Goal: Task Accomplishment & Management: Use online tool/utility

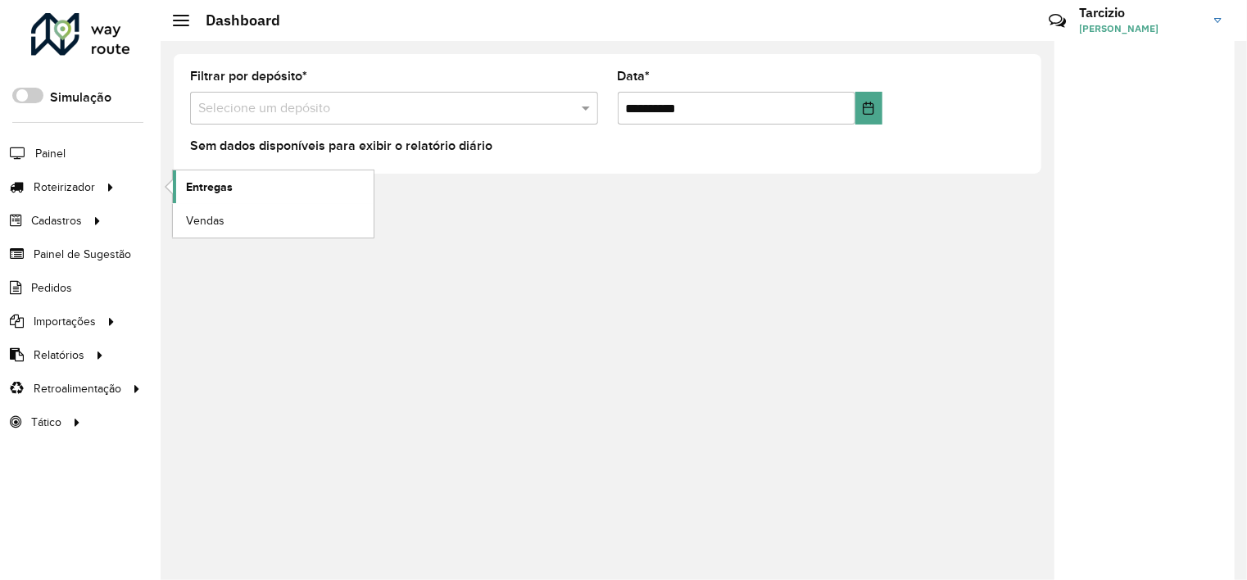
click at [236, 175] on link "Entregas" at bounding box center [273, 186] width 201 height 33
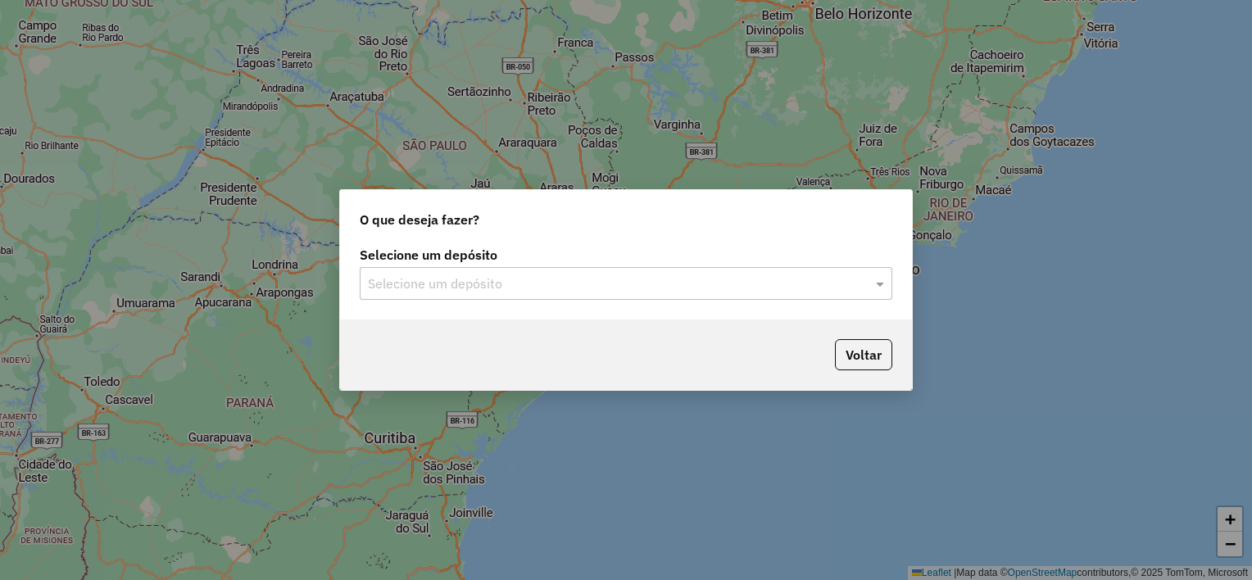
click at [518, 275] on input "text" at bounding box center [609, 284] width 483 height 20
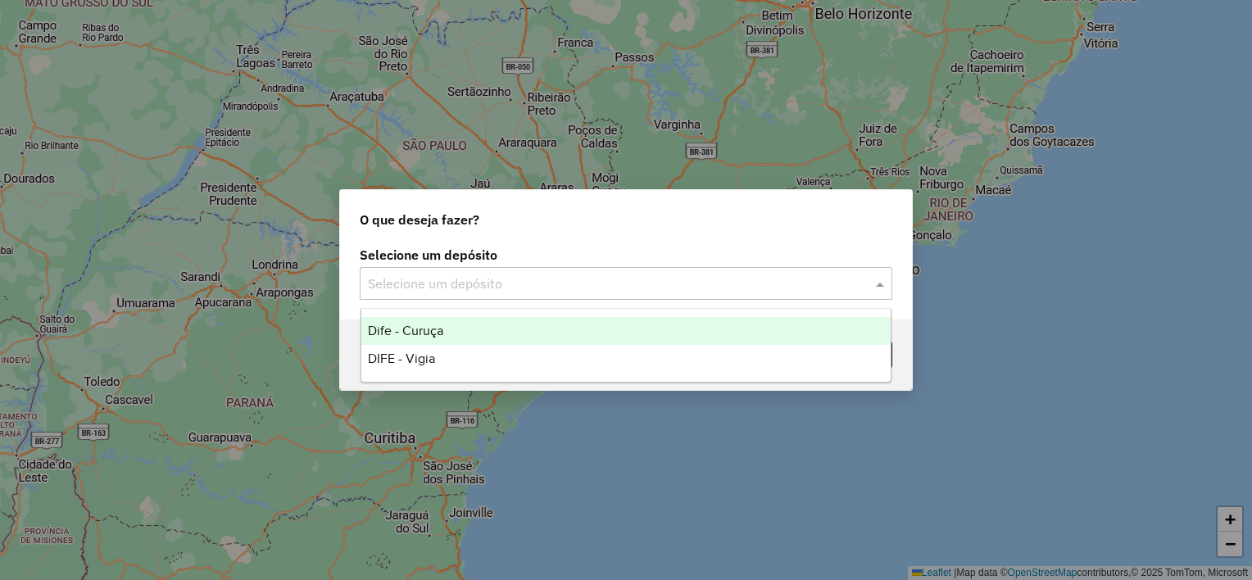
click at [461, 329] on div "Dife - Curuça" at bounding box center [626, 331] width 530 height 28
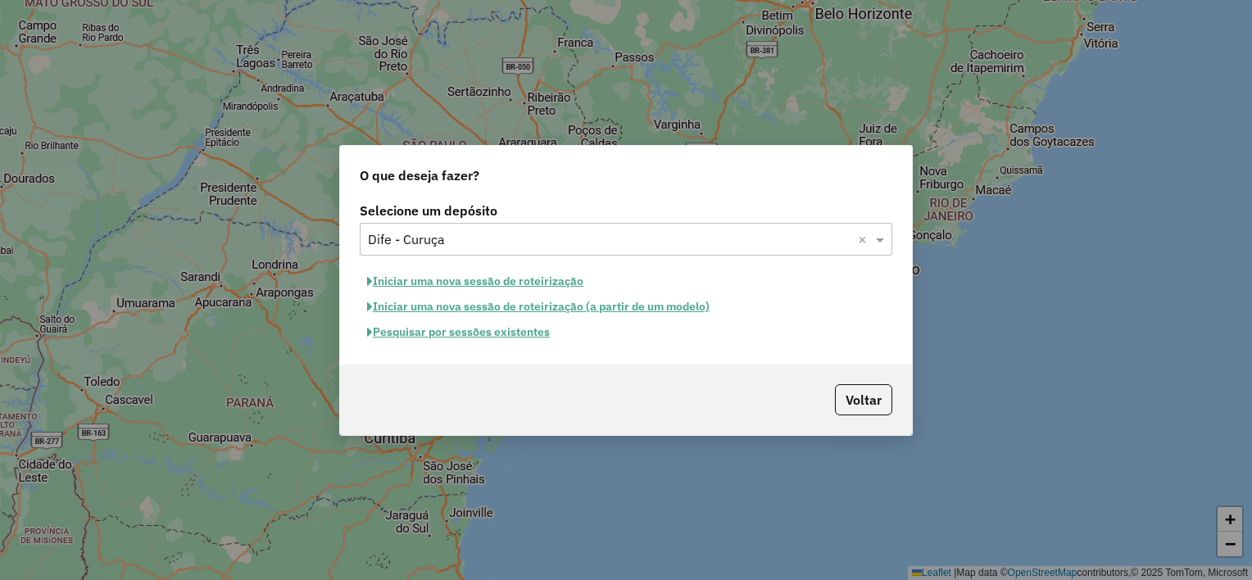
click at [470, 283] on button "Iniciar uma nova sessão de roteirização" at bounding box center [475, 281] width 231 height 25
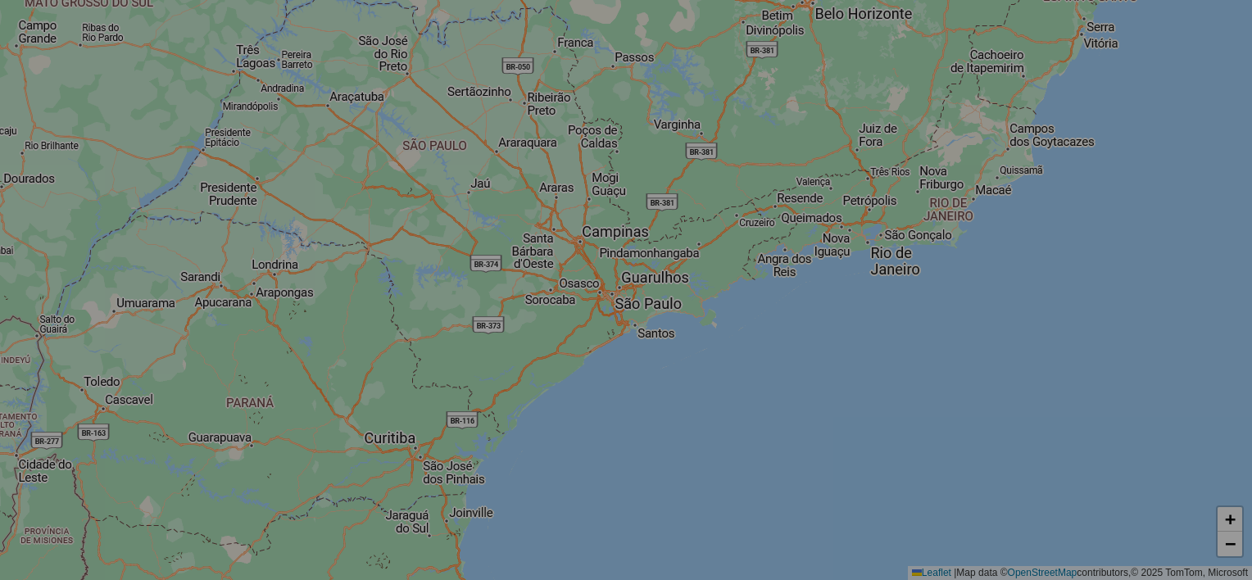
select select "*"
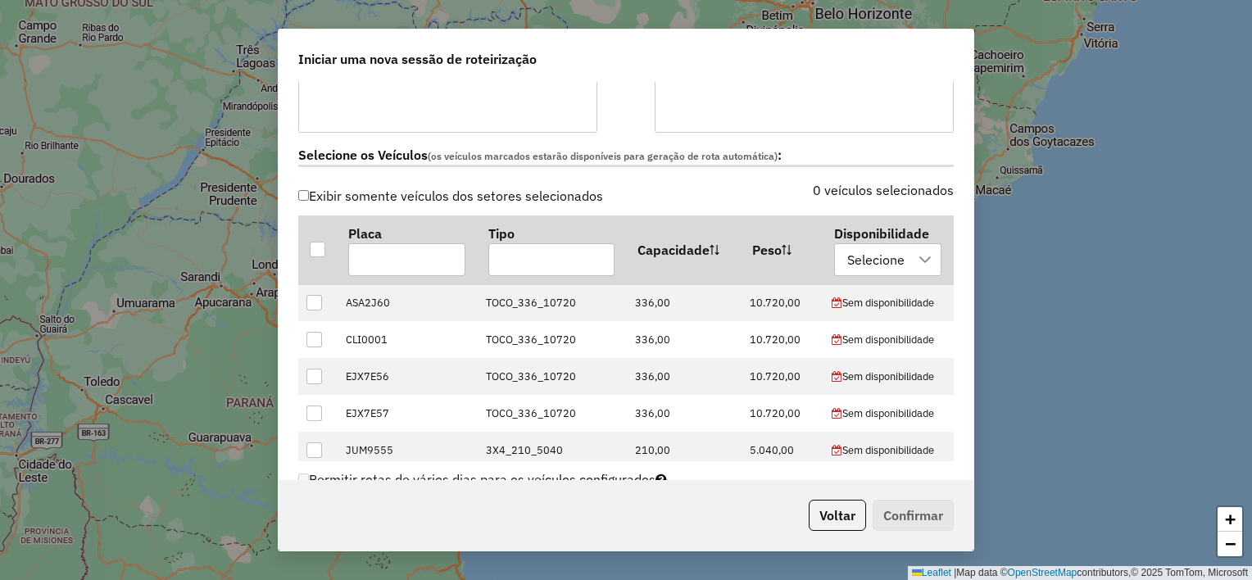
scroll to position [492, 0]
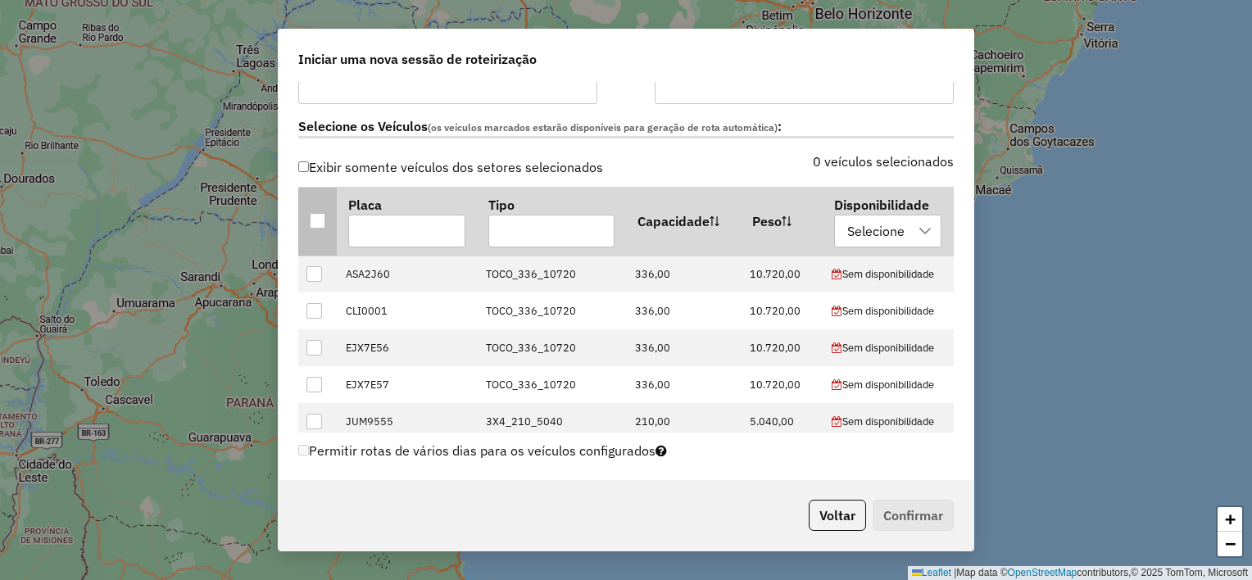
click at [321, 218] on div at bounding box center [318, 221] width 16 height 16
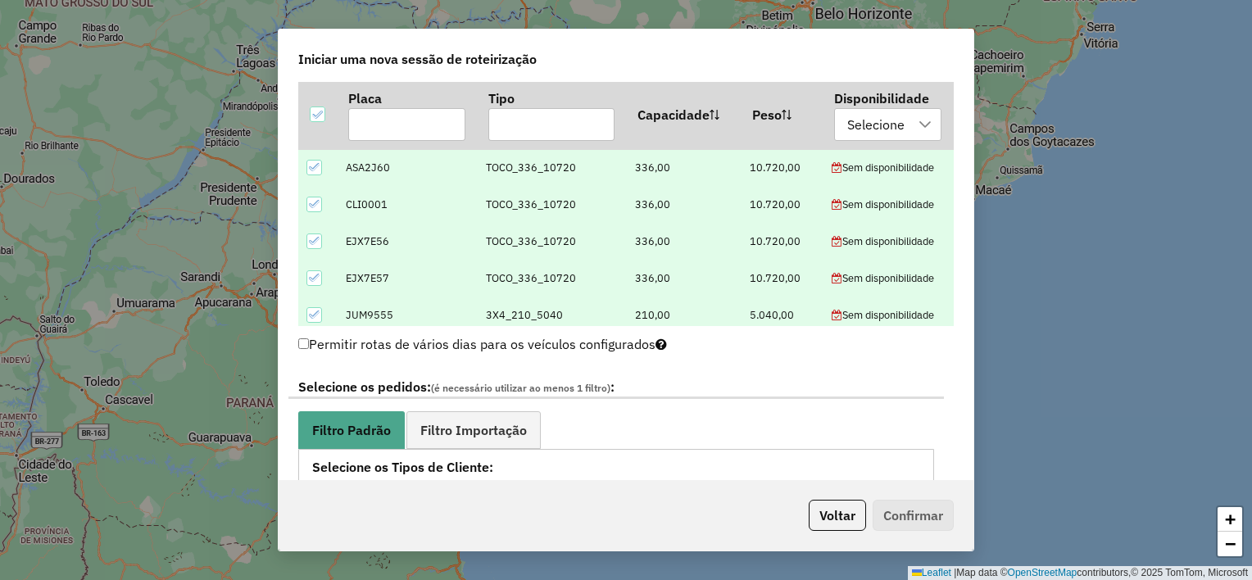
scroll to position [819, 0]
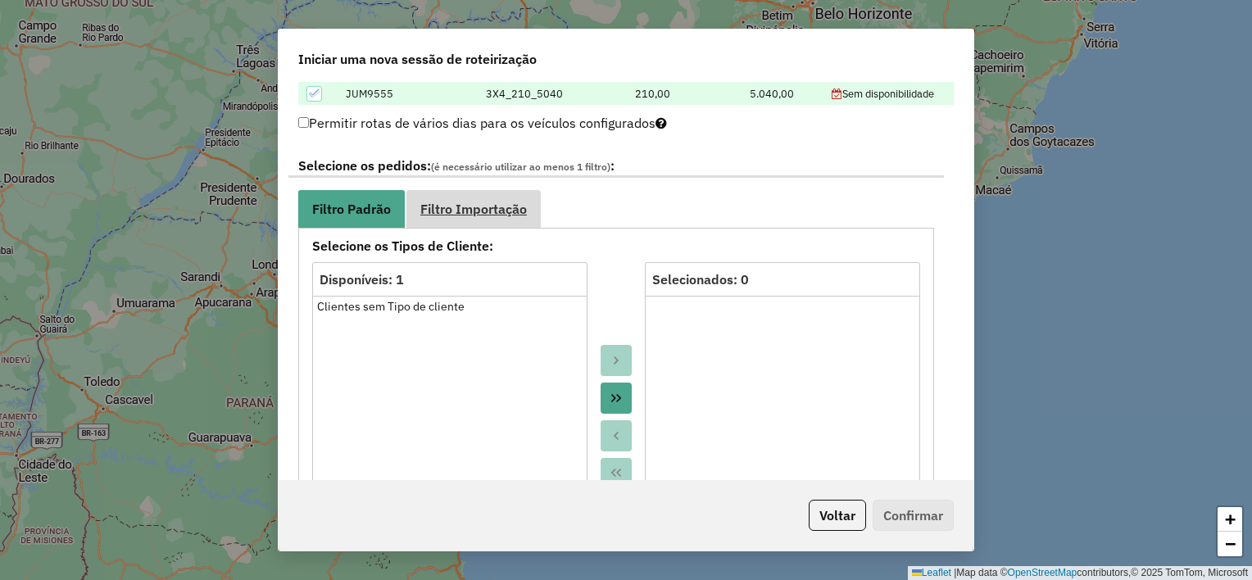
click at [506, 192] on link "Filtro Importação" at bounding box center [473, 208] width 134 height 37
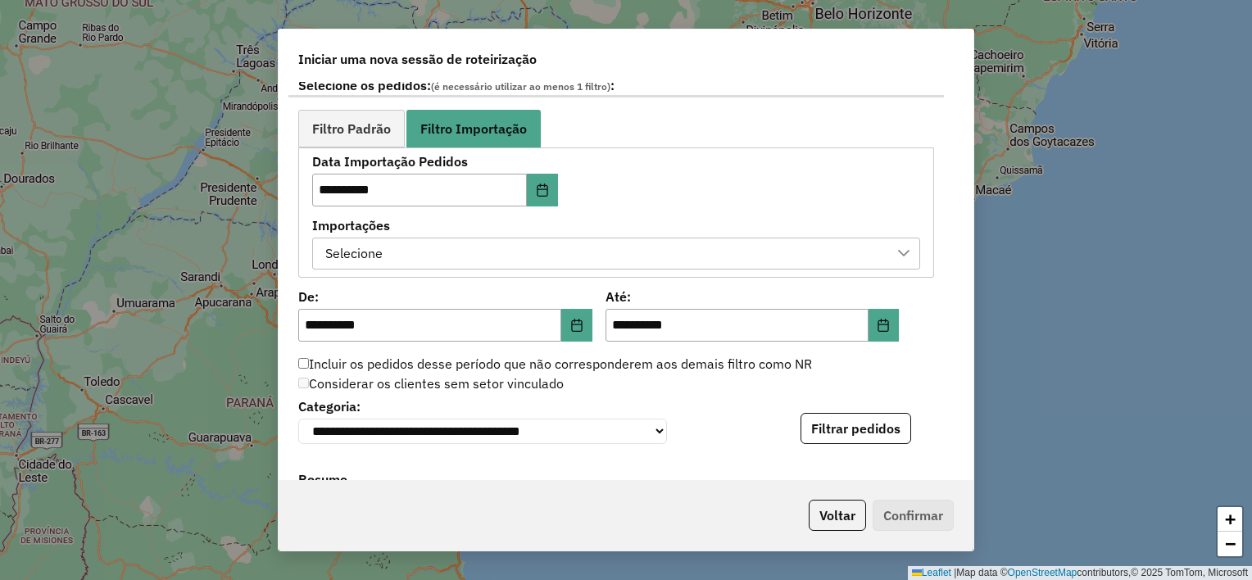
scroll to position [983, 0]
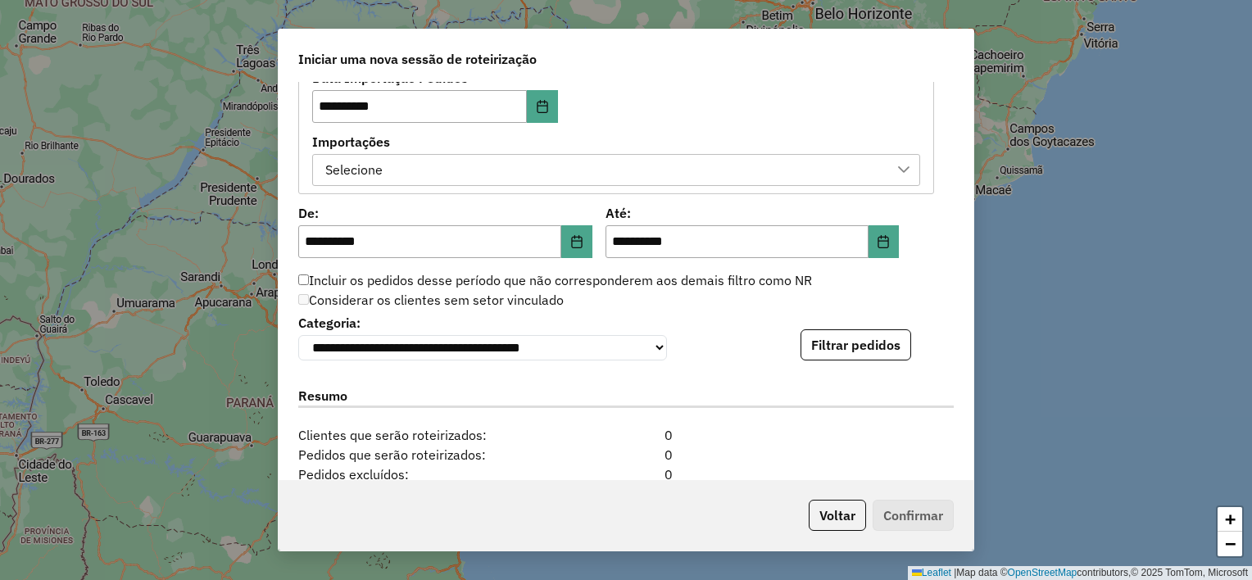
click at [665, 161] on div "Selecione" at bounding box center [604, 170] width 569 height 31
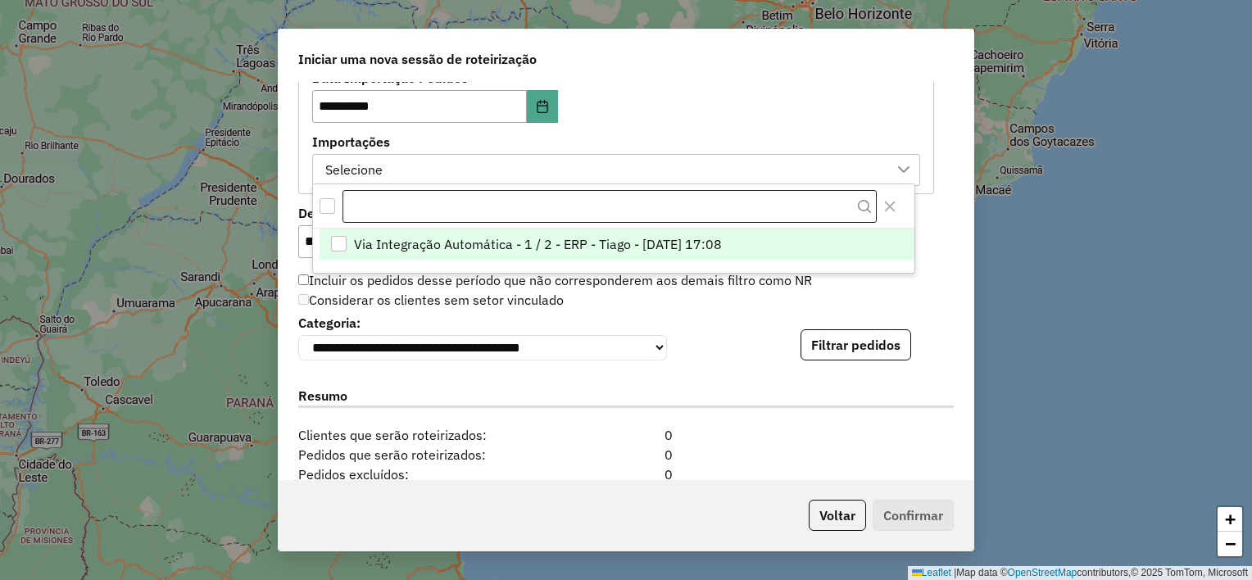
scroll to position [11, 74]
click at [751, 247] on li "Via Integração Automática - 1 / 2 - ERP - Tiago - [DATE] 17:08" at bounding box center [617, 244] width 595 height 31
click at [927, 297] on div "Considerar os clientes sem setor vinculado" at bounding box center [615, 301] width 655 height 20
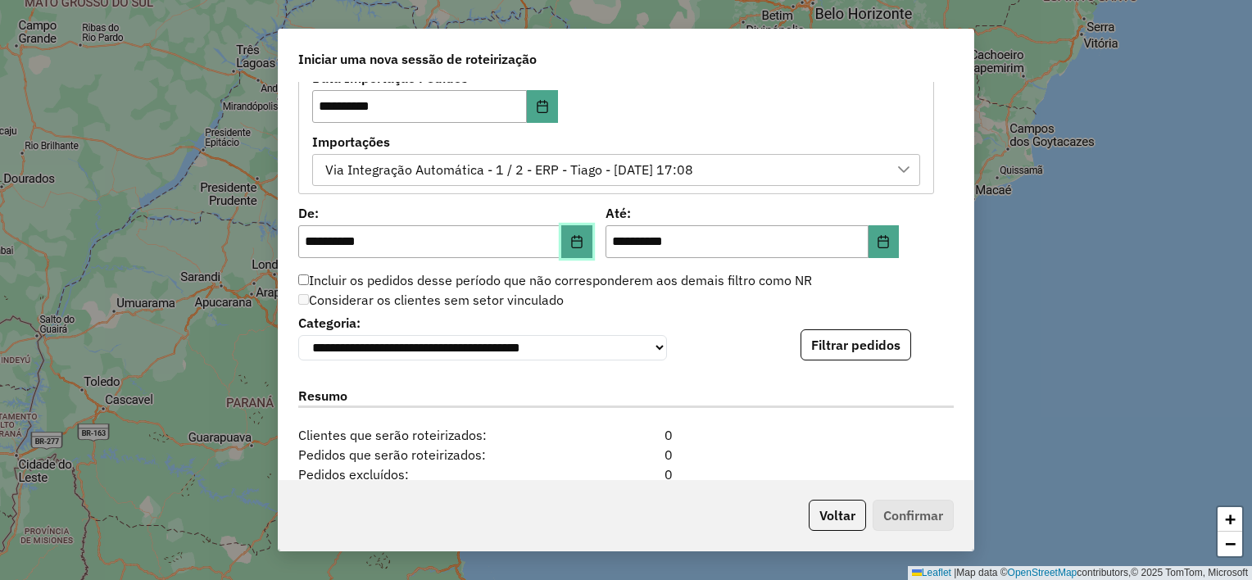
click at [574, 246] on button "Choose Date" at bounding box center [576, 241] width 31 height 33
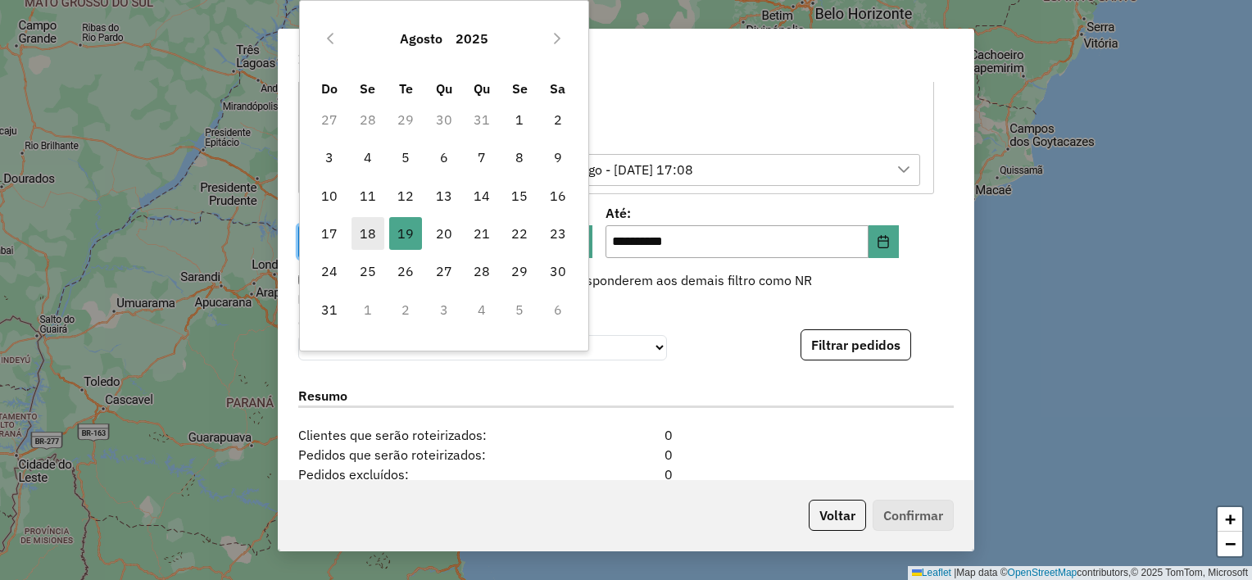
click at [364, 227] on span "18" at bounding box center [368, 233] width 33 height 33
type input "**********"
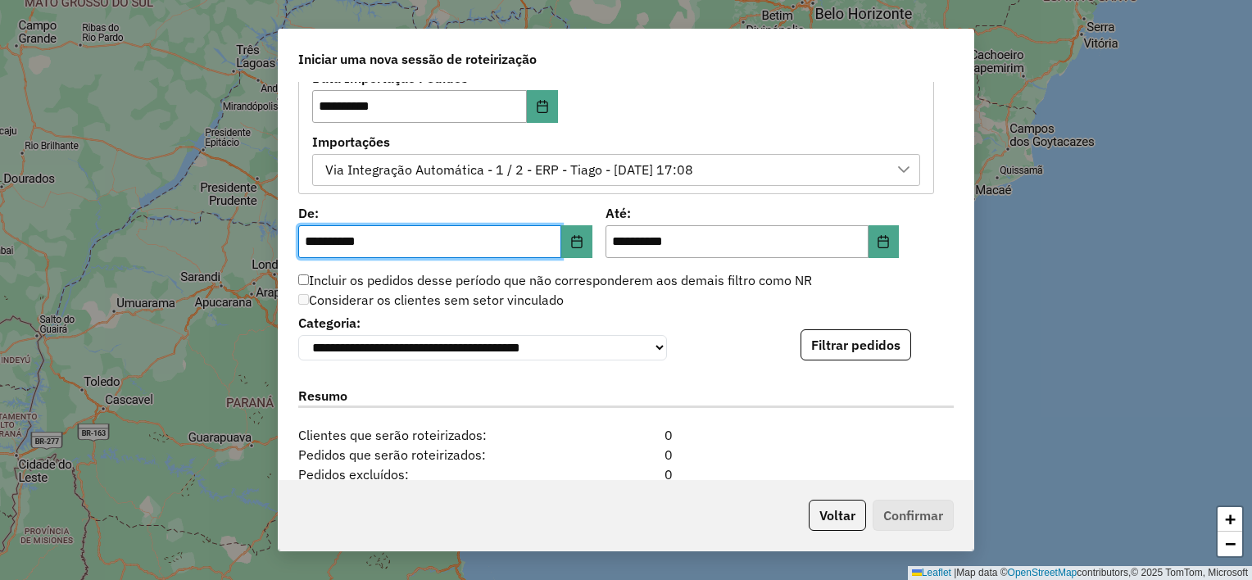
click at [764, 306] on div "Considerar os clientes sem setor vinculado" at bounding box center [615, 301] width 655 height 20
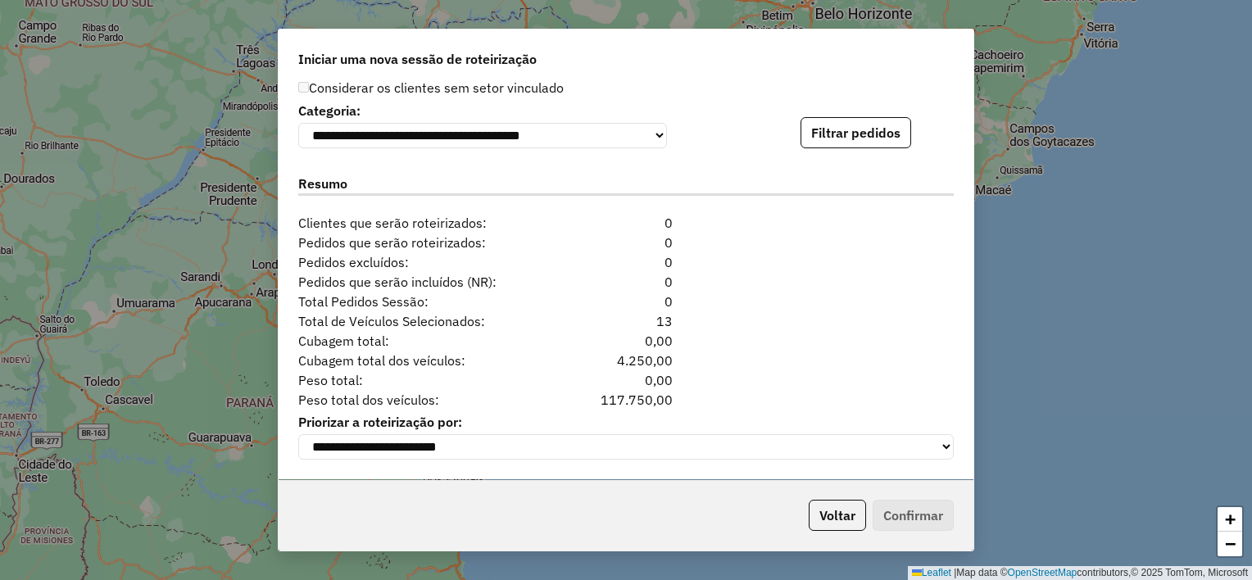
scroll to position [1201, 0]
click at [855, 138] on button "Filtrar pedidos" at bounding box center [856, 132] width 111 height 31
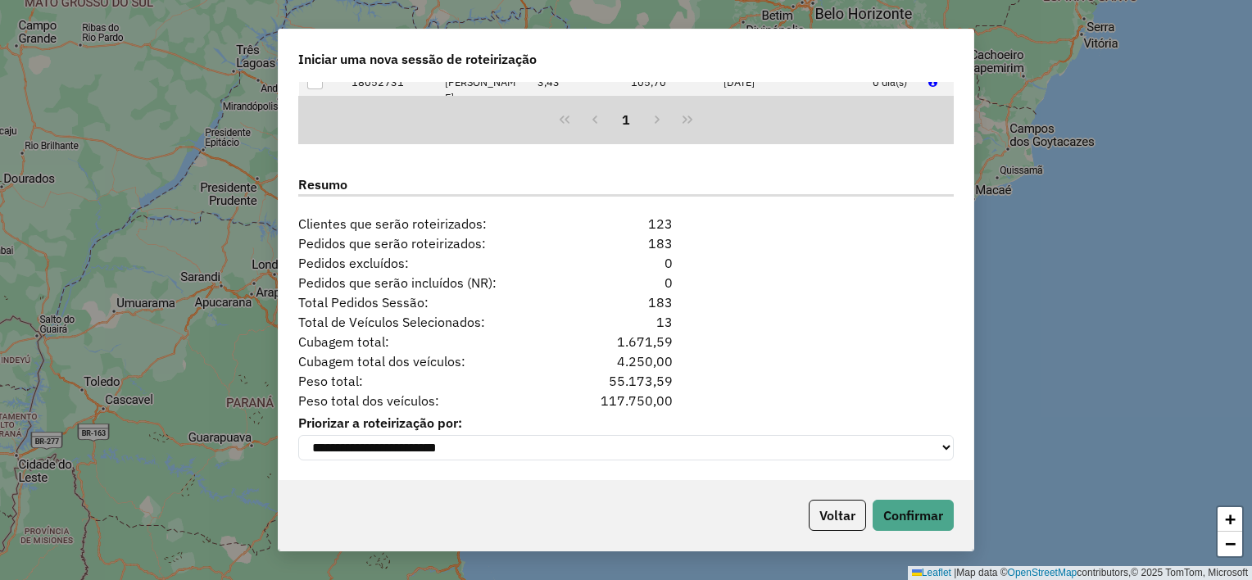
scroll to position [1539, 0]
click at [914, 516] on button "Confirmar" at bounding box center [913, 515] width 81 height 31
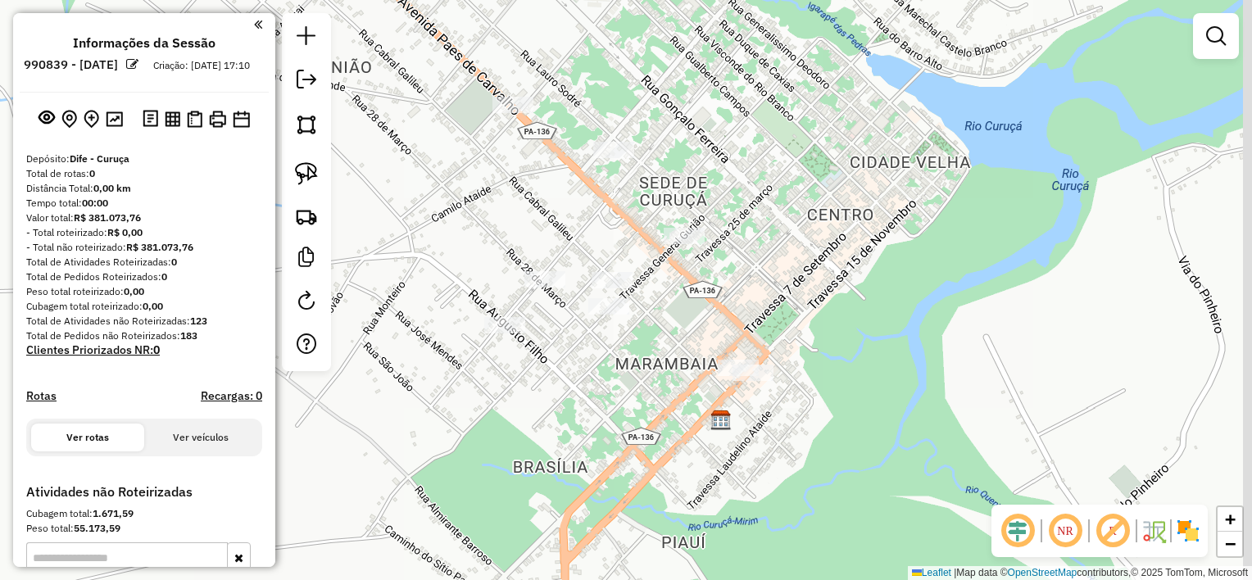
drag, startPoint x: 826, startPoint y: 534, endPoint x: 760, endPoint y: 376, distance: 171.2
click at [762, 397] on div "Janela de atendimento Grade de atendimento Capacidade Transportadoras Veículos …" at bounding box center [626, 290] width 1252 height 580
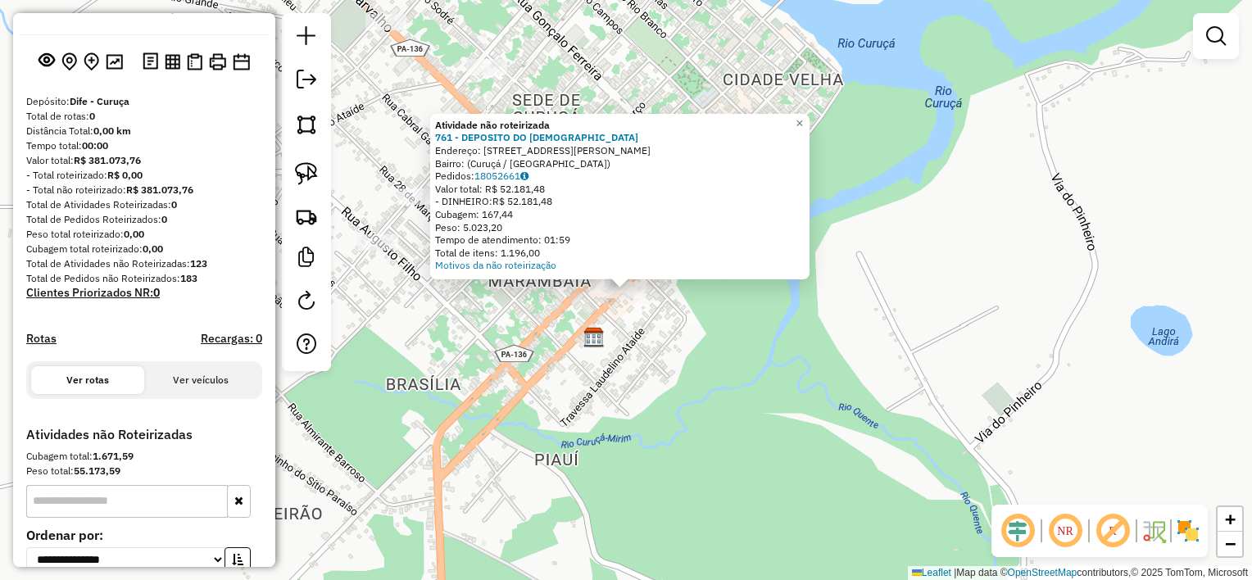
scroll to position [225, 0]
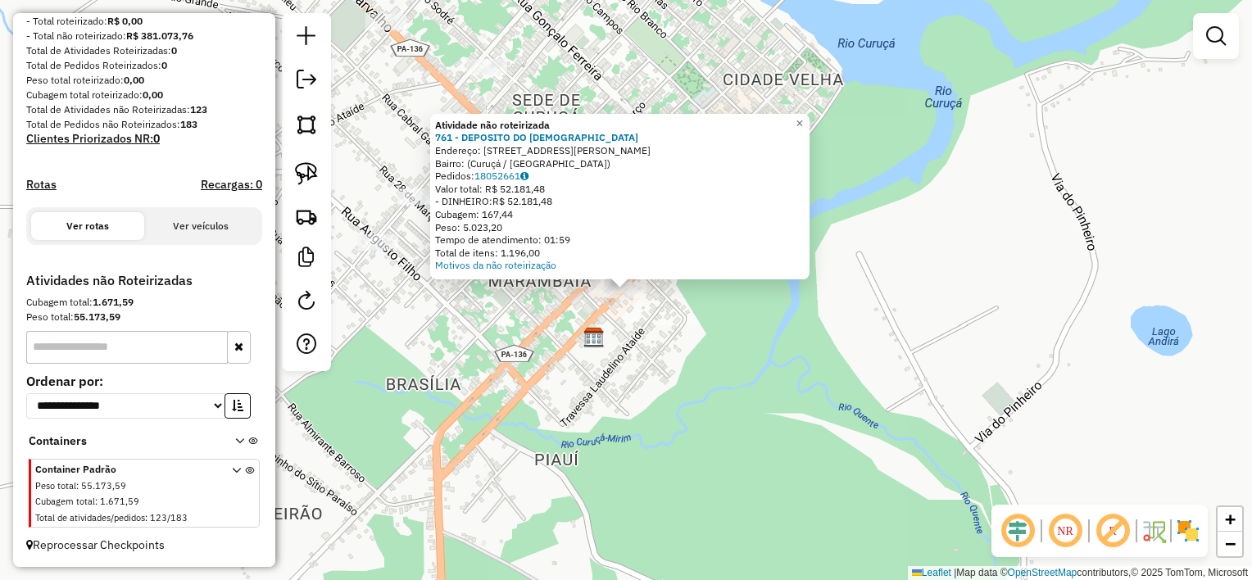
click at [570, 390] on div "Atividade não roteirizada 761 - DEPOSITO DO JOSIVAN Endereço: [GEOGRAPHIC_DATA]…" at bounding box center [626, 290] width 1252 height 580
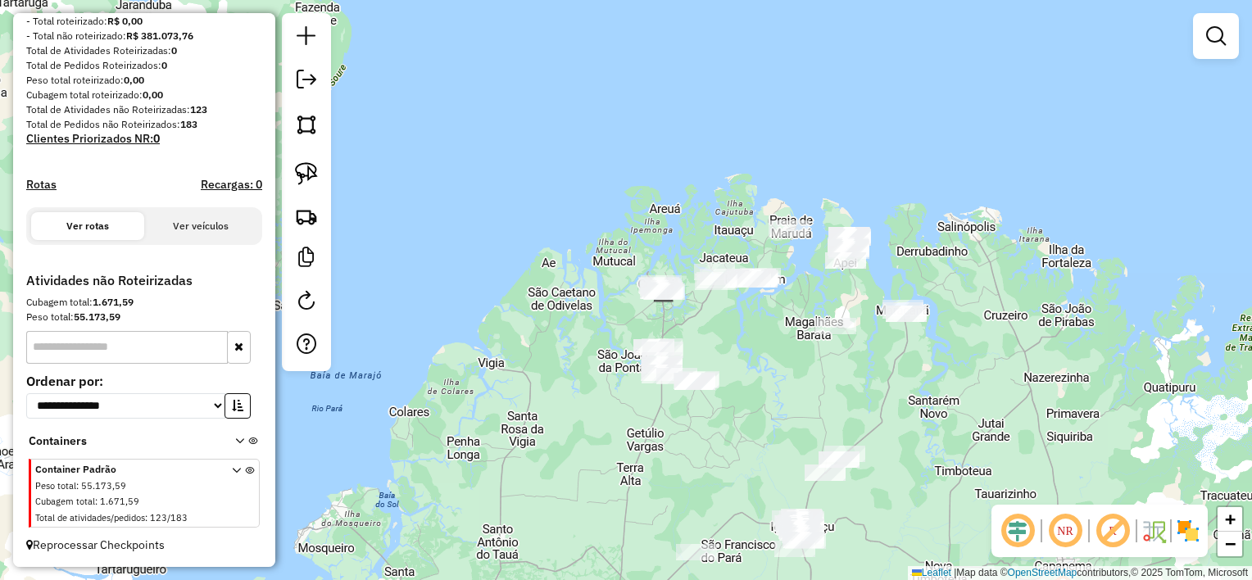
drag, startPoint x: 800, startPoint y: 395, endPoint x: 789, endPoint y: 345, distance: 51.1
click at [790, 347] on div "Janela de atendimento Grade de atendimento Capacidade Transportadoras Veículos …" at bounding box center [626, 290] width 1252 height 580
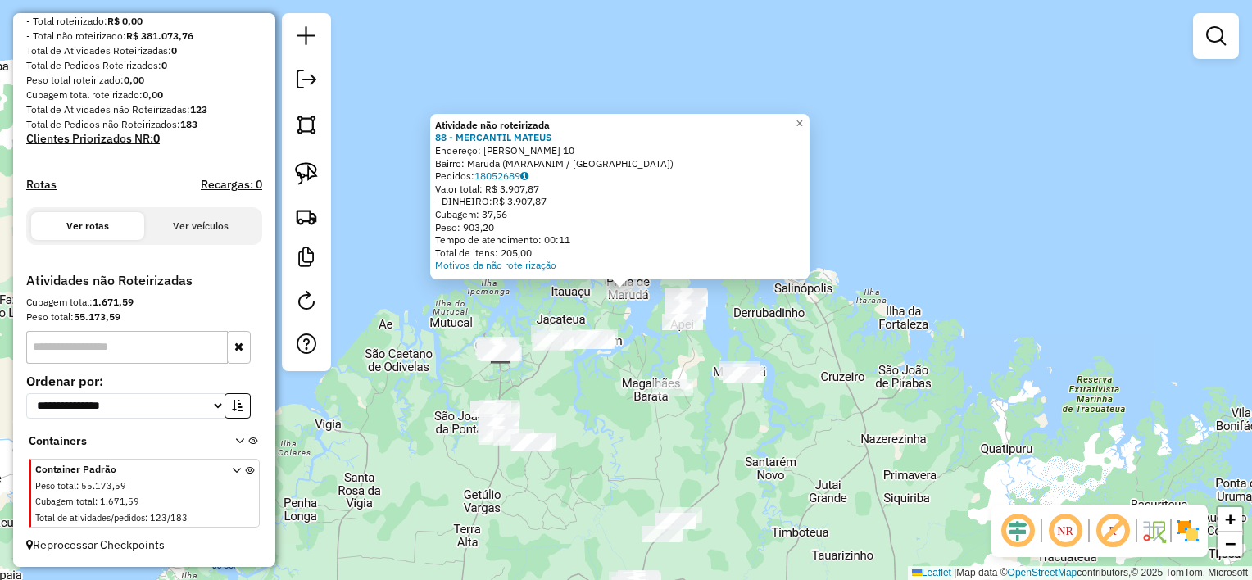
click at [674, 465] on div "Atividade não roteirizada 88 - MERCANTIL [PERSON_NAME]: [PERSON_NAME] 10 Bairro…" at bounding box center [626, 290] width 1252 height 580
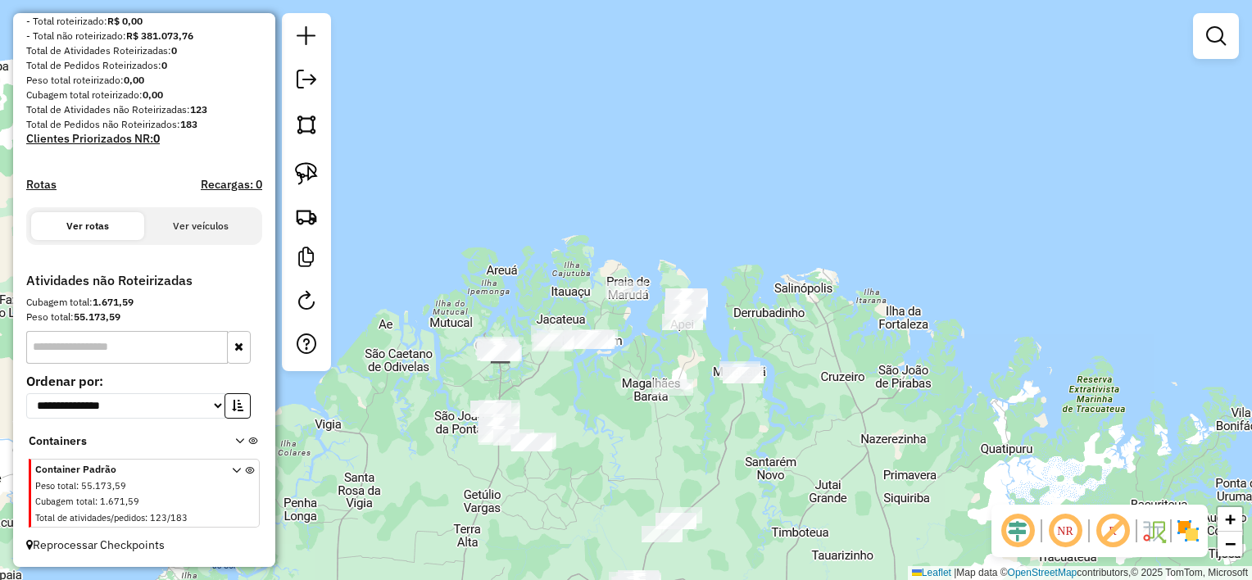
drag, startPoint x: 737, startPoint y: 469, endPoint x: 768, endPoint y: 298, distance: 173.1
click at [765, 312] on div "Janela de atendimento Grade de atendimento Capacidade Transportadoras Veículos …" at bounding box center [626, 290] width 1252 height 580
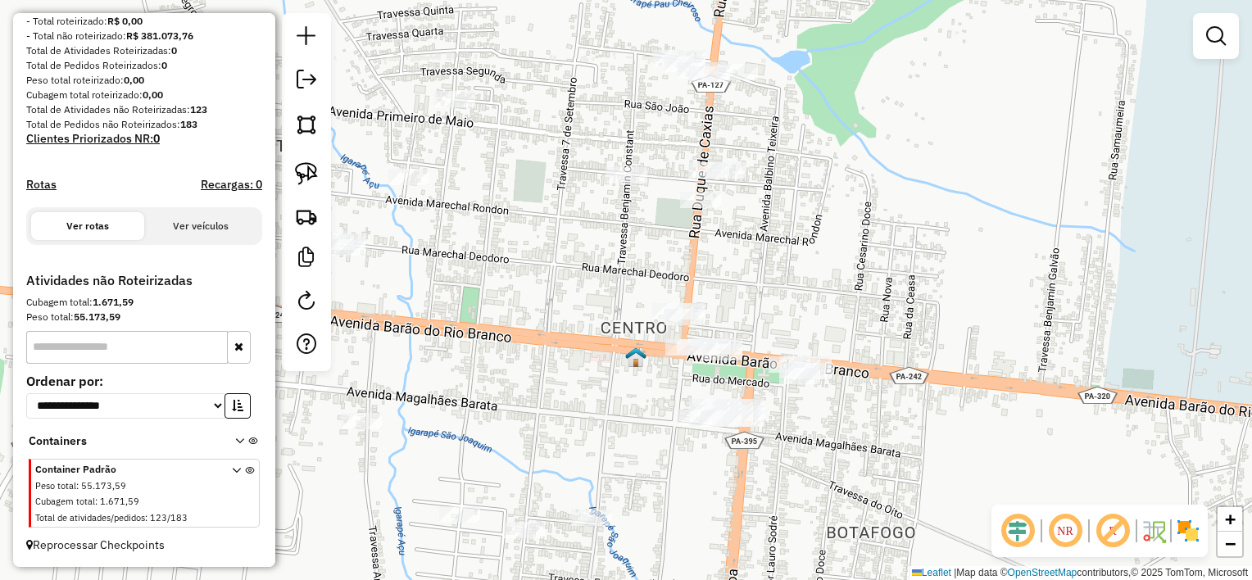
drag, startPoint x: 759, startPoint y: 324, endPoint x: 750, endPoint y: 370, distance: 47.6
click at [750, 370] on div "Janela de atendimento Grade de atendimento Capacidade Transportadoras Veículos …" at bounding box center [626, 290] width 1252 height 580
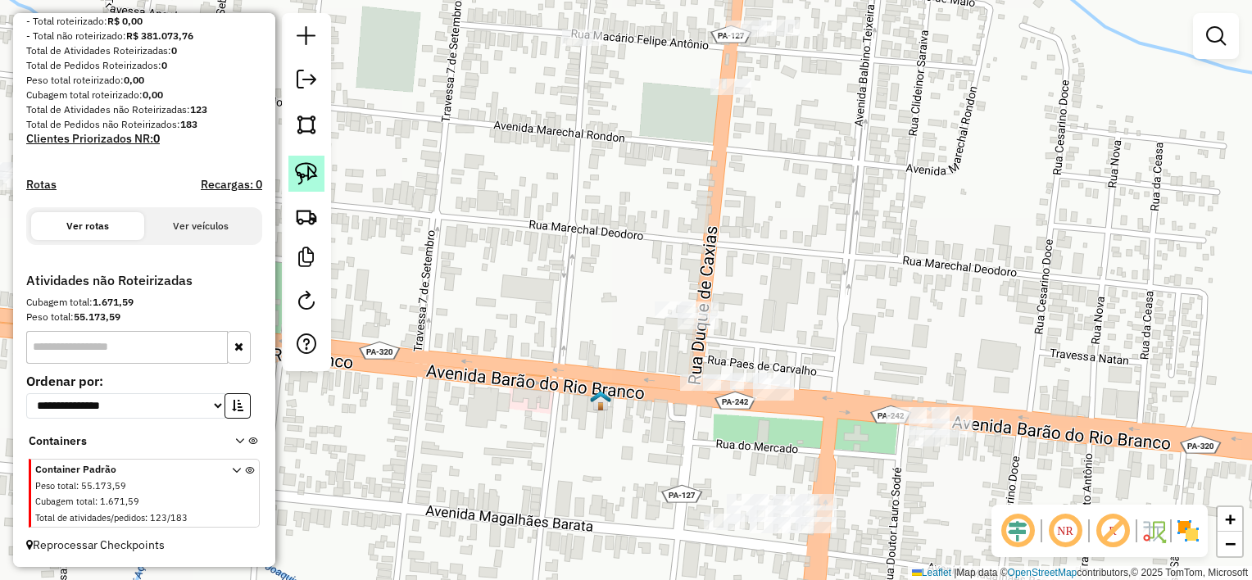
click at [308, 174] on img at bounding box center [306, 173] width 23 height 23
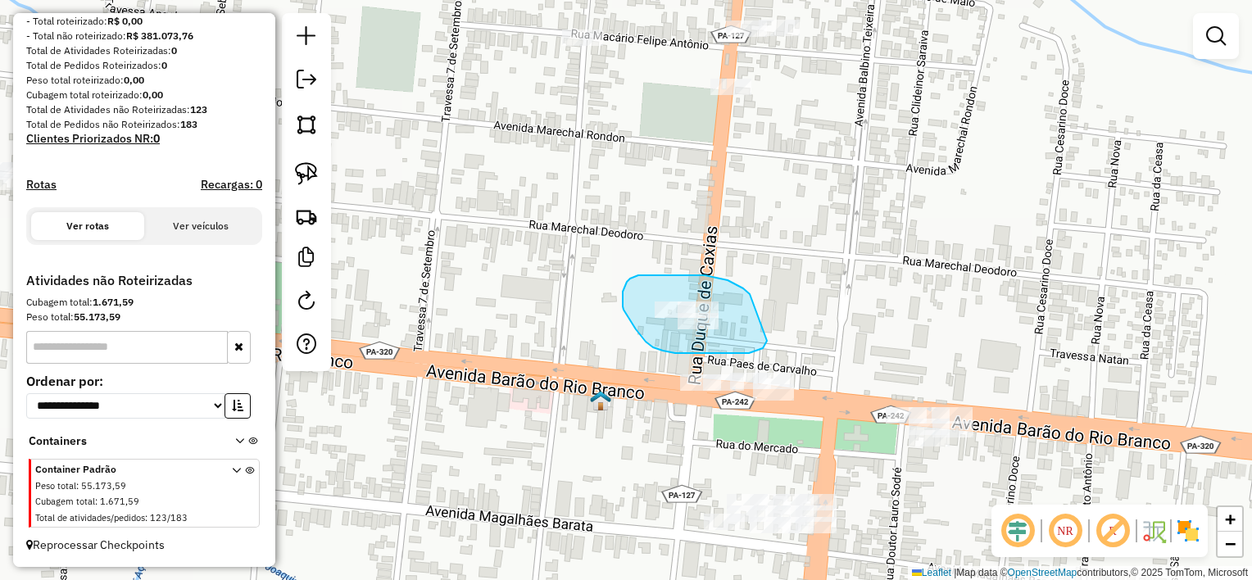
drag, startPoint x: 728, startPoint y: 280, endPoint x: 770, endPoint y: 338, distance: 71.4
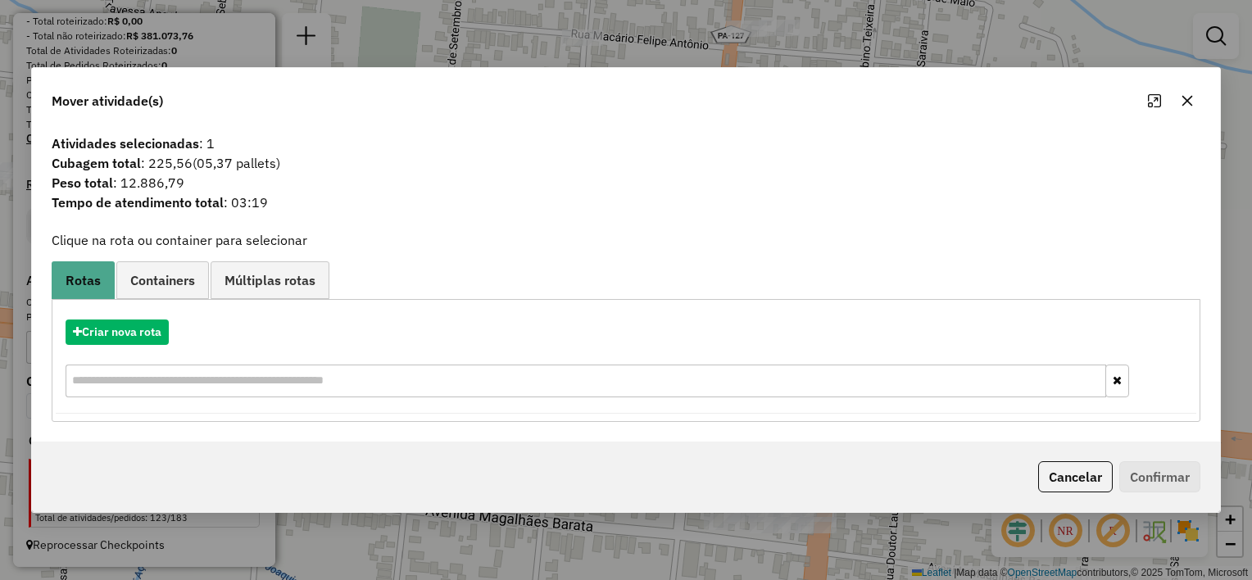
click at [1187, 98] on icon "button" at bounding box center [1187, 100] width 13 height 13
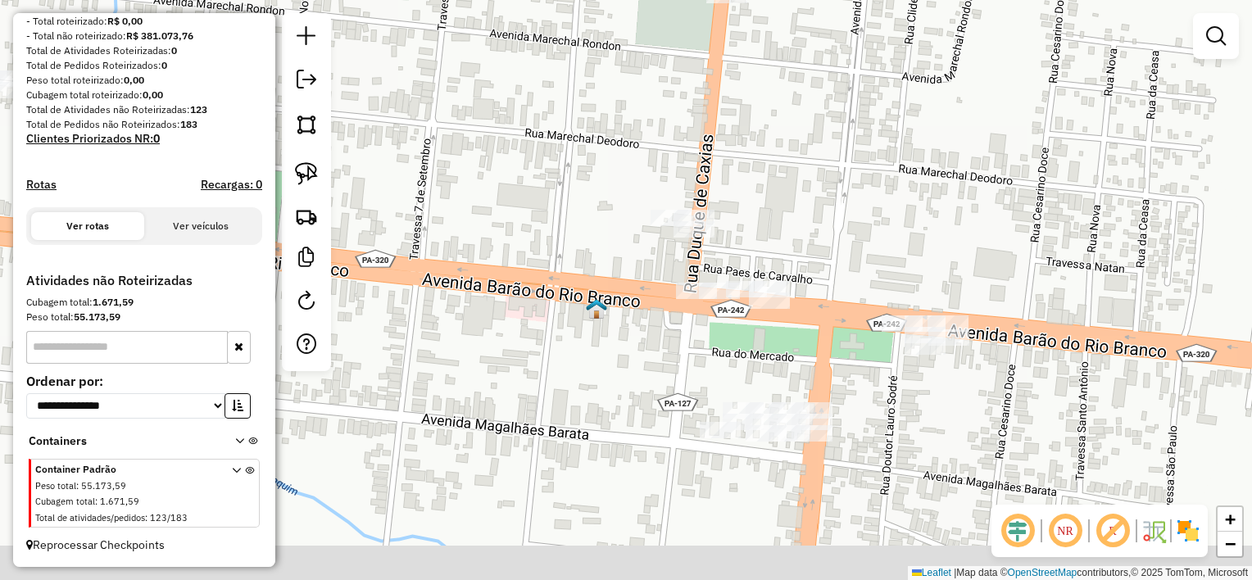
drag, startPoint x: 855, startPoint y: 347, endPoint x: 818, endPoint y: 315, distance: 48.8
click at [855, 318] on div "Janela de atendimento Grade de atendimento Capacidade Transportadoras Veículos …" at bounding box center [626, 290] width 1252 height 580
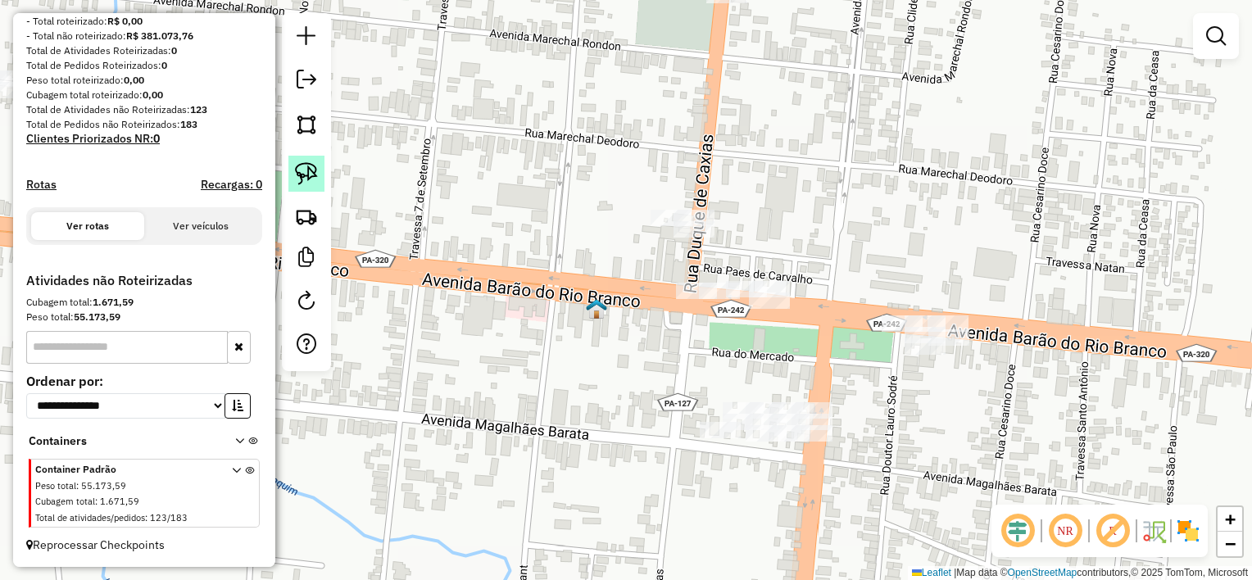
click at [309, 173] on img at bounding box center [306, 173] width 23 height 23
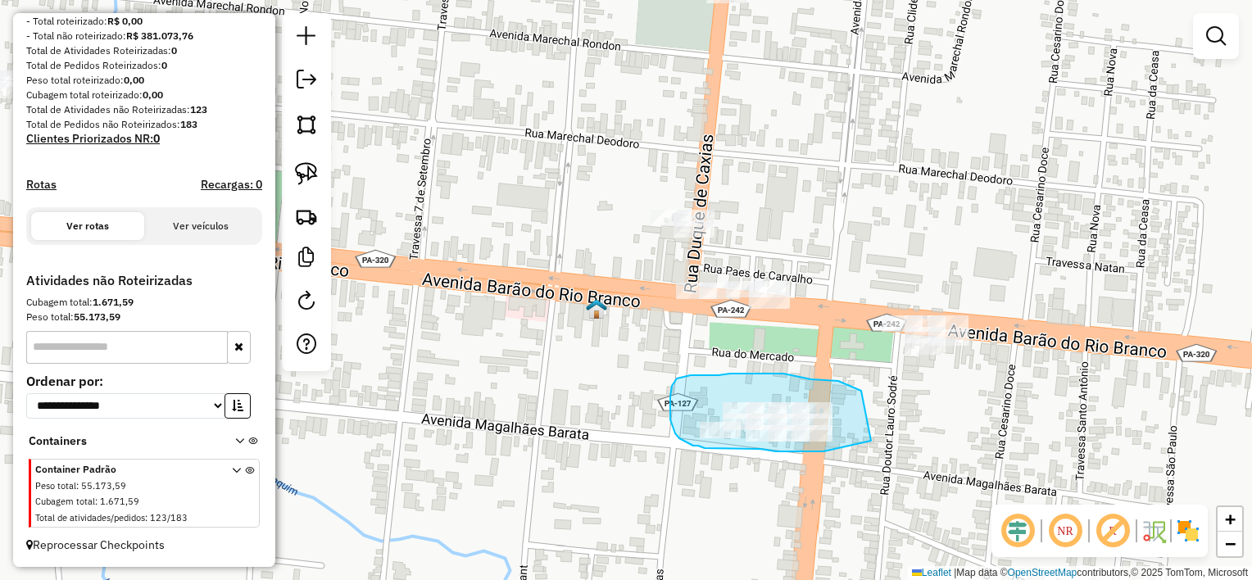
drag, startPoint x: 832, startPoint y: 380, endPoint x: 873, endPoint y: 439, distance: 71.4
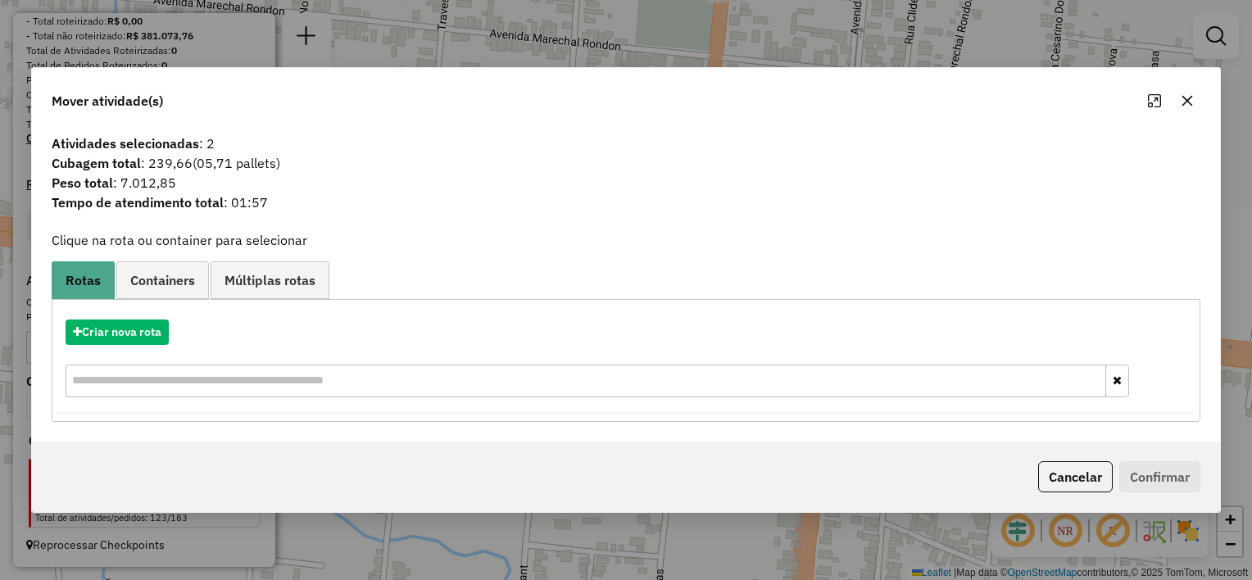
click at [1186, 96] on icon "button" at bounding box center [1187, 100] width 13 height 13
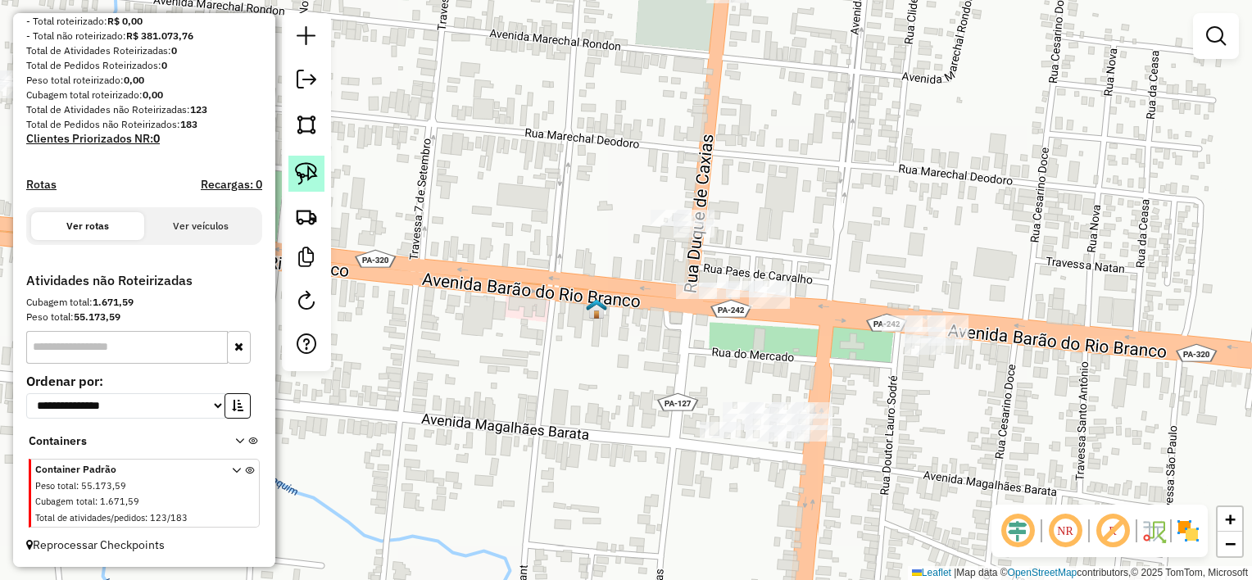
click at [305, 176] on img at bounding box center [306, 173] width 23 height 23
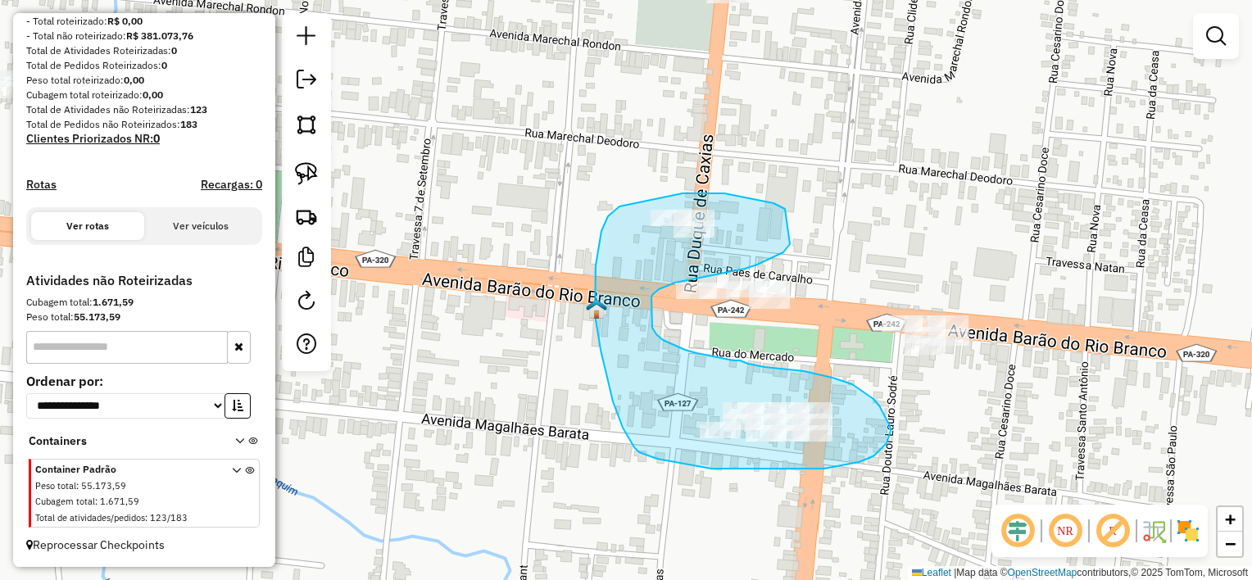
drag, startPoint x: 780, startPoint y: 206, endPoint x: 790, endPoint y: 243, distance: 38.2
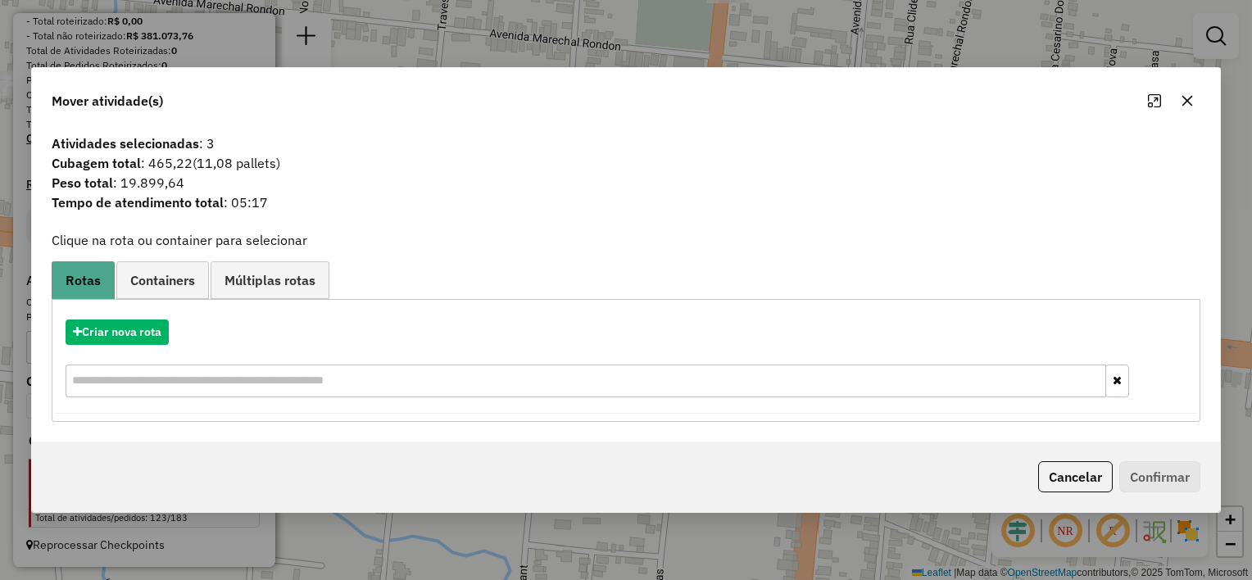
click at [1187, 97] on icon "button" at bounding box center [1187, 101] width 11 height 11
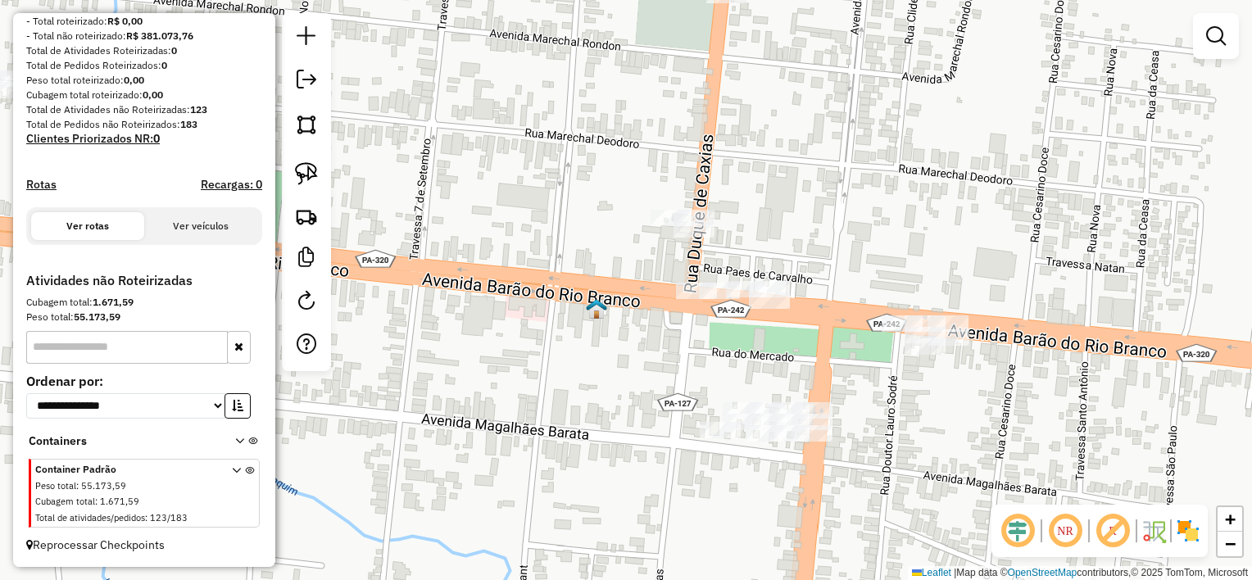
drag, startPoint x: 314, startPoint y: 175, endPoint x: 339, endPoint y: 172, distance: 25.5
click at [313, 174] on img at bounding box center [306, 173] width 23 height 23
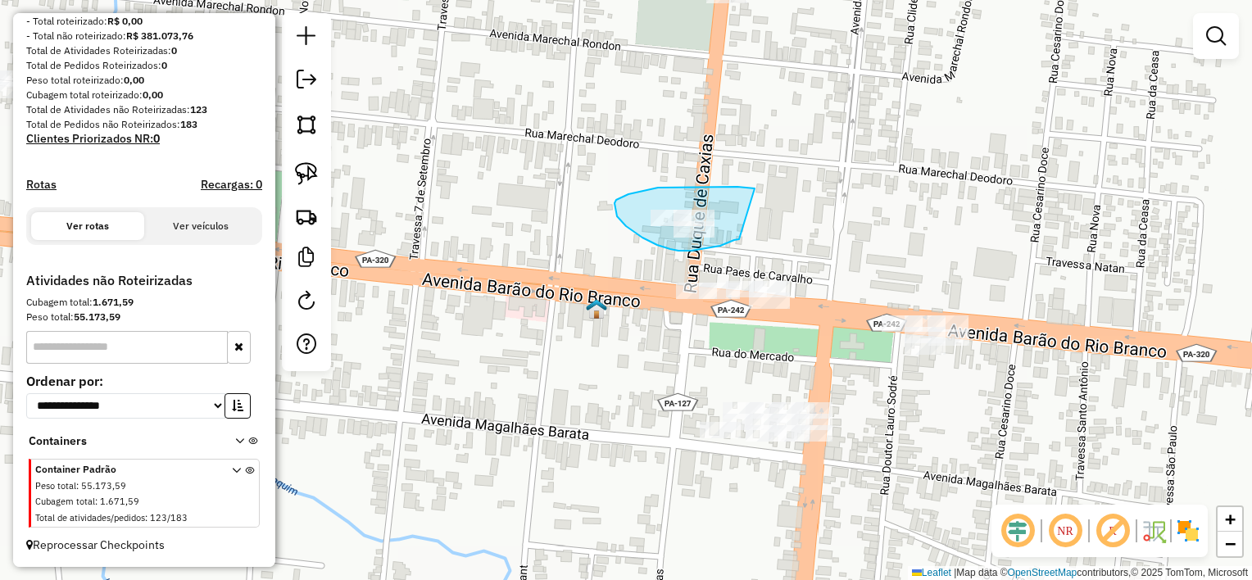
drag, startPoint x: 755, startPoint y: 188, endPoint x: 750, endPoint y: 234, distance: 45.3
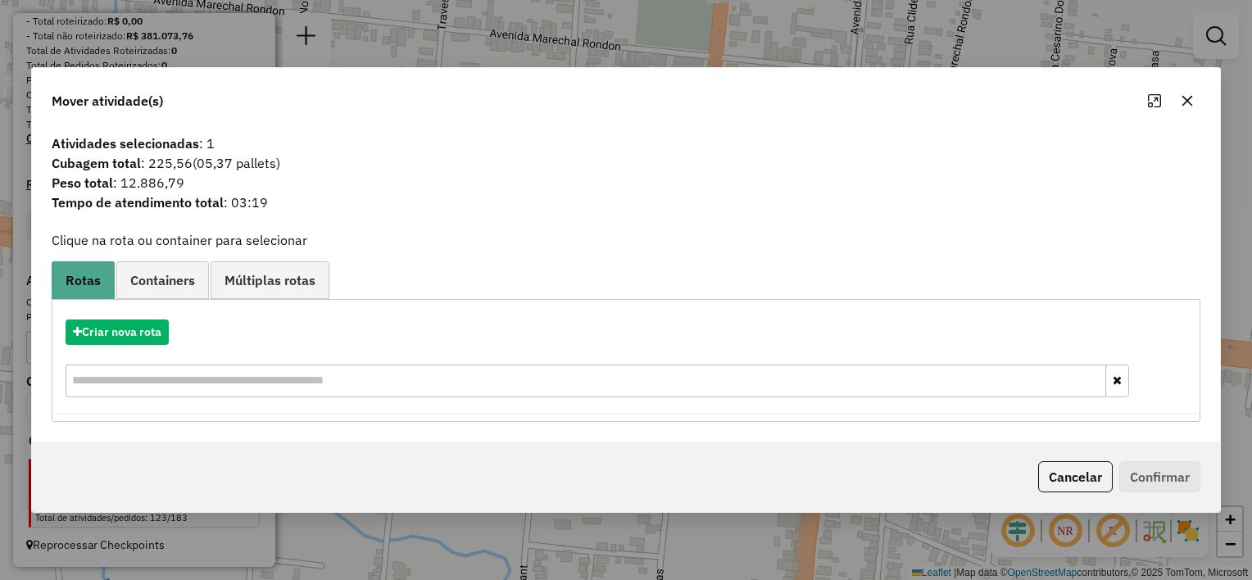
click at [1183, 92] on button "button" at bounding box center [1187, 101] width 26 height 26
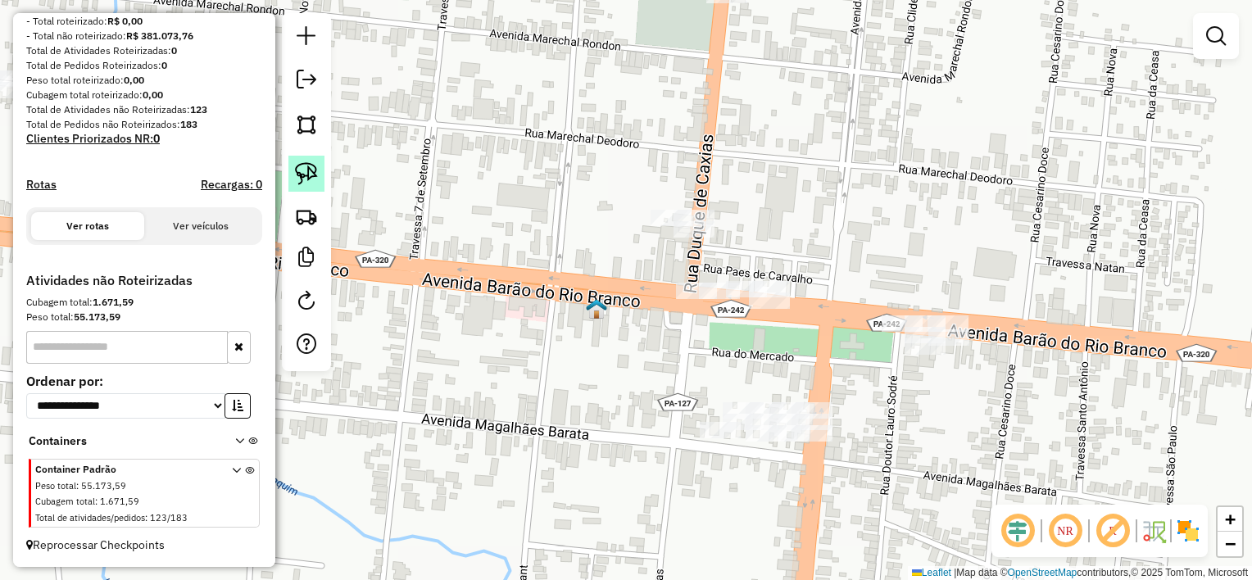
drag, startPoint x: 311, startPoint y: 175, endPoint x: 706, endPoint y: 322, distance: 421.6
click at [313, 175] on img at bounding box center [306, 173] width 23 height 23
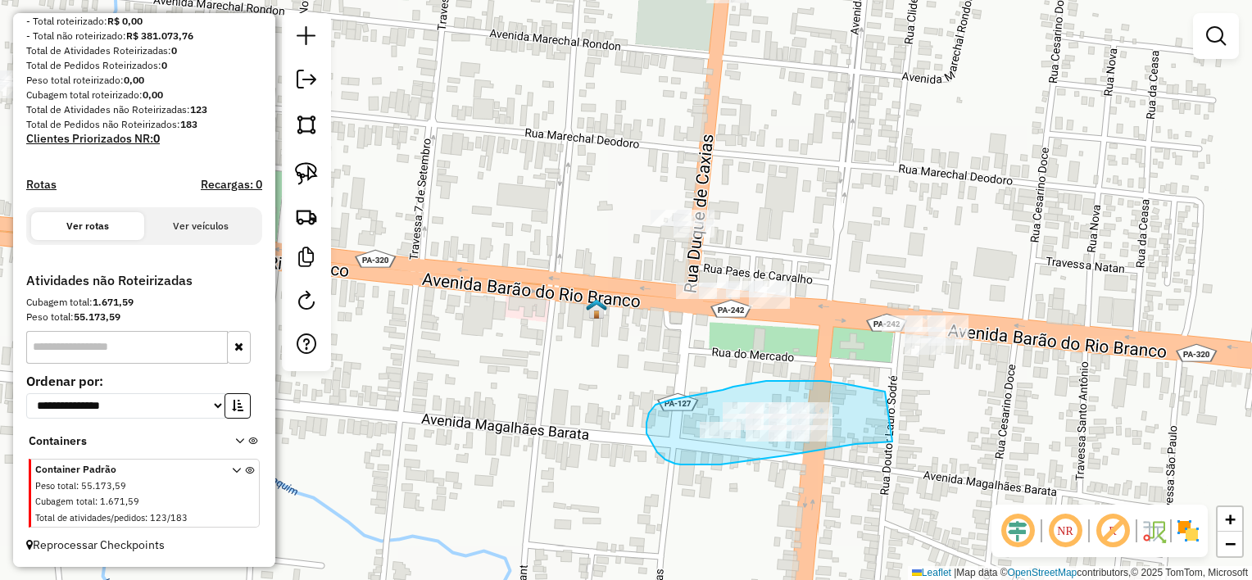
drag, startPoint x: 842, startPoint y: 383, endPoint x: 893, endPoint y: 441, distance: 76.6
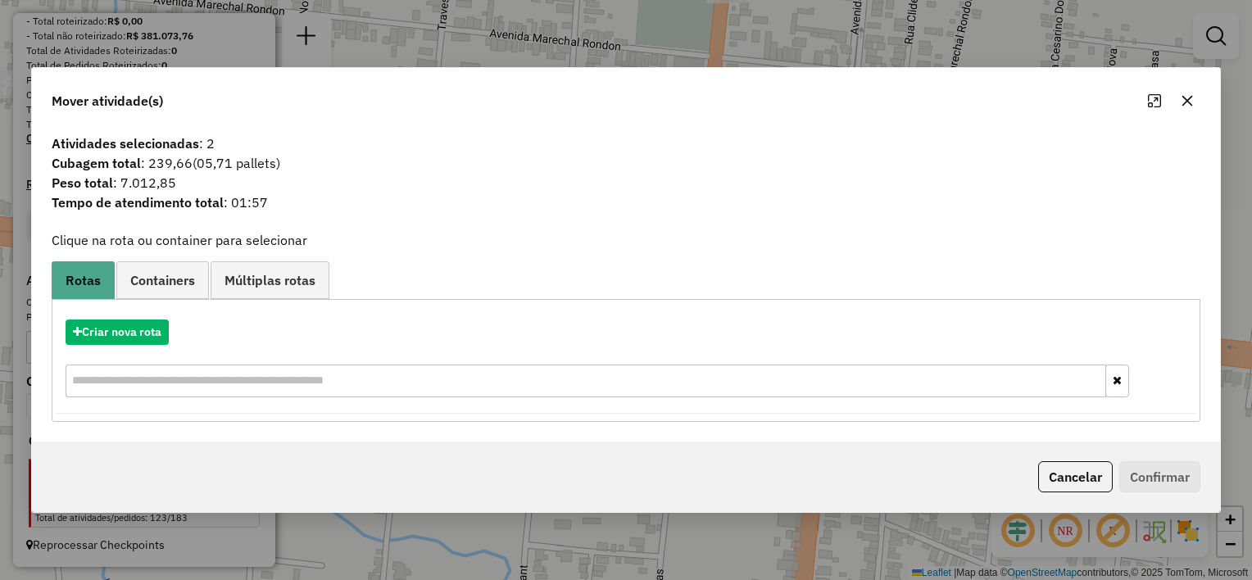
click at [1188, 102] on icon "button" at bounding box center [1187, 101] width 11 height 11
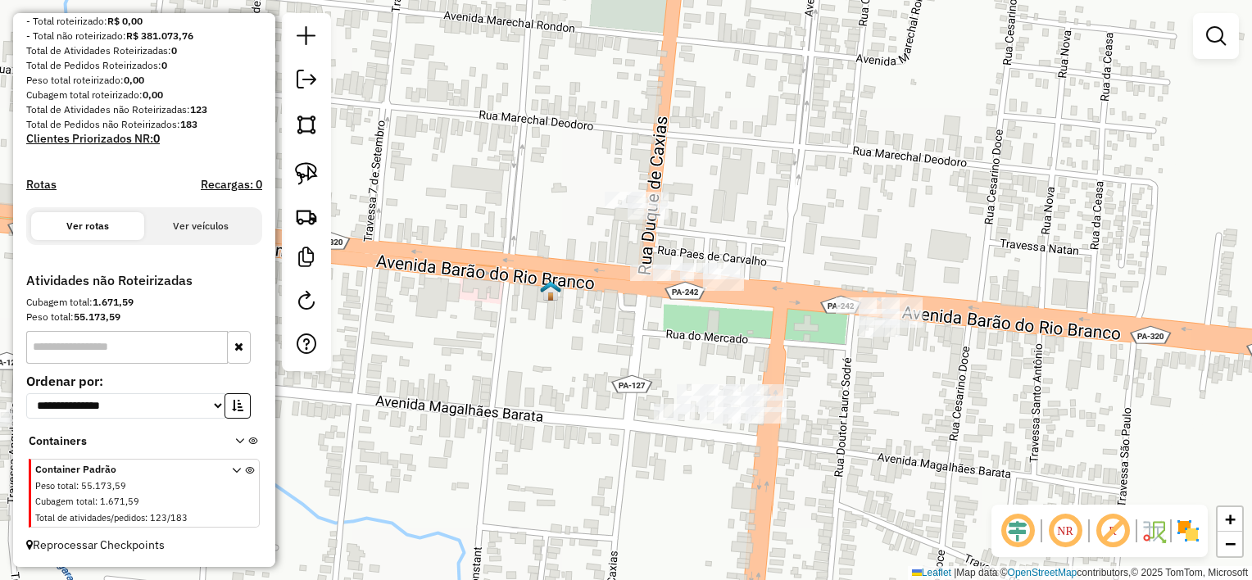
drag, startPoint x: 826, startPoint y: 383, endPoint x: 646, endPoint y: 304, distance: 196.7
click at [654, 307] on div "Janela de atendimento Grade de atendimento Capacidade Transportadoras Veículos …" at bounding box center [626, 290] width 1252 height 580
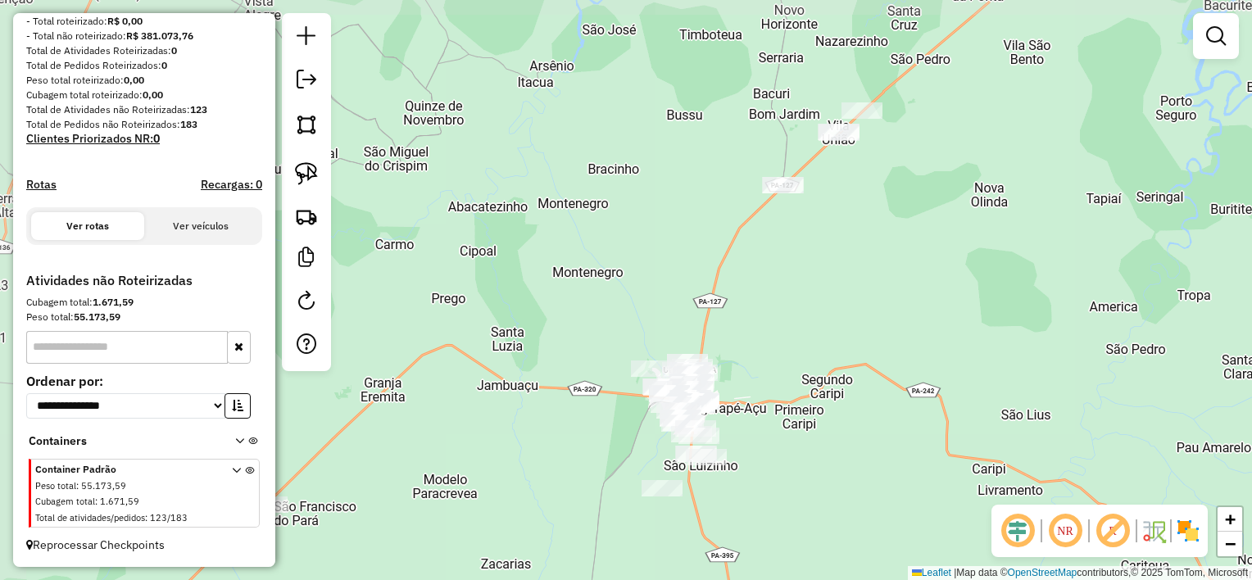
drag, startPoint x: 714, startPoint y: 276, endPoint x: 770, endPoint y: 354, distance: 95.7
click at [770, 354] on div "Janela de atendimento Grade de atendimento Capacidade Transportadoras Veículos …" at bounding box center [626, 290] width 1252 height 580
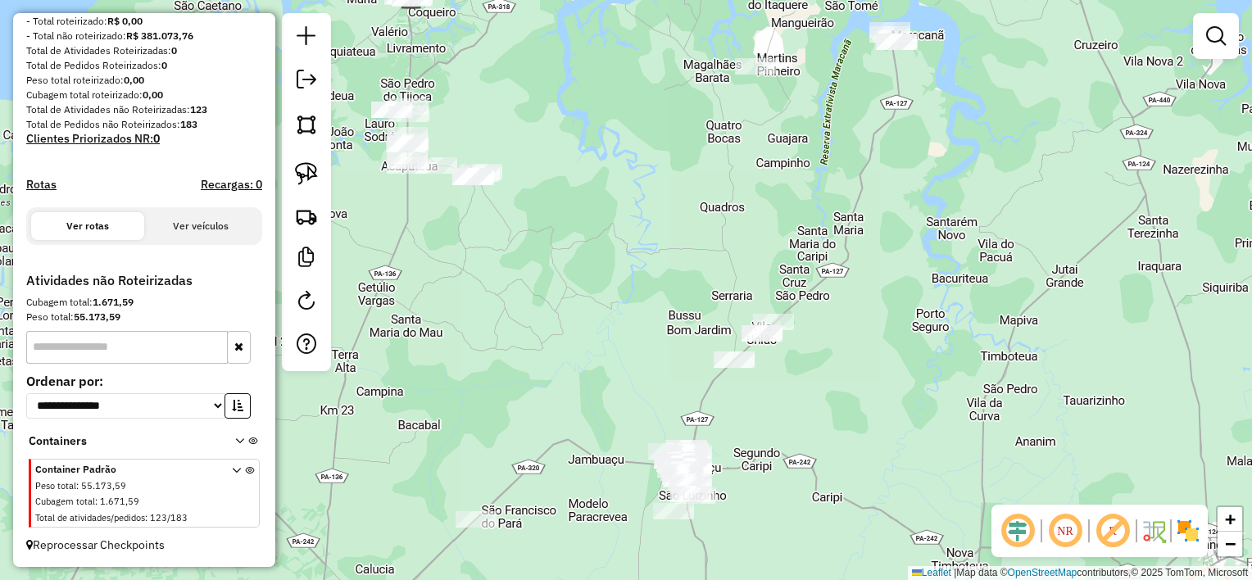
drag, startPoint x: 770, startPoint y: 128, endPoint x: 730, endPoint y: 226, distance: 106.2
click at [733, 226] on div "Janela de atendimento Grade de atendimento Capacidade Transportadoras Veículos …" at bounding box center [626, 290] width 1252 height 580
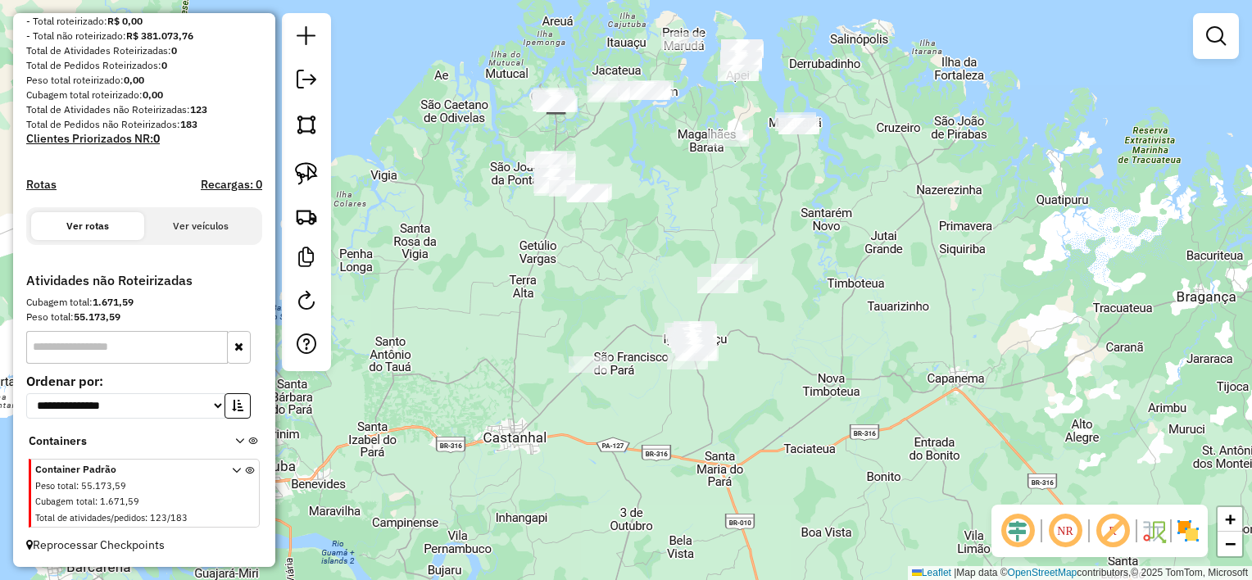
drag, startPoint x: 511, startPoint y: 144, endPoint x: 718, endPoint y: 112, distance: 208.9
click at [701, 117] on div "Janela de atendimento Grade de atendimento Capacidade Transportadoras Veículos …" at bounding box center [626, 290] width 1252 height 580
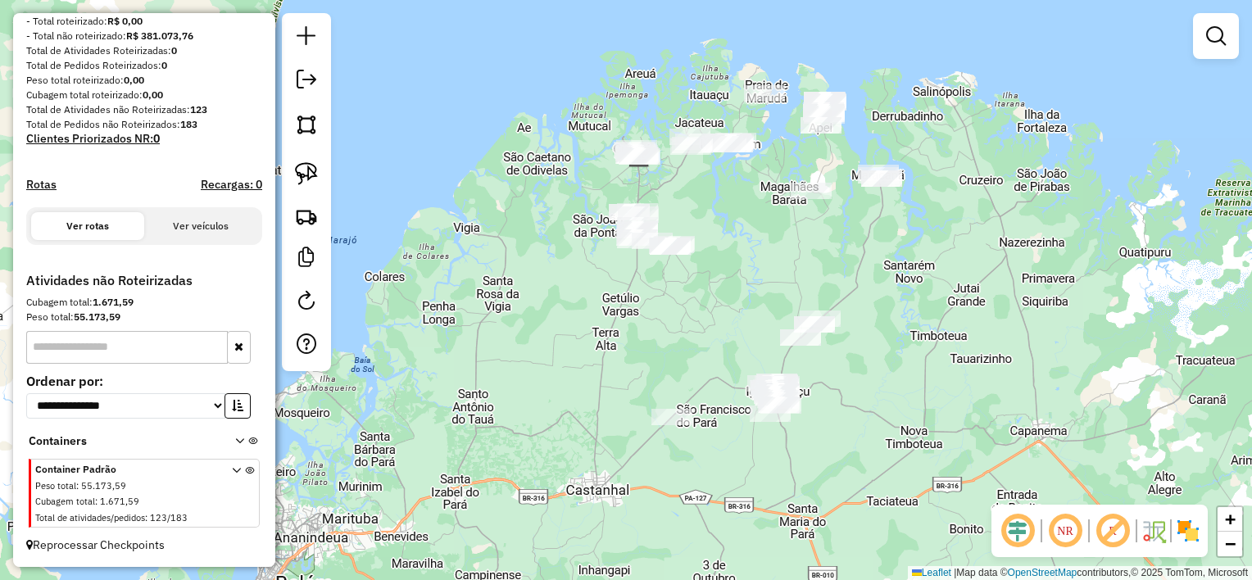
drag, startPoint x: 961, startPoint y: 167, endPoint x: 800, endPoint y: 256, distance: 184.1
click at [804, 256] on div "Janela de atendimento Grade de atendimento Capacidade Transportadoras Veículos …" at bounding box center [626, 290] width 1252 height 580
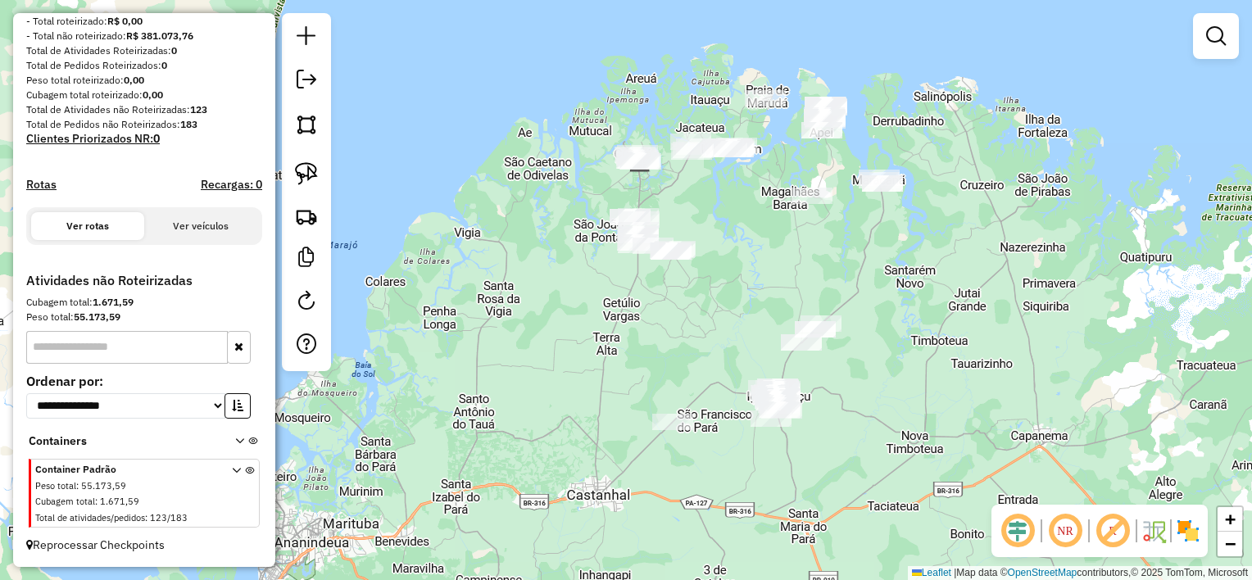
drag, startPoint x: 305, startPoint y: 170, endPoint x: 583, endPoint y: 225, distance: 283.8
click at [306, 170] on img at bounding box center [306, 173] width 23 height 23
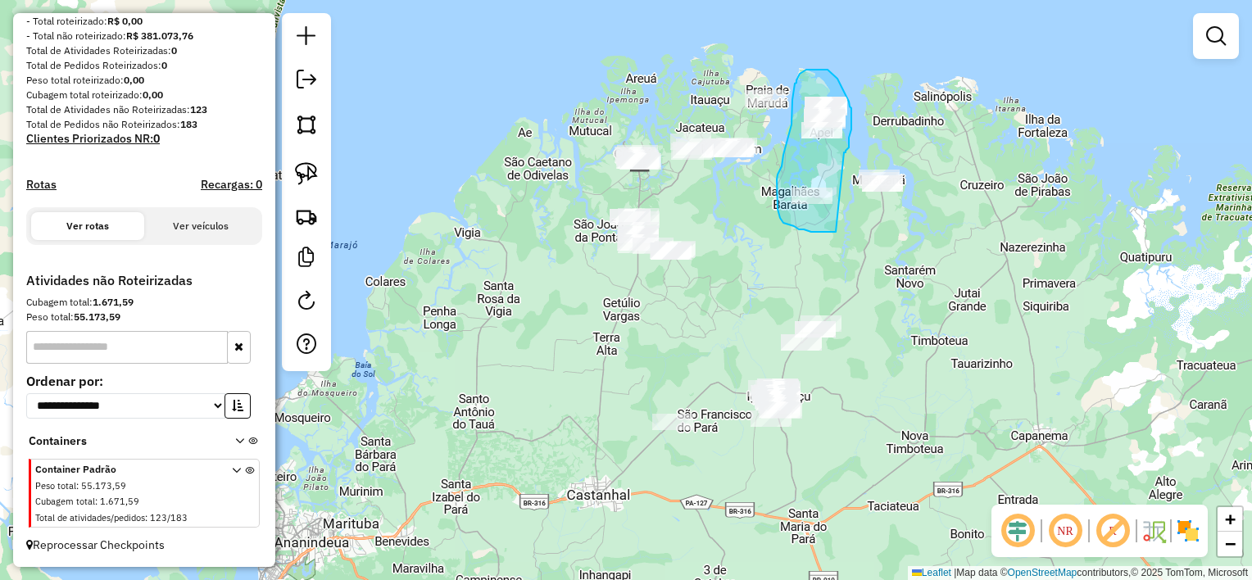
drag, startPoint x: 844, startPoint y: 152, endPoint x: 839, endPoint y: 233, distance: 80.4
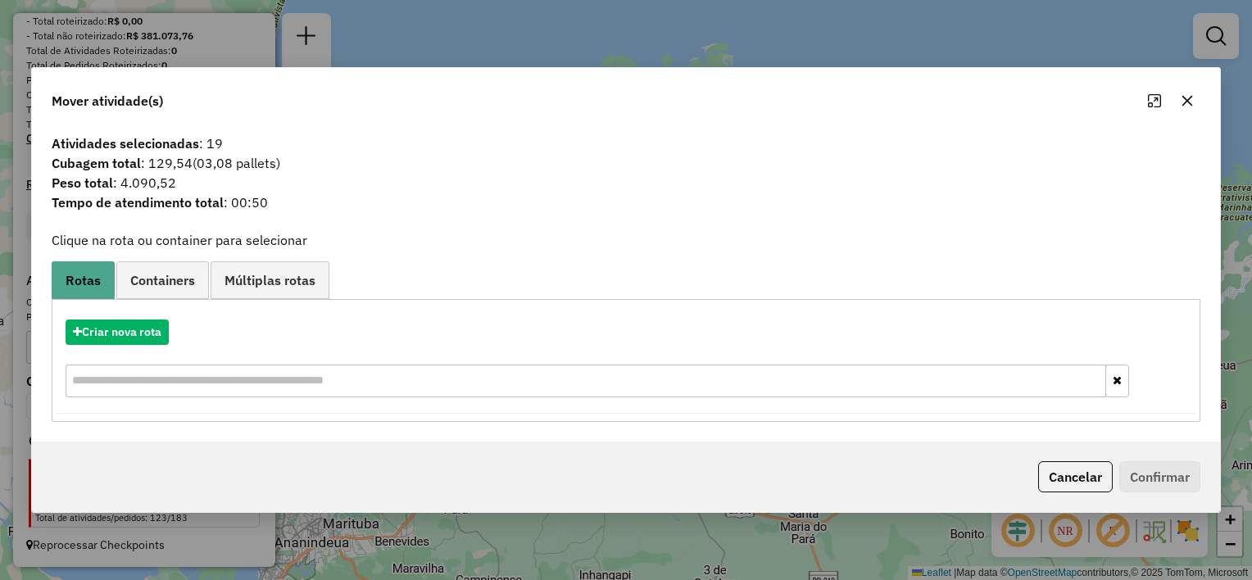
click at [1186, 102] on icon "button" at bounding box center [1187, 101] width 11 height 11
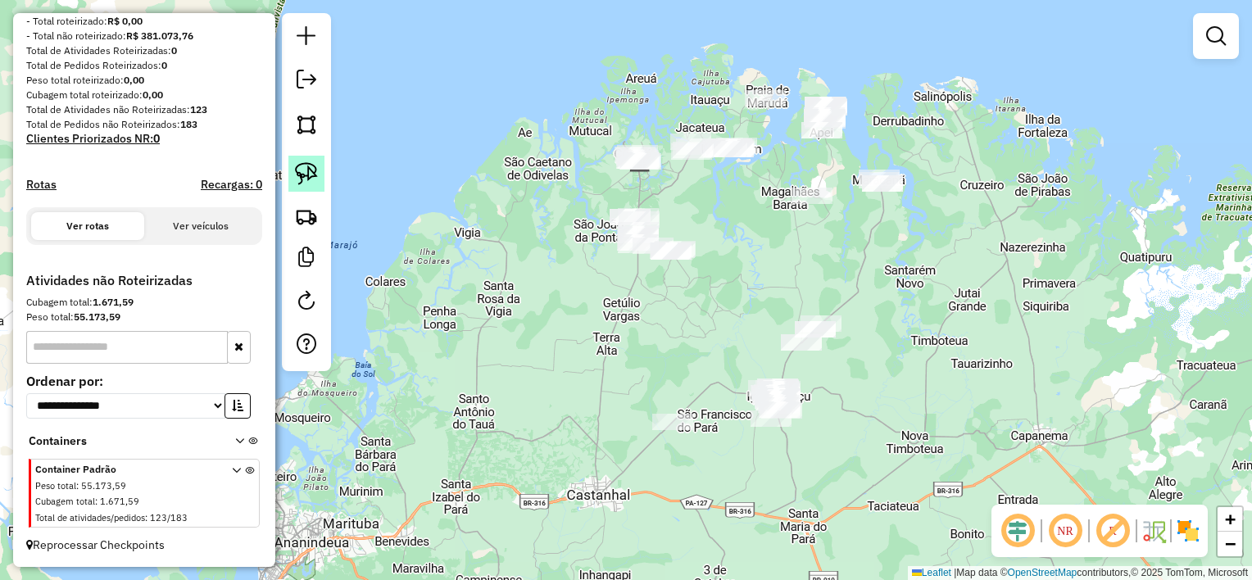
click at [302, 174] on img at bounding box center [306, 173] width 23 height 23
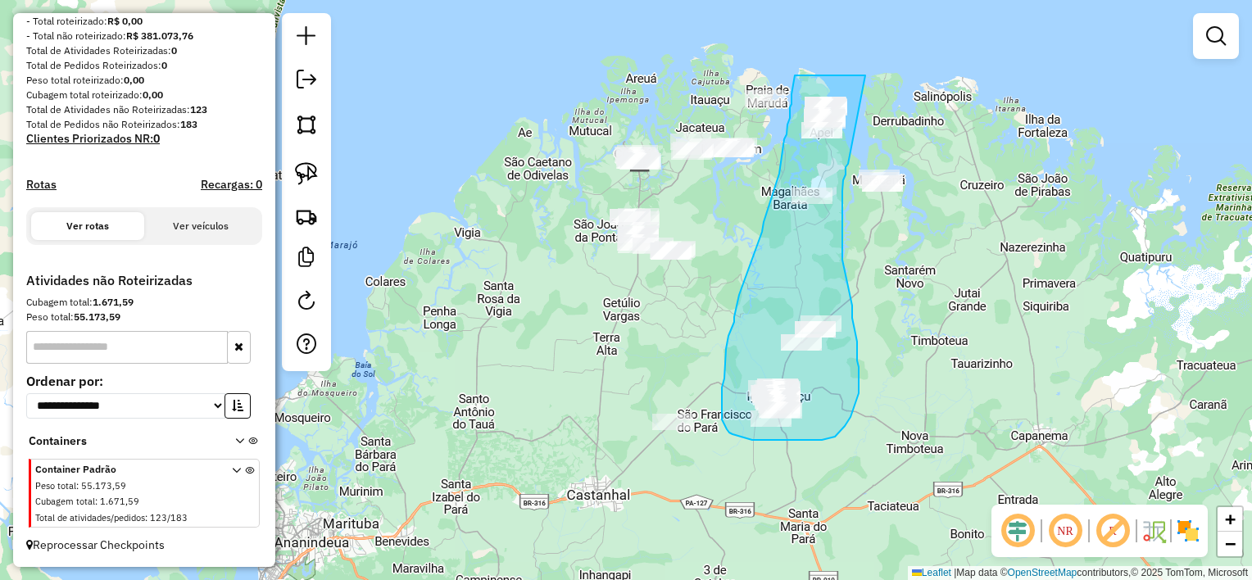
drag, startPoint x: 865, startPoint y: 75, endPoint x: 848, endPoint y: 164, distance: 90.1
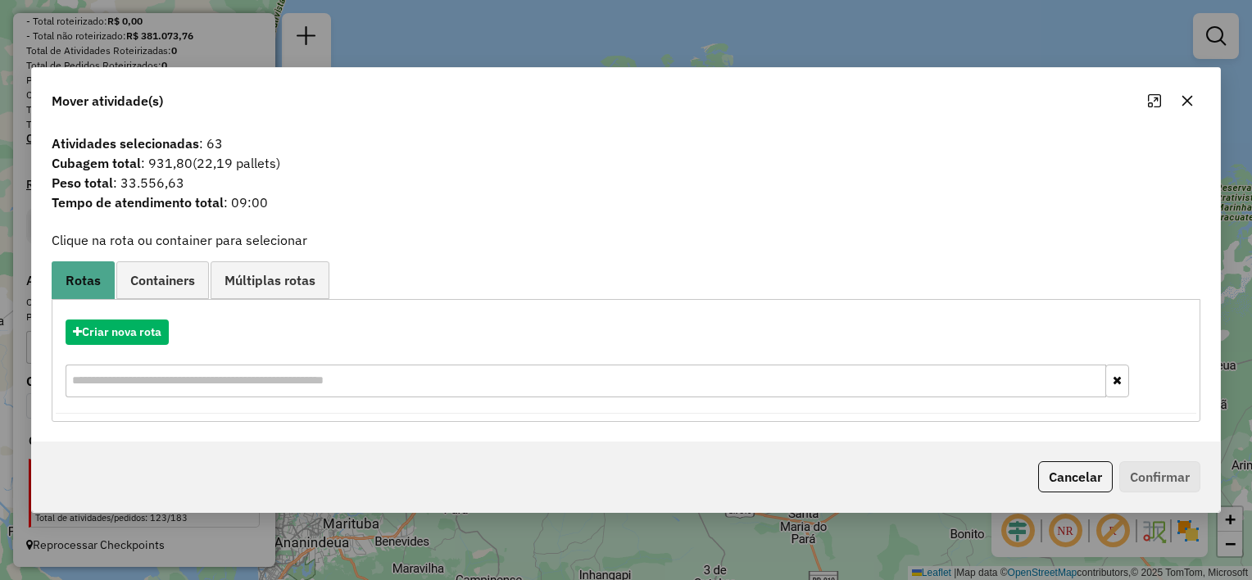
click at [1183, 102] on icon "button" at bounding box center [1187, 100] width 13 height 13
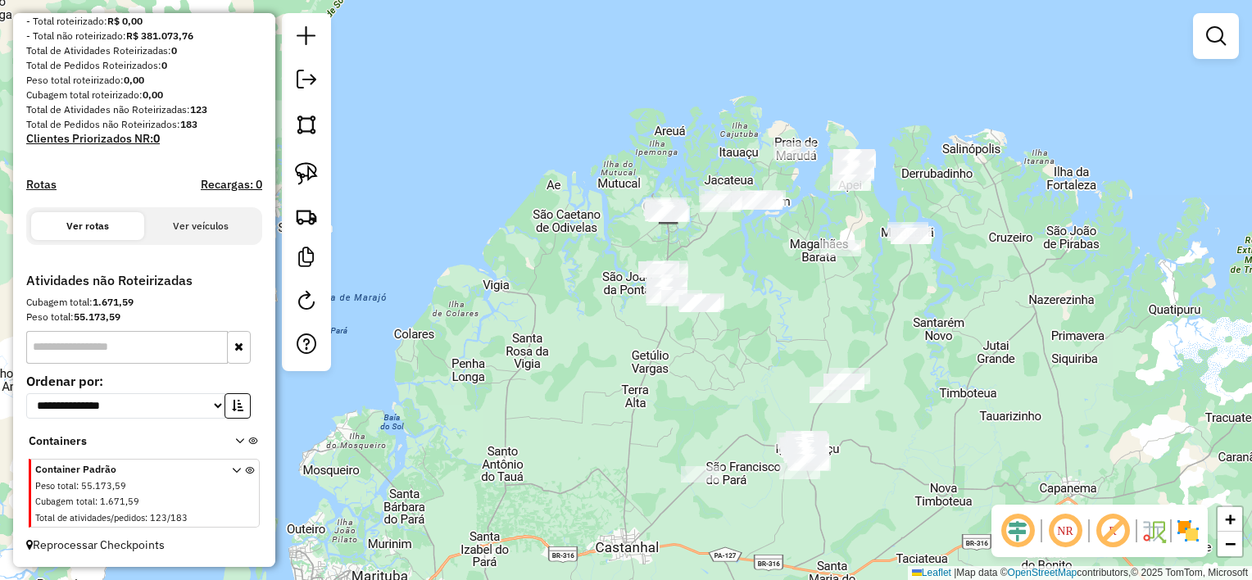
drag, startPoint x: 759, startPoint y: 313, endPoint x: 760, endPoint y: 345, distance: 32.0
click at [761, 345] on div "Janela de atendimento Grade de atendimento Capacidade Transportadoras Veículos …" at bounding box center [626, 290] width 1252 height 580
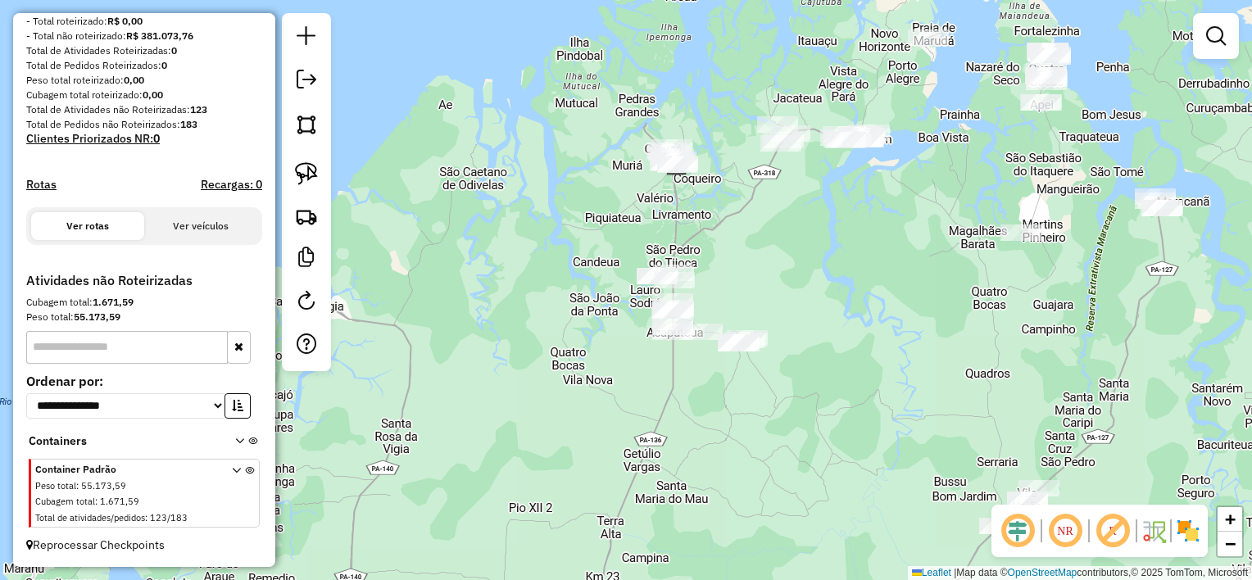
drag, startPoint x: 814, startPoint y: 242, endPoint x: 814, endPoint y: 255, distance: 13.1
click at [814, 255] on div "Janela de atendimento Grade de atendimento Capacidade Transportadoras Veículos …" at bounding box center [626, 290] width 1252 height 580
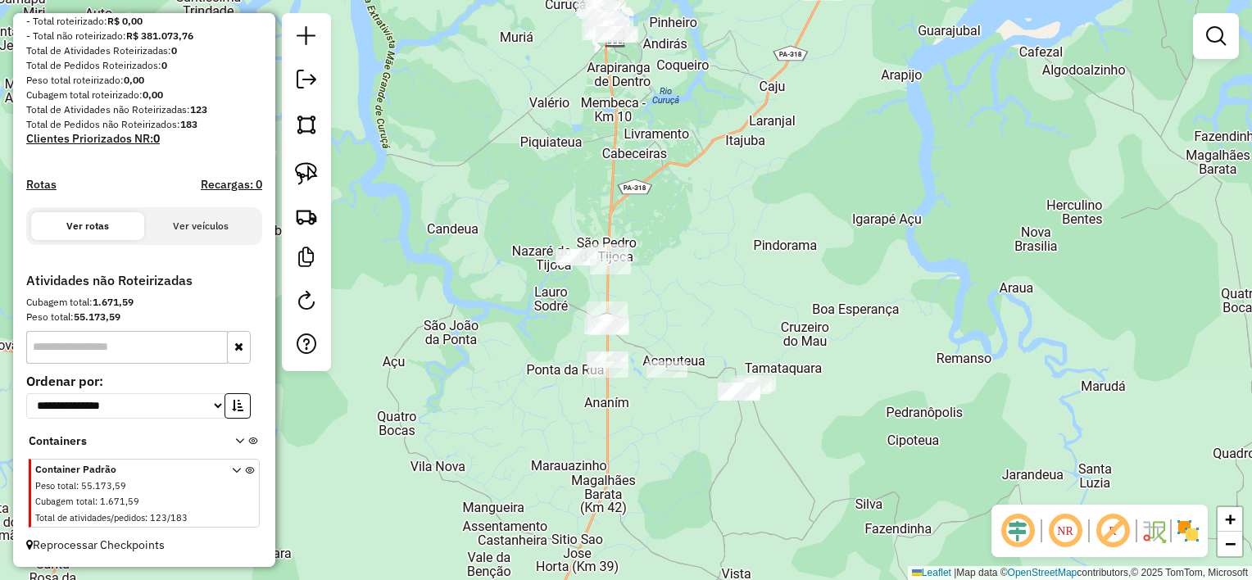
drag, startPoint x: 305, startPoint y: 165, endPoint x: 348, endPoint y: 174, distance: 44.4
click at [305, 164] on img at bounding box center [306, 173] width 23 height 23
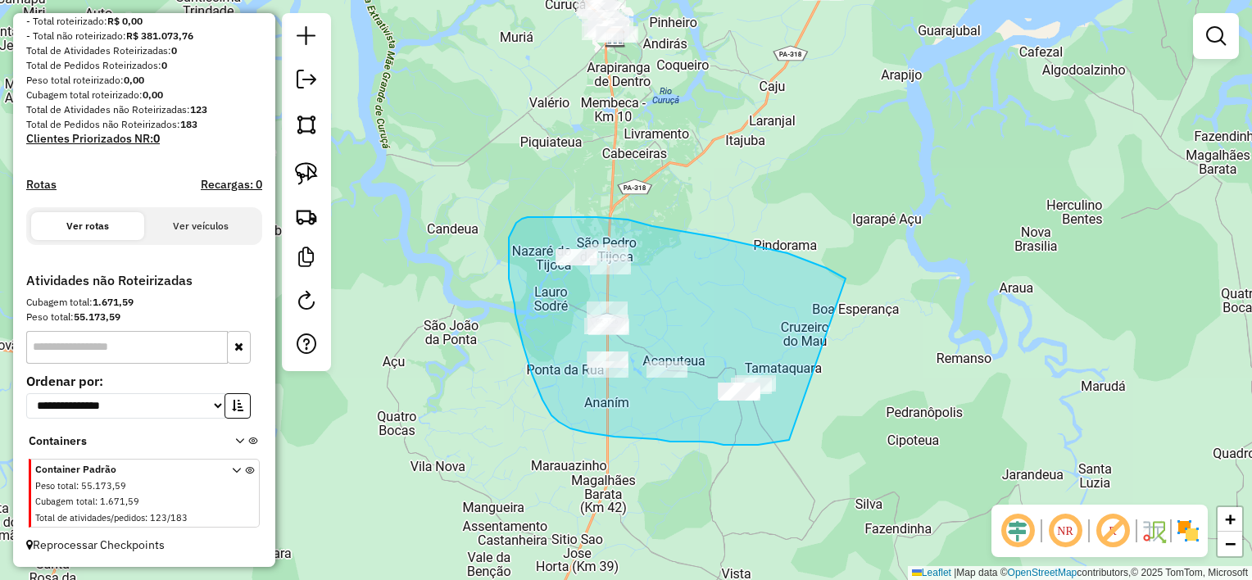
drag, startPoint x: 760, startPoint y: 247, endPoint x: 823, endPoint y: 425, distance: 188.7
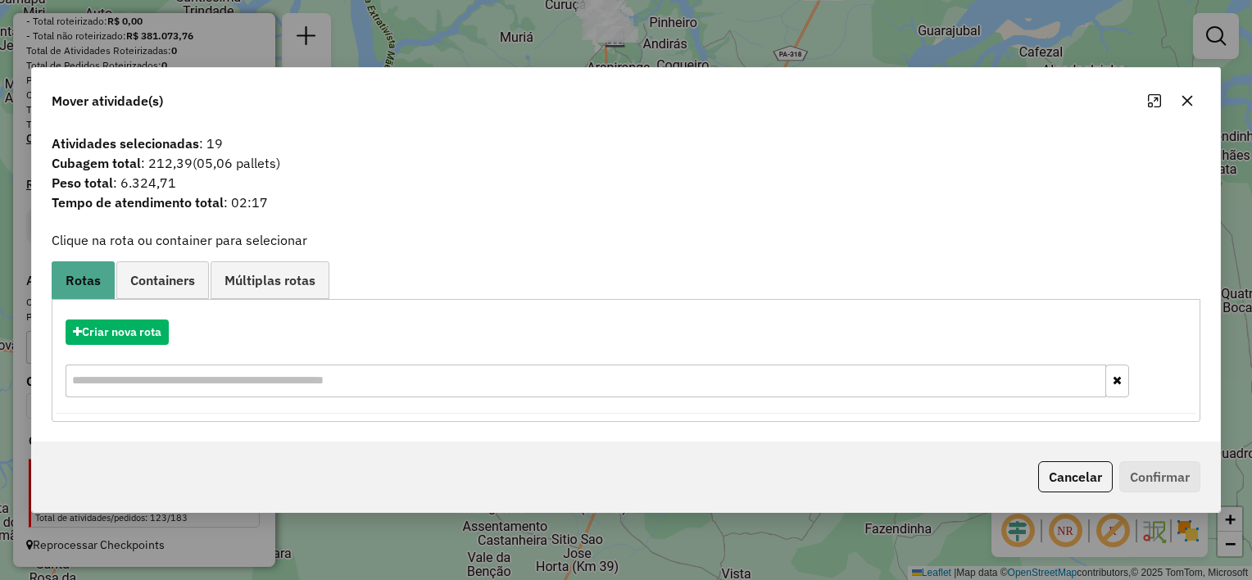
drag, startPoint x: 1190, startPoint y: 102, endPoint x: 1088, endPoint y: 120, distance: 103.2
click at [1186, 102] on icon "button" at bounding box center [1187, 100] width 13 height 13
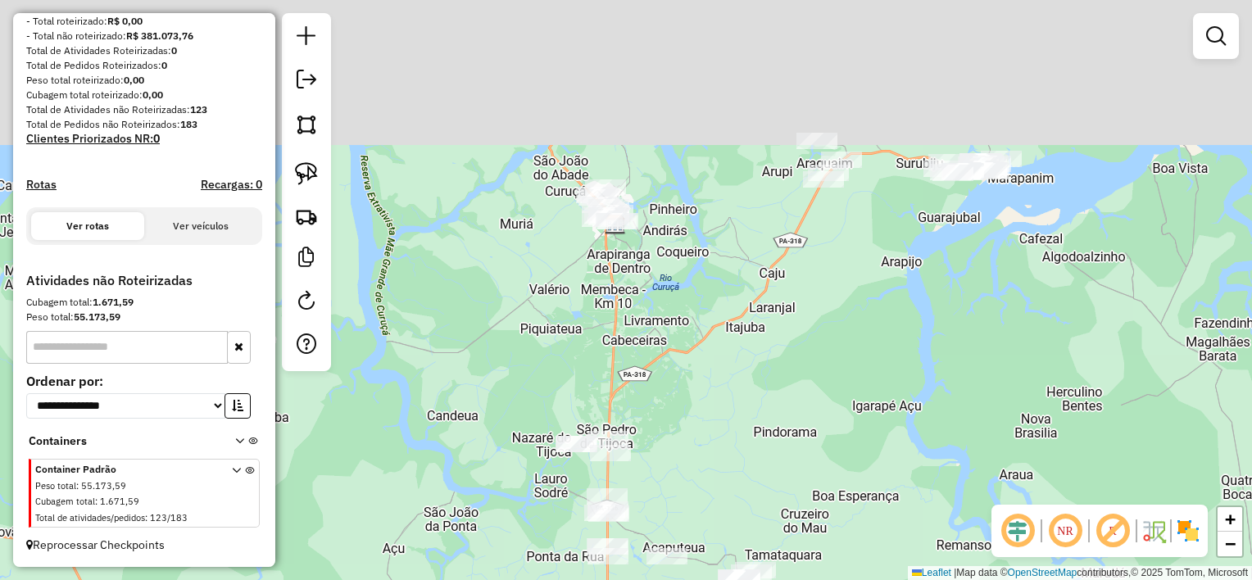
drag, startPoint x: 802, startPoint y: 121, endPoint x: 813, endPoint y: 401, distance: 280.4
click at [813, 401] on div "Janela de atendimento Grade de atendimento Capacidade Transportadoras Veículos …" at bounding box center [626, 290] width 1252 height 580
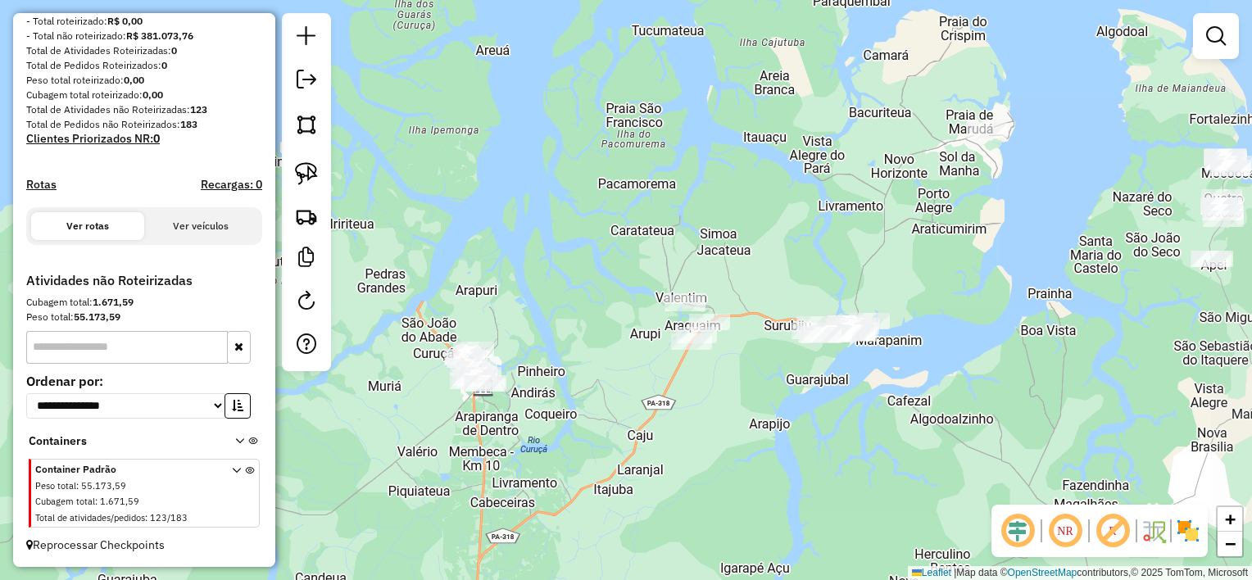
drag, startPoint x: 906, startPoint y: 380, endPoint x: 764, endPoint y: 449, distance: 158.3
click at [764, 449] on div "Janela de atendimento Grade de atendimento Capacidade Transportadoras Veículos …" at bounding box center [626, 290] width 1252 height 580
click at [310, 174] on img at bounding box center [306, 173] width 23 height 23
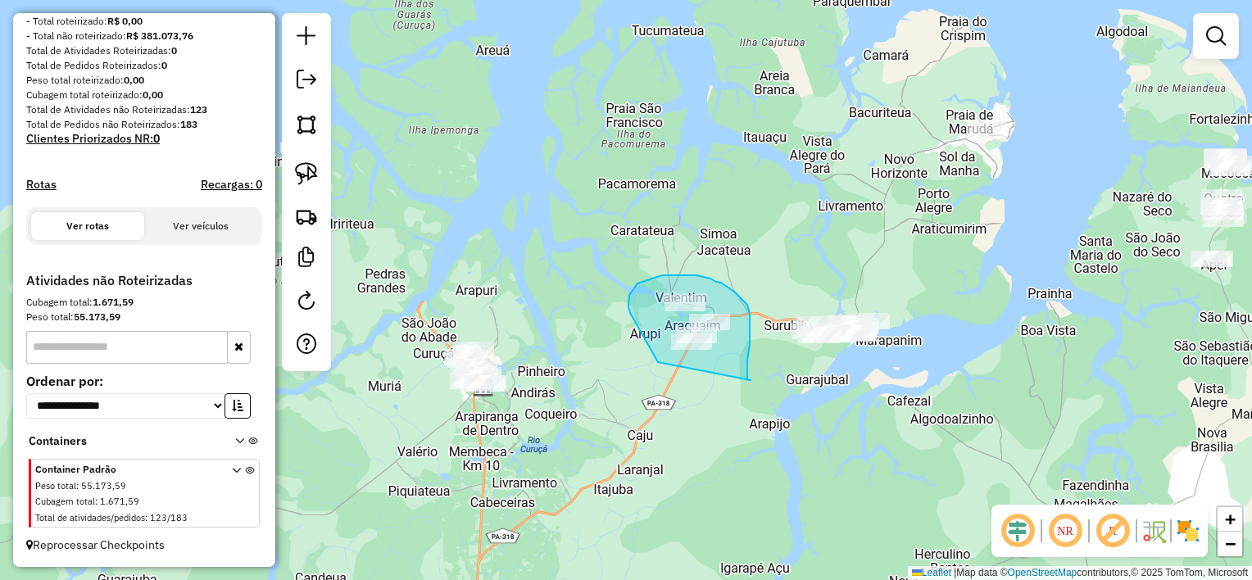
drag, startPoint x: 747, startPoint y: 379, endPoint x: 658, endPoint y: 362, distance: 90.8
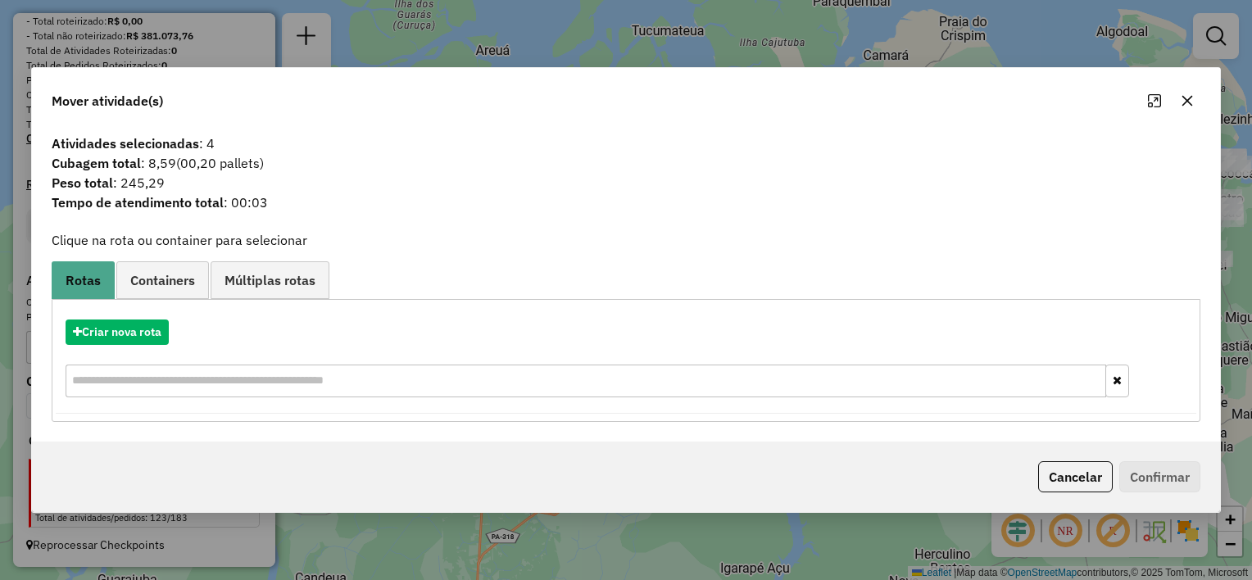
drag, startPoint x: 1193, startPoint y: 107, endPoint x: 1186, endPoint y: 102, distance: 8.7
click at [1191, 105] on icon "button" at bounding box center [1187, 100] width 13 height 13
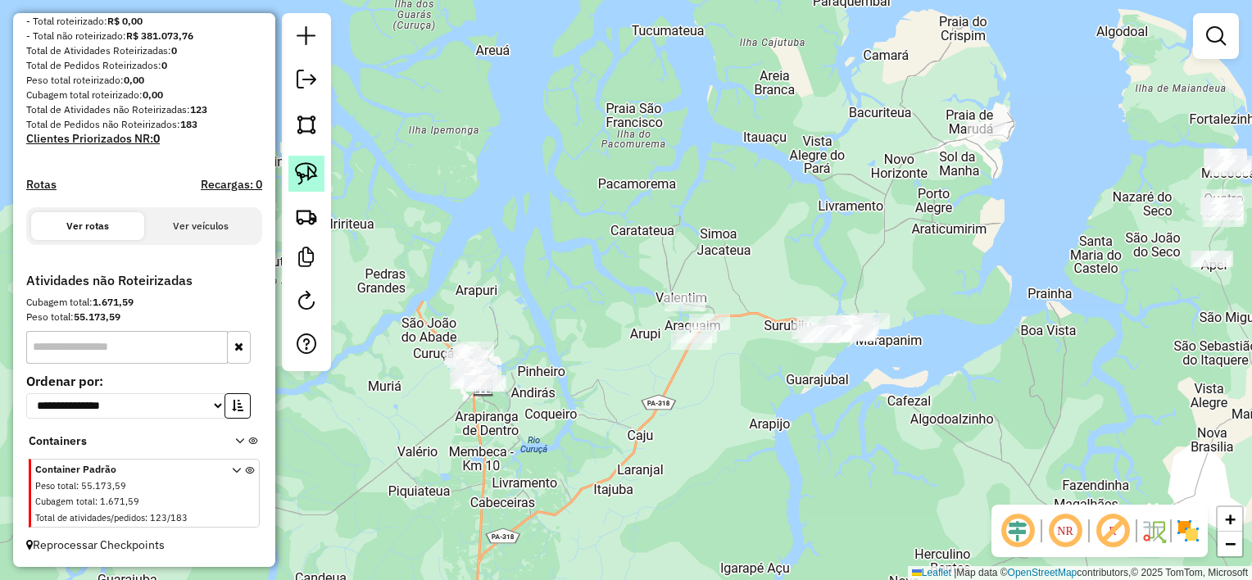
click at [315, 177] on img at bounding box center [306, 173] width 23 height 23
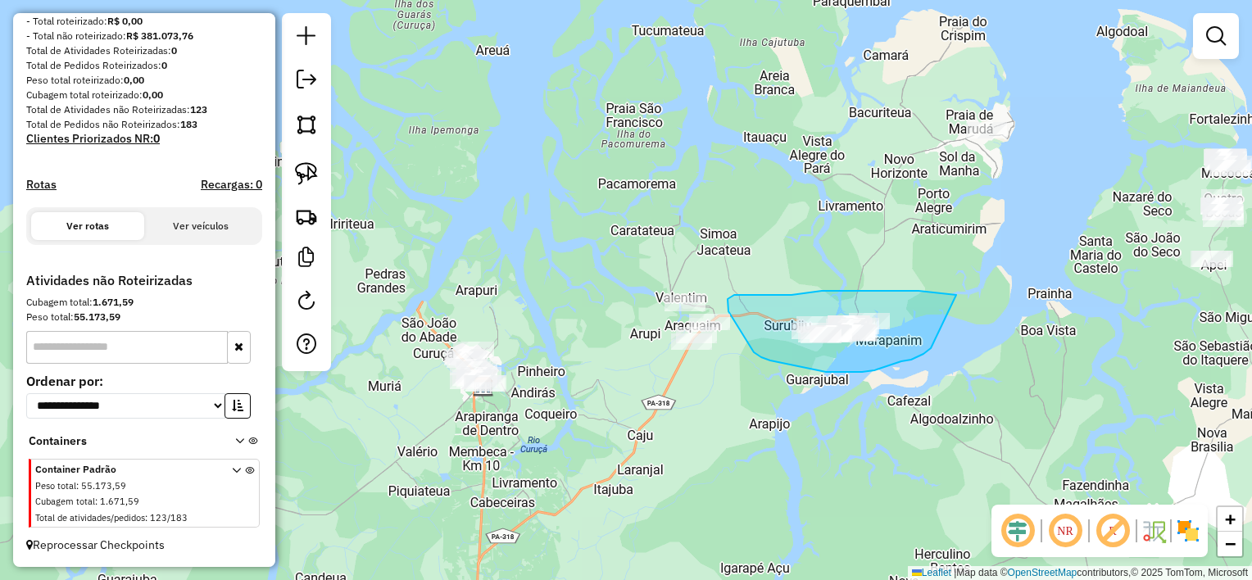
drag, startPoint x: 947, startPoint y: 294, endPoint x: 931, endPoint y: 348, distance: 56.5
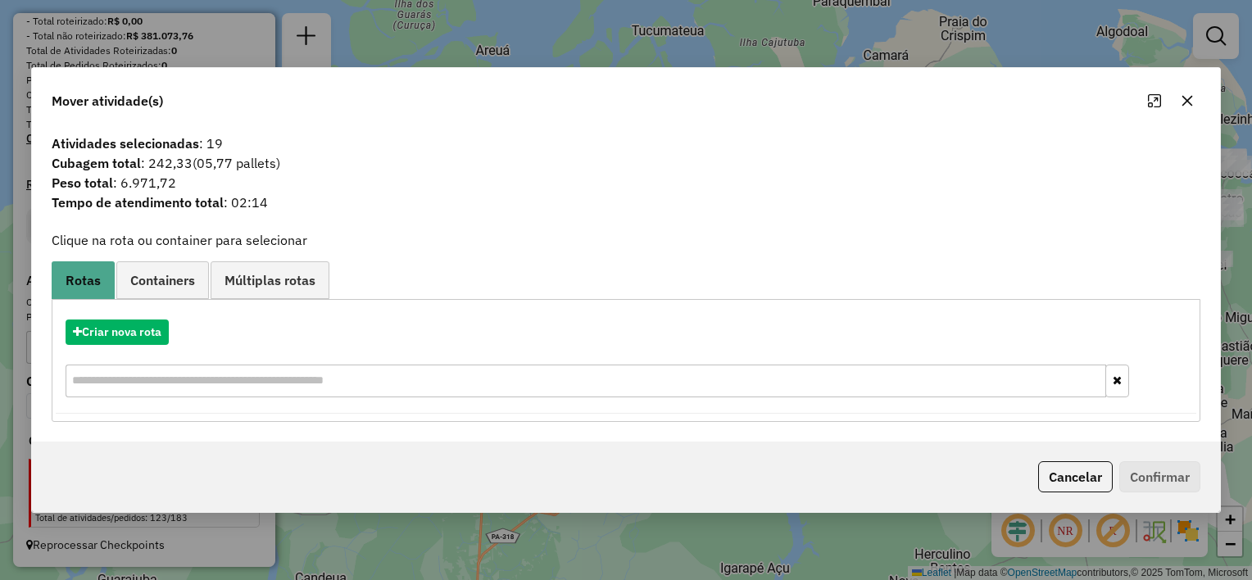
click at [1183, 98] on icon "button" at bounding box center [1187, 100] width 13 height 13
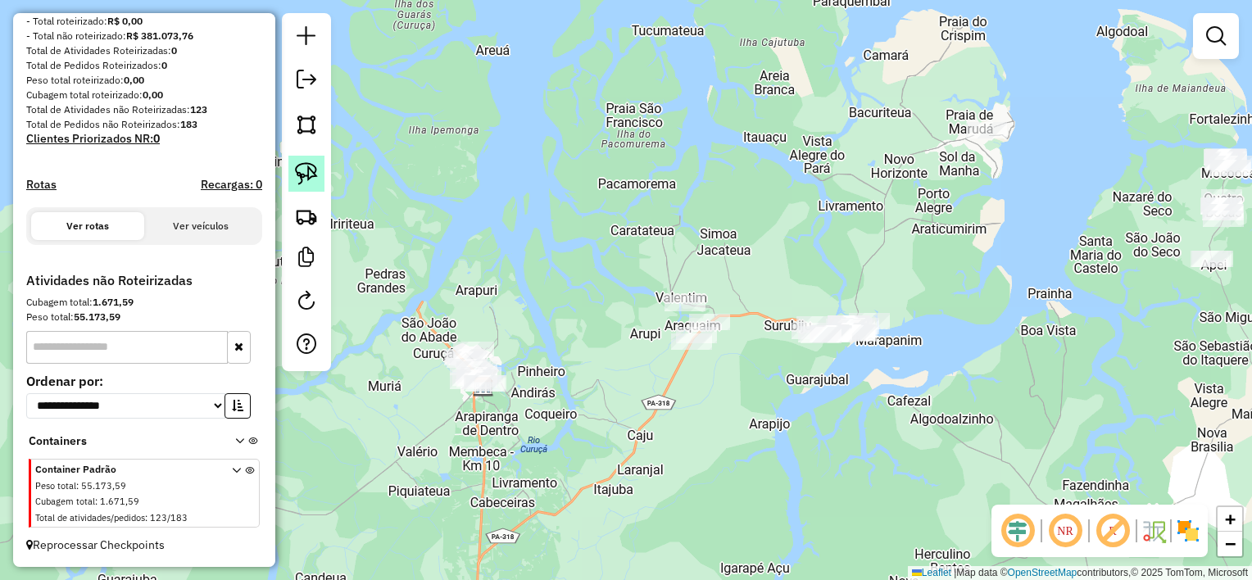
click at [313, 172] on img at bounding box center [306, 173] width 23 height 23
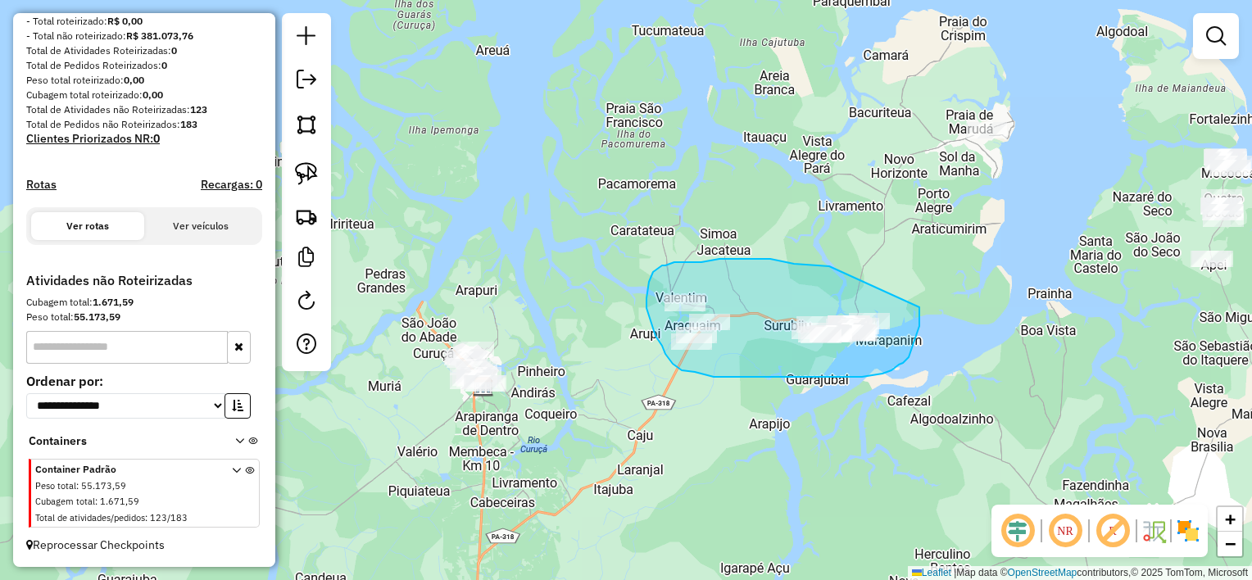
drag, startPoint x: 785, startPoint y: 262, endPoint x: 919, endPoint y: 307, distance: 141.7
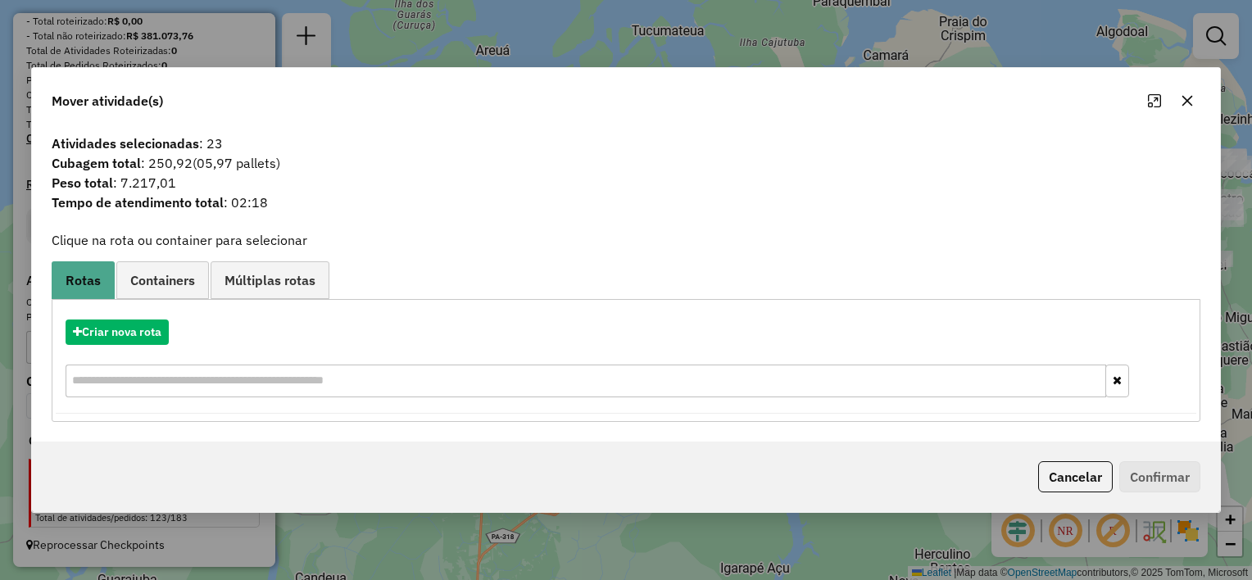
click at [1187, 94] on icon "button" at bounding box center [1187, 100] width 13 height 13
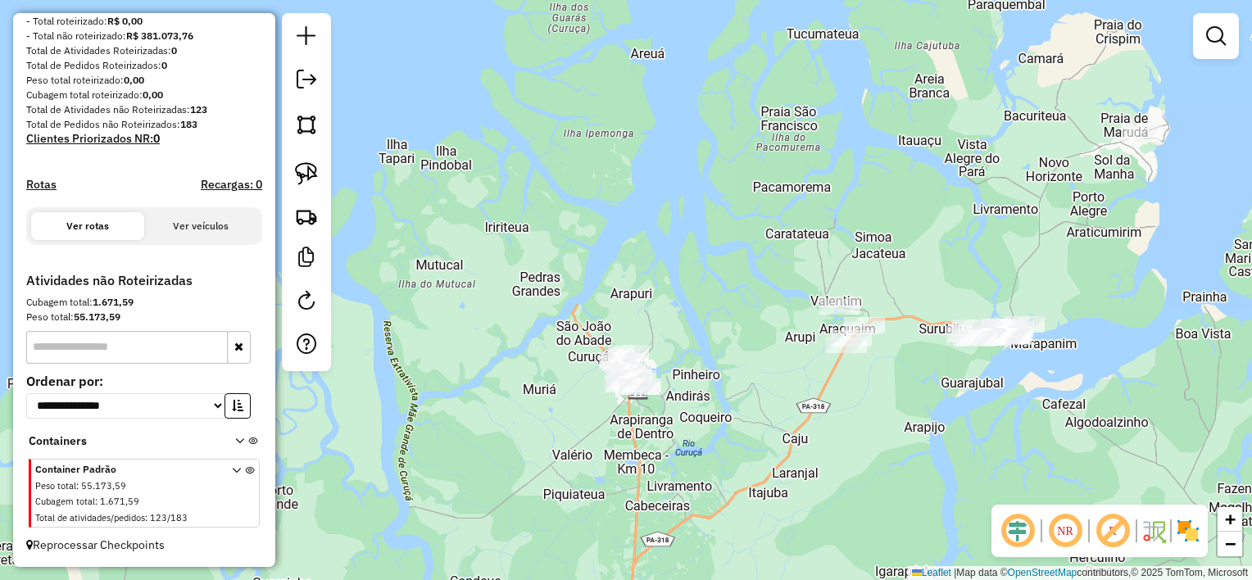
drag, startPoint x: 569, startPoint y: 361, endPoint x: 728, endPoint y: 364, distance: 158.2
click at [728, 364] on div "Janela de atendimento Grade de atendimento Capacidade Transportadoras Veículos …" at bounding box center [626, 290] width 1252 height 580
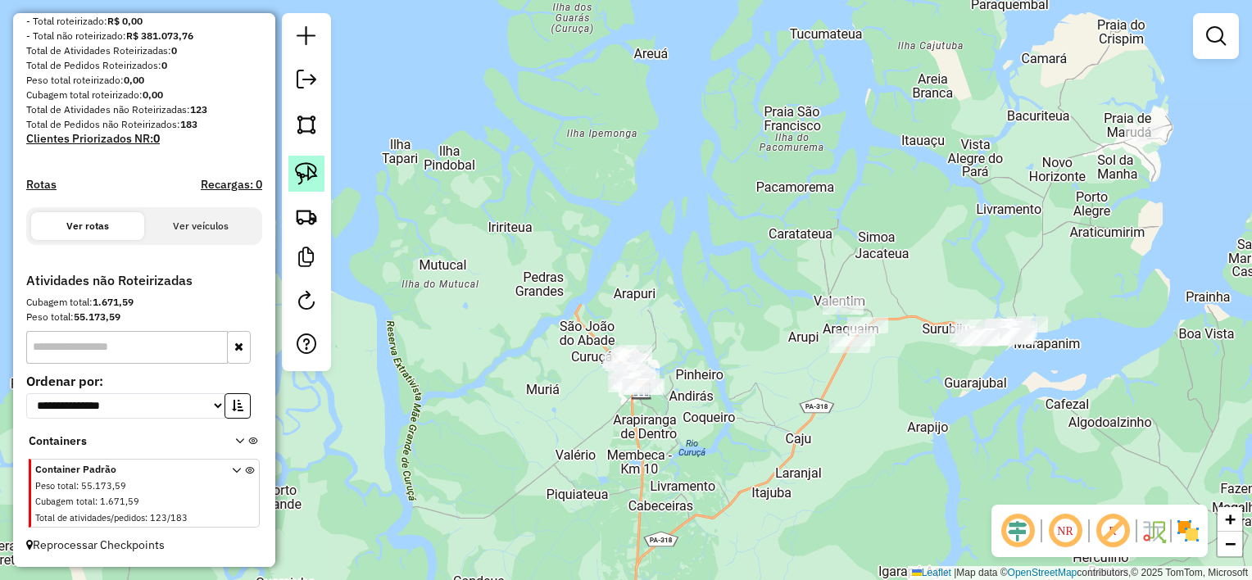
click at [312, 173] on img at bounding box center [306, 173] width 23 height 23
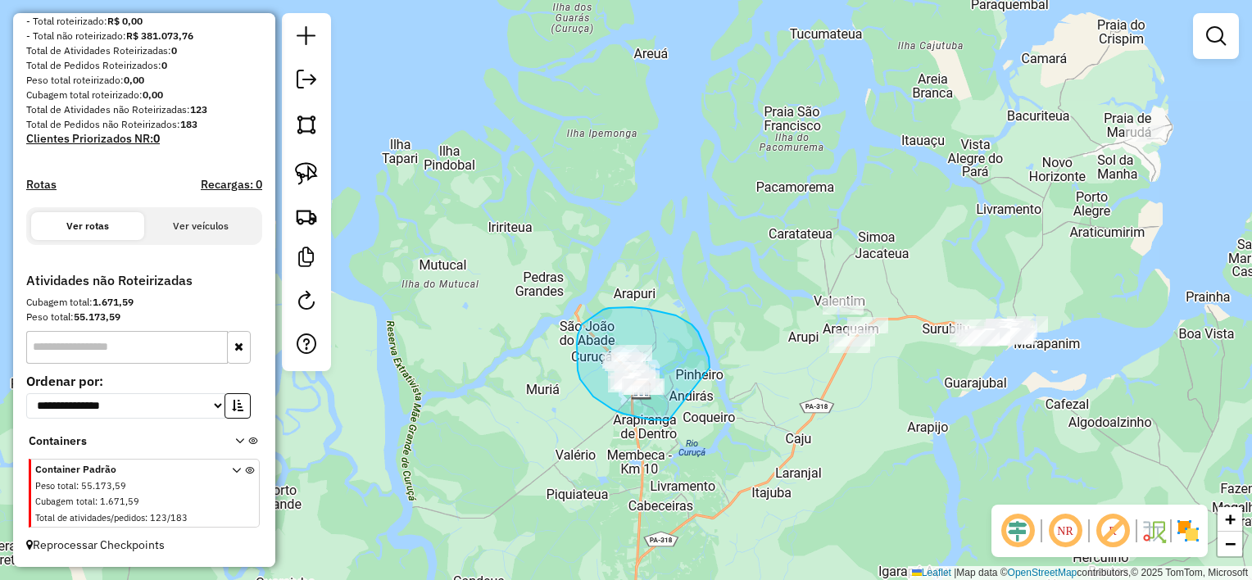
drag, startPoint x: 709, startPoint y: 357, endPoint x: 672, endPoint y: 420, distance: 73.1
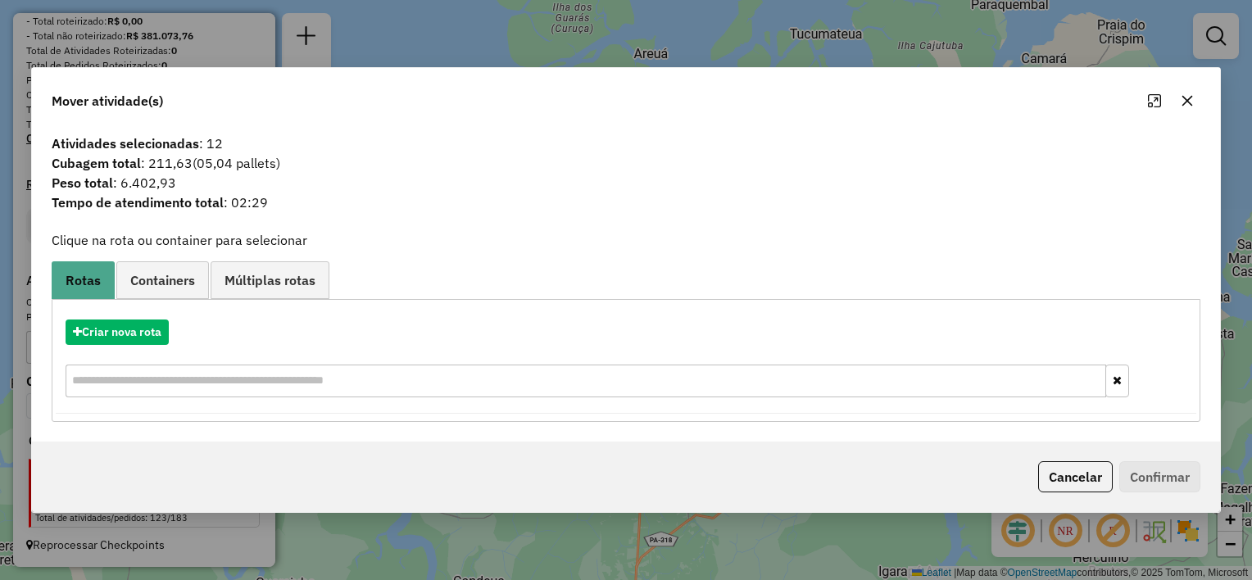
drag, startPoint x: 1186, startPoint y: 102, endPoint x: 1157, endPoint y: 108, distance: 30.2
click at [1186, 102] on icon "button" at bounding box center [1187, 101] width 11 height 11
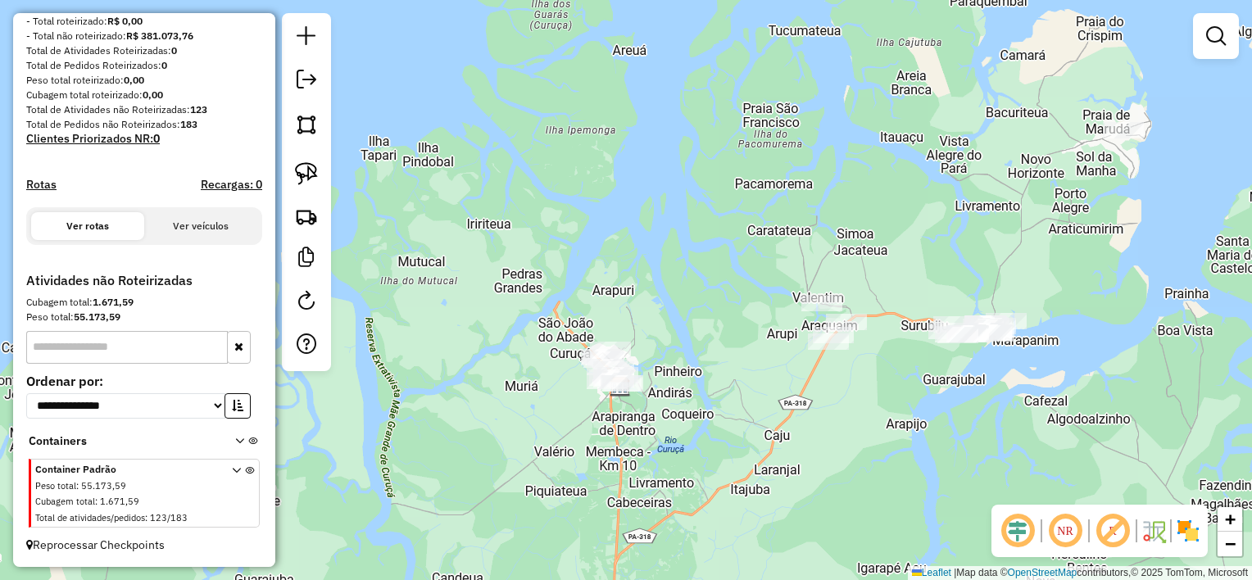
drag, startPoint x: 878, startPoint y: 380, endPoint x: 852, endPoint y: 366, distance: 29.7
click at [852, 367] on div "Janela de atendimento Grade de atendimento Capacidade Transportadoras Veículos …" at bounding box center [626, 290] width 1252 height 580
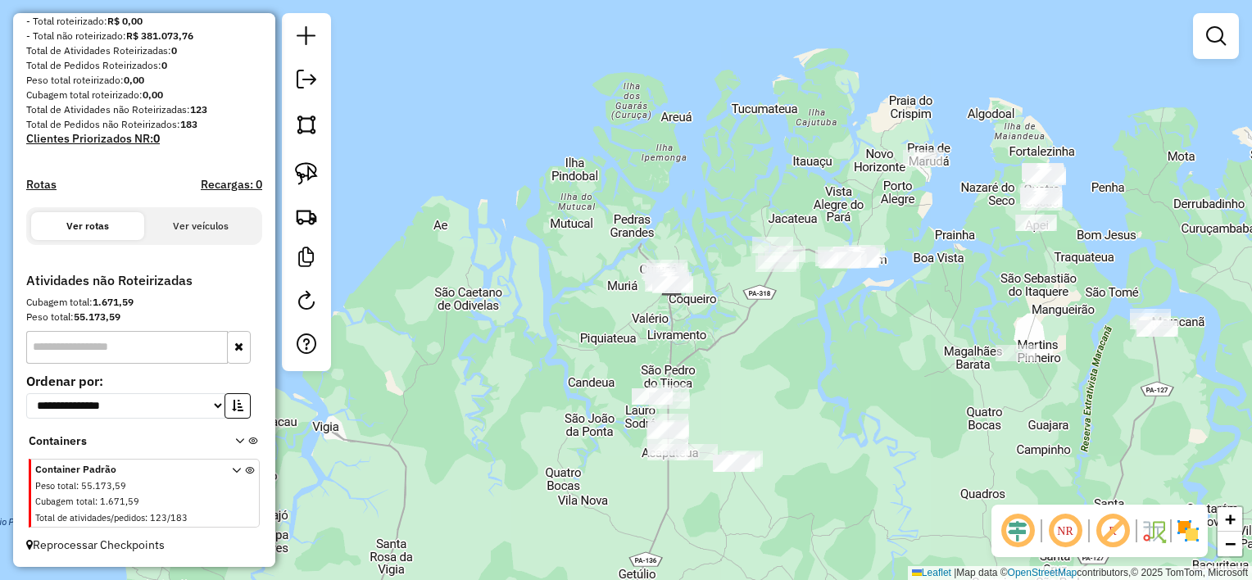
drag, startPoint x: 589, startPoint y: 324, endPoint x: 580, endPoint y: 306, distance: 20.9
click at [580, 308] on div "Janela de atendimento Grade de atendimento Capacidade Transportadoras Veículos …" at bounding box center [626, 290] width 1252 height 580
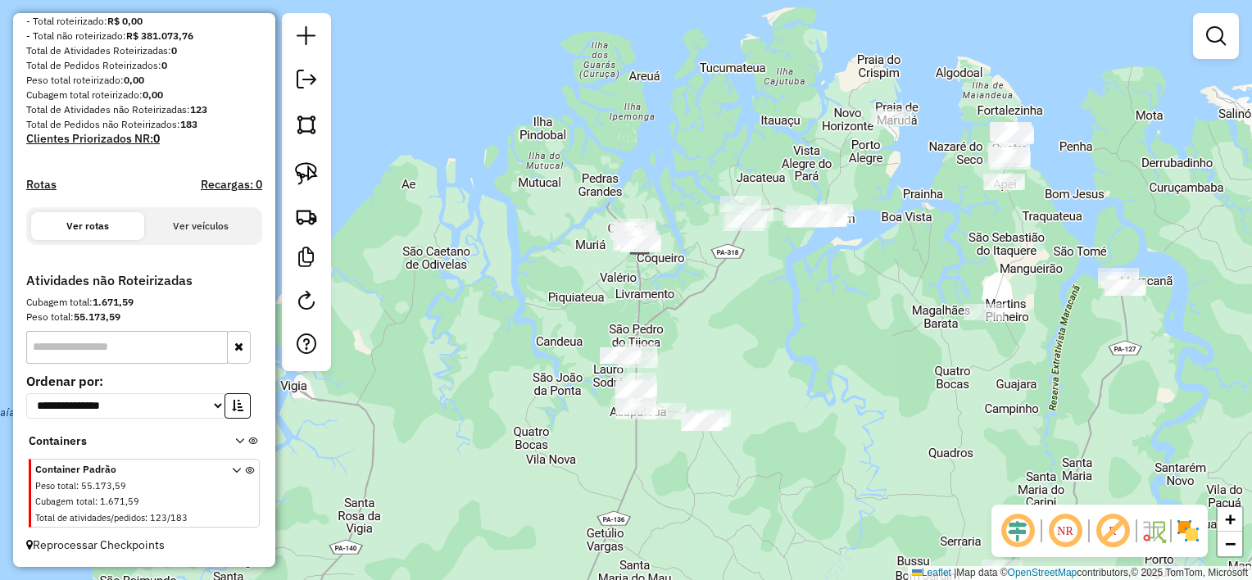
drag, startPoint x: 567, startPoint y: 330, endPoint x: 484, endPoint y: 271, distance: 101.6
click at [541, 295] on div "Janela de atendimento Grade de atendimento Capacidade Transportadoras Veículos …" at bounding box center [626, 290] width 1252 height 580
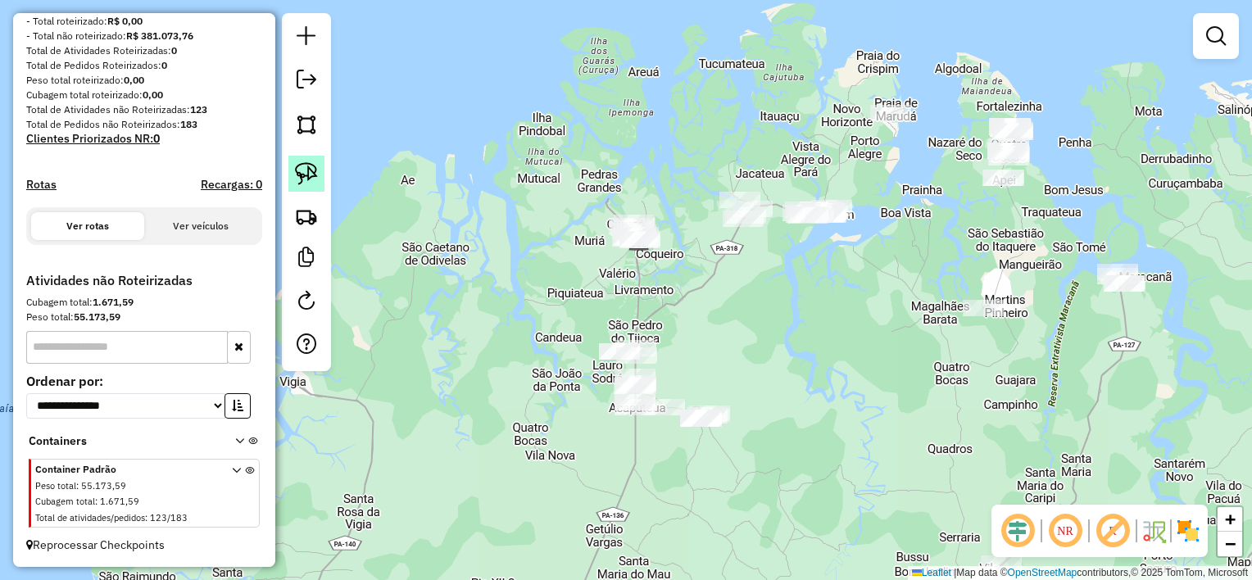
click at [303, 167] on img at bounding box center [306, 173] width 23 height 23
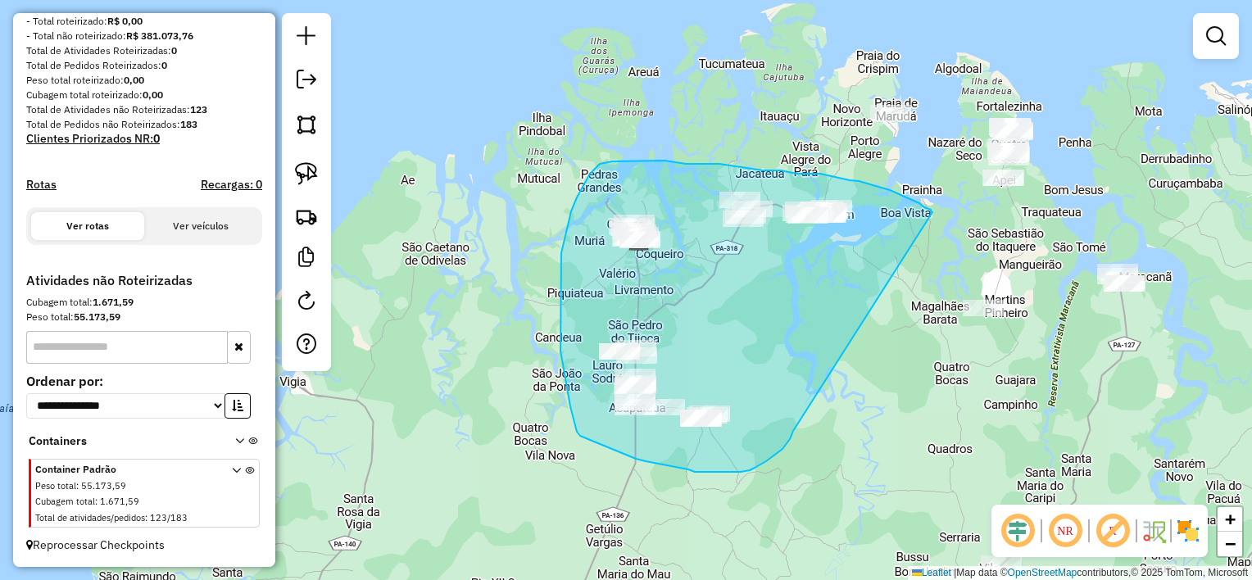
drag, startPoint x: 924, startPoint y: 207, endPoint x: 793, endPoint y: 431, distance: 259.3
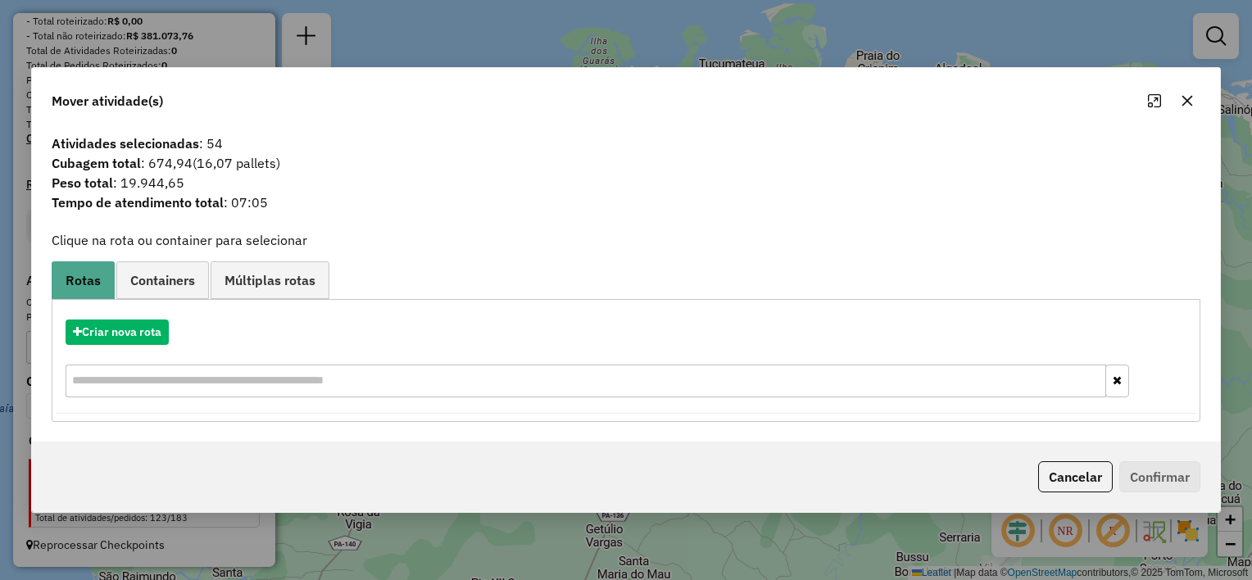
click at [1187, 102] on icon "button" at bounding box center [1187, 100] width 13 height 13
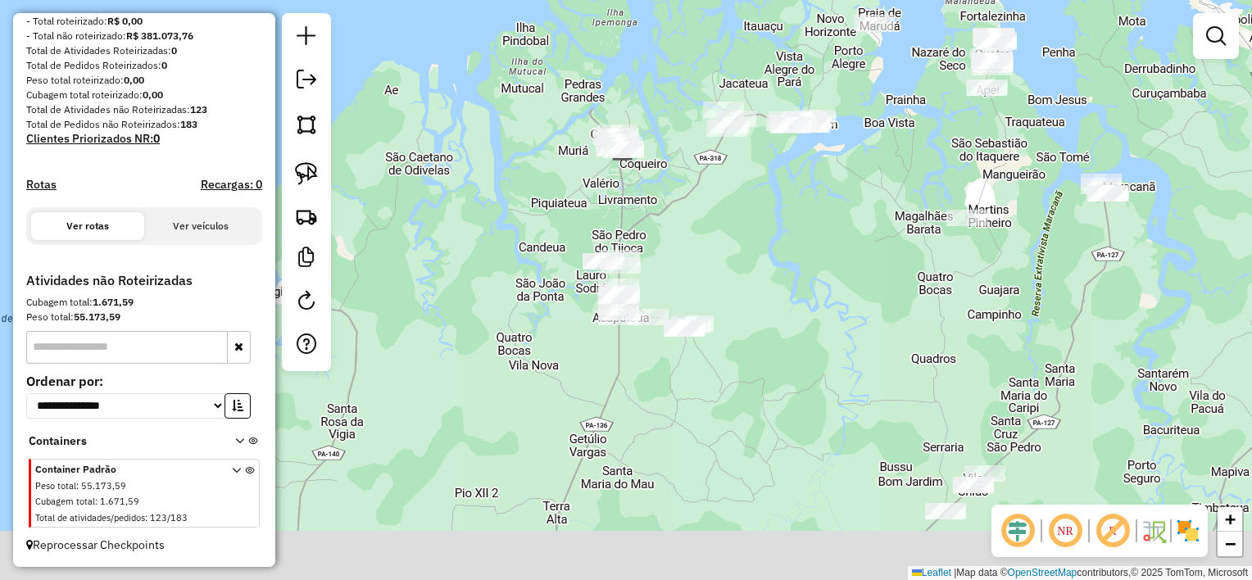
drag, startPoint x: 852, startPoint y: 405, endPoint x: 841, endPoint y: 354, distance: 51.9
click at [841, 354] on div "Janela de atendimento Grade de atendimento Capacidade Transportadoras Veículos …" at bounding box center [626, 290] width 1252 height 580
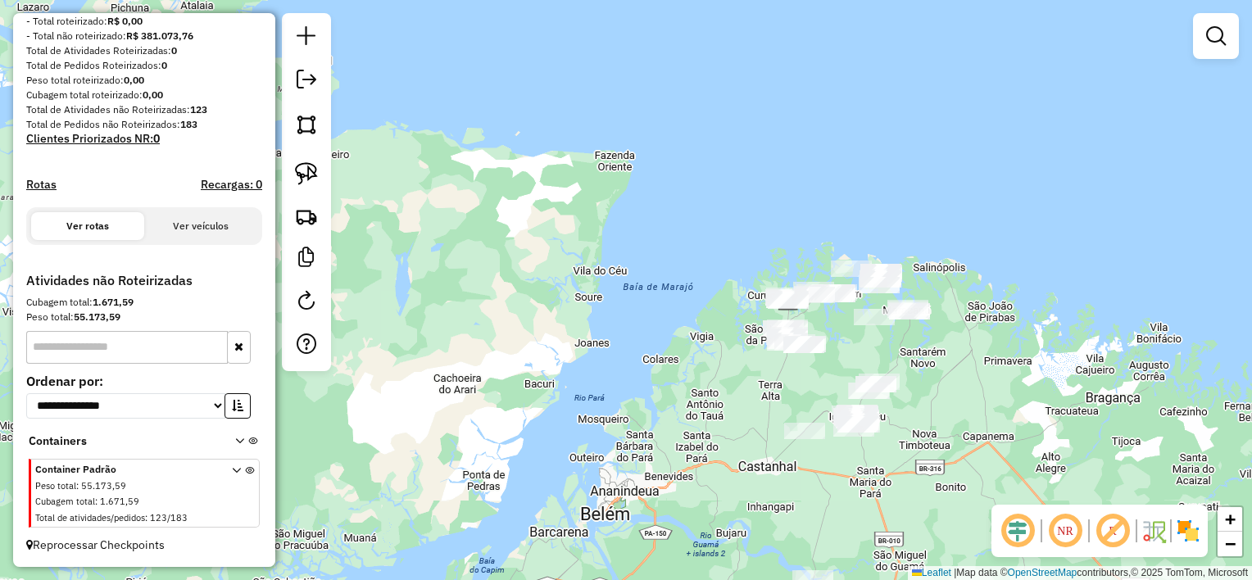
drag, startPoint x: 830, startPoint y: 489, endPoint x: 821, endPoint y: 401, distance: 88.9
click at [821, 401] on div "Janela de atendimento Grade de atendimento Capacidade Transportadoras Veículos …" at bounding box center [626, 290] width 1252 height 580
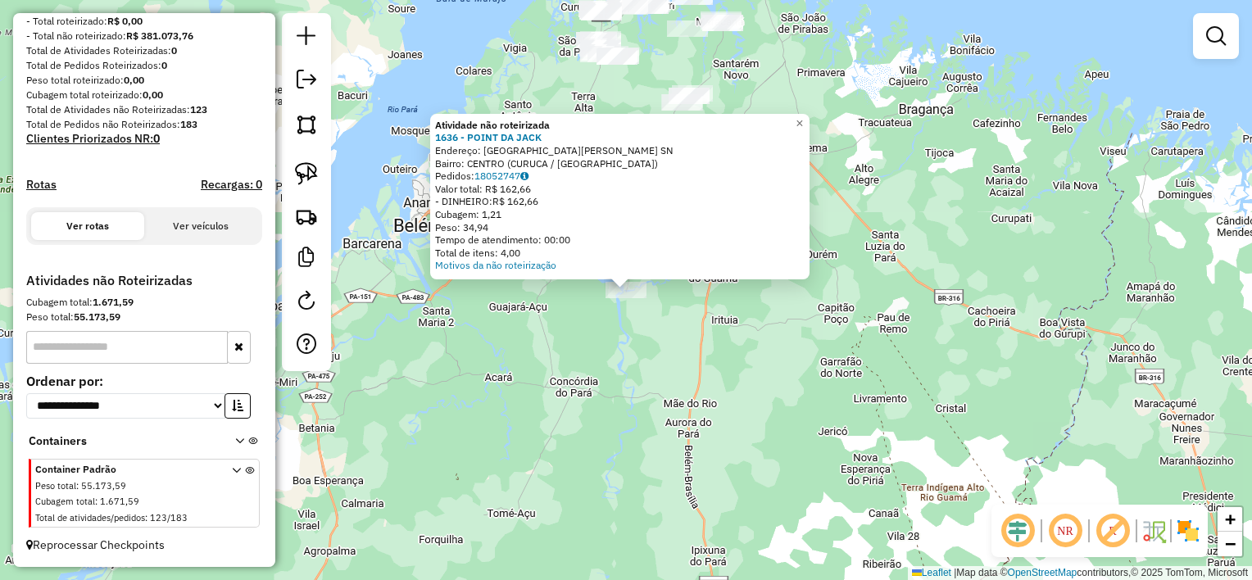
click at [704, 357] on div "Atividade não roteirizada 1636 - POINT DA [PERSON_NAME]: Rua Alcindio Campos SN…" at bounding box center [626, 290] width 1252 height 580
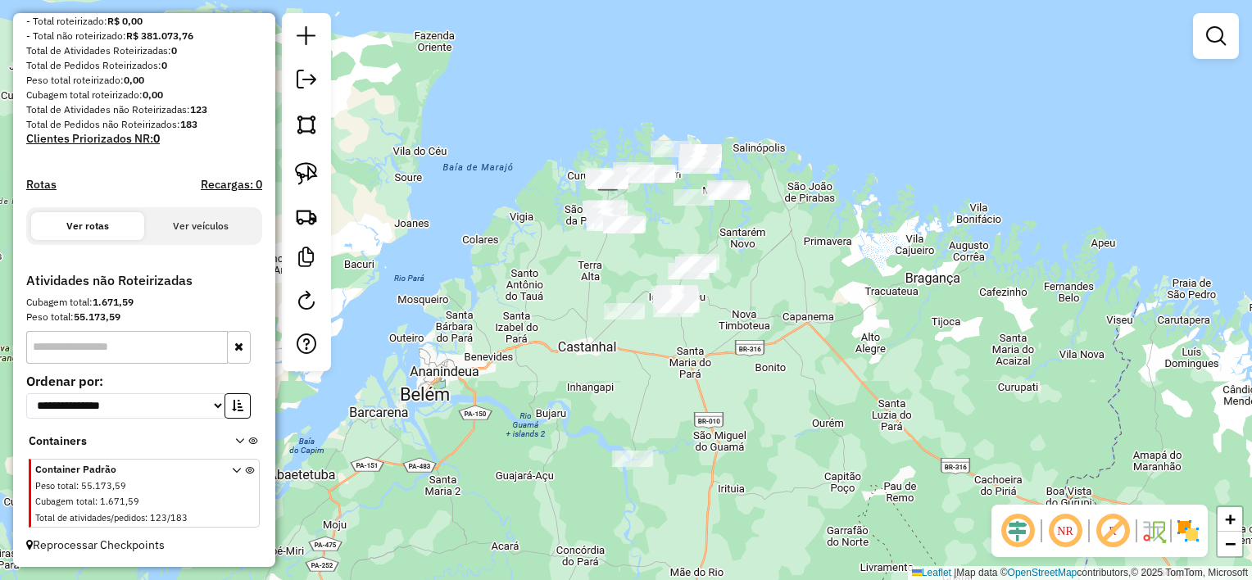
drag, startPoint x: 754, startPoint y: 245, endPoint x: 760, endPoint y: 349, distance: 104.3
click at [760, 349] on div "Janela de atendimento Grade de atendimento Capacidade Transportadoras Veículos …" at bounding box center [626, 290] width 1252 height 580
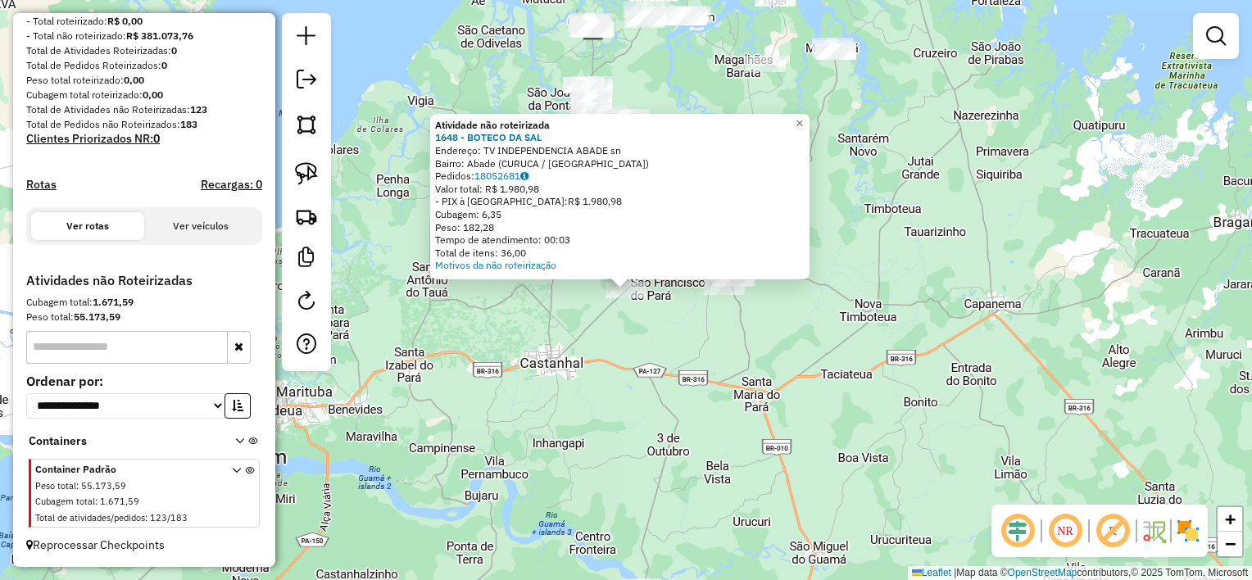
click at [702, 329] on div "Atividade não roteirizada 1648 - BOTECO DA SAL Endereço: TV INDEPENDENCIA ABADE…" at bounding box center [626, 290] width 1252 height 580
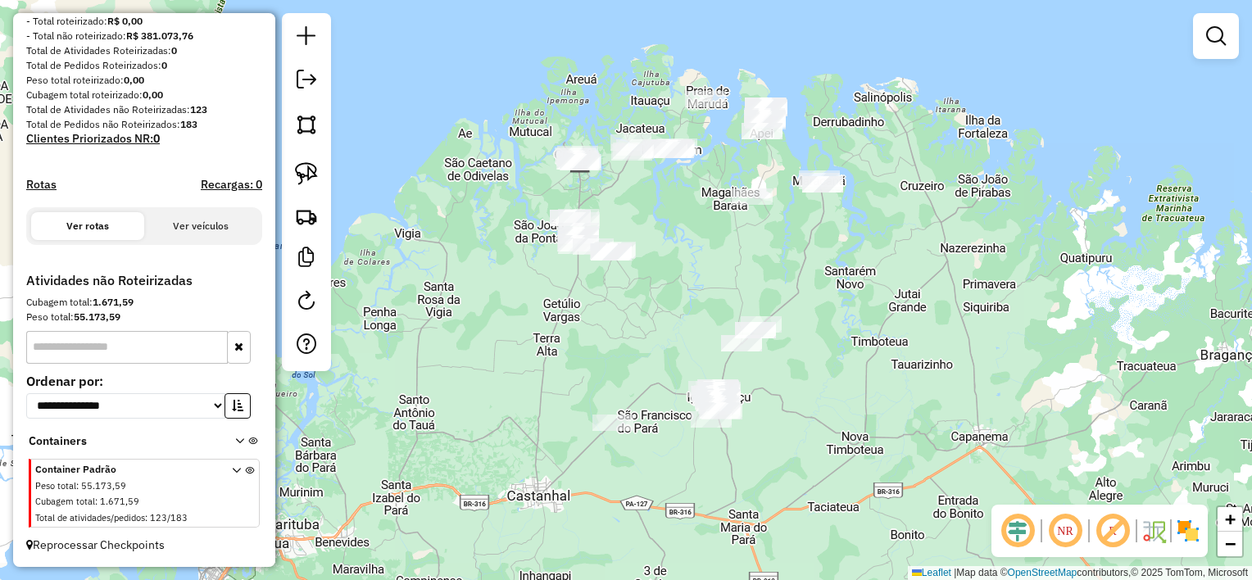
drag, startPoint x: 662, startPoint y: 148, endPoint x: 635, endPoint y: 289, distance: 143.5
click at [647, 298] on div "Janela de atendimento Grade de atendimento Capacidade Transportadoras Veículos …" at bounding box center [626, 290] width 1252 height 580
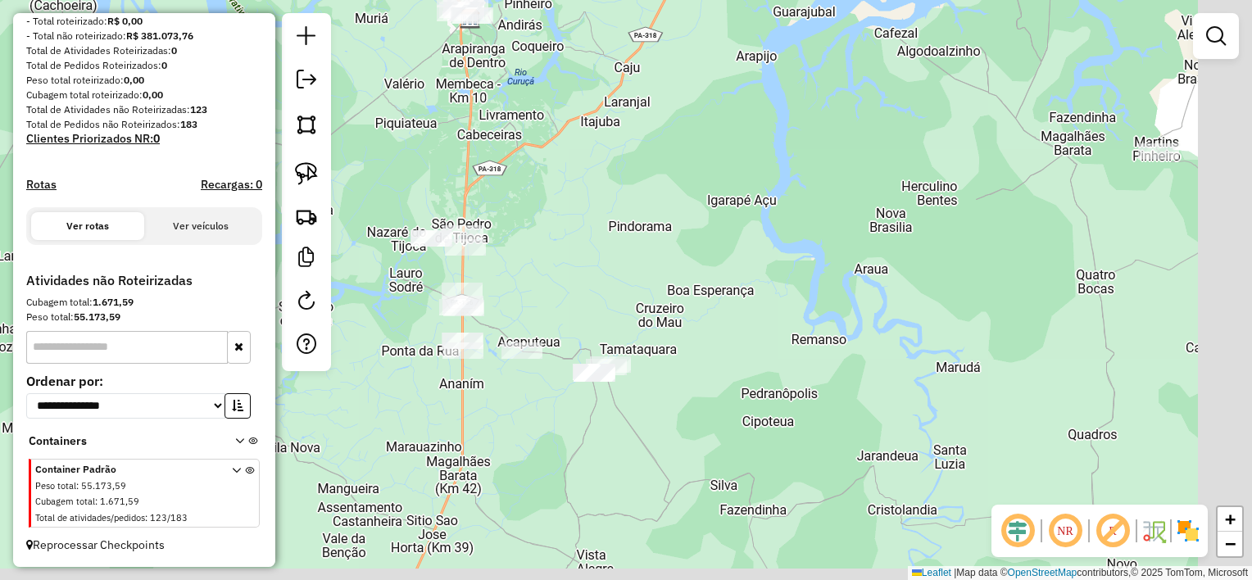
drag, startPoint x: 605, startPoint y: 178, endPoint x: 592, endPoint y: 129, distance: 50.1
click at [573, 122] on div "Janela de atendimento Grade de atendimento Capacidade Transportadoras Veículos …" at bounding box center [626, 290] width 1252 height 580
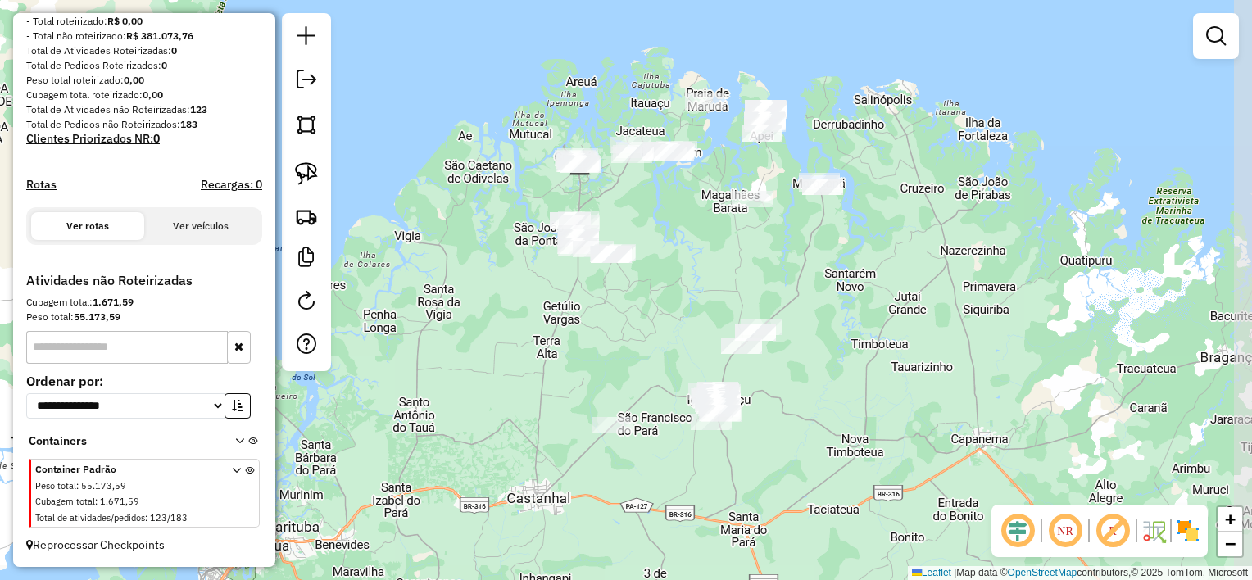
drag, startPoint x: 702, startPoint y: 240, endPoint x: 685, endPoint y: 287, distance: 49.8
click at [685, 287] on div "Janela de atendimento Grade de atendimento Capacidade Transportadoras Veículos …" at bounding box center [626, 290] width 1252 height 580
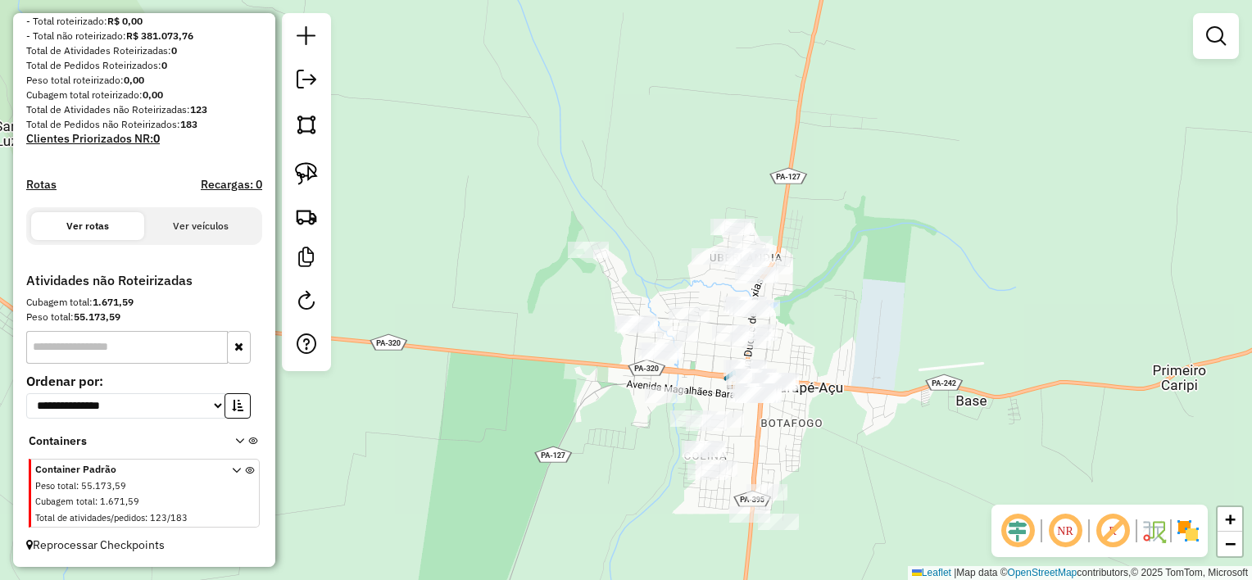
click at [701, 374] on div "Janela de atendimento Grade de atendimento Capacidade Transportadoras Veículos …" at bounding box center [626, 290] width 1252 height 580
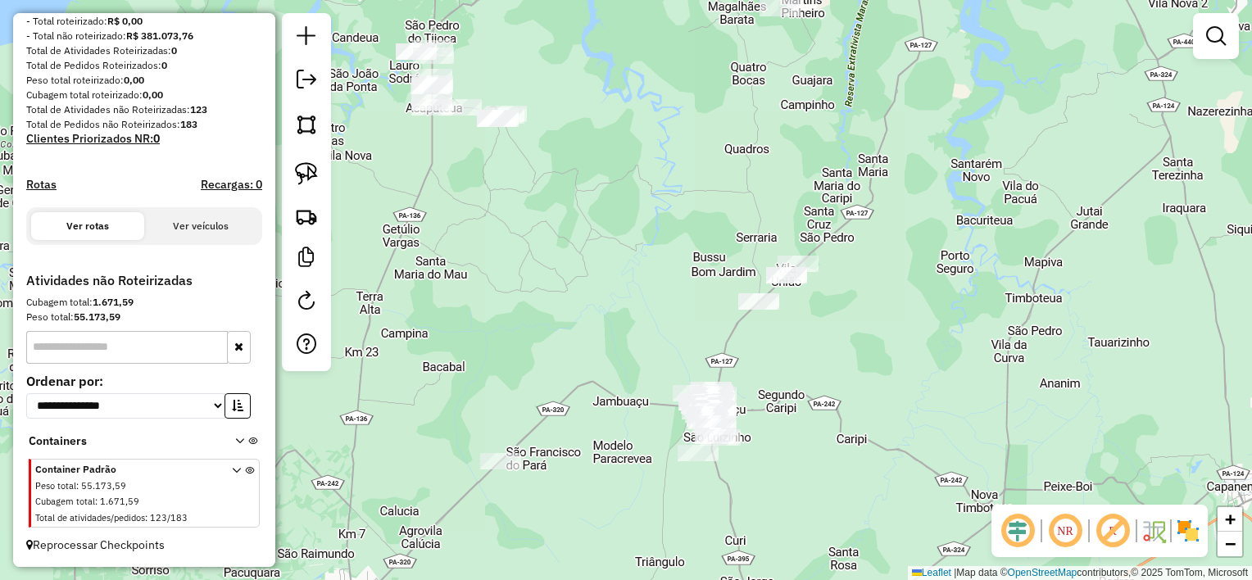
drag, startPoint x: 950, startPoint y: 275, endPoint x: 836, endPoint y: 354, distance: 139.1
click at [892, 371] on div "Janela de atendimento Grade de atendimento Capacidade Transportadoras Veículos …" at bounding box center [626, 290] width 1252 height 580
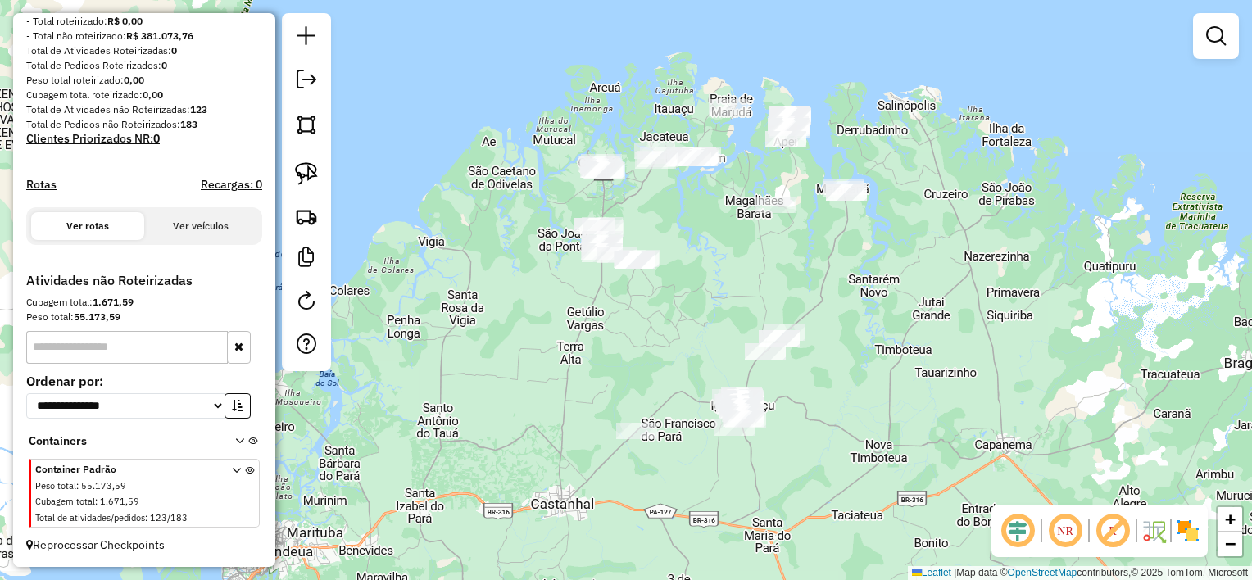
drag, startPoint x: 850, startPoint y: 350, endPoint x: 834, endPoint y: 347, distance: 15.9
click at [834, 347] on div "Janela de atendimento Grade de atendimento Capacidade Transportadoras Veículos …" at bounding box center [626, 290] width 1252 height 580
drag, startPoint x: 308, startPoint y: 175, endPoint x: 351, endPoint y: 190, distance: 45.4
click at [308, 174] on img at bounding box center [306, 173] width 23 height 23
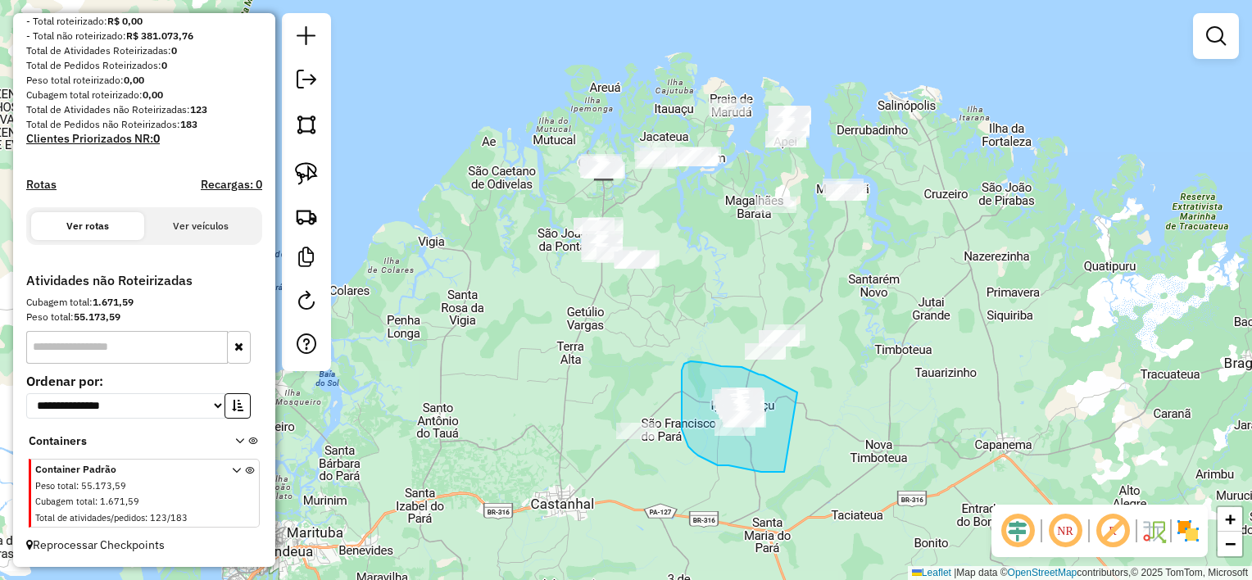
drag, startPoint x: 792, startPoint y: 390, endPoint x: 784, endPoint y: 472, distance: 82.3
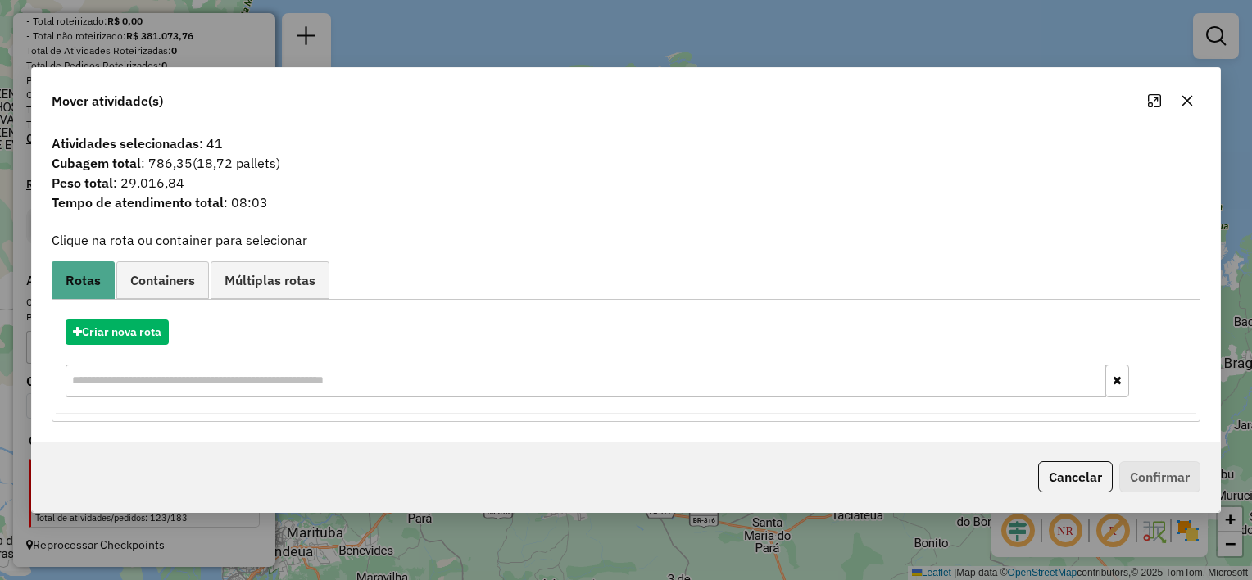
click at [1184, 103] on icon "button" at bounding box center [1187, 101] width 11 height 11
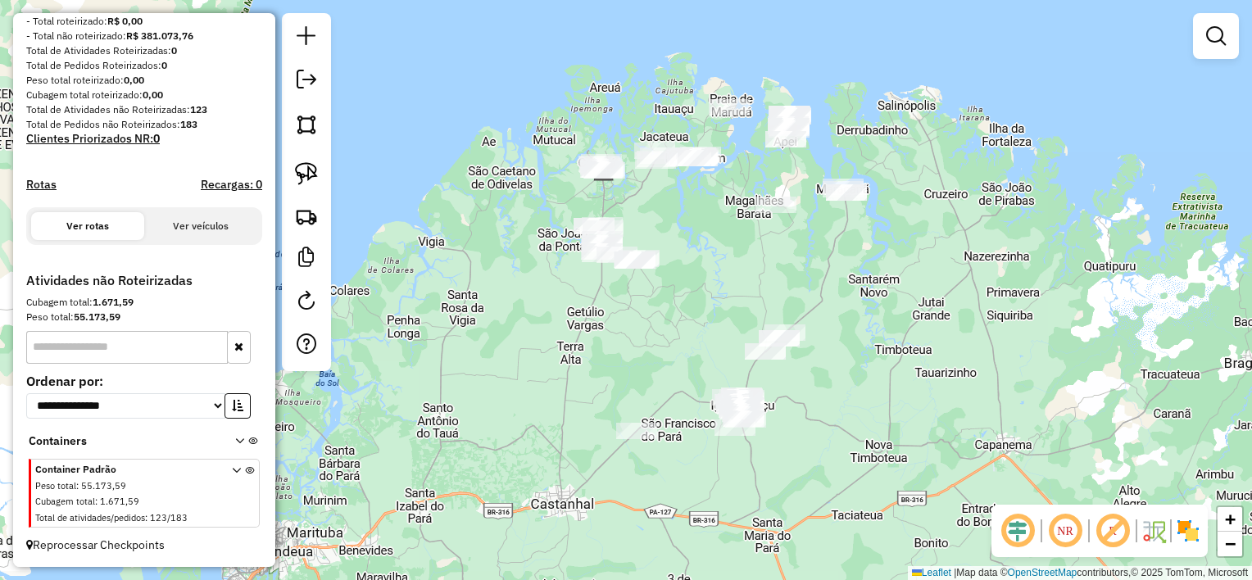
drag, startPoint x: 308, startPoint y: 172, endPoint x: 481, endPoint y: 190, distance: 173.8
click at [308, 171] on img at bounding box center [306, 173] width 23 height 23
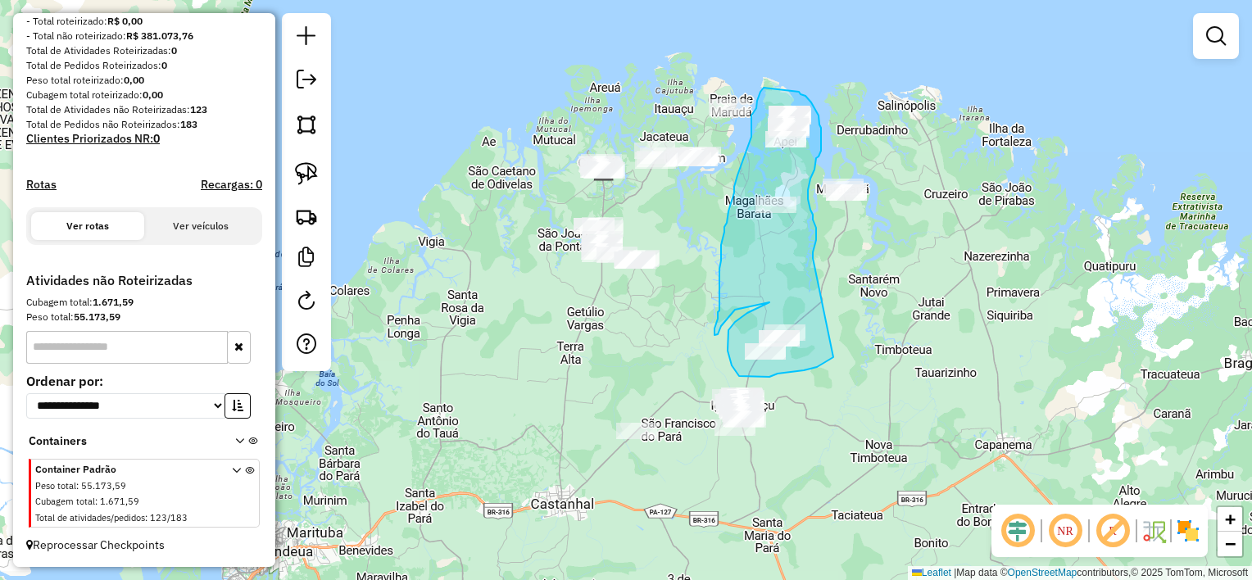
drag, startPoint x: 813, startPoint y: 258, endPoint x: 837, endPoint y: 349, distance: 94.2
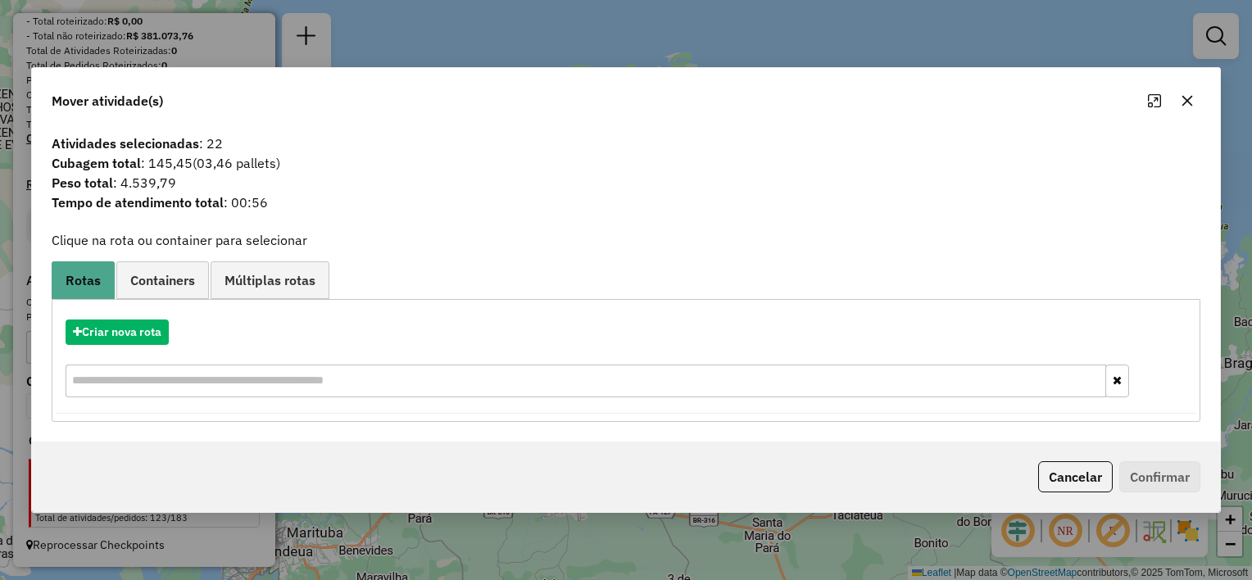
click at [1186, 102] on icon "button" at bounding box center [1187, 100] width 13 height 13
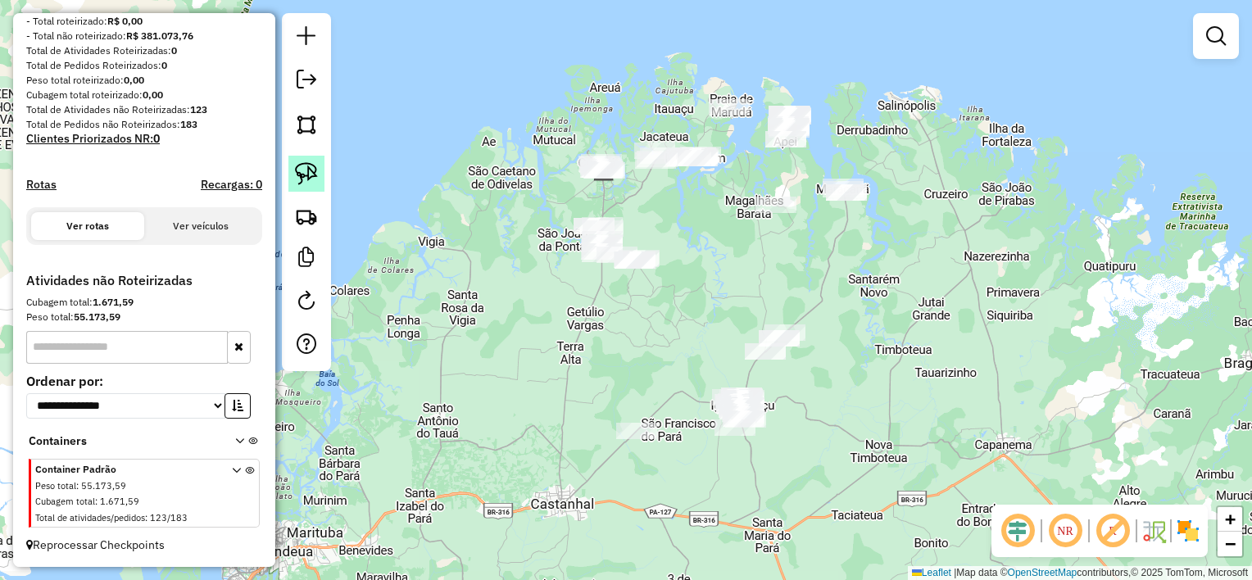
click at [308, 173] on img at bounding box center [306, 173] width 23 height 23
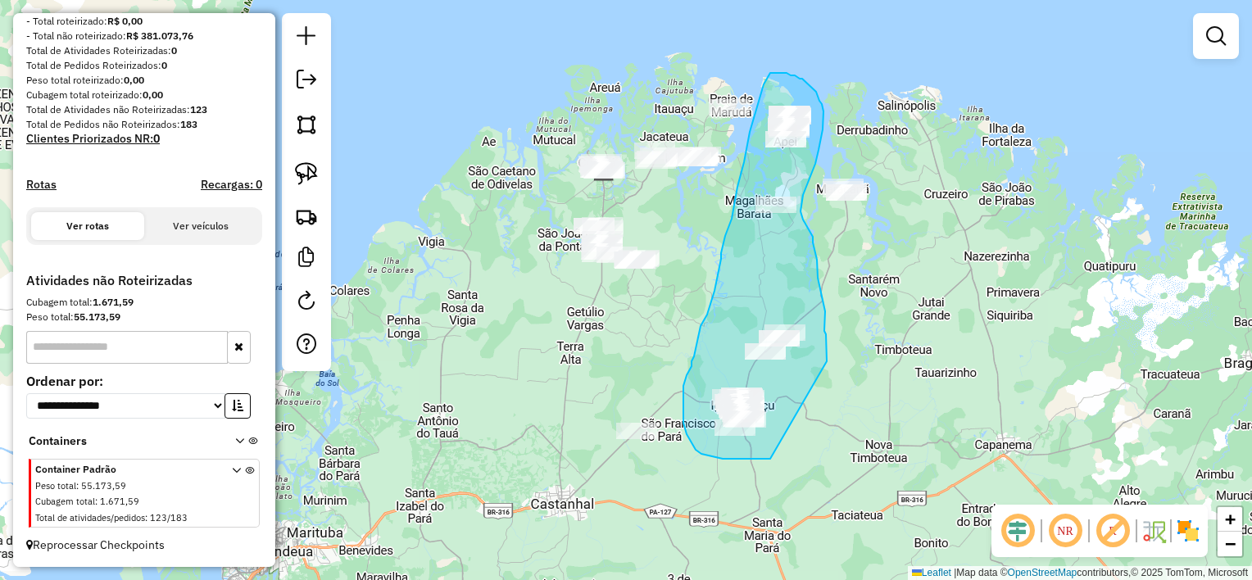
drag, startPoint x: 827, startPoint y: 361, endPoint x: 774, endPoint y: 460, distance: 112.2
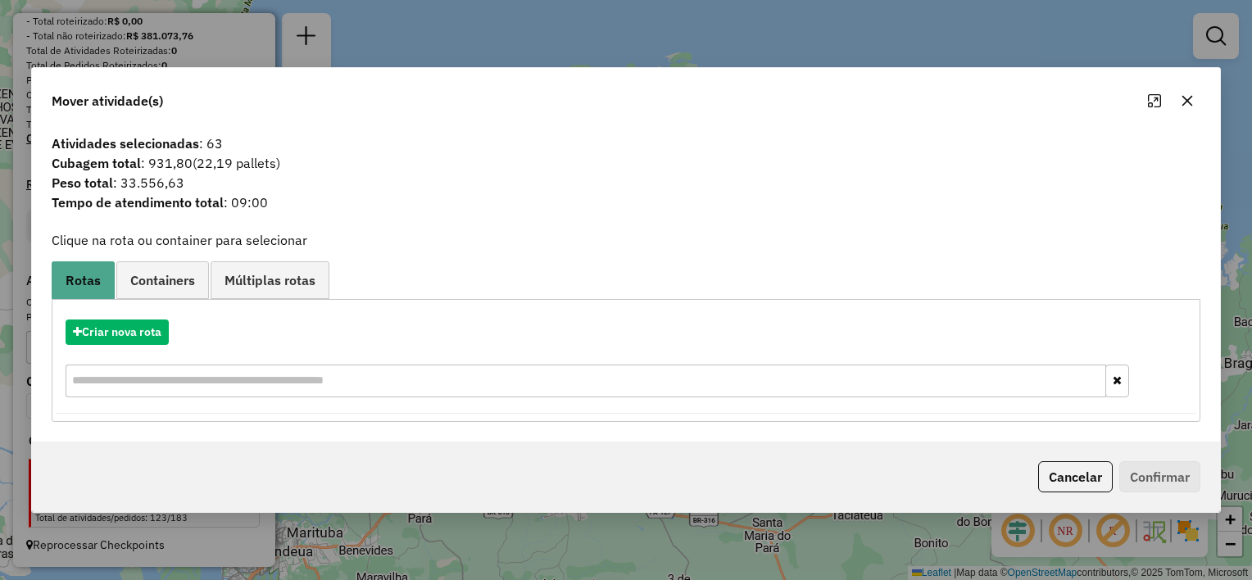
click at [1186, 102] on icon "button" at bounding box center [1187, 101] width 11 height 11
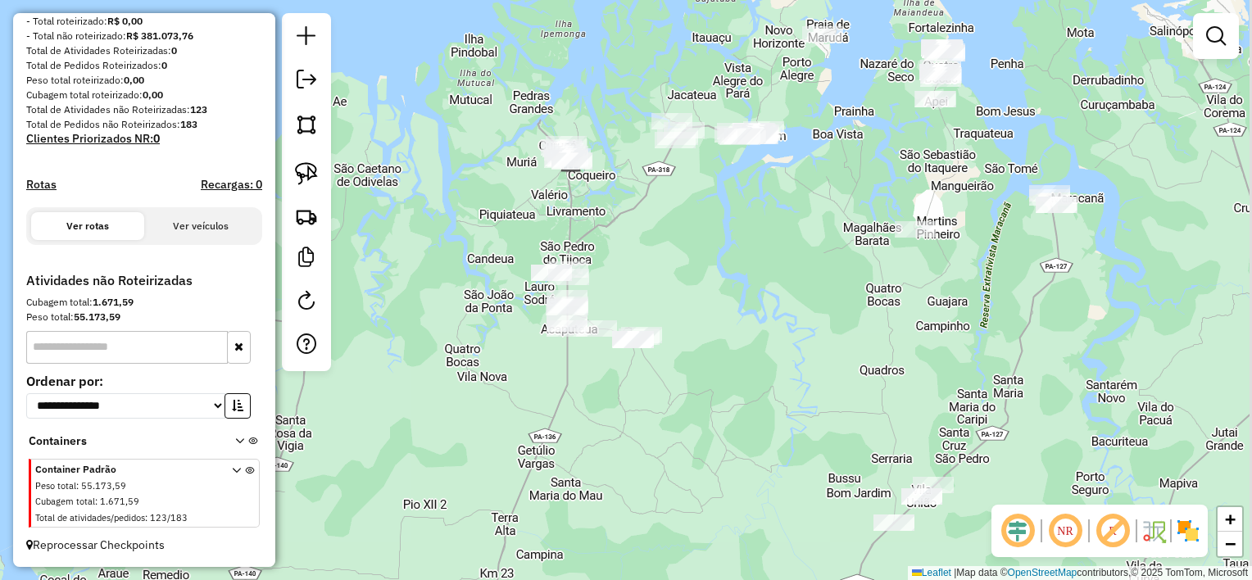
drag, startPoint x: 639, startPoint y: 215, endPoint x: 627, endPoint y: 274, distance: 60.3
click at [627, 274] on div "Janela de atendimento Grade de atendimento Capacidade Transportadoras Veículos …" at bounding box center [626, 290] width 1252 height 580
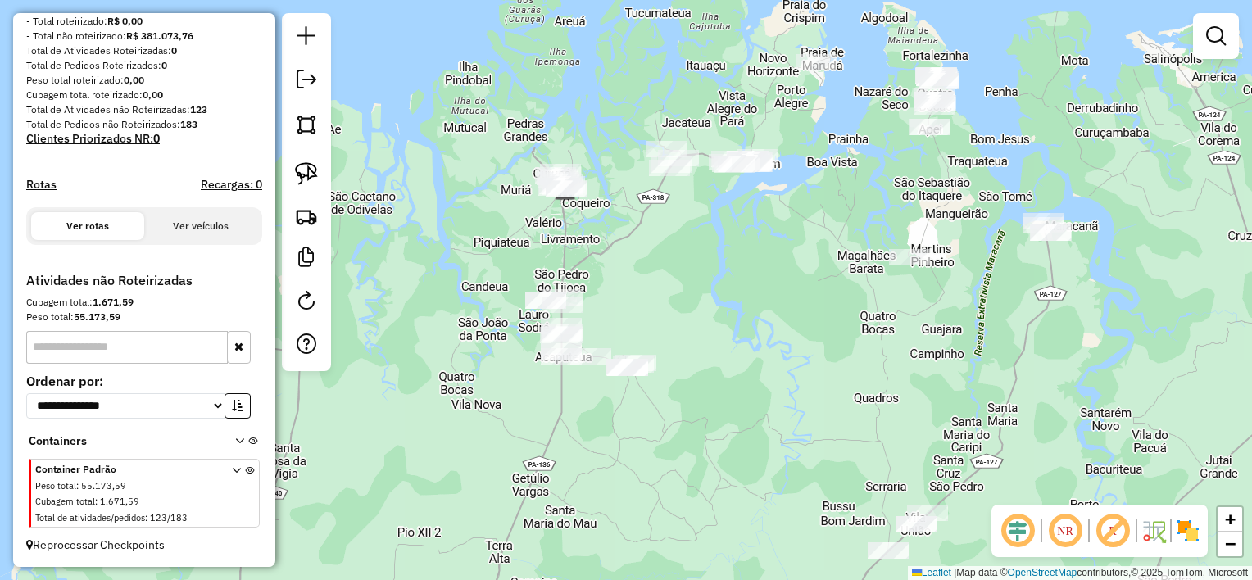
click at [710, 364] on div "Janela de atendimento Grade de atendimento Capacidade Transportadoras Veículos …" at bounding box center [626, 290] width 1252 height 580
click at [311, 173] on img at bounding box center [306, 173] width 23 height 23
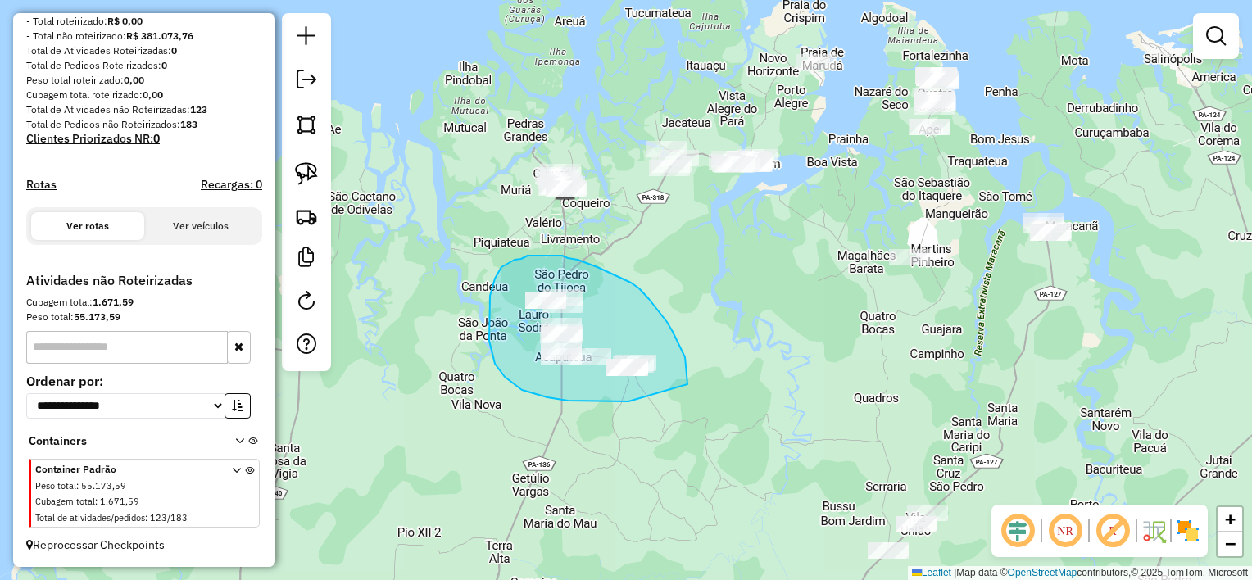
drag, startPoint x: 687, startPoint y: 384, endPoint x: 629, endPoint y: 402, distance: 60.9
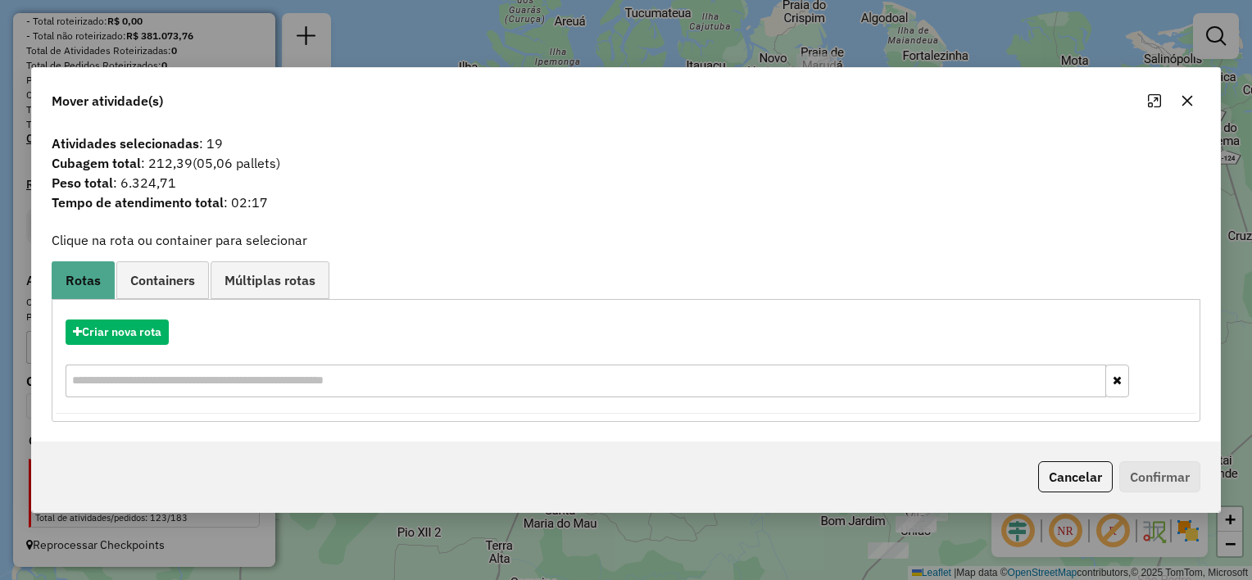
click at [1186, 96] on icon "button" at bounding box center [1187, 100] width 13 height 13
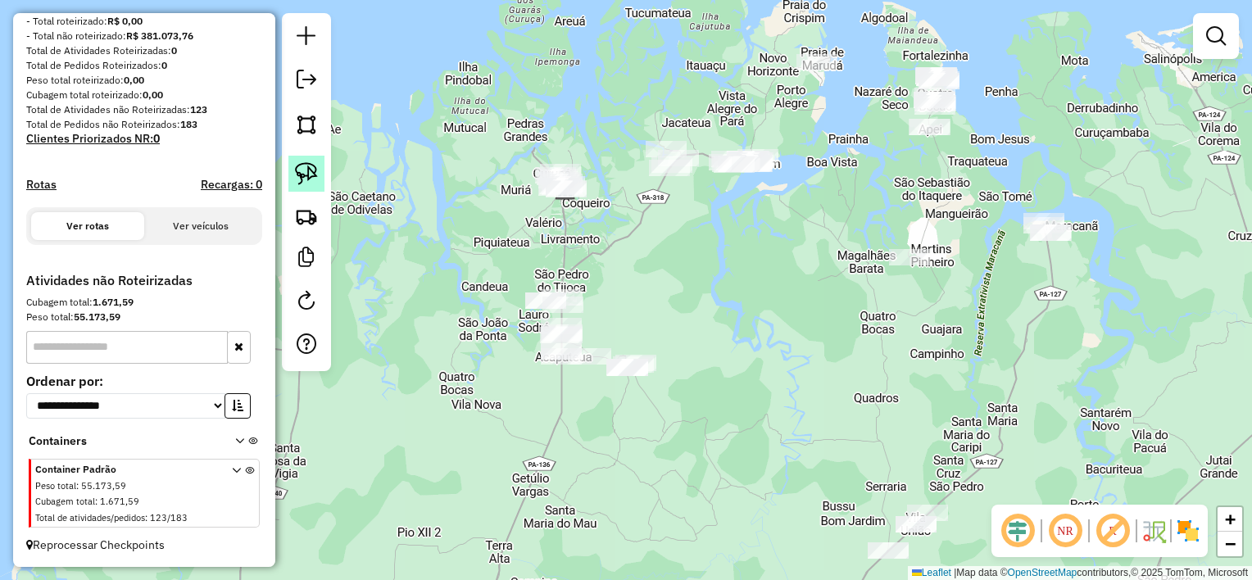
drag, startPoint x: 296, startPoint y: 177, endPoint x: 351, endPoint y: 188, distance: 56.1
click at [297, 177] on img at bounding box center [306, 173] width 23 height 23
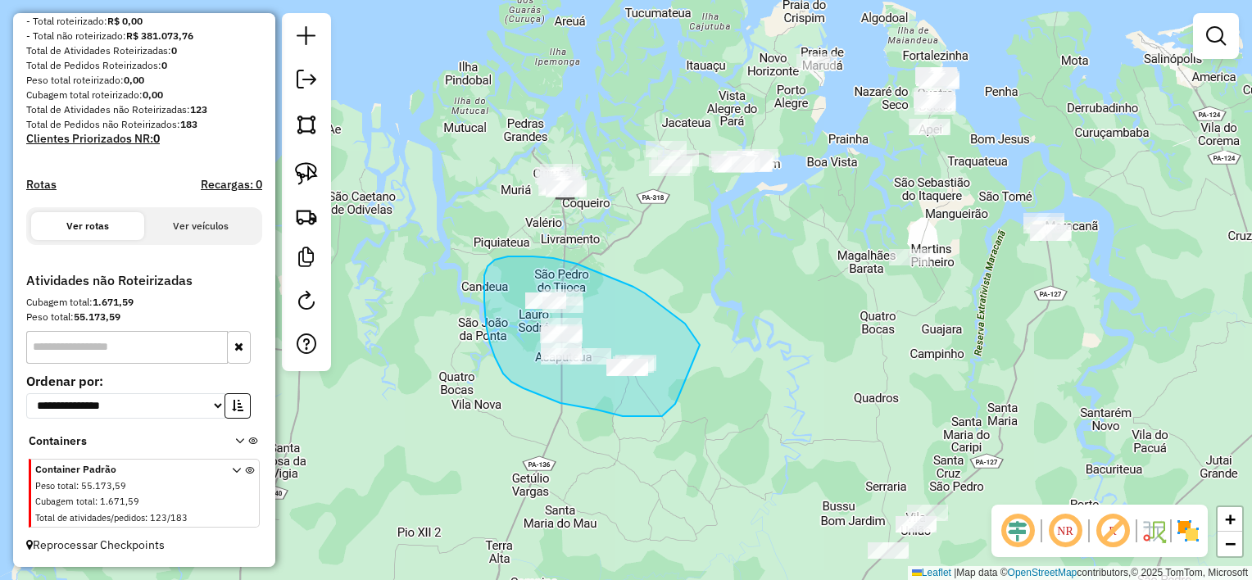
drag, startPoint x: 669, startPoint y: 311, endPoint x: 678, endPoint y: 397, distance: 85.7
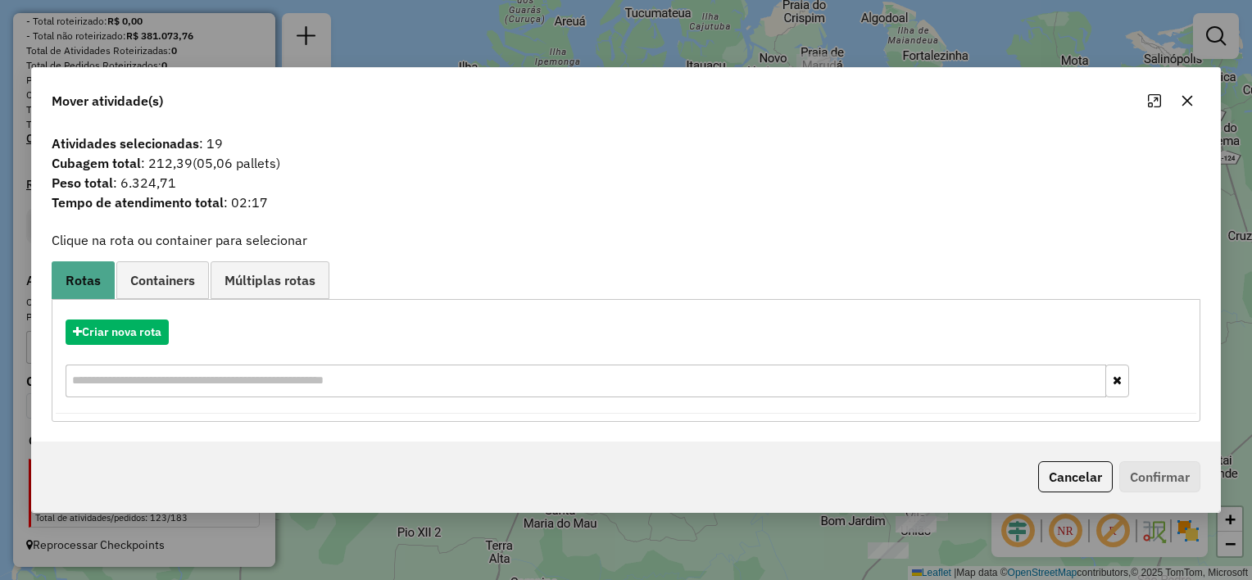
click at [1181, 102] on icon "button" at bounding box center [1187, 100] width 13 height 13
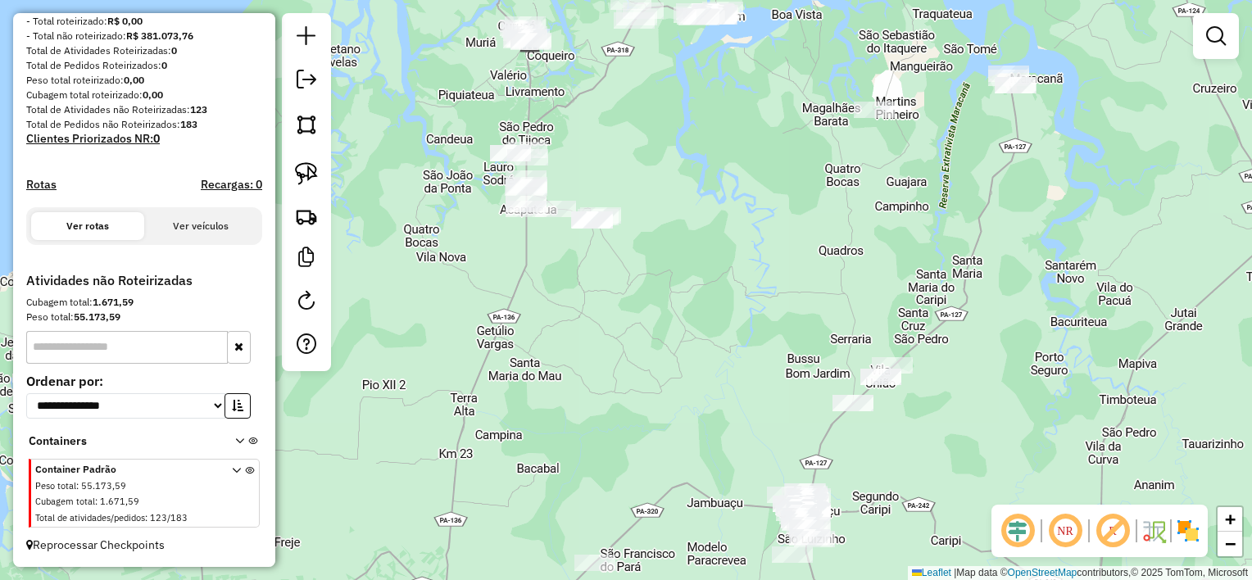
drag, startPoint x: 909, startPoint y: 352, endPoint x: 887, endPoint y: 195, distance: 158.8
click at [887, 215] on div "Janela de atendimento Grade de atendimento Capacidade Transportadoras Veículos …" at bounding box center [626, 290] width 1252 height 580
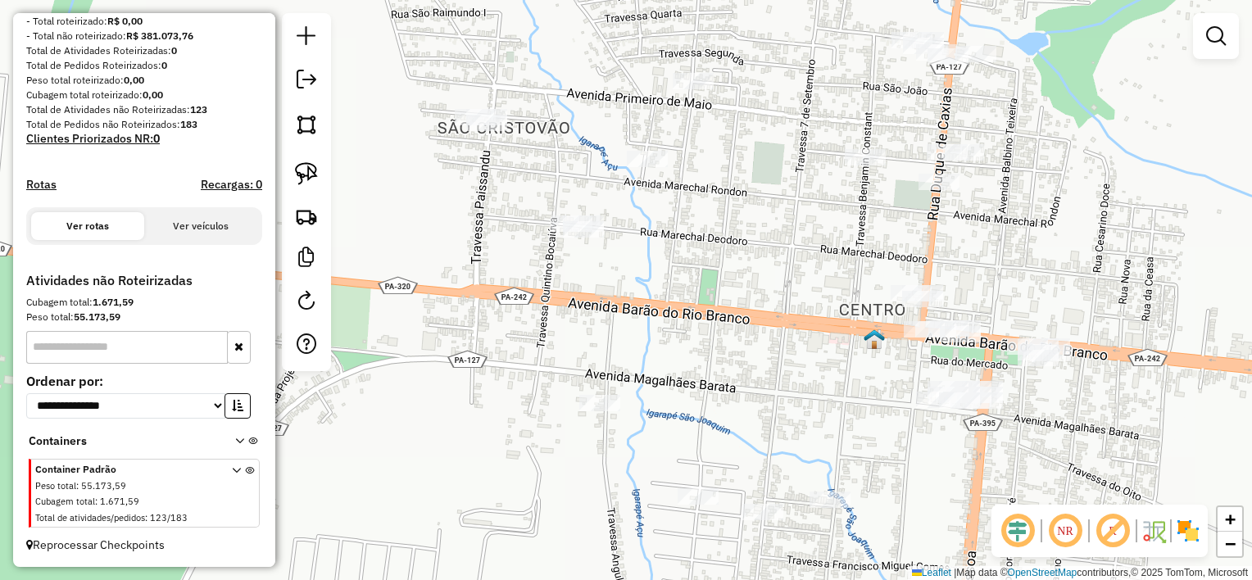
drag, startPoint x: 1136, startPoint y: 393, endPoint x: 977, endPoint y: 406, distance: 159.4
click at [1027, 429] on div "Janela de atendimento Grade de atendimento Capacidade Transportadoras Veículos …" at bounding box center [626, 290] width 1252 height 580
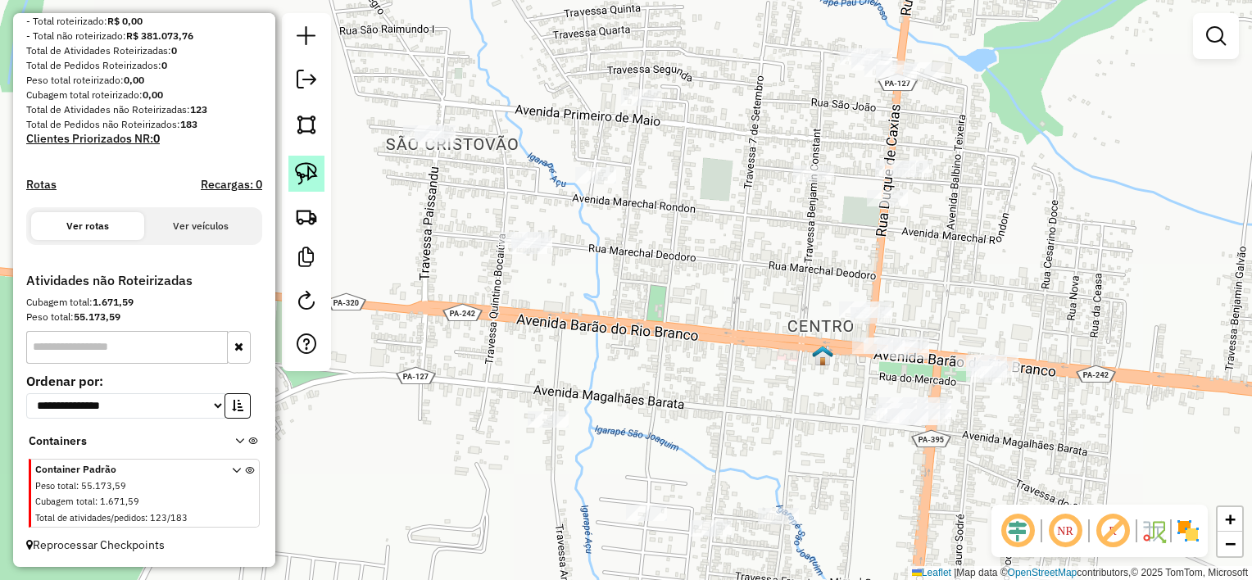
click at [311, 177] on img at bounding box center [306, 173] width 23 height 23
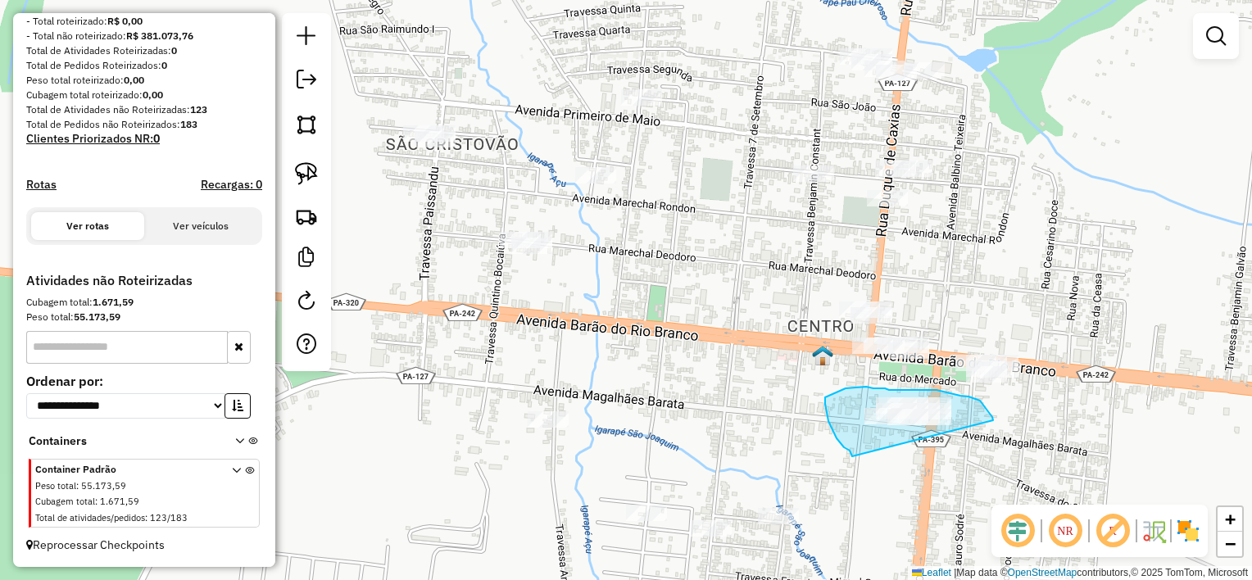
drag, startPoint x: 987, startPoint y: 410, endPoint x: 852, endPoint y: 456, distance: 142.3
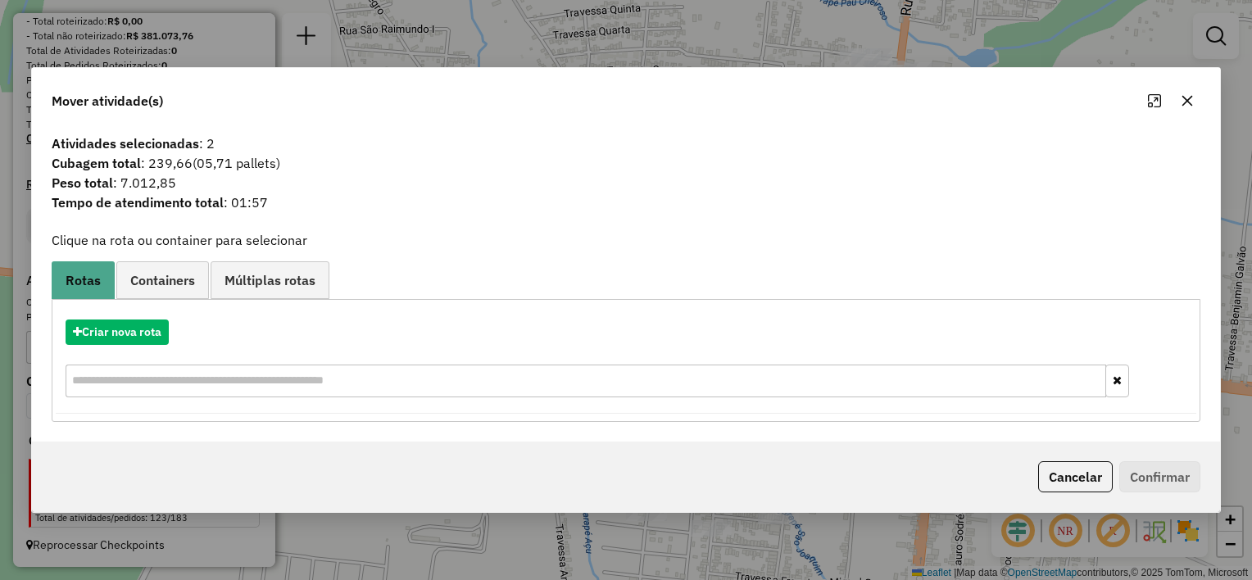
click at [1187, 105] on icon "button" at bounding box center [1187, 100] width 13 height 13
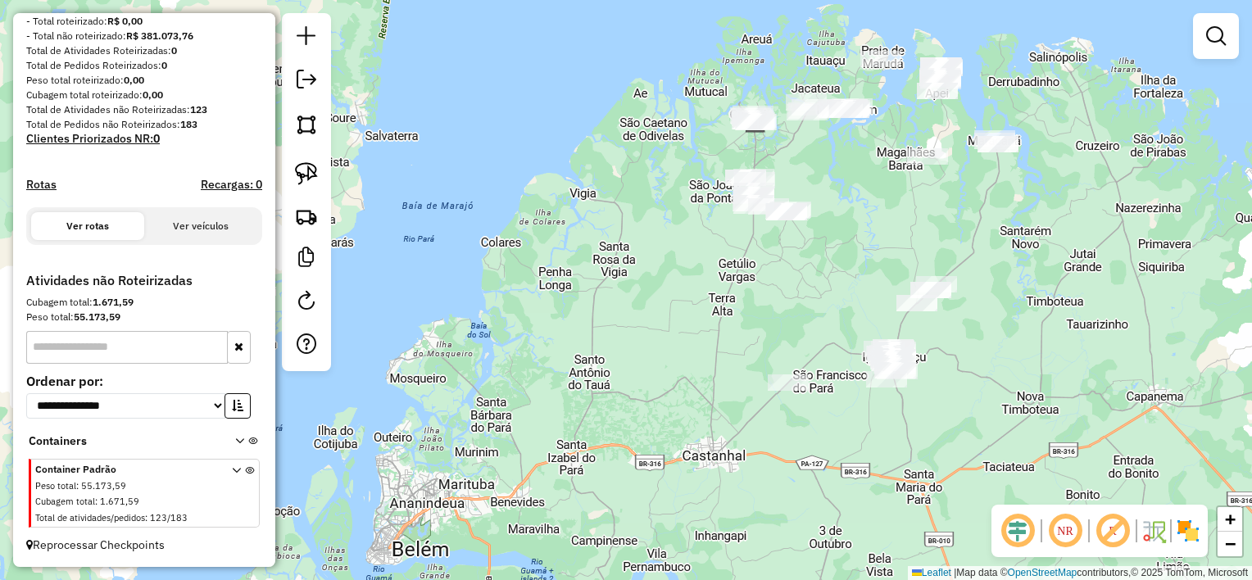
drag, startPoint x: 890, startPoint y: 149, endPoint x: 888, endPoint y: 248, distance: 99.2
click at [888, 248] on div "Janela de atendimento Grade de atendimento Capacidade Transportadoras Veículos …" at bounding box center [626, 290] width 1252 height 580
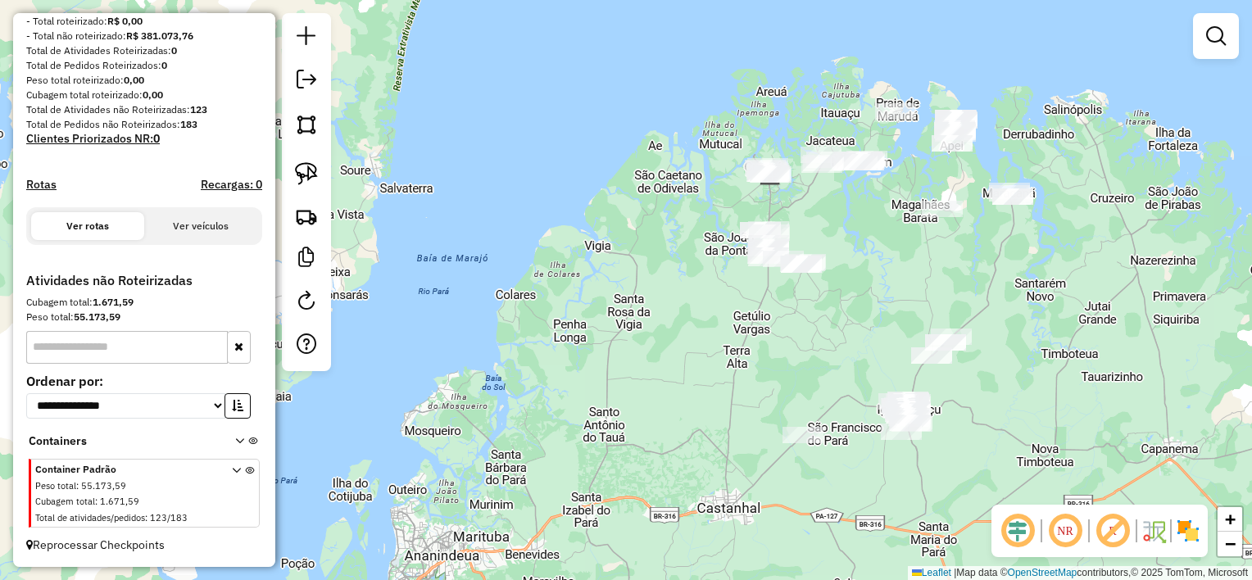
drag, startPoint x: 865, startPoint y: 209, endPoint x: 894, endPoint y: 266, distance: 64.1
click at [895, 266] on div "Janela de atendimento Grade de atendimento Capacidade Transportadoras Veículos …" at bounding box center [626, 290] width 1252 height 580
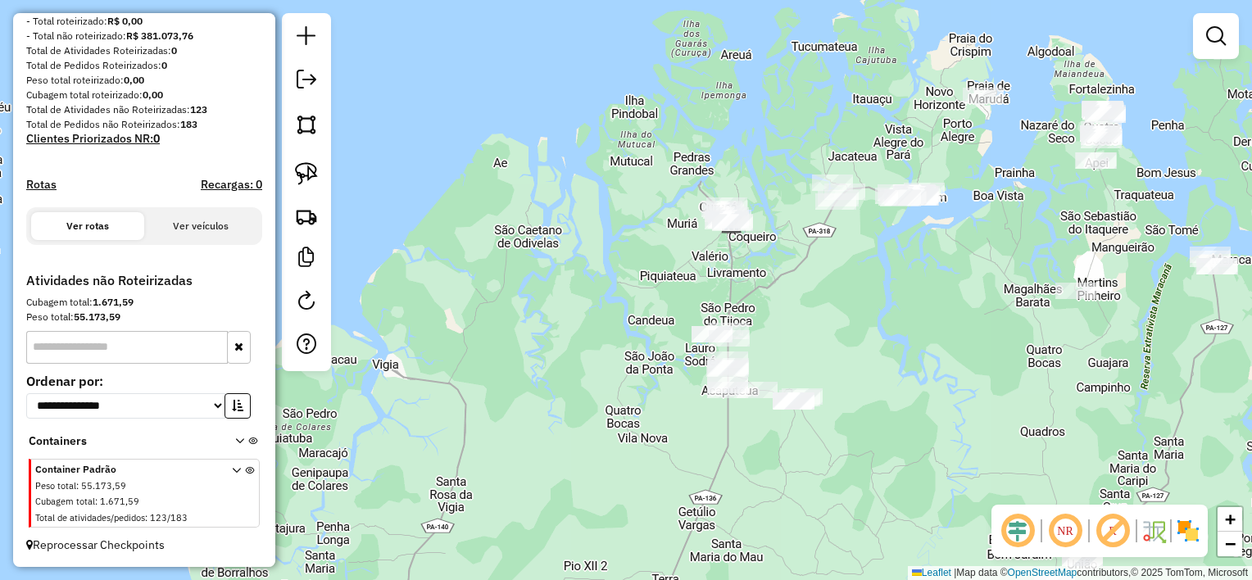
click at [871, 295] on div "Janela de atendimento Grade de atendimento Capacidade Transportadoras Veículos …" at bounding box center [626, 290] width 1252 height 580
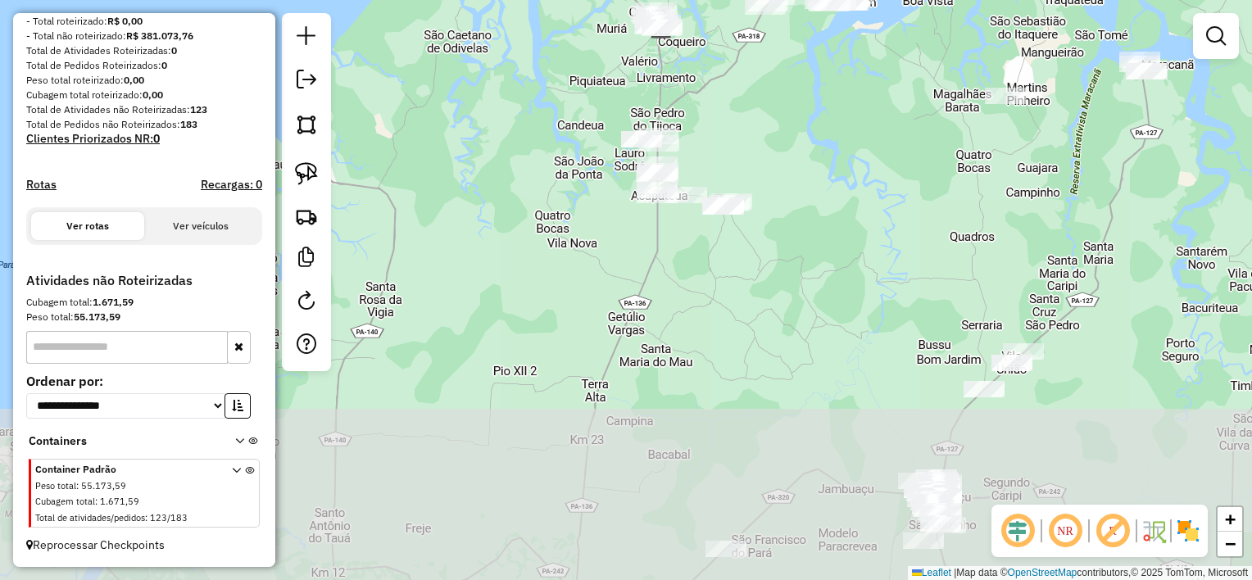
drag, startPoint x: 890, startPoint y: 369, endPoint x: 819, endPoint y: 174, distance: 207.3
click at [819, 174] on div "Janela de atendimento Grade de atendimento Capacidade Transportadoras Veículos …" at bounding box center [626, 290] width 1252 height 580
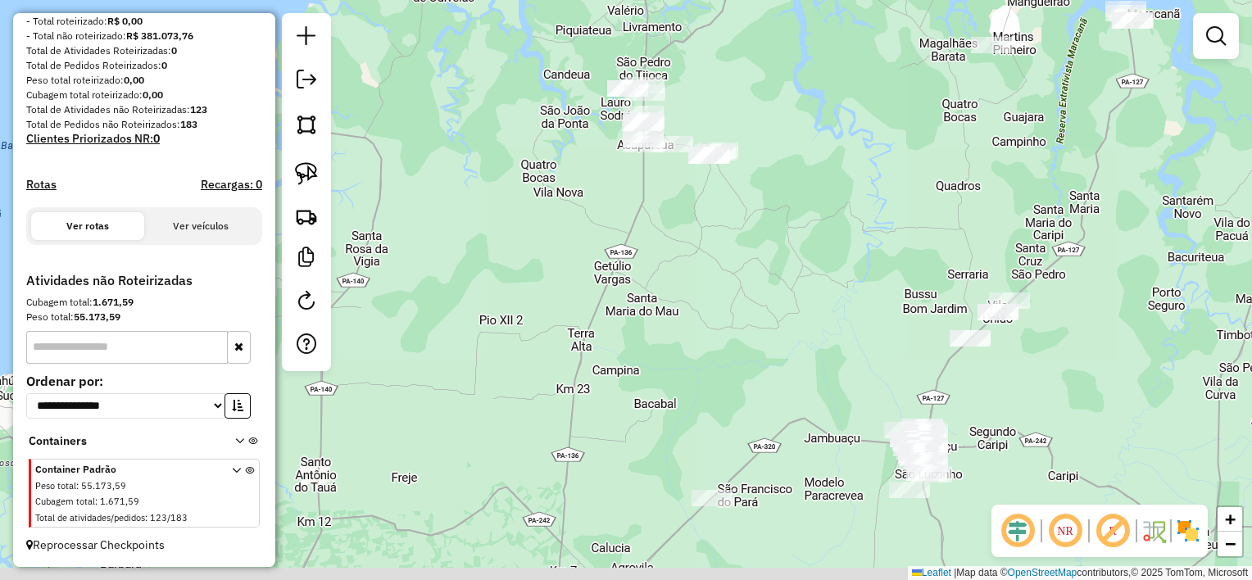
drag, startPoint x: 859, startPoint y: 371, endPoint x: 845, endPoint y: 320, distance: 52.7
click at [845, 320] on div "Janela de atendimento Grade de atendimento Capacidade Transportadoras Veículos …" at bounding box center [626, 290] width 1252 height 580
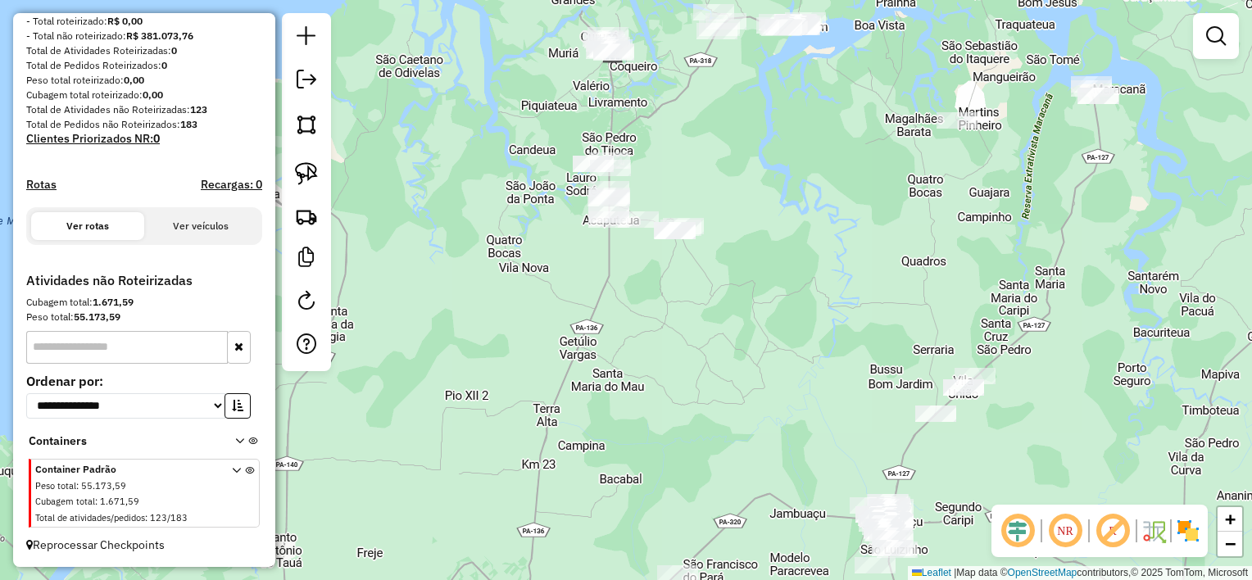
drag, startPoint x: 816, startPoint y: 219, endPoint x: 782, endPoint y: 295, distance: 83.6
click at [782, 295] on div "Janela de atendimento Grade de atendimento Capacidade Transportadoras Veículos …" at bounding box center [626, 290] width 1252 height 580
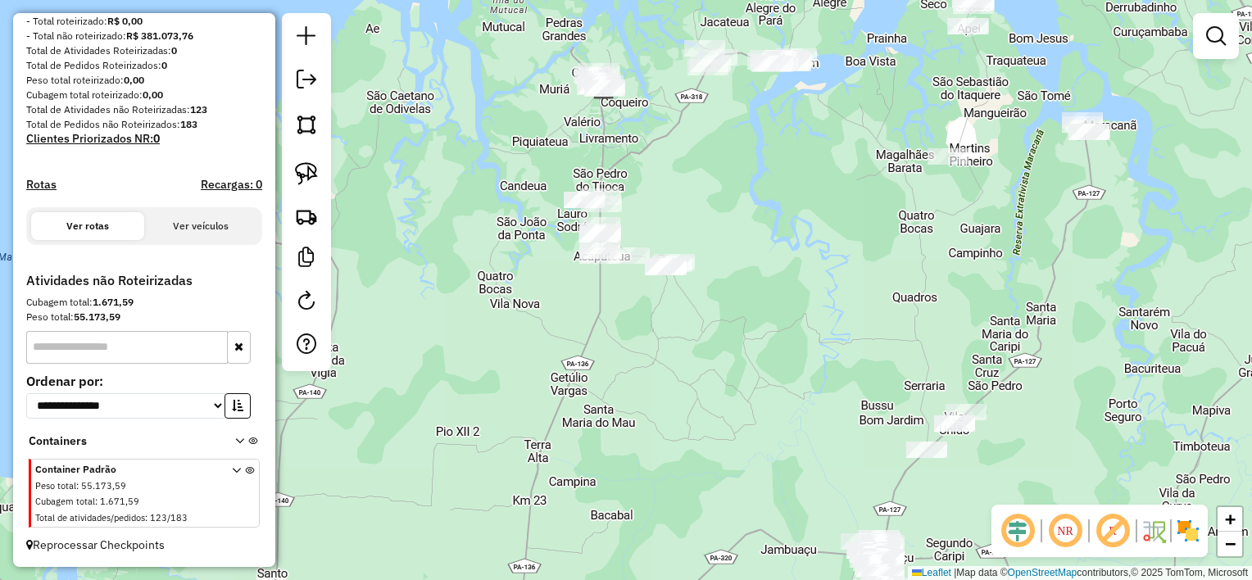
drag, startPoint x: 458, startPoint y: 165, endPoint x: 426, endPoint y: 194, distance: 43.5
click at [448, 198] on div "Janela de atendimento Grade de atendimento Capacidade Transportadoras Veículos …" at bounding box center [626, 290] width 1252 height 580
drag, startPoint x: 298, startPoint y: 175, endPoint x: 521, endPoint y: 203, distance: 224.6
click at [298, 174] on img at bounding box center [306, 173] width 23 height 23
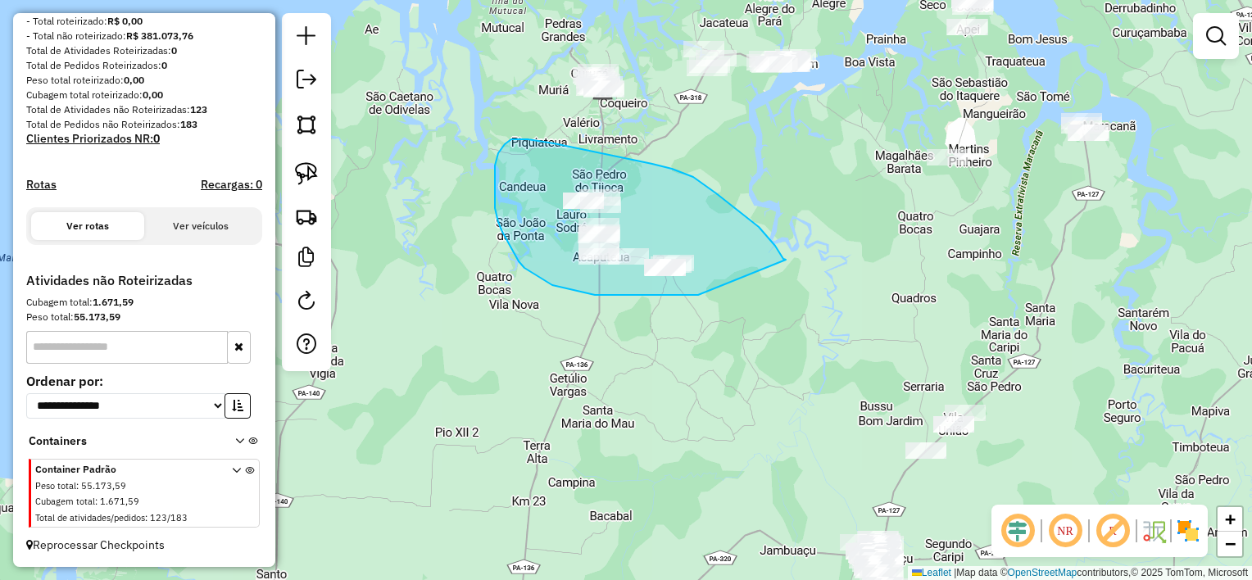
drag, startPoint x: 786, startPoint y: 260, endPoint x: 699, endPoint y: 295, distance: 93.7
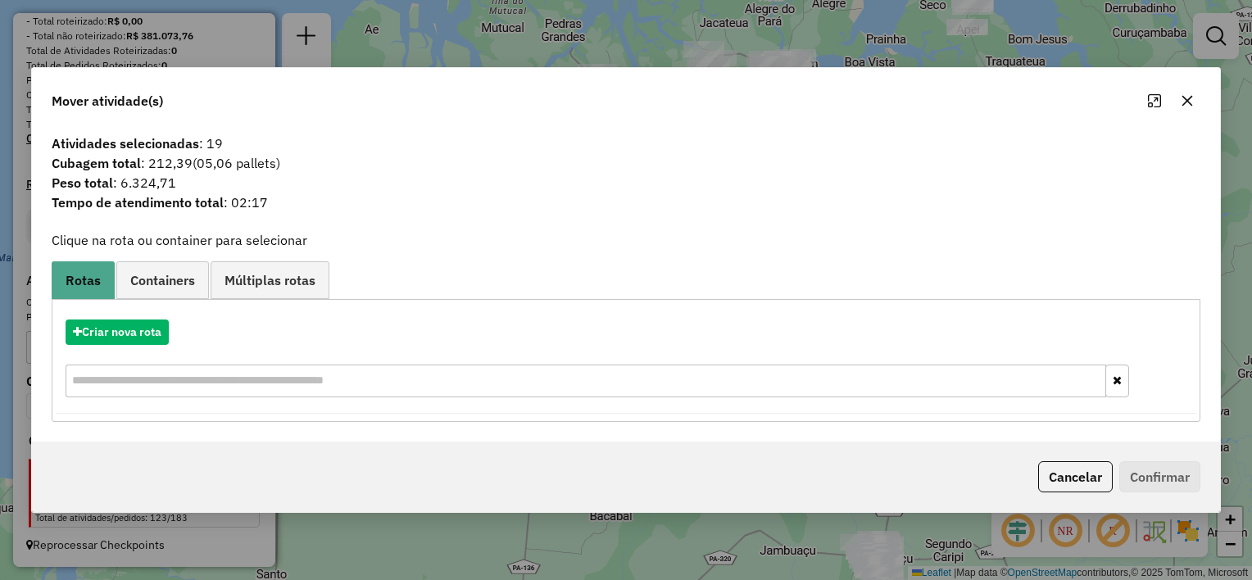
click at [1186, 102] on icon "button" at bounding box center [1187, 101] width 11 height 11
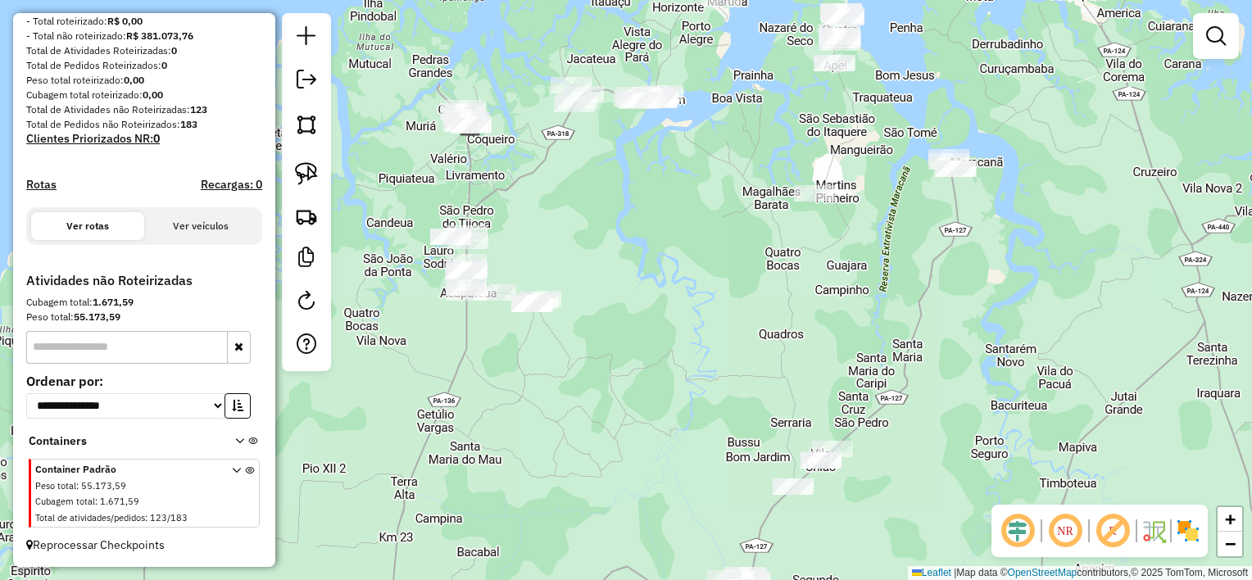
drag, startPoint x: 925, startPoint y: 317, endPoint x: 796, endPoint y: 352, distance: 133.2
click at [796, 352] on div "Janela de atendimento Grade de atendimento Capacidade Transportadoras Veículos …" at bounding box center [626, 290] width 1252 height 580
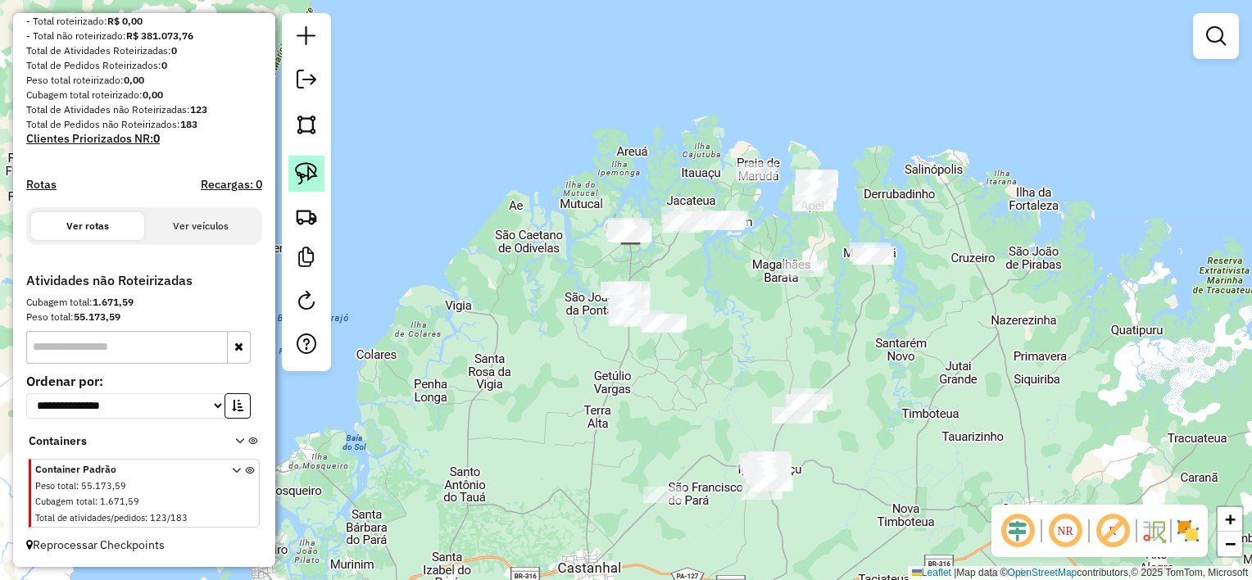
click at [307, 174] on img at bounding box center [306, 173] width 23 height 23
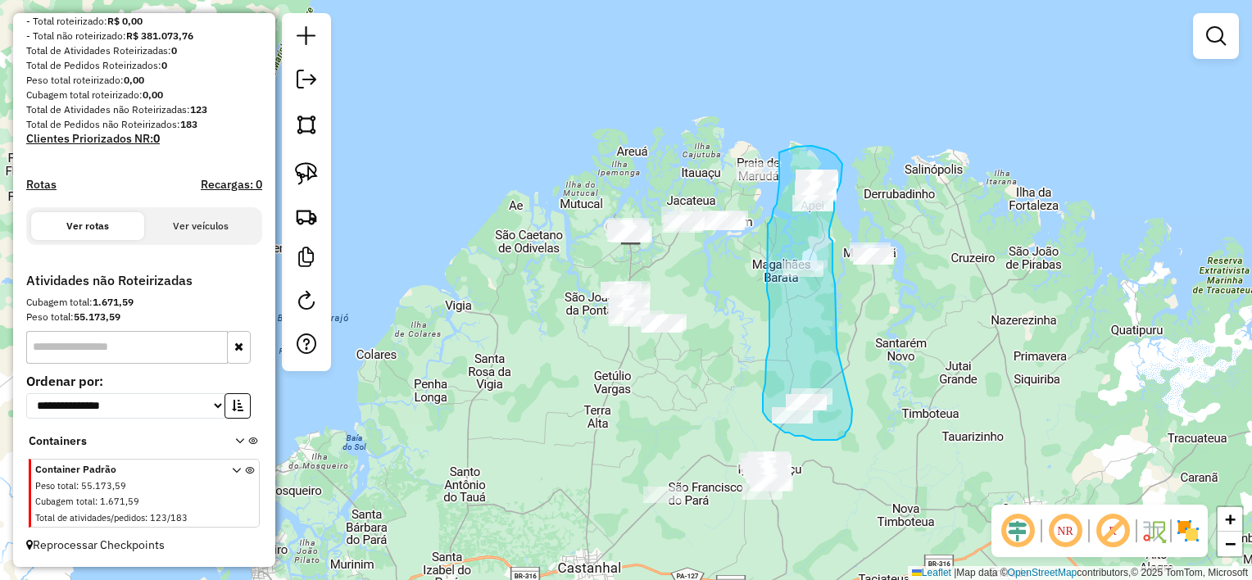
drag, startPoint x: 837, startPoint y: 347, endPoint x: 852, endPoint y: 410, distance: 64.2
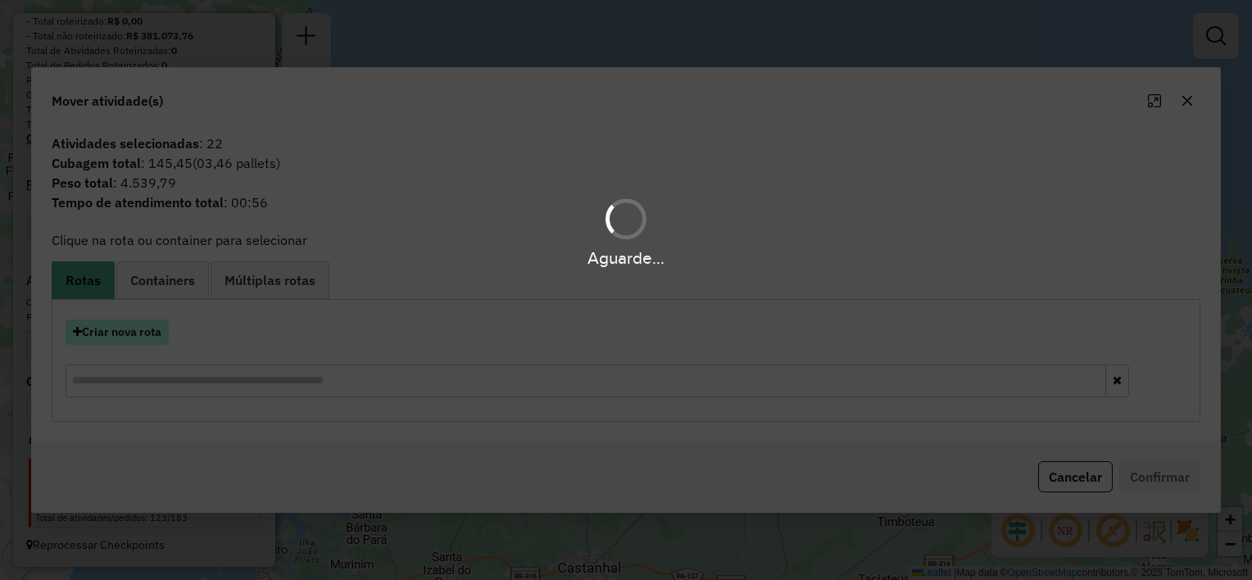
click at [134, 333] on button "Criar nova rota" at bounding box center [117, 332] width 103 height 25
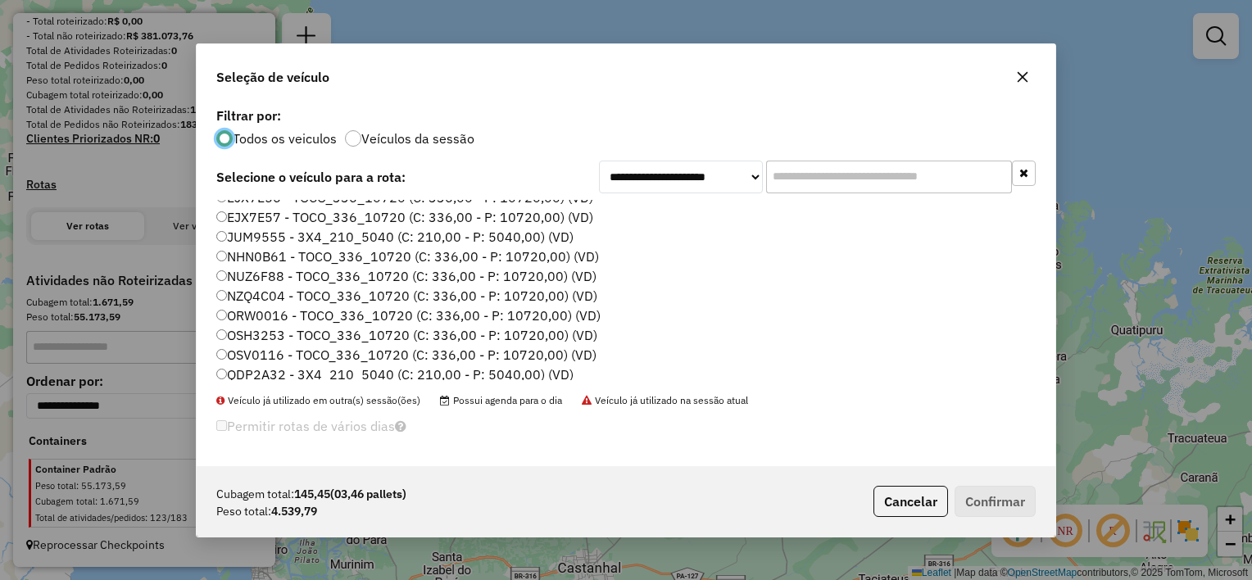
scroll to position [75, 0]
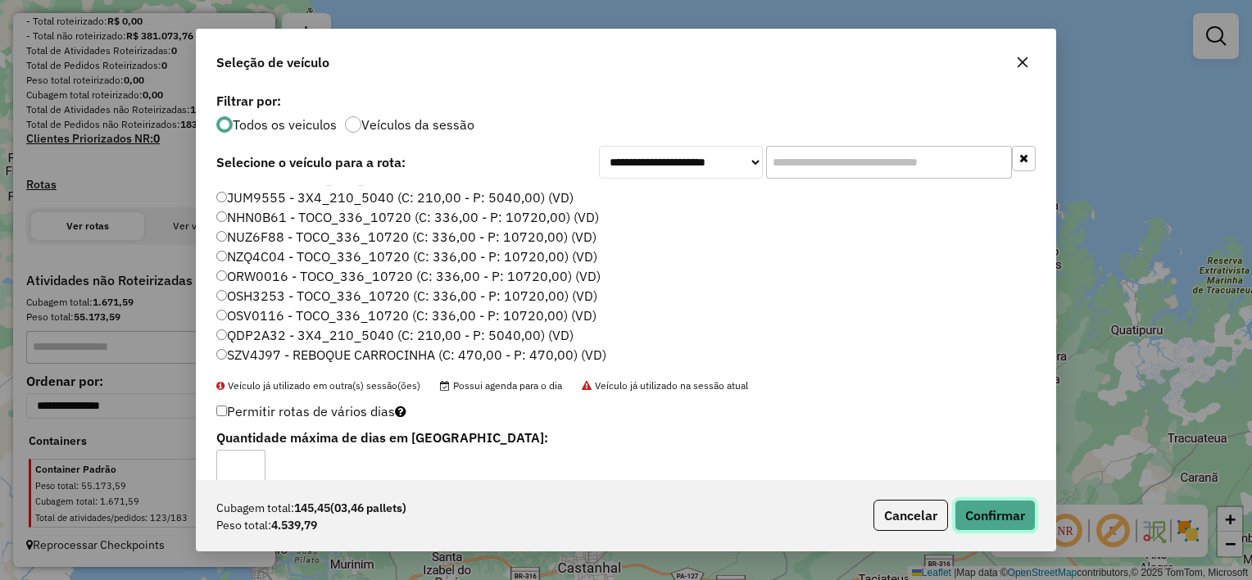
click at [1000, 513] on button "Confirmar" at bounding box center [995, 515] width 81 height 31
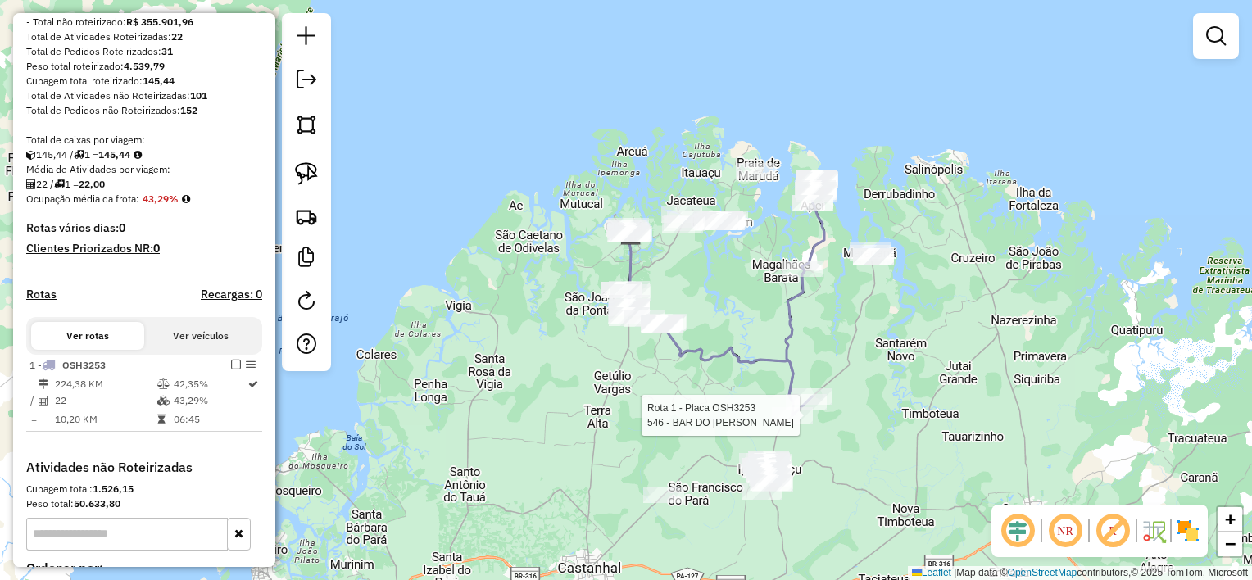
select select "**********"
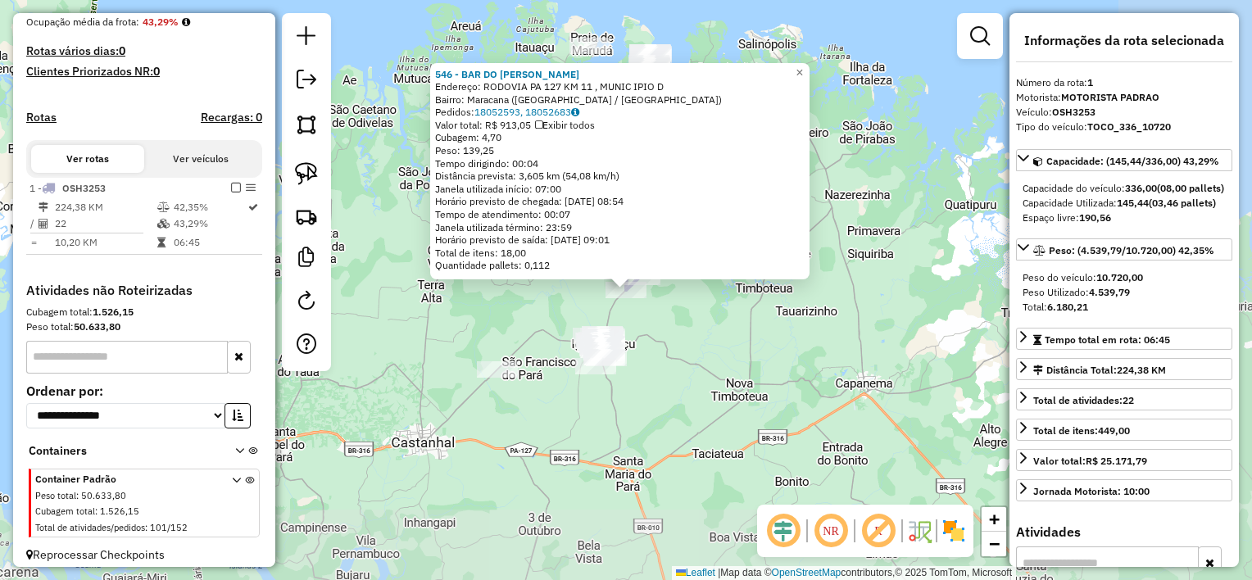
scroll to position [426, 0]
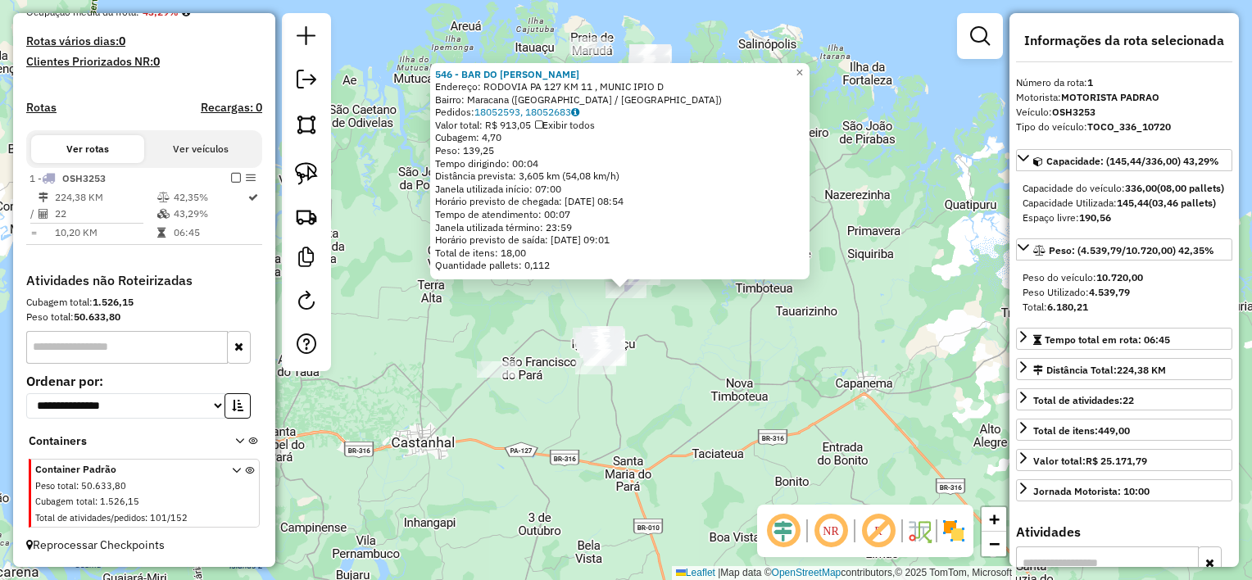
click at [636, 336] on div "546 - BAR DO [PERSON_NAME] Endereço: [GEOGRAPHIC_DATA] [GEOGRAPHIC_DATA] 127 KM…" at bounding box center [626, 290] width 1252 height 580
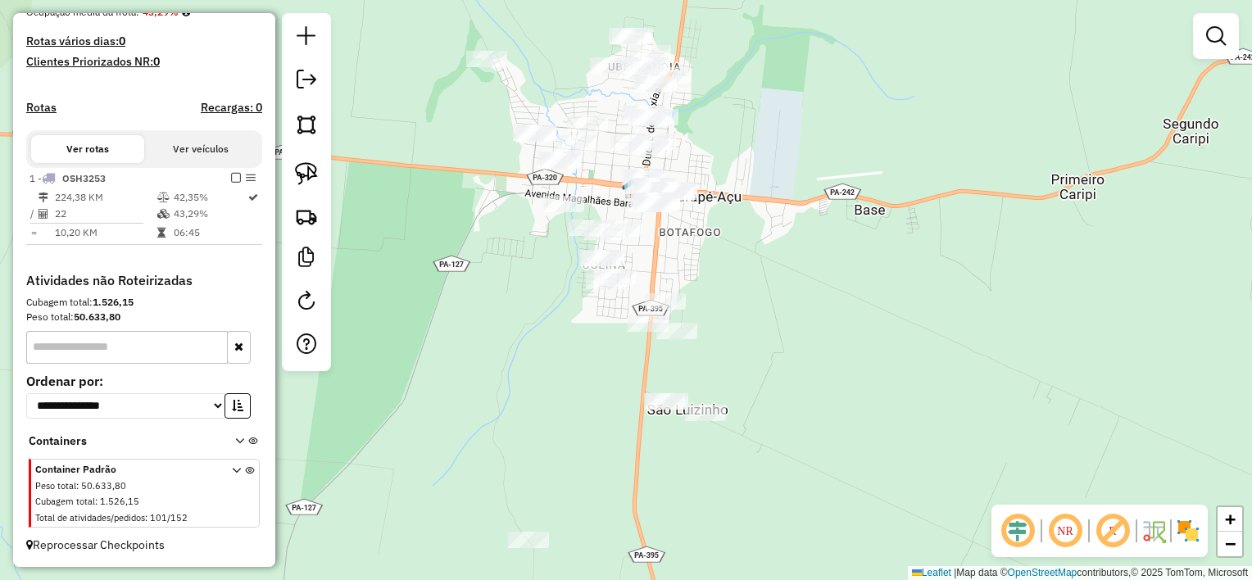
drag, startPoint x: 850, startPoint y: 323, endPoint x: 840, endPoint y: 344, distance: 23.8
click at [840, 344] on div "Janela de atendimento Grade de atendimento Capacidade Transportadoras Veículos …" at bounding box center [626, 290] width 1252 height 580
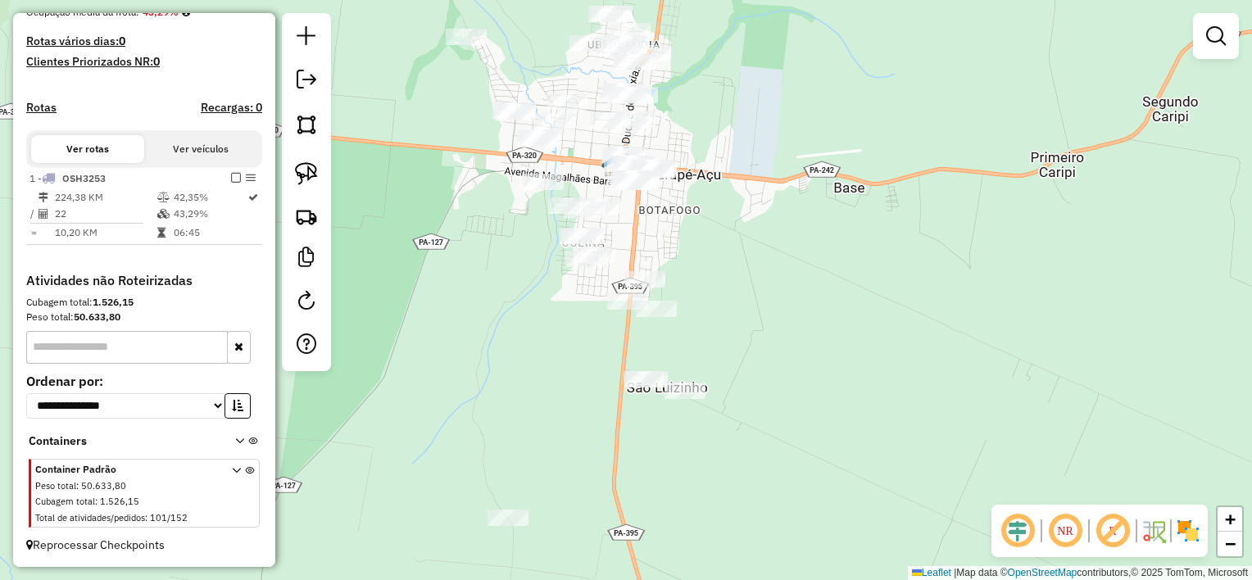
drag, startPoint x: 590, startPoint y: 377, endPoint x: 570, endPoint y: 354, distance: 30.2
click at [570, 354] on div "Janela de atendimento Grade de atendimento Capacidade Transportadoras Veículos …" at bounding box center [626, 290] width 1252 height 580
click at [311, 170] on img at bounding box center [306, 173] width 23 height 23
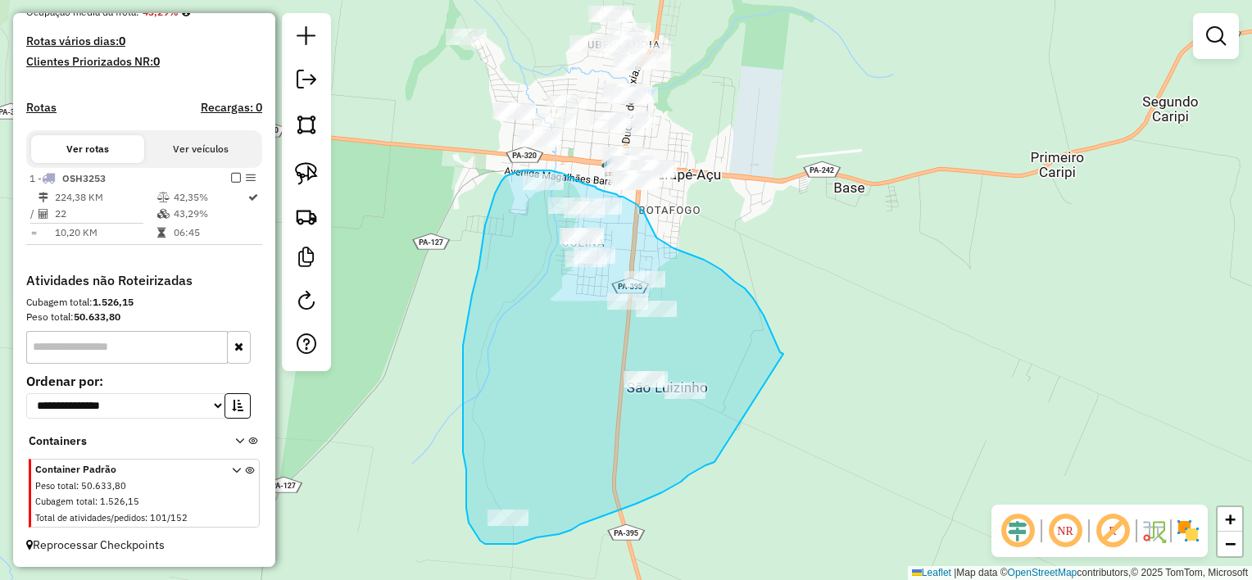
drag, startPoint x: 783, startPoint y: 354, endPoint x: 714, endPoint y: 462, distance: 128.2
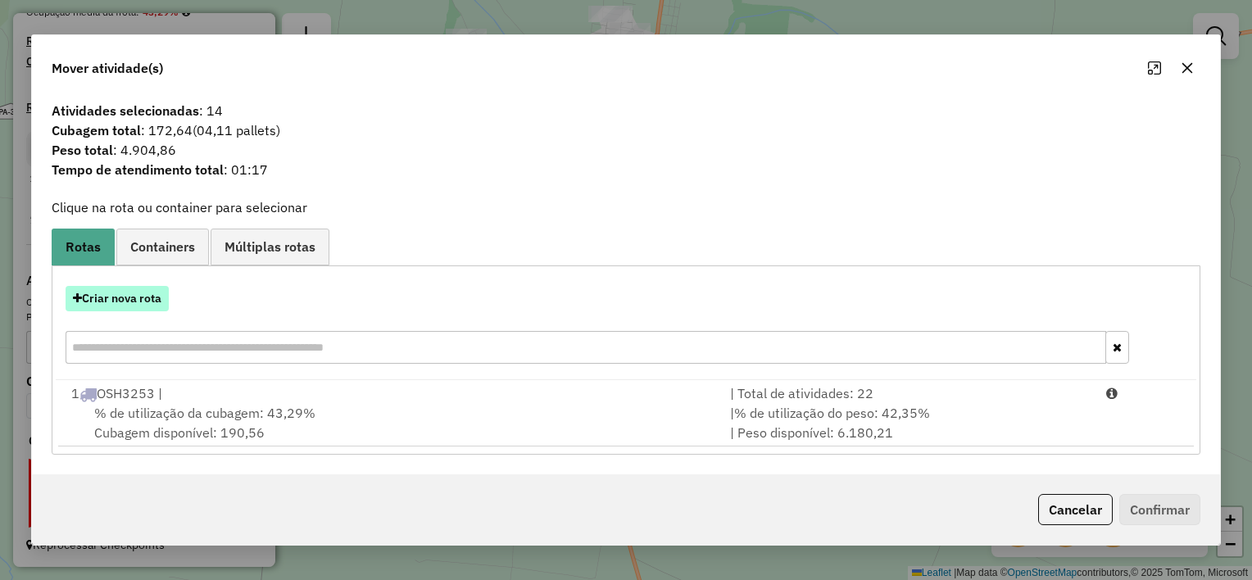
click at [115, 298] on button "Criar nova rota" at bounding box center [117, 298] width 103 height 25
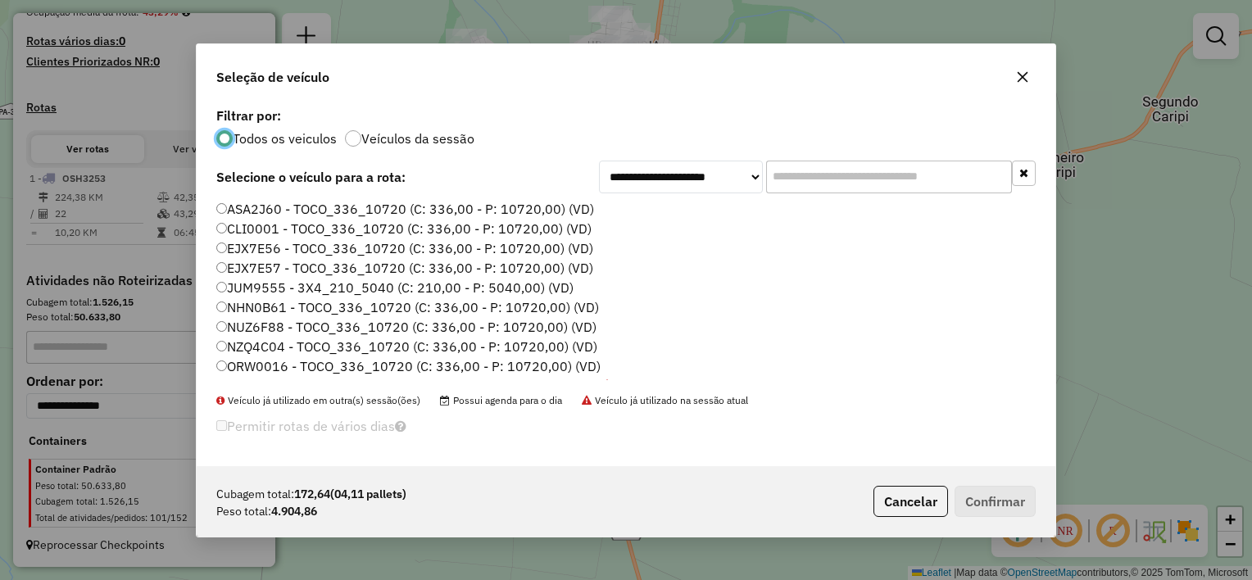
scroll to position [8, 5]
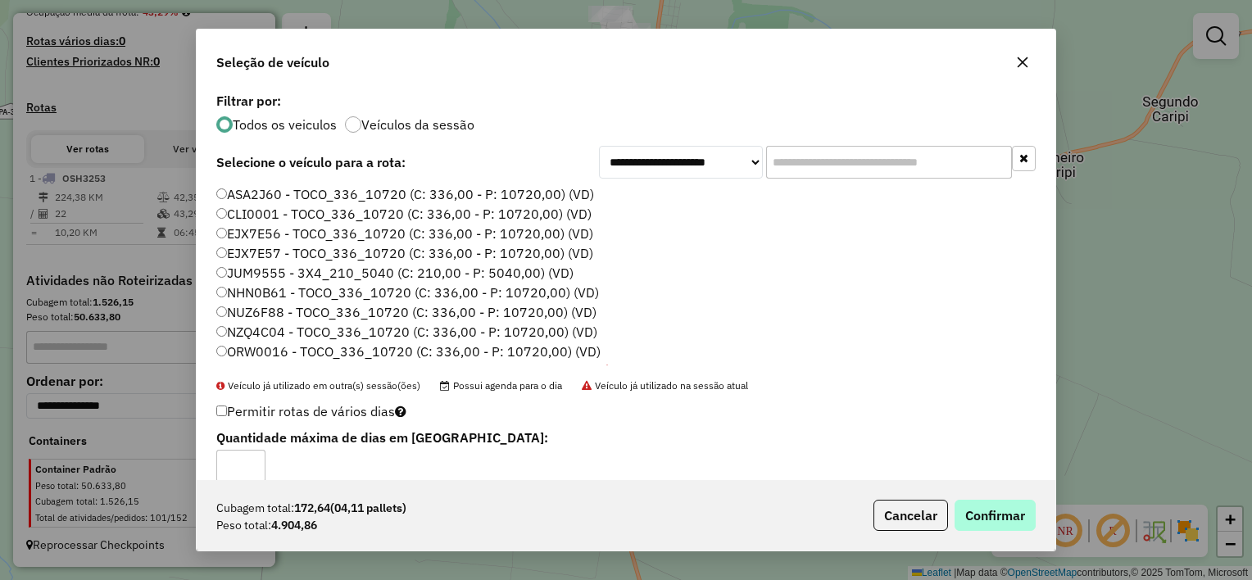
drag, startPoint x: 1001, startPoint y: 550, endPoint x: 991, endPoint y: 520, distance: 31.4
click at [999, 544] on div "**********" at bounding box center [626, 290] width 860 height 522
click at [991, 519] on button "Confirmar" at bounding box center [995, 515] width 81 height 31
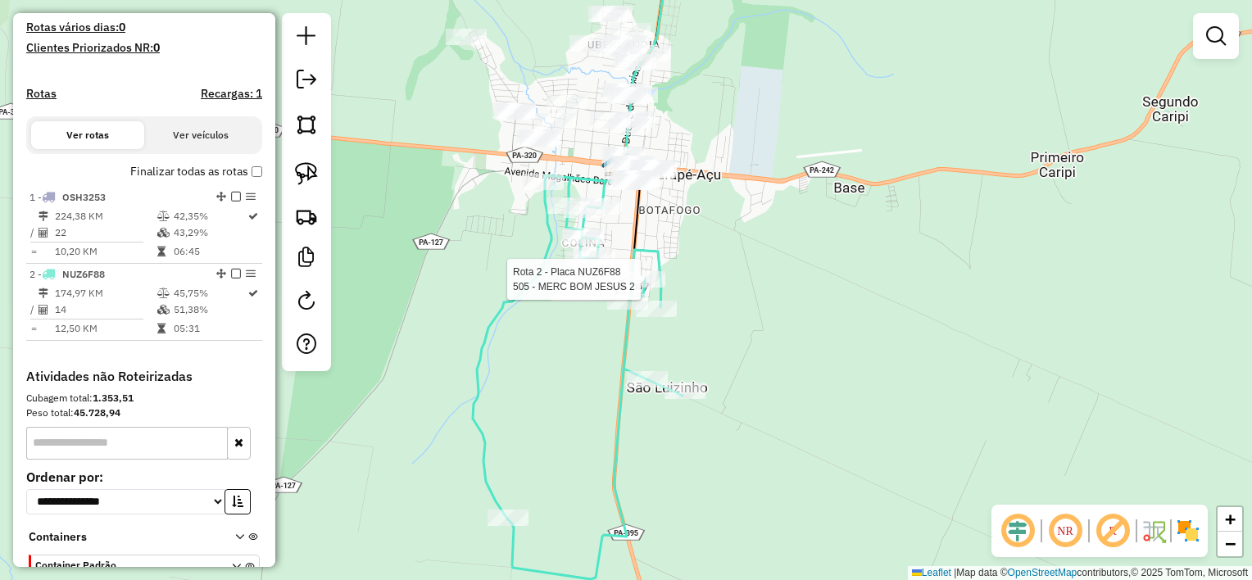
scroll to position [535, 0]
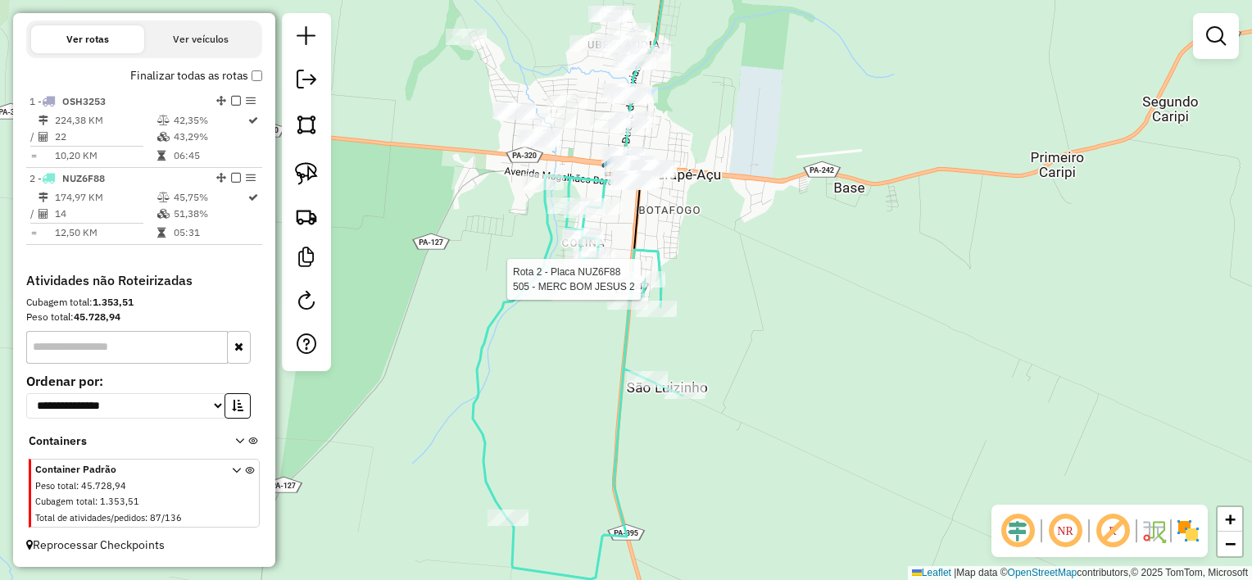
select select "**********"
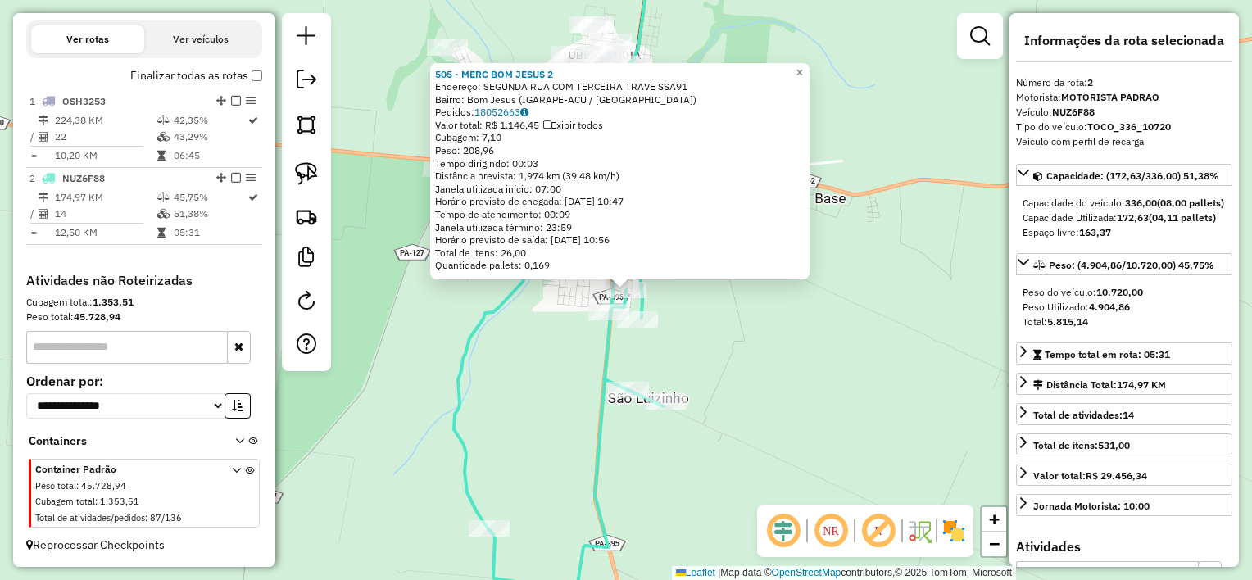
click at [747, 349] on div "505 - MERC BOM JESUS 2 Endereço: SEGUNDA RUA COM TERCEIRA TRAVE SSA91 Bairro: B…" at bounding box center [626, 290] width 1252 height 580
drag, startPoint x: 803, startPoint y: 77, endPoint x: 817, endPoint y: 62, distance: 20.3
click at [808, 65] on div "505 - MERC BOM JESUS 2 Endereço: SEGUNDA RUA COM TERCEIRA TRAVE SSA91 Bairro: B…" at bounding box center [618, 172] width 379 height 217
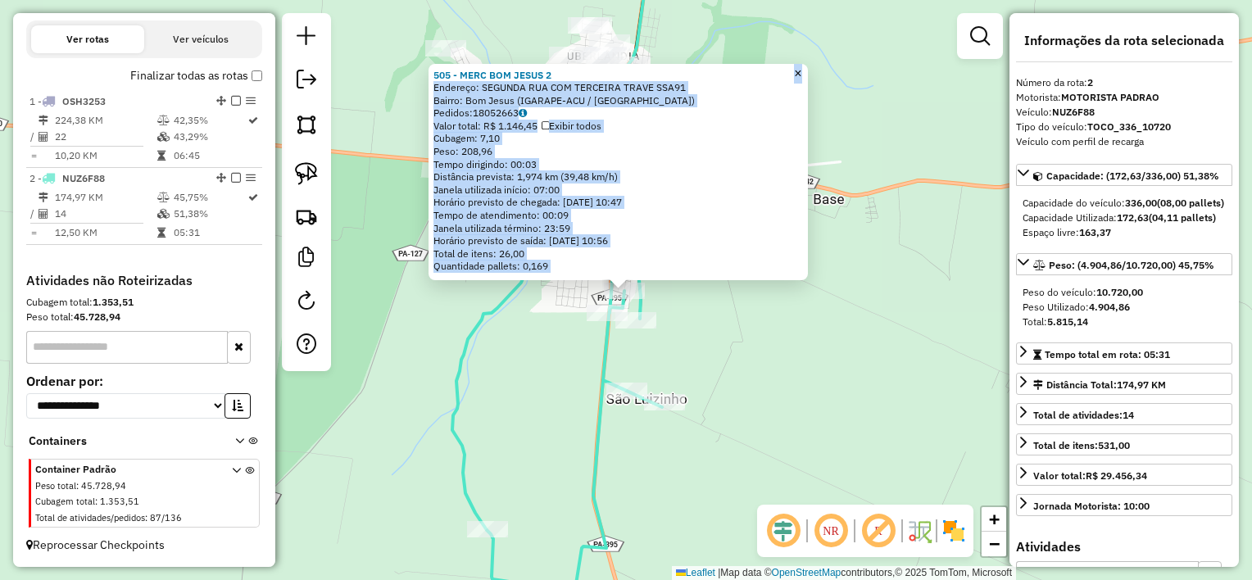
drag, startPoint x: 817, startPoint y: 62, endPoint x: 808, endPoint y: 66, distance: 9.9
click at [801, 66] on span "×" at bounding box center [797, 73] width 7 height 14
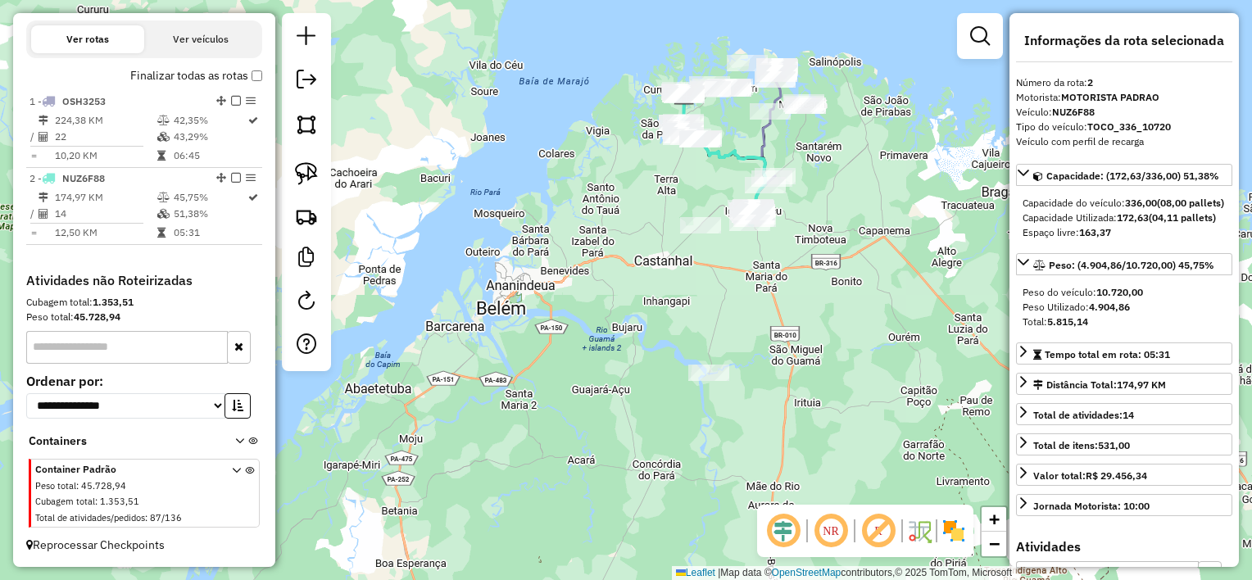
drag, startPoint x: 837, startPoint y: 211, endPoint x: 810, endPoint y: 347, distance: 137.9
click at [810, 347] on div "Janela de atendimento Grade de atendimento Capacidade Transportadoras Veículos …" at bounding box center [626, 290] width 1252 height 580
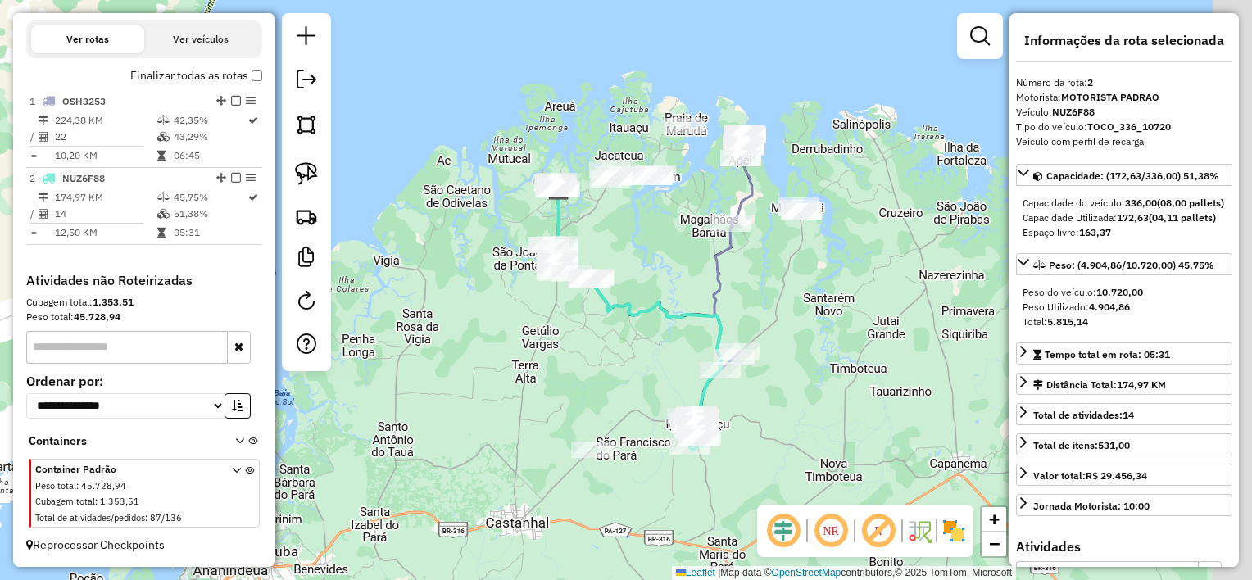
drag, startPoint x: 657, startPoint y: 338, endPoint x: 627, endPoint y: 356, distance: 35.7
click at [627, 356] on div "Janela de atendimento Grade de atendimento Capacidade Transportadoras Veículos …" at bounding box center [626, 290] width 1252 height 580
drag, startPoint x: 308, startPoint y: 171, endPoint x: 537, endPoint y: 223, distance: 234.4
click at [309, 170] on img at bounding box center [306, 173] width 23 height 23
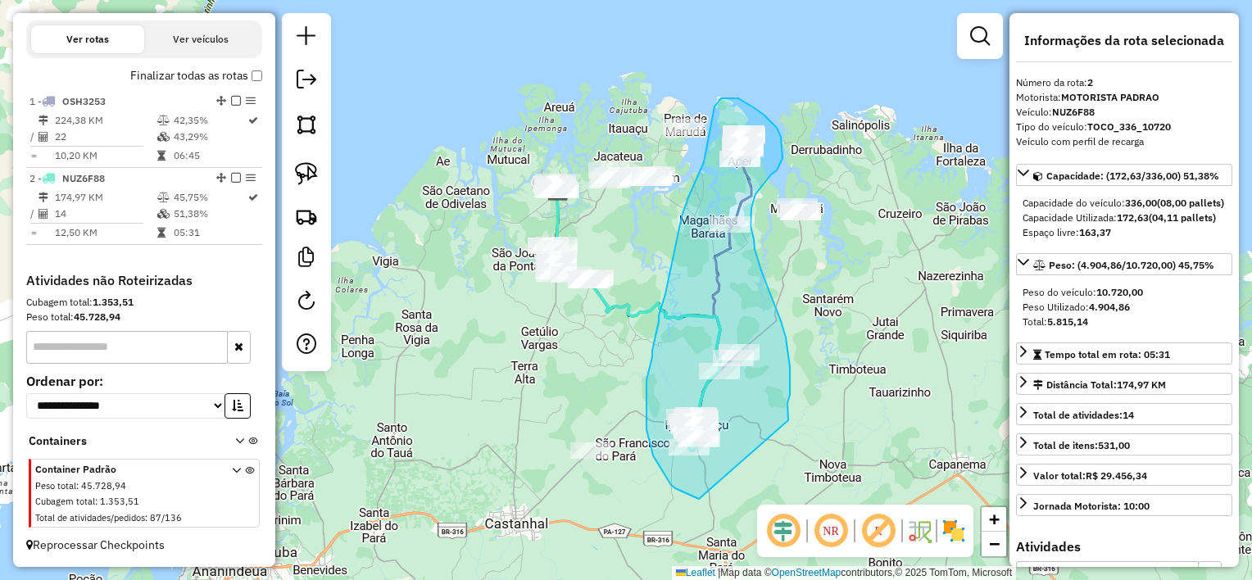
drag, startPoint x: 790, startPoint y: 385, endPoint x: 718, endPoint y: 499, distance: 134.8
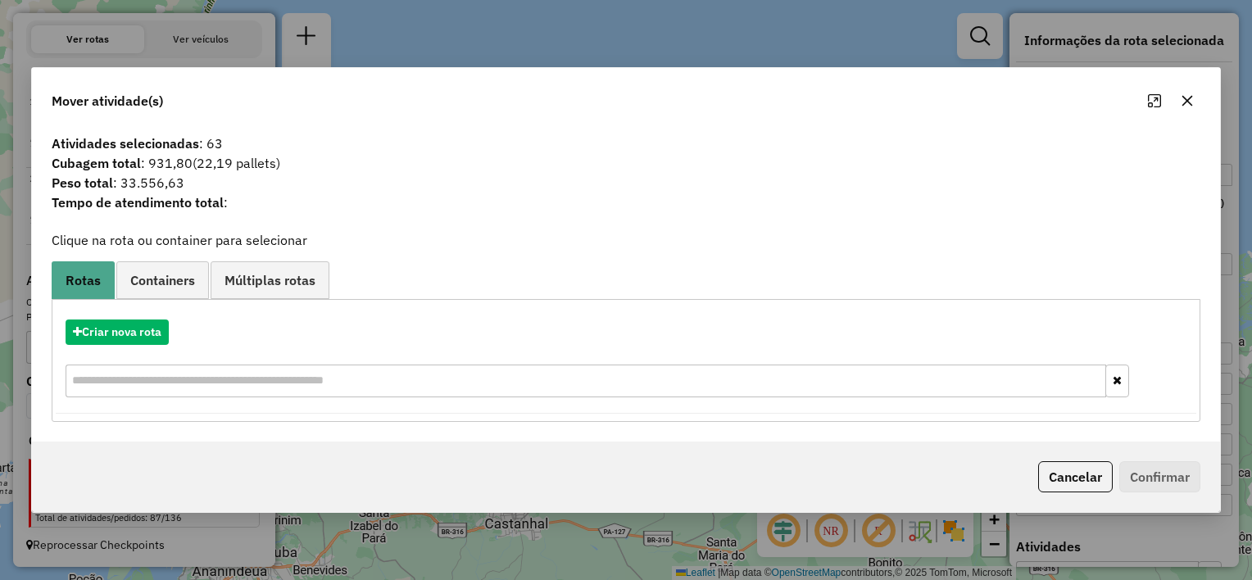
click at [1186, 98] on icon "button" at bounding box center [1187, 100] width 13 height 13
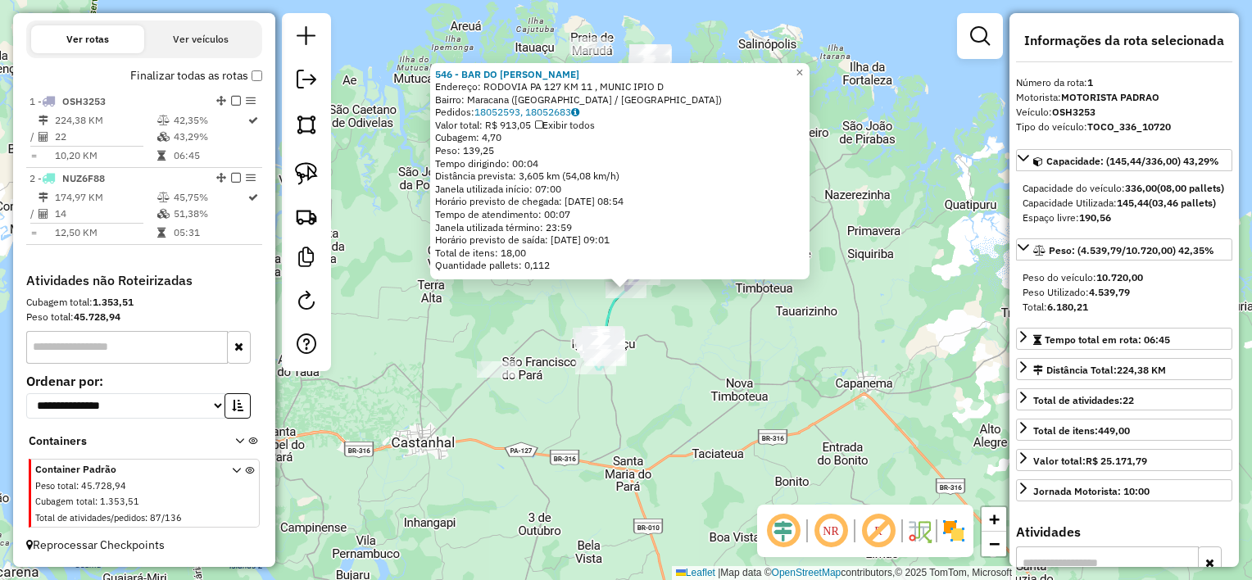
click at [678, 351] on div "546 - BAR DO [PERSON_NAME] Endereço: [GEOGRAPHIC_DATA] [GEOGRAPHIC_DATA] 127 KM…" at bounding box center [626, 290] width 1252 height 580
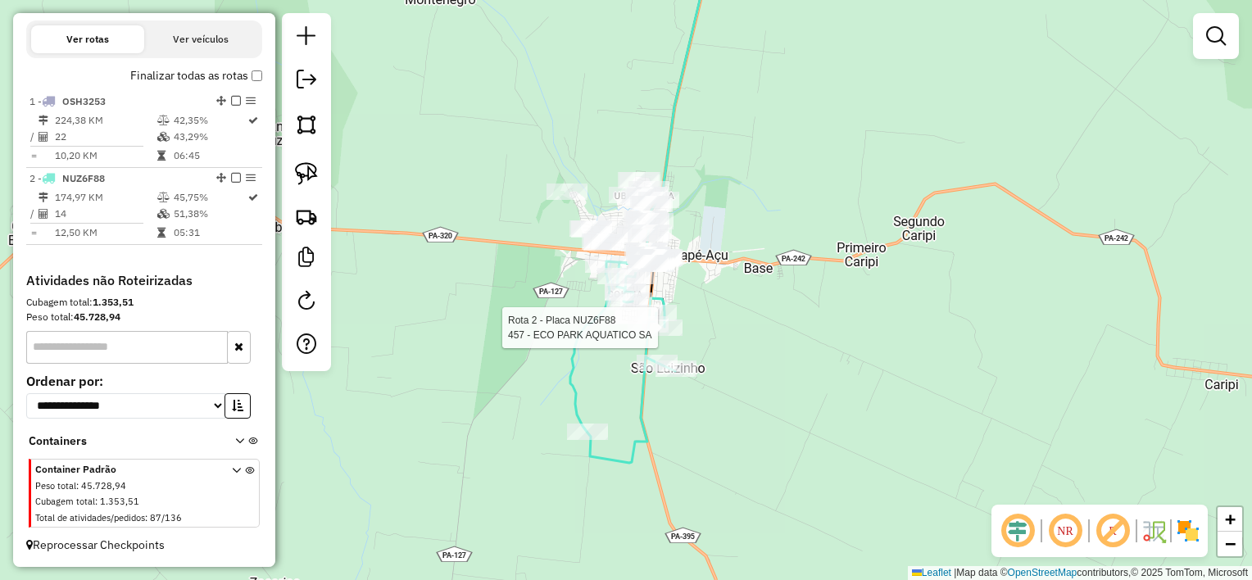
select select "**********"
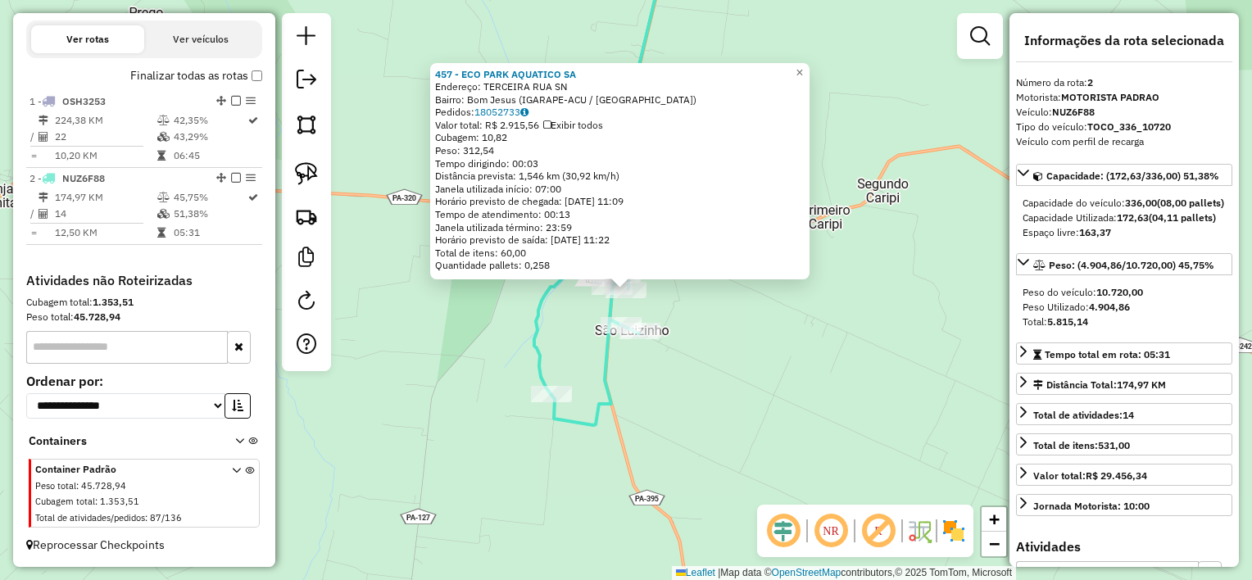
click at [666, 308] on div "457 - ECO PARK AQUATICO SA Endereço: TERCEIRA RUA SN Bairro: Bom Jesus (IGARAPE…" at bounding box center [626, 290] width 1252 height 580
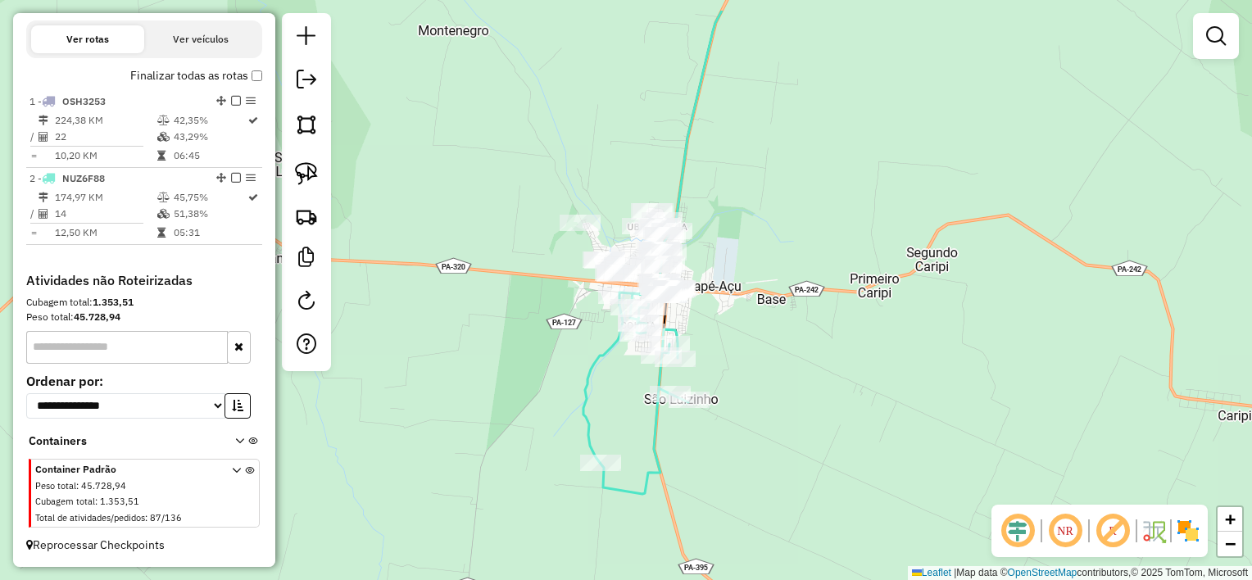
drag, startPoint x: 680, startPoint y: 288, endPoint x: 764, endPoint y: 411, distance: 149.3
click at [766, 413] on div "Janela de atendimento Grade de atendimento Capacidade Transportadoras Veículos …" at bounding box center [626, 290] width 1252 height 580
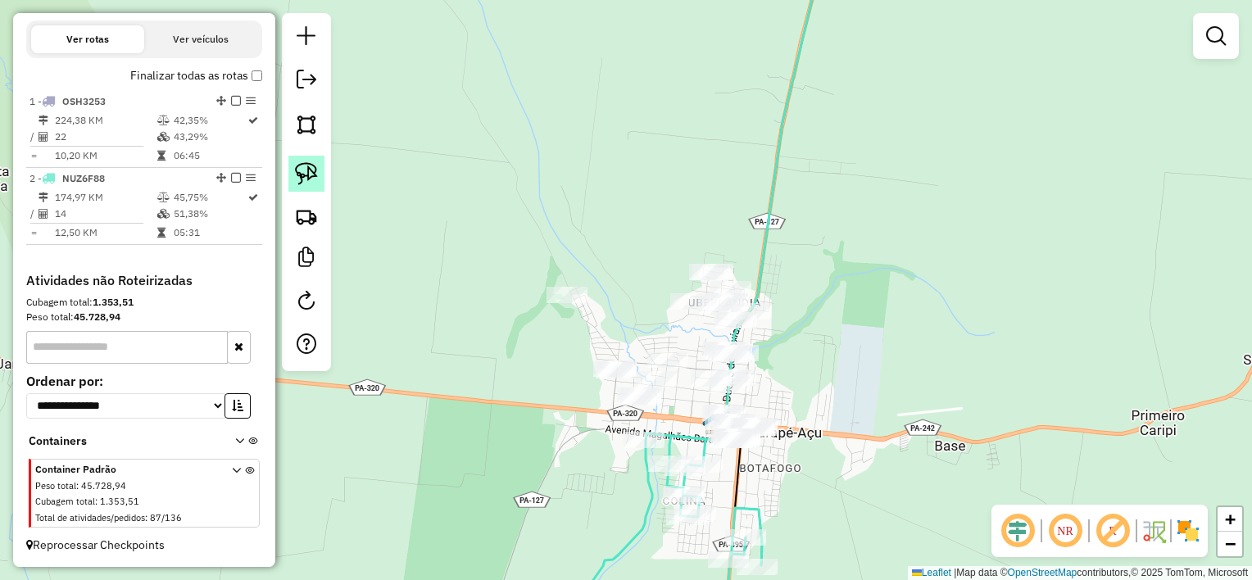
click at [313, 175] on img at bounding box center [306, 173] width 23 height 23
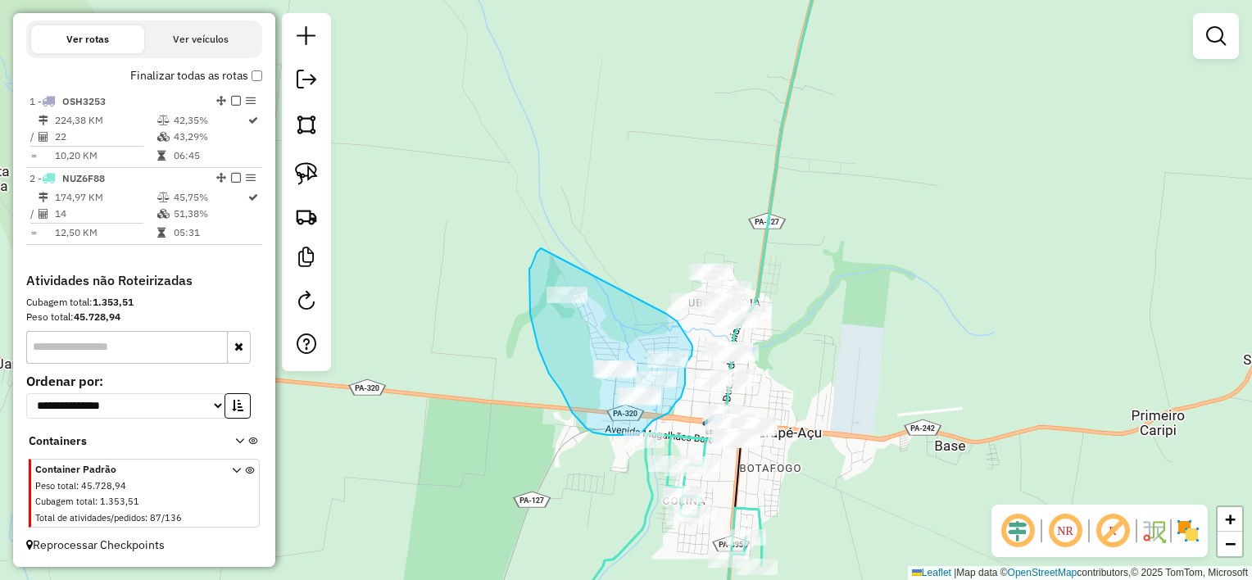
drag, startPoint x: 541, startPoint y: 248, endPoint x: 665, endPoint y: 312, distance: 139.3
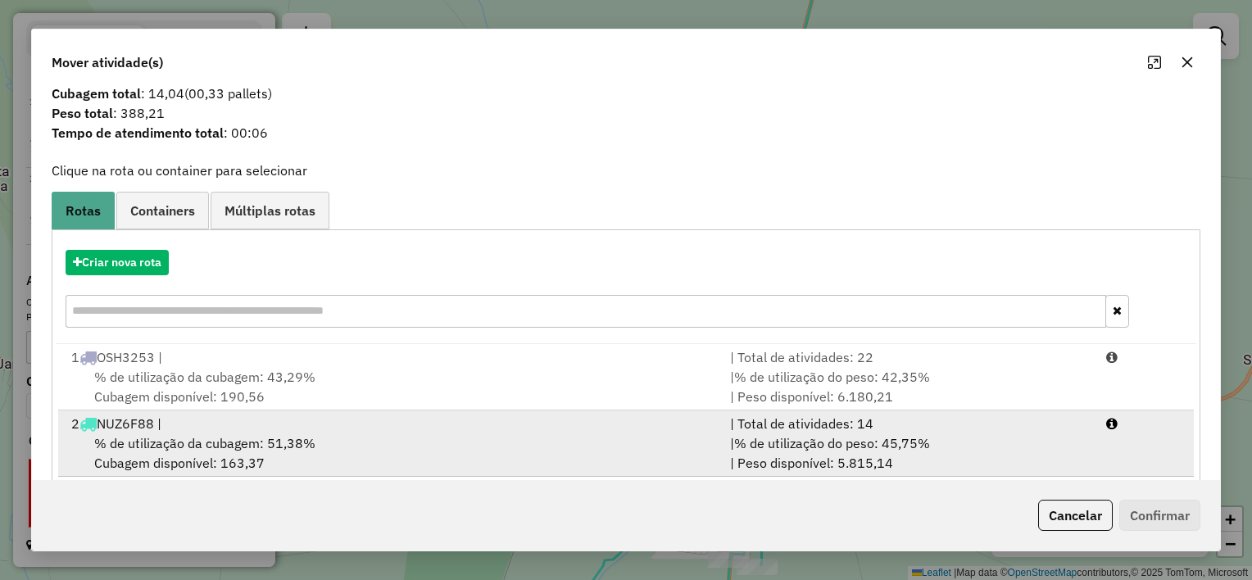
scroll to position [55, 0]
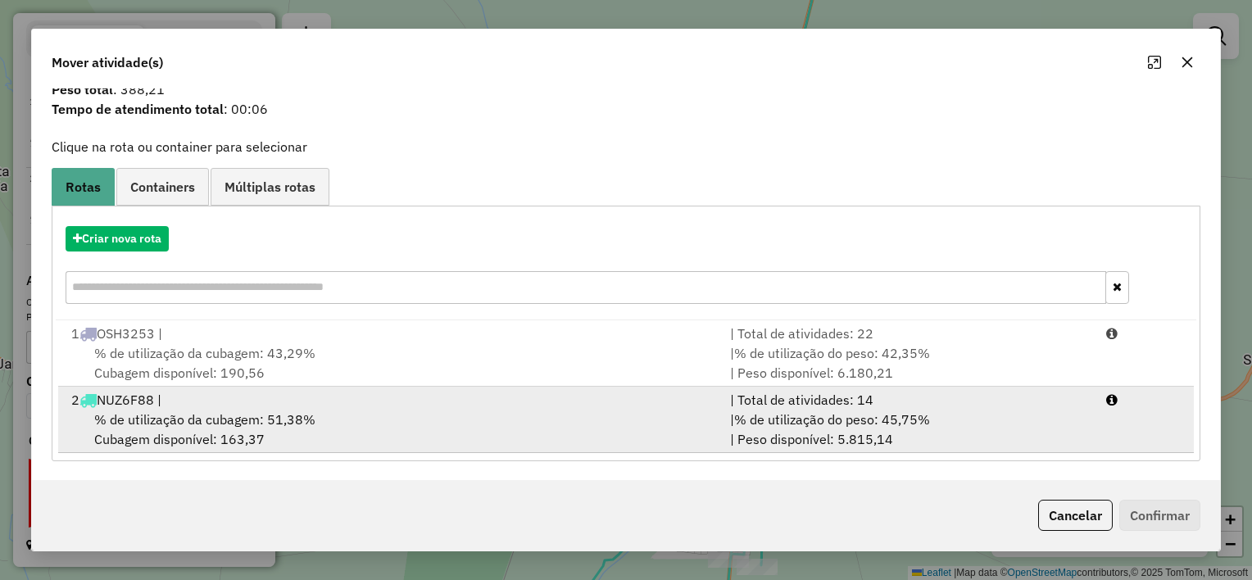
click at [515, 414] on div "% de utilização da cubagem: 51,38% Cubagem disponível: 163,37" at bounding box center [390, 429] width 659 height 39
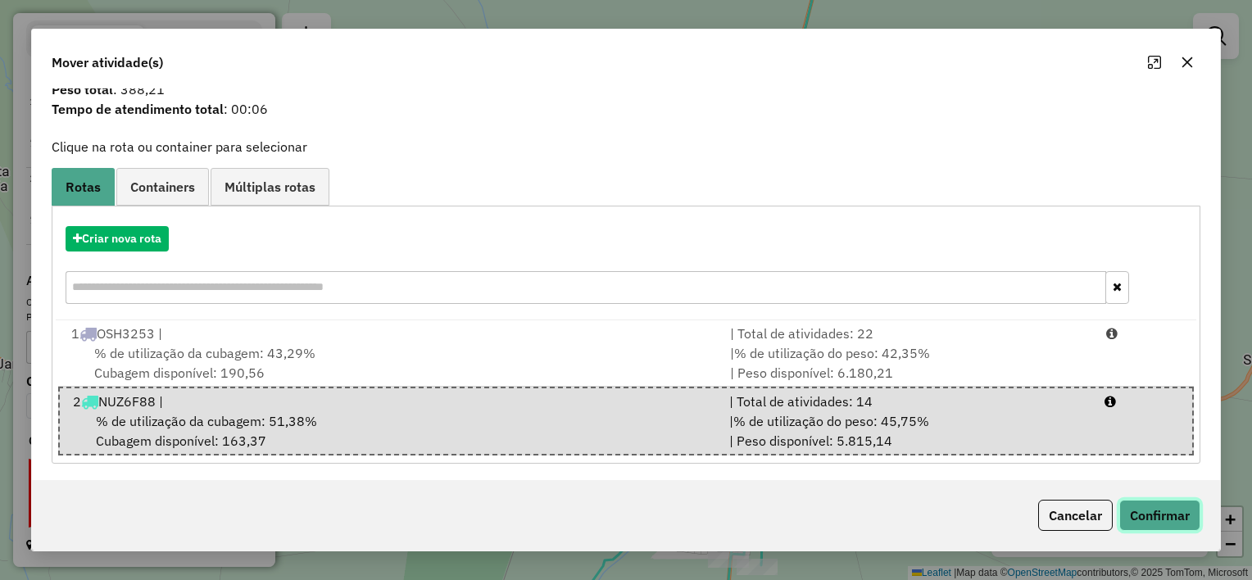
click at [1146, 508] on button "Confirmar" at bounding box center [1159, 515] width 81 height 31
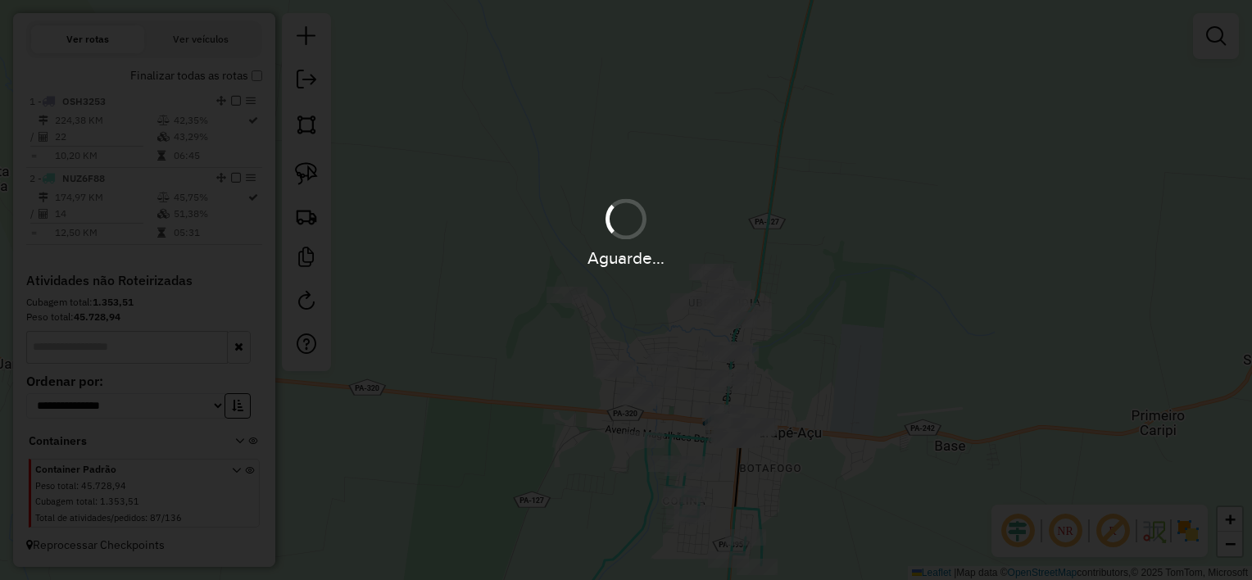
scroll to position [0, 0]
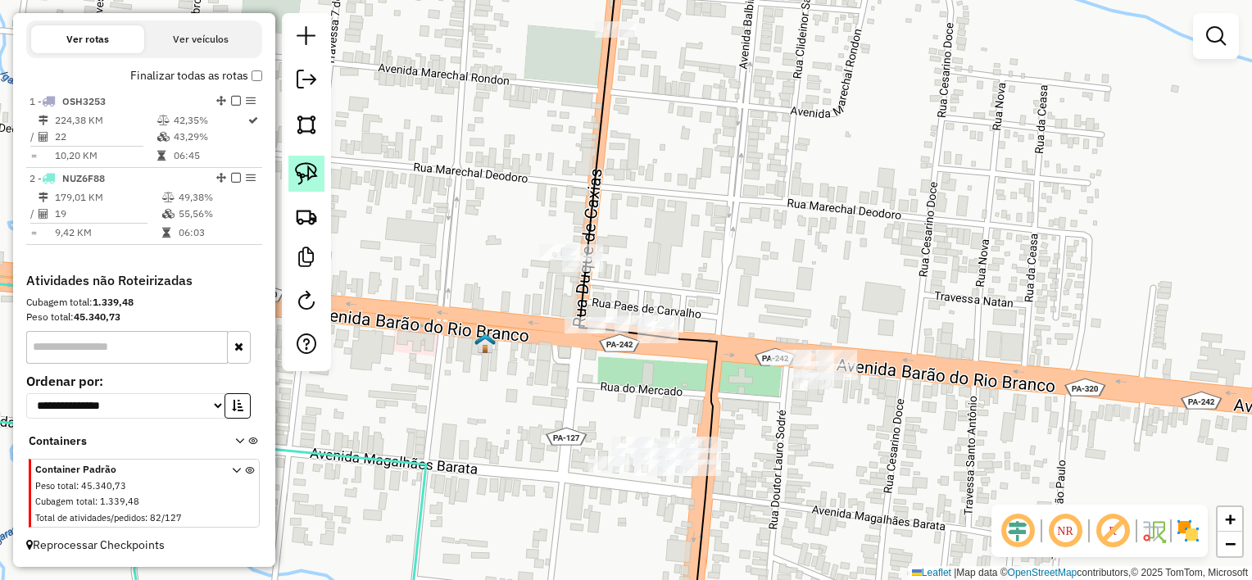
drag, startPoint x: 303, startPoint y: 177, endPoint x: 319, endPoint y: 176, distance: 15.6
click at [304, 176] on img at bounding box center [306, 173] width 23 height 23
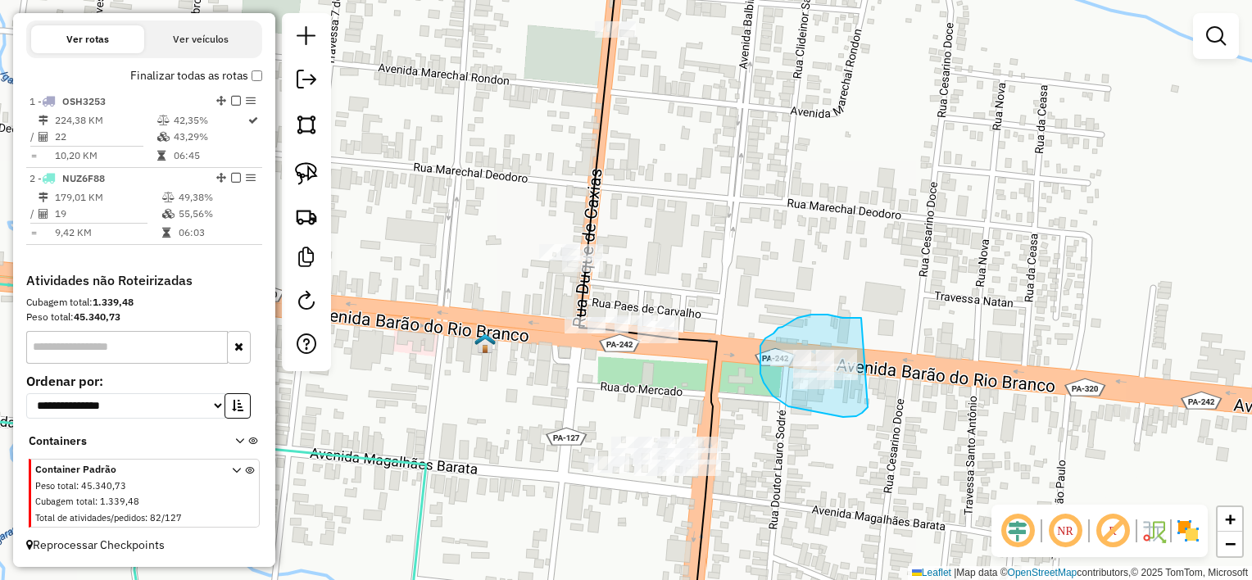
drag, startPoint x: 821, startPoint y: 315, endPoint x: 871, endPoint y: 378, distance: 80.5
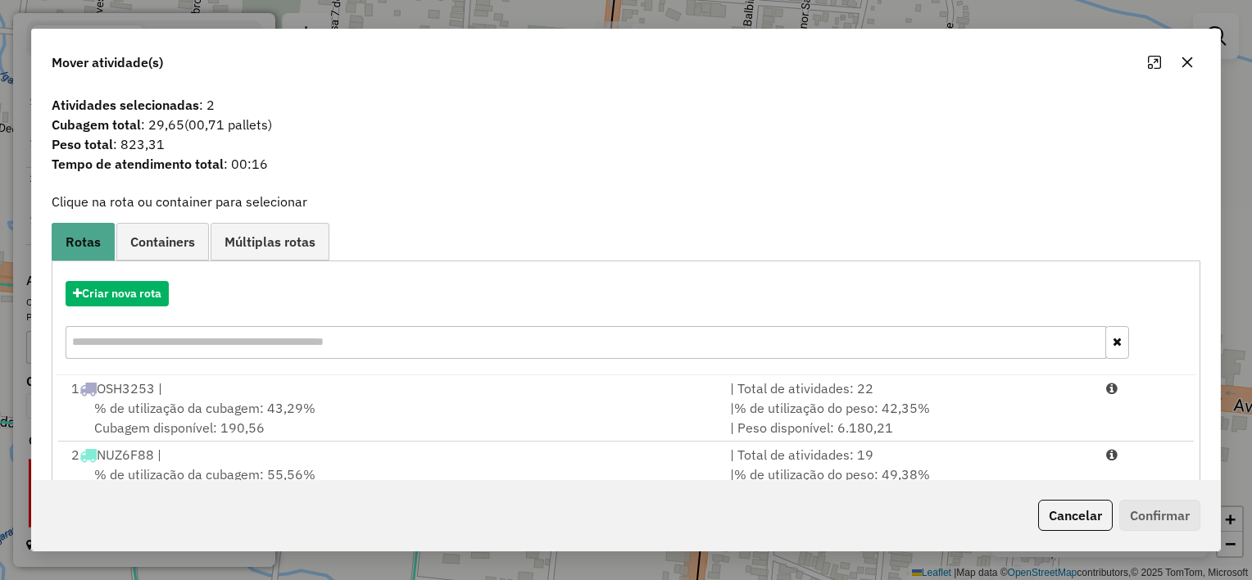
click at [1186, 62] on icon "button" at bounding box center [1187, 62] width 11 height 11
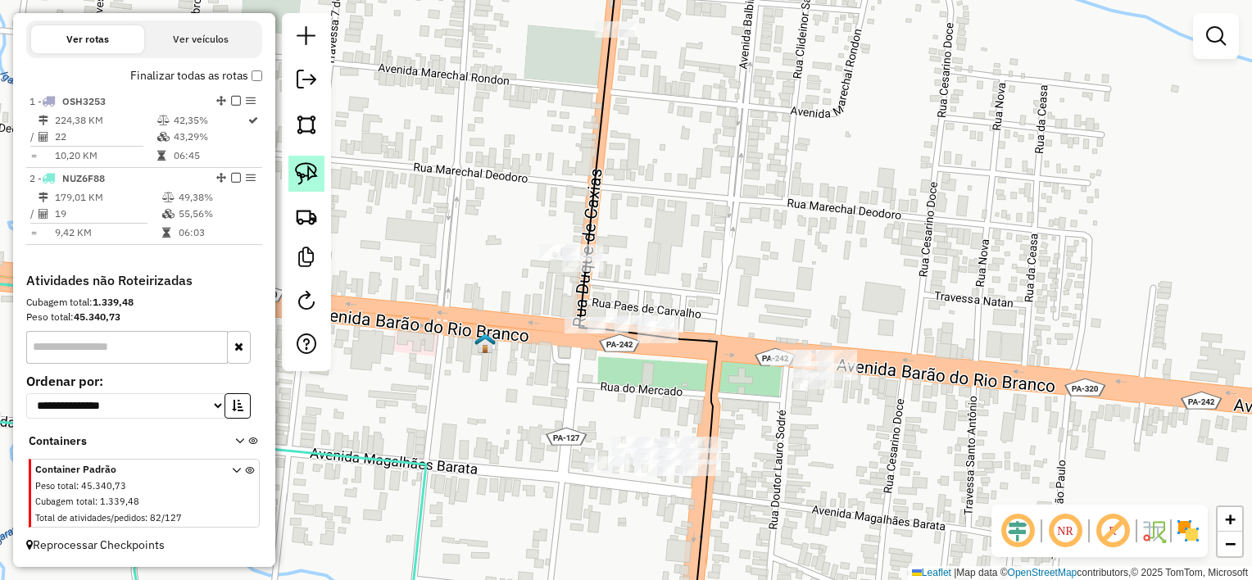
click at [308, 170] on img at bounding box center [306, 173] width 23 height 23
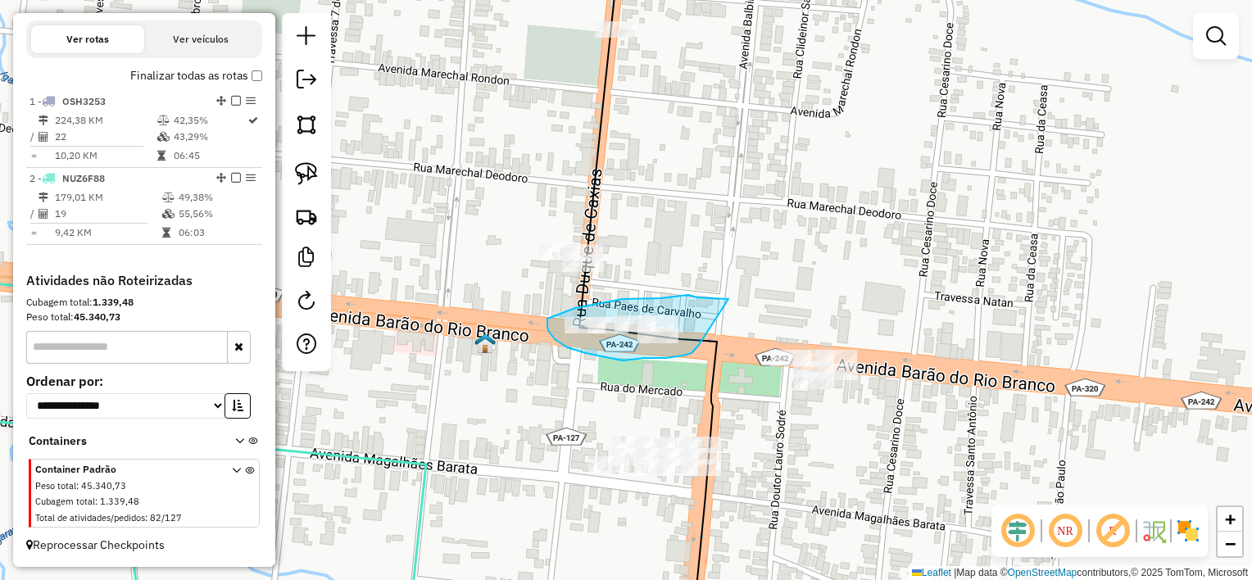
drag, startPoint x: 710, startPoint y: 298, endPoint x: 702, endPoint y: 340, distance: 42.4
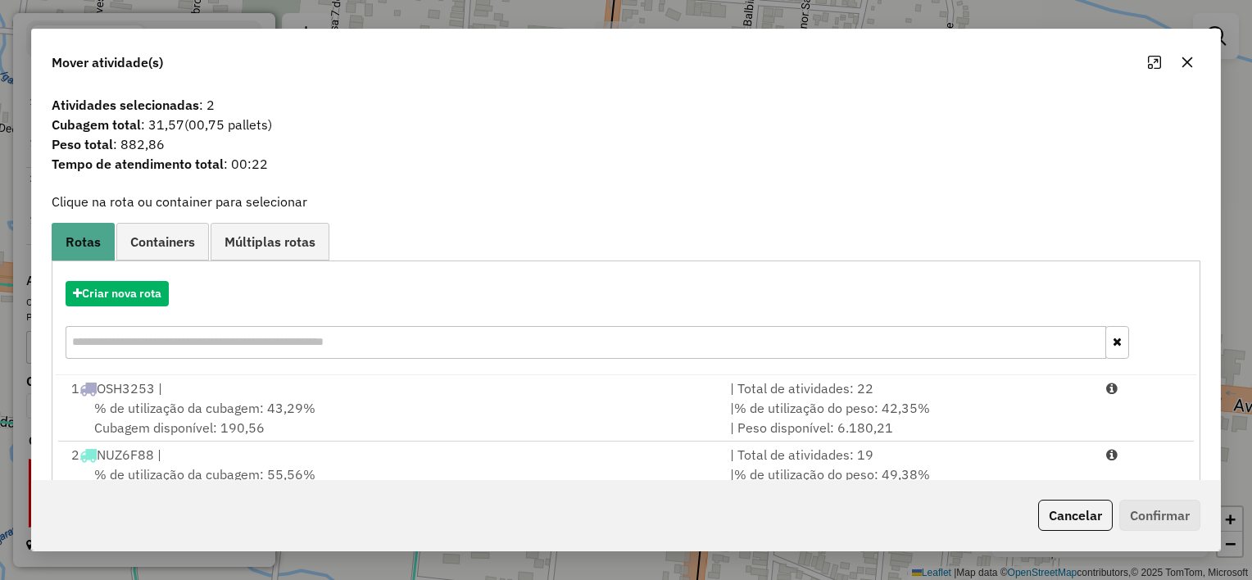
click at [1183, 59] on icon "button" at bounding box center [1187, 62] width 13 height 13
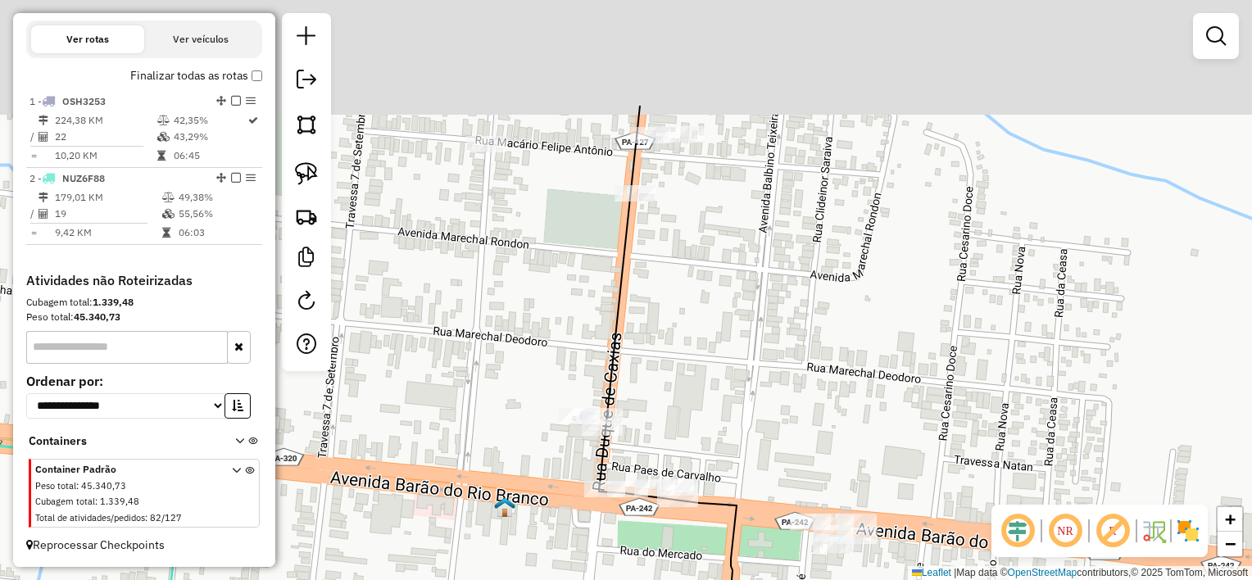
drag, startPoint x: 701, startPoint y: 212, endPoint x: 665, endPoint y: 265, distance: 63.6
click at [713, 344] on div "Janela de atendimento Grade de atendimento Capacidade Transportadoras Veículos …" at bounding box center [626, 290] width 1252 height 580
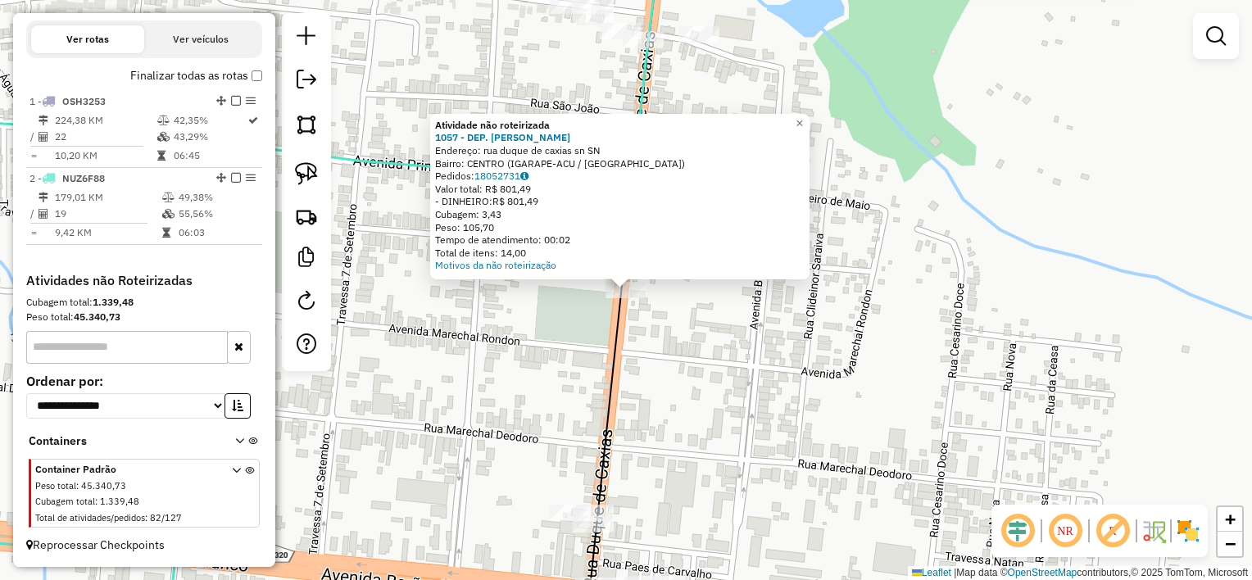
click at [683, 339] on div "Atividade não roteirizada 1057 - DEP. [PERSON_NAME] Endereço: rua duque de caxi…" at bounding box center [626, 290] width 1252 height 580
drag, startPoint x: 674, startPoint y: 321, endPoint x: 691, endPoint y: 374, distance: 55.7
click at [691, 374] on div "Atividade não roteirizada 1057 - DEP. [PERSON_NAME] Endereço: rua duque de caxi…" at bounding box center [626, 290] width 1252 height 580
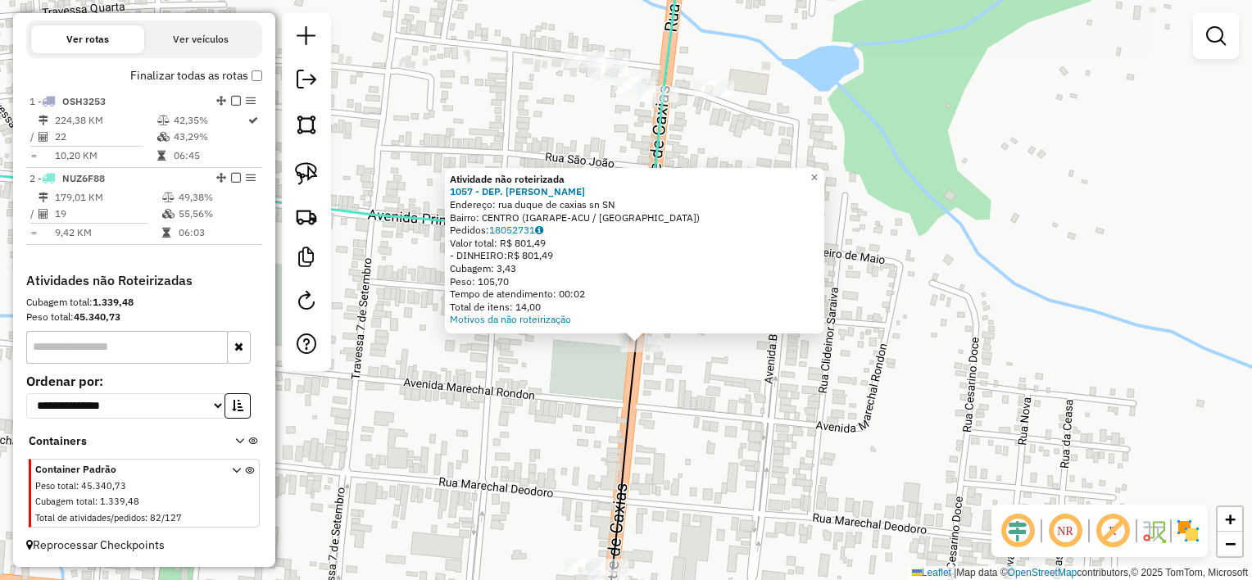
click at [691, 374] on div "Atividade não roteirizada 1057 - DEP. [PERSON_NAME] Endereço: rua duque de caxi…" at bounding box center [626, 290] width 1252 height 580
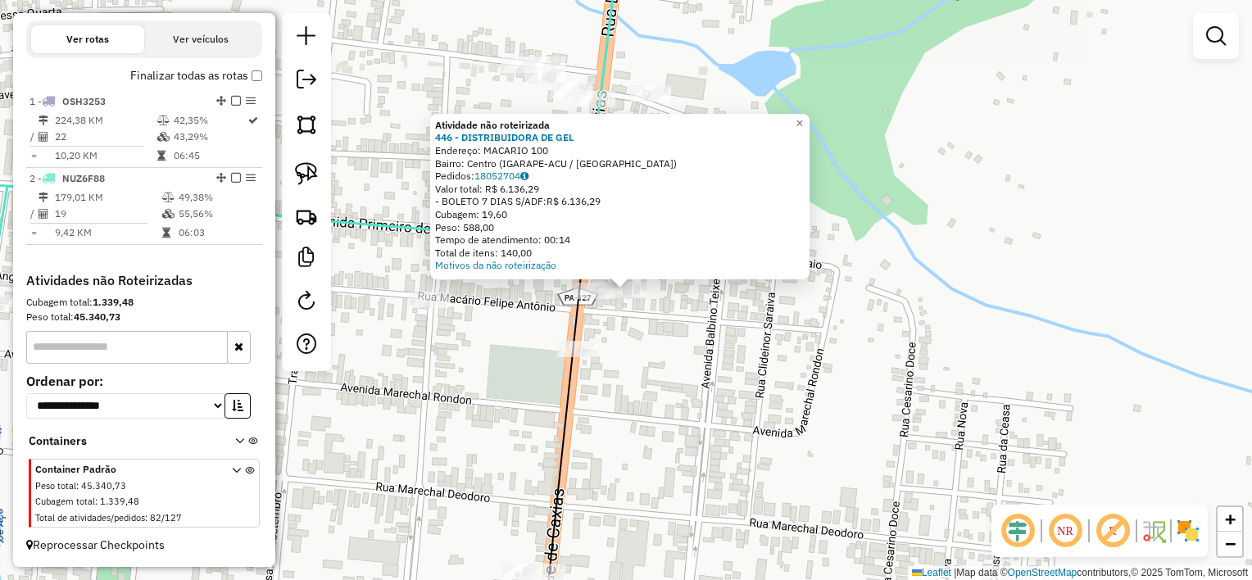
click at [628, 334] on div "Atividade não roteirizada 446 - DISTRIBUIDORA DE GEL Endereço: MACARIO 100 Bair…" at bounding box center [626, 290] width 1252 height 580
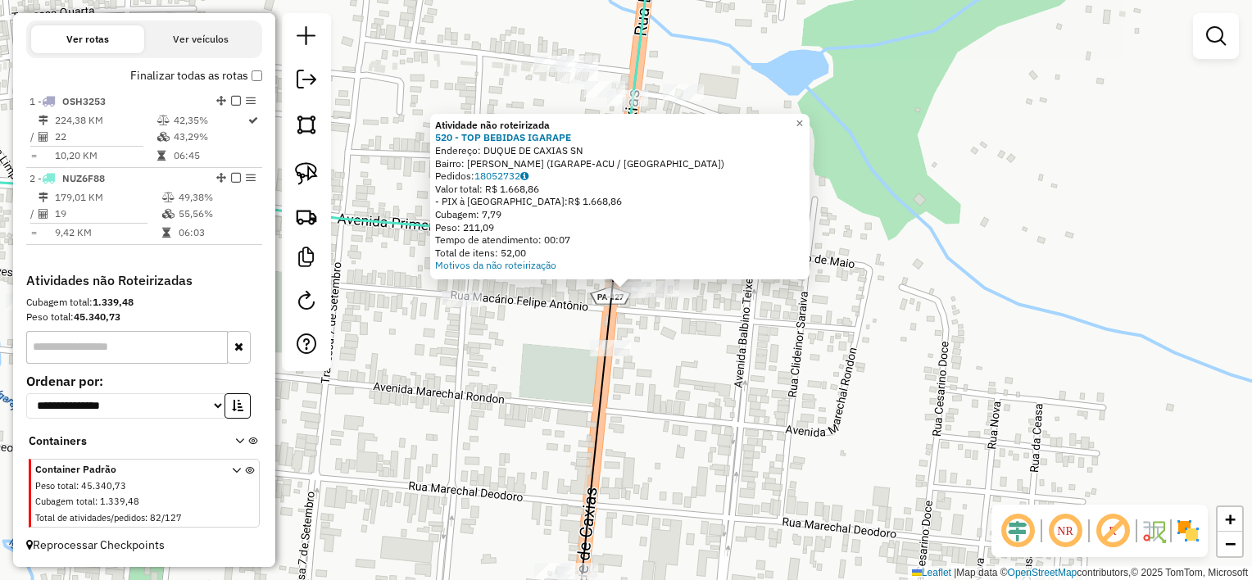
drag, startPoint x: 664, startPoint y: 318, endPoint x: 659, endPoint y: 310, distance: 9.6
click at [663, 317] on div "Atividade não roteirizada 520 - TOP BEBIDAS IGARAPE Endereço: DUQUE DE CAXIAS S…" at bounding box center [626, 290] width 1252 height 580
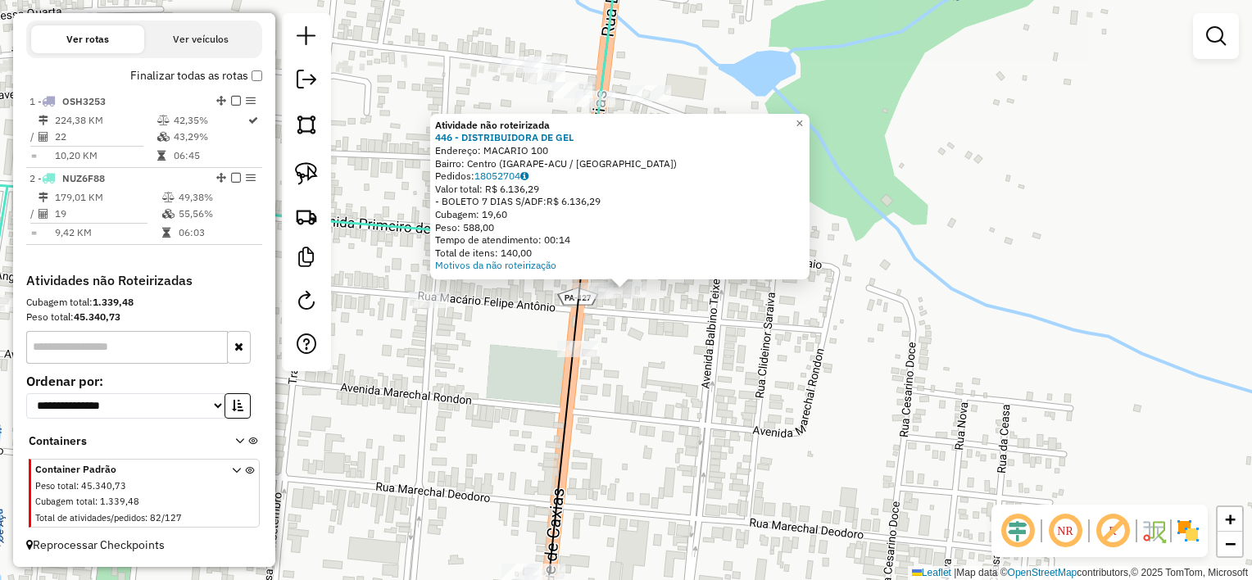
click at [646, 349] on div "Atividade não roteirizada 446 - DISTRIBUIDORA DE GEL Endereço: MACARIO 100 Bair…" at bounding box center [626, 290] width 1252 height 580
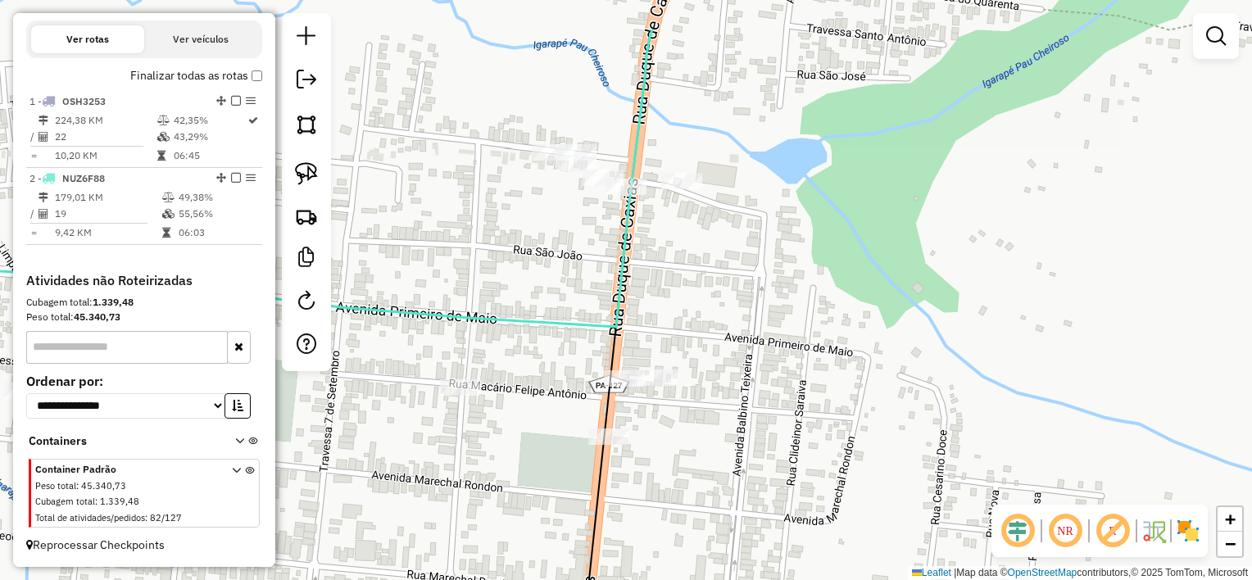
drag, startPoint x: 702, startPoint y: 234, endPoint x: 769, endPoint y: 426, distance: 202.9
click at [769, 426] on div "Janela de atendimento Grade de atendimento Capacidade Transportadoras Veículos …" at bounding box center [626, 290] width 1252 height 580
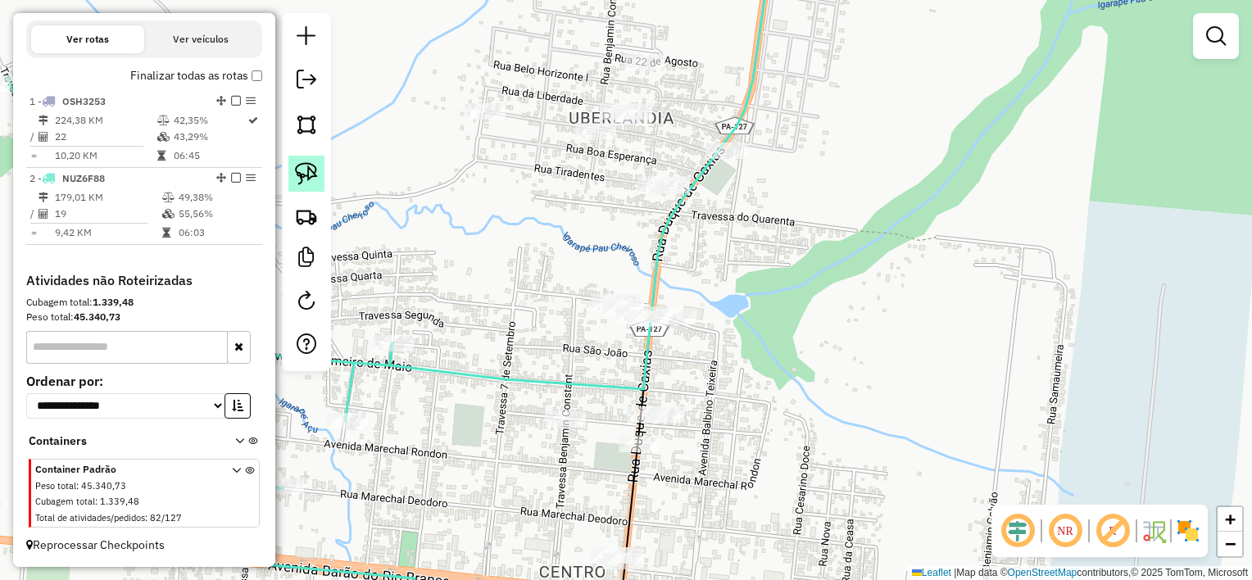
click at [317, 175] on img at bounding box center [306, 173] width 23 height 23
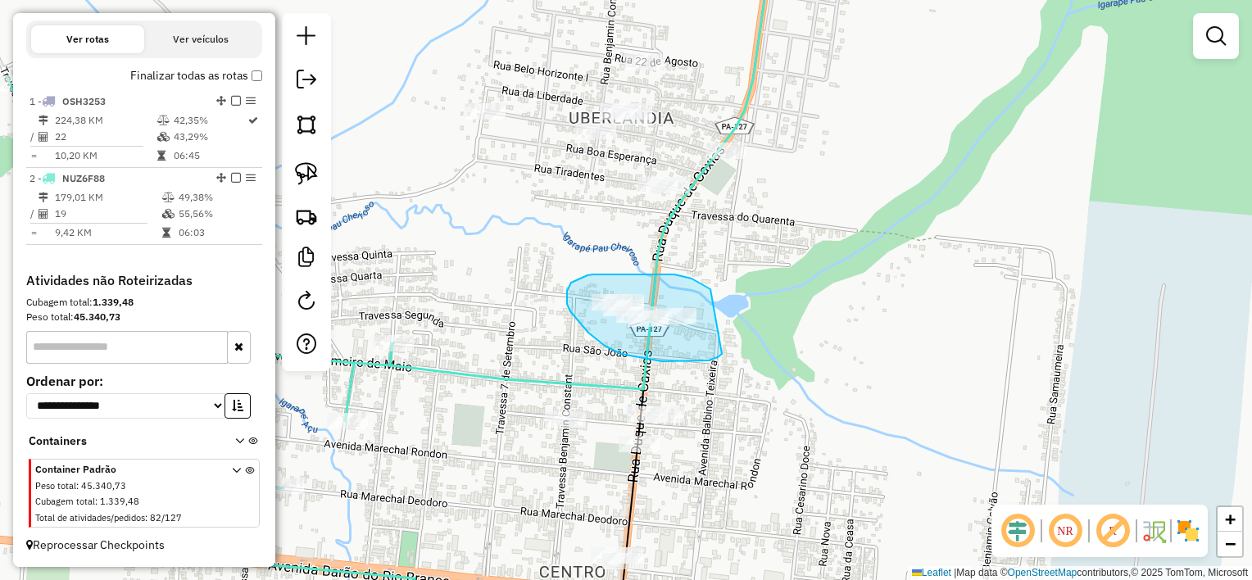
drag, startPoint x: 665, startPoint y: 274, endPoint x: 746, endPoint y: 322, distance: 93.3
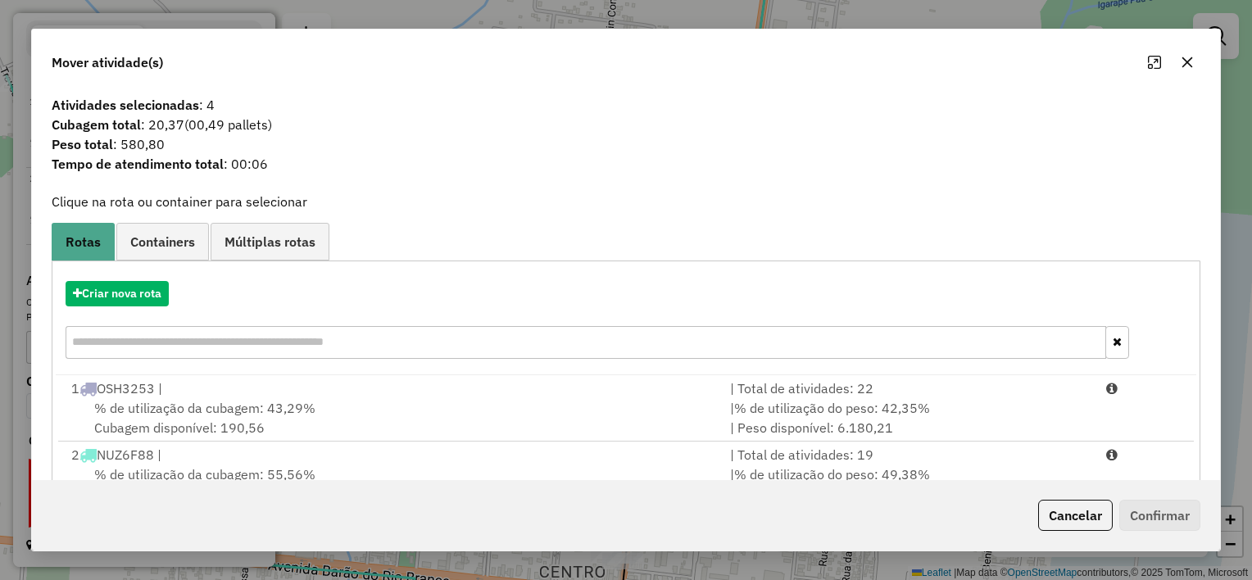
click at [1182, 59] on icon "button" at bounding box center [1187, 62] width 11 height 11
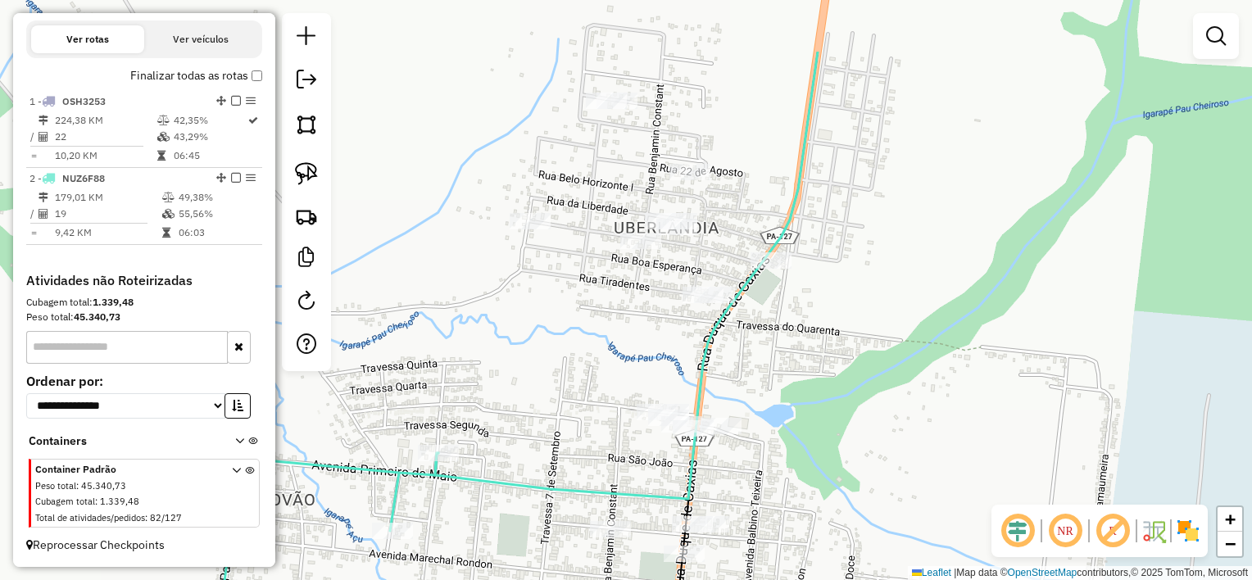
drag, startPoint x: 738, startPoint y: 221, endPoint x: 783, endPoint y: 331, distance: 118.7
click at [783, 331] on div "Janela de atendimento Grade de atendimento Capacidade Transportadoras Veículos …" at bounding box center [626, 290] width 1252 height 580
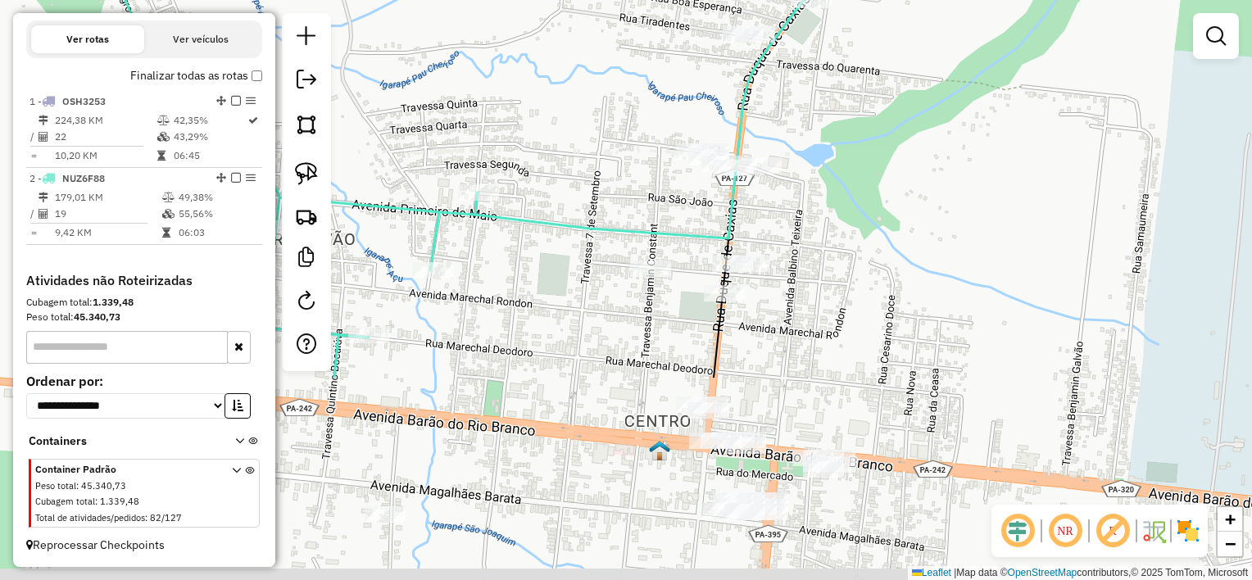
drag, startPoint x: 800, startPoint y: 480, endPoint x: 840, endPoint y: 216, distance: 266.9
click at [840, 216] on div "Janela de atendimento Grade de atendimento Capacidade Transportadoras Veículos …" at bounding box center [626, 290] width 1252 height 580
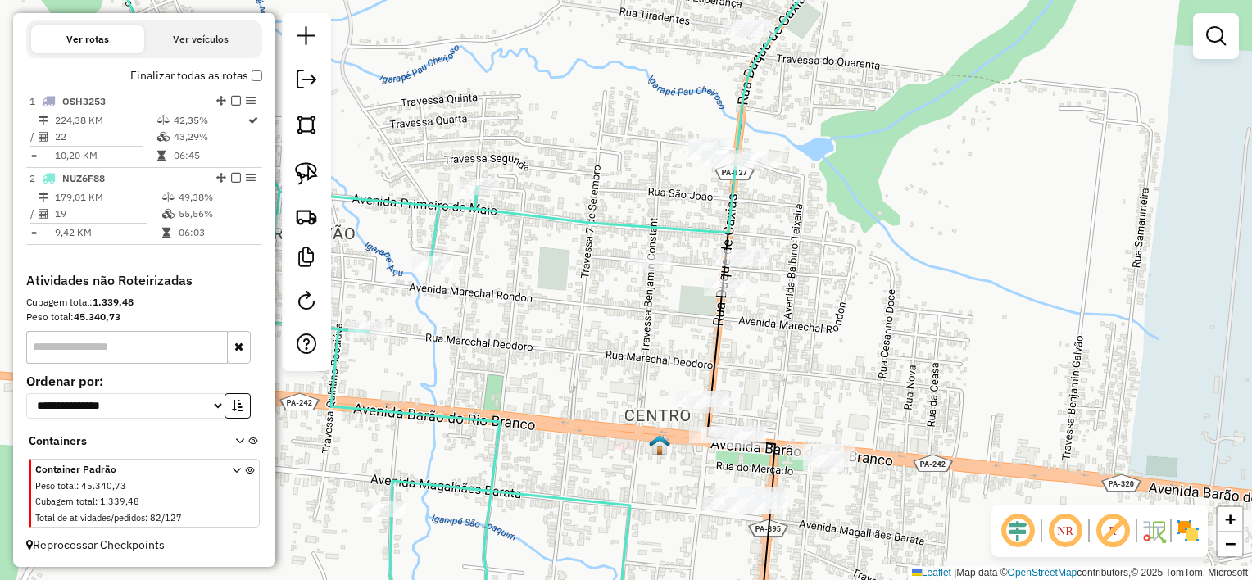
drag, startPoint x: 796, startPoint y: 401, endPoint x: 764, endPoint y: 347, distance: 63.5
click at [765, 347] on div "Janela de atendimento Grade de atendimento Capacidade Transportadoras Veículos …" at bounding box center [626, 290] width 1252 height 580
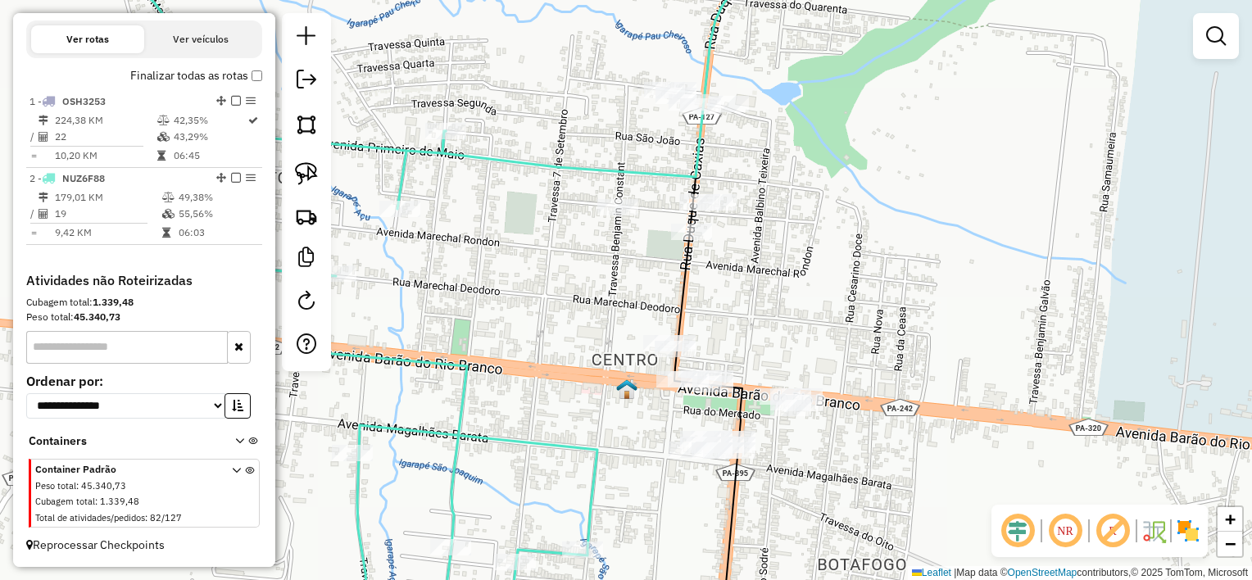
drag, startPoint x: 309, startPoint y: 180, endPoint x: 378, endPoint y: 203, distance: 72.5
click at [311, 179] on img at bounding box center [306, 173] width 23 height 23
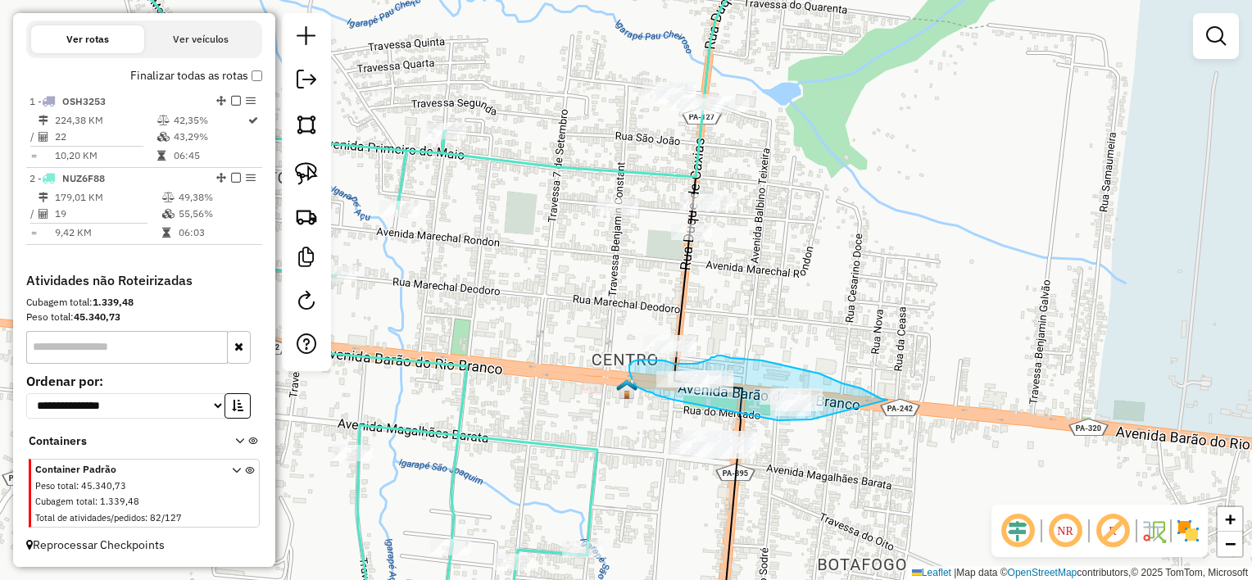
drag, startPoint x: 852, startPoint y: 387, endPoint x: 812, endPoint y: 420, distance: 51.8
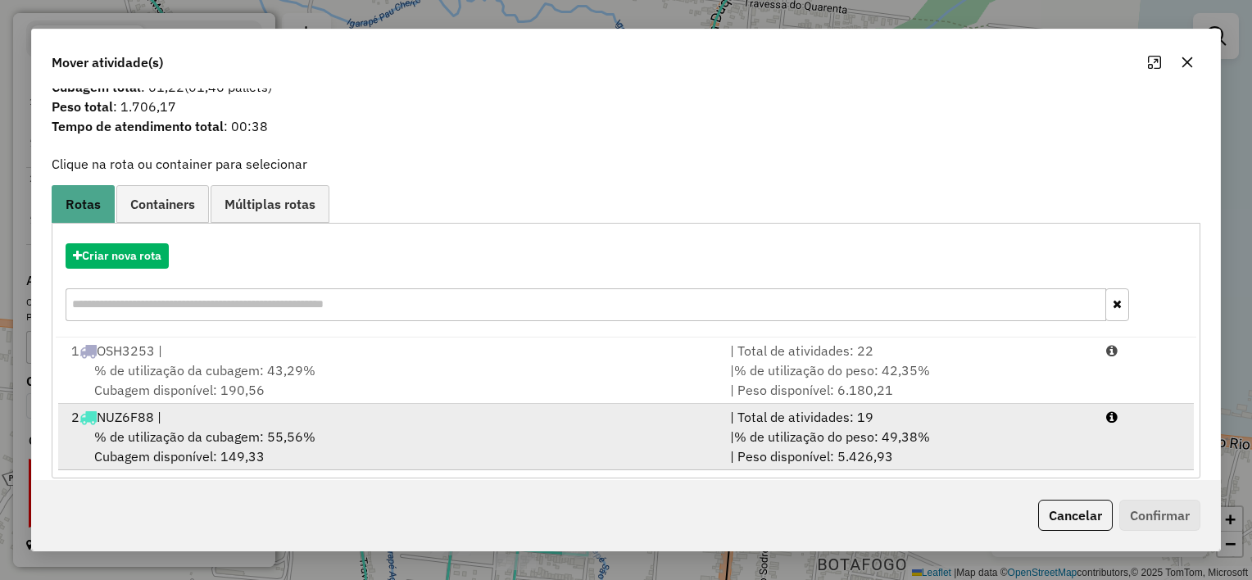
scroll to position [55, 0]
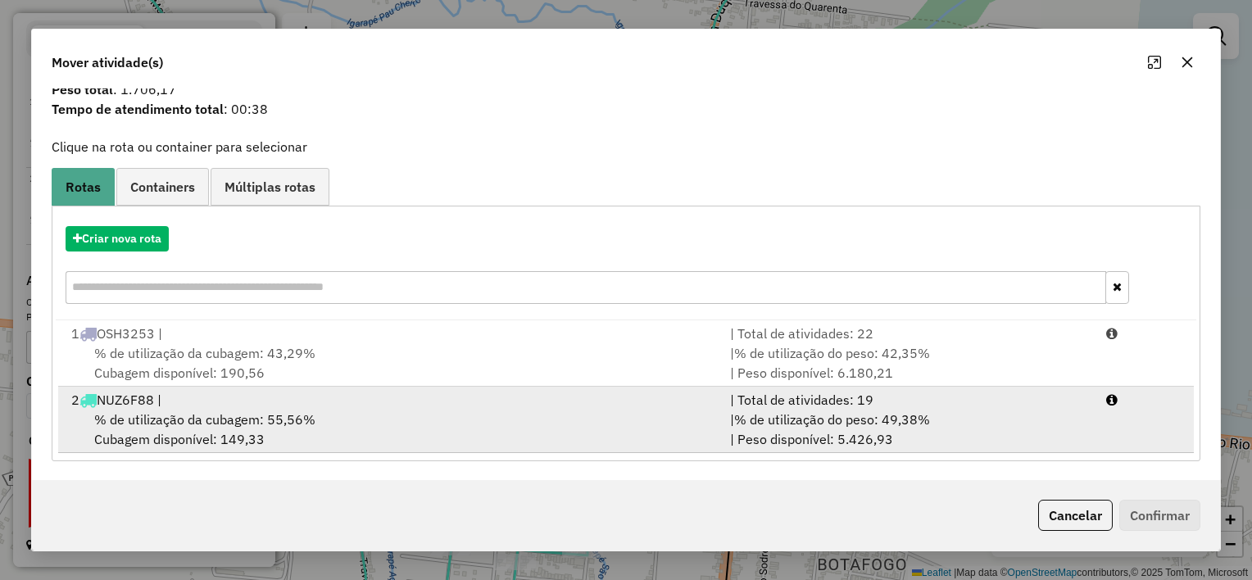
click at [511, 420] on div "% de utilização da cubagem: 55,56% Cubagem disponível: 149,33" at bounding box center [390, 429] width 659 height 39
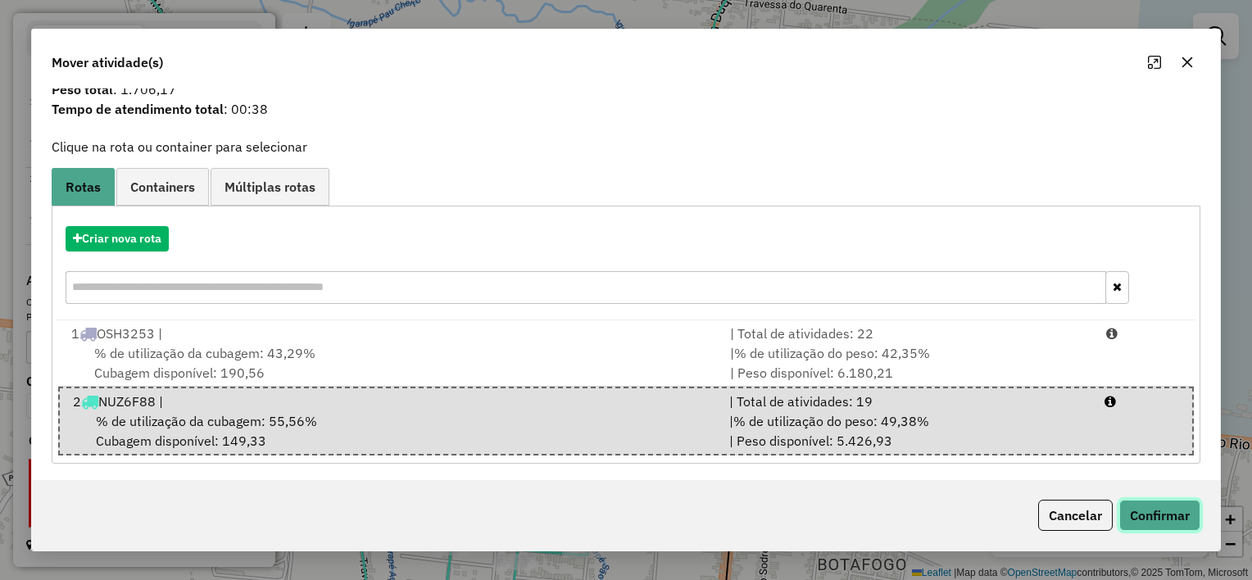
click at [1160, 510] on button "Confirmar" at bounding box center [1159, 515] width 81 height 31
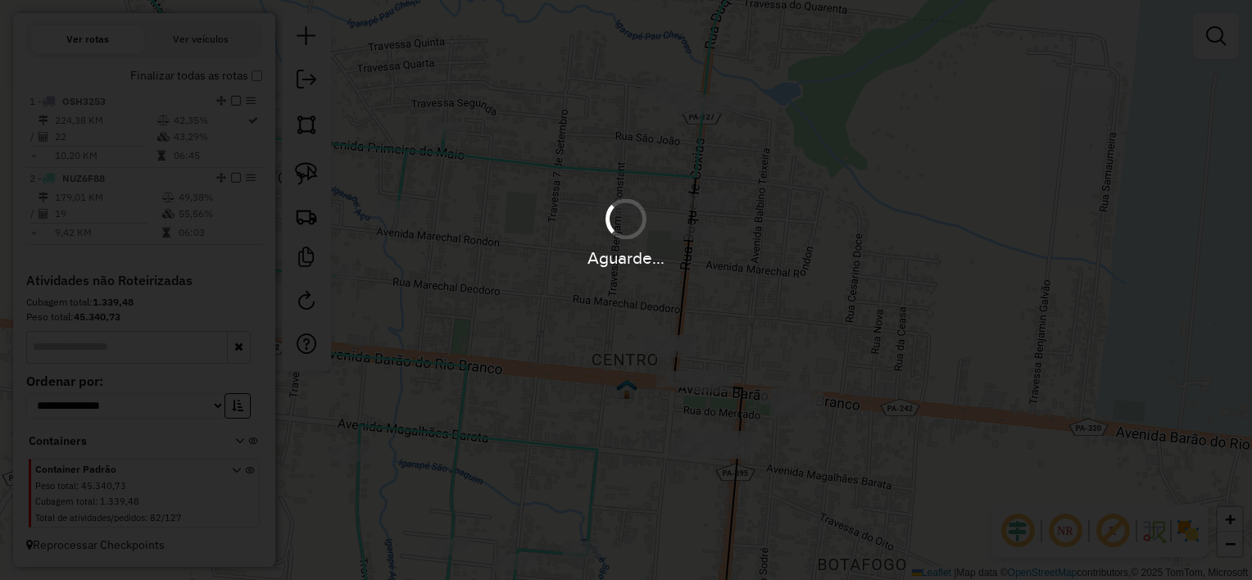
scroll to position [0, 0]
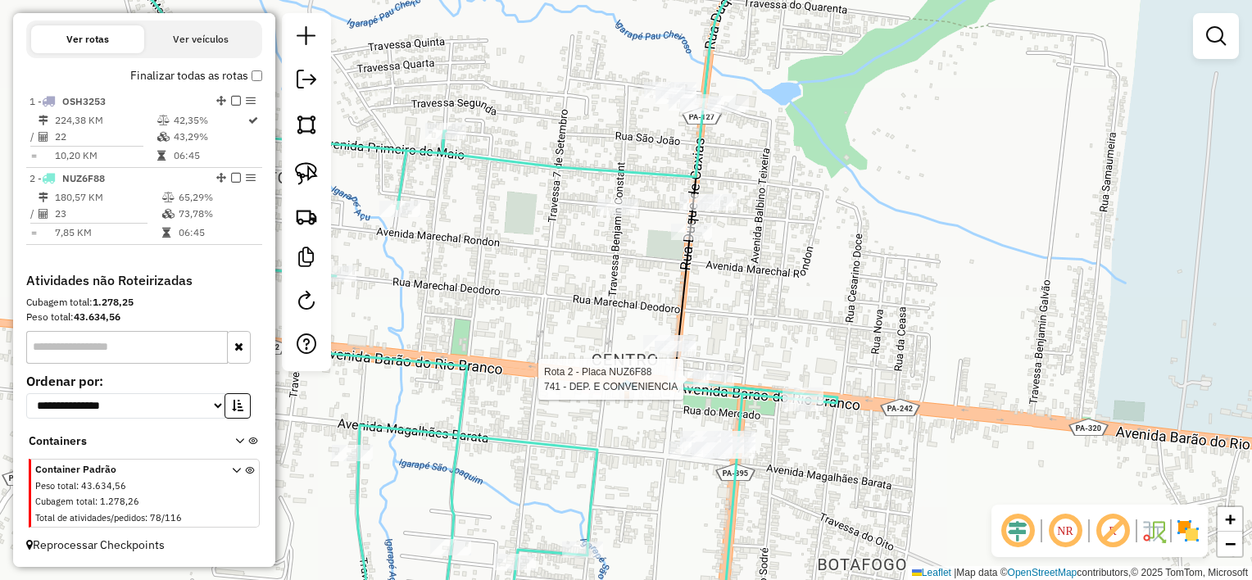
select select "**********"
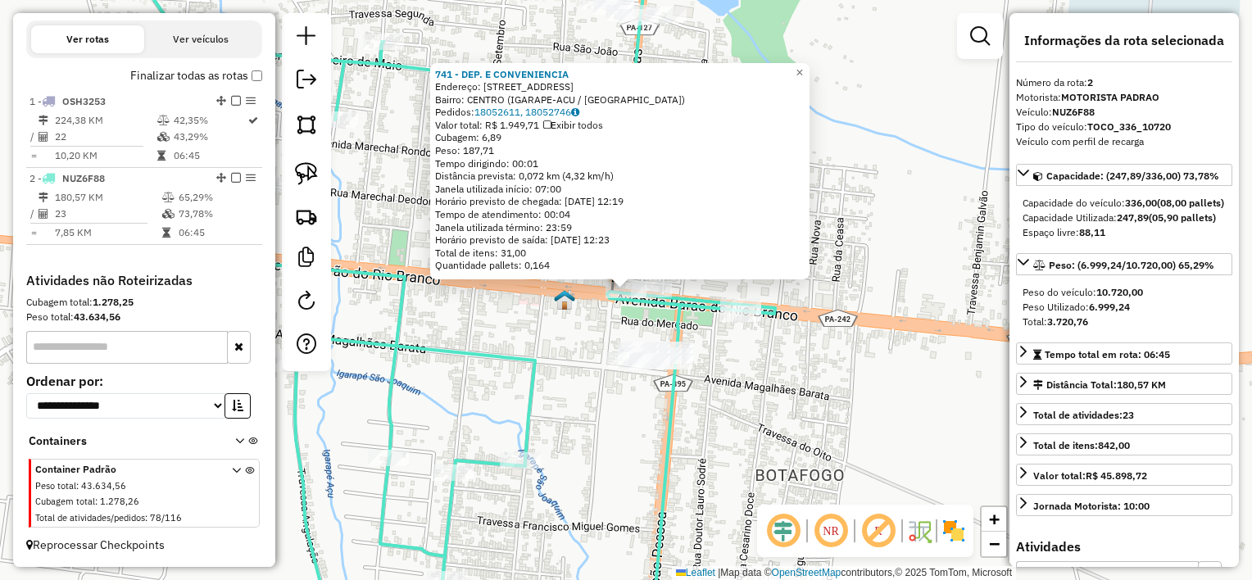
click at [721, 388] on div "741 - DEP. E CONVENIENCIA Endereço: [STREET_ADDRESS] Pedidos: 18052611, 1805274…" at bounding box center [626, 290] width 1252 height 580
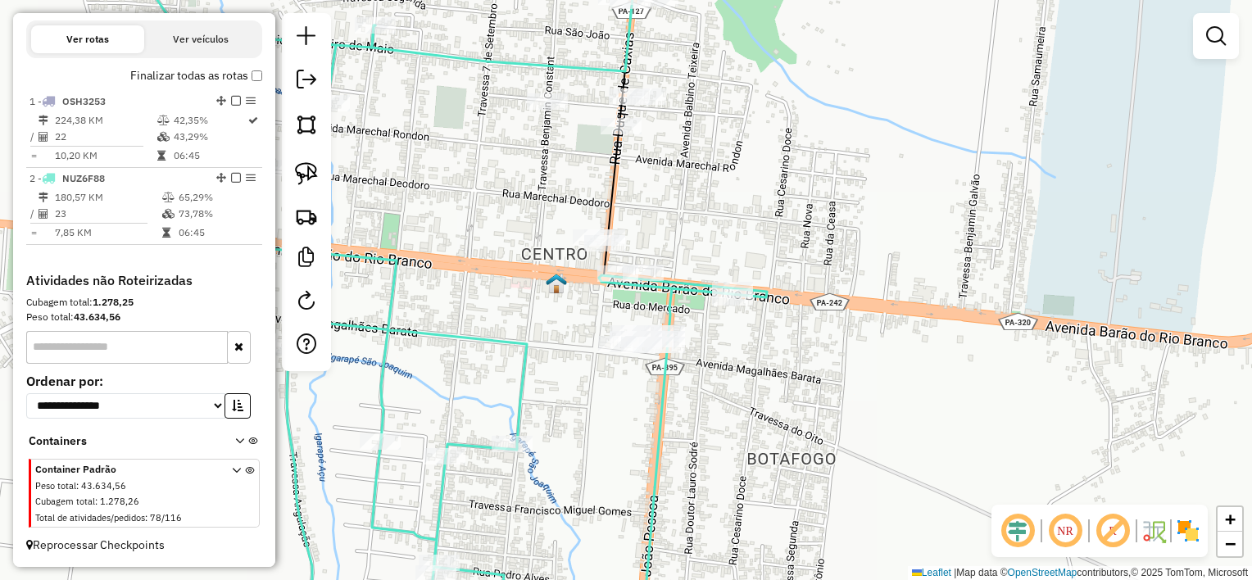
drag, startPoint x: 606, startPoint y: 448, endPoint x: 601, endPoint y: 421, distance: 27.3
click at [599, 430] on div "Janela de atendimento Grade de atendimento Capacidade Transportadoras Veículos …" at bounding box center [626, 290] width 1252 height 580
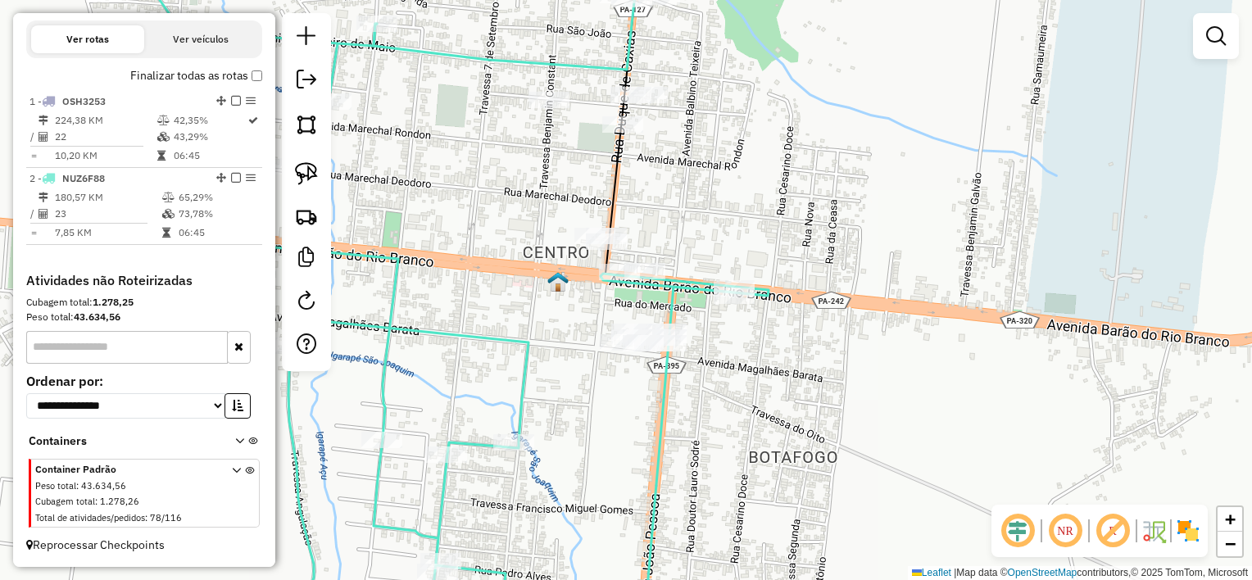
drag, startPoint x: 583, startPoint y: 374, endPoint x: 583, endPoint y: 390, distance: 16.4
click at [583, 390] on div "Janela de atendimento Grade de atendimento Capacidade Transportadoras Veículos …" at bounding box center [626, 290] width 1252 height 580
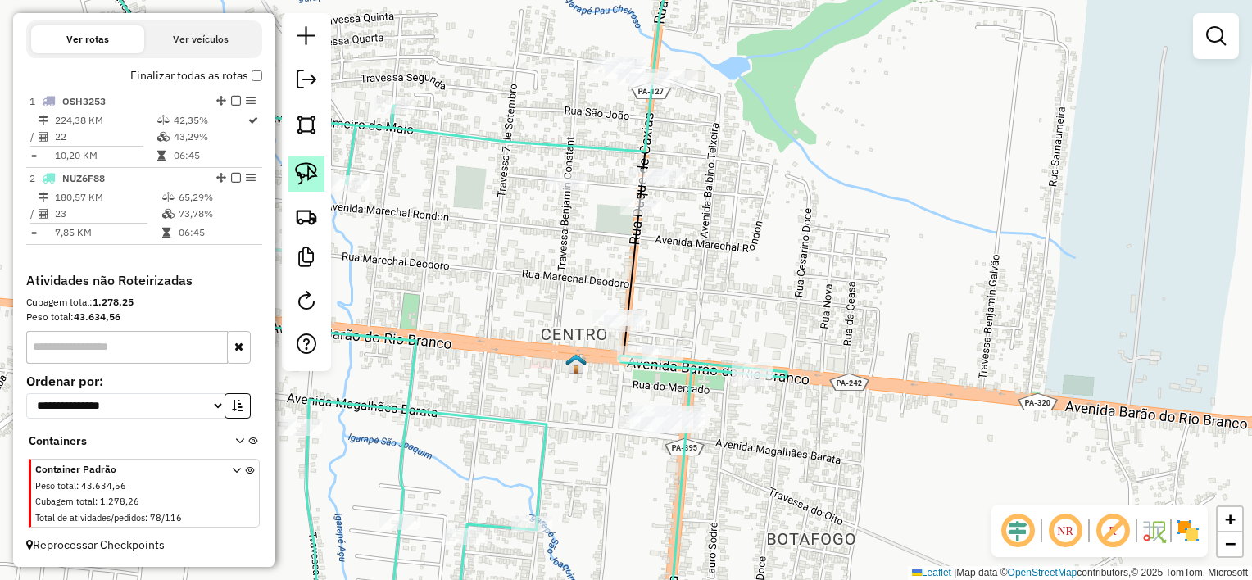
click at [306, 170] on img at bounding box center [306, 173] width 23 height 23
drag, startPoint x: 638, startPoint y: 294, endPoint x: 667, endPoint y: 330, distance: 46.1
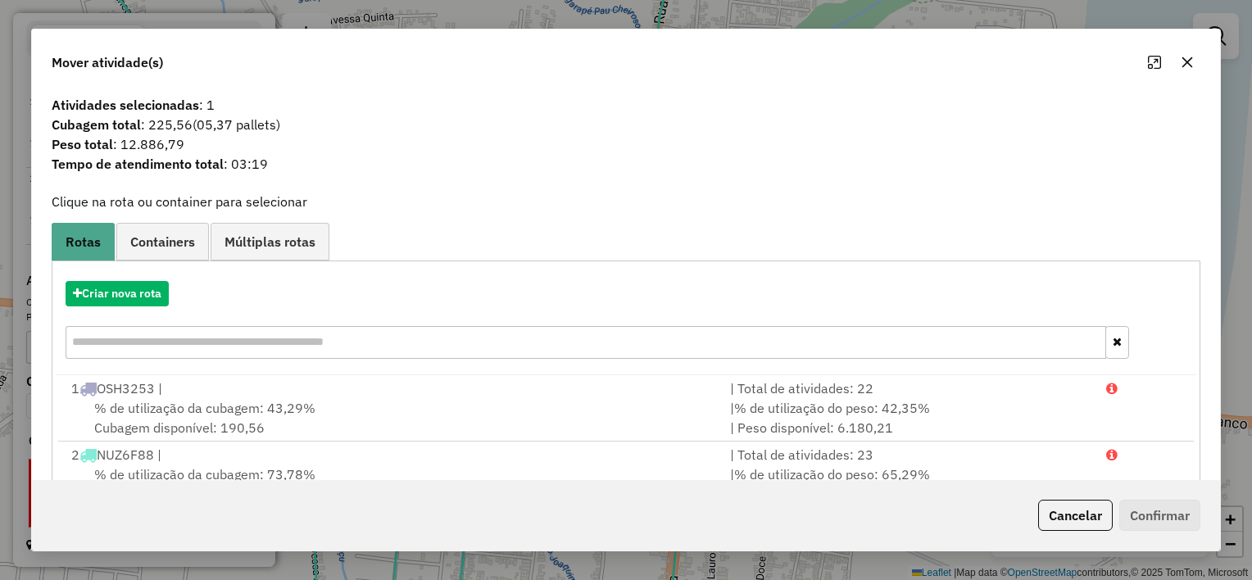
click at [1182, 61] on icon "button" at bounding box center [1187, 62] width 13 height 13
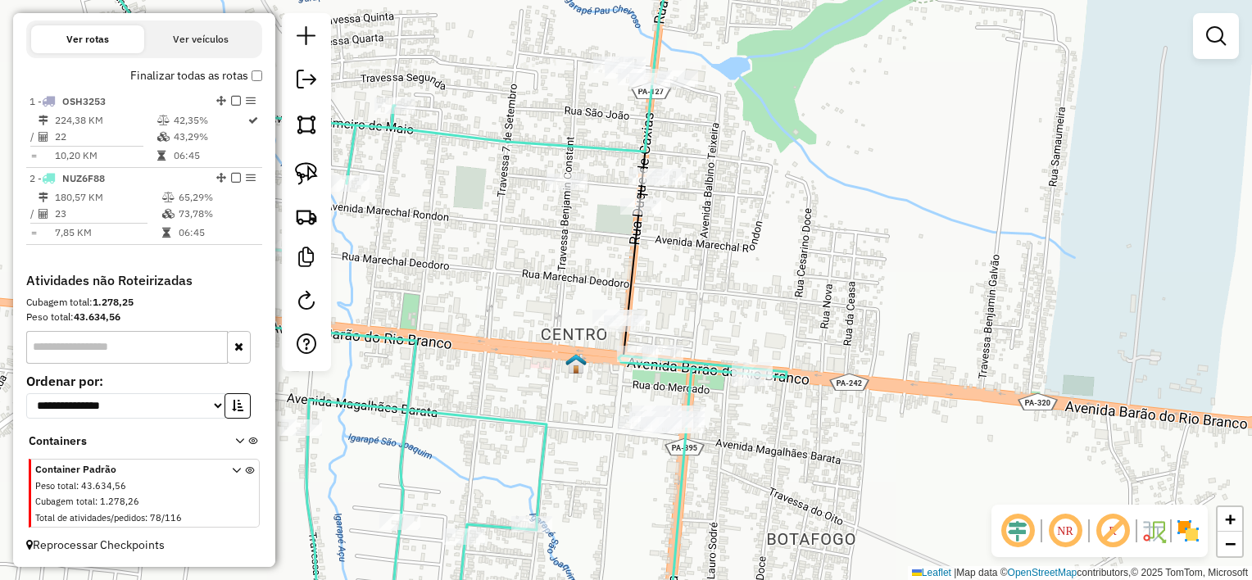
drag, startPoint x: 850, startPoint y: 356, endPoint x: 841, endPoint y: 269, distance: 88.1
click at [841, 269] on div "Janela de atendimento Grade de atendimento Capacidade Transportadoras Veículos …" at bounding box center [626, 290] width 1252 height 580
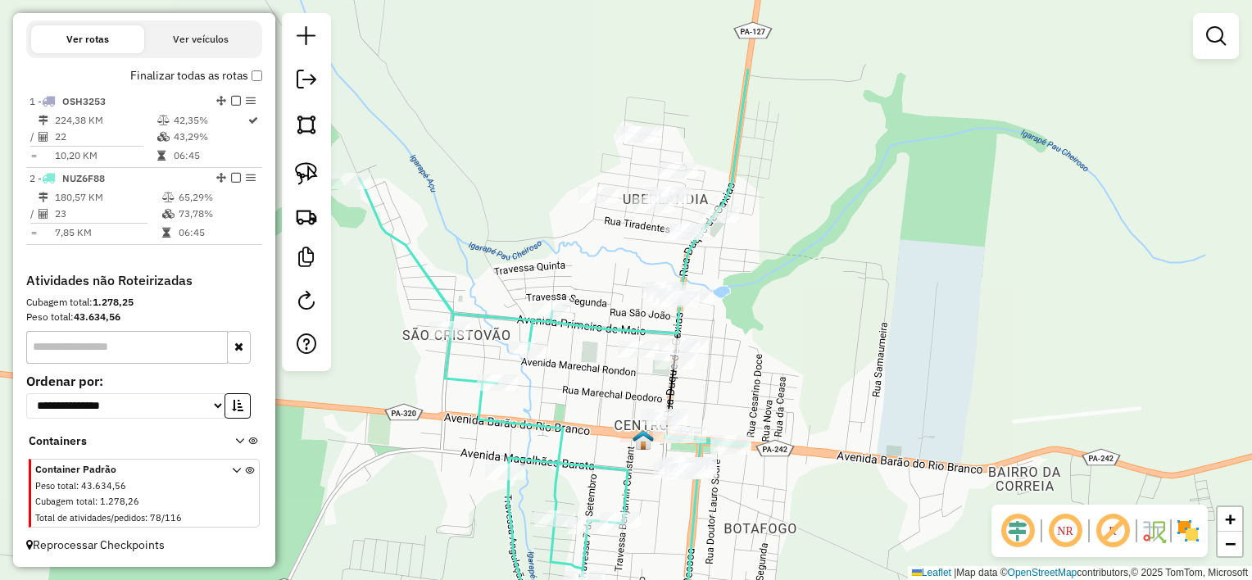
drag, startPoint x: 782, startPoint y: 229, endPoint x: 799, endPoint y: 347, distance: 119.1
click at [799, 347] on div "Janela de atendimento Grade de atendimento Capacidade Transportadoras Veículos …" at bounding box center [626, 290] width 1252 height 580
click at [304, 170] on img at bounding box center [306, 173] width 23 height 23
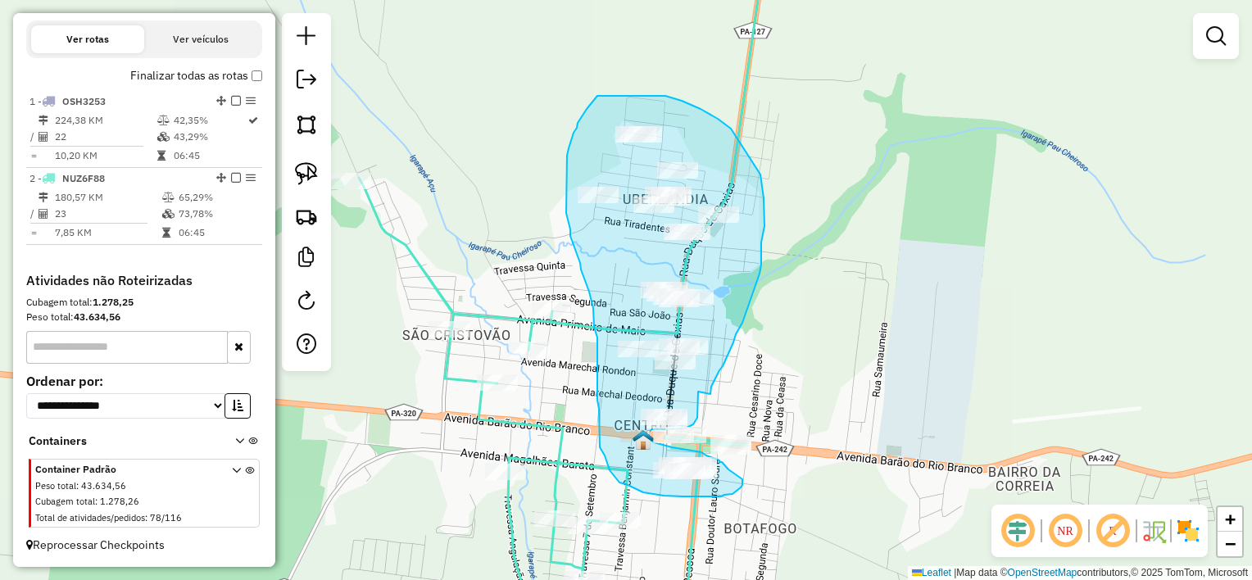
drag, startPoint x: 710, startPoint y: 394, endPoint x: 698, endPoint y: 392, distance: 12.5
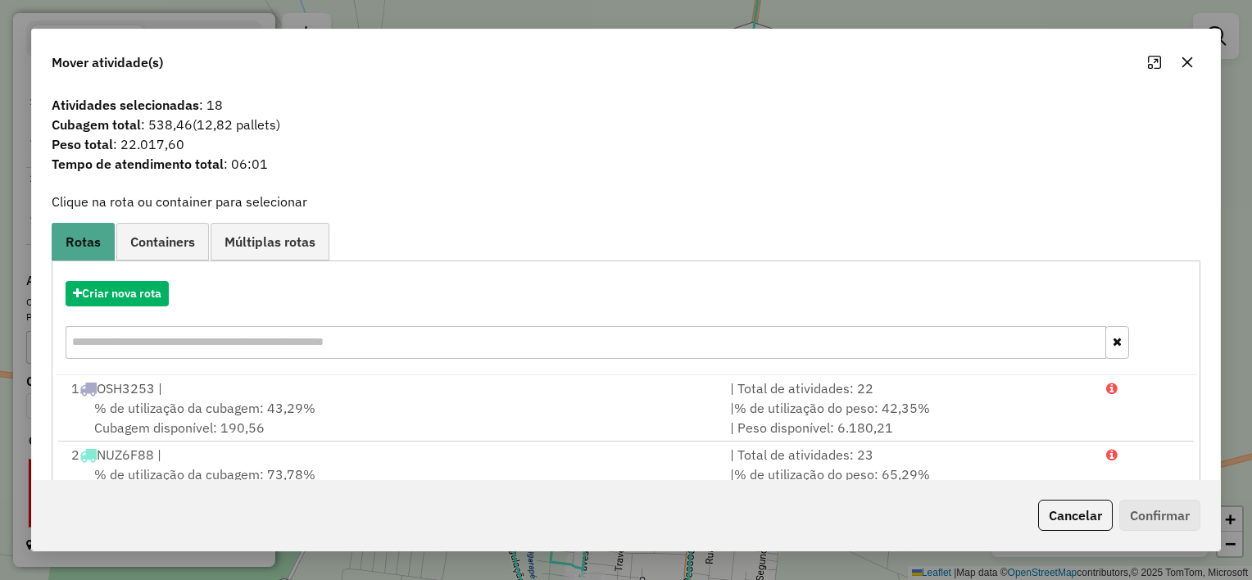
click at [1190, 63] on icon "button" at bounding box center [1187, 62] width 13 height 13
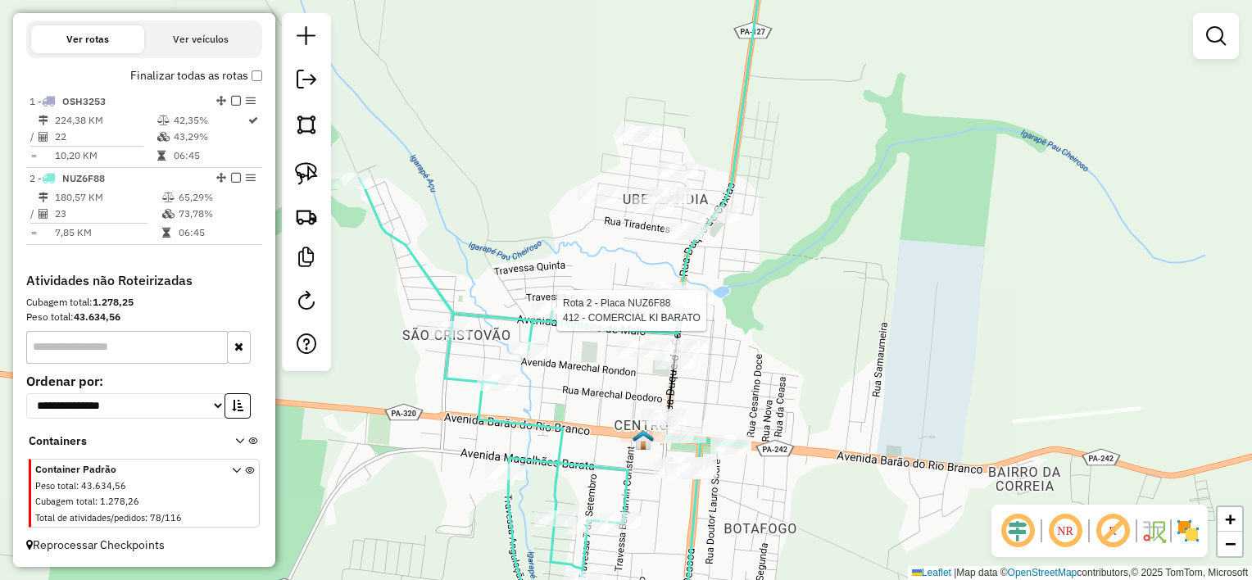
select select "**********"
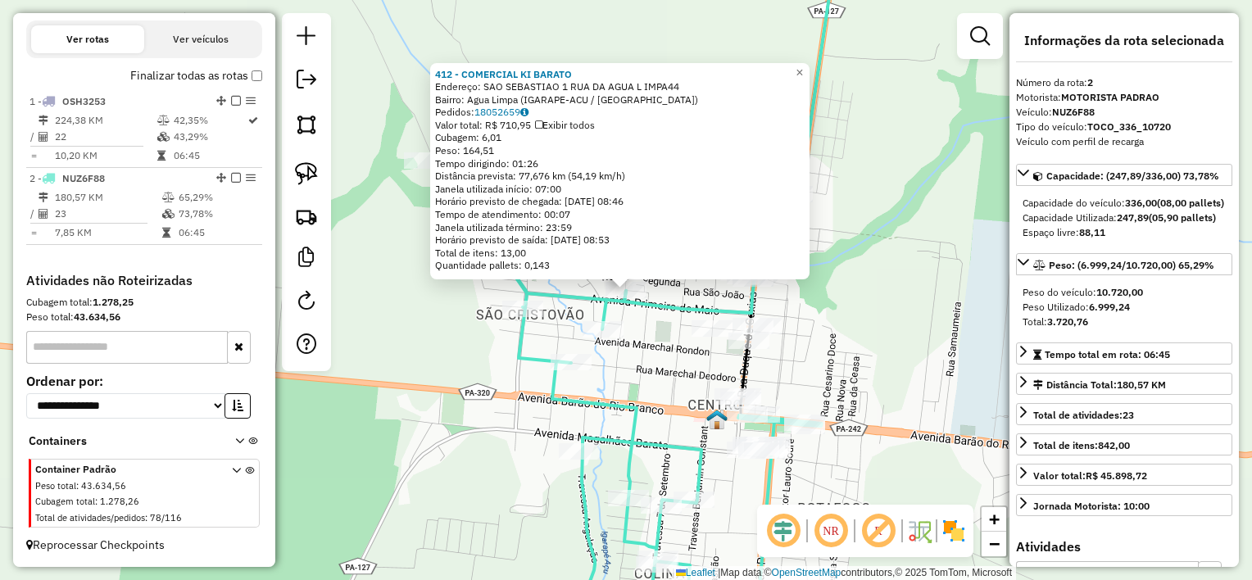
click at [664, 329] on div "412 - COMERCIAL KI BARATO Endereço: SAO [GEOGRAPHIC_DATA] 1 RUA DA AGUA L IMPA4…" at bounding box center [626, 290] width 1252 height 580
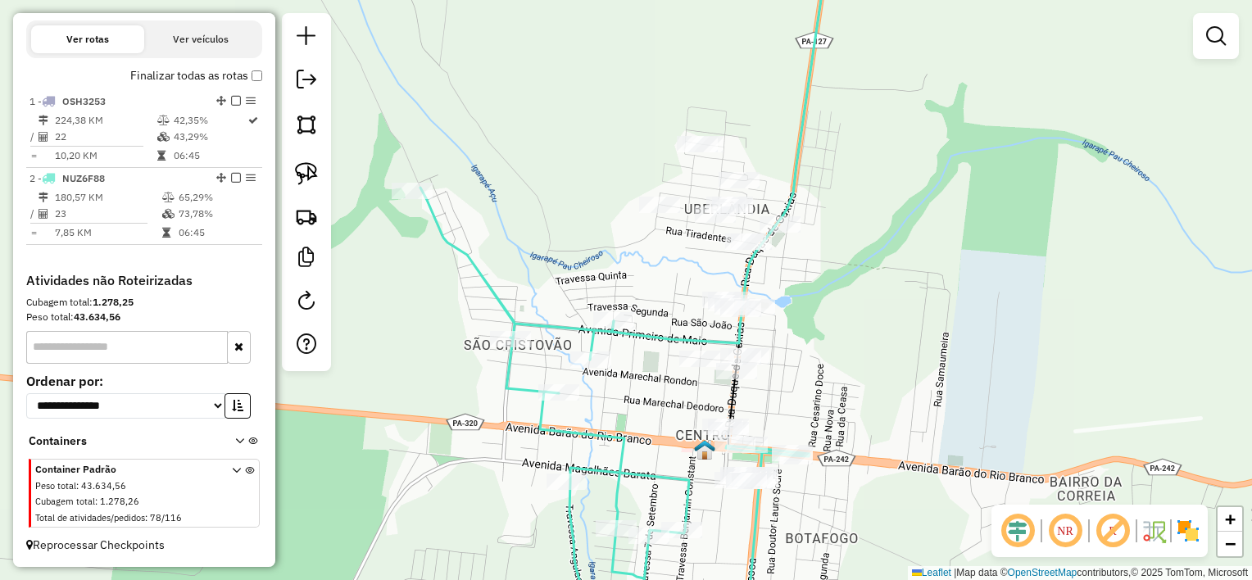
drag, startPoint x: 691, startPoint y: 250, endPoint x: 711, endPoint y: 238, distance: 23.9
click at [675, 291] on div "Janela de atendimento Grade de atendimento Capacidade Transportadoras Veículos …" at bounding box center [626, 290] width 1252 height 580
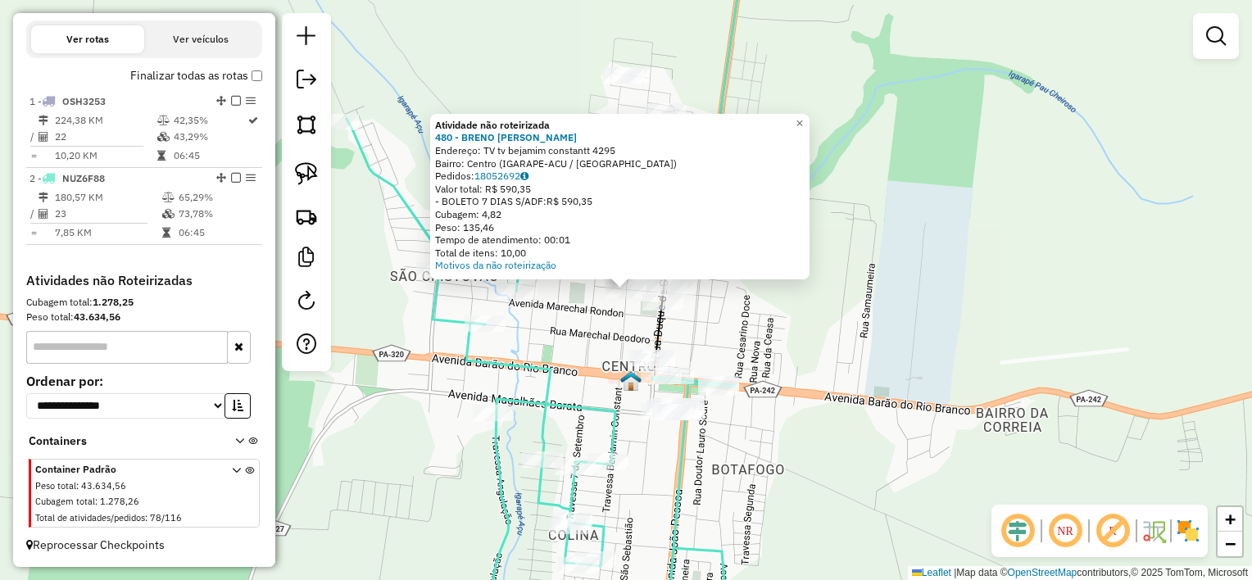
click at [701, 333] on div "Atividade não roteirizada 480 - BRENO [PERSON_NAME]: TV tv bejamim constantt 42…" at bounding box center [626, 290] width 1252 height 580
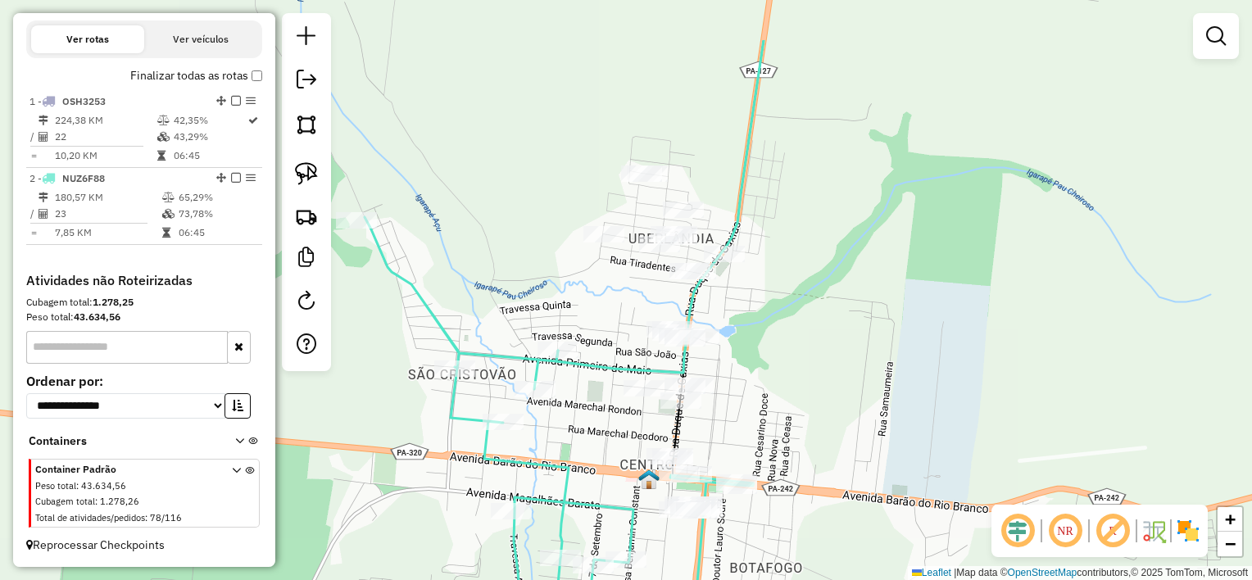
drag, startPoint x: 710, startPoint y: 265, endPoint x: 728, endPoint y: 366, distance: 102.4
click at [728, 366] on div "Janela de atendimento Grade de atendimento Capacidade Transportadoras Veículos …" at bounding box center [626, 290] width 1252 height 580
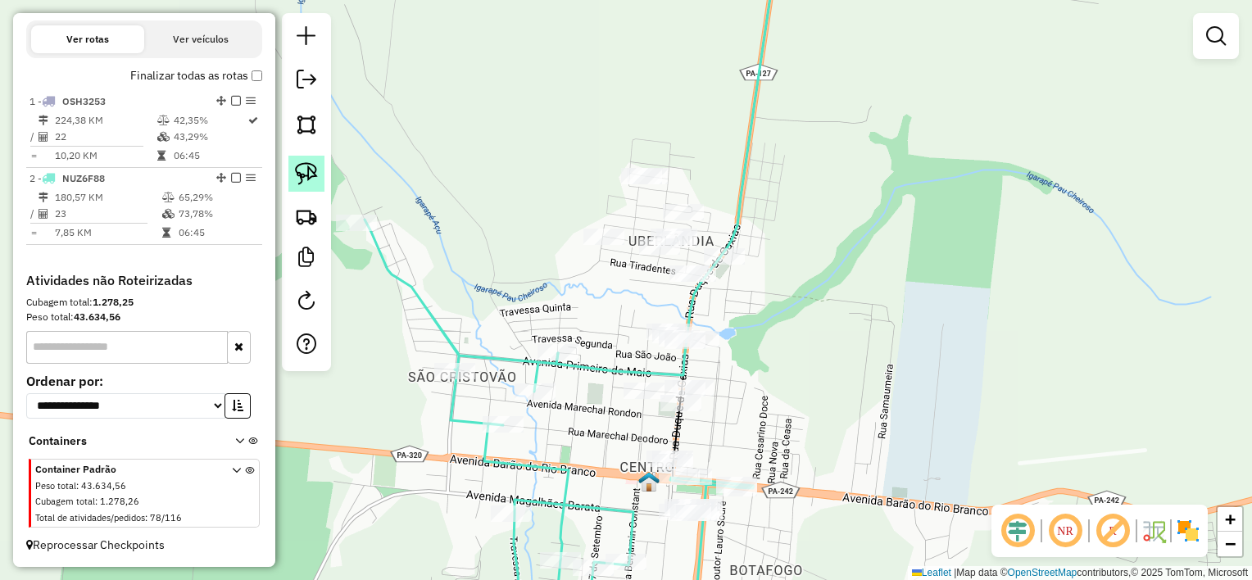
click at [318, 166] on link at bounding box center [306, 174] width 36 height 36
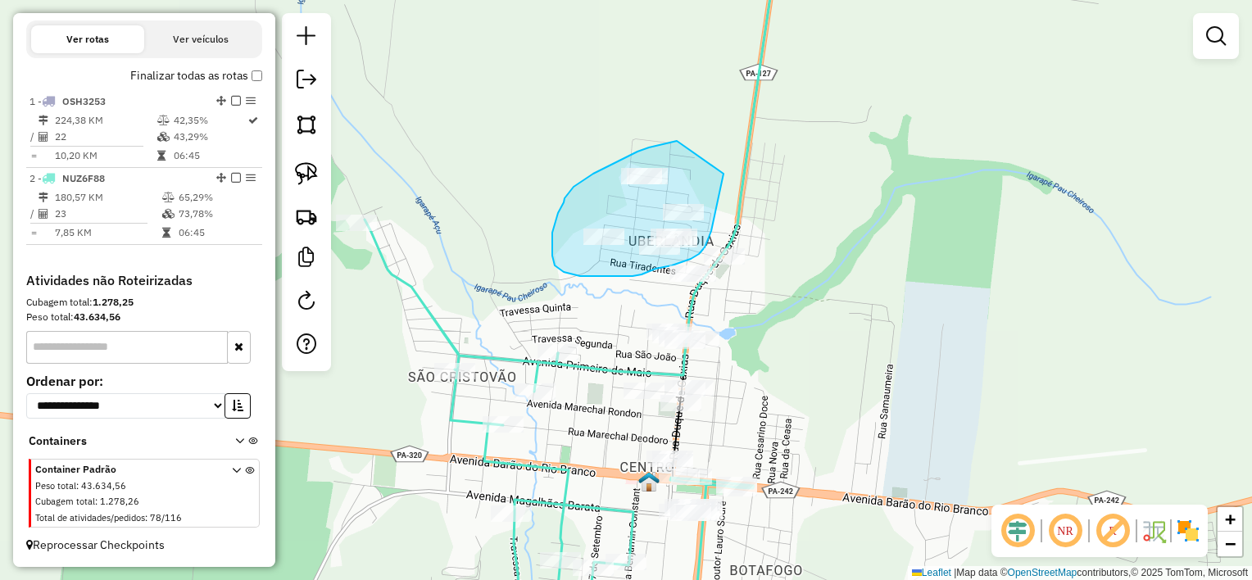
drag, startPoint x: 677, startPoint y: 141, endPoint x: 723, endPoint y: 166, distance: 53.2
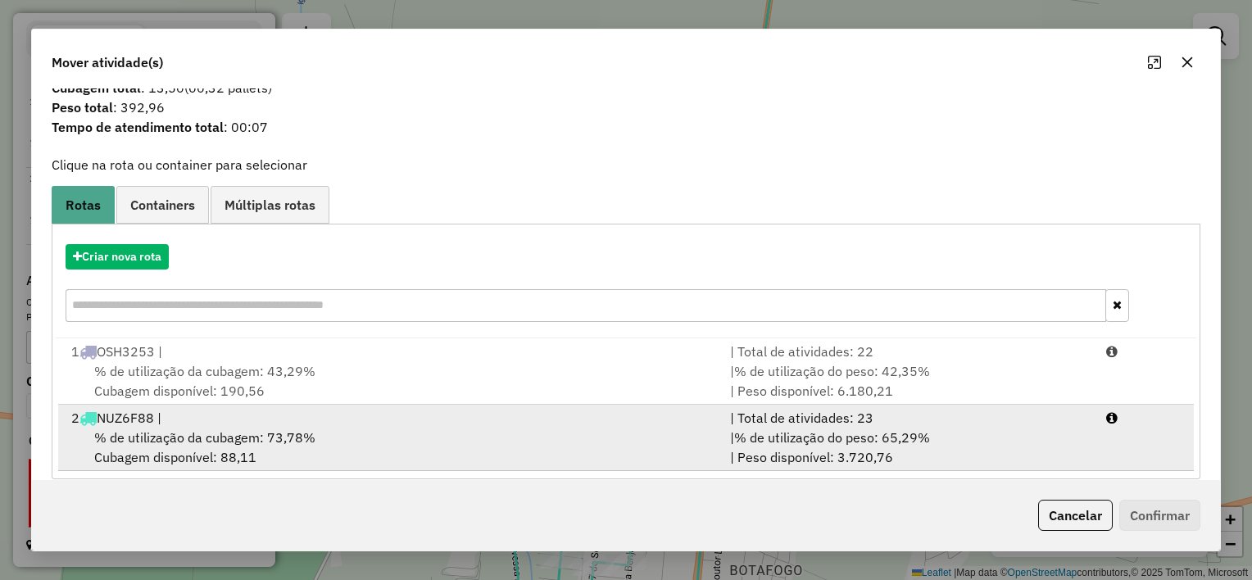
scroll to position [55, 0]
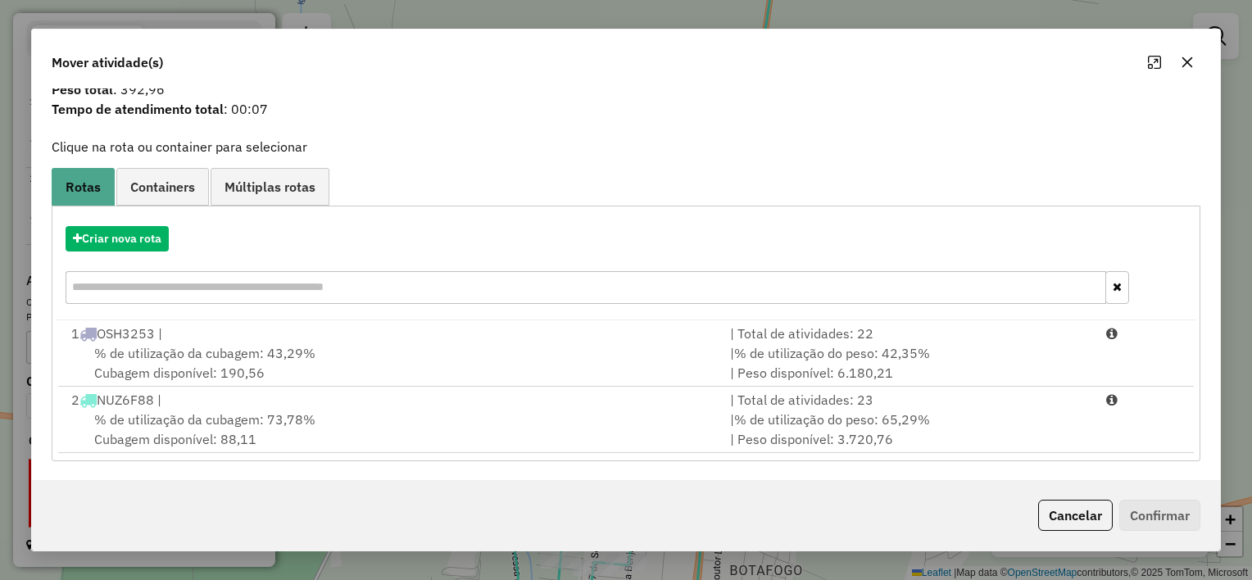
click at [1190, 66] on icon "button" at bounding box center [1187, 62] width 11 height 11
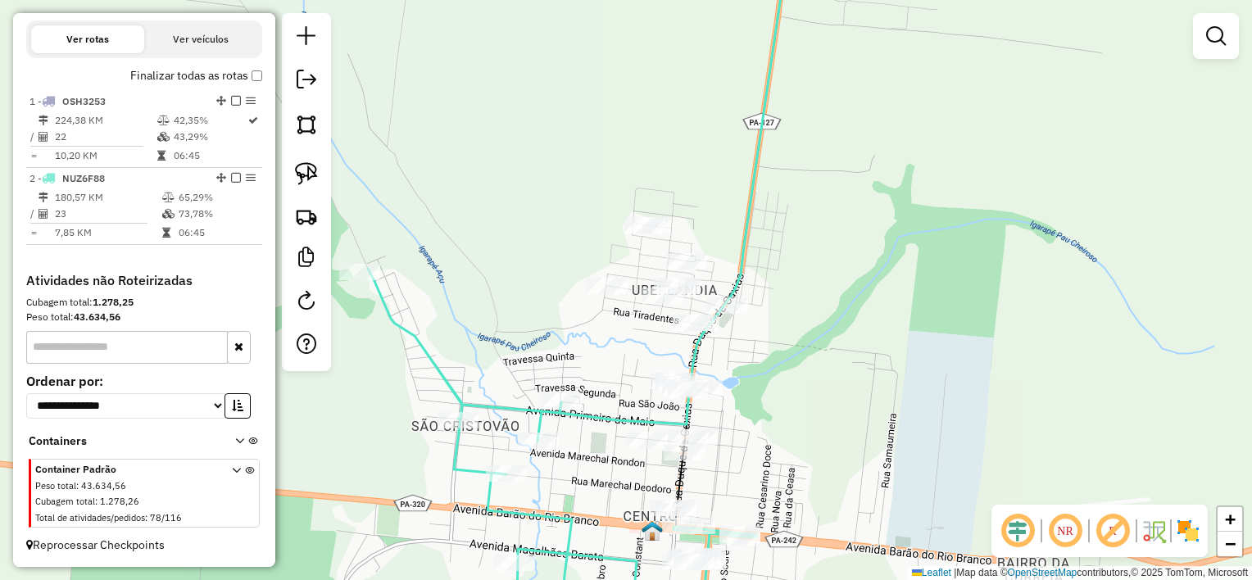
drag, startPoint x: 826, startPoint y: 252, endPoint x: 823, endPoint y: 269, distance: 16.7
click at [829, 268] on div "Janela de atendimento Grade de atendimento Capacidade Transportadoras Veículos …" at bounding box center [626, 290] width 1252 height 580
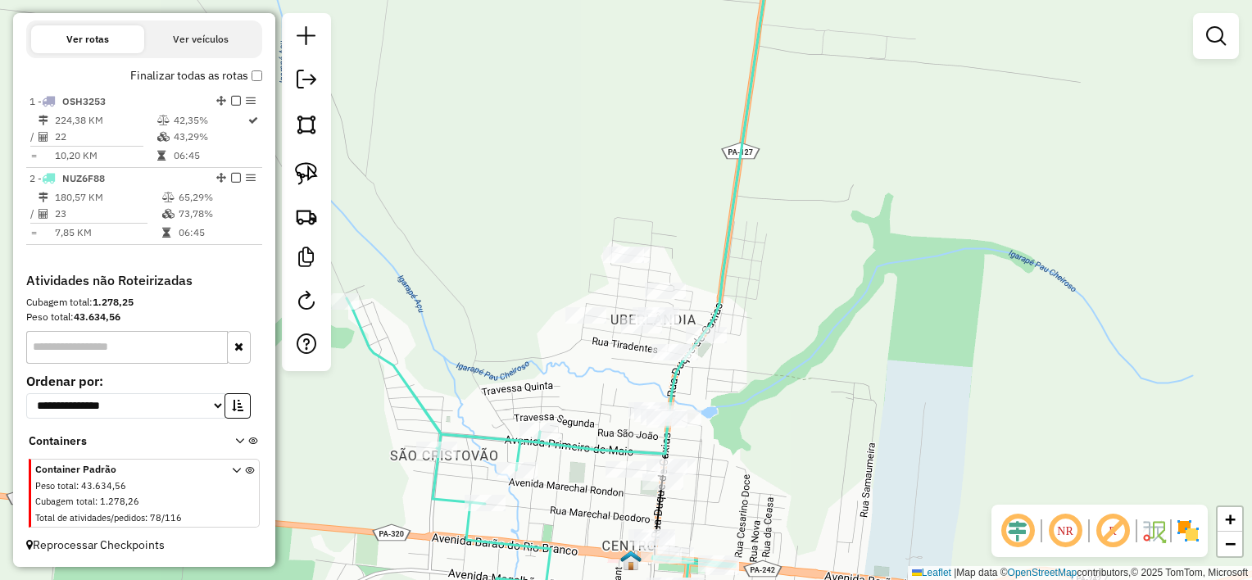
drag, startPoint x: 695, startPoint y: 175, endPoint x: 635, endPoint y: 189, distance: 61.4
click at [669, 188] on div "Janela de atendimento Grade de atendimento Capacidade Transportadoras Veículos …" at bounding box center [626, 290] width 1252 height 580
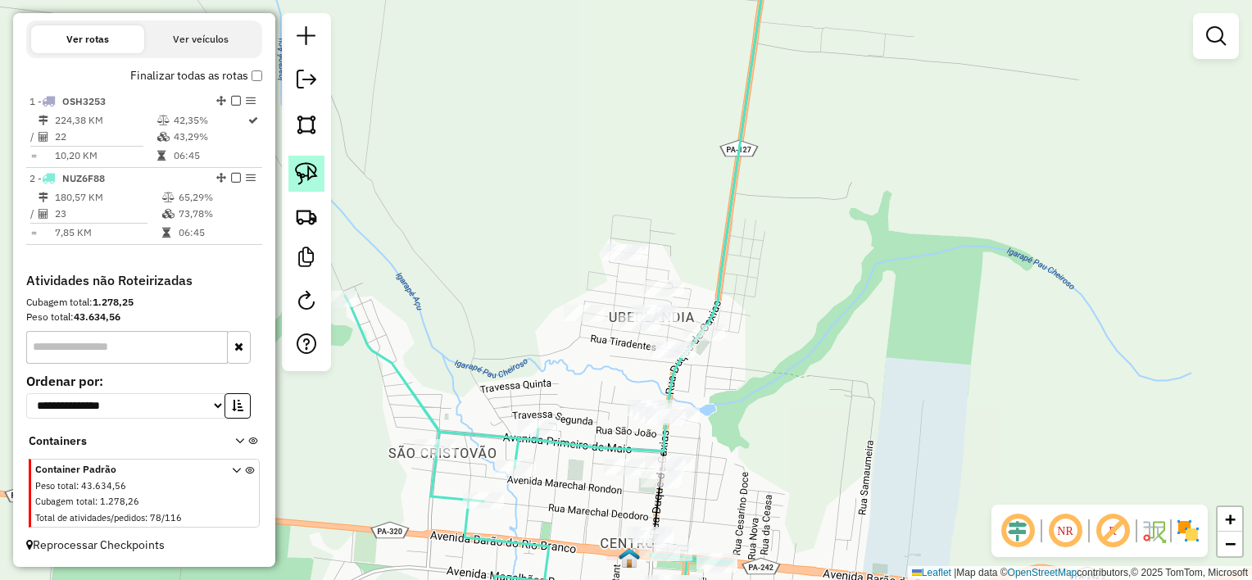
click at [315, 175] on img at bounding box center [306, 173] width 23 height 23
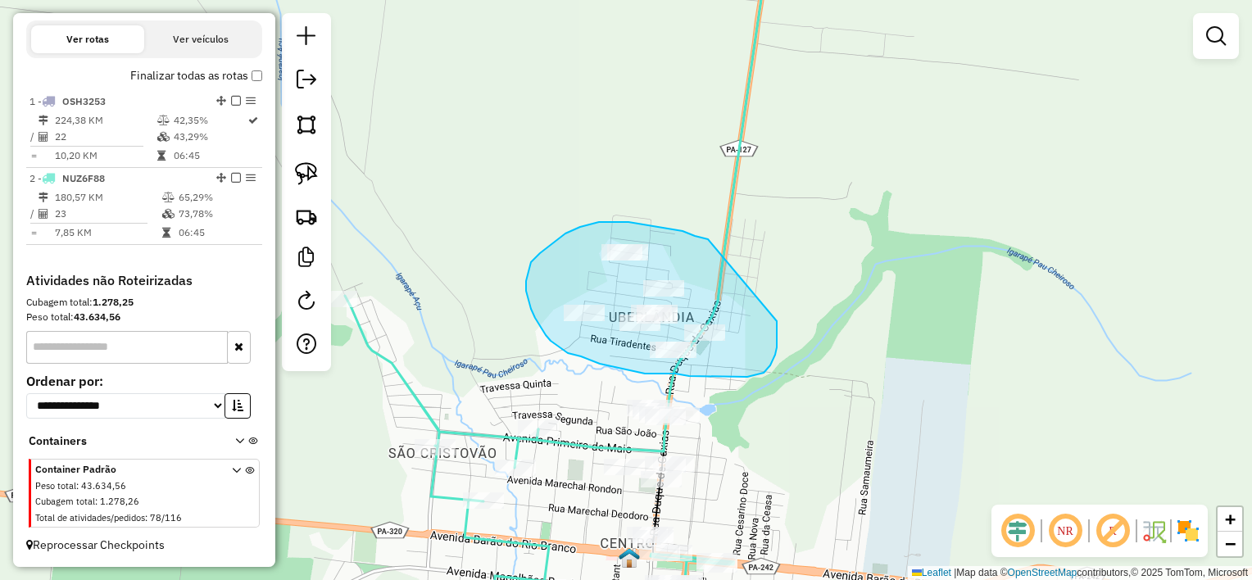
drag, startPoint x: 672, startPoint y: 229, endPoint x: 777, endPoint y: 318, distance: 137.2
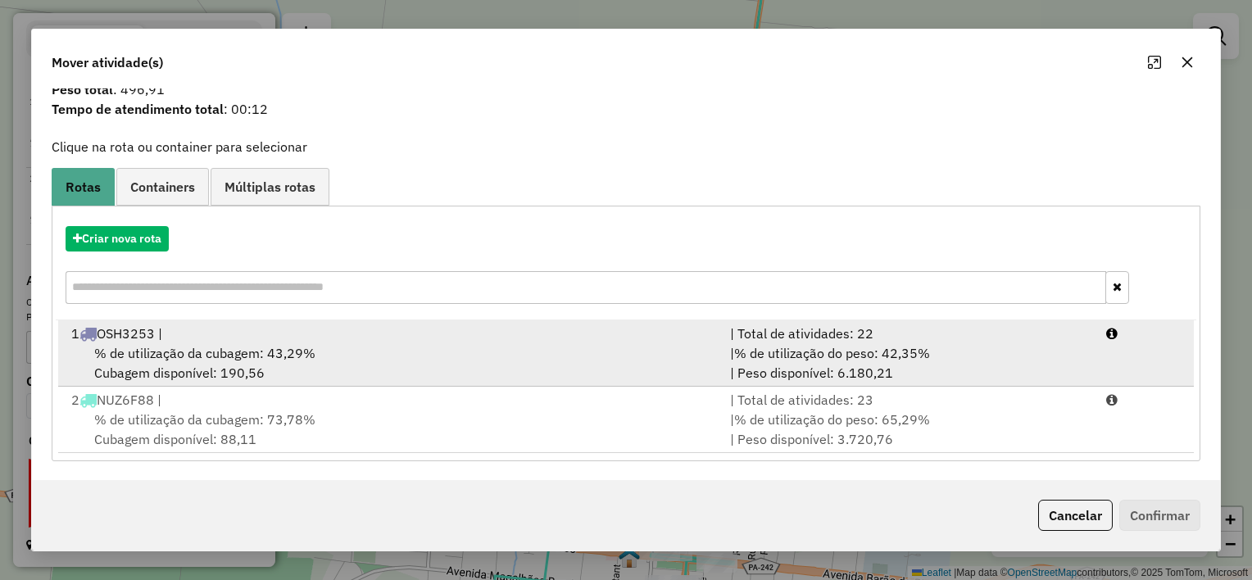
click at [548, 351] on div "% de utilização da cubagem: 43,29% Cubagem disponível: 190,56" at bounding box center [390, 362] width 659 height 39
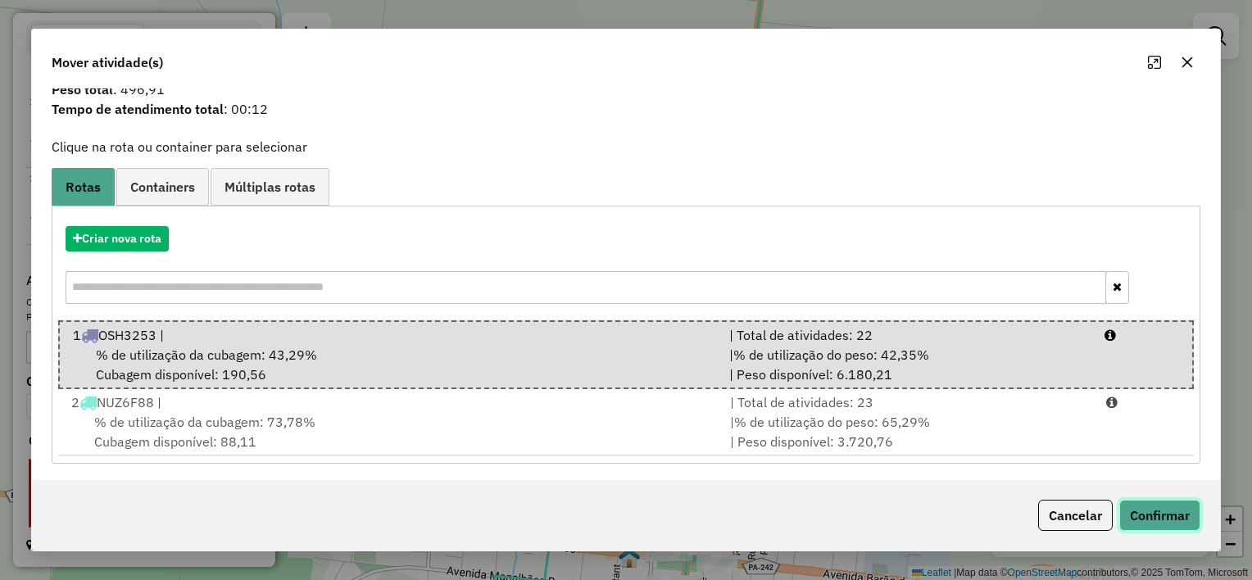
click at [1158, 508] on button "Confirmar" at bounding box center [1159, 515] width 81 height 31
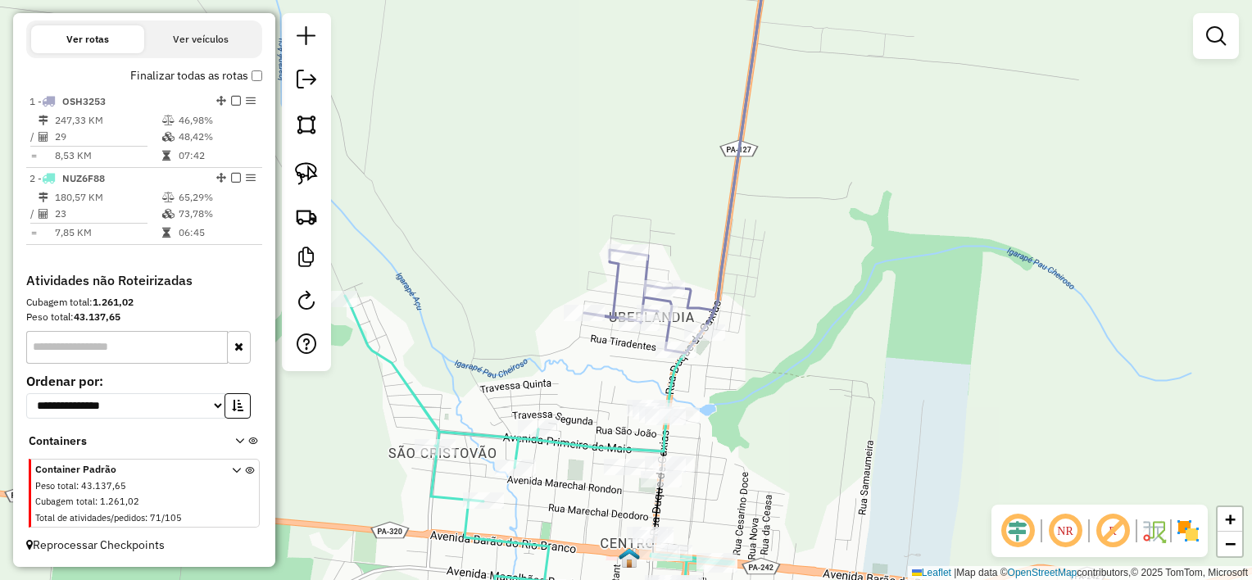
scroll to position [0, 0]
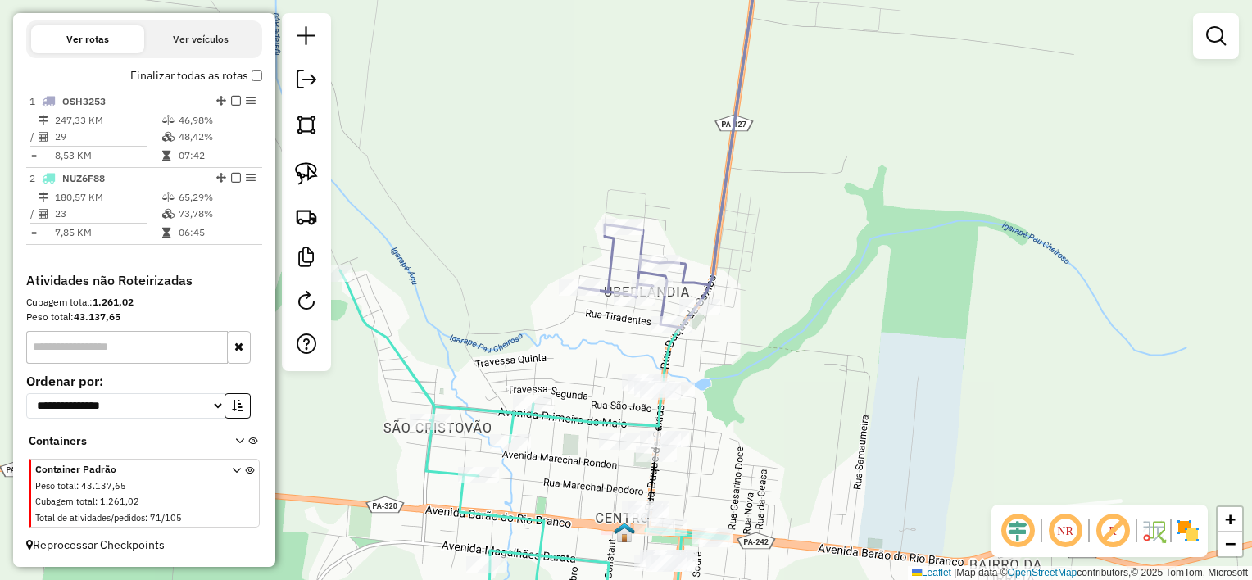
drag, startPoint x: 743, startPoint y: 358, endPoint x: 731, endPoint y: 229, distance: 129.2
click at [728, 218] on div "Janela de atendimento Grade de atendimento Capacidade Transportadoras Veículos …" at bounding box center [626, 290] width 1252 height 580
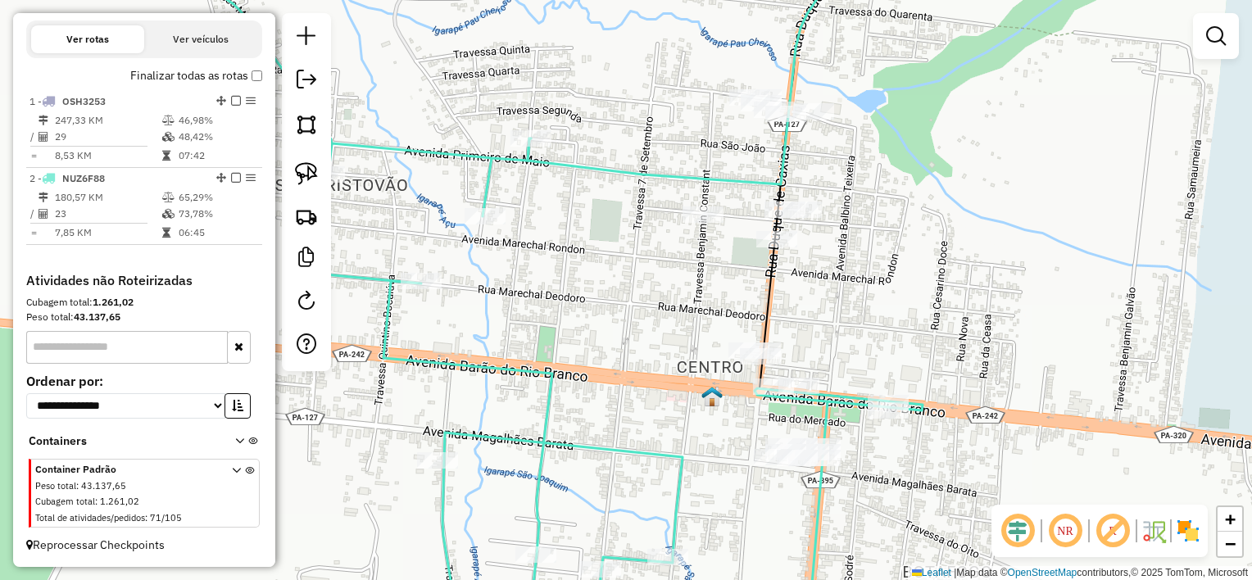
drag, startPoint x: 897, startPoint y: 328, endPoint x: 889, endPoint y: 308, distance: 21.3
click at [889, 308] on div "Janela de atendimento Grade de atendimento Capacidade Transportadoras Veículos …" at bounding box center [626, 290] width 1252 height 580
select select "**********"
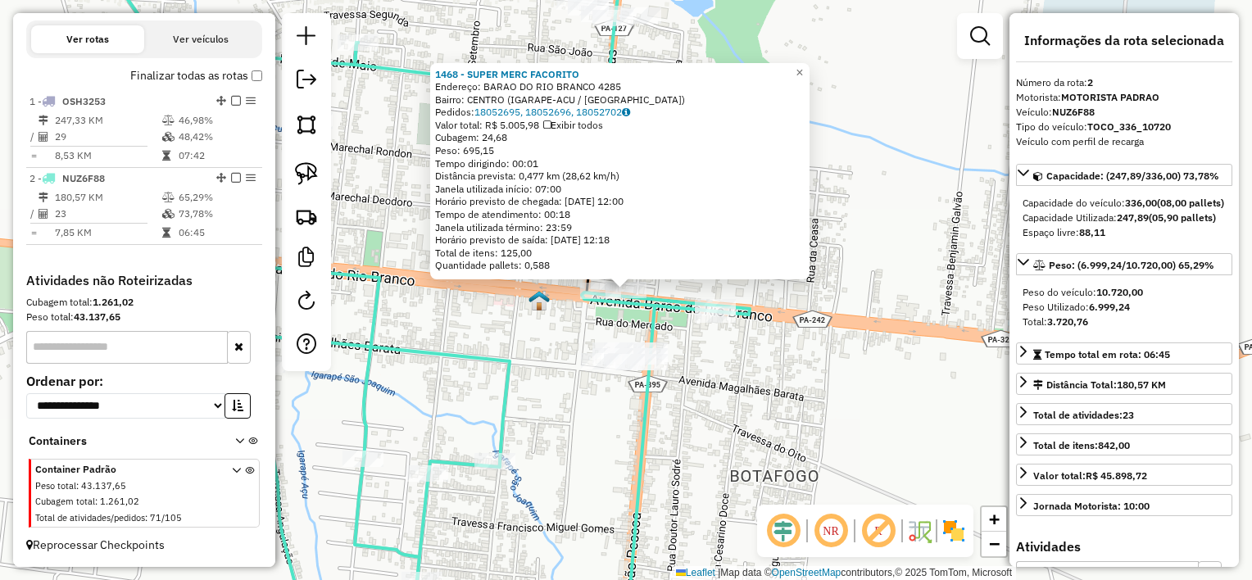
drag, startPoint x: 741, startPoint y: 388, endPoint x: 732, endPoint y: 388, distance: 9.0
click at [740, 388] on div "1468 - SUPER MERC FACORITO Endereço: BARAO DO RIO BRANCO 4285 Bairro: CENTRO (I…" at bounding box center [626, 290] width 1252 height 580
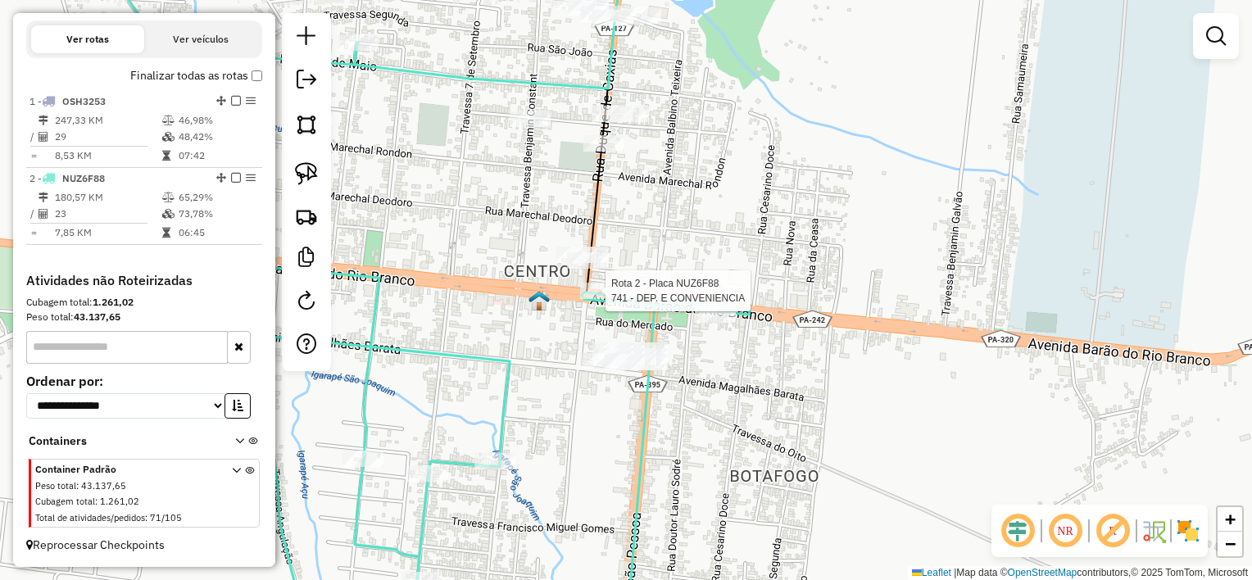
select select "**********"
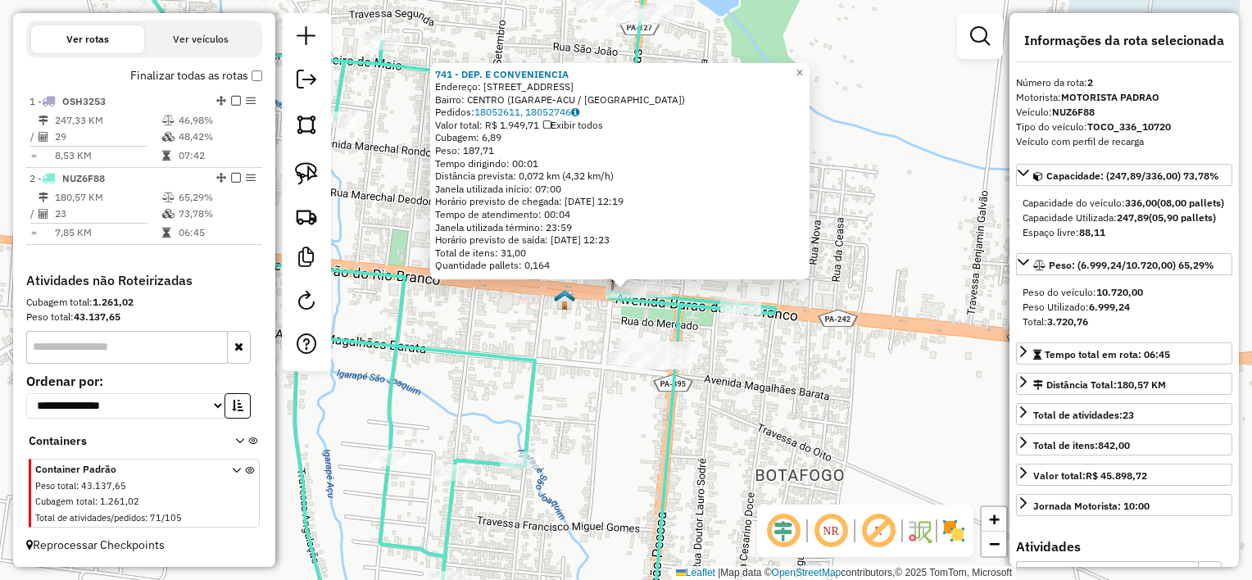
click at [727, 383] on div "741 - DEP. E CONVENIENCIA Endereço: [STREET_ADDRESS] Pedidos: 18052611, 1805274…" at bounding box center [626, 290] width 1252 height 580
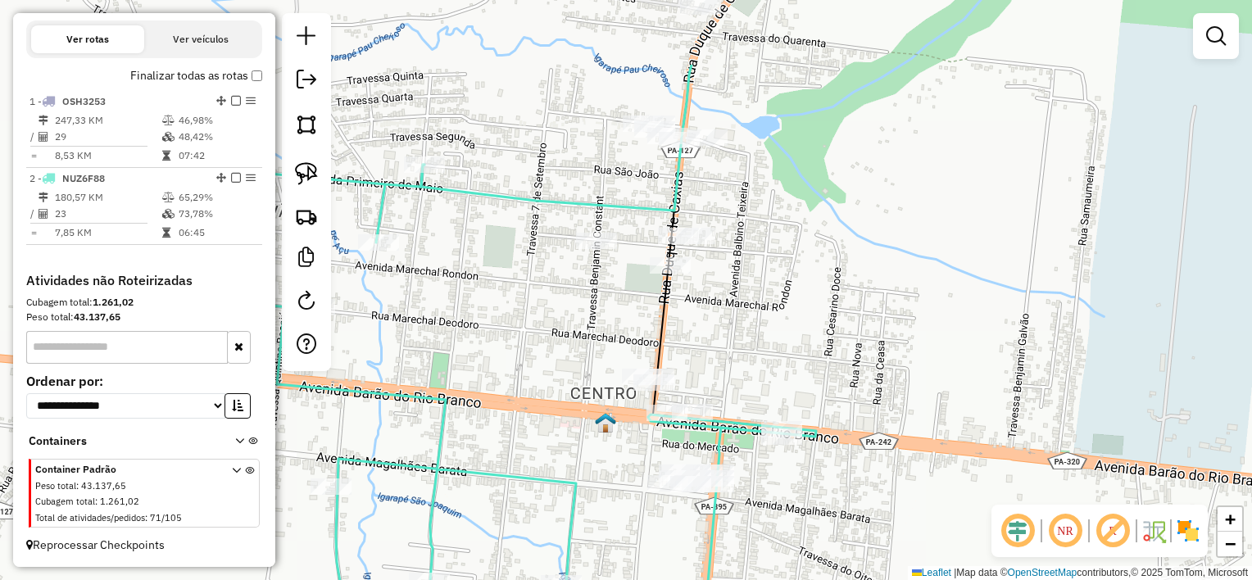
drag, startPoint x: 720, startPoint y: 259, endPoint x: 759, endPoint y: 348, distance: 97.3
click at [759, 348] on div "Janela de atendimento Grade de atendimento Capacidade Transportadoras Veículos …" at bounding box center [626, 290] width 1252 height 580
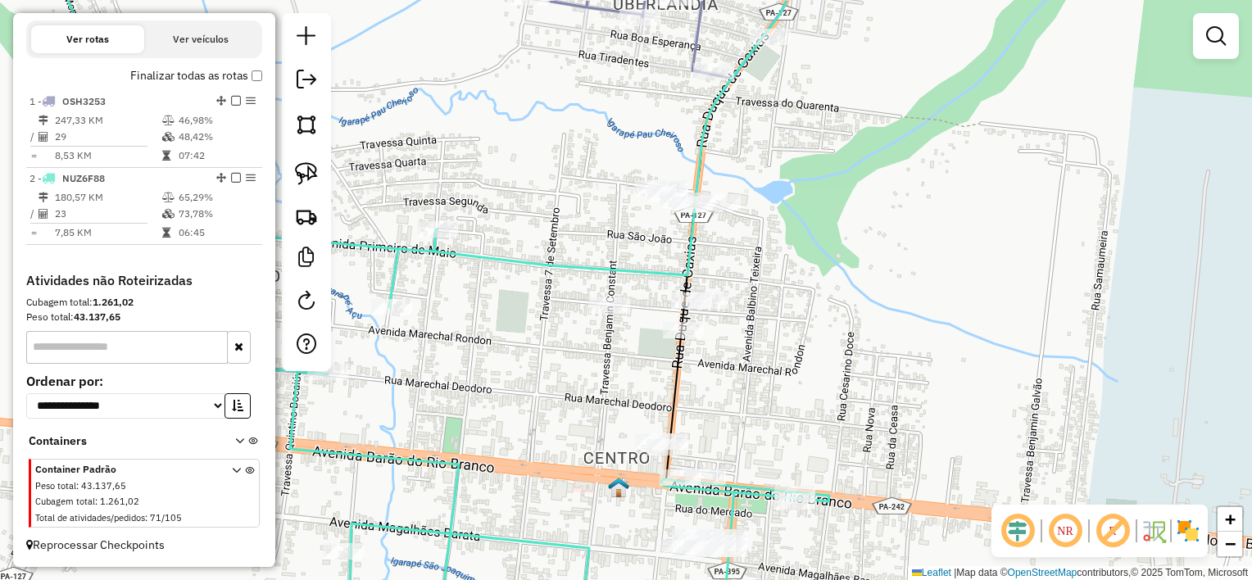
drag, startPoint x: 734, startPoint y: 223, endPoint x: 742, endPoint y: 271, distance: 48.9
click at [742, 271] on div "Janela de atendimento Grade de atendimento Capacidade Transportadoras Veículos …" at bounding box center [626, 290] width 1252 height 580
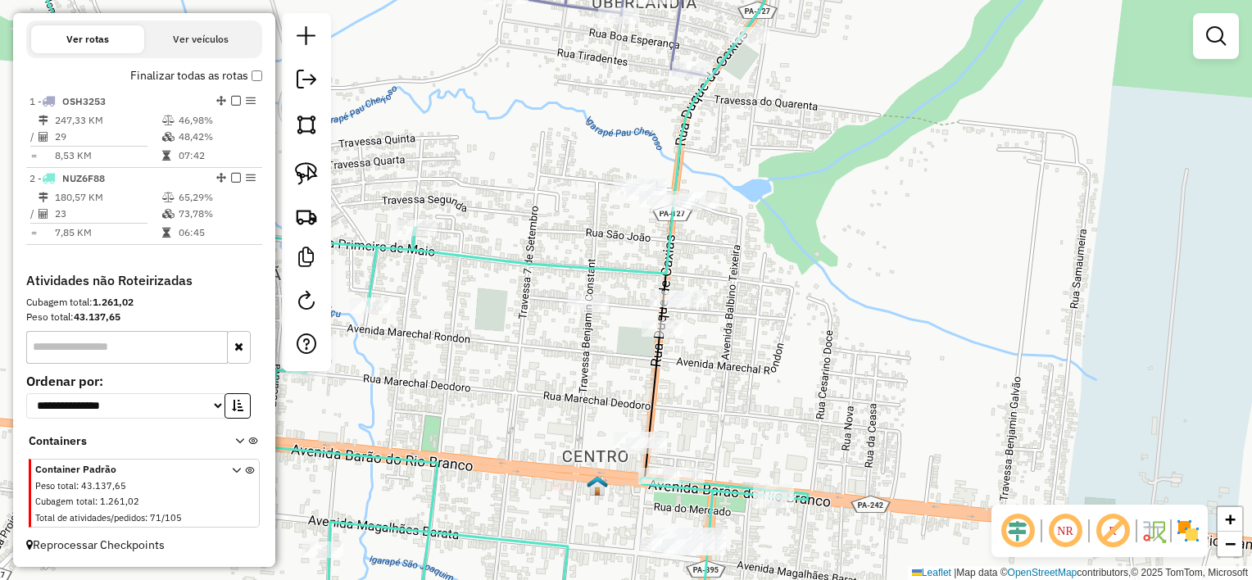
drag, startPoint x: 623, startPoint y: 254, endPoint x: 533, endPoint y: 246, distance: 90.5
click at [613, 265] on icon at bounding box center [595, 113] width 364 height 320
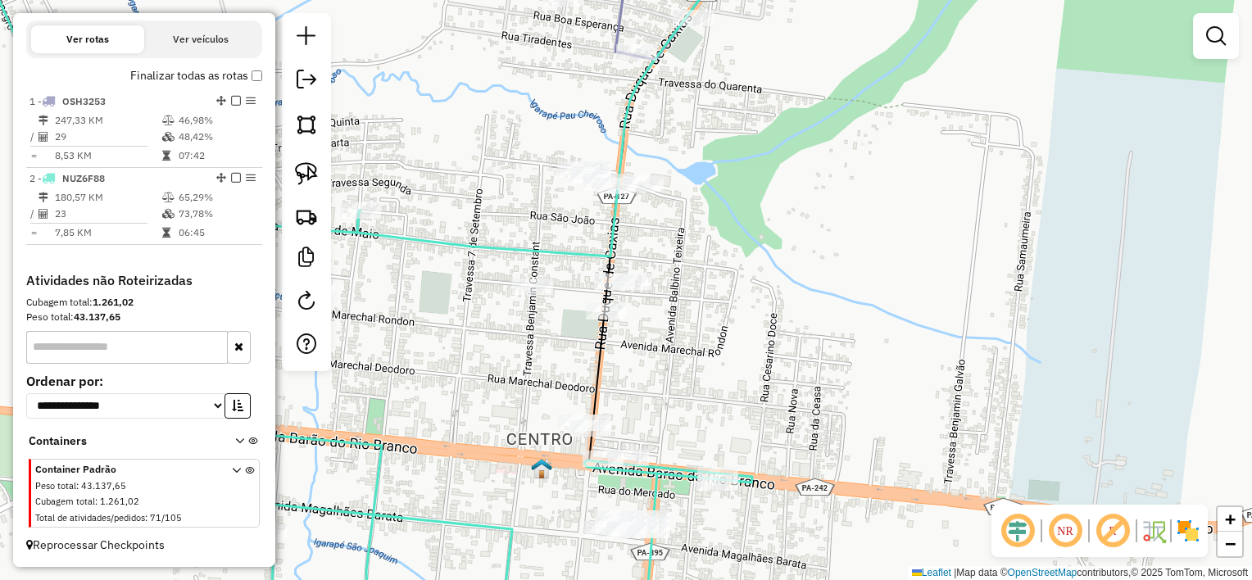
drag, startPoint x: 726, startPoint y: 161, endPoint x: 685, endPoint y: 153, distance: 41.8
click at [685, 153] on div "Janela de atendimento Grade de atendimento Capacidade Transportadoras Veículos …" at bounding box center [626, 290] width 1252 height 580
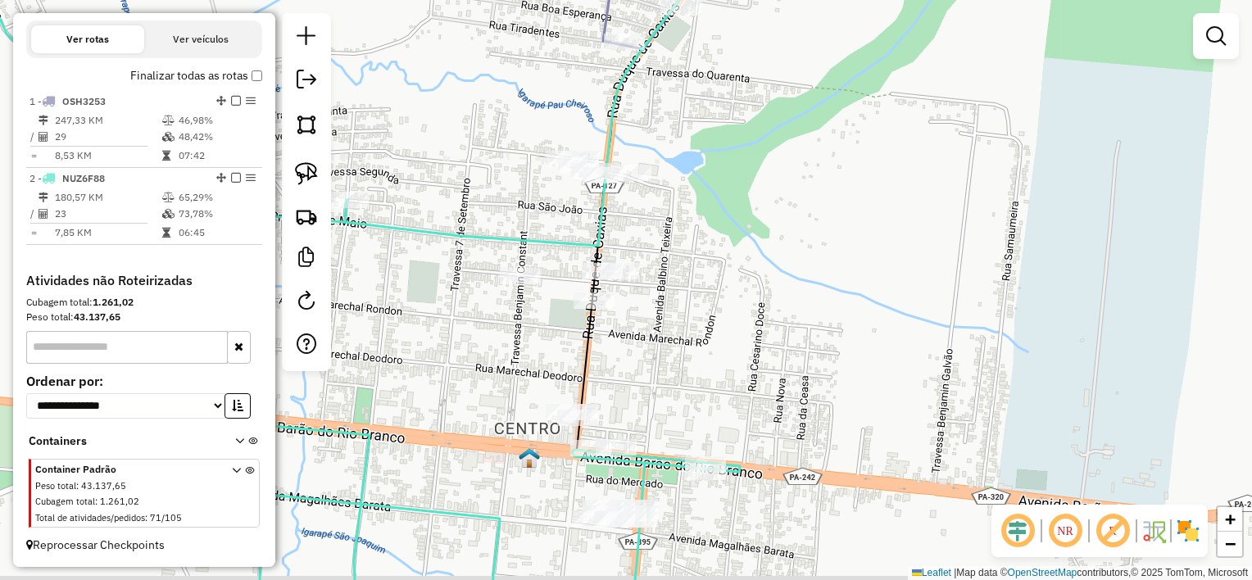
drag, startPoint x: 714, startPoint y: 185, endPoint x: 697, endPoint y: 175, distance: 19.5
click at [700, 173] on div "Janela de atendimento Grade de atendimento Capacidade Transportadoras Veículos …" at bounding box center [626, 290] width 1252 height 580
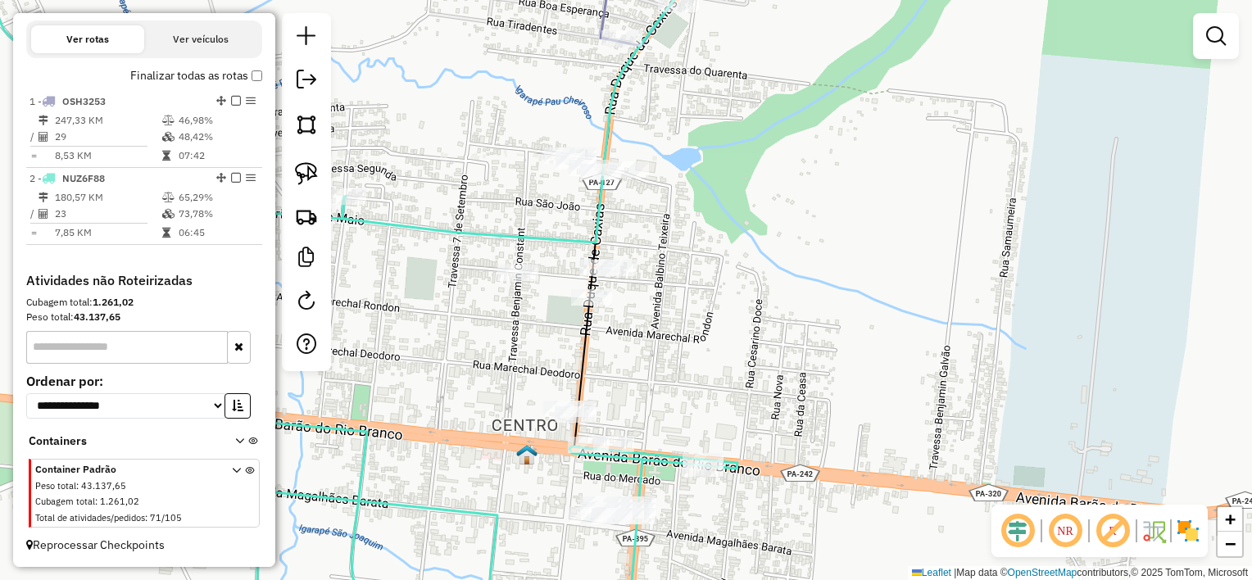
drag, startPoint x: 308, startPoint y: 171, endPoint x: 456, endPoint y: 166, distance: 147.6
click at [311, 170] on img at bounding box center [306, 173] width 23 height 23
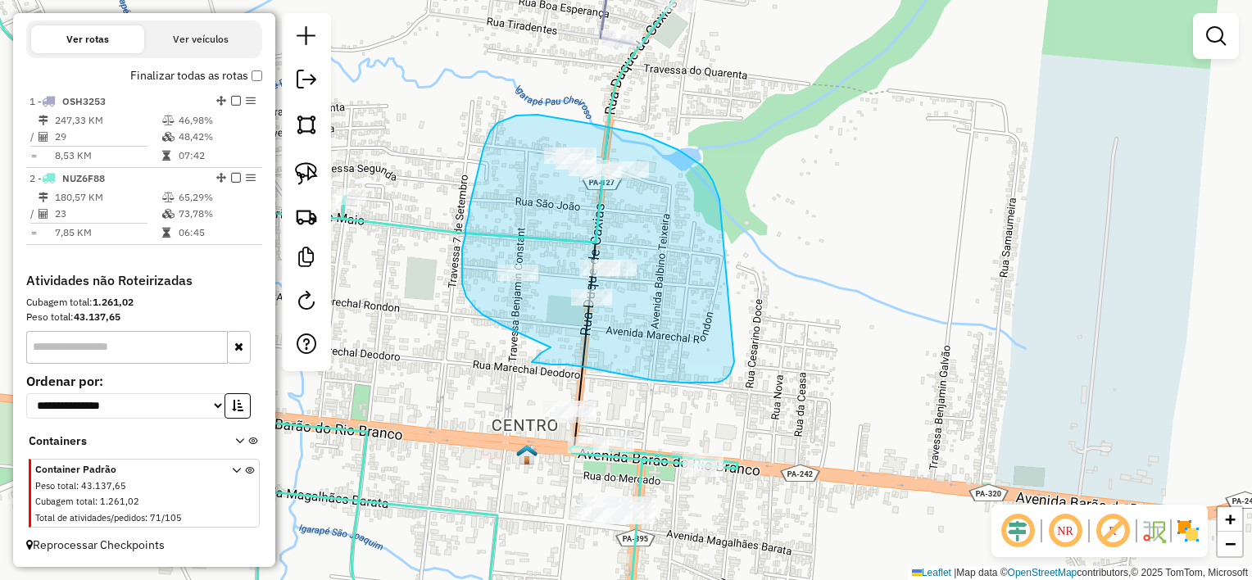
drag, startPoint x: 713, startPoint y: 181, endPoint x: 737, endPoint y: 359, distance: 179.4
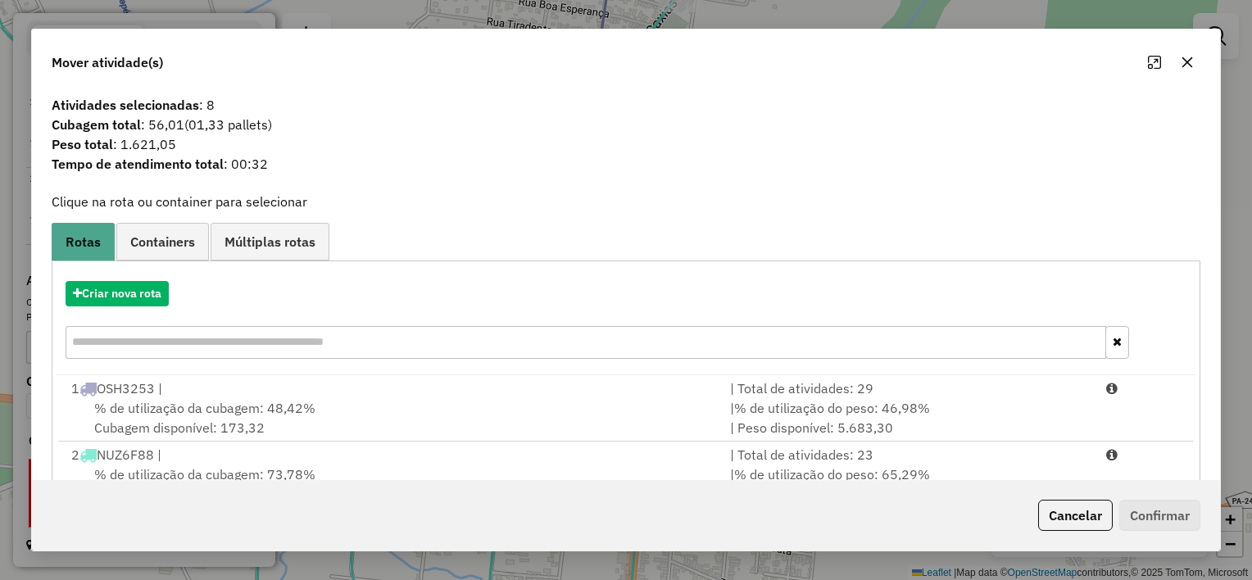
drag, startPoint x: 1184, startPoint y: 66, endPoint x: 944, endPoint y: 69, distance: 240.1
click at [1183, 66] on icon "button" at bounding box center [1187, 62] width 11 height 11
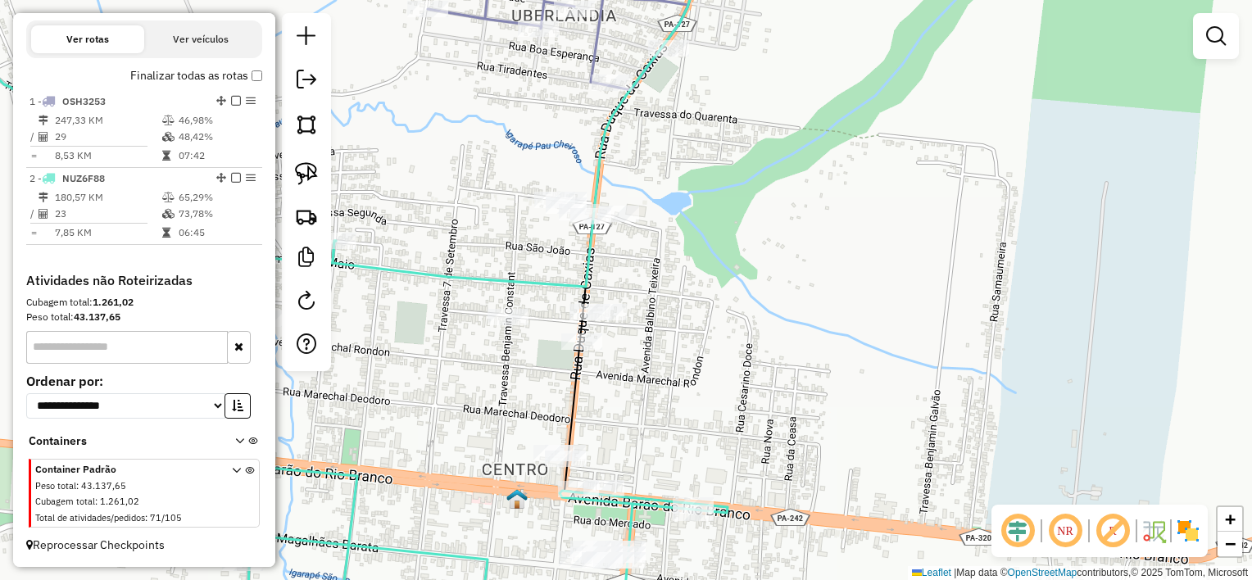
drag, startPoint x: 531, startPoint y: 131, endPoint x: 415, endPoint y: 161, distance: 119.4
click at [519, 175] on div "Janela de atendimento Grade de atendimento Capacidade Transportadoras Veículos …" at bounding box center [626, 290] width 1252 height 580
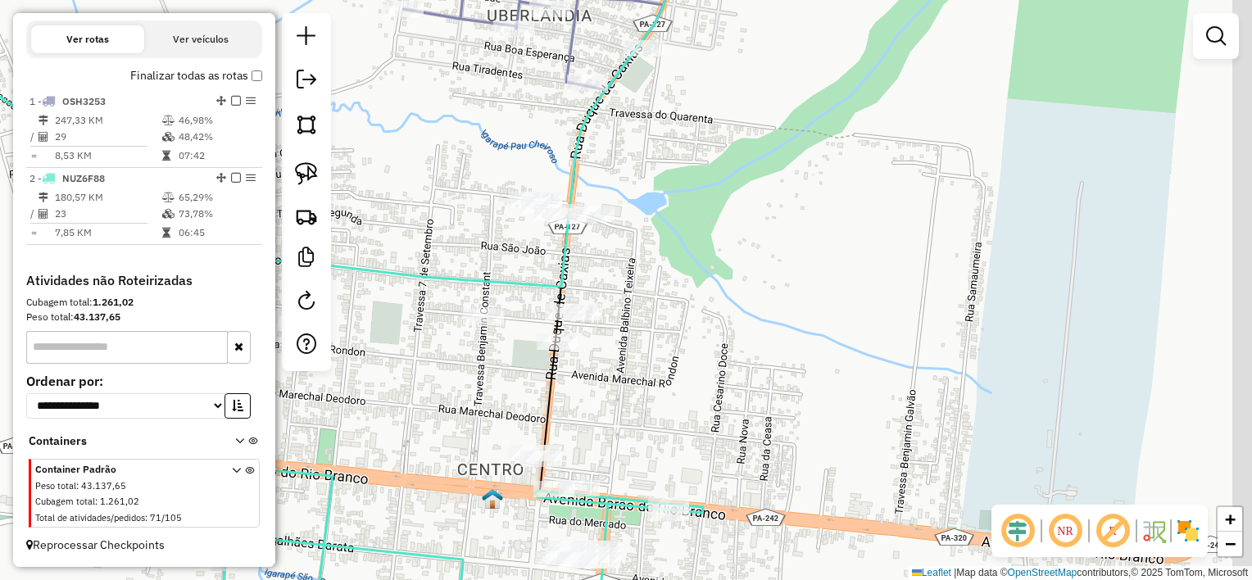
drag, startPoint x: 551, startPoint y: 160, endPoint x: 458, endPoint y: 177, distance: 94.2
click at [547, 160] on div "Janela de atendimento Grade de atendimento Capacidade Transportadoras Veículos …" at bounding box center [626, 290] width 1252 height 580
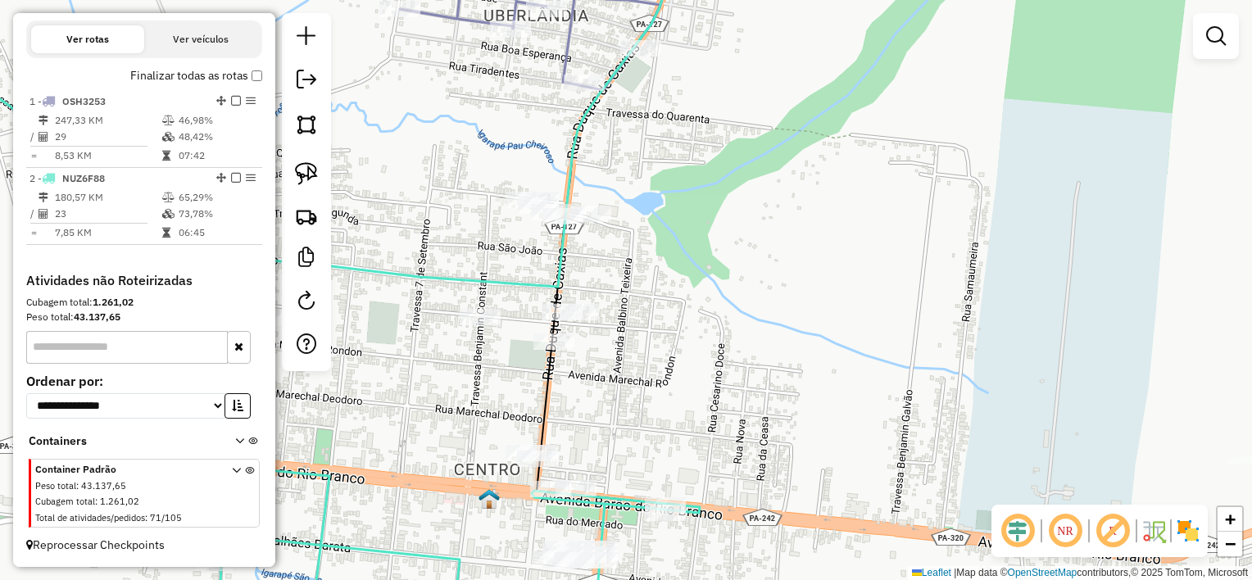
drag, startPoint x: 305, startPoint y: 176, endPoint x: 347, endPoint y: 157, distance: 46.6
click at [304, 175] on img at bounding box center [306, 173] width 23 height 23
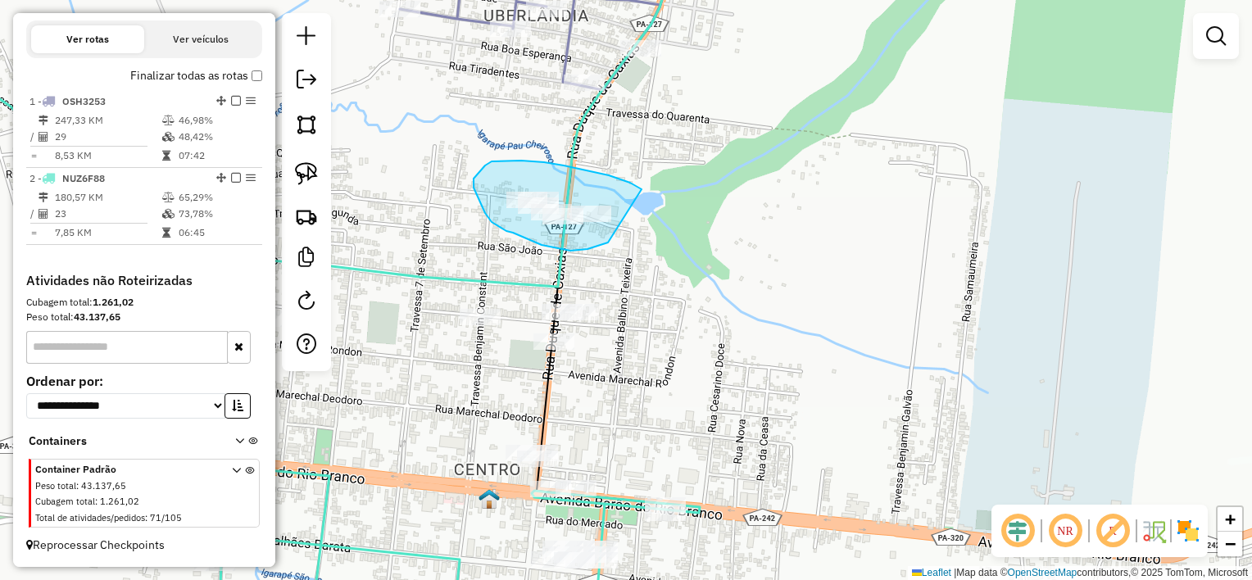
drag, startPoint x: 620, startPoint y: 179, endPoint x: 628, endPoint y: 226, distance: 47.3
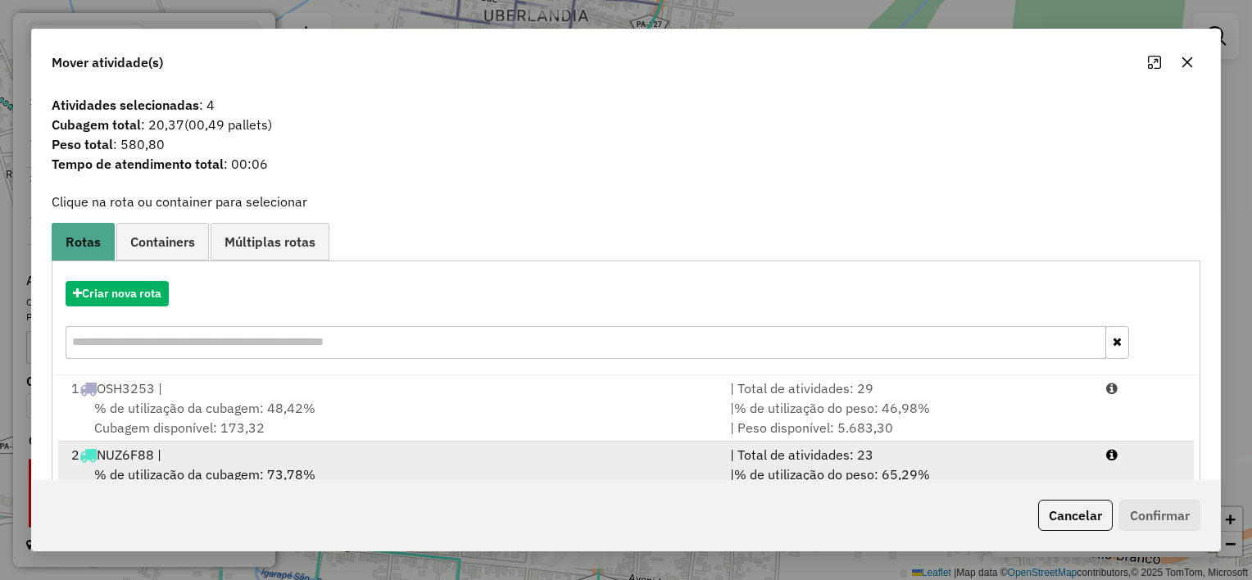
scroll to position [55, 0]
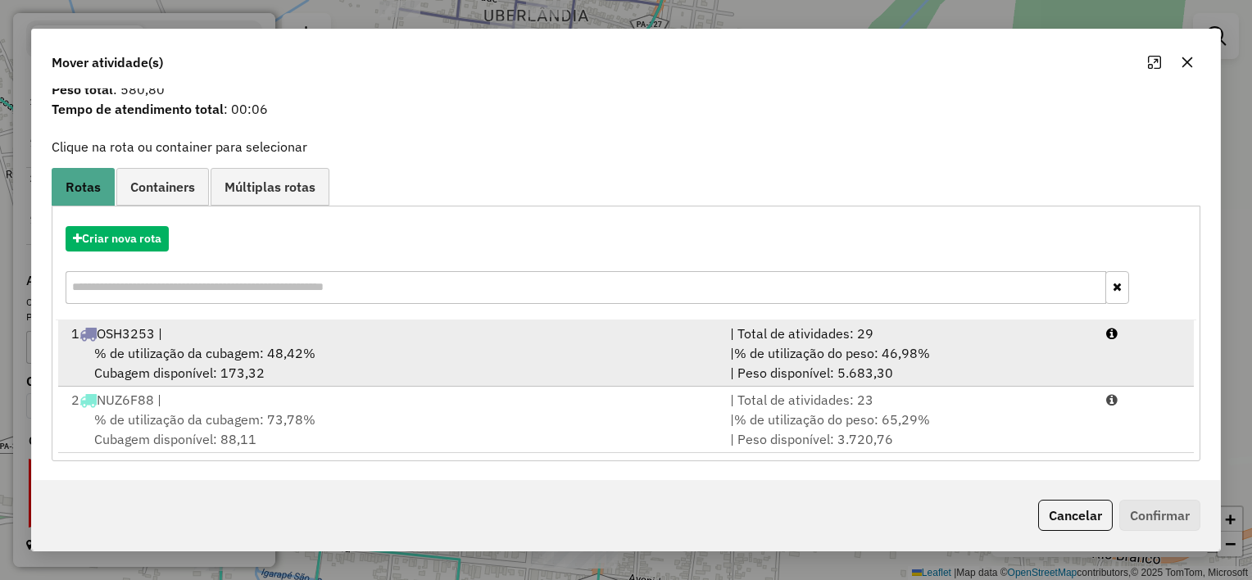
click at [486, 338] on div "1 OSH3253 |" at bounding box center [390, 334] width 659 height 20
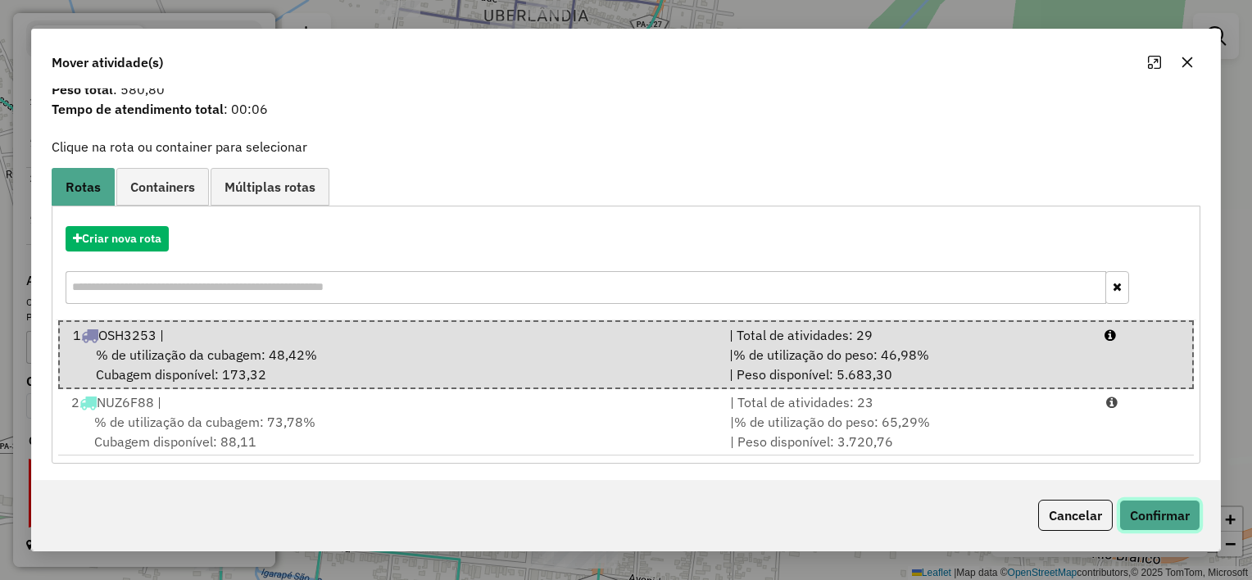
click at [1145, 522] on button "Confirmar" at bounding box center [1159, 515] width 81 height 31
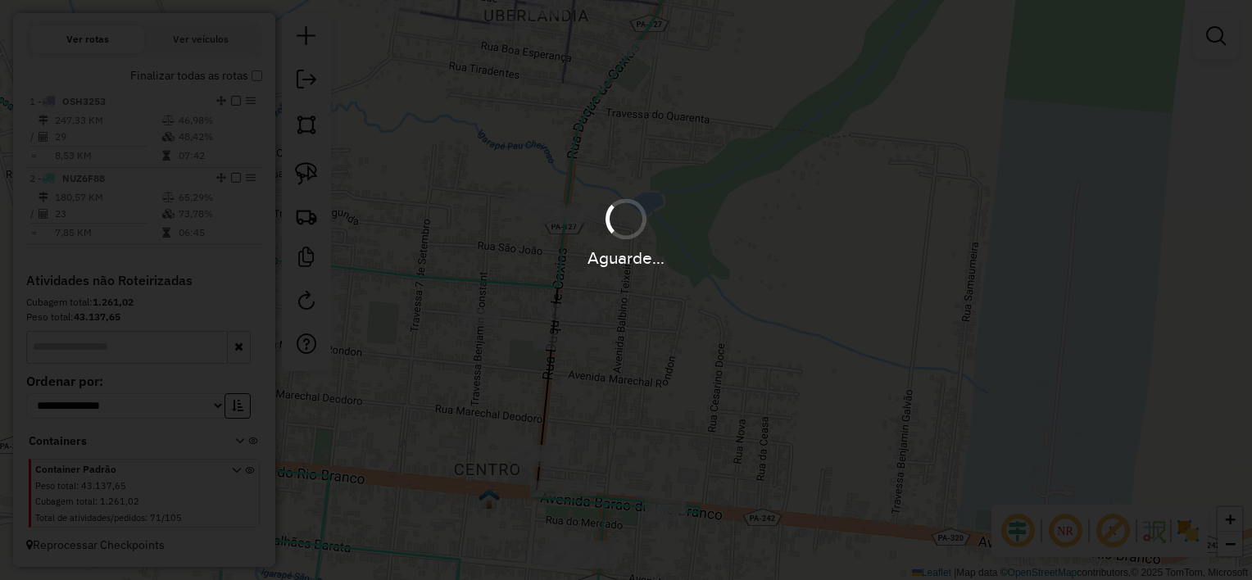
scroll to position [0, 0]
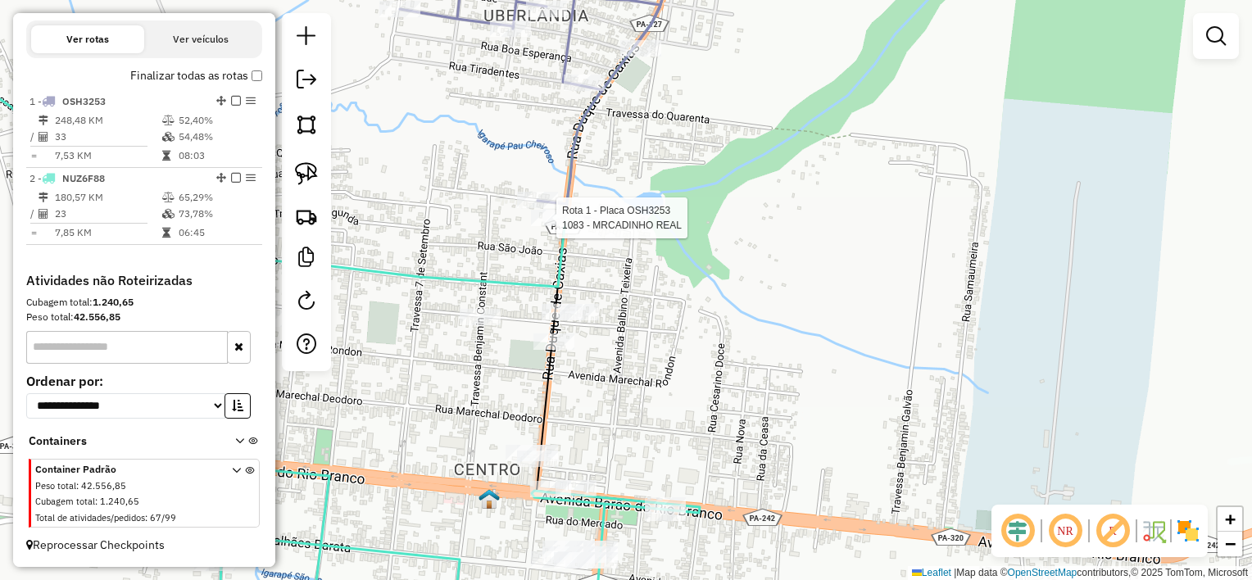
select select "**********"
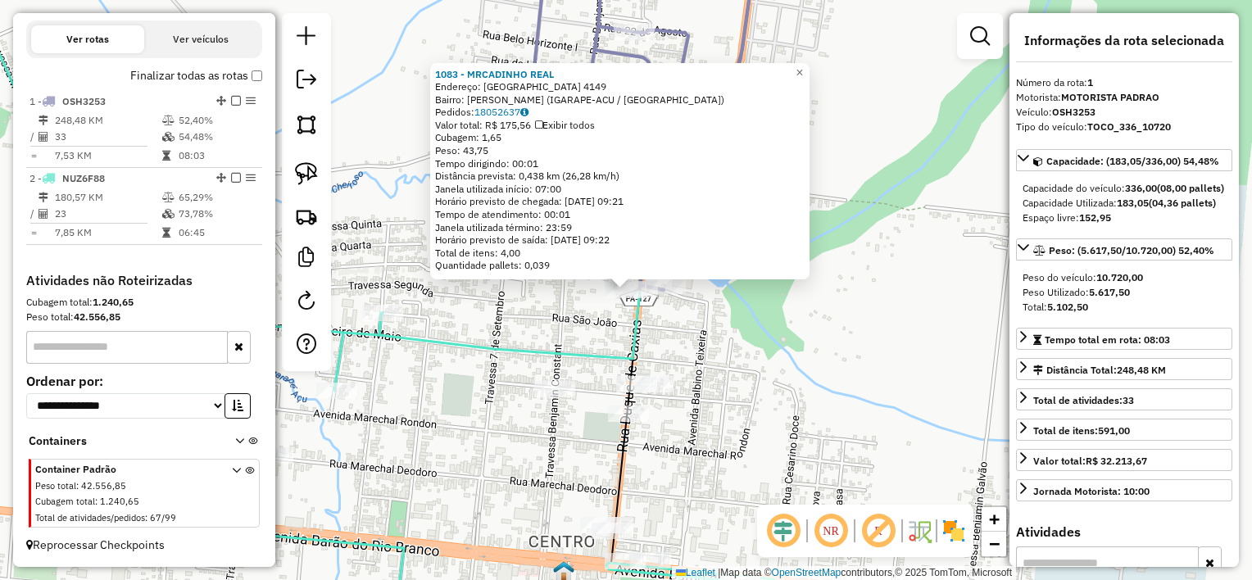
click at [681, 346] on div "1083 - MRCADINHO REAL Endereço: DUQUE DE CAXIAS 4149 Bairro: [PERSON_NAME] (IGA…" at bounding box center [626, 290] width 1252 height 580
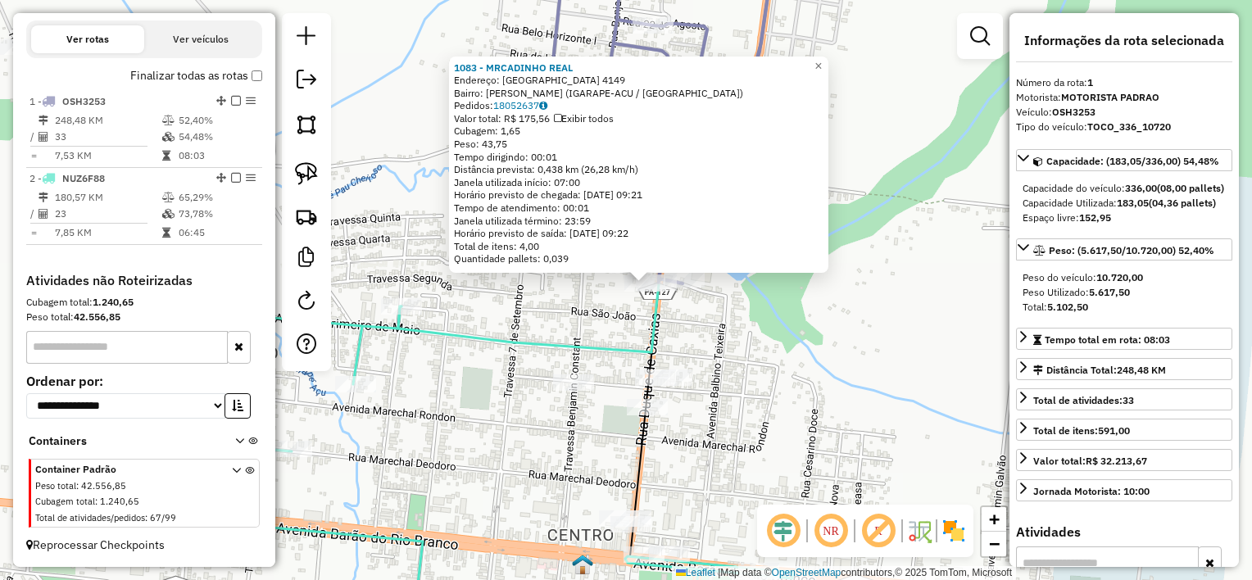
drag, startPoint x: 714, startPoint y: 374, endPoint x: 734, endPoint y: 364, distance: 23.1
click at [733, 365] on div "1083 - MRCADINHO REAL Endereço: DUQUE DE CAXIAS 4149 Bairro: [PERSON_NAME] (IGA…" at bounding box center [626, 290] width 1252 height 580
click at [734, 364] on div "1083 - MRCADINHO REAL Endereço: DUQUE DE CAXIAS 4149 Bairro: [PERSON_NAME] (IGA…" at bounding box center [626, 290] width 1252 height 580
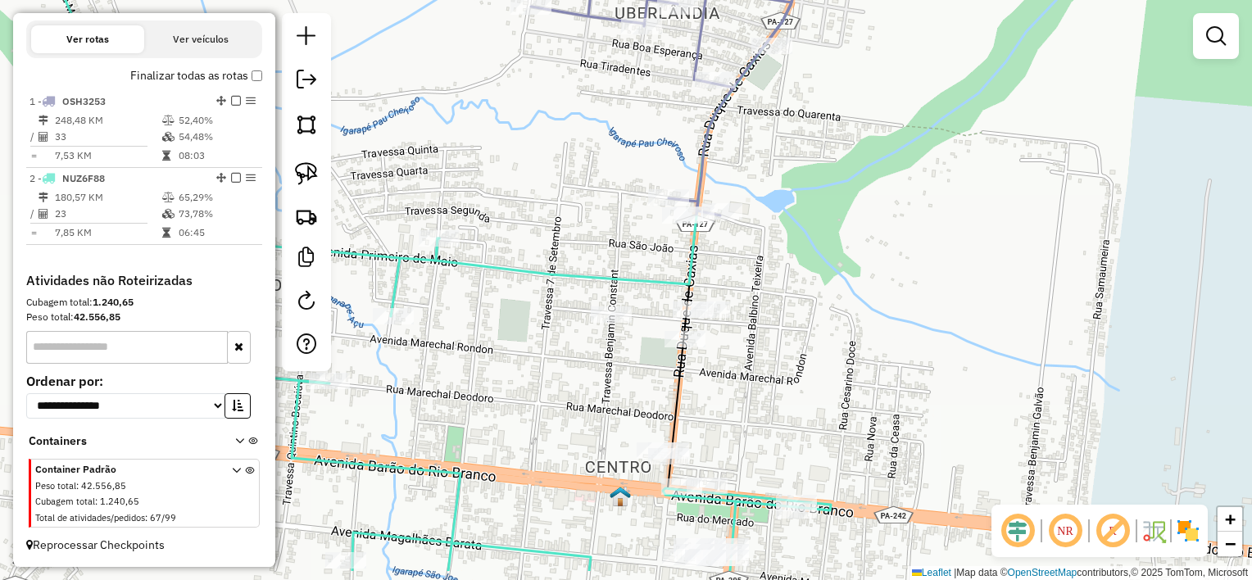
drag, startPoint x: 742, startPoint y: 365, endPoint x: 755, endPoint y: 297, distance: 70.2
click at [779, 295] on div "Janela de atendimento Grade de atendimento Capacidade Transportadoras Veículos …" at bounding box center [626, 290] width 1252 height 580
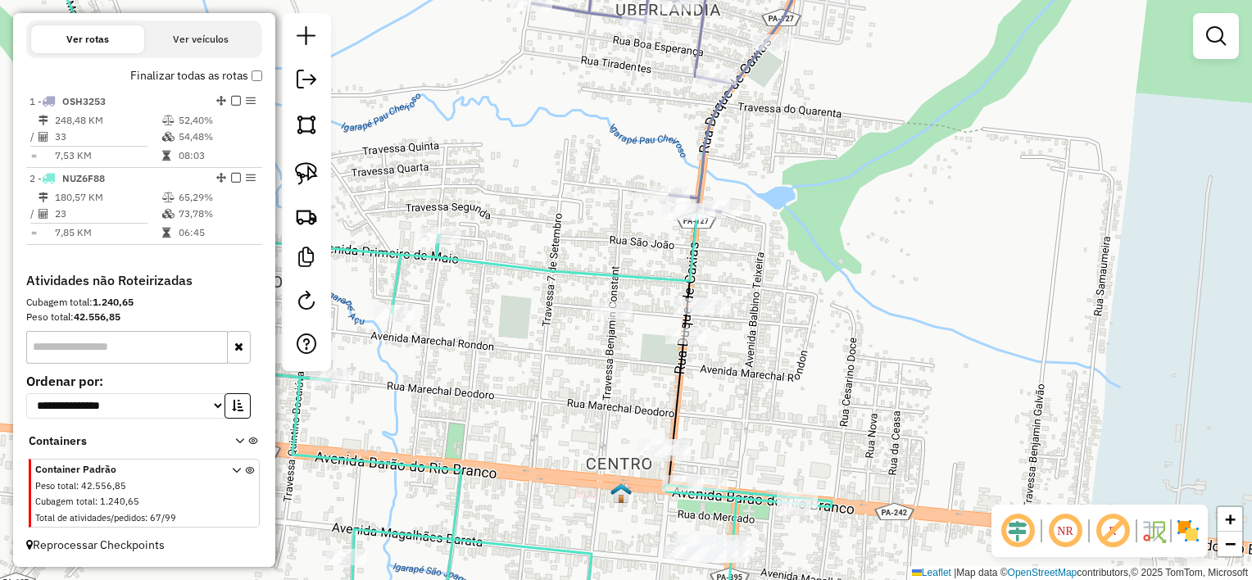
drag, startPoint x: 305, startPoint y: 177, endPoint x: 331, endPoint y: 177, distance: 26.2
click at [307, 177] on img at bounding box center [306, 173] width 23 height 23
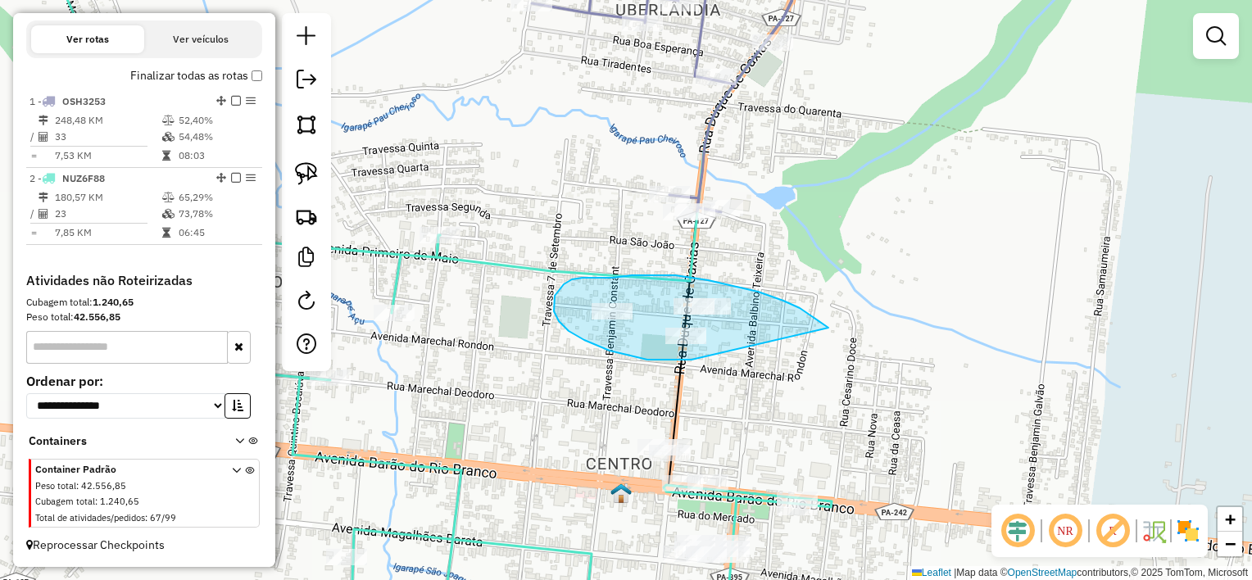
drag, startPoint x: 807, startPoint y: 314, endPoint x: 693, endPoint y: 360, distance: 122.8
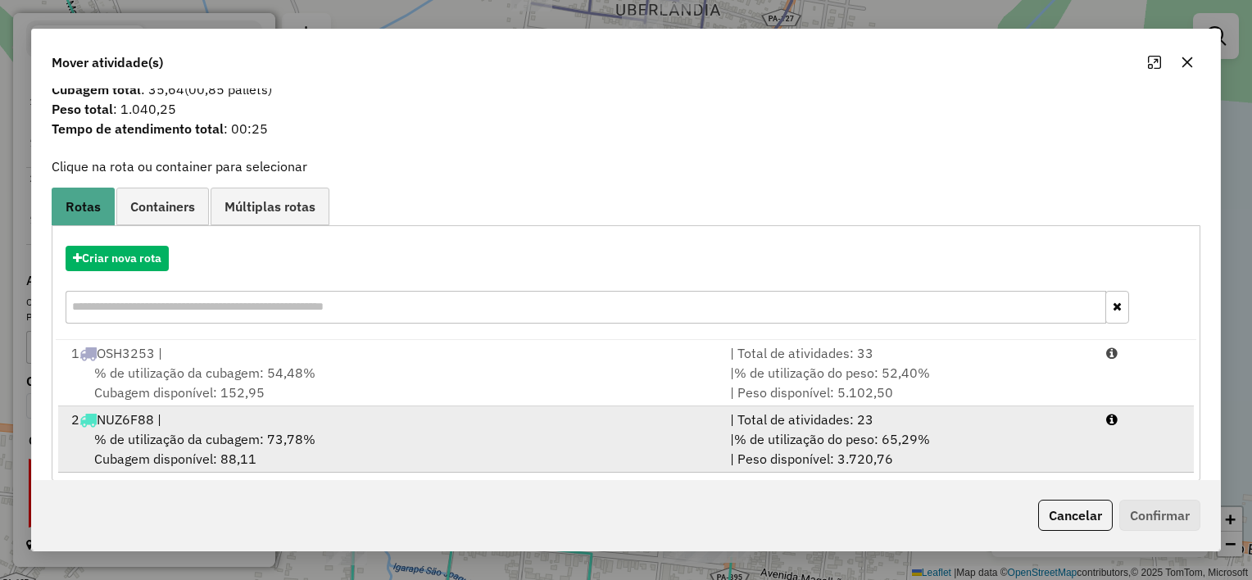
scroll to position [55, 0]
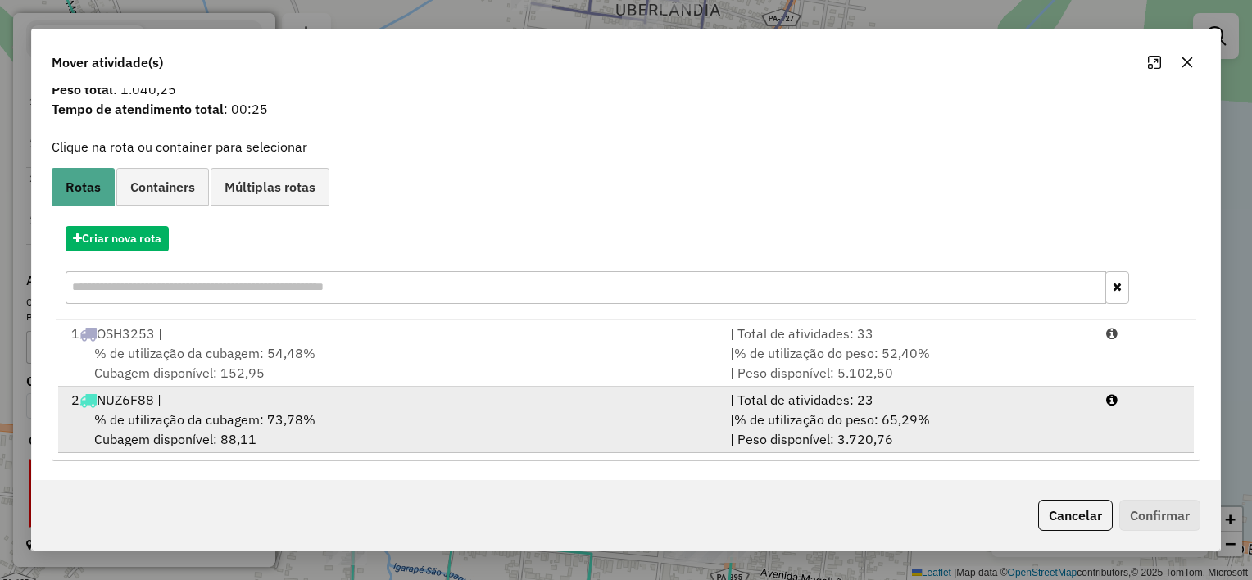
click at [470, 411] on div "% de utilização da cubagem: 73,78% Cubagem disponível: 88,11" at bounding box center [390, 429] width 659 height 39
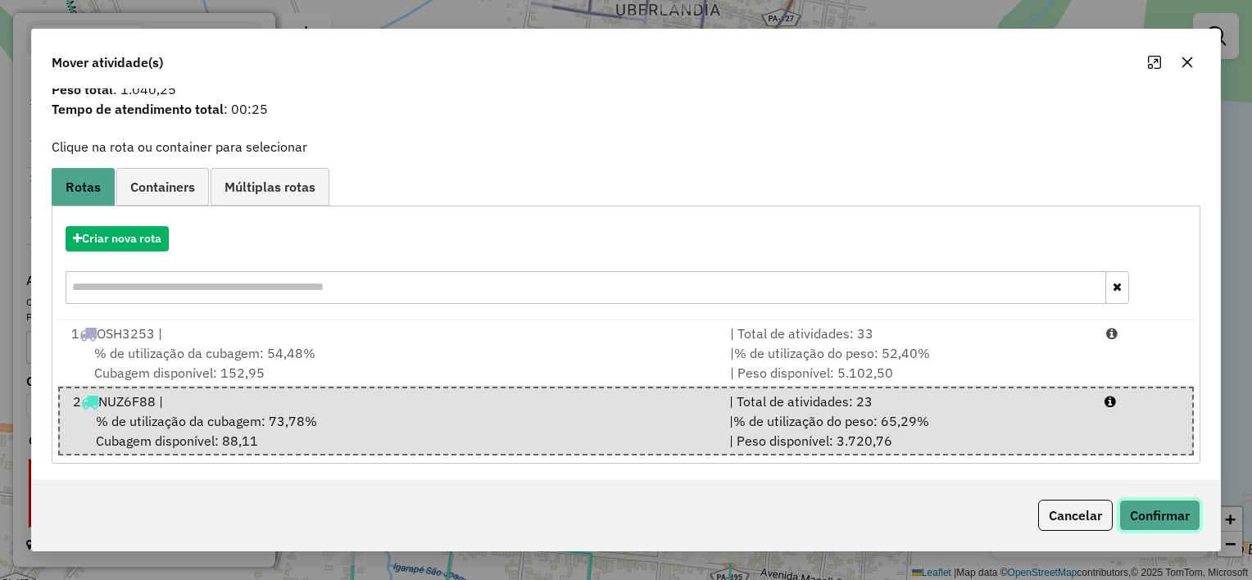
click at [1174, 515] on button "Confirmar" at bounding box center [1159, 515] width 81 height 31
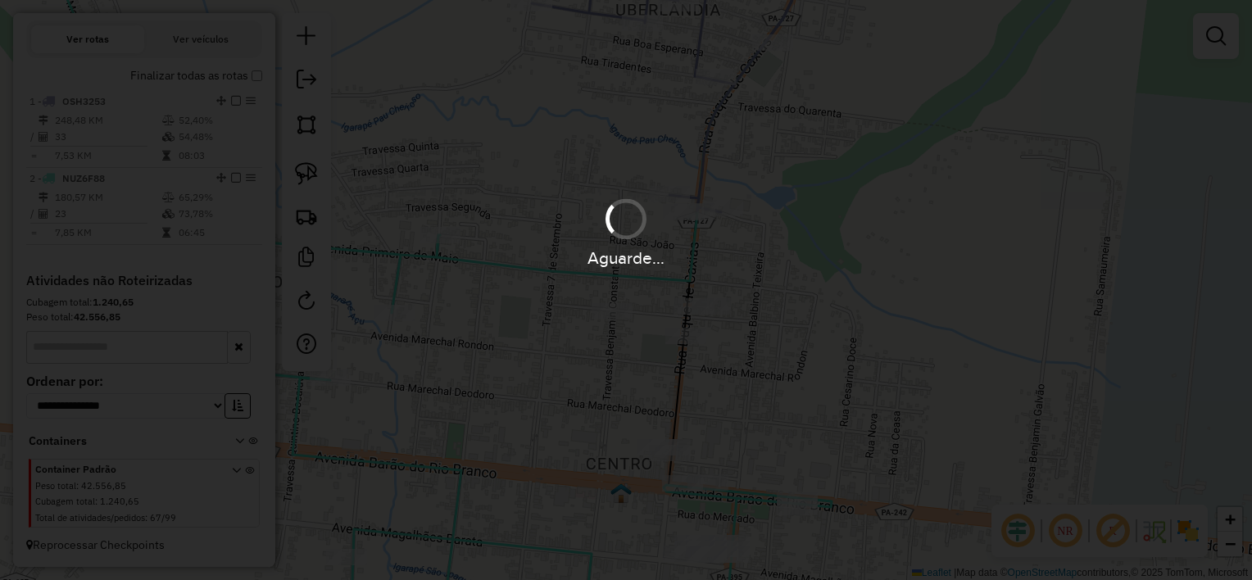
scroll to position [0, 0]
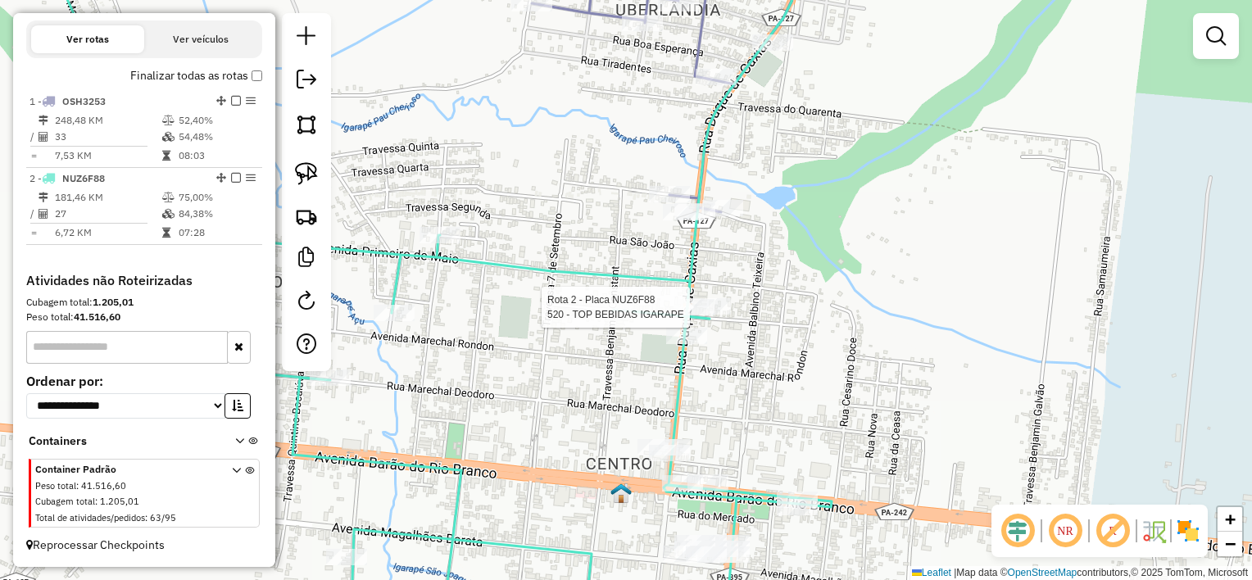
select select "**********"
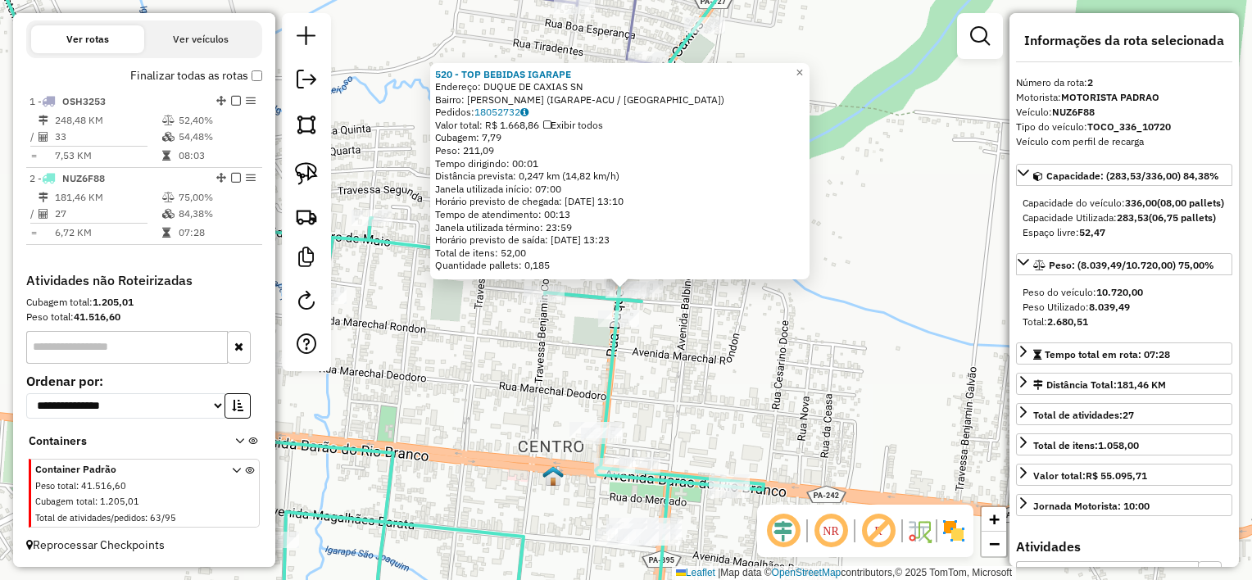
click at [685, 354] on div "520 - TOP BEBIDAS IGARAPE Endereço: DUQUE DE CAXIAS SN Bairro: [PERSON_NAME] (I…" at bounding box center [626, 290] width 1252 height 580
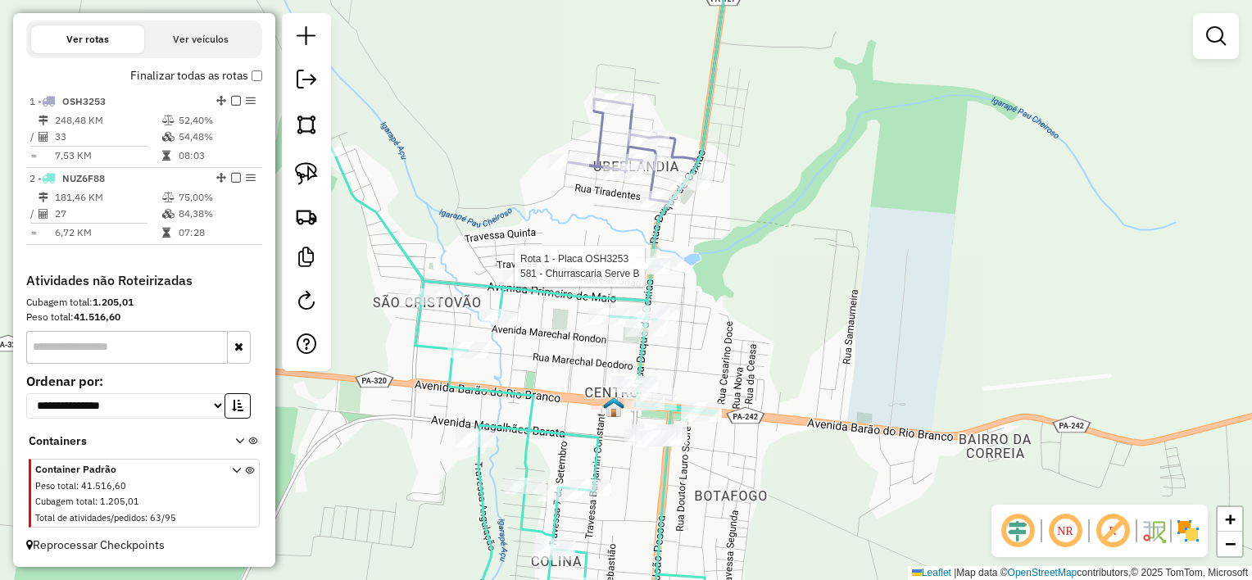
select select "**********"
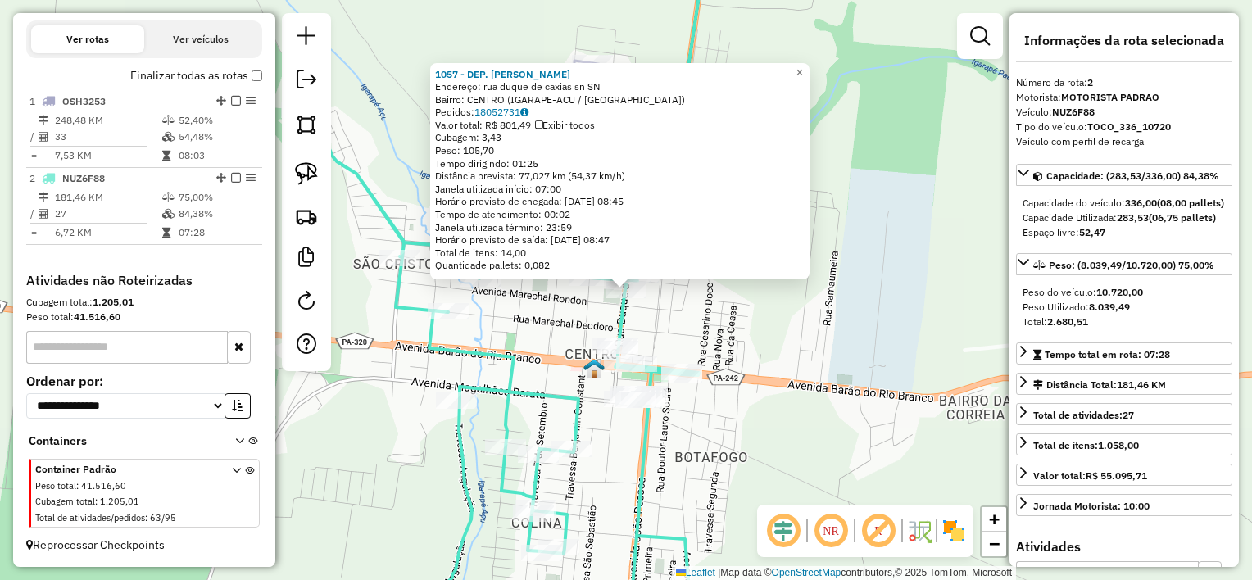
click at [666, 338] on div "1057 - DEP. [PERSON_NAME]: [GEOGRAPHIC_DATA] sn SN Bairro: CENTRO (IGARAPE-ACU …" at bounding box center [626, 290] width 1252 height 580
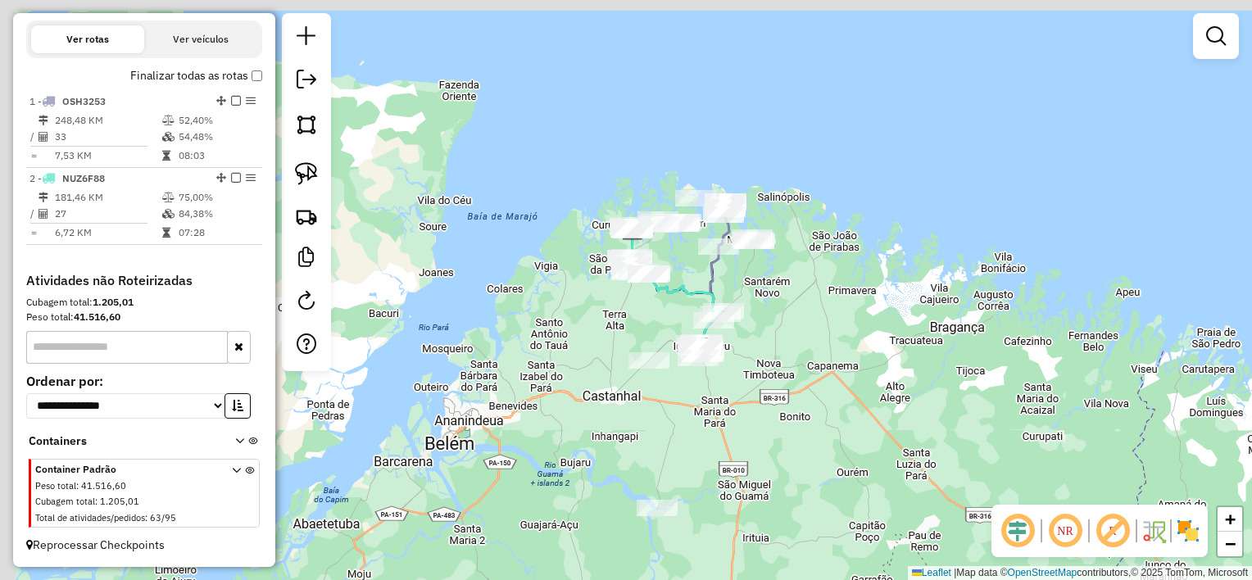
drag, startPoint x: 672, startPoint y: 318, endPoint x: 659, endPoint y: 299, distance: 23.0
click at [674, 320] on div "Janela de atendimento Grade de atendimento Capacidade Transportadoras Veículos …" at bounding box center [626, 290] width 1252 height 580
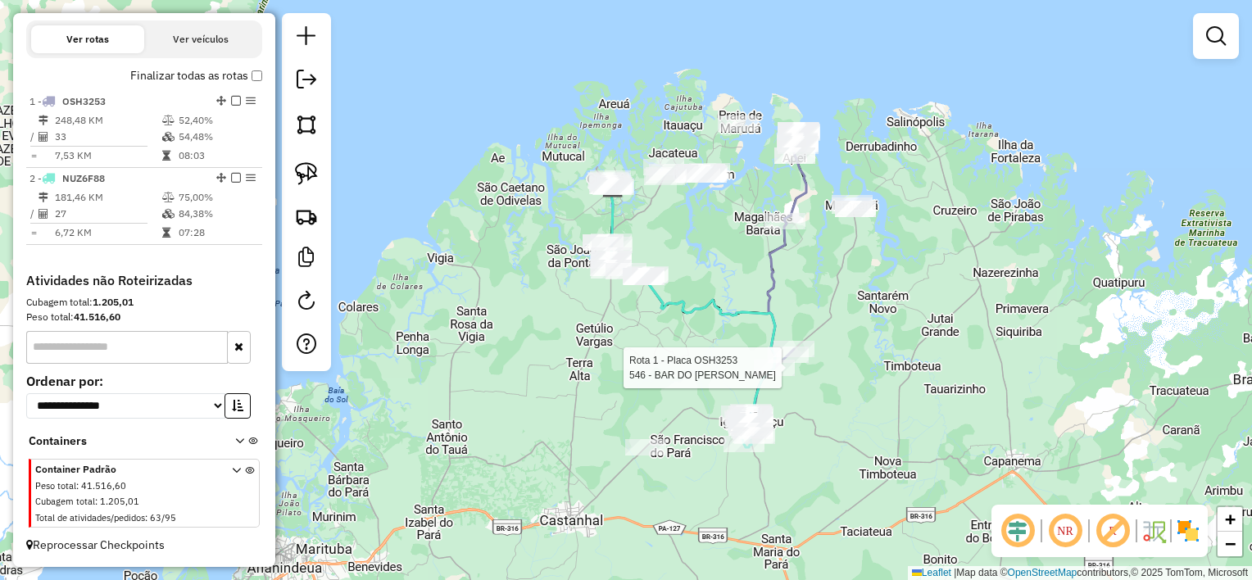
select select "**********"
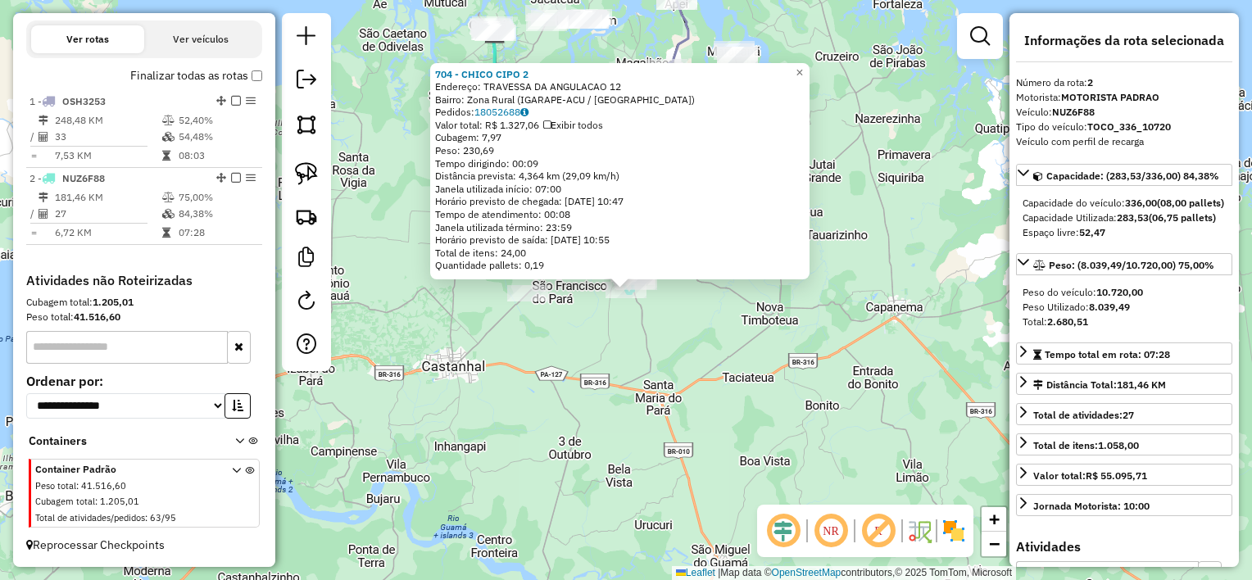
click at [620, 376] on div "Rota 2 - Placa NUZ6F88 704 - CHICO CIPO 2 704 - CHICO CIPO 2 Endereço: TRAVESSA…" at bounding box center [626, 290] width 1252 height 580
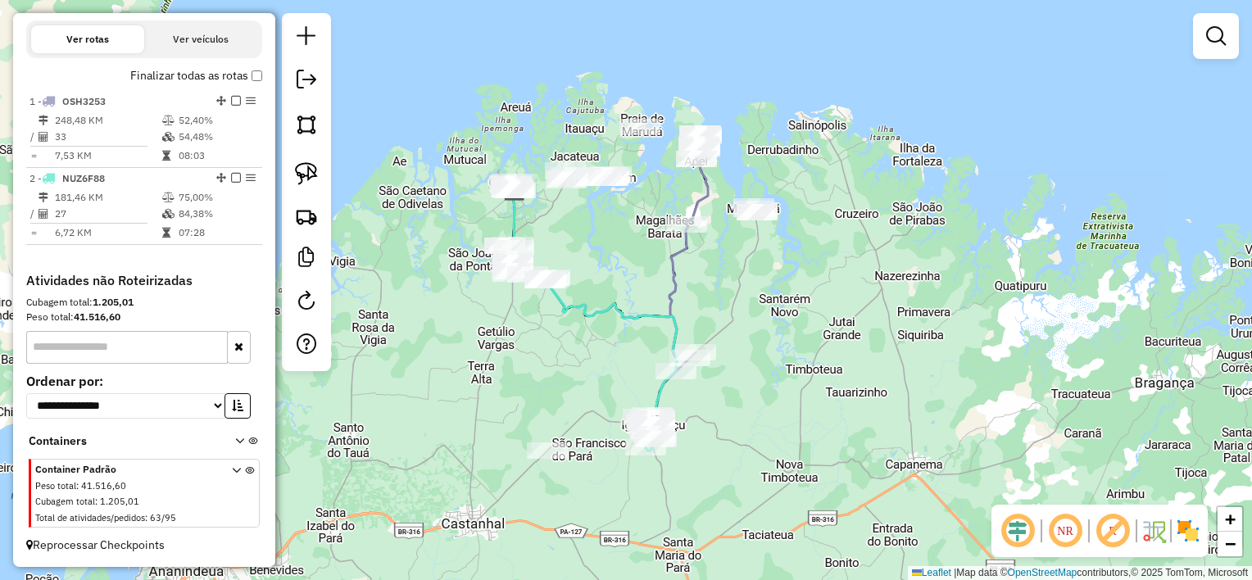
drag, startPoint x: 604, startPoint y: 226, endPoint x: 624, endPoint y: 360, distance: 135.1
click at [633, 385] on div "Janela de atendimento Grade de atendimento Capacidade Transportadoras Veículos …" at bounding box center [626, 290] width 1252 height 580
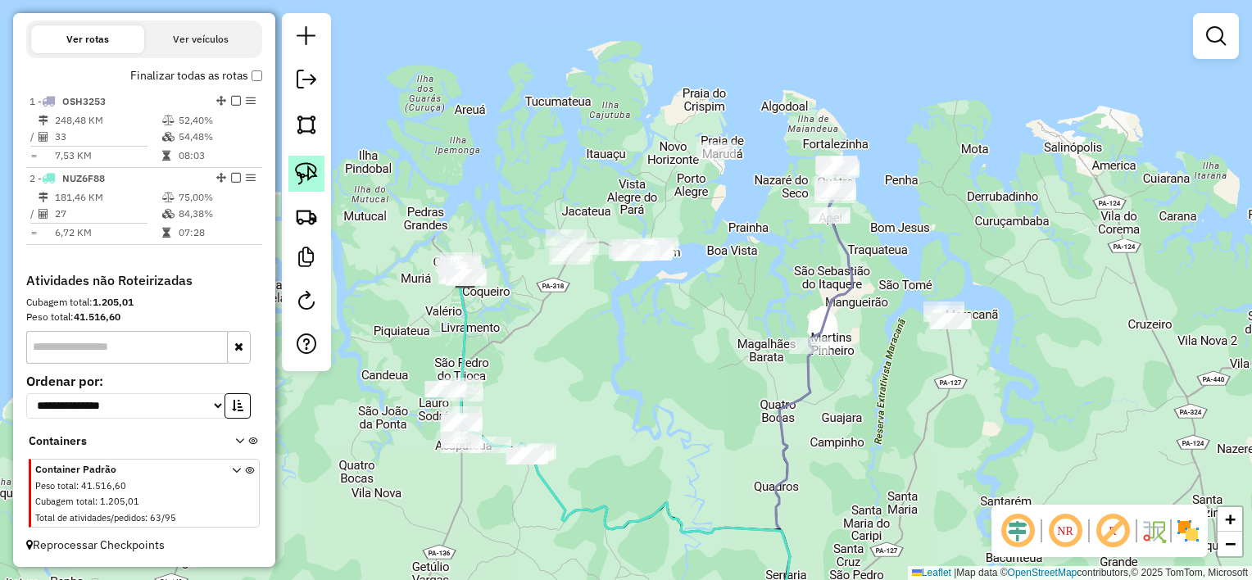
click at [308, 167] on img at bounding box center [306, 173] width 23 height 23
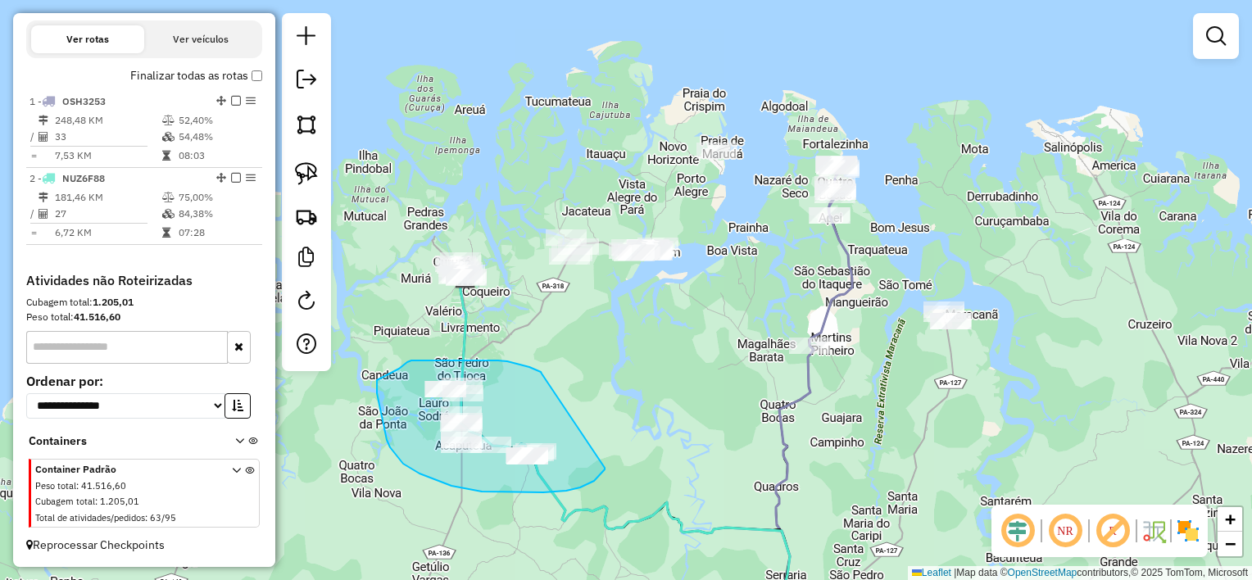
drag, startPoint x: 529, startPoint y: 367, endPoint x: 605, endPoint y: 465, distance: 123.9
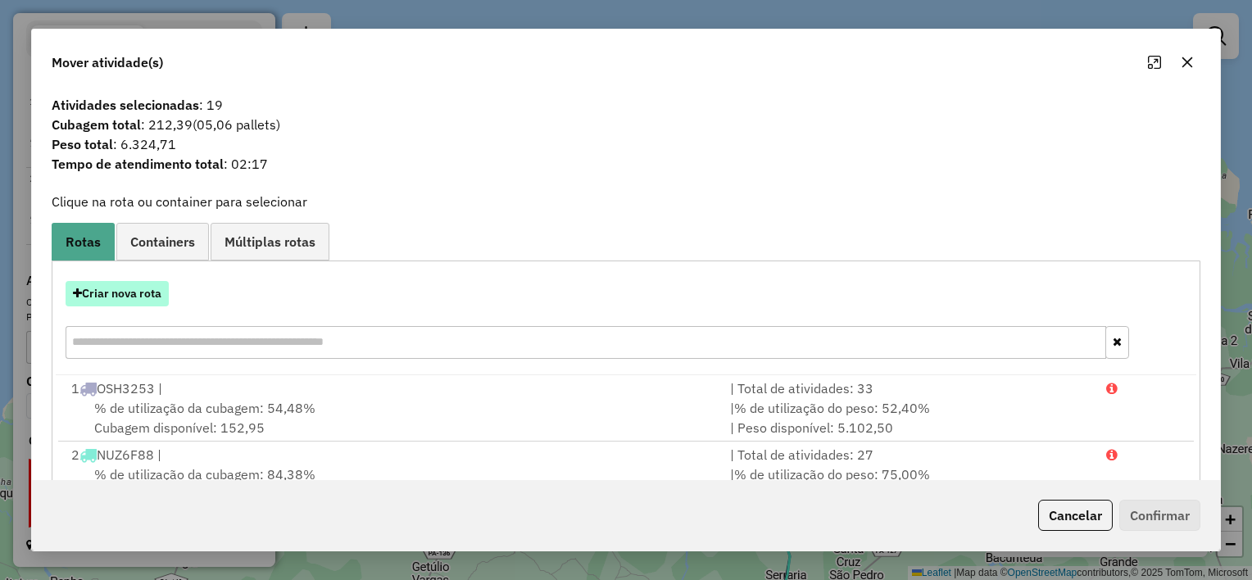
click at [122, 290] on button "Criar nova rota" at bounding box center [117, 293] width 103 height 25
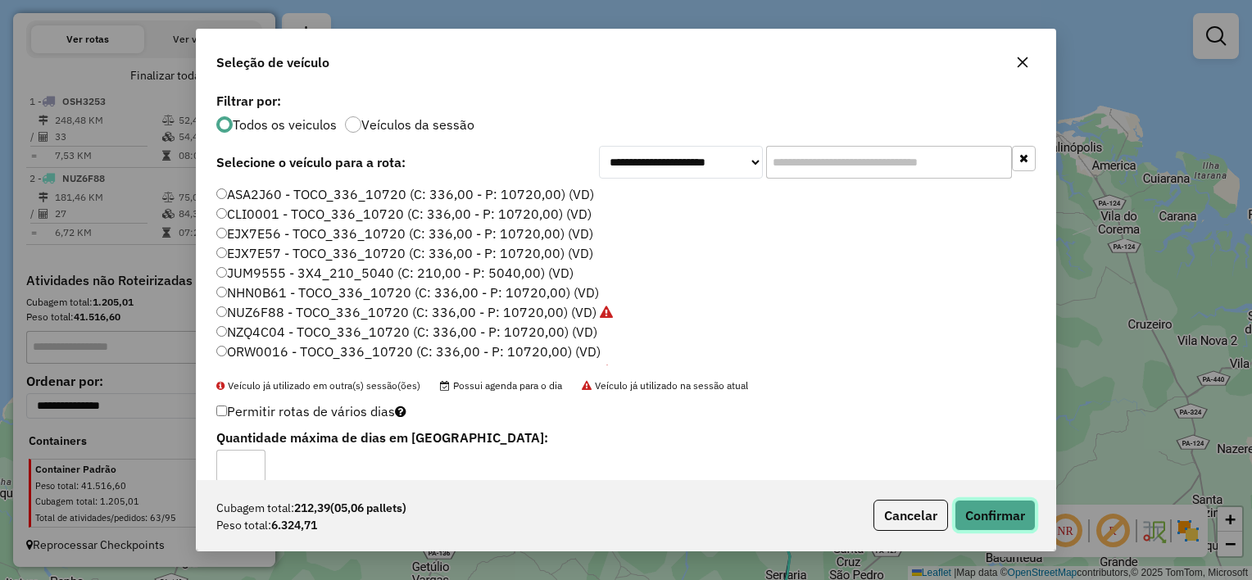
click at [1010, 510] on button "Confirmar" at bounding box center [995, 515] width 81 height 31
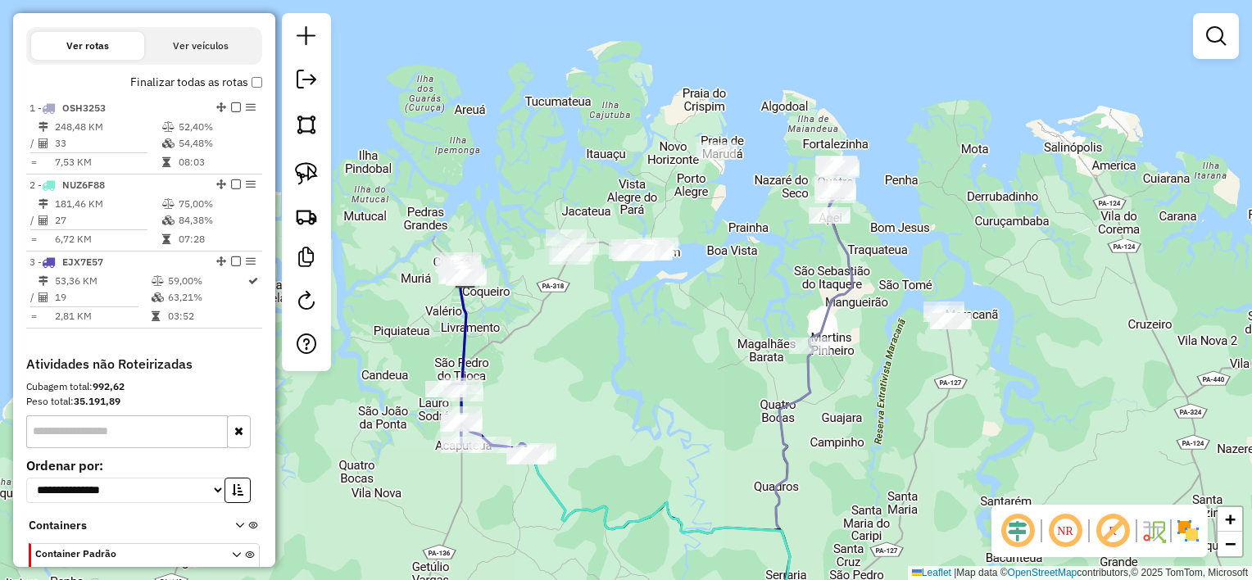
scroll to position [556, 0]
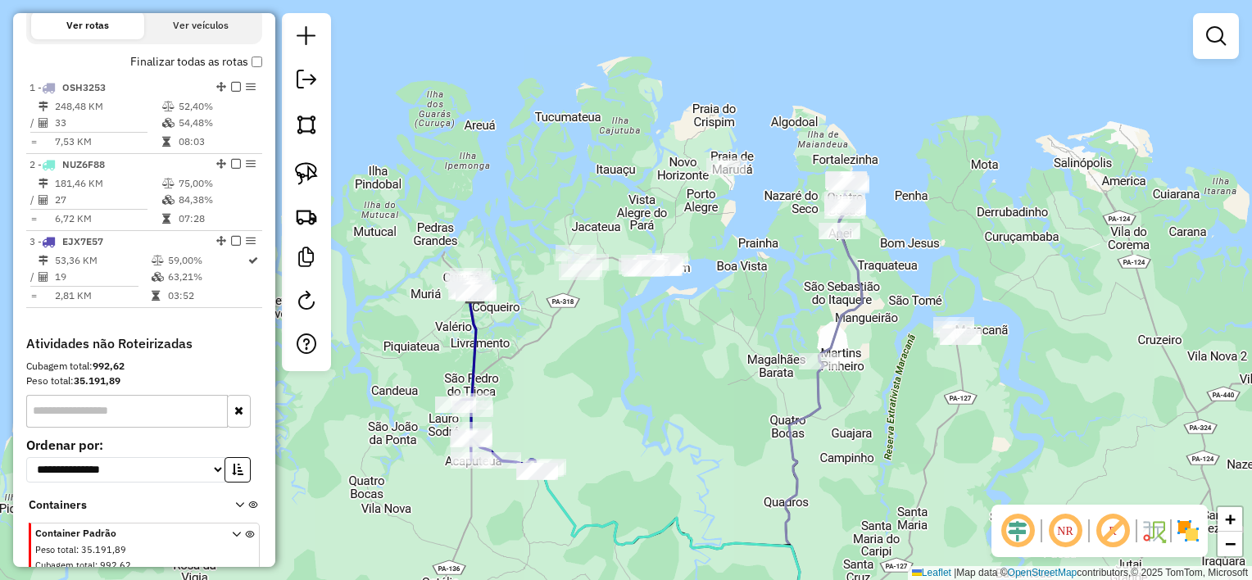
drag, startPoint x: 529, startPoint y: 410, endPoint x: 601, endPoint y: 472, distance: 95.3
click at [587, 492] on div "Janela de atendimento Grade de atendimento Capacidade Transportadoras Veículos …" at bounding box center [626, 290] width 1252 height 580
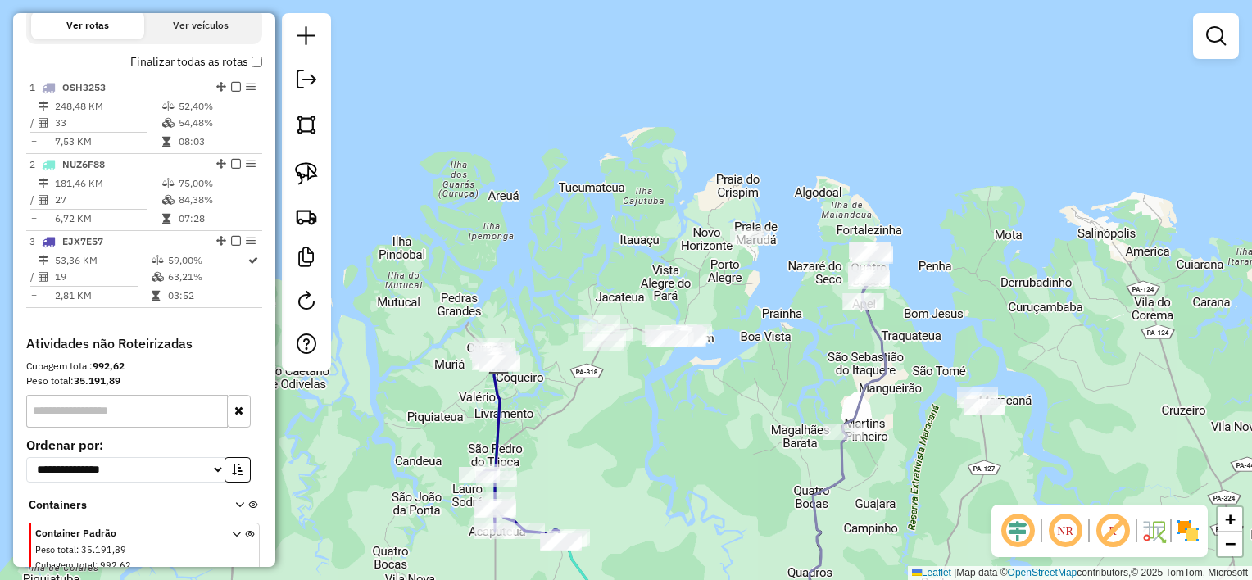
drag, startPoint x: 760, startPoint y: 475, endPoint x: 732, endPoint y: 474, distance: 28.7
click at [732, 474] on div "Janela de atendimento Grade de atendimento Capacidade Transportadoras Veículos …" at bounding box center [626, 290] width 1252 height 580
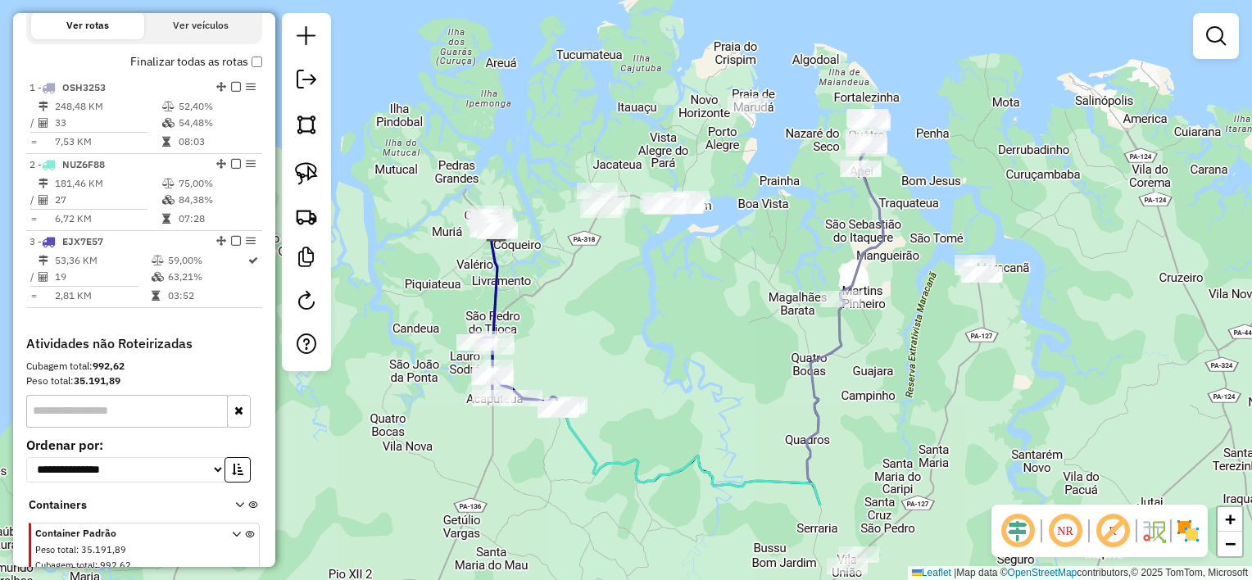
drag, startPoint x: 596, startPoint y: 480, endPoint x: 594, endPoint y: 341, distance: 139.3
click at [593, 342] on div "Janela de atendimento Grade de atendimento Capacidade Transportadoras Veículos …" at bounding box center [626, 290] width 1252 height 580
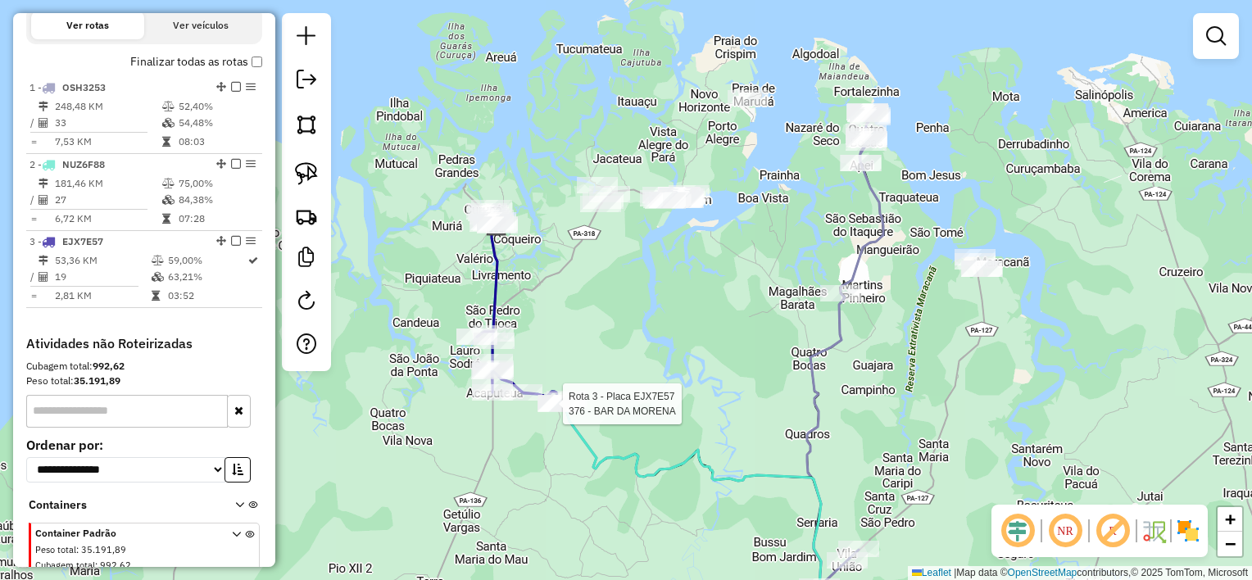
select select "**********"
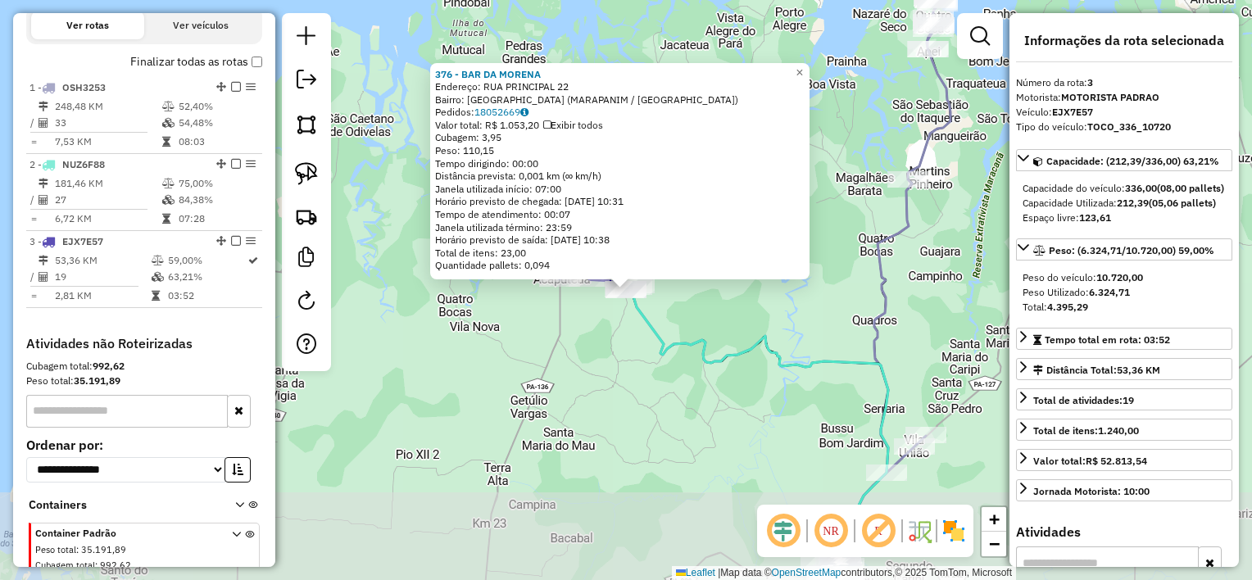
scroll to position [633, 0]
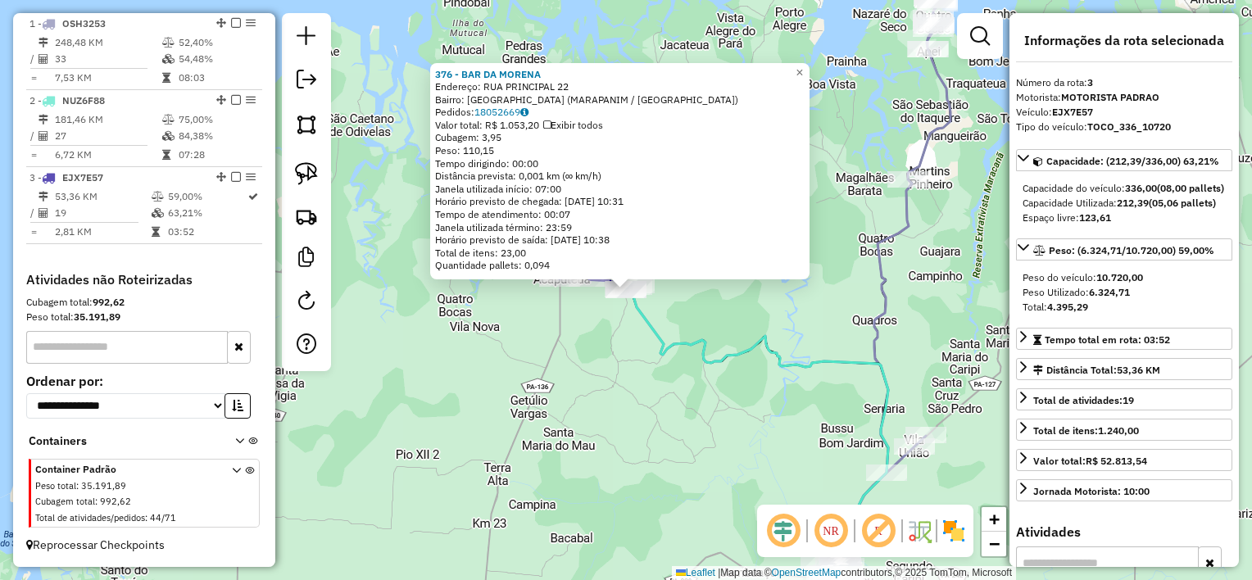
click at [715, 423] on div "376 - BAR DA MORENA Endereço: RUA PRINCIPAL 22 Bairro: [GEOGRAPHIC_DATA] ([GEOG…" at bounding box center [626, 290] width 1252 height 580
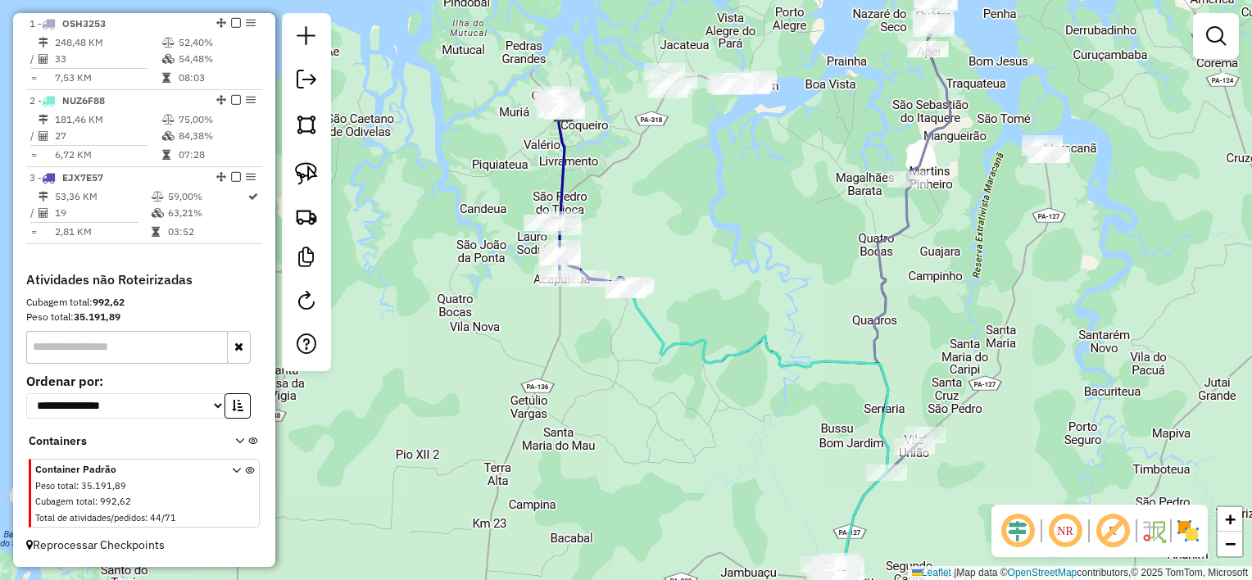
drag, startPoint x: 746, startPoint y: 466, endPoint x: 639, endPoint y: 245, distance: 245.5
click at [642, 251] on div "Janela de atendimento Grade de atendimento Capacidade Transportadoras Veículos …" at bounding box center [626, 290] width 1252 height 580
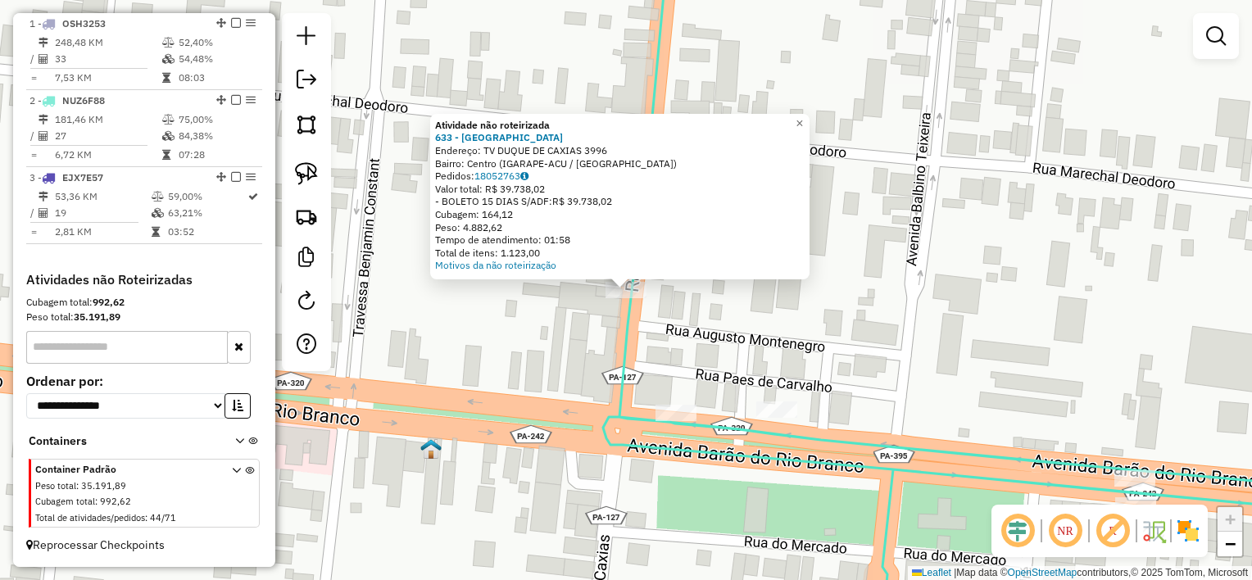
click at [607, 311] on div "Atividade não roteirizada 633 - KOLINA CENTRO Endereço: TV [GEOGRAPHIC_DATA] 39…" at bounding box center [626, 290] width 1252 height 580
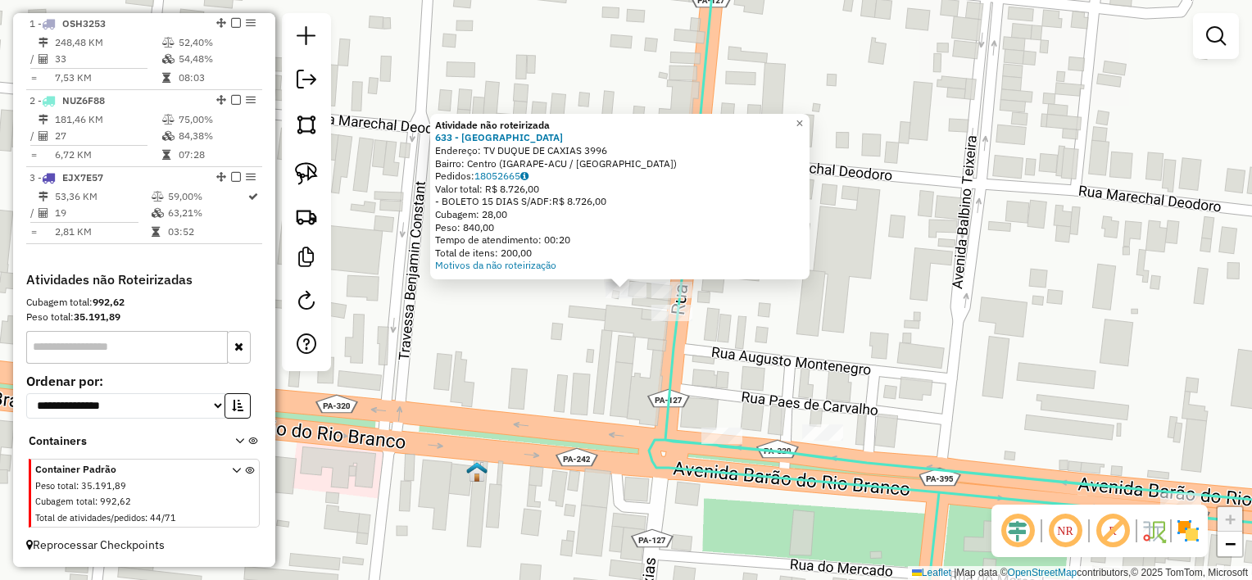
click at [621, 348] on div "Atividade não roteirizada 633 - KOLINA CENTRO Endereço: TV [GEOGRAPHIC_DATA] 39…" at bounding box center [626, 290] width 1252 height 580
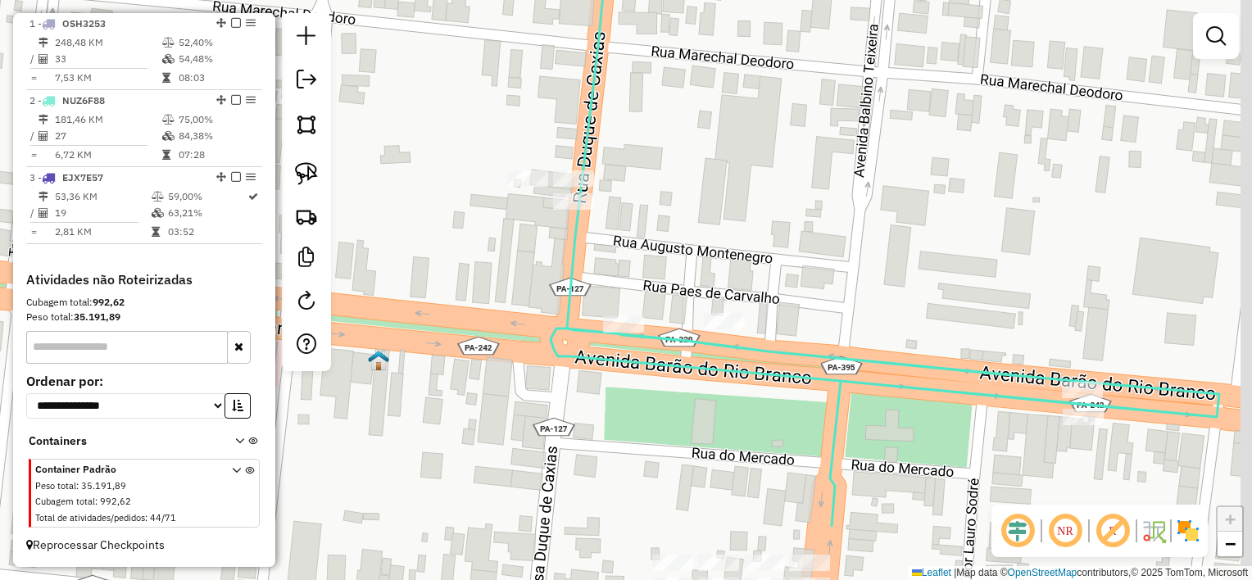
drag, startPoint x: 546, startPoint y: 293, endPoint x: 491, endPoint y: 150, distance: 152.8
click at [492, 161] on div "Janela de atendimento Grade de atendimento Capacidade Transportadoras Veículos …" at bounding box center [626, 290] width 1252 height 580
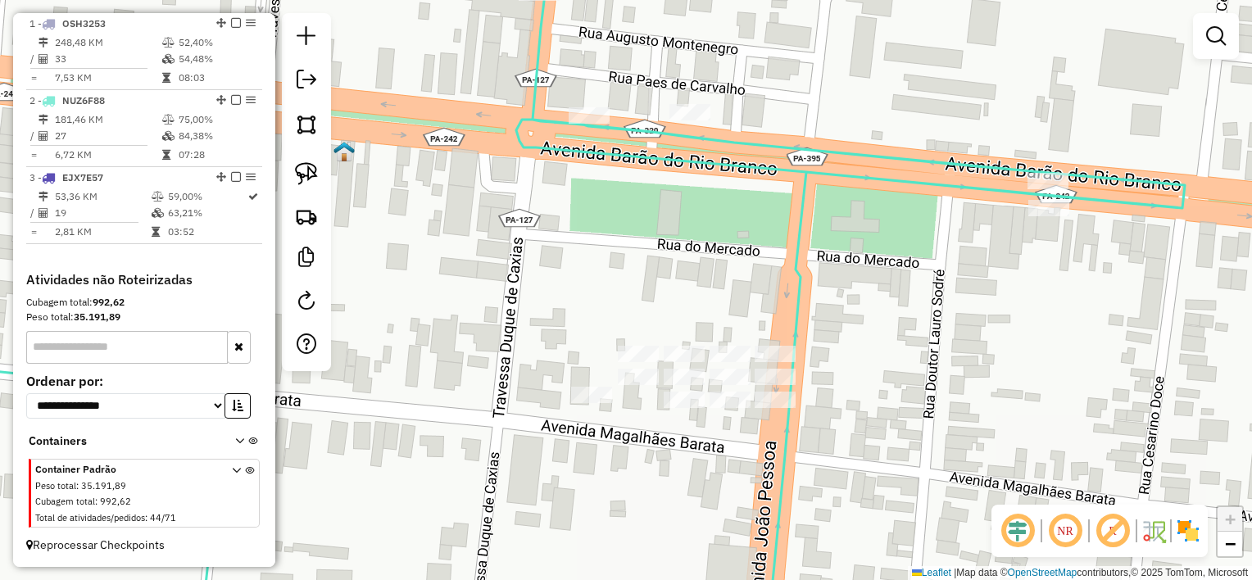
drag, startPoint x: 635, startPoint y: 285, endPoint x: 675, endPoint y: 306, distance: 45.5
click at [674, 302] on div "Janela de atendimento Grade de atendimento Capacidade Transportadoras Veículos …" at bounding box center [626, 290] width 1252 height 580
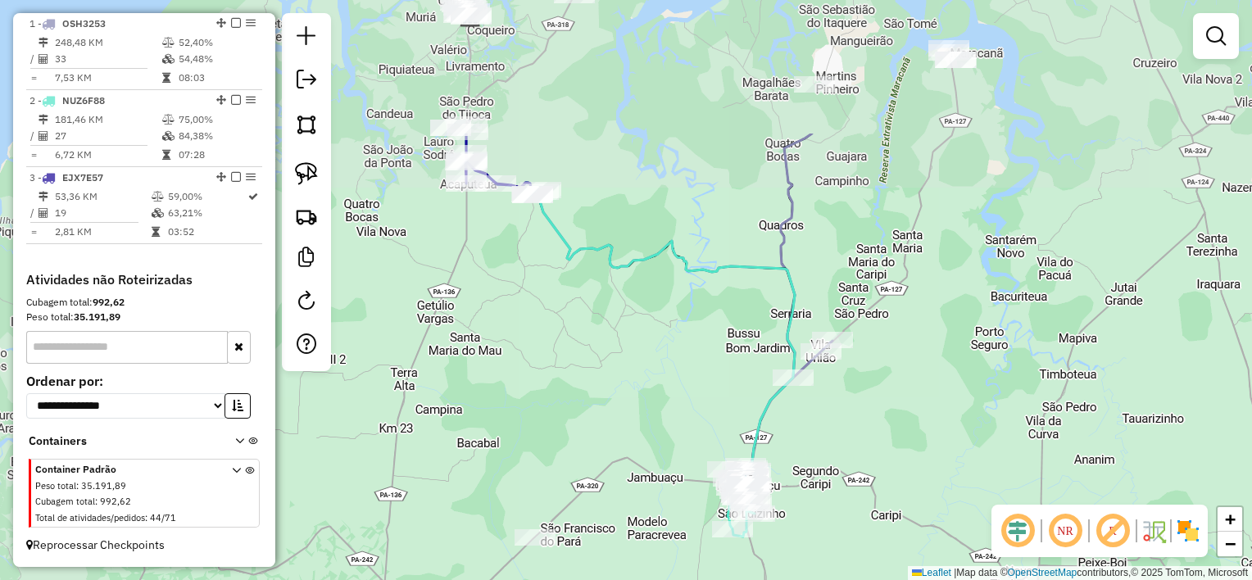
drag, startPoint x: 642, startPoint y: 340, endPoint x: 685, endPoint y: 404, distance: 76.8
click at [685, 393] on div "Janela de atendimento Grade de atendimento Capacidade Transportadoras Veículos …" at bounding box center [626, 290] width 1252 height 580
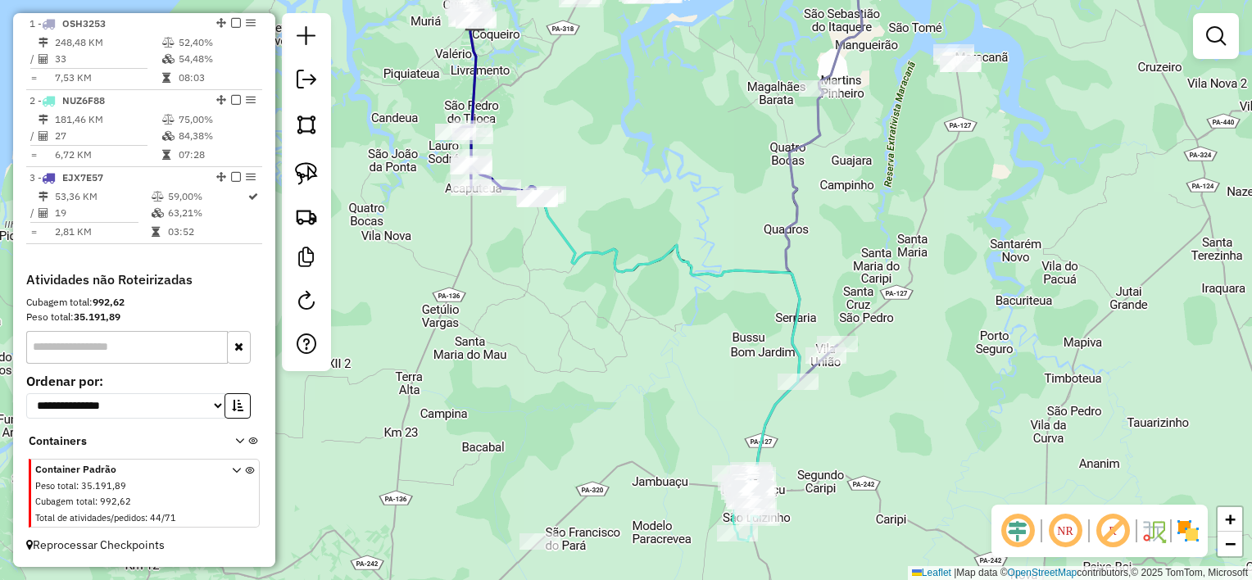
drag, startPoint x: 646, startPoint y: 337, endPoint x: 641, endPoint y: 320, distance: 17.1
click at [641, 320] on div "Janela de atendimento Grade de atendimento Capacidade Transportadoras Veículos …" at bounding box center [626, 290] width 1252 height 580
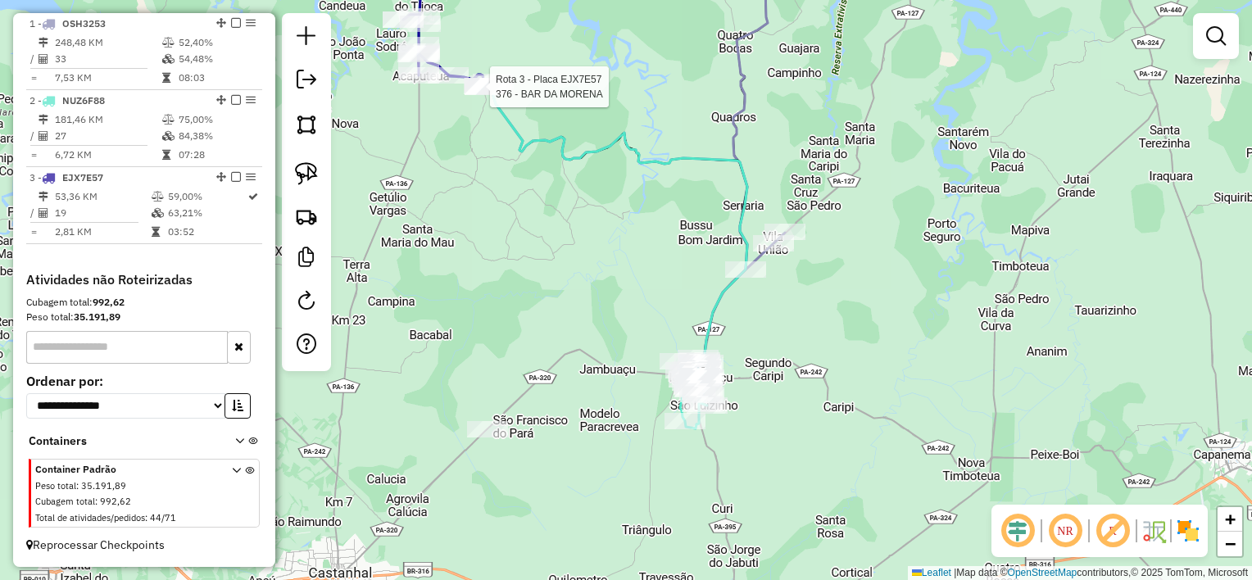
select select "**********"
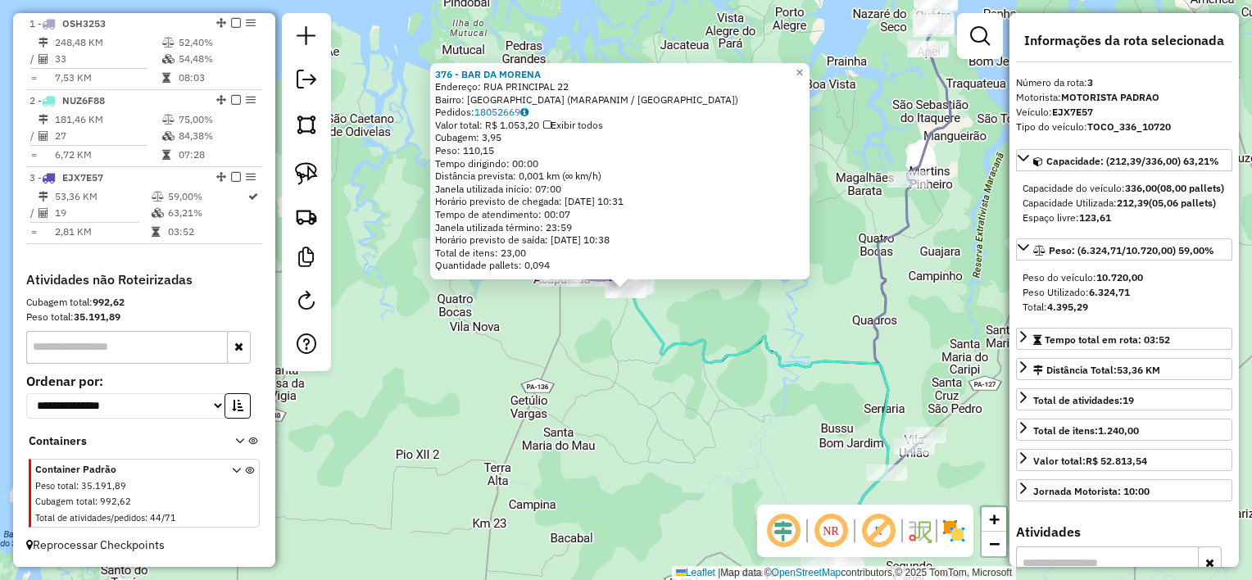
click at [706, 429] on div "376 - BAR DA MORENA Endereço: RUA PRINCIPAL 22 Bairro: [GEOGRAPHIC_DATA] ([GEOG…" at bounding box center [626, 290] width 1252 height 580
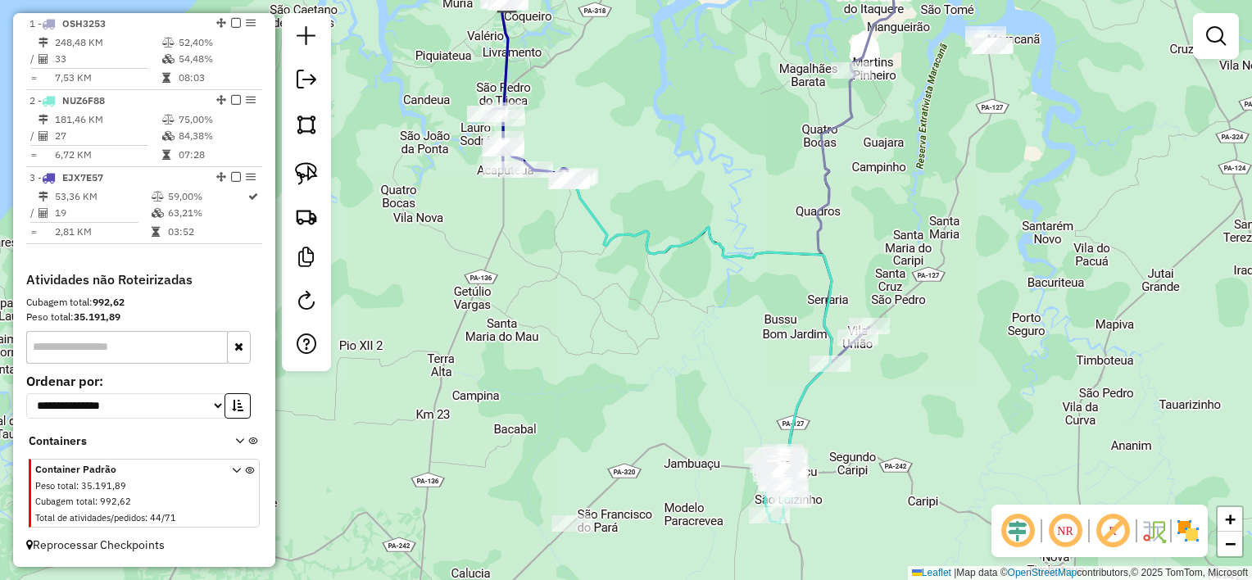
drag, startPoint x: 668, startPoint y: 327, endPoint x: 672, endPoint y: 272, distance: 55.0
click at [660, 264] on div "Janela de atendimento Grade de atendimento Capacidade Transportadoras Veículos …" at bounding box center [626, 290] width 1252 height 580
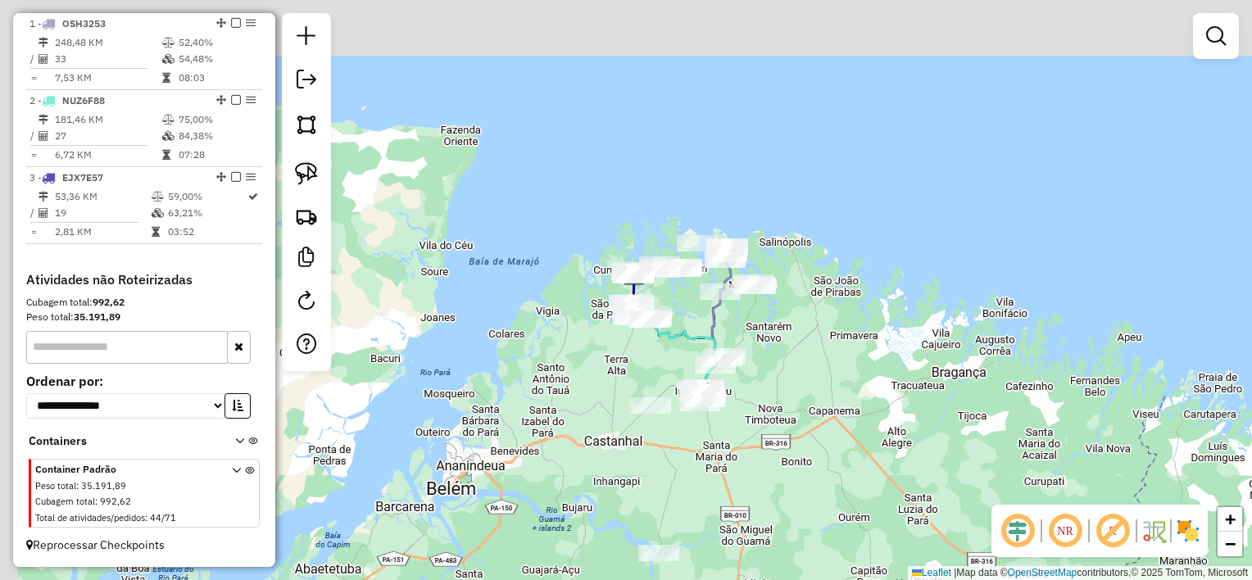
drag, startPoint x: 657, startPoint y: 128, endPoint x: 672, endPoint y: 285, distance: 158.0
click at [685, 310] on div "Janela de atendimento Grade de atendimento Capacidade Transportadoras Veículos …" at bounding box center [626, 290] width 1252 height 580
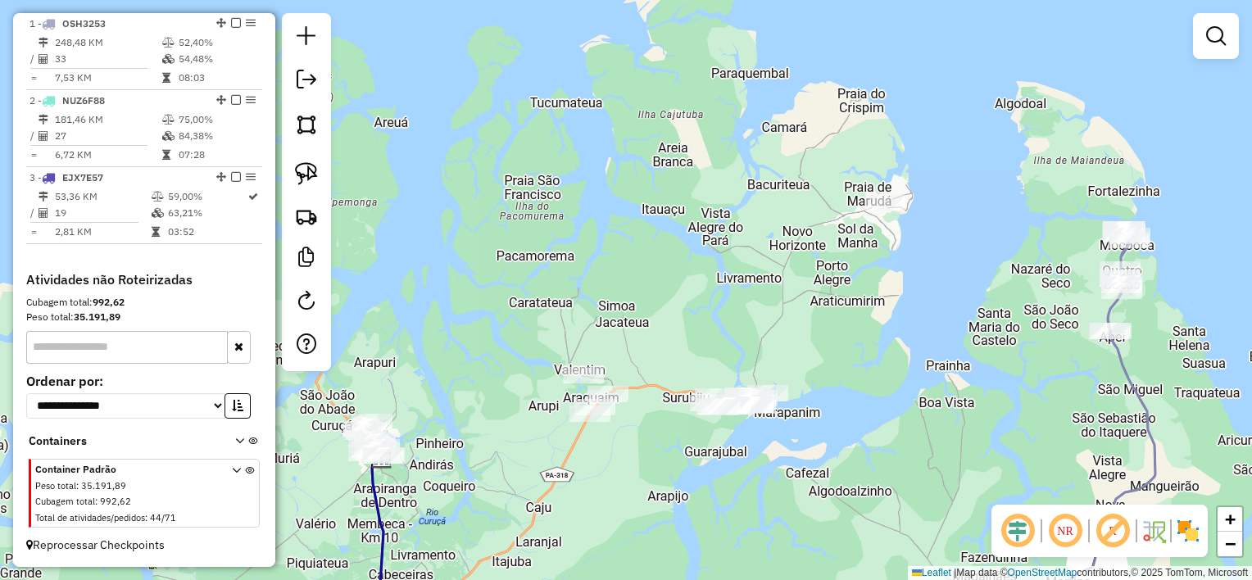
click at [695, 265] on div "Janela de atendimento Grade de atendimento Capacidade Transportadoras Veículos …" at bounding box center [626, 290] width 1252 height 580
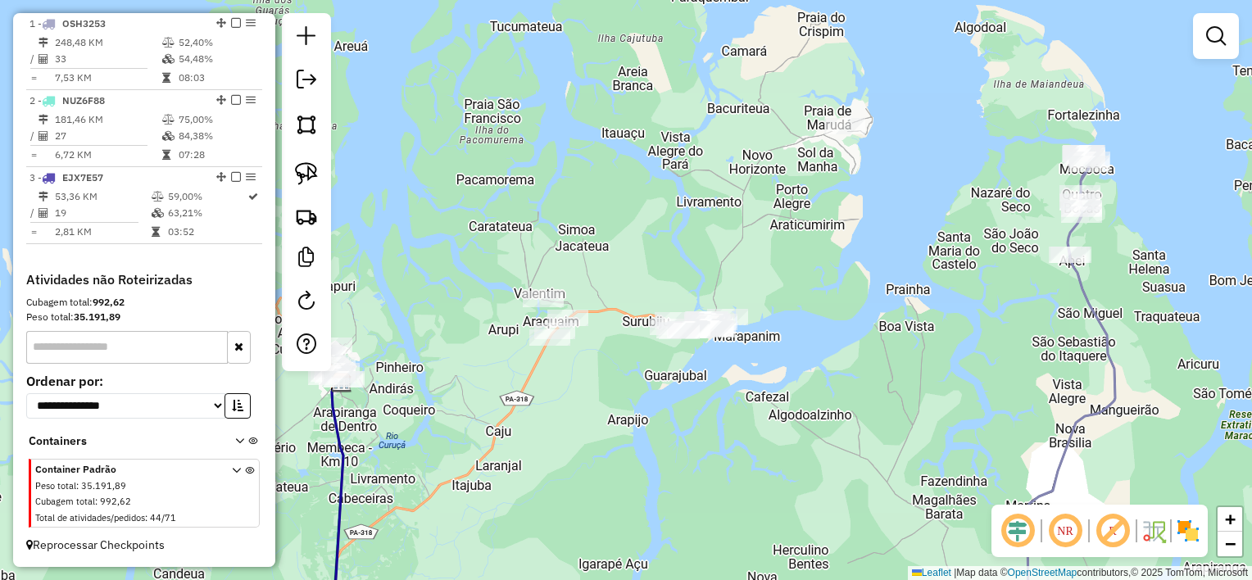
drag, startPoint x: 615, startPoint y: 420, endPoint x: 666, endPoint y: 215, distance: 211.2
click at [665, 224] on div "Janela de atendimento Grade de atendimento Capacidade Transportadoras Veículos …" at bounding box center [626, 290] width 1252 height 580
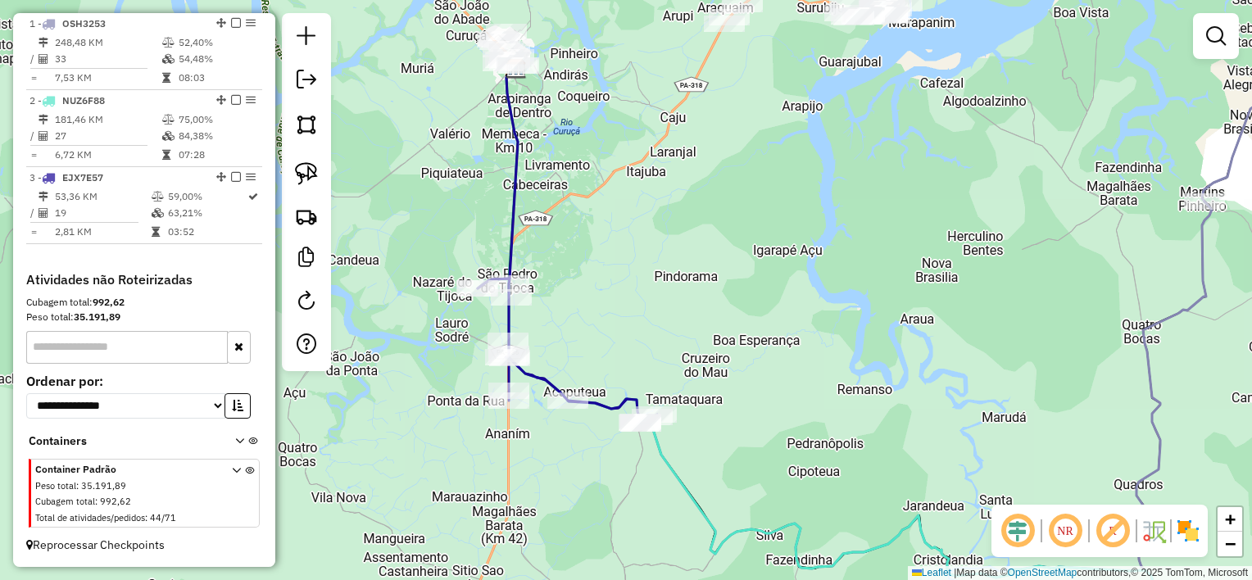
drag, startPoint x: 814, startPoint y: 476, endPoint x: 762, endPoint y: 277, distance: 205.9
click at [767, 305] on div "Janela de atendimento Grade de atendimento Capacidade Transportadoras Veículos …" at bounding box center [626, 290] width 1252 height 580
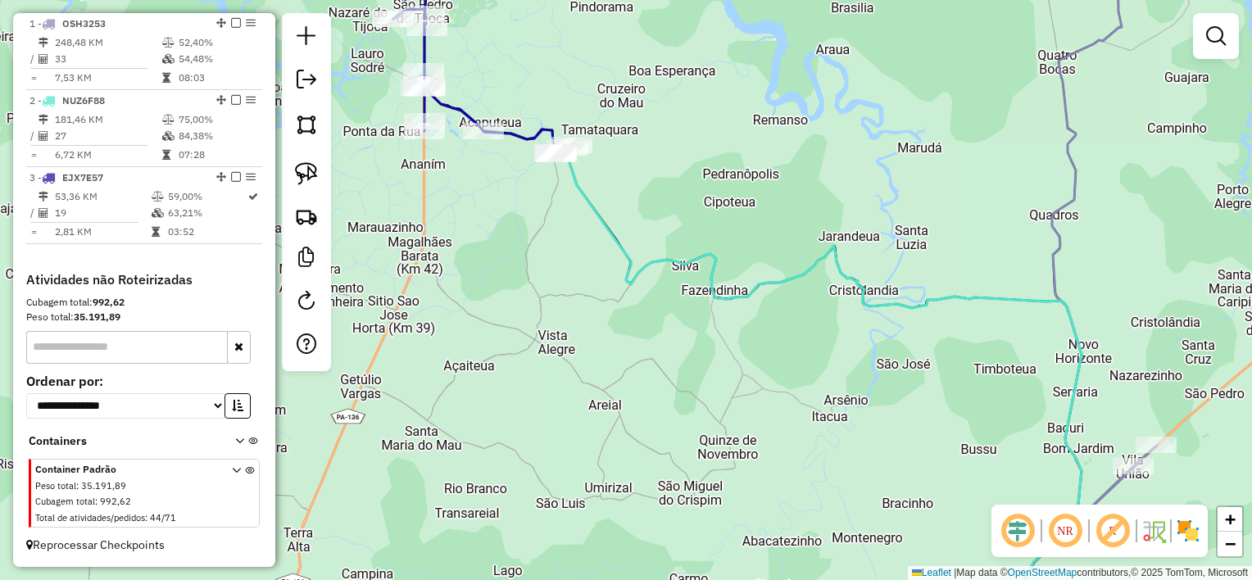
drag, startPoint x: 900, startPoint y: 515, endPoint x: 777, endPoint y: 305, distance: 243.5
click at [778, 306] on div "Janela de atendimento Grade de atendimento Capacidade Transportadoras Veículos …" at bounding box center [626, 290] width 1252 height 580
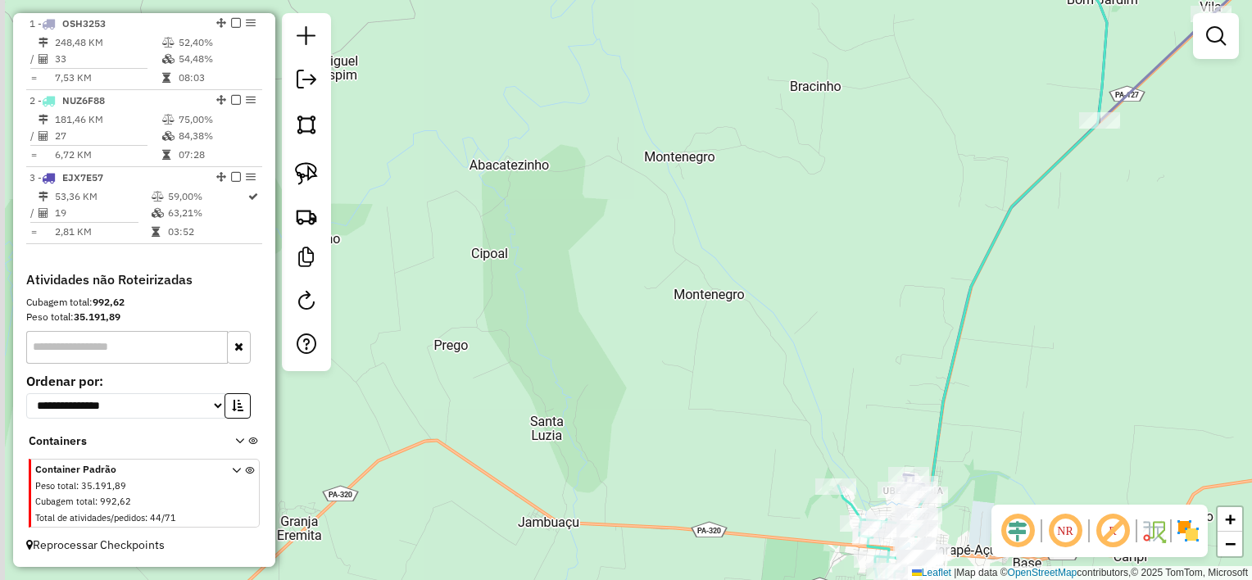
drag, startPoint x: 610, startPoint y: 203, endPoint x: 633, endPoint y: 216, distance: 26.4
click at [672, 257] on div "Janela de atendimento Grade de atendimento Capacidade Transportadoras Veículos …" at bounding box center [626, 290] width 1252 height 580
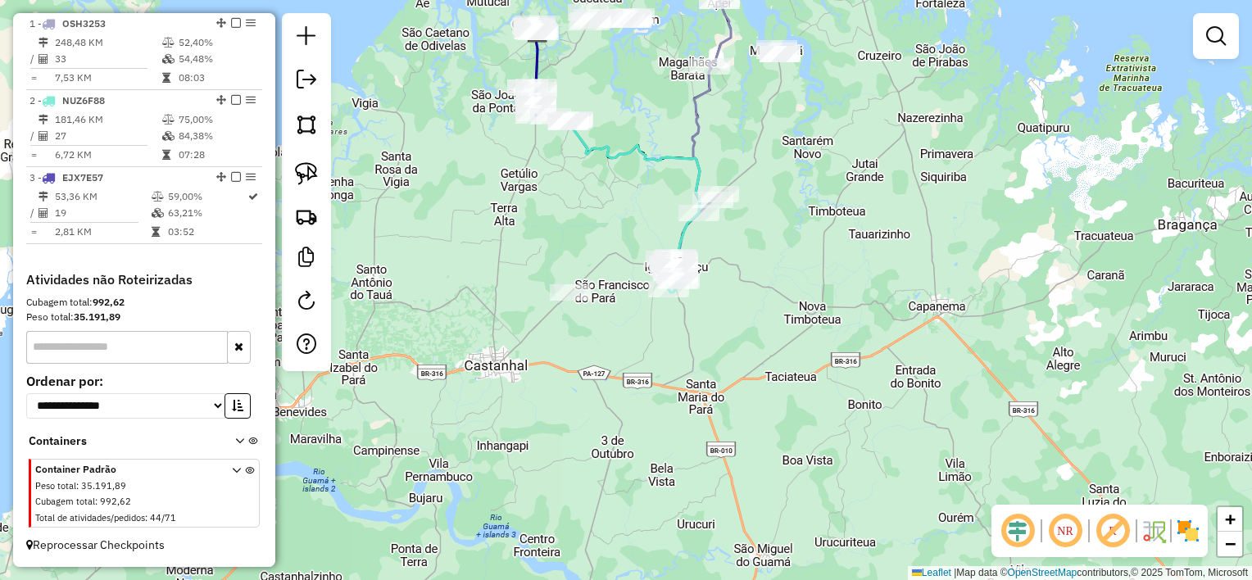
drag, startPoint x: 601, startPoint y: 188, endPoint x: 610, endPoint y: 195, distance: 10.5
click at [610, 195] on div "Janela de atendimento Grade de atendimento Capacidade Transportadoras Veículos …" at bounding box center [626, 290] width 1252 height 580
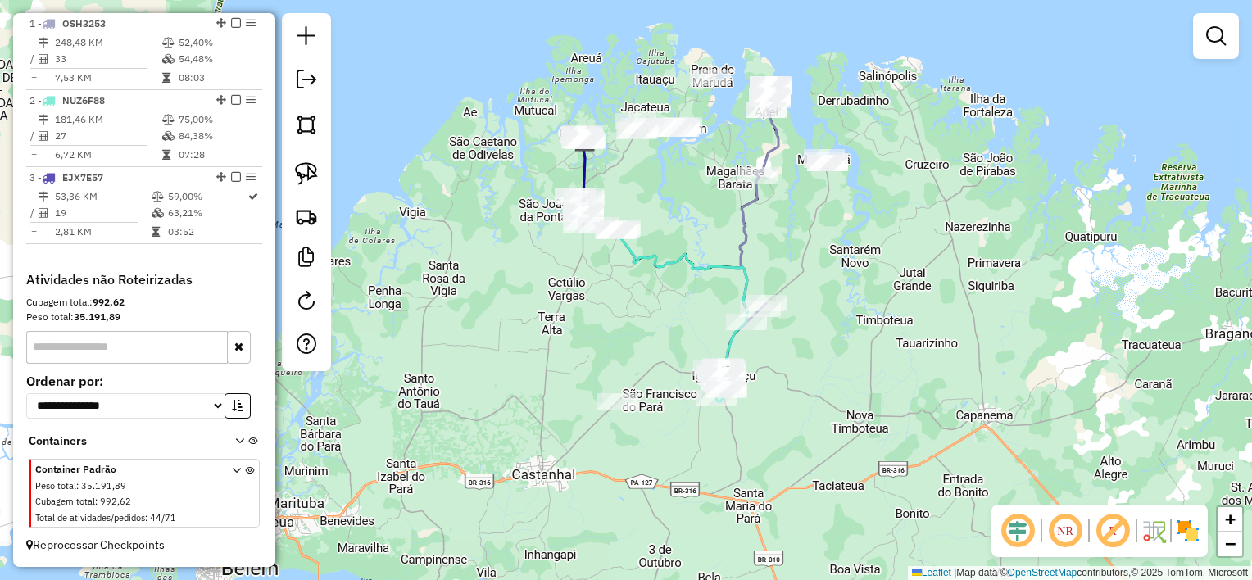
drag, startPoint x: 613, startPoint y: 55, endPoint x: 691, endPoint y: 203, distance: 167.5
click at [691, 203] on div "Janela de atendimento Grade de atendimento Capacidade Transportadoras Veículos …" at bounding box center [626, 290] width 1252 height 580
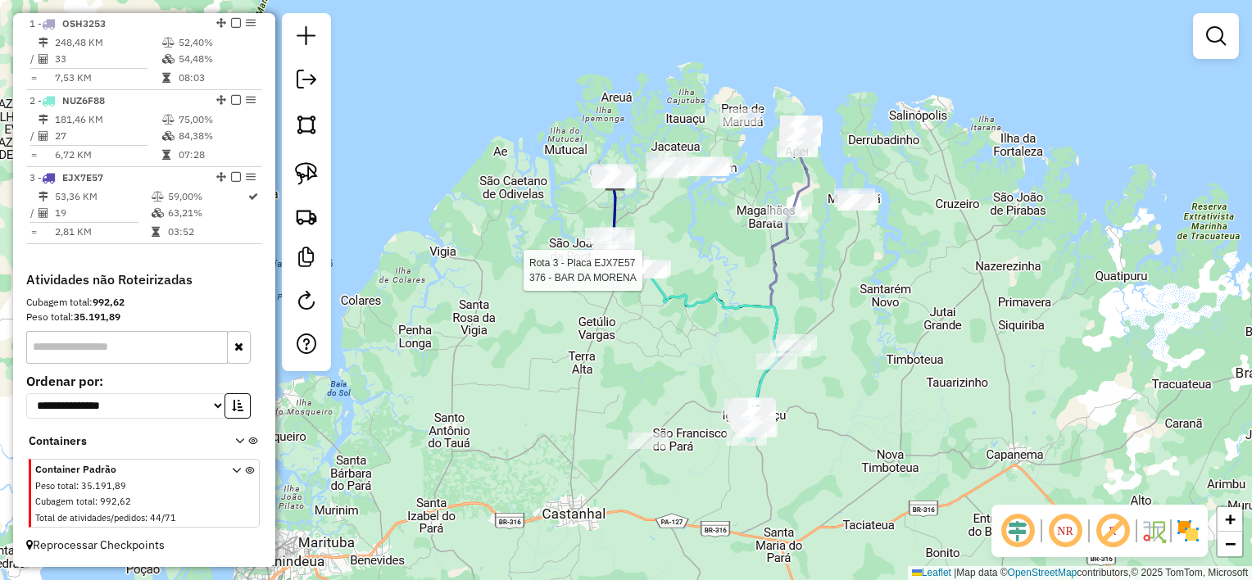
select select "**********"
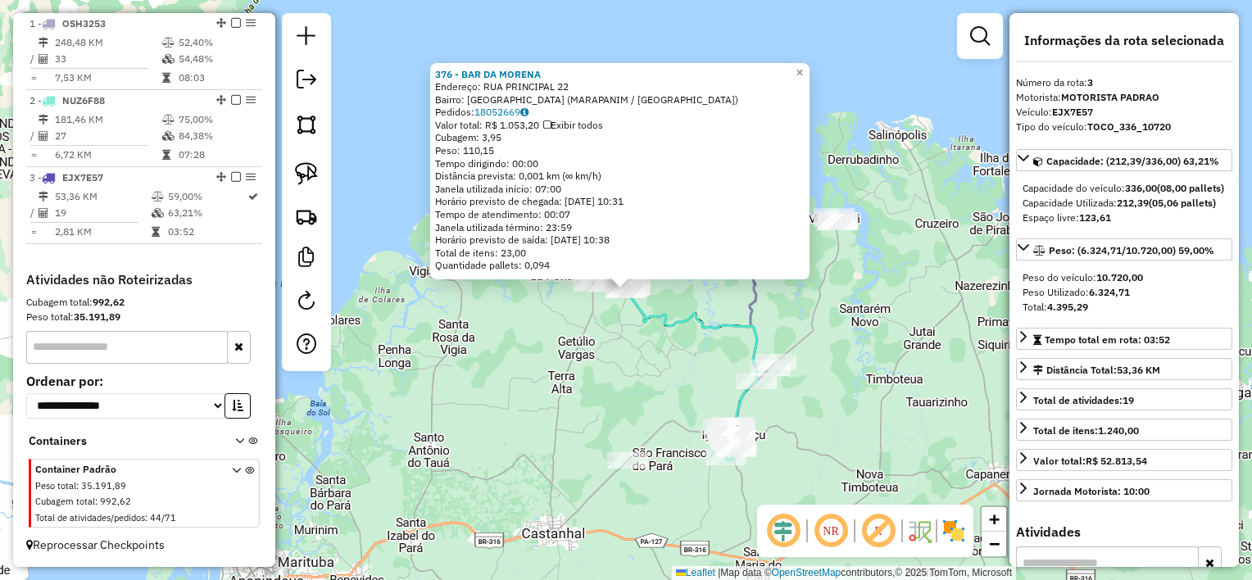
click at [655, 324] on icon at bounding box center [674, 317] width 165 height 232
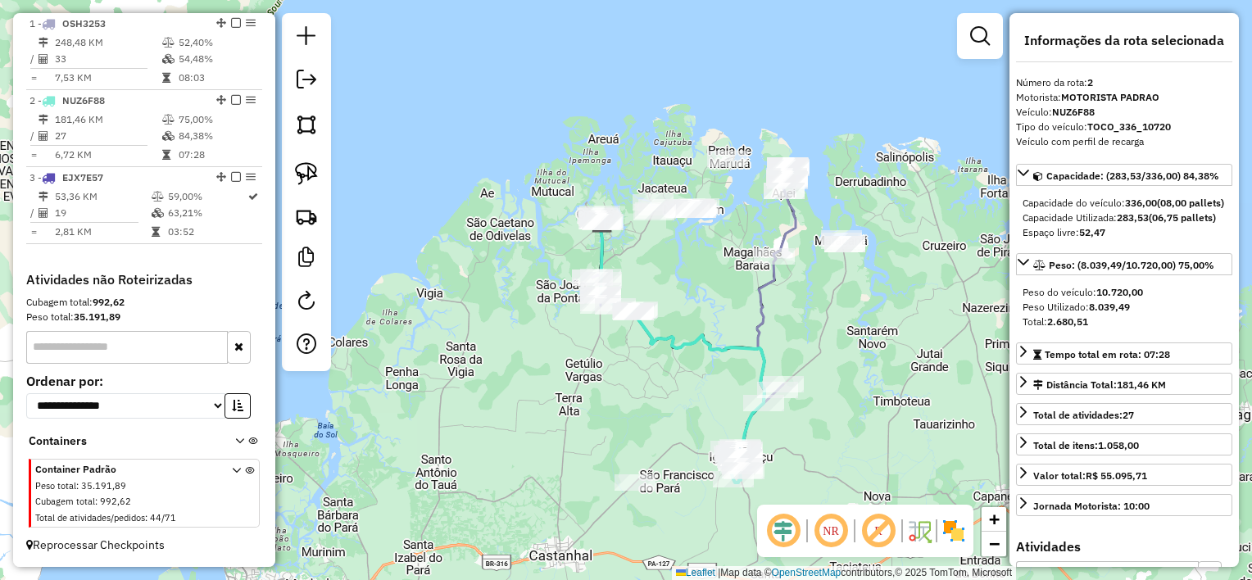
drag, startPoint x: 669, startPoint y: 270, endPoint x: 676, endPoint y: 291, distance: 22.5
click at [676, 291] on div "Janela de atendimento Grade de atendimento Capacidade Transportadoras Veículos …" at bounding box center [626, 290] width 1252 height 580
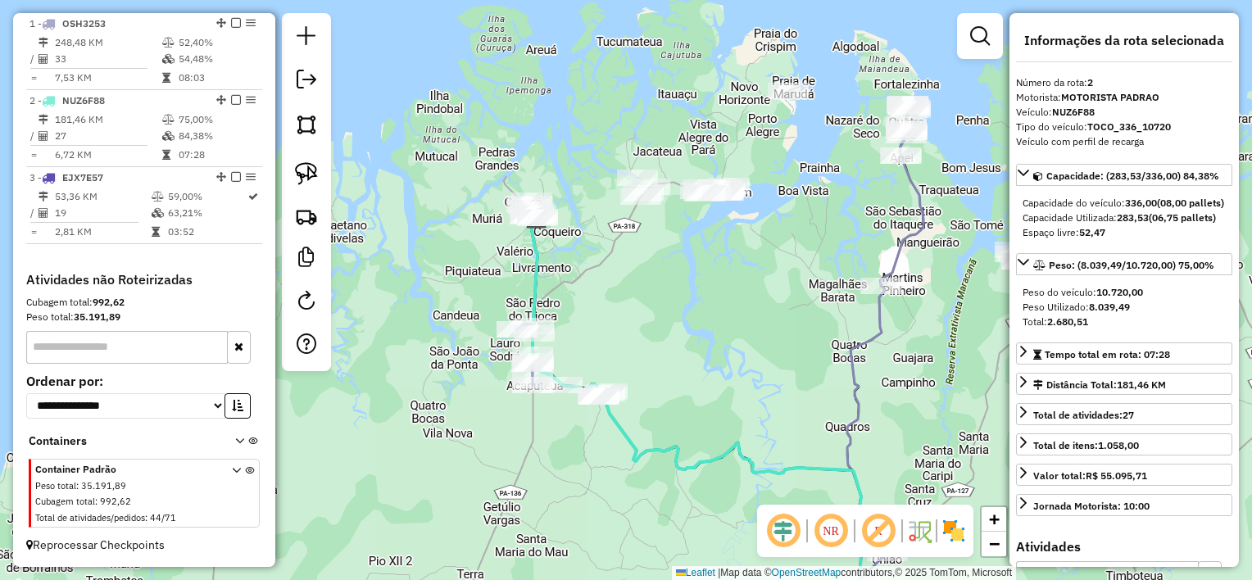
drag, startPoint x: 669, startPoint y: 236, endPoint x: 669, endPoint y: 256, distance: 19.7
click at [669, 256] on div "Janela de atendimento Grade de atendimento Capacidade Transportadoras Veículos …" at bounding box center [626, 290] width 1252 height 580
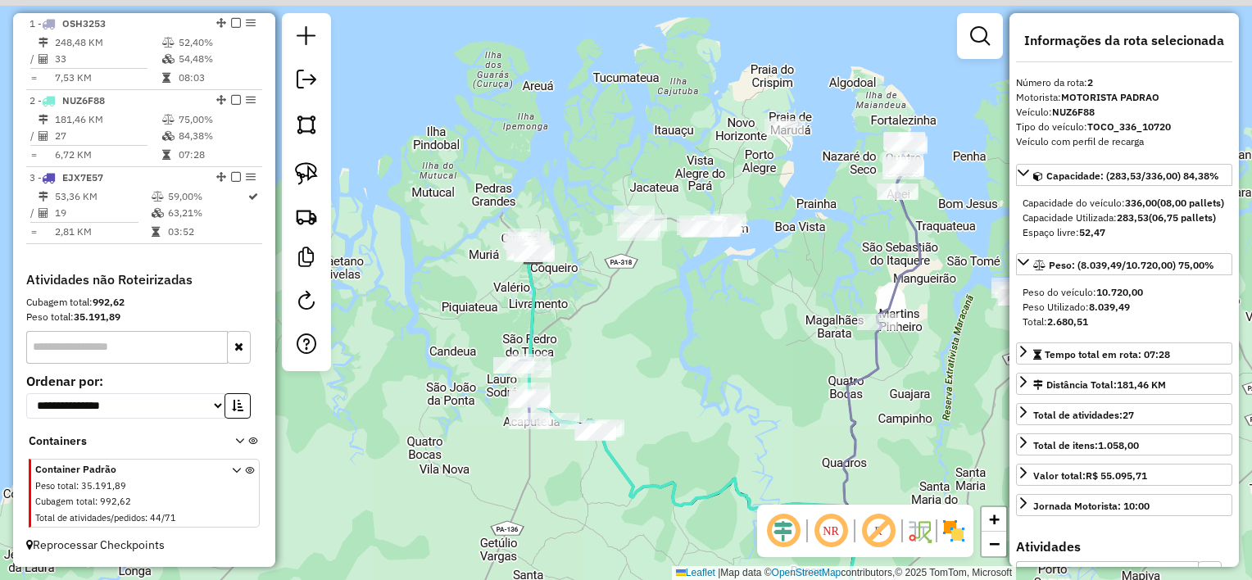
drag, startPoint x: 669, startPoint y: 261, endPoint x: 666, endPoint y: 281, distance: 19.8
click at [666, 281] on div "Janela de atendimento Grade de atendimento Capacidade Transportadoras Veículos …" at bounding box center [626, 290] width 1252 height 580
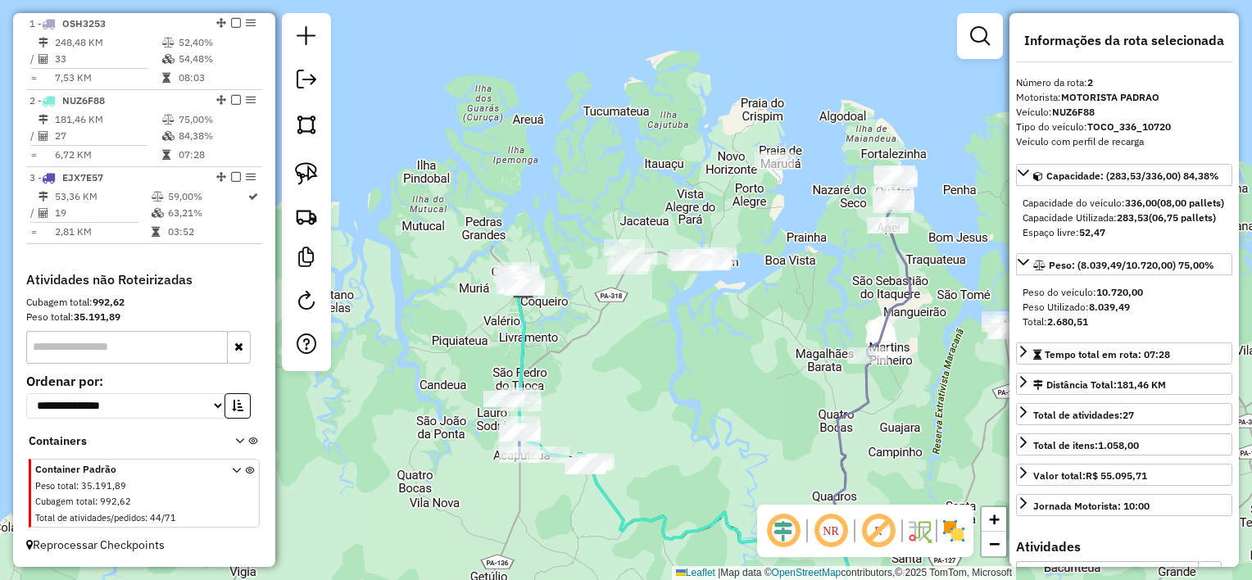
drag, startPoint x: 677, startPoint y: 315, endPoint x: 563, endPoint y: 315, distance: 113.9
click at [666, 338] on div "Janela de atendimento Grade de atendimento Capacidade Transportadoras Veículos …" at bounding box center [626, 290] width 1252 height 580
click at [304, 180] on img at bounding box center [306, 173] width 23 height 23
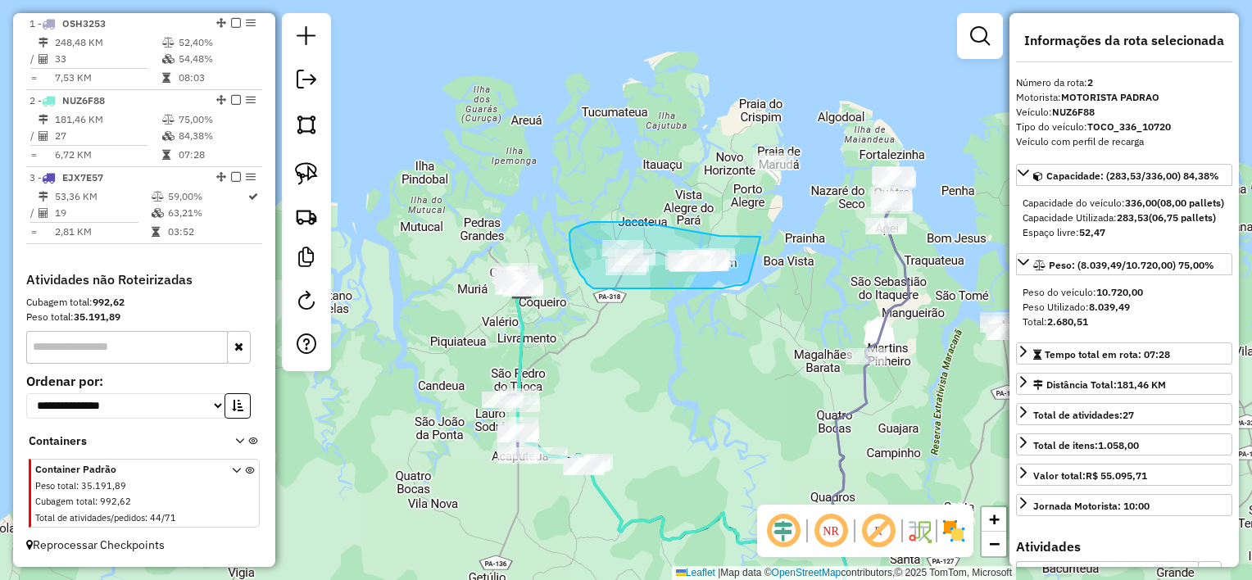
drag, startPoint x: 754, startPoint y: 237, endPoint x: 751, endPoint y: 280, distance: 43.5
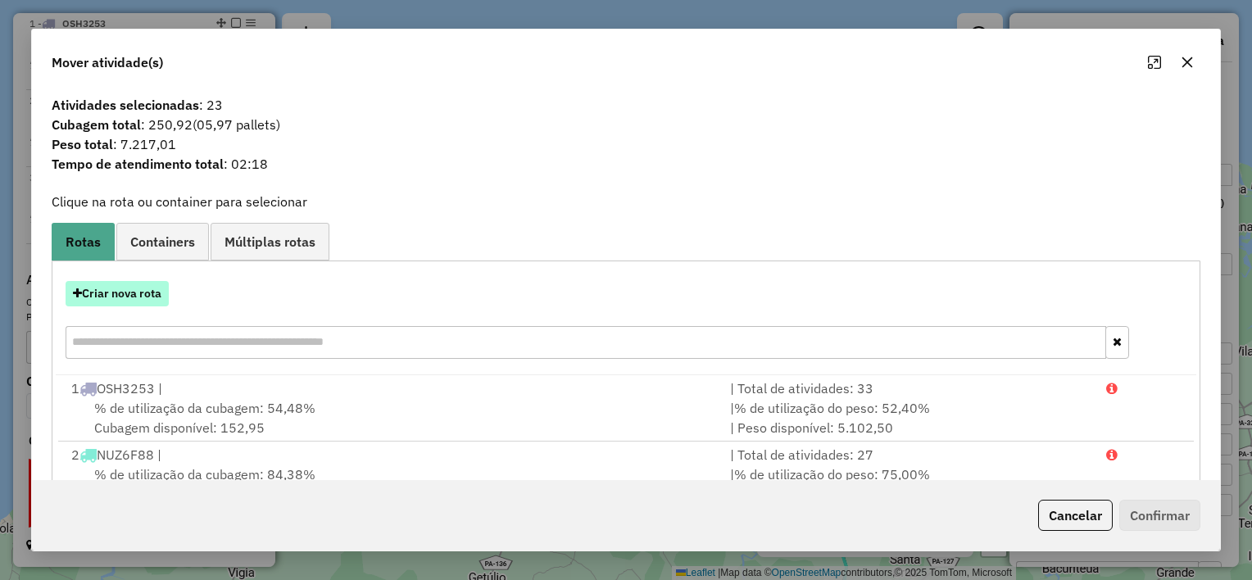
click at [151, 298] on button "Criar nova rota" at bounding box center [117, 293] width 103 height 25
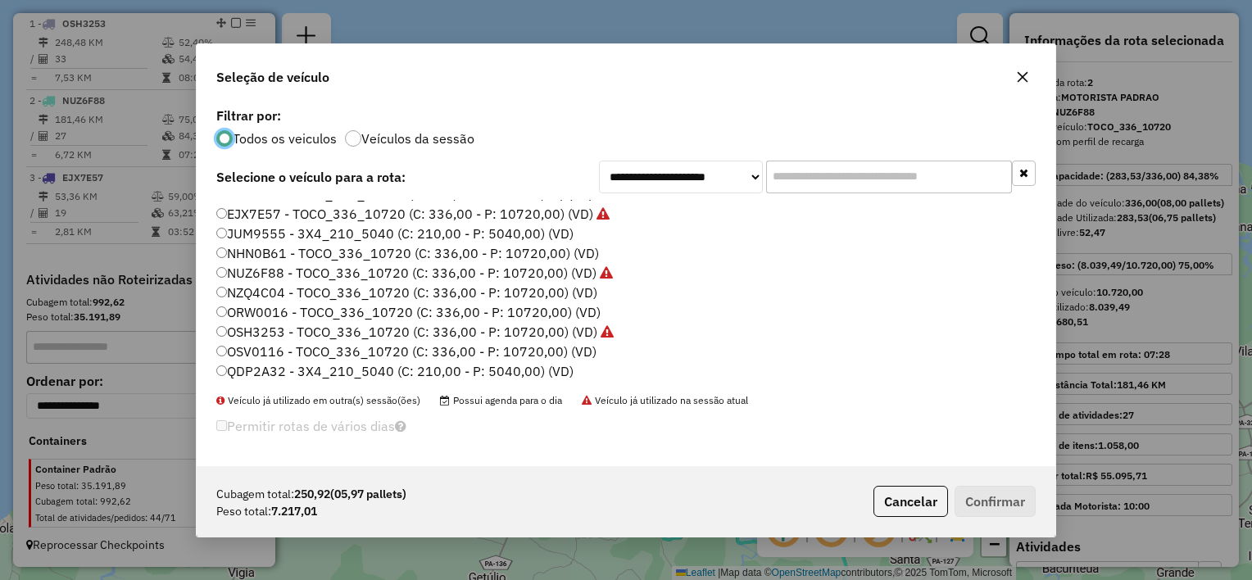
scroll to position [75, 0]
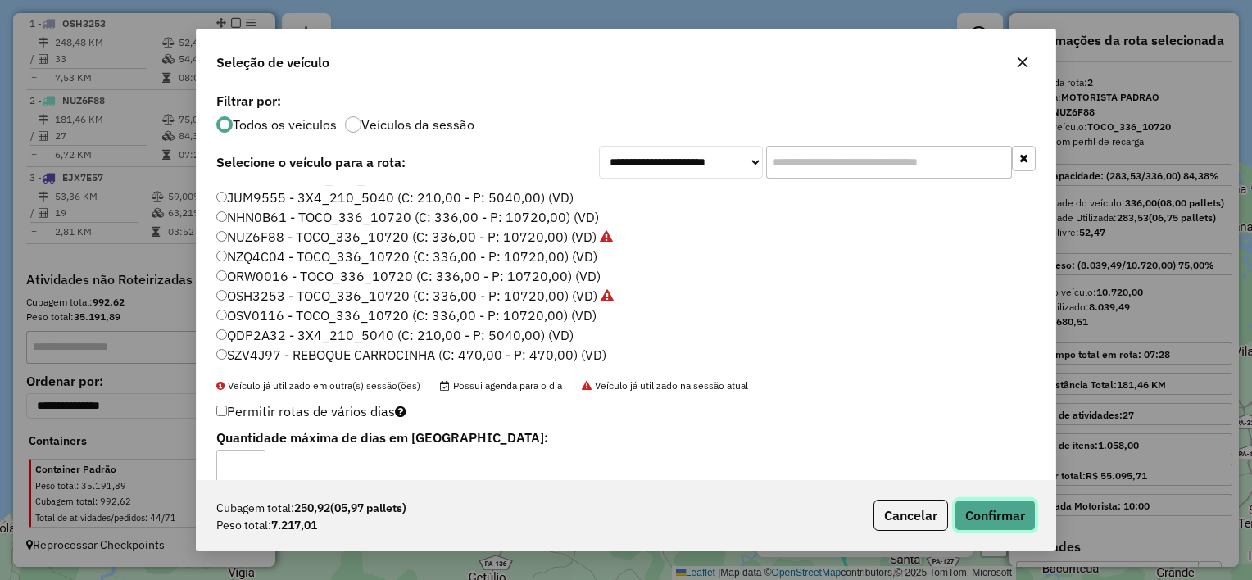
click at [1015, 528] on button "Confirmar" at bounding box center [995, 515] width 81 height 31
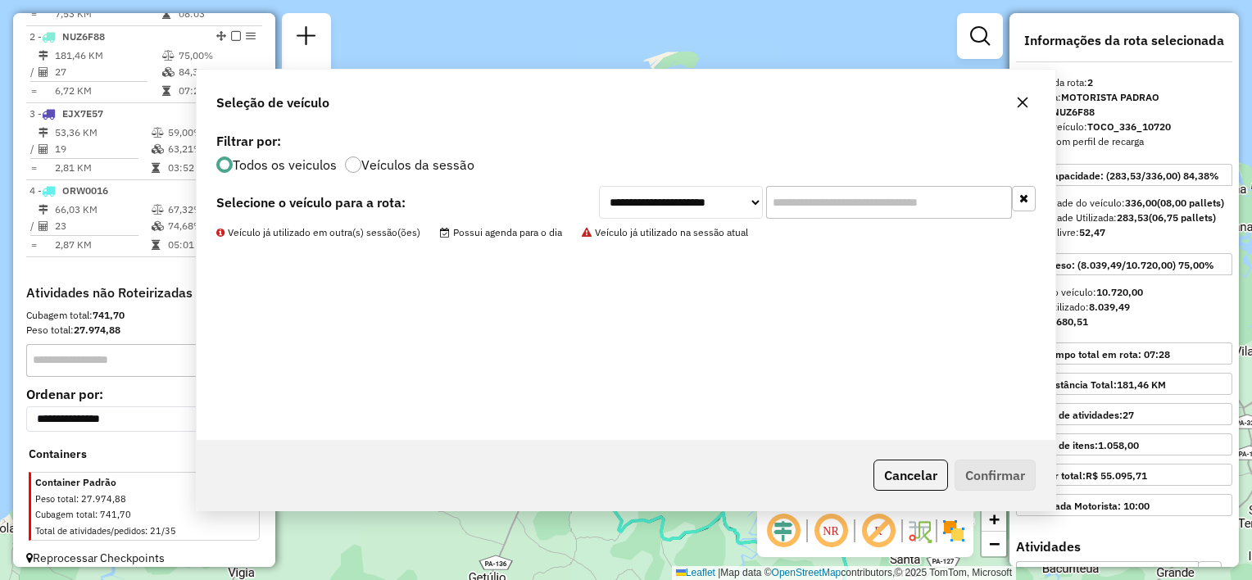
scroll to position [710, 0]
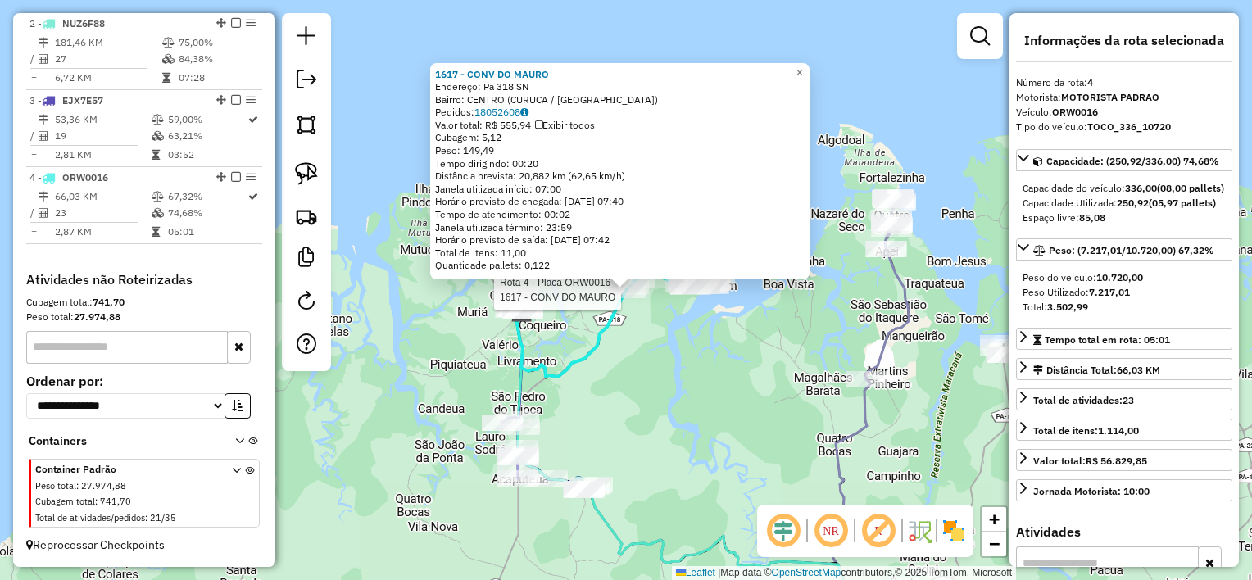
drag, startPoint x: 632, startPoint y: 344, endPoint x: 639, endPoint y: 334, distance: 12.3
click at [631, 343] on div "Rota 4 - Placa ORW0016 1617 - CONV DO MAURO 1617 - CONV DO [PERSON_NAME]: Pa 31…" at bounding box center [626, 290] width 1252 height 580
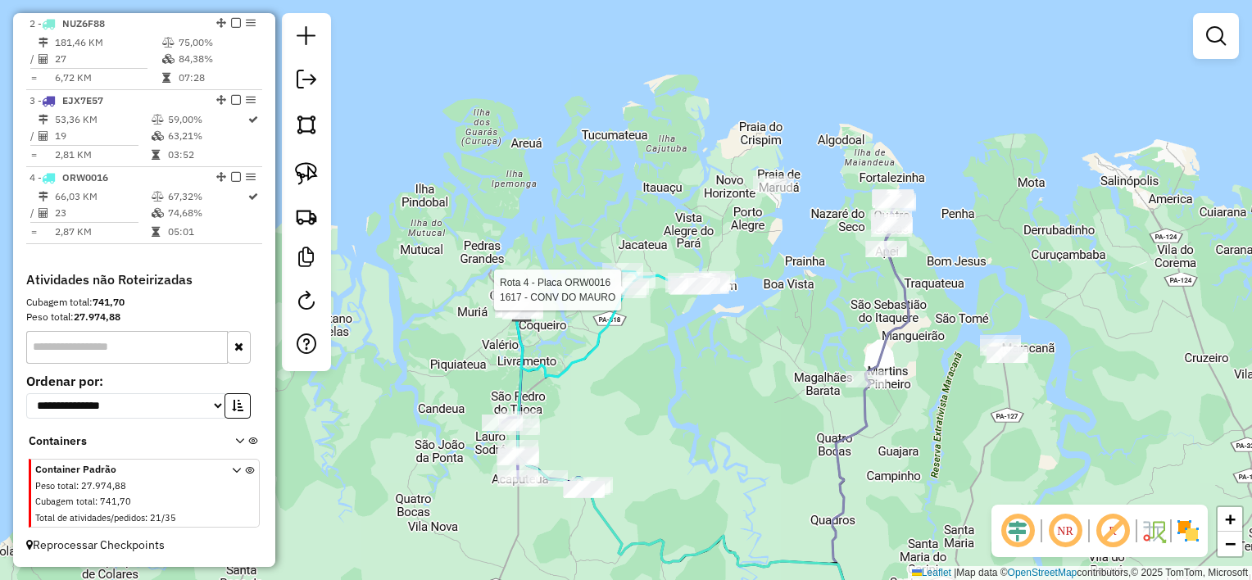
select select "**********"
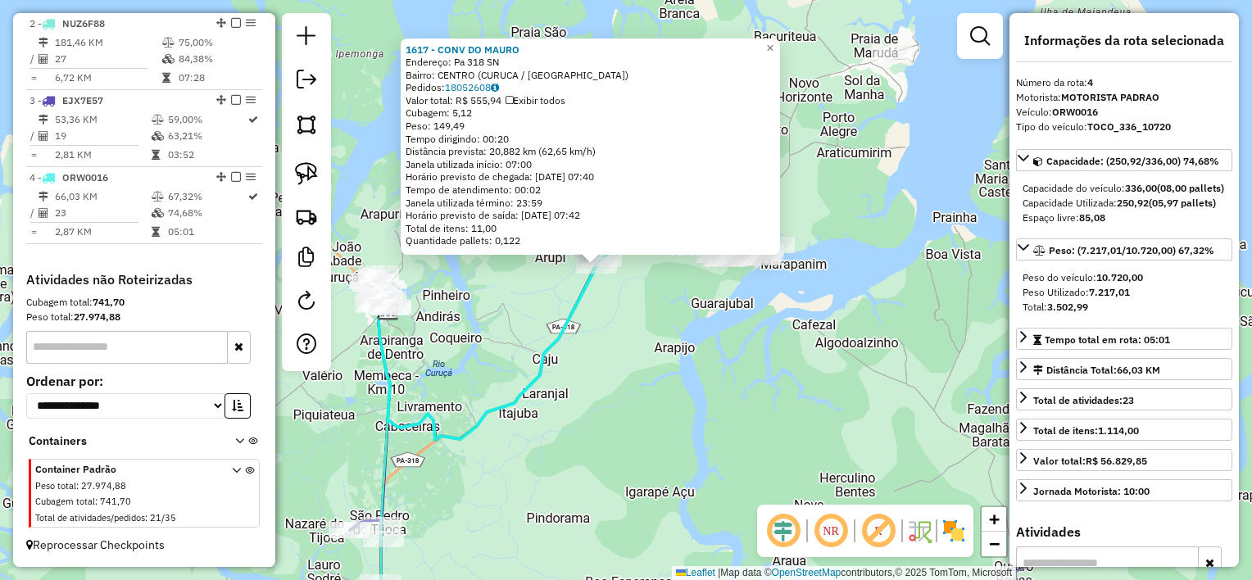
click at [651, 316] on div "1617 - CONV DO [PERSON_NAME]: Pa 318 SN Bairro: [GEOGRAPHIC_DATA] ([GEOGRAPHIC_…" at bounding box center [626, 290] width 1252 height 580
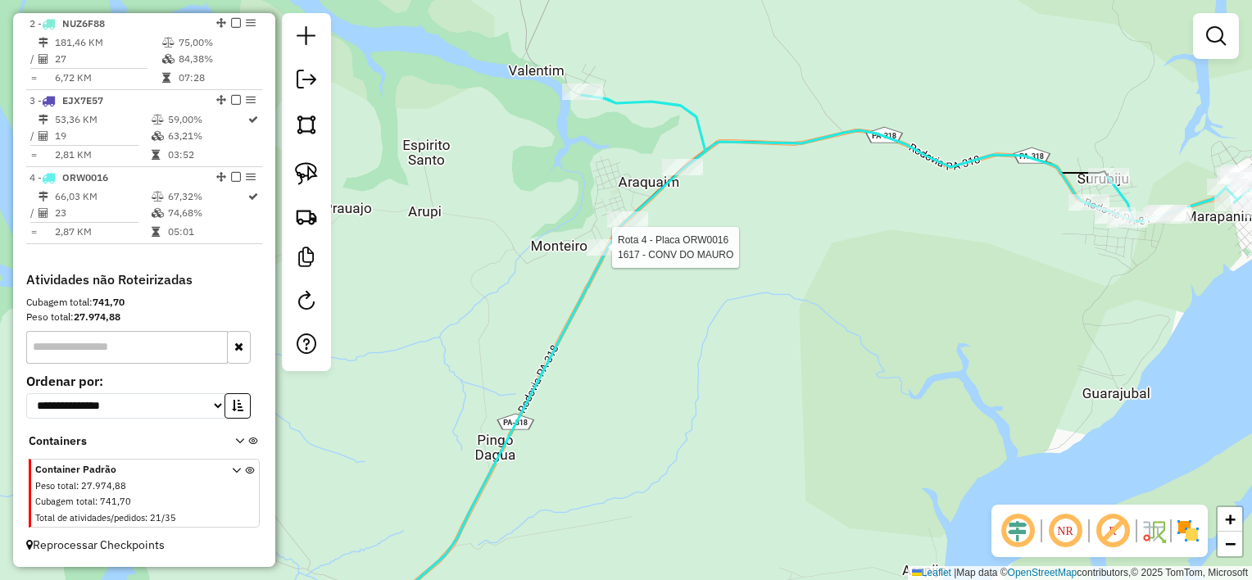
select select "**********"
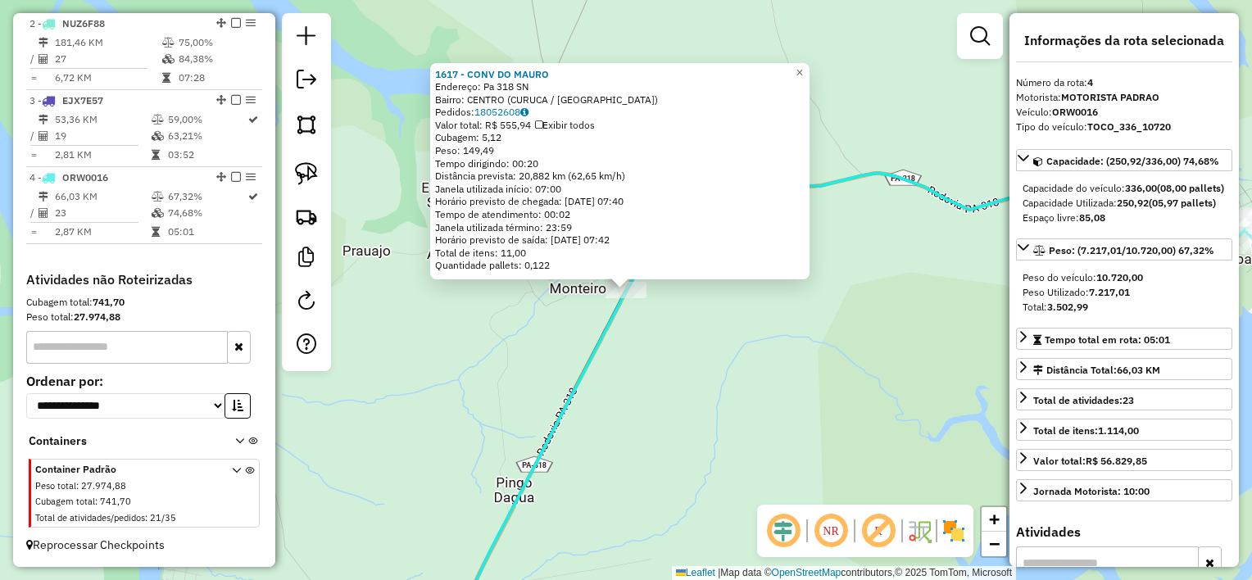
click at [664, 316] on div "1617 - CONV DO [PERSON_NAME]: Pa 318 SN Bairro: [GEOGRAPHIC_DATA] ([GEOGRAPHIC_…" at bounding box center [626, 290] width 1252 height 580
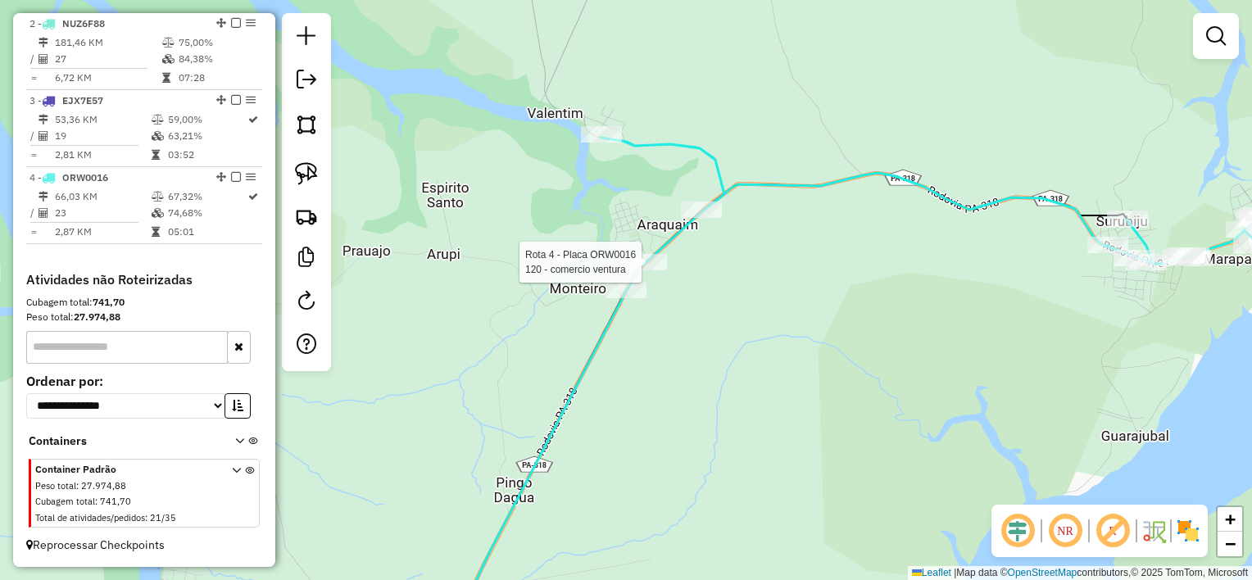
select select "**********"
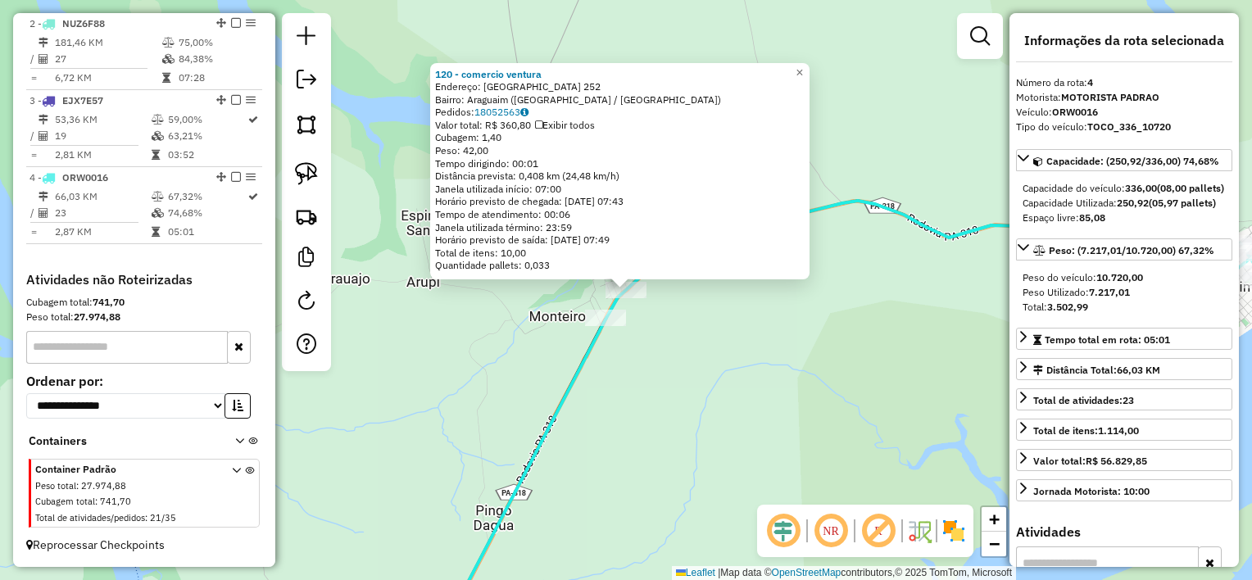
click at [659, 324] on div "120 - comercio ventura Endereço: [GEOGRAPHIC_DATA] 252 Bairro: [GEOGRAPHIC_DATA…" at bounding box center [626, 290] width 1252 height 580
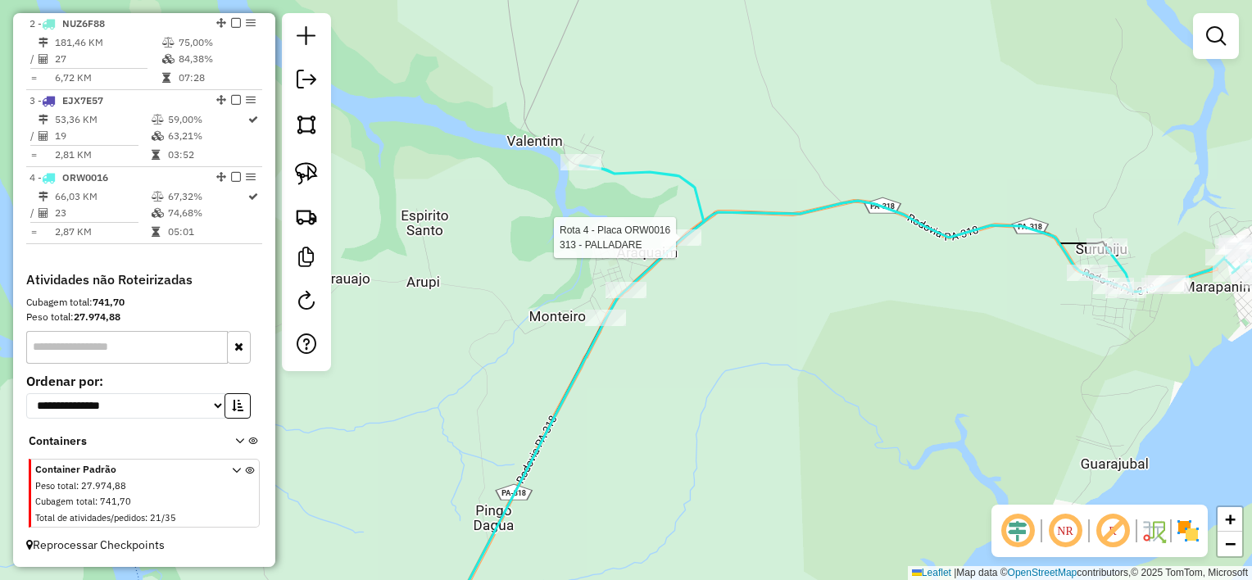
select select "**********"
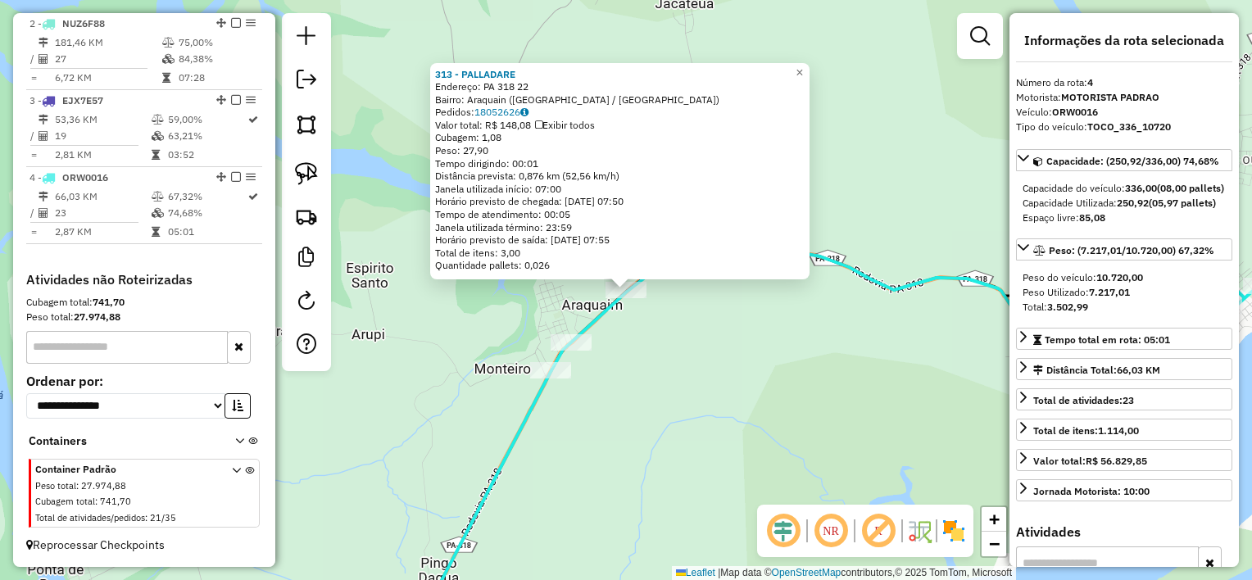
click at [651, 339] on div "313 - PALLADARE Endereço: PA 318 22 Bairro: [GEOGRAPHIC_DATA] ([GEOGRAPHIC_DATA…" at bounding box center [626, 290] width 1252 height 580
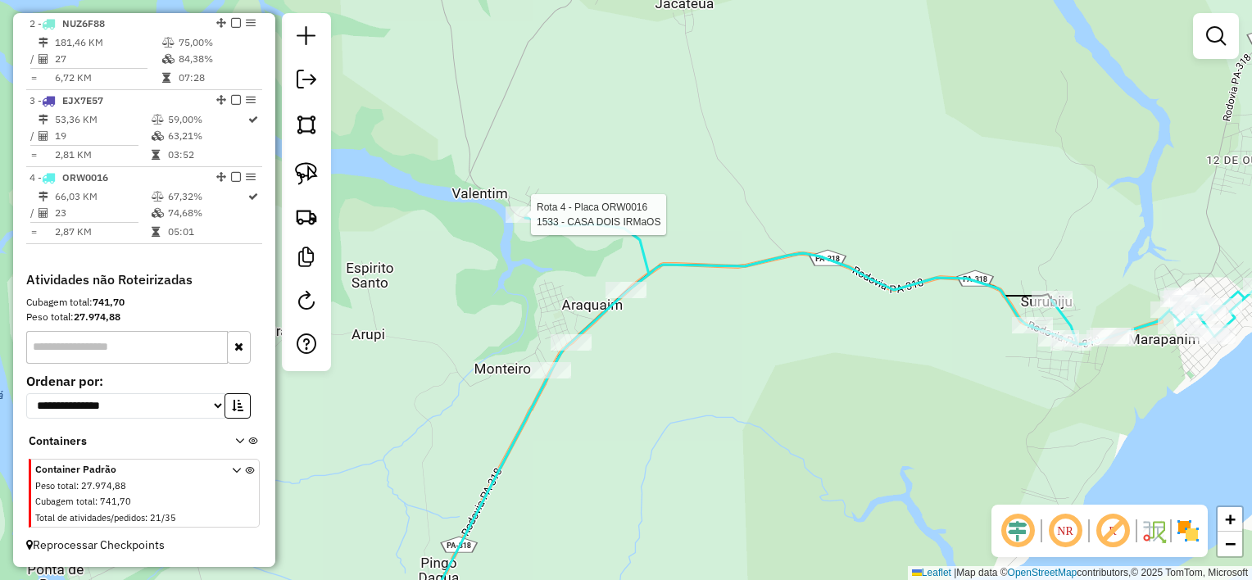
select select "**********"
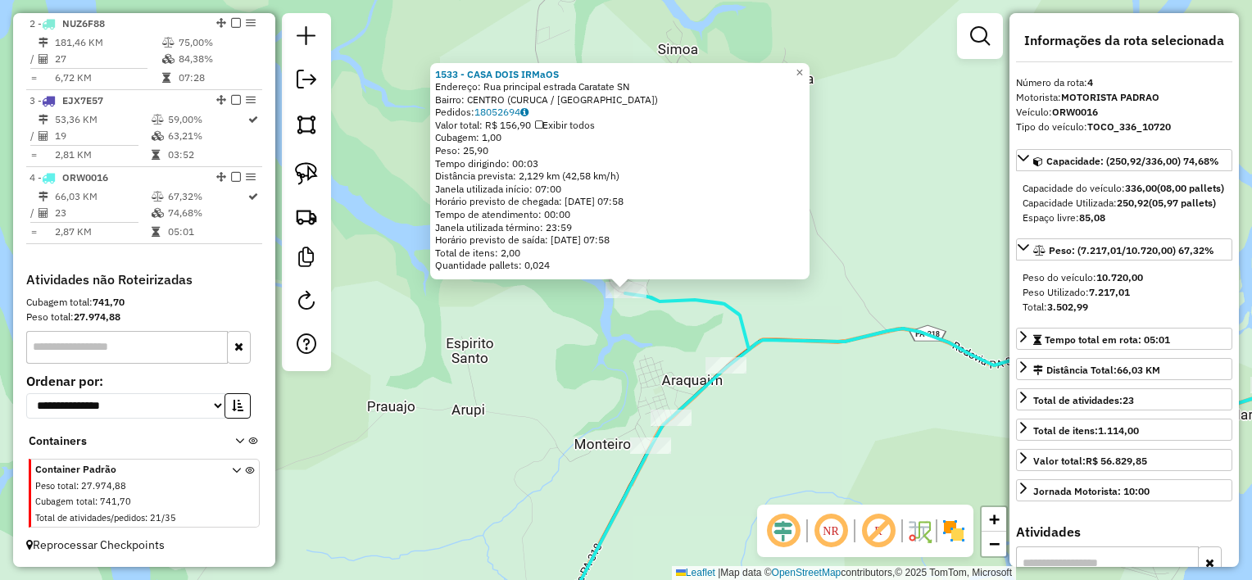
click at [819, 387] on div "1533 - CASA DOIS IRMaOS Endereço: Rua principal estrada Caratate SN Bairro: [GE…" at bounding box center [626, 290] width 1252 height 580
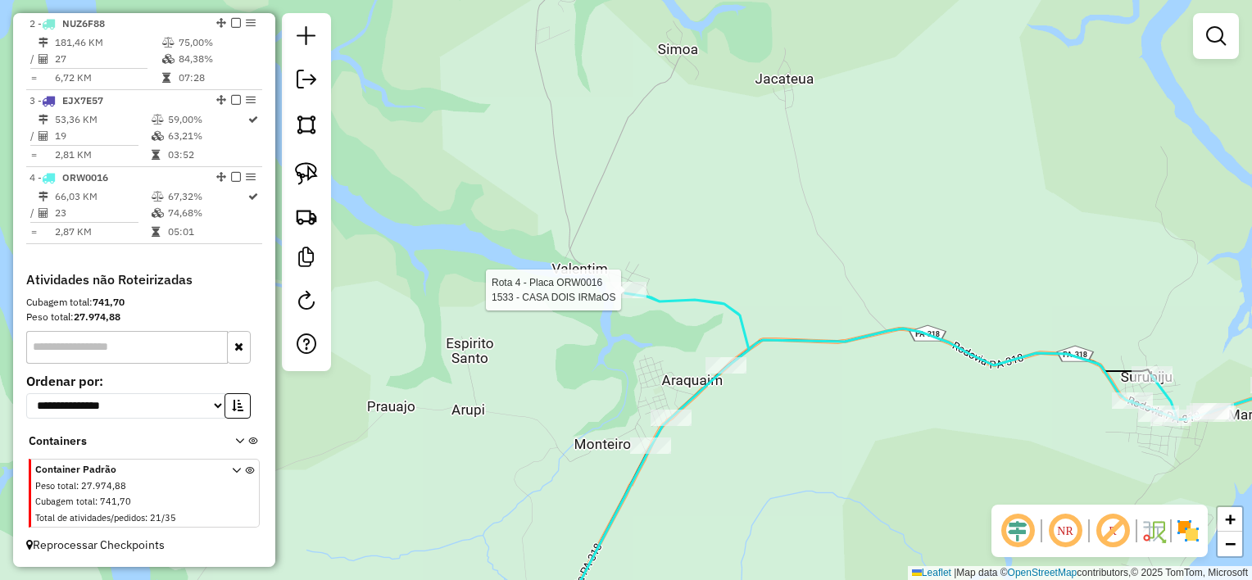
select select "**********"
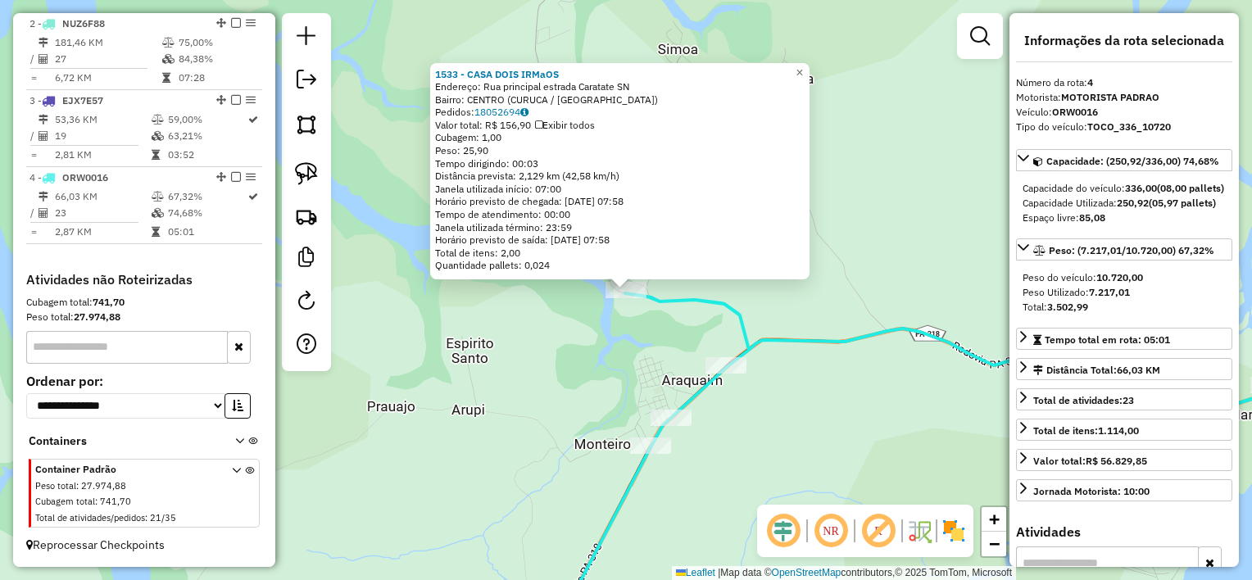
click at [791, 424] on div "Rota 4 - Placa ORW0016 313 - PALLADARE 1533 - CASA DOIS IRMaOS Endereço: Rua pr…" at bounding box center [626, 290] width 1252 height 580
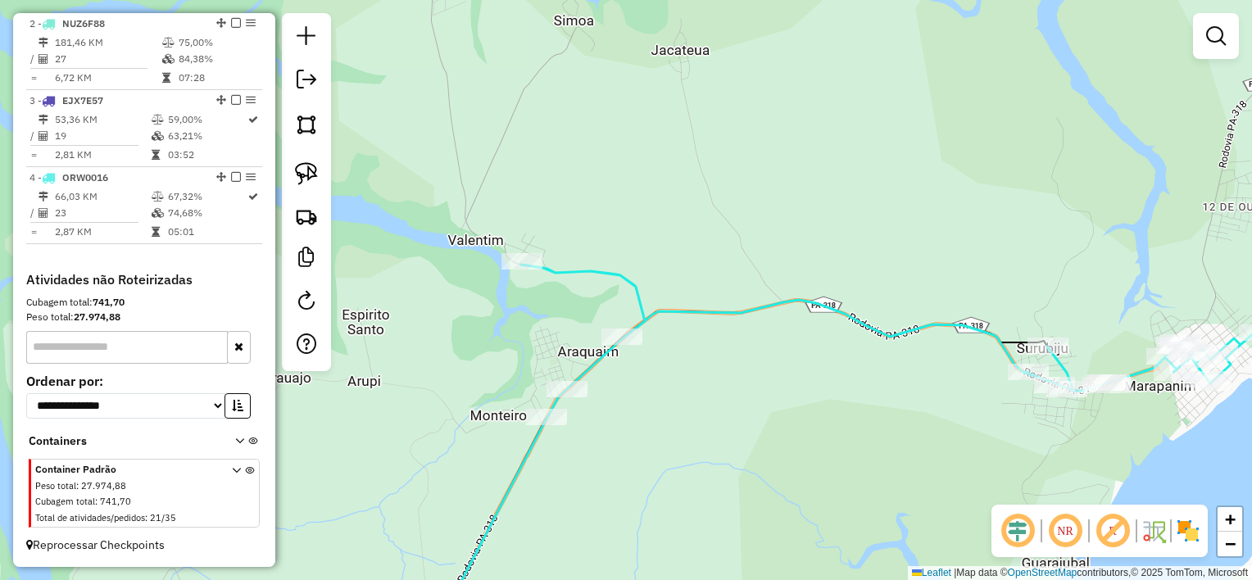
drag, startPoint x: 819, startPoint y: 433, endPoint x: 610, endPoint y: 311, distance: 242.0
click at [658, 361] on div "Janela de atendimento Grade de atendimento Capacidade Transportadoras Veículos …" at bounding box center [626, 290] width 1252 height 580
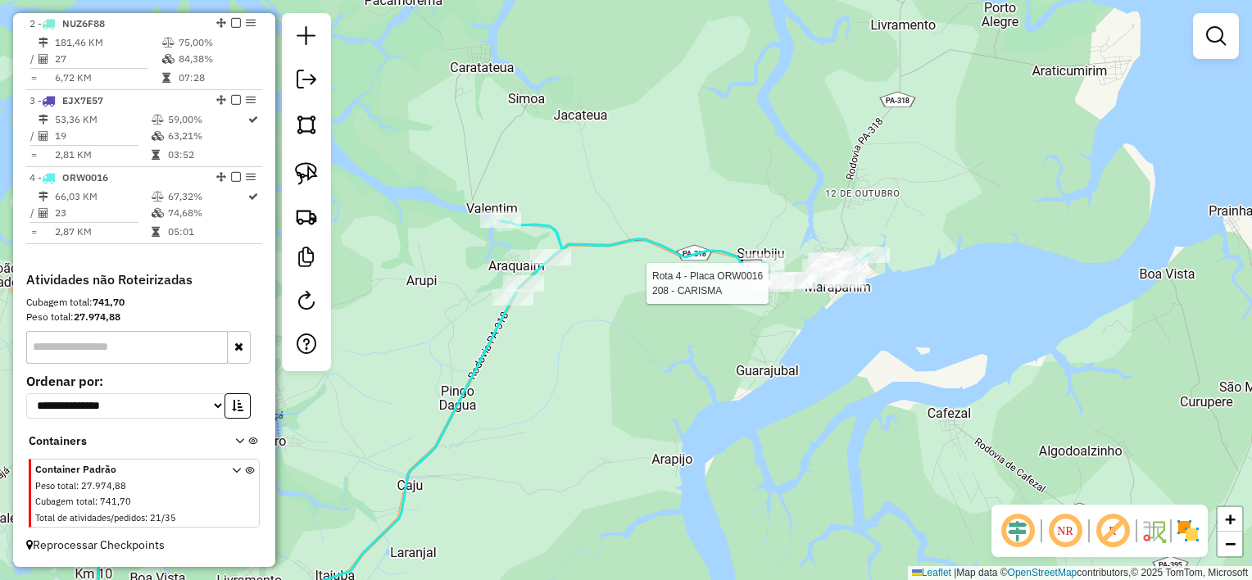
select select "**********"
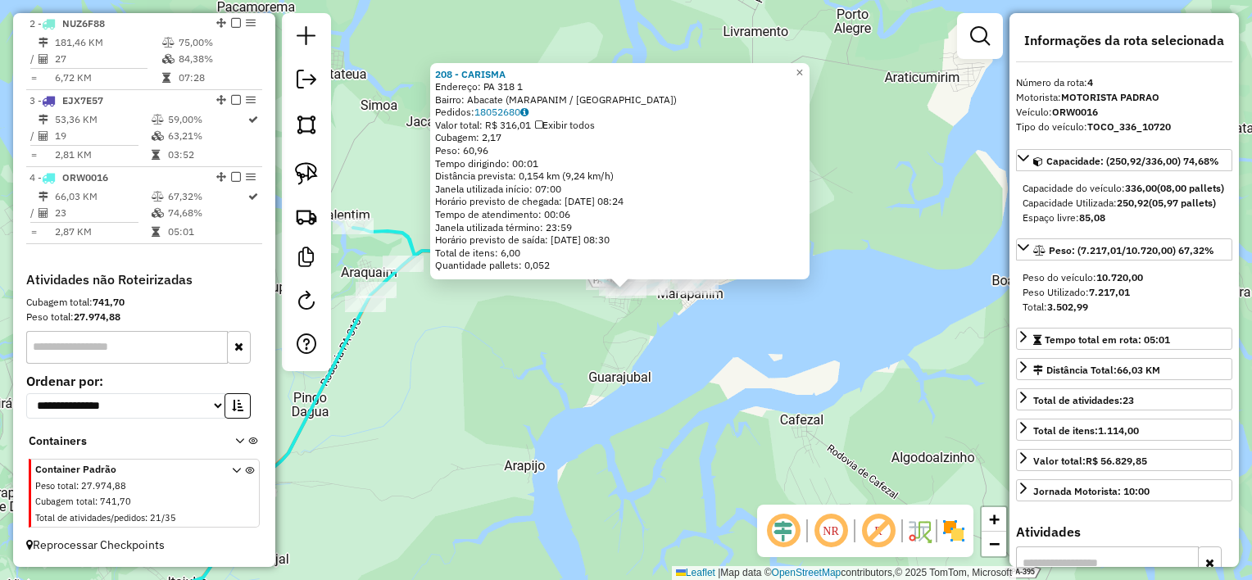
click at [533, 364] on div "208 - CARISMA Endereço: PA 318 1 Bairro: Abacate (MARAPANIM / [GEOGRAPHIC_DATA]…" at bounding box center [626, 290] width 1252 height 580
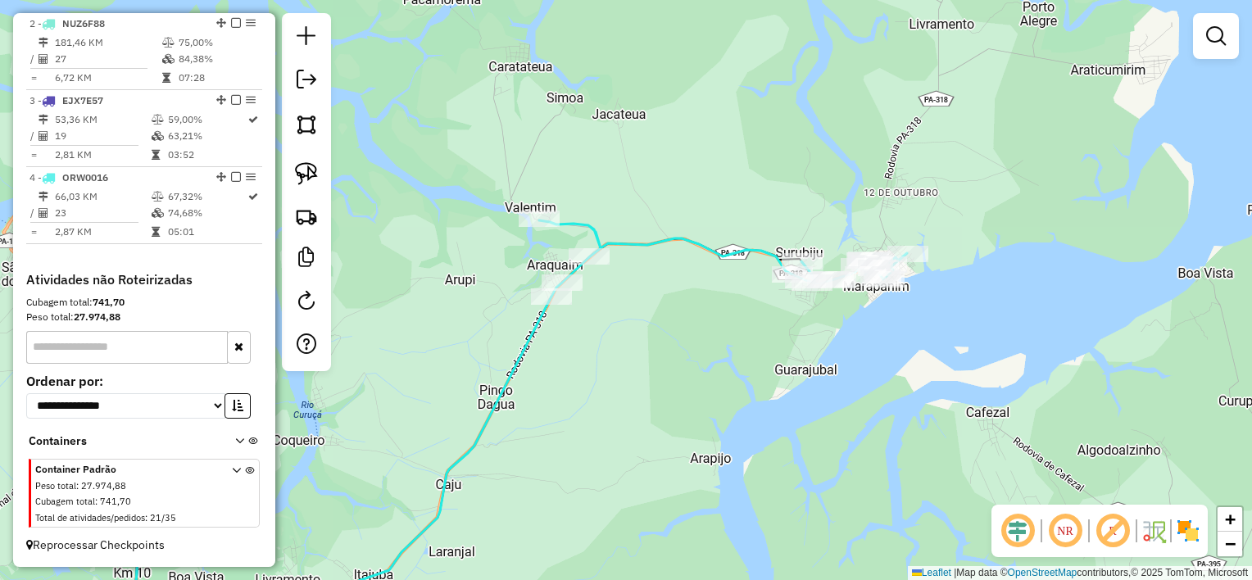
drag, startPoint x: 616, startPoint y: 356, endPoint x: 722, endPoint y: 356, distance: 105.7
click at [722, 356] on div "Janela de atendimento Grade de atendimento Capacidade Transportadoras Veículos …" at bounding box center [626, 290] width 1252 height 580
select select "**********"
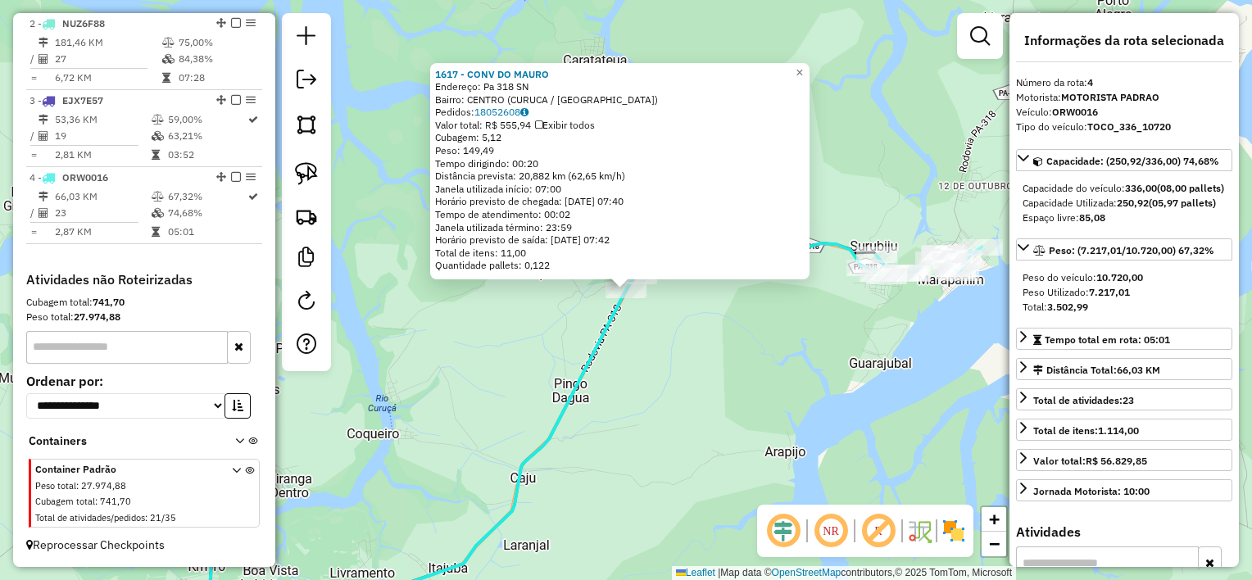
click at [646, 305] on div "1617 - CONV DO [PERSON_NAME]: Pa 318 SN Bairro: [GEOGRAPHIC_DATA] ([GEOGRAPHIC_…" at bounding box center [626, 290] width 1252 height 580
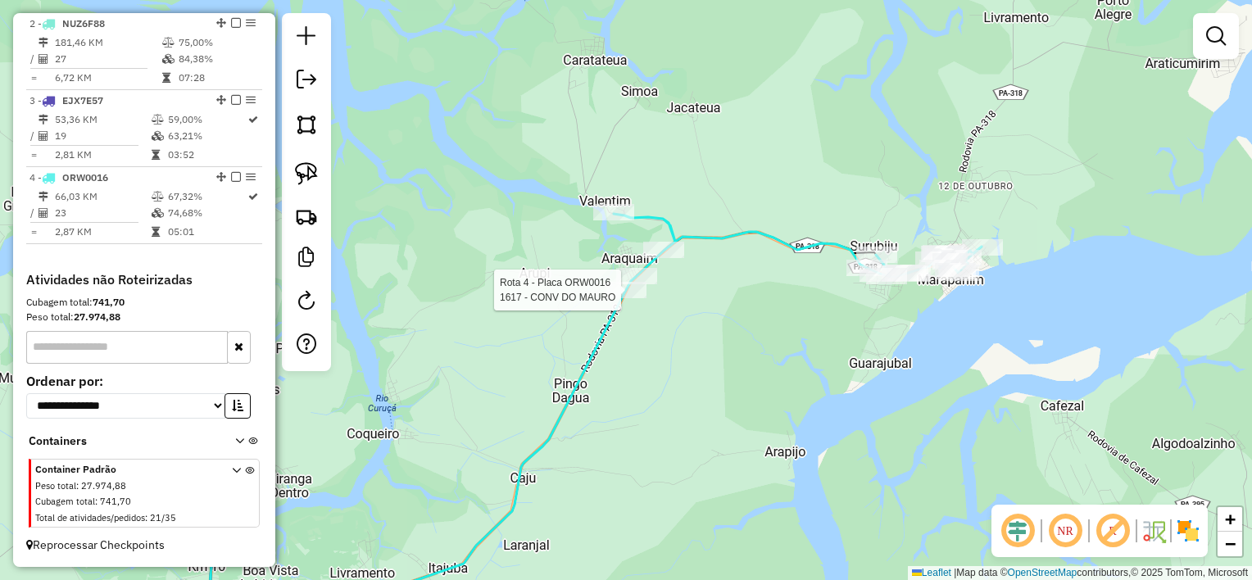
select select "**********"
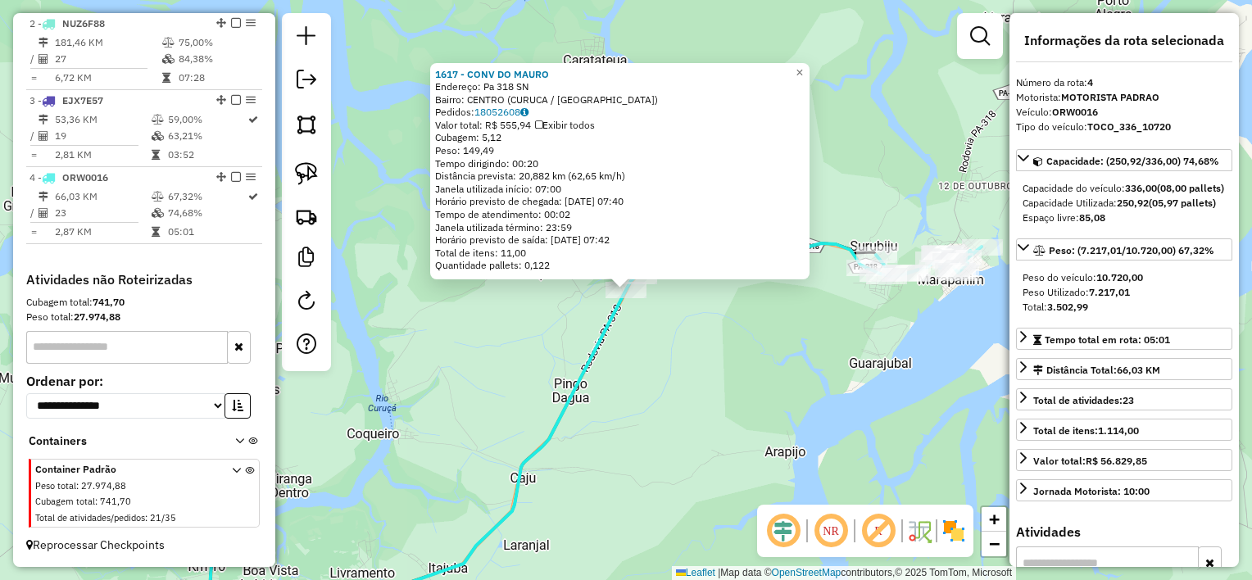
click at [655, 321] on div "Rota 4 - Placa ORW0016 1617 - CONV DO MAURO 1617 - CONV DO [PERSON_NAME]: Pa 31…" at bounding box center [626, 290] width 1252 height 580
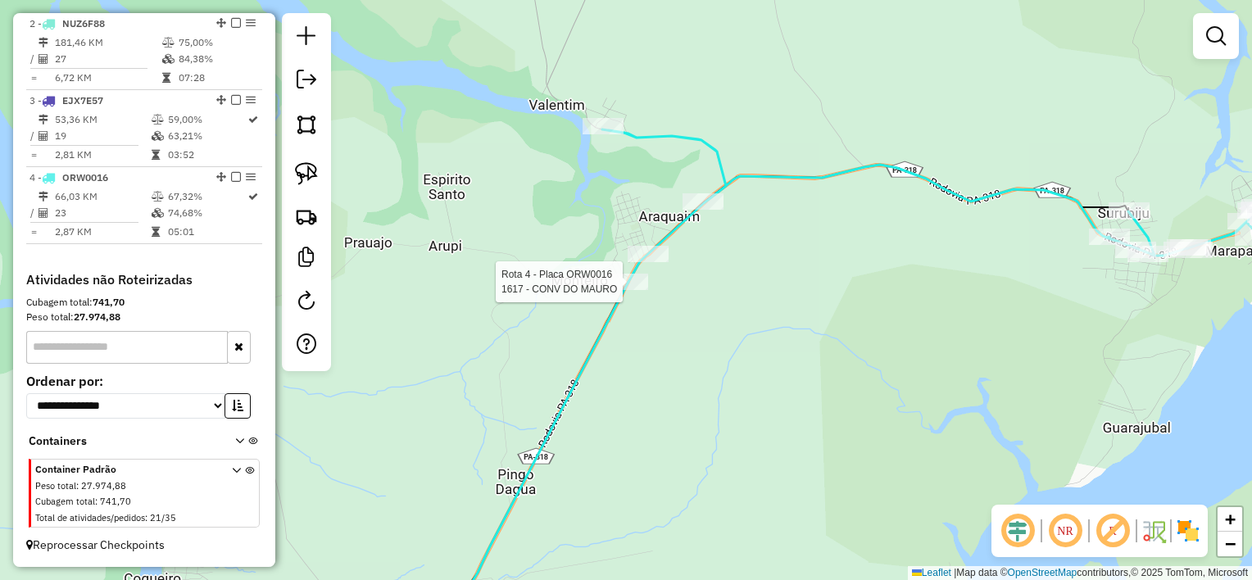
select select "**********"
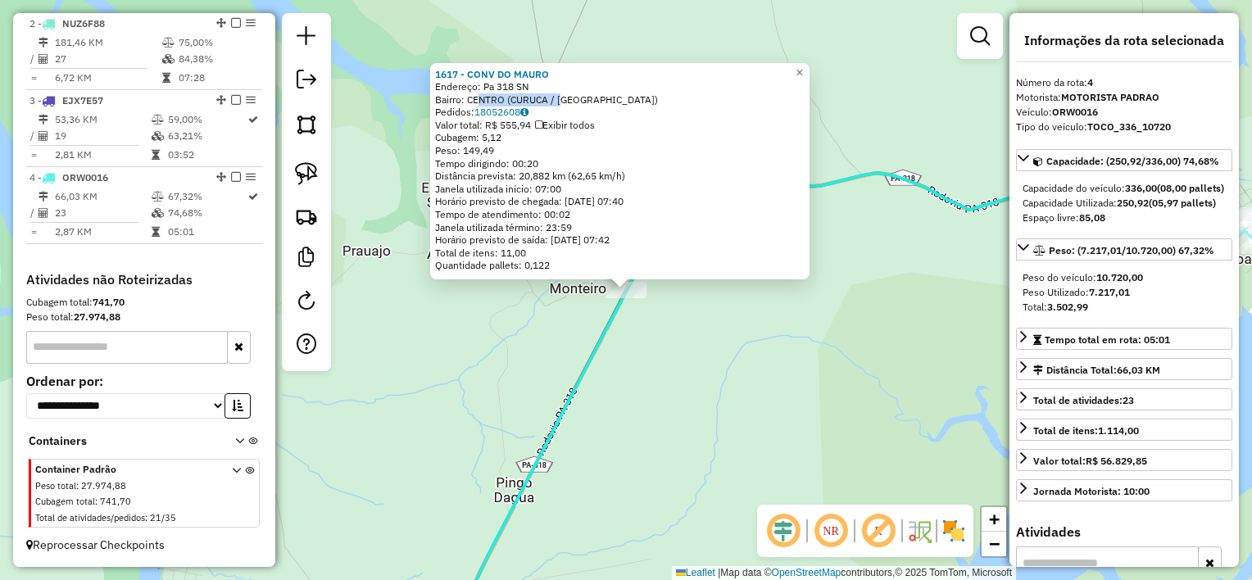
drag, startPoint x: 478, startPoint y: 101, endPoint x: 565, endPoint y: 98, distance: 86.9
click at [565, 98] on div "Bairro: CENTRO (CURUCA / [GEOGRAPHIC_DATA])" at bounding box center [620, 99] width 370 height 13
drag, startPoint x: 713, startPoint y: 386, endPoint x: 701, endPoint y: 348, distance: 39.4
click at [711, 380] on div "1617 - CONV DO [PERSON_NAME]: Pa 318 SN Bairro: [GEOGRAPHIC_DATA] ([GEOGRAPHIC_…" at bounding box center [626, 290] width 1252 height 580
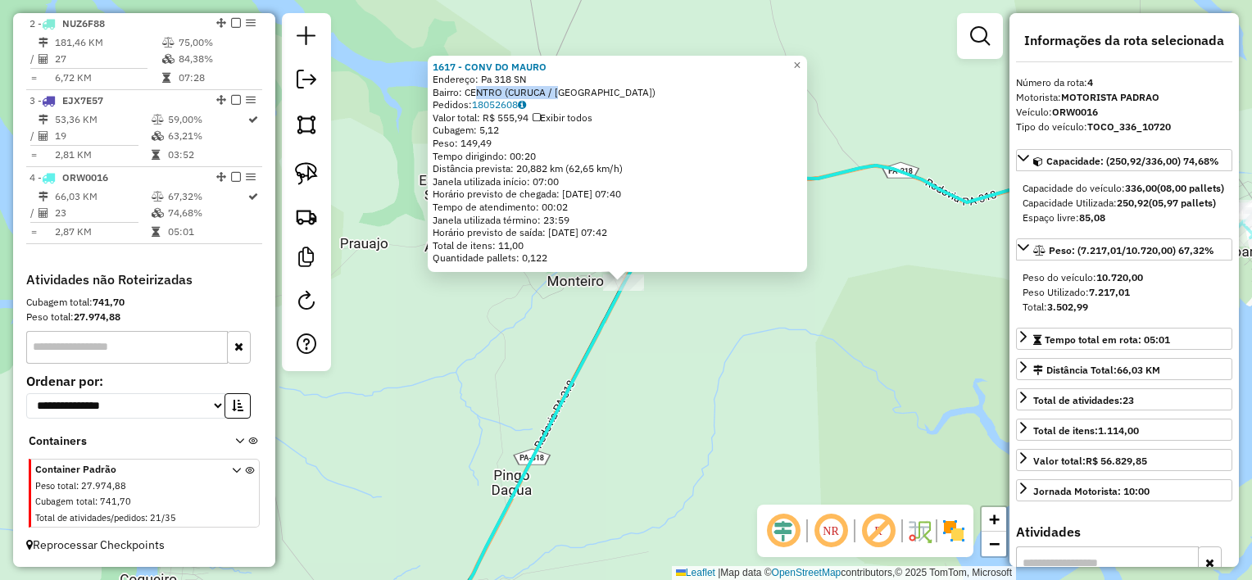
drag, startPoint x: 726, startPoint y: 338, endPoint x: 711, endPoint y: 338, distance: 14.8
click at [714, 339] on div "1617 - CONV DO [PERSON_NAME]: Pa 318 SN Bairro: [GEOGRAPHIC_DATA] ([GEOGRAPHIC_…" at bounding box center [626, 290] width 1252 height 580
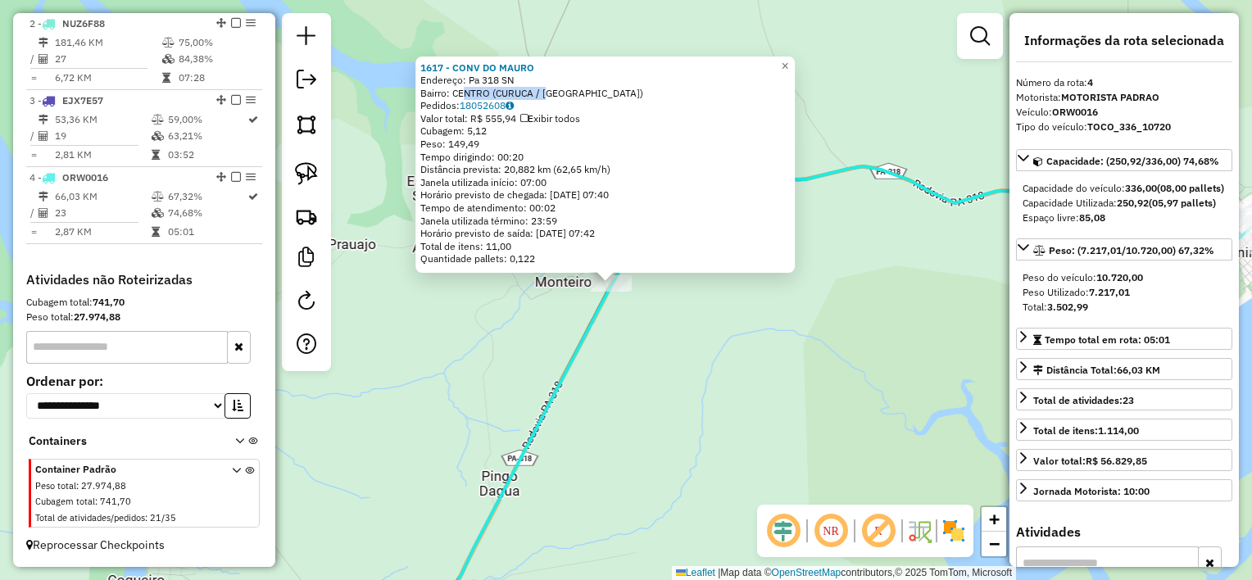
click at [710, 338] on div "1617 - CONV DO [PERSON_NAME]: Pa 318 SN Bairro: [GEOGRAPHIC_DATA] ([GEOGRAPHIC_…" at bounding box center [626, 290] width 1252 height 580
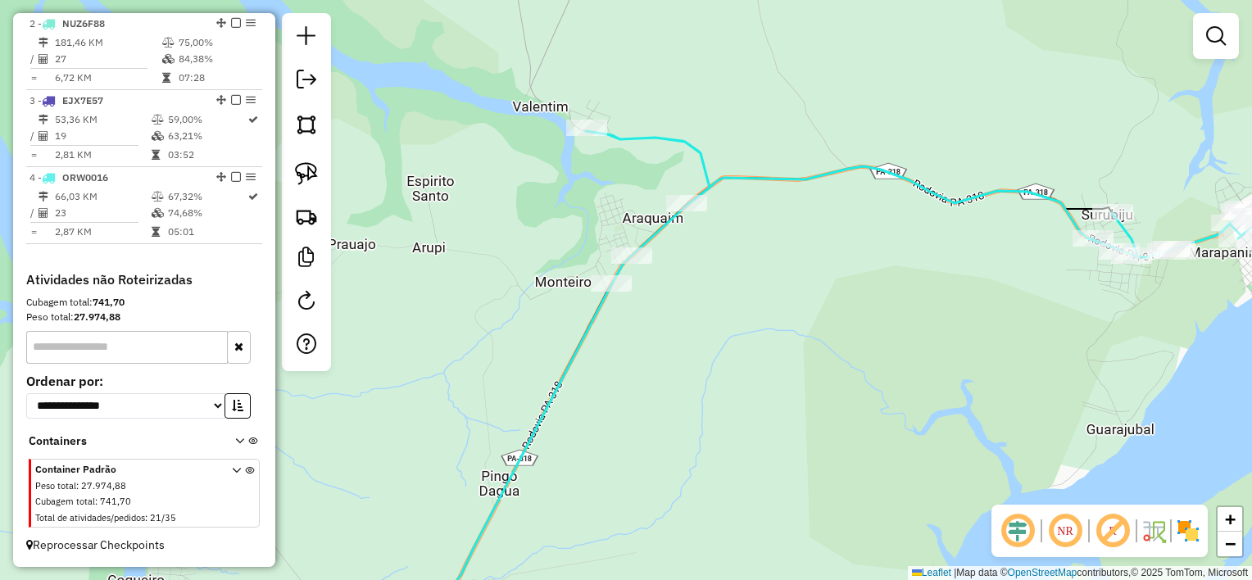
drag, startPoint x: 860, startPoint y: 327, endPoint x: 685, endPoint y: 322, distance: 174.6
click at [734, 328] on div "Janela de atendimento Grade de atendimento Capacidade Transportadoras Veículos …" at bounding box center [626, 290] width 1252 height 580
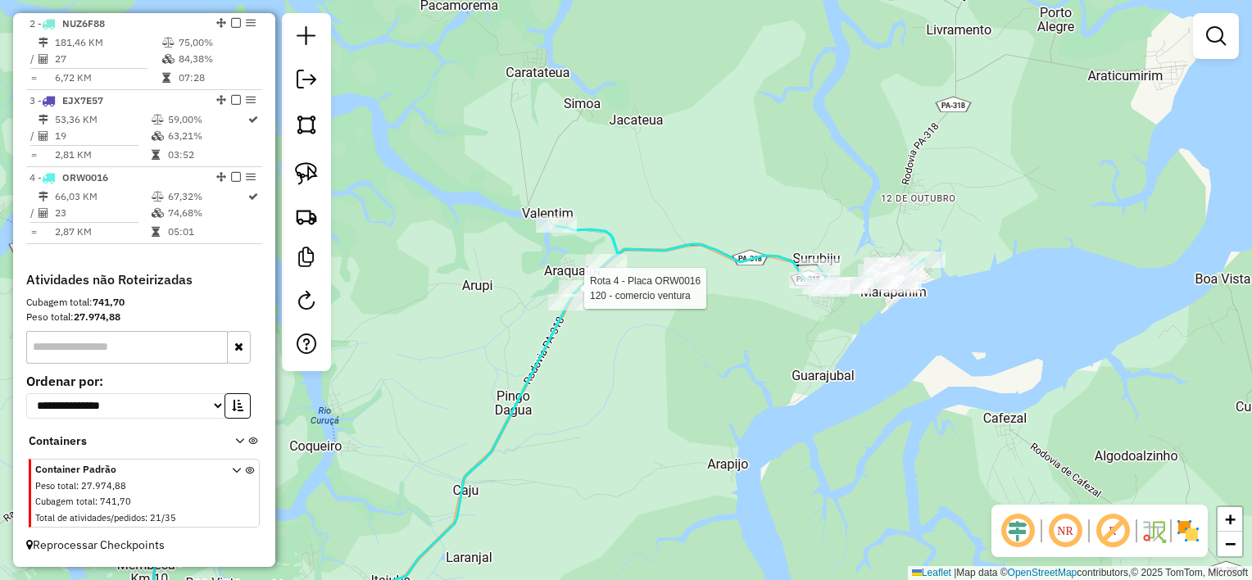
select select "**********"
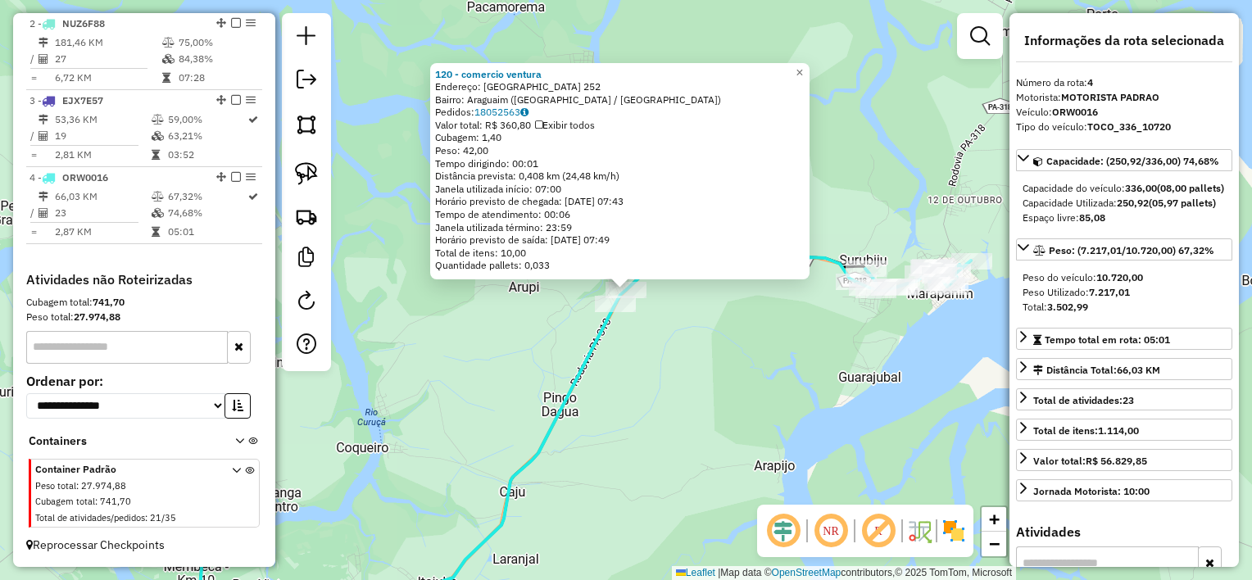
drag, startPoint x: 657, startPoint y: 334, endPoint x: 629, endPoint y: 307, distance: 38.8
click at [652, 329] on div "Rota 4 - Placa ORW0016 120 - comercio ventura 120 - comercio ventura Endereço: …" at bounding box center [626, 290] width 1252 height 580
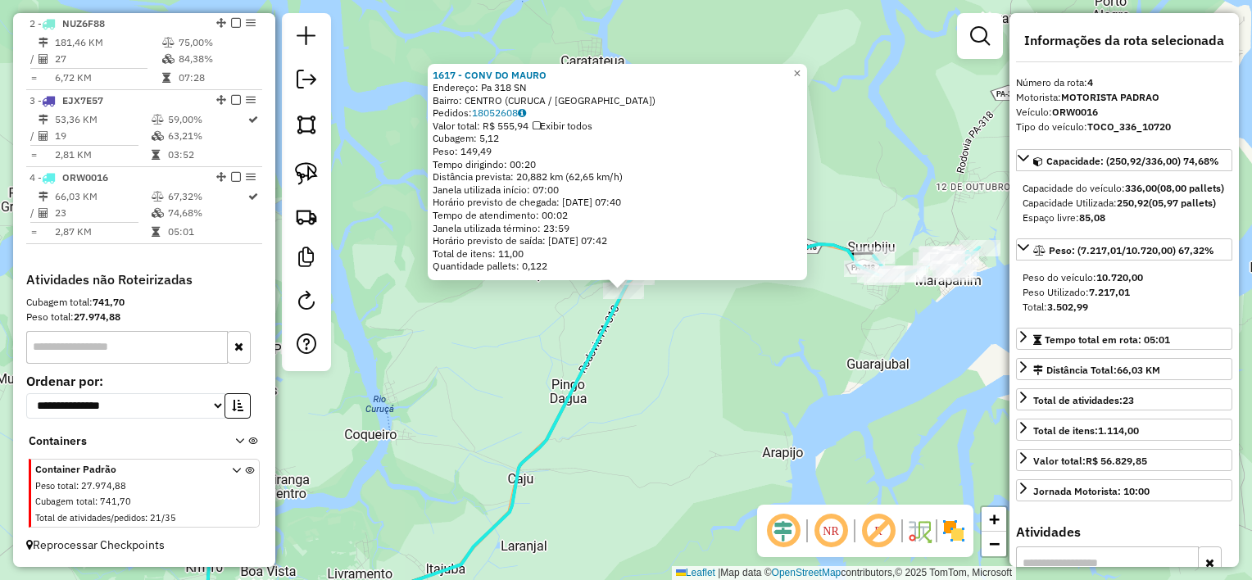
drag, startPoint x: 760, startPoint y: 362, endPoint x: 708, endPoint y: 335, distance: 58.3
click at [754, 361] on div "Rota 4 - Placa ORW0016 1617 - CONV DO MAURO 1617 - CONV DO [PERSON_NAME]: Pa 31…" at bounding box center [626, 290] width 1252 height 580
click at [647, 392] on div "Rota 4 - Placa ORW0016 1617 - CONV DO MAURO 1617 - CONV DO [PERSON_NAME]: Pa 31…" at bounding box center [626, 290] width 1252 height 580
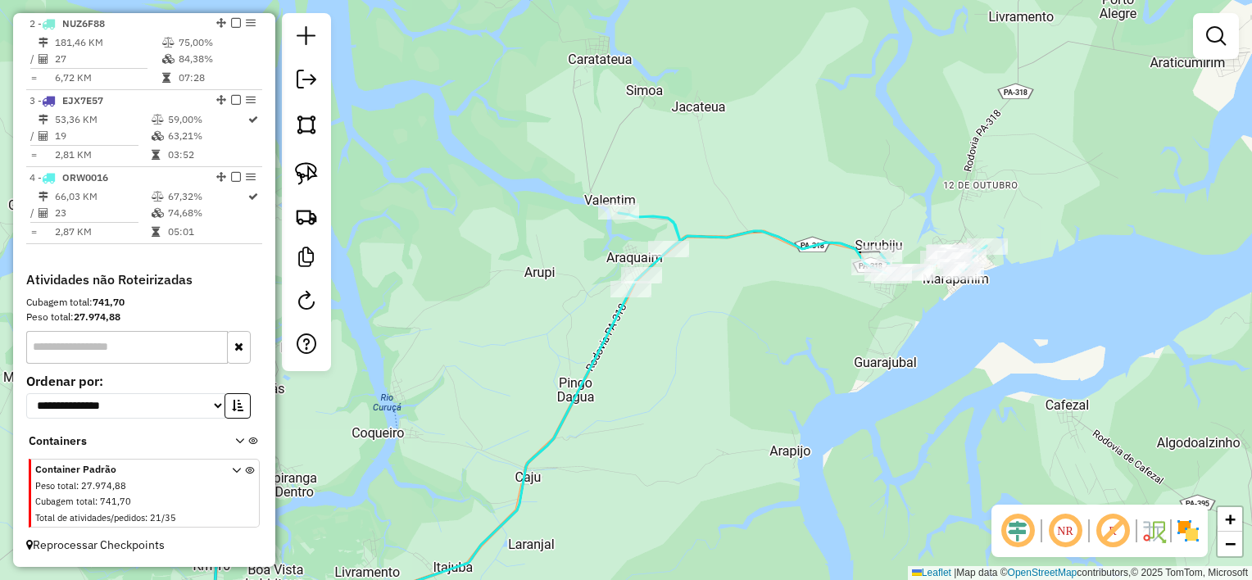
drag, startPoint x: 644, startPoint y: 418, endPoint x: 914, endPoint y: 352, distance: 278.4
click at [942, 354] on div "Janela de atendimento Grade de atendimento Capacidade Transportadoras Veículos …" at bounding box center [626, 290] width 1252 height 580
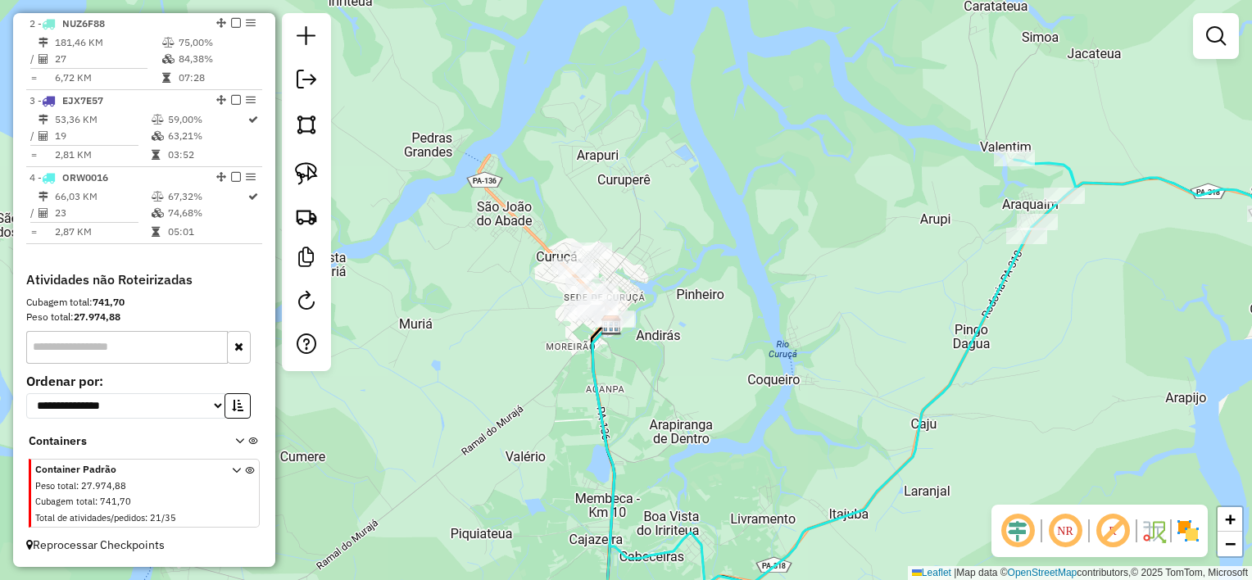
drag, startPoint x: 710, startPoint y: 334, endPoint x: 742, endPoint y: 365, distance: 45.2
click at [760, 366] on div "Janela de atendimento Grade de atendimento Capacidade Transportadoras Veículos …" at bounding box center [626, 290] width 1252 height 580
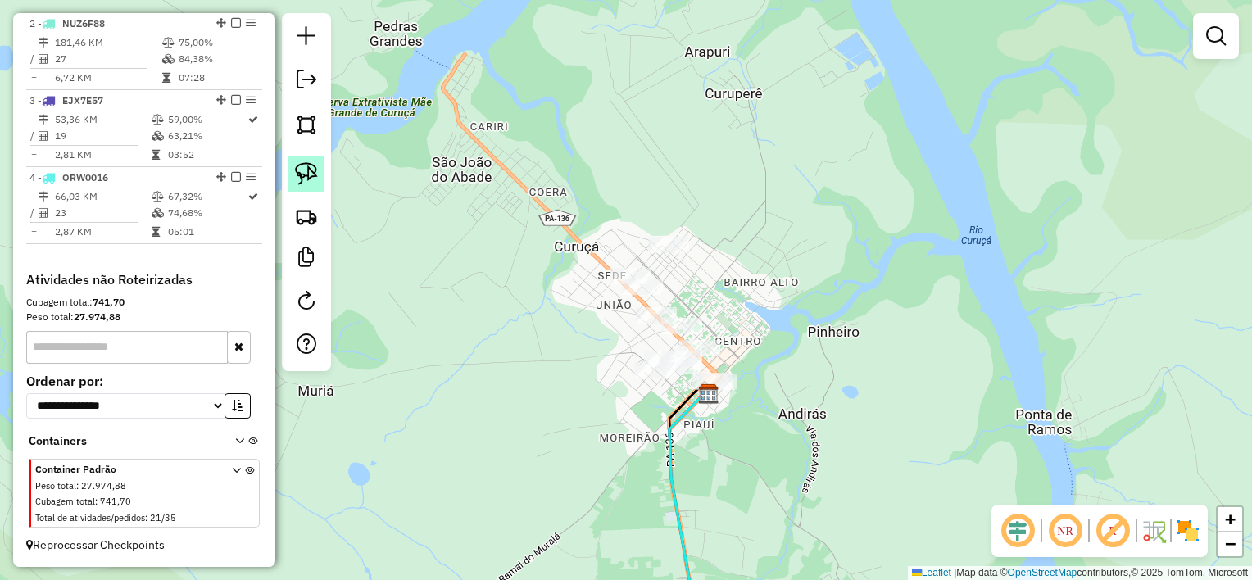
click at [308, 169] on img at bounding box center [306, 173] width 23 height 23
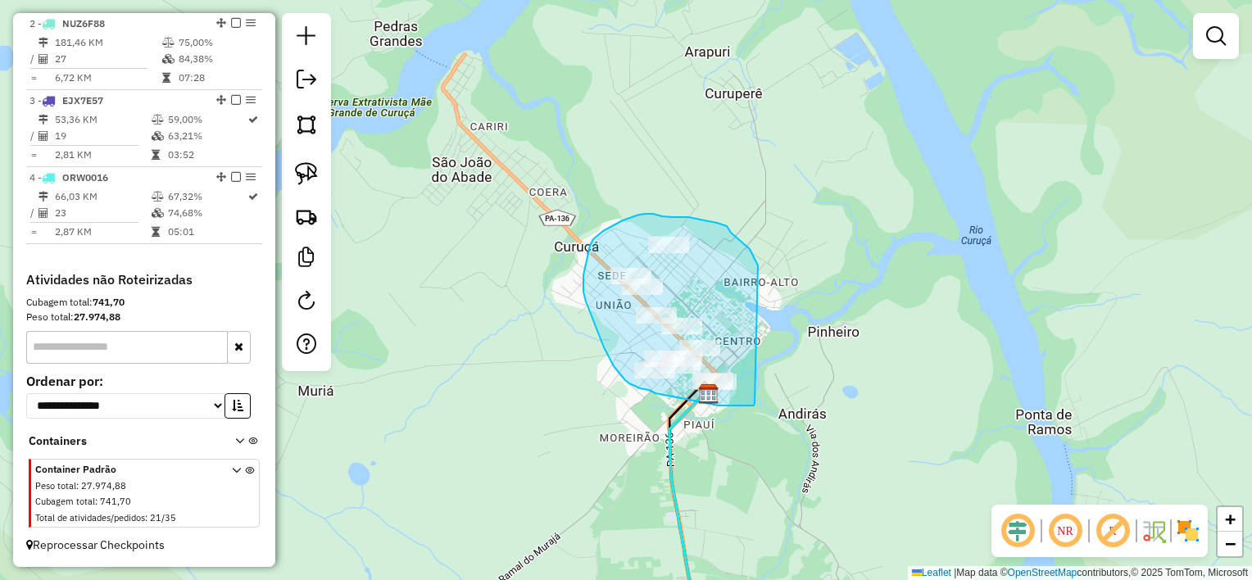
drag, startPoint x: 758, startPoint y: 265, endPoint x: 755, endPoint y: 403, distance: 137.7
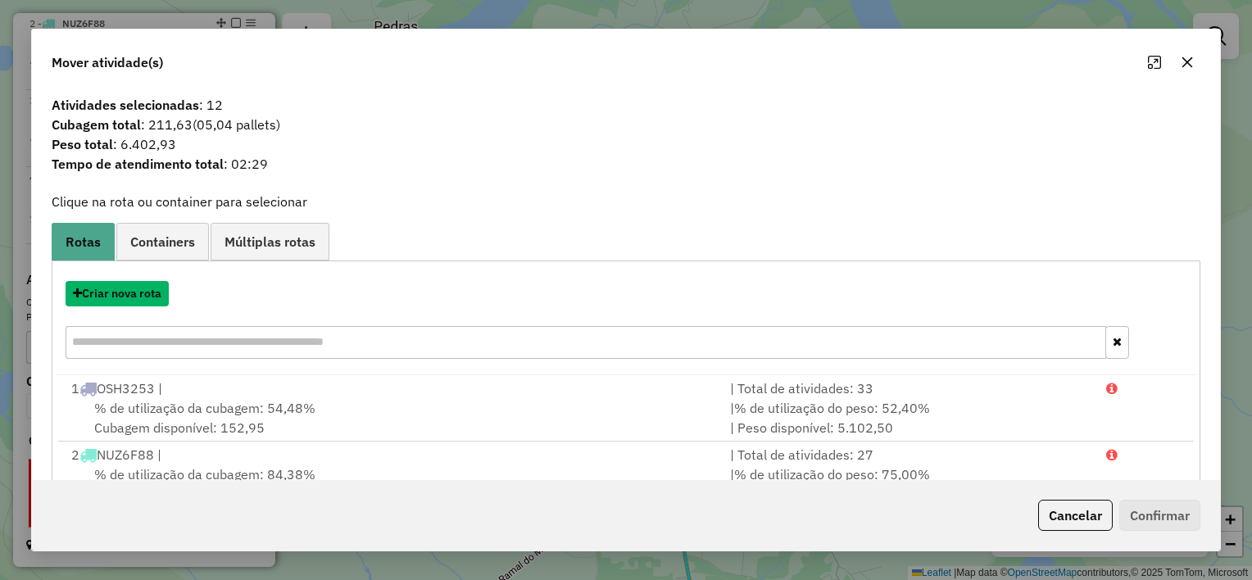
click at [128, 293] on button "Criar nova rota" at bounding box center [117, 293] width 103 height 25
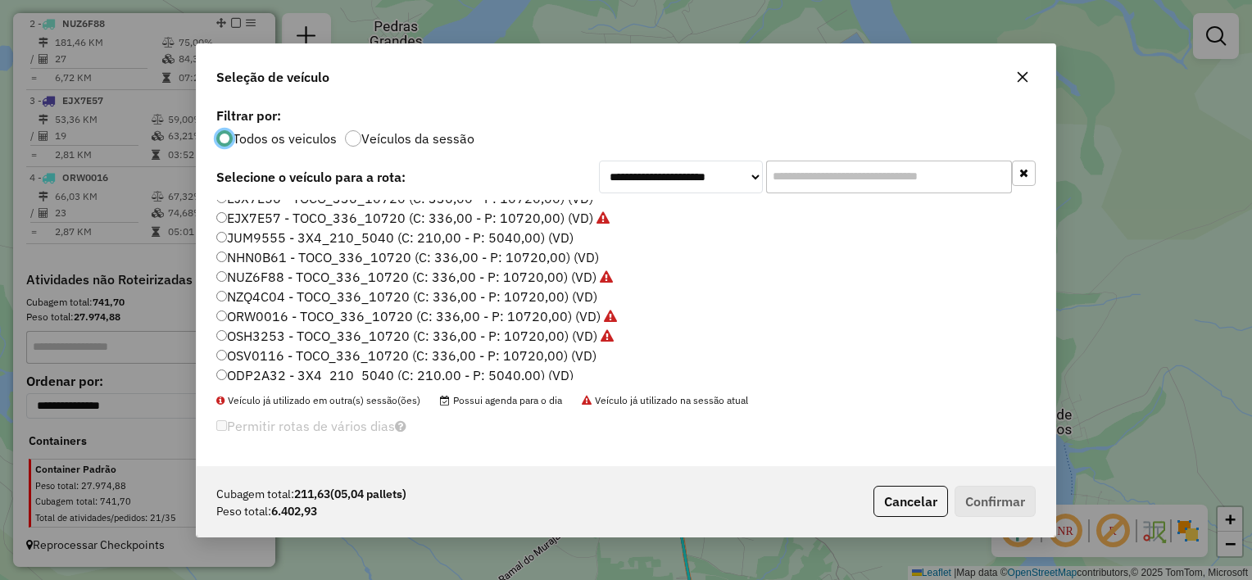
scroll to position [75, 0]
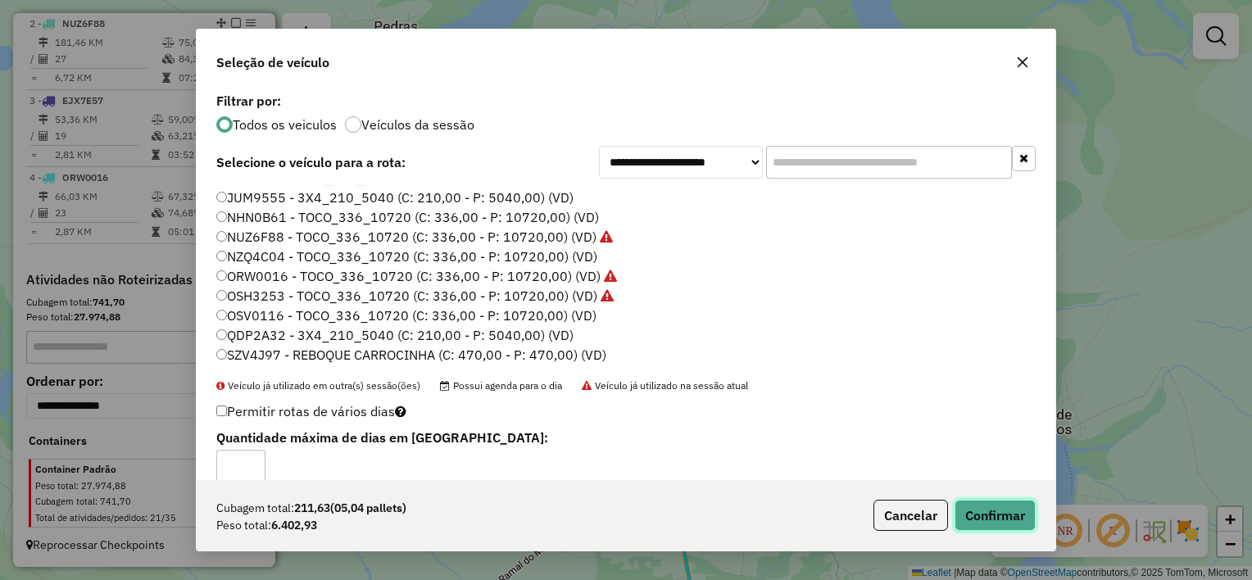
click at [991, 517] on button "Confirmar" at bounding box center [995, 515] width 81 height 31
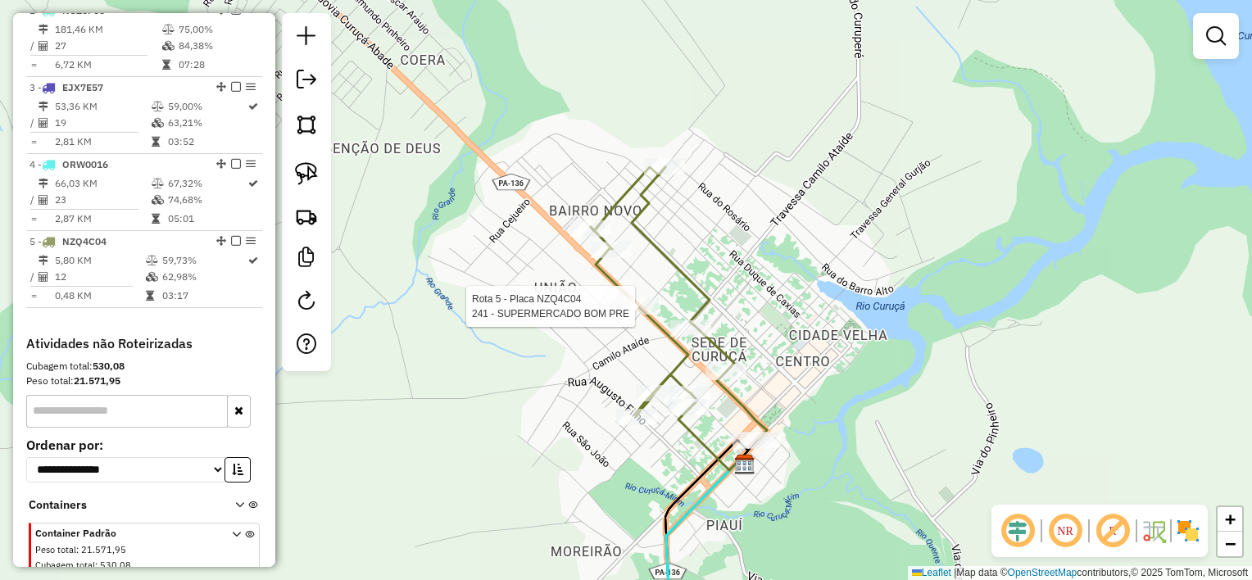
select select "**********"
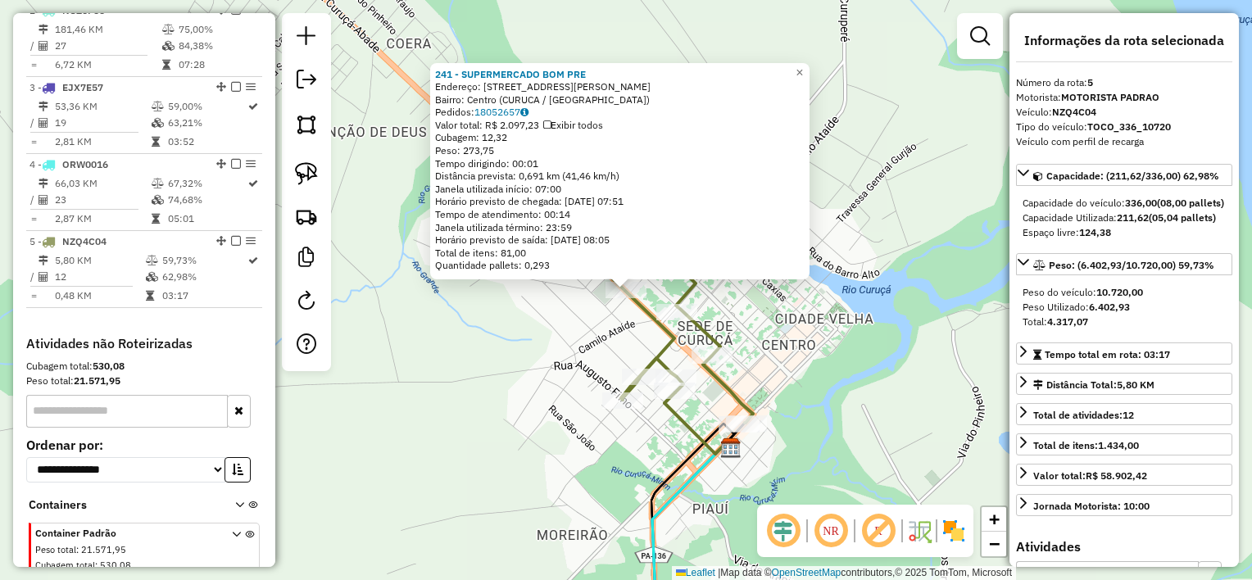
scroll to position [787, 0]
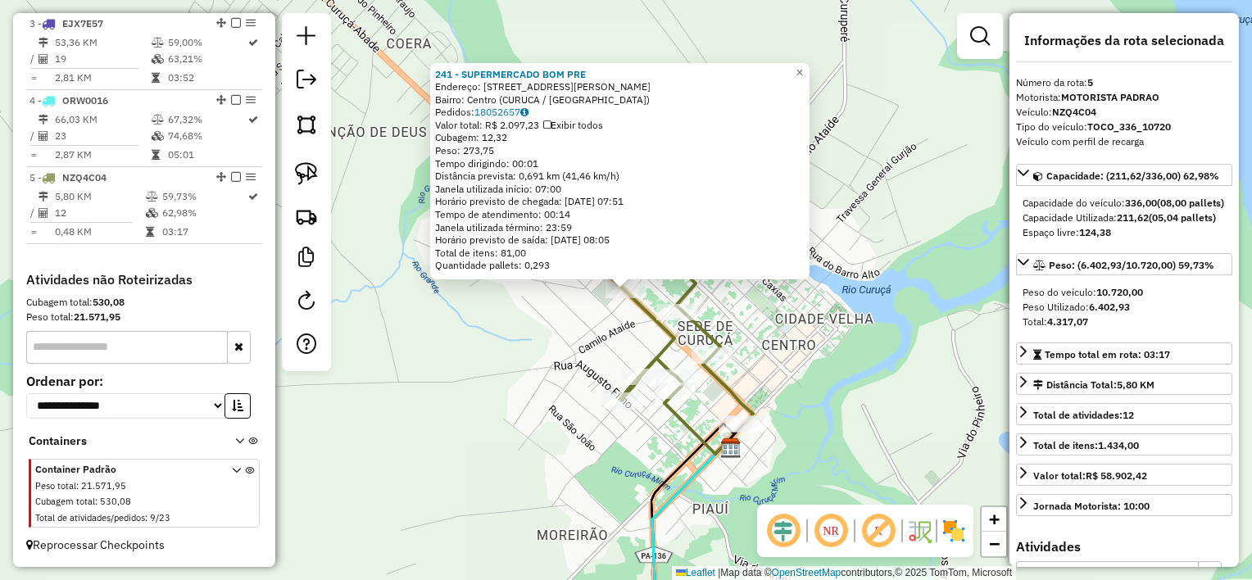
click at [633, 341] on div "241 - SUPERMERCADO BOM PRE Endereço: [STREET_ADDRESS] Bairro: Centro ([GEOGRAPH…" at bounding box center [626, 290] width 1252 height 580
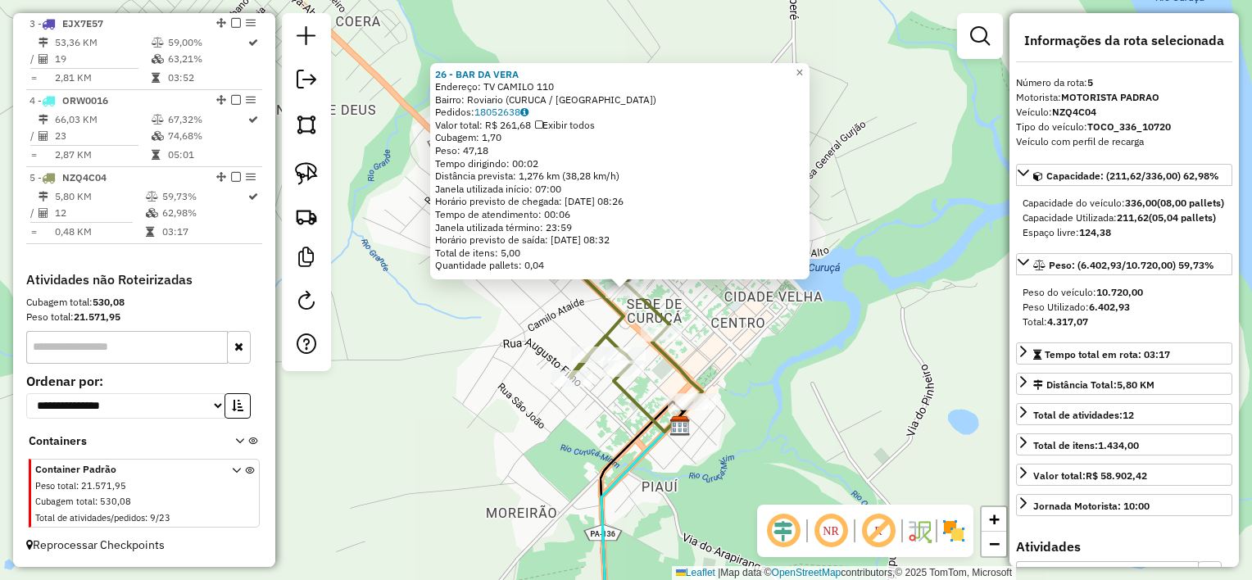
click at [711, 347] on div "26 - BAR DA [PERSON_NAME]: TV CAMILO 110 Bairro: [GEOGRAPHIC_DATA] ([GEOGRAPHIC…" at bounding box center [626, 290] width 1252 height 580
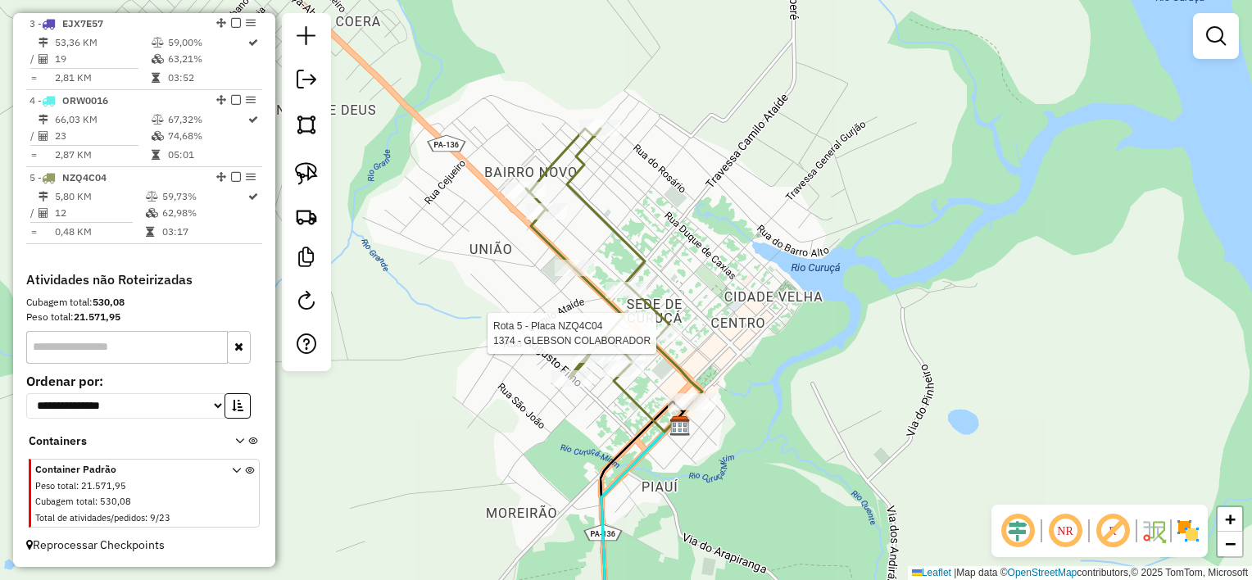
select select "**********"
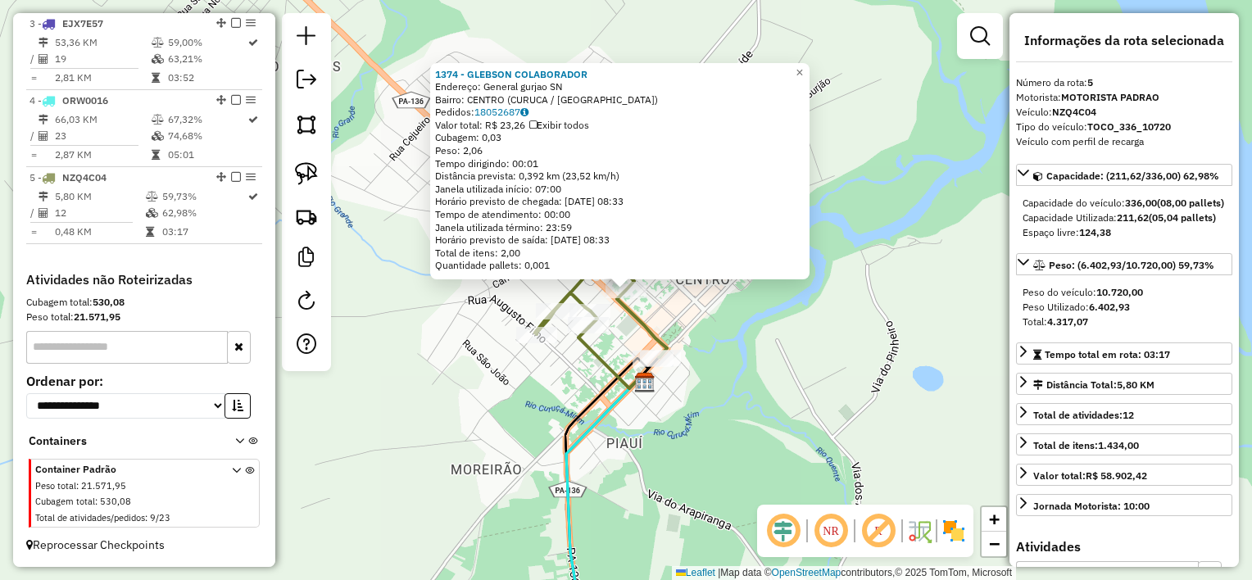
click at [718, 347] on div "1374 - GLEBSON COLABORADOR Endereço: General gurjao SN Bairro: [GEOGRAPHIC_DATA…" at bounding box center [626, 290] width 1252 height 580
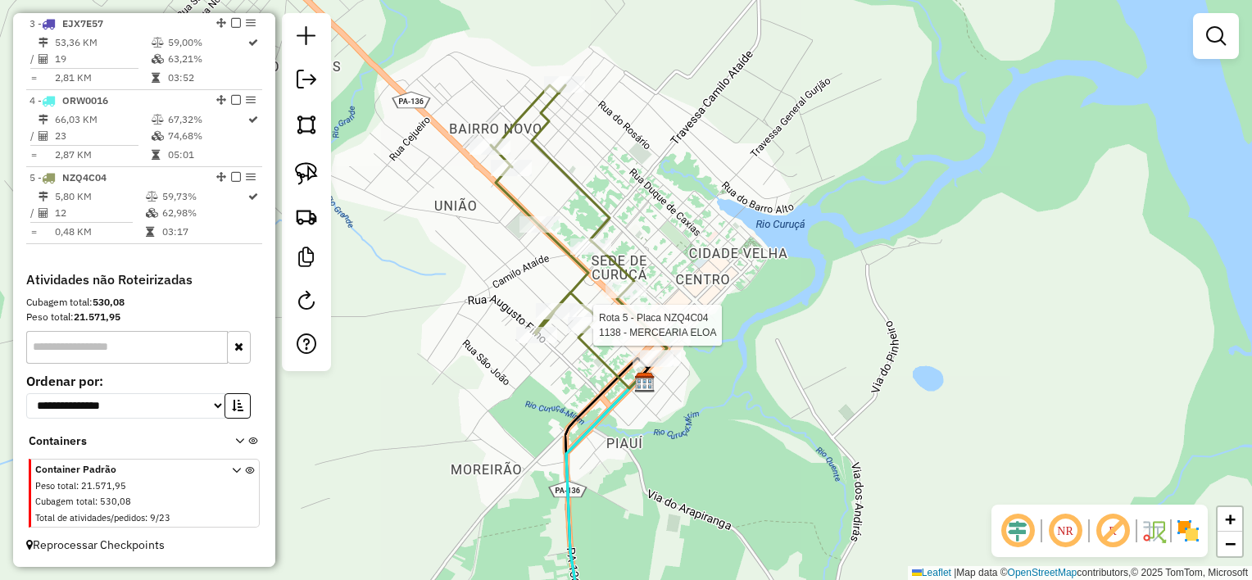
select select "**********"
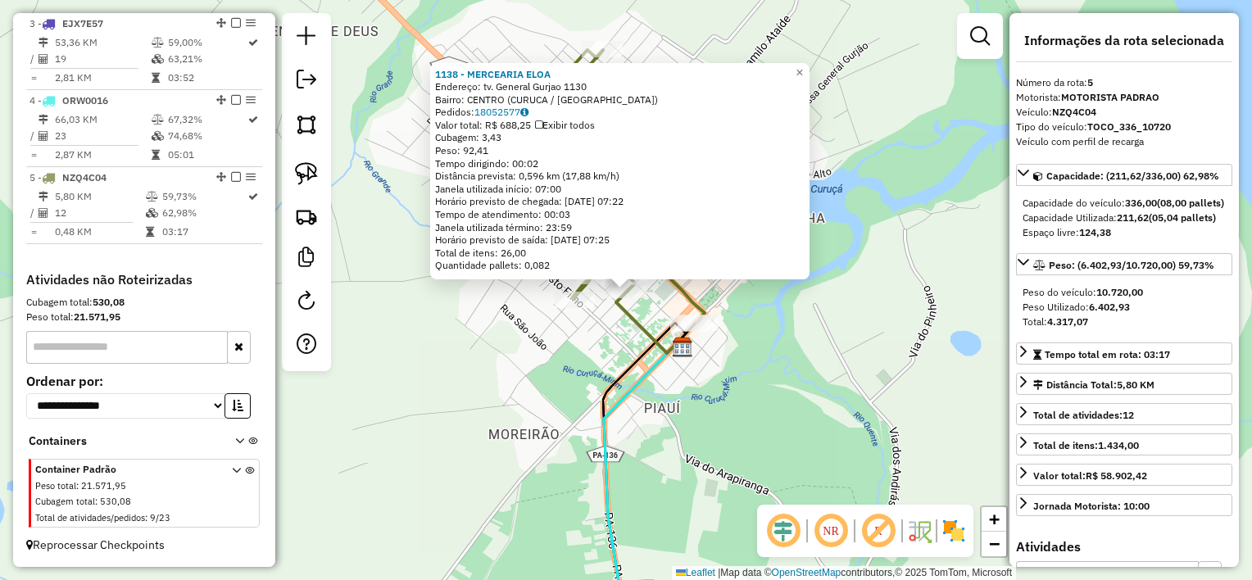
drag, startPoint x: 603, startPoint y: 347, endPoint x: 616, endPoint y: 323, distance: 27.1
click at [605, 344] on div "1138 - MERCEARIA [PERSON_NAME]: tv. General Gurjao 1130 Bairro: CENTRO ([GEOGRA…" at bounding box center [626, 290] width 1252 height 580
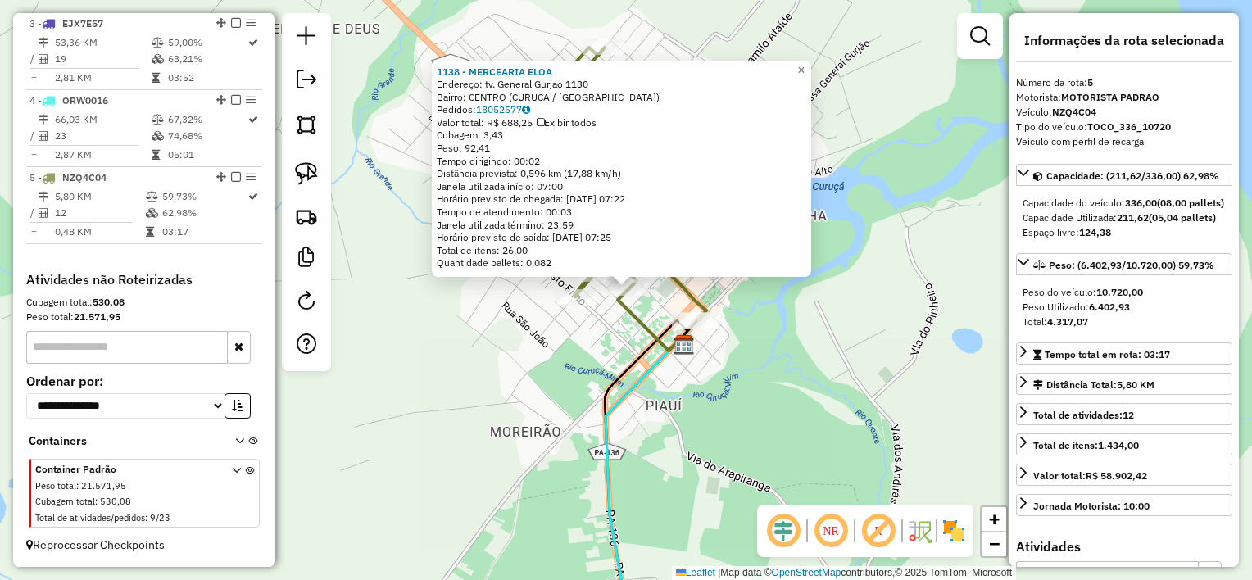
click at [637, 308] on icon at bounding box center [648, 319] width 61 height 61
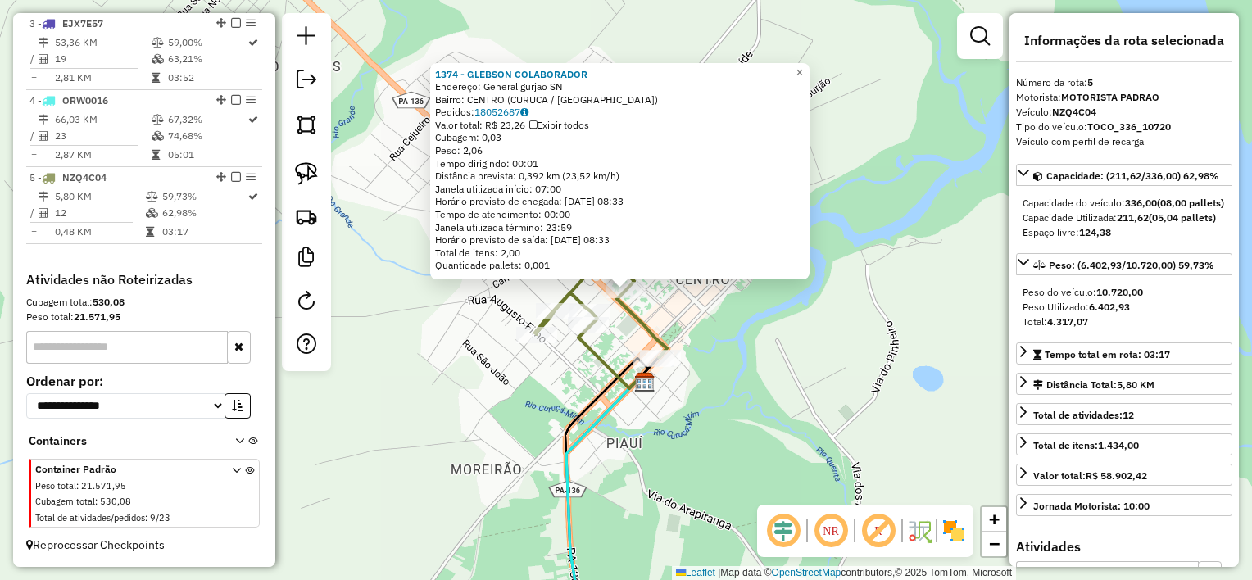
click at [596, 356] on icon at bounding box center [608, 357] width 61 height 61
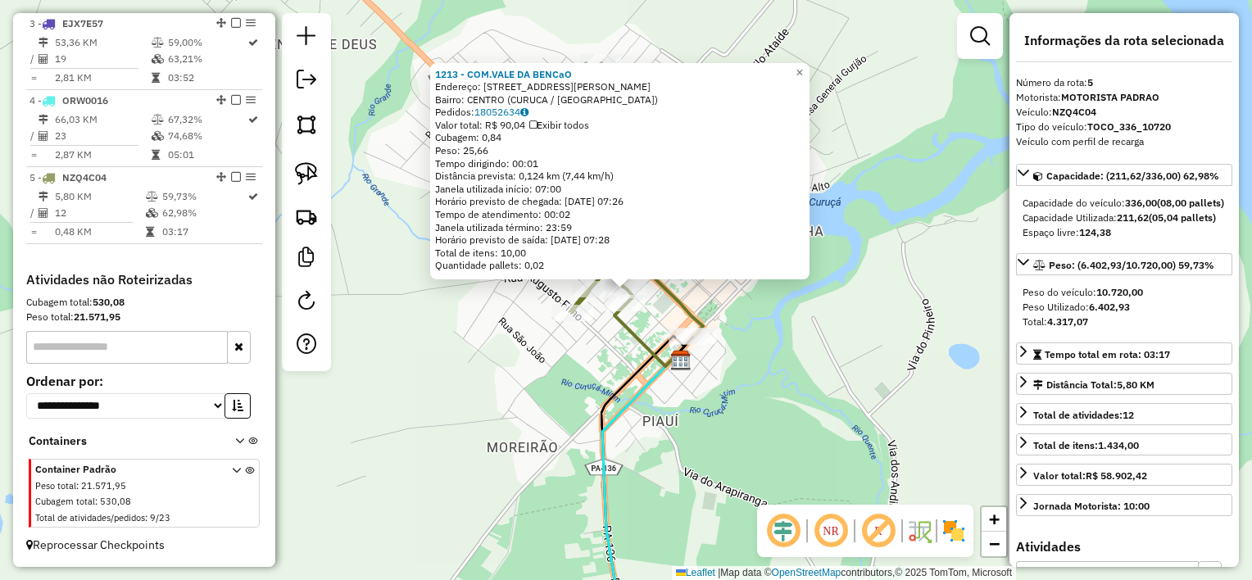
click at [592, 360] on div "1213 - COM.VALE DA BENCaO Endereço: [STREET_ADDRESS][PERSON_NAME] [GEOGRAPHIC_D…" at bounding box center [626, 290] width 1252 height 580
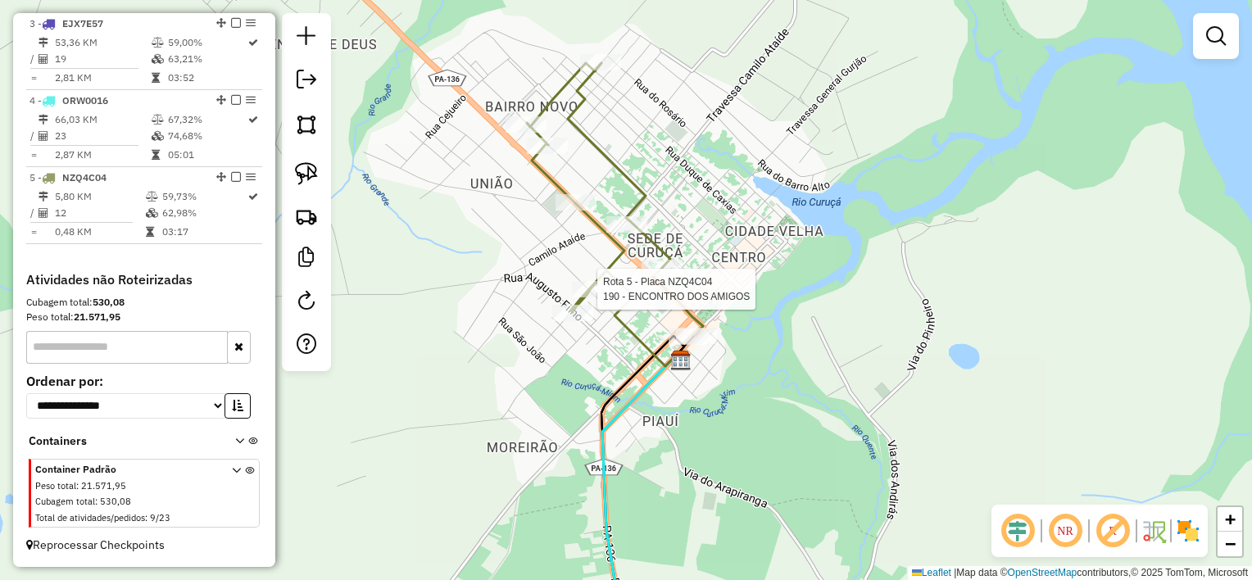
select select "**********"
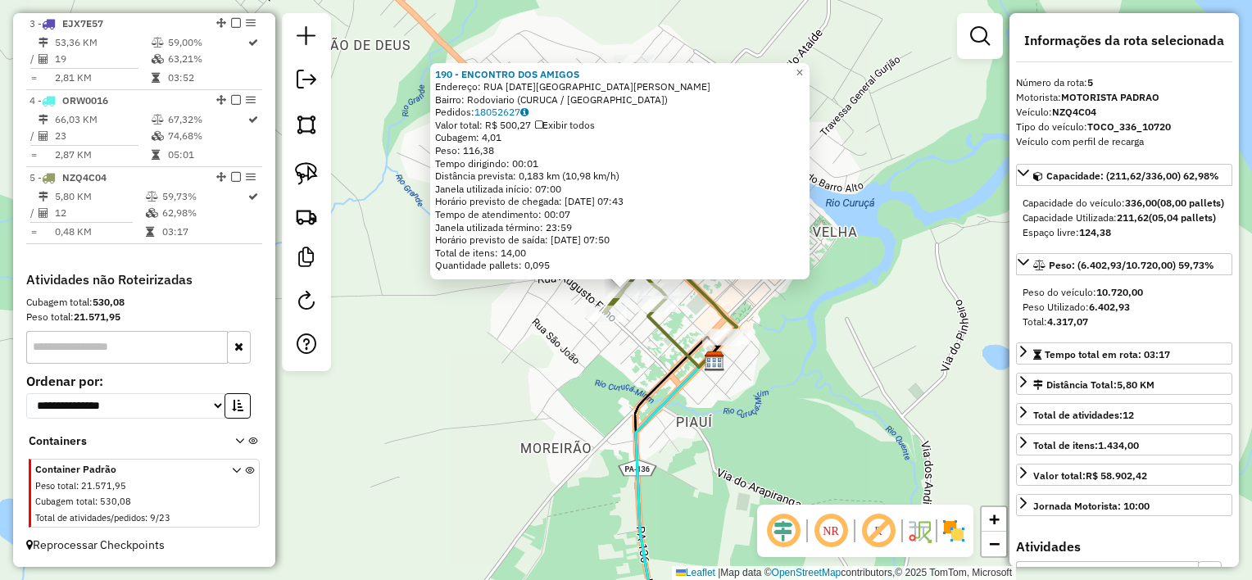
drag, startPoint x: 603, startPoint y: 346, endPoint x: 600, endPoint y: 328, distance: 18.3
click at [603, 347] on div "Rota 5 - Placa NZQ4C04 143 - mercantil monteiro 190 - ENCONTRO DOS AMIGOS Ender…" at bounding box center [626, 290] width 1252 height 580
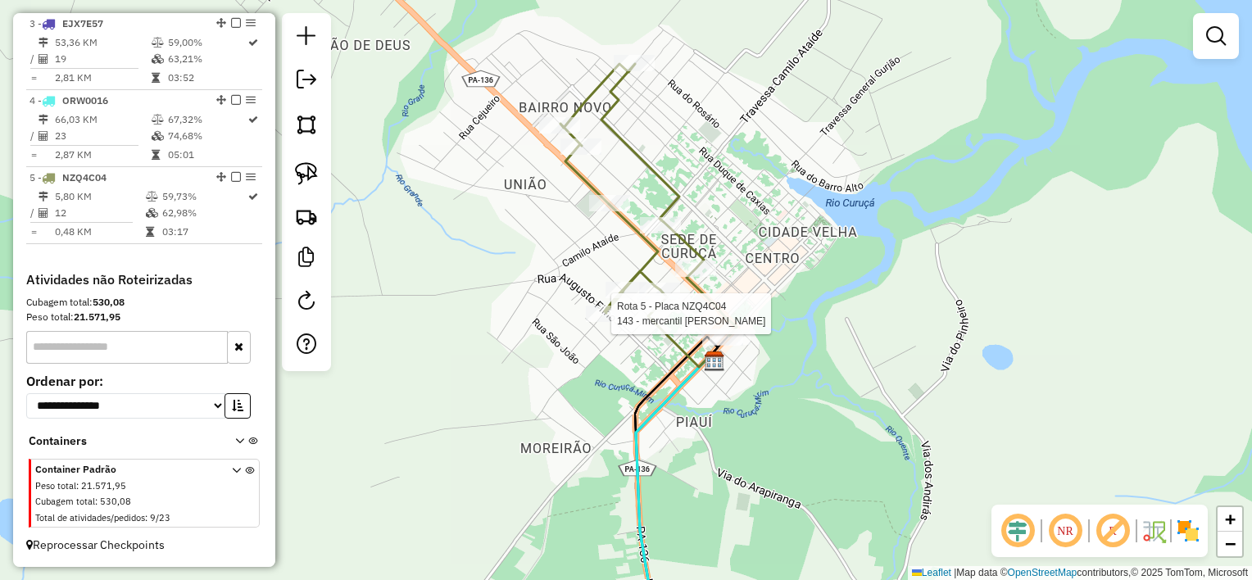
select select "**********"
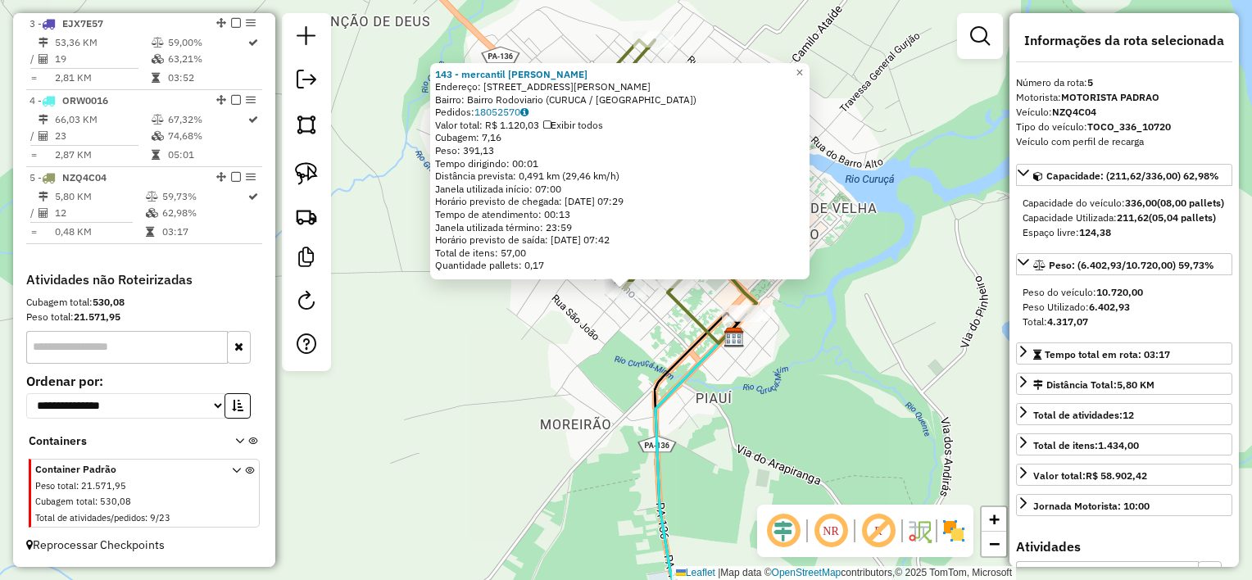
click at [659, 338] on div "143 - mercantil [PERSON_NAME]: [STREET_ADDRESS][PERSON_NAME] Bairro: [PERSON_NA…" at bounding box center [626, 290] width 1252 height 580
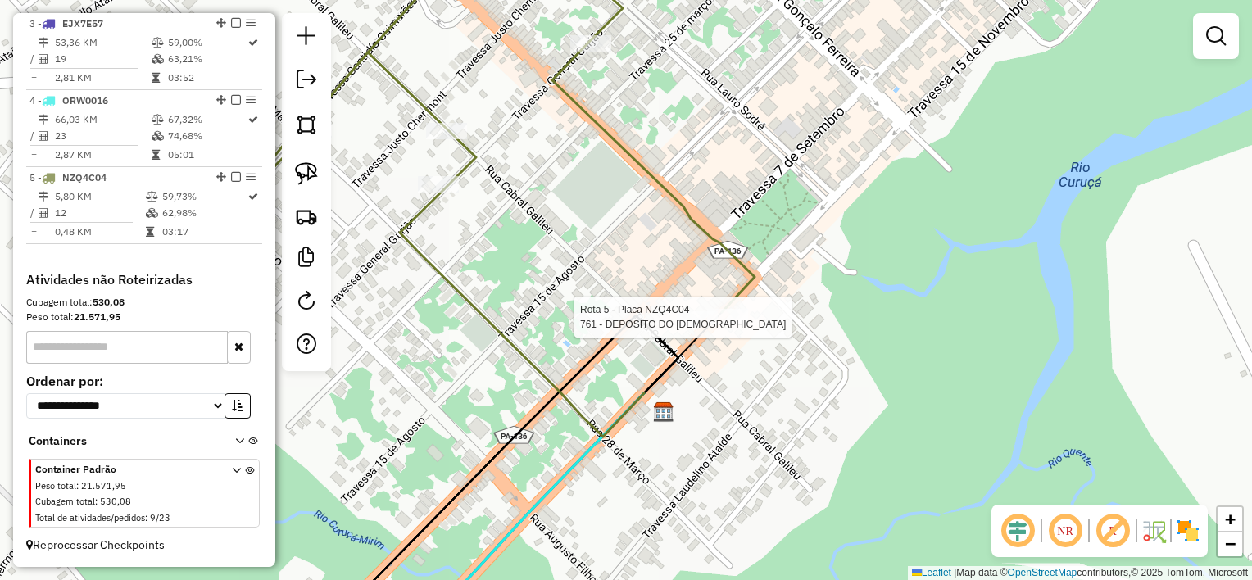
select select "**********"
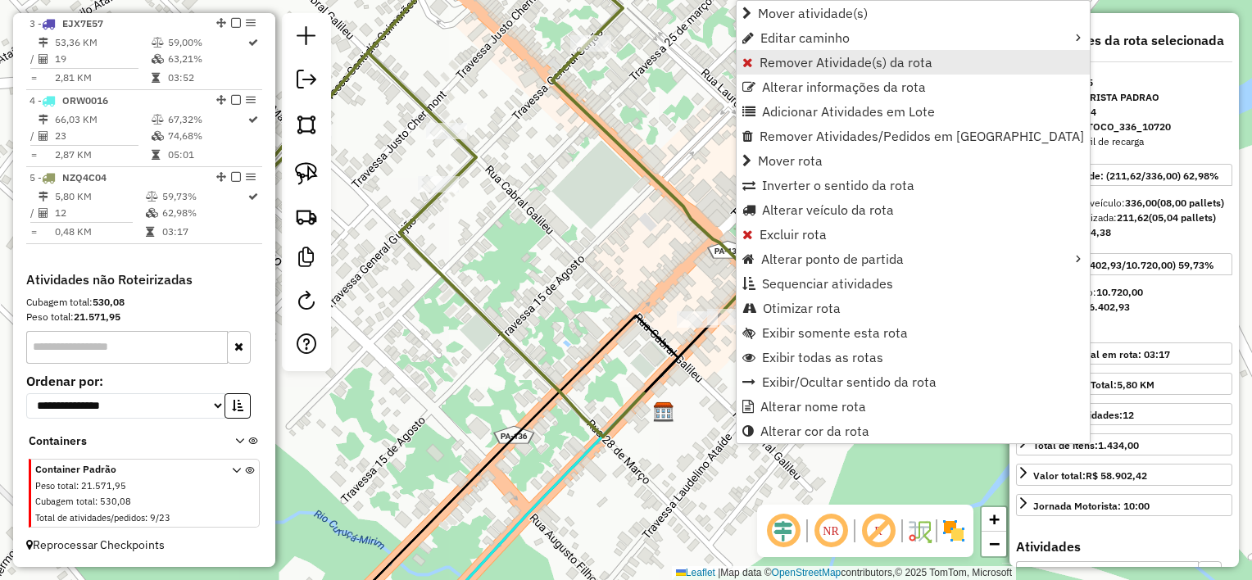
click at [836, 60] on span "Remover Atividade(s) da rota" at bounding box center [846, 62] width 173 height 13
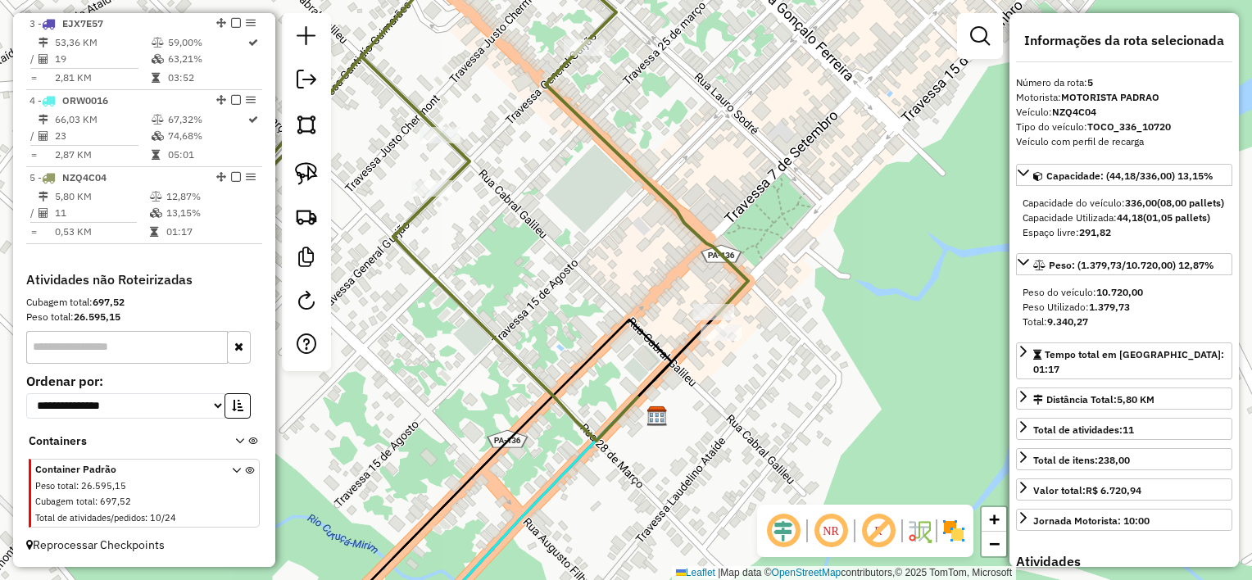
click at [567, 225] on div "Janela de atendimento Grade de atendimento Capacidade Transportadoras Veículos …" at bounding box center [626, 290] width 1252 height 580
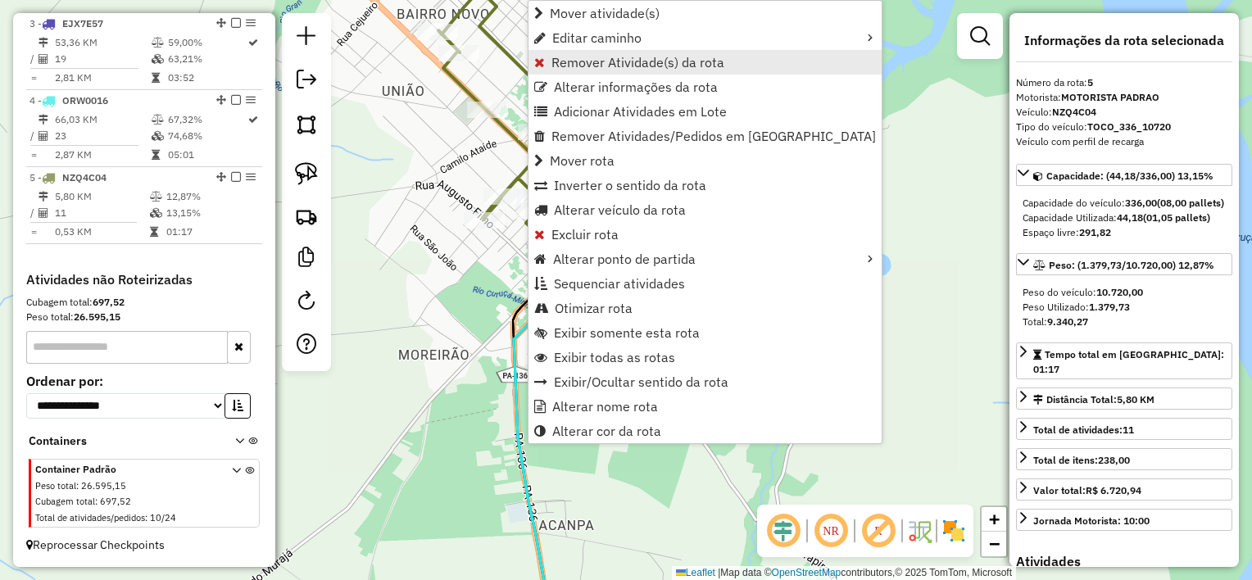
click at [608, 64] on span "Remover Atividade(s) da rota" at bounding box center [637, 62] width 173 height 13
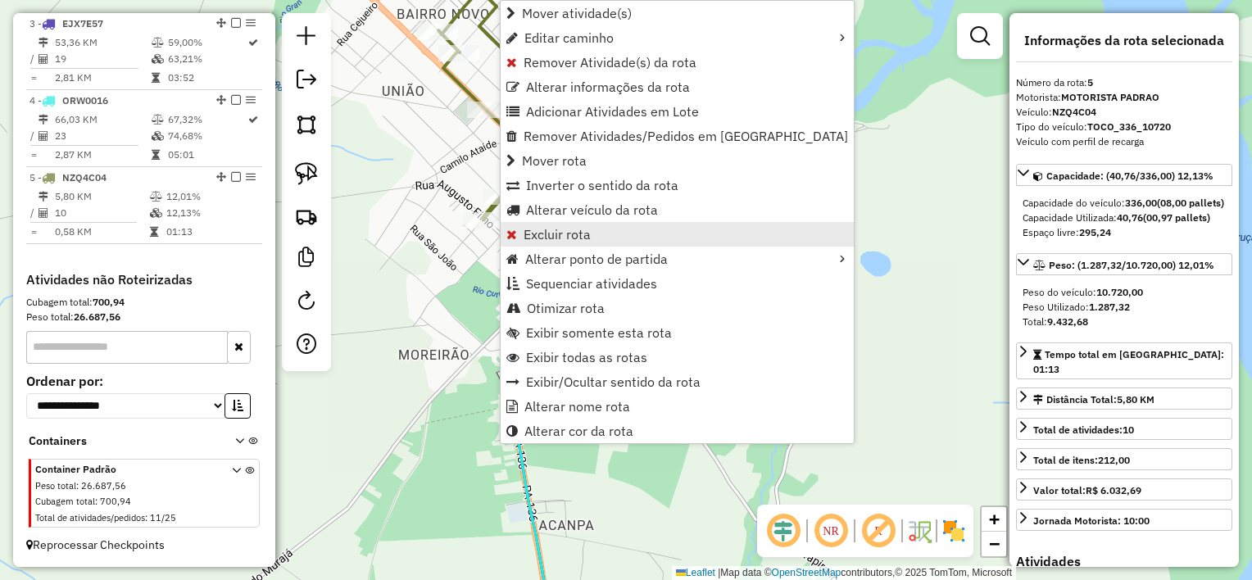
click at [558, 231] on span "Excluir rota" at bounding box center [557, 234] width 67 height 13
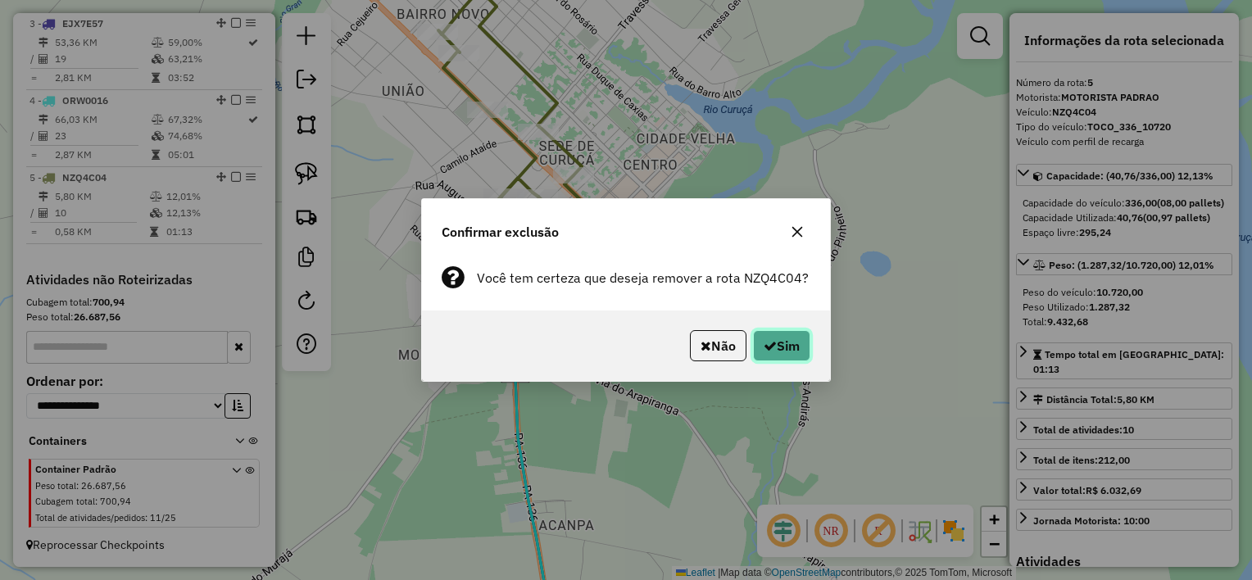
click at [796, 348] on button "Sim" at bounding box center [781, 345] width 57 height 31
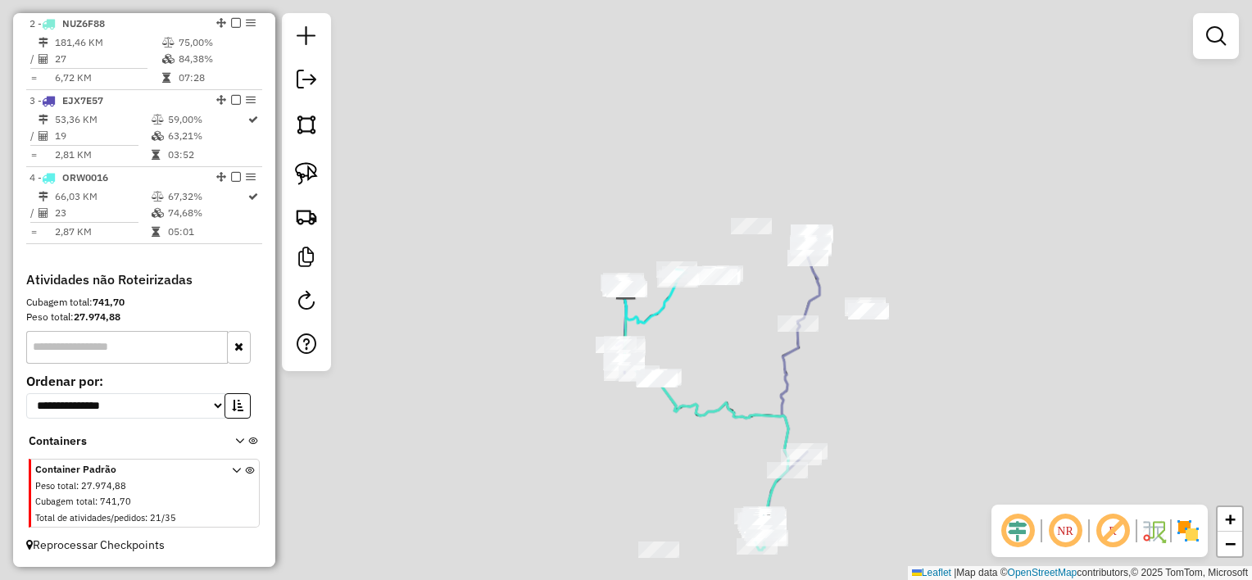
scroll to position [710, 0]
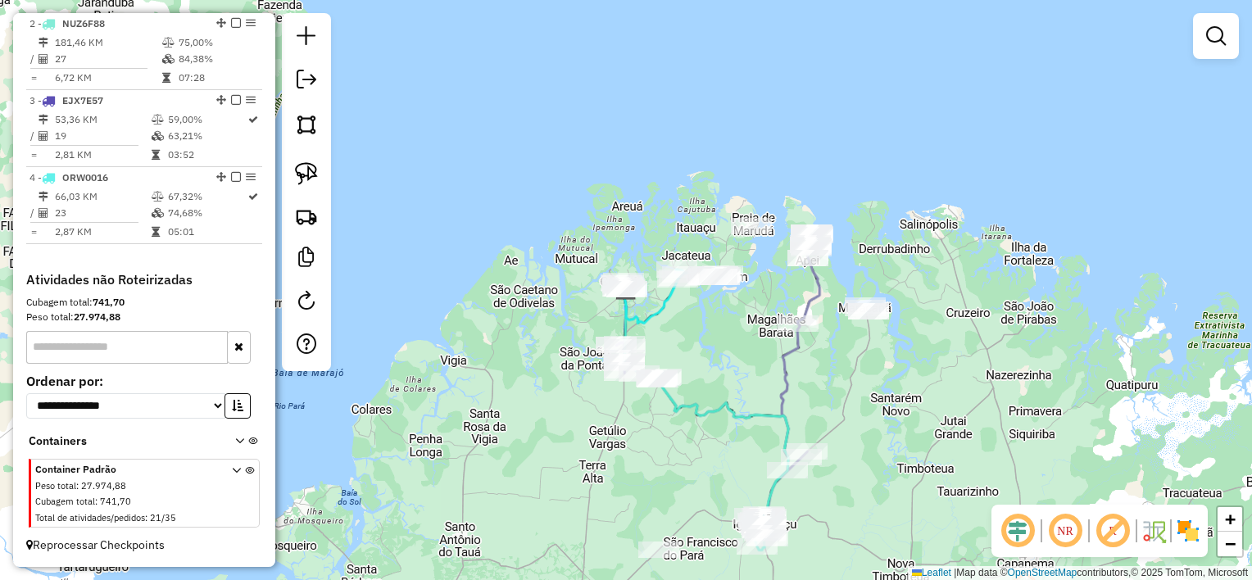
drag, startPoint x: 641, startPoint y: 288, endPoint x: 639, endPoint y: 280, distance: 8.4
click at [639, 282] on div "Janela de atendimento Grade de atendimento Capacidade Transportadoras Veículos …" at bounding box center [626, 290] width 1252 height 580
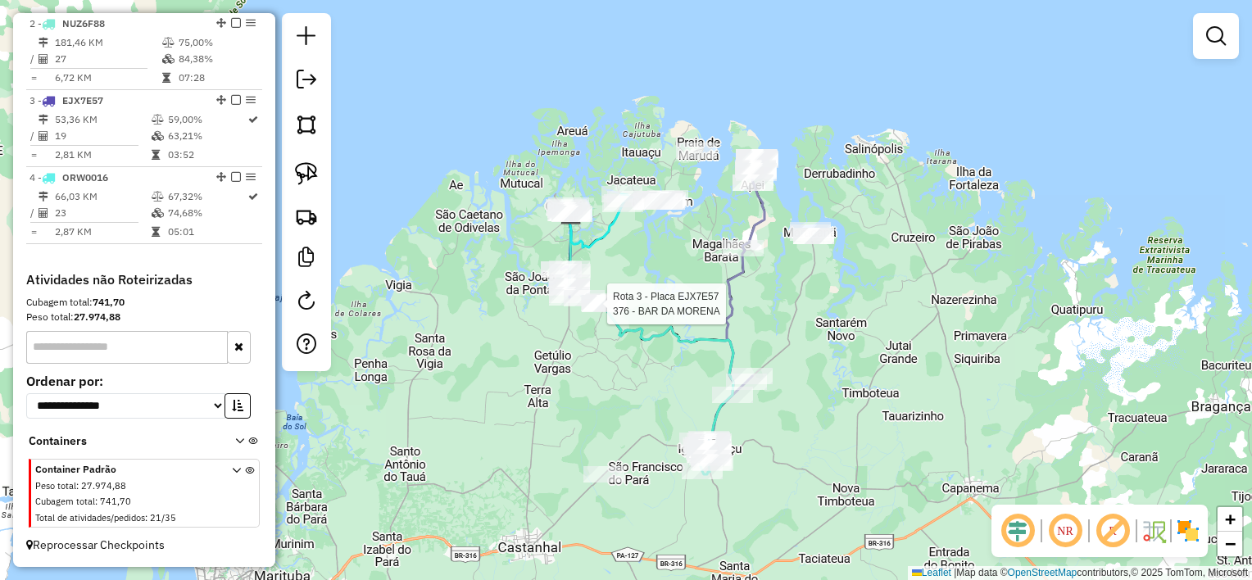
select select "**********"
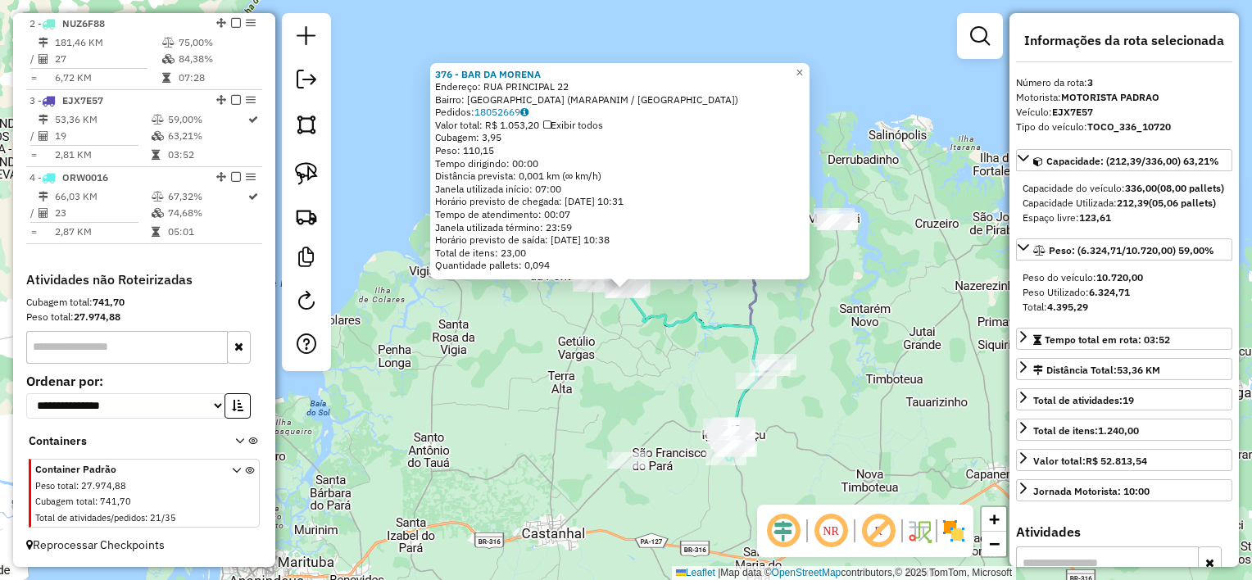
click at [676, 347] on div "376 - BAR DA MORENA Endereço: RUA PRINCIPAL 22 Bairro: [GEOGRAPHIC_DATA] ([GEOG…" at bounding box center [626, 290] width 1252 height 580
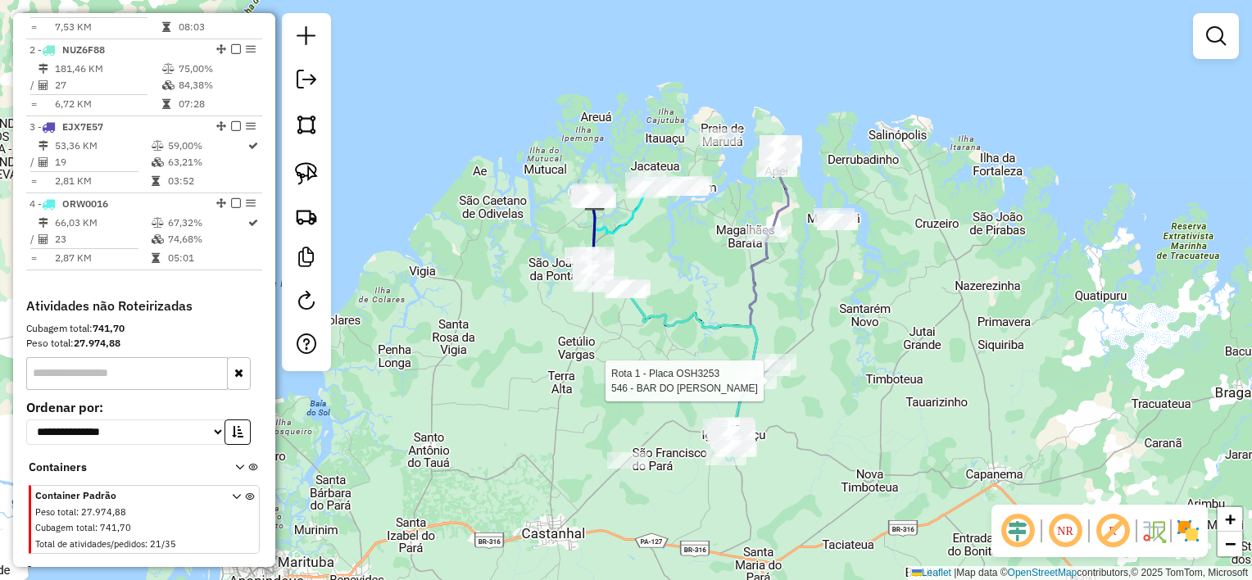
select select "**********"
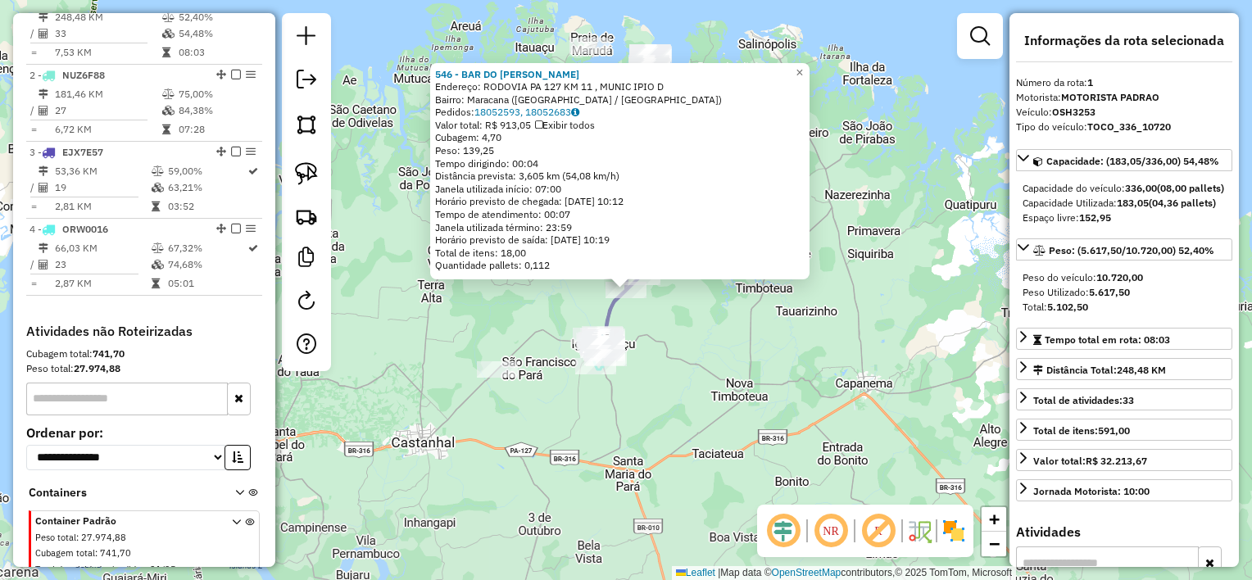
scroll to position [634, 0]
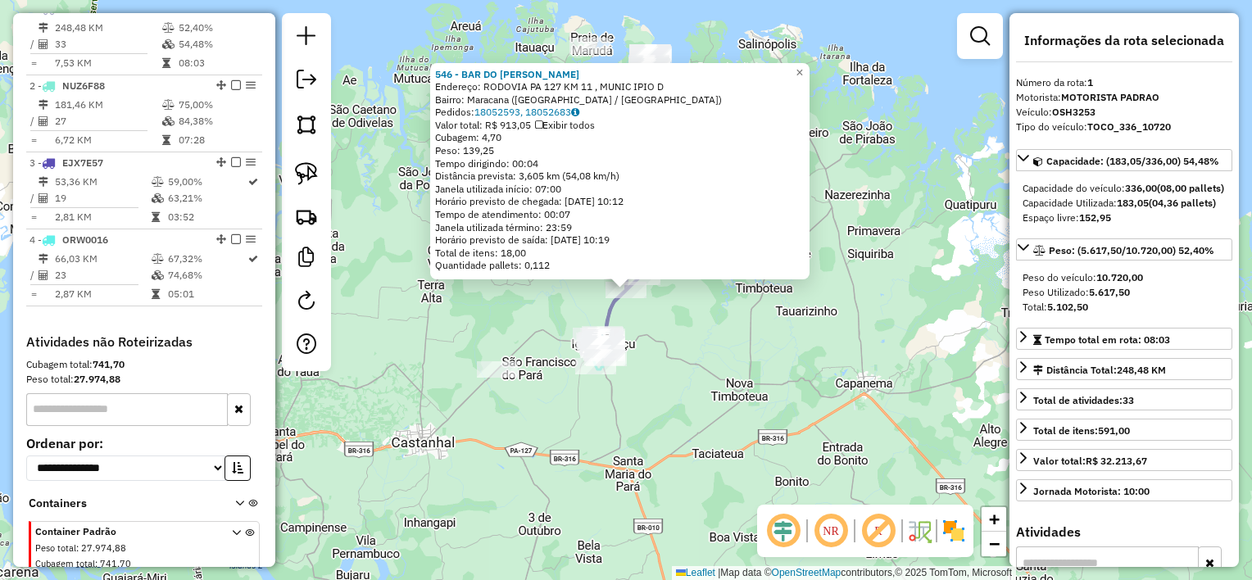
drag, startPoint x: 681, startPoint y: 344, endPoint x: 675, endPoint y: 334, distance: 11.4
click at [679, 343] on div "546 - BAR DO [PERSON_NAME] Endereço: [GEOGRAPHIC_DATA] [GEOGRAPHIC_DATA] 127 KM…" at bounding box center [626, 290] width 1252 height 580
click at [673, 317] on div "546 - BAR DO [PERSON_NAME] Endereço: [GEOGRAPHIC_DATA] [GEOGRAPHIC_DATA] 127 KM…" at bounding box center [626, 290] width 1252 height 580
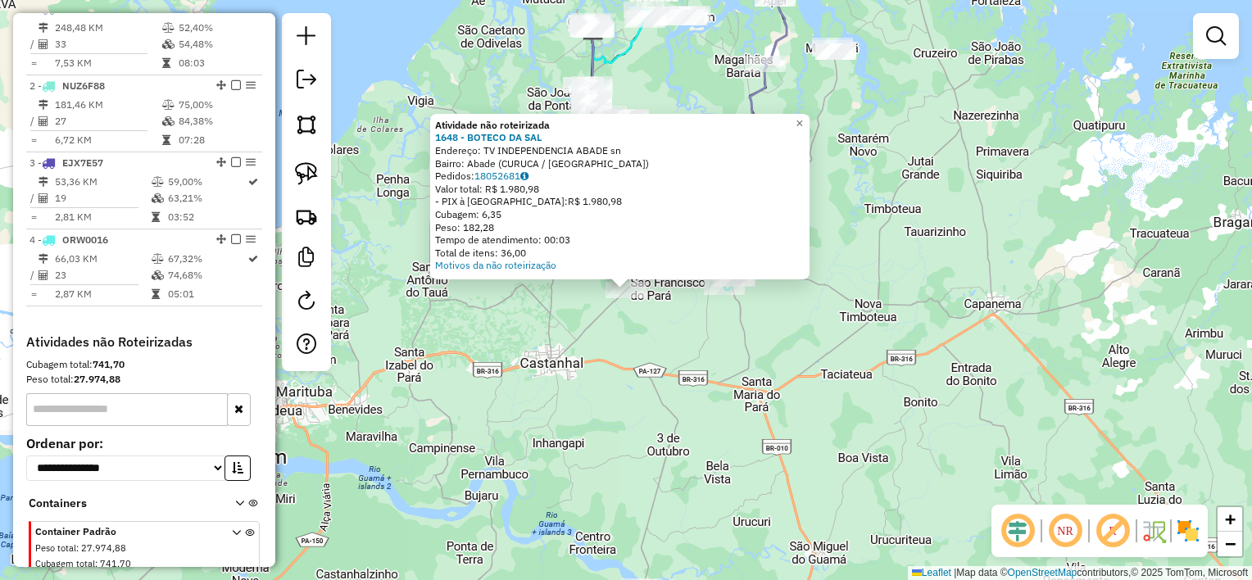
click at [646, 323] on div "Atividade não roteirizada 1648 - BOTECO DA SAL Endereço: TV INDEPENDENCIA ABADE…" at bounding box center [626, 290] width 1252 height 580
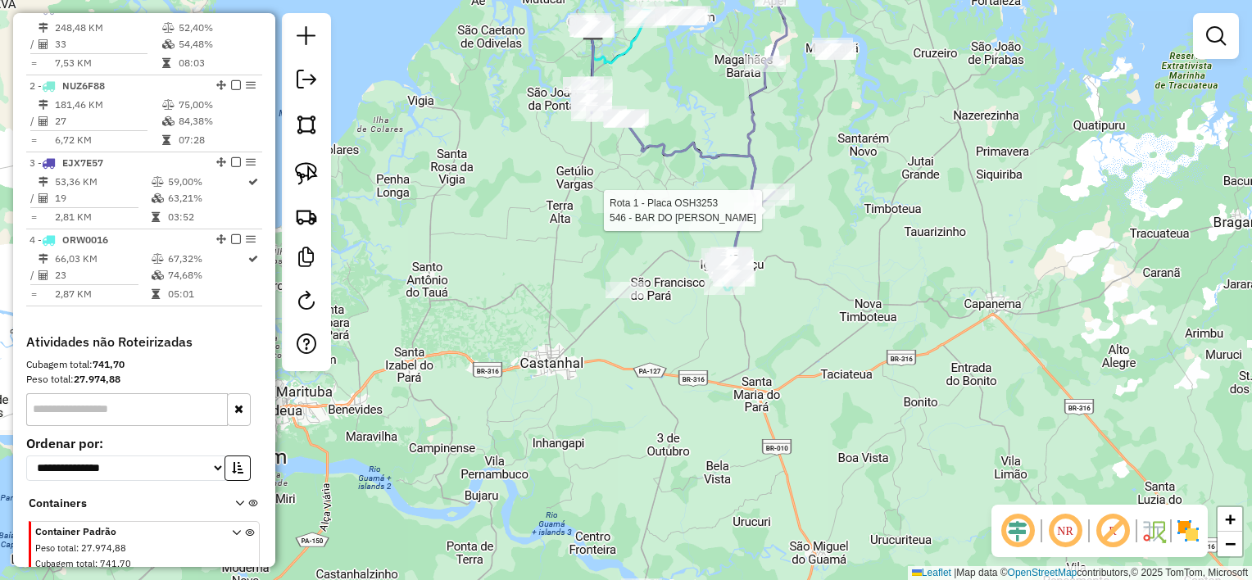
select select "**********"
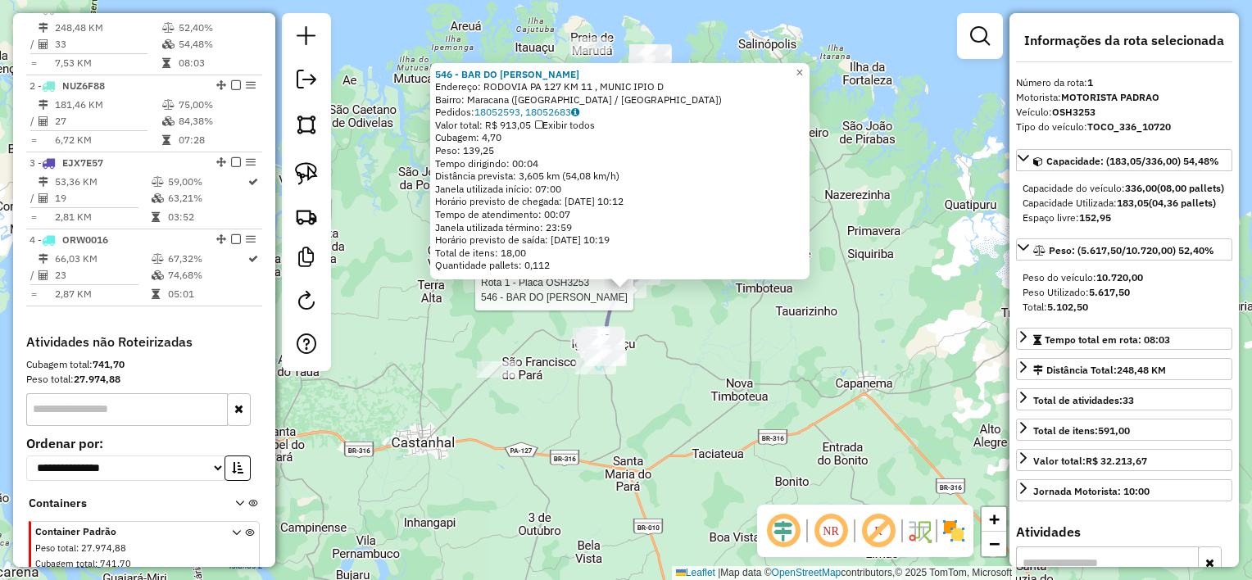
click at [659, 329] on div "Rota 1 - Placa OSH3253 546 - BAR DO ELIAS MOCOO 546 - BAR DO ELIAS MOCOO Endere…" at bounding box center [626, 290] width 1252 height 580
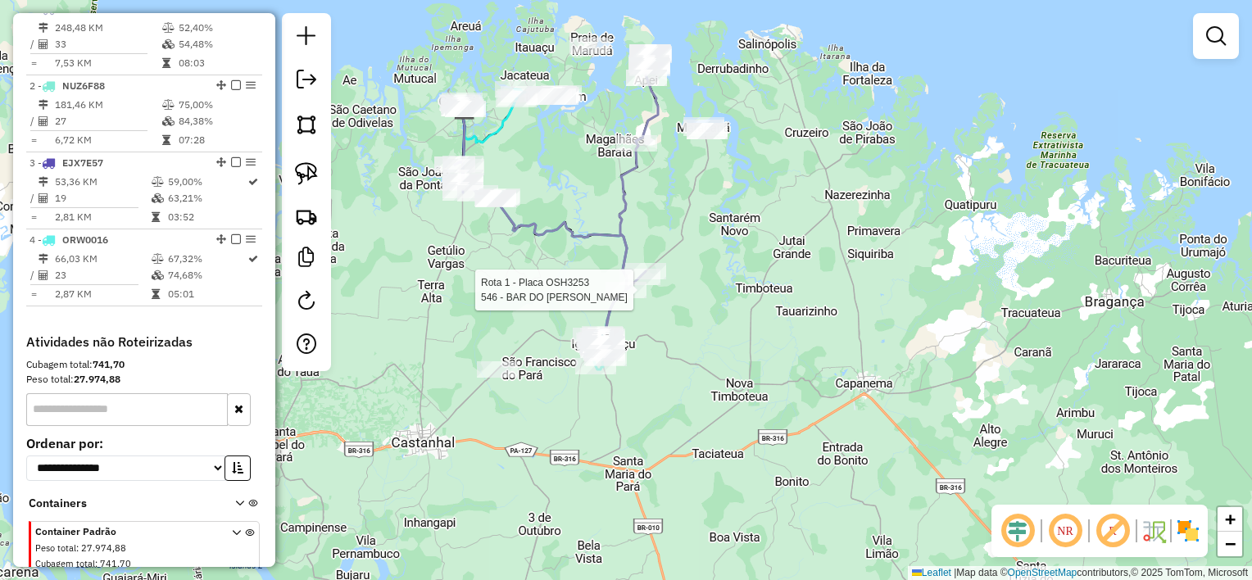
click at [626, 298] on div at bounding box center [626, 290] width 41 height 16
select select "**********"
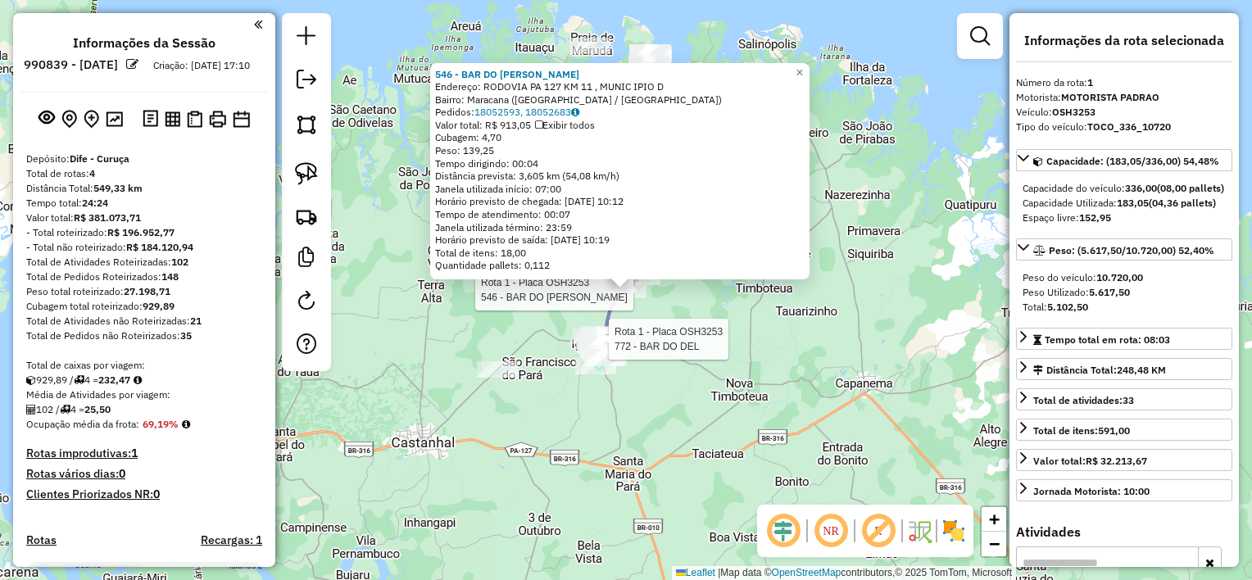
select select "**********"
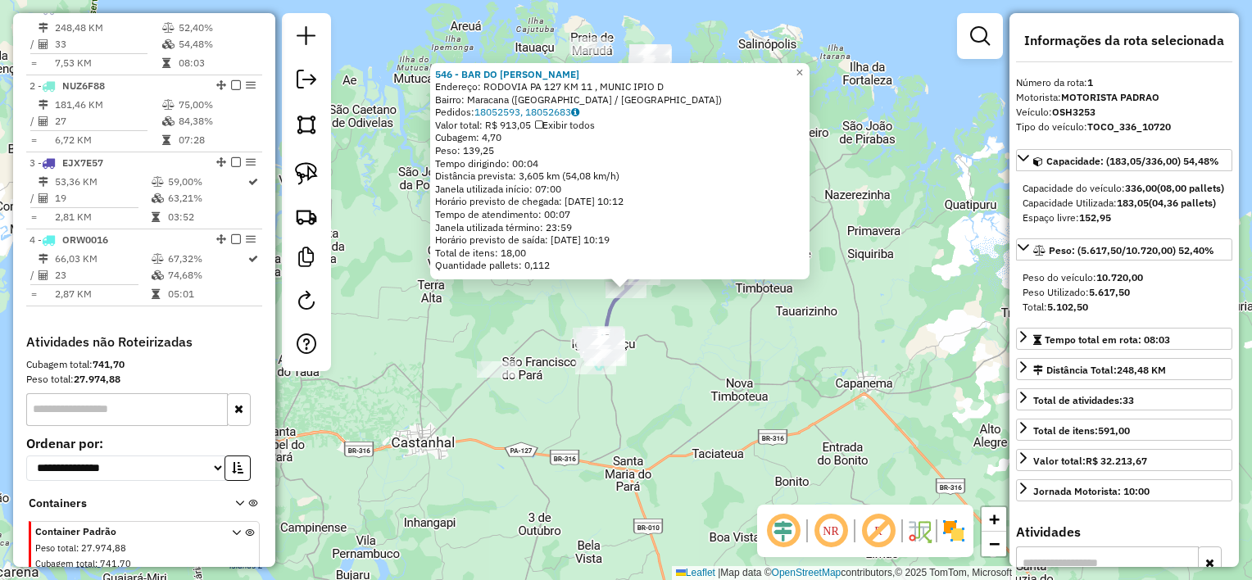
drag, startPoint x: 642, startPoint y: 380, endPoint x: 628, endPoint y: 380, distance: 13.9
click at [640, 380] on div "Rota 1 - Placa OSH3253 546 - BAR DO ELIAS MOCOO Rota 1 - Placa OSH3253 1515 - B…" at bounding box center [626, 290] width 1252 height 580
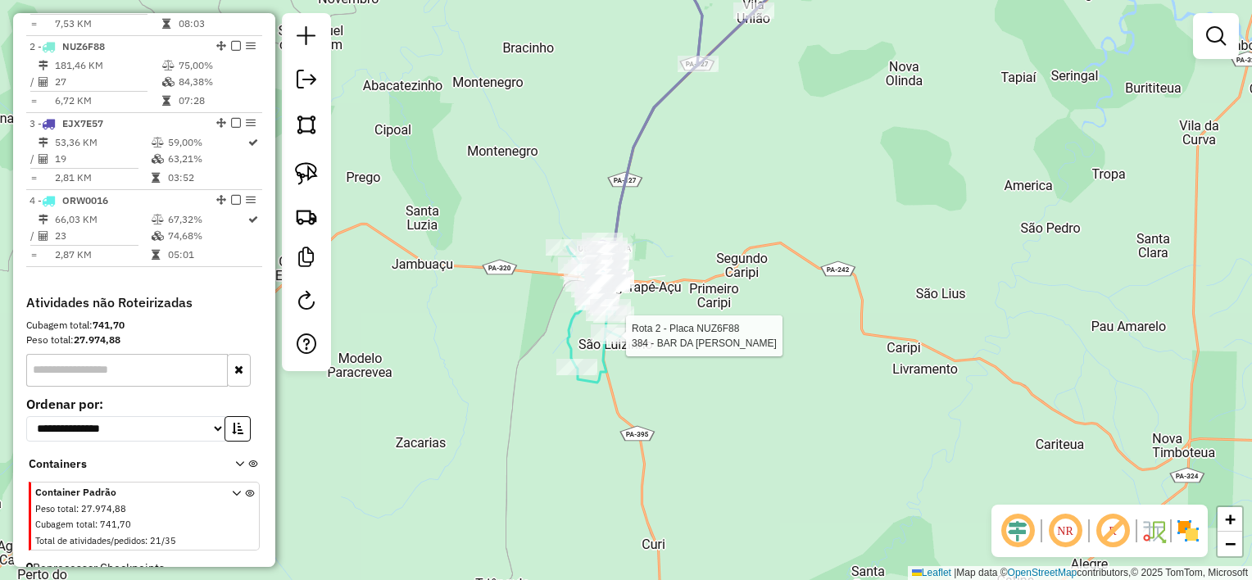
select select "**********"
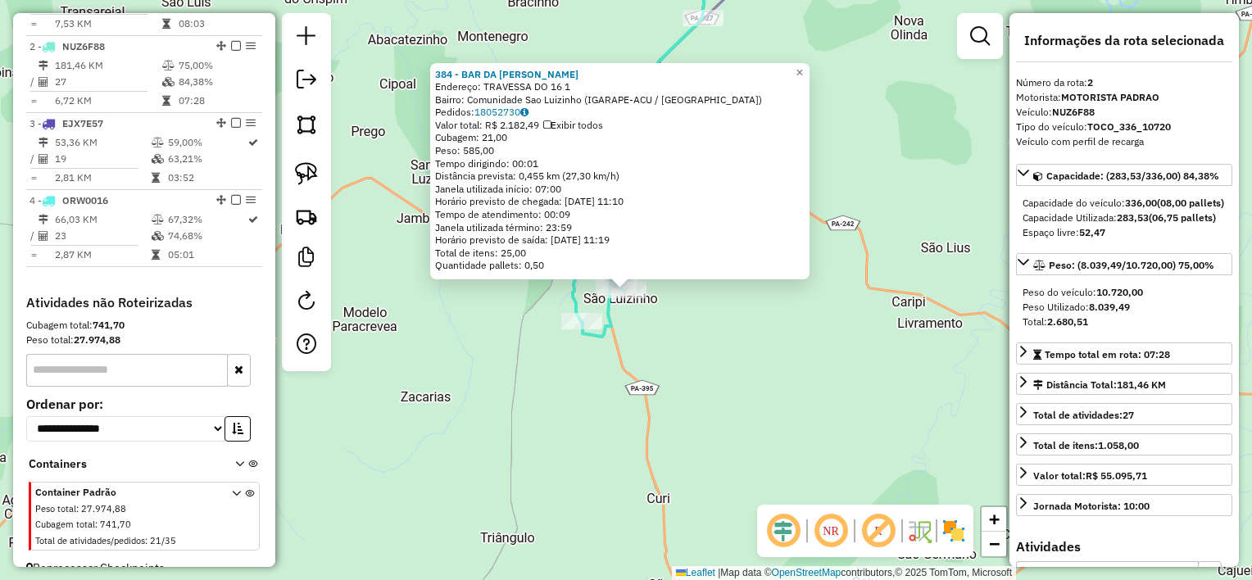
scroll to position [710, 0]
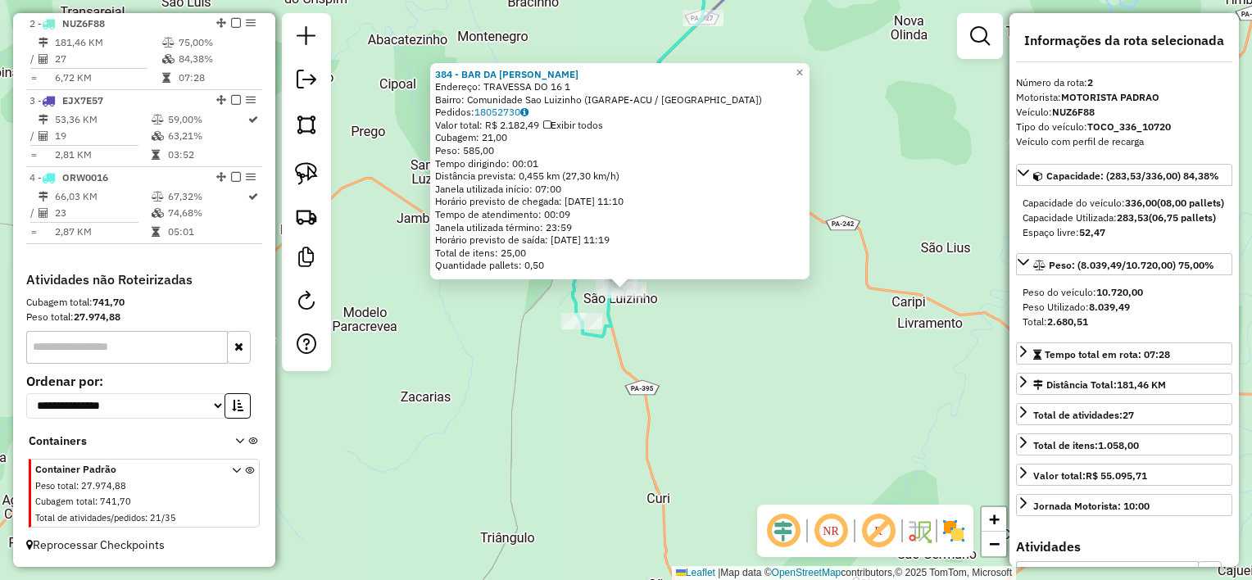
click at [679, 324] on div "384 - BAR DA DANI Endereço: TRAVESSA DO 16 1 Bairro: Comunidade Sao Luizinho (I…" at bounding box center [626, 290] width 1252 height 580
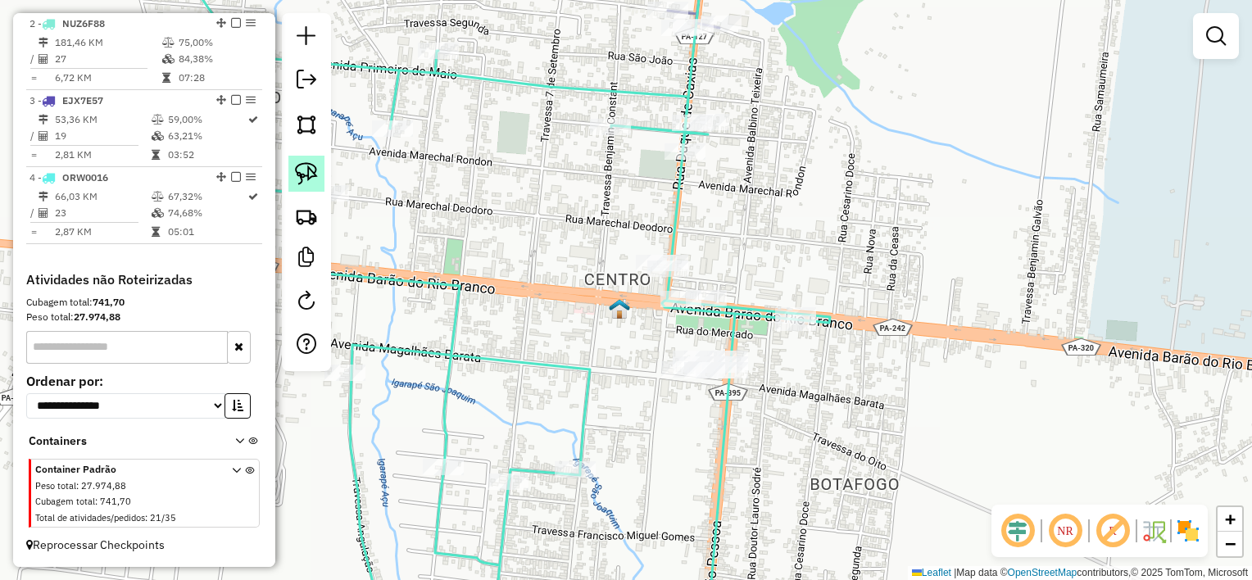
click at [295, 174] on img at bounding box center [306, 173] width 23 height 23
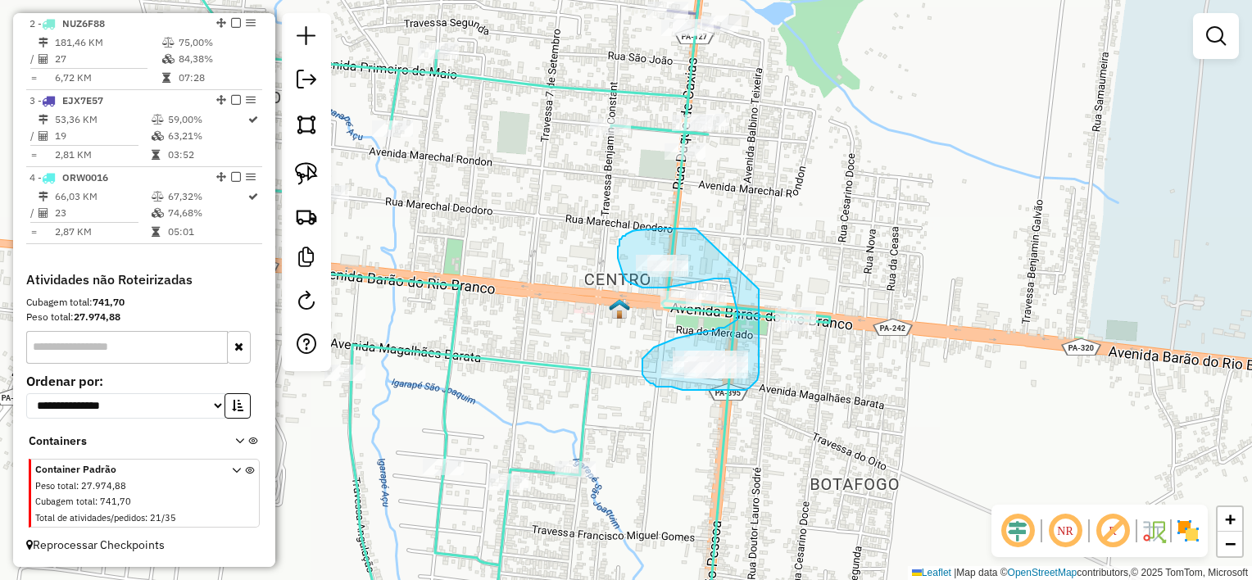
drag, startPoint x: 692, startPoint y: 229, endPoint x: 758, endPoint y: 266, distance: 76.3
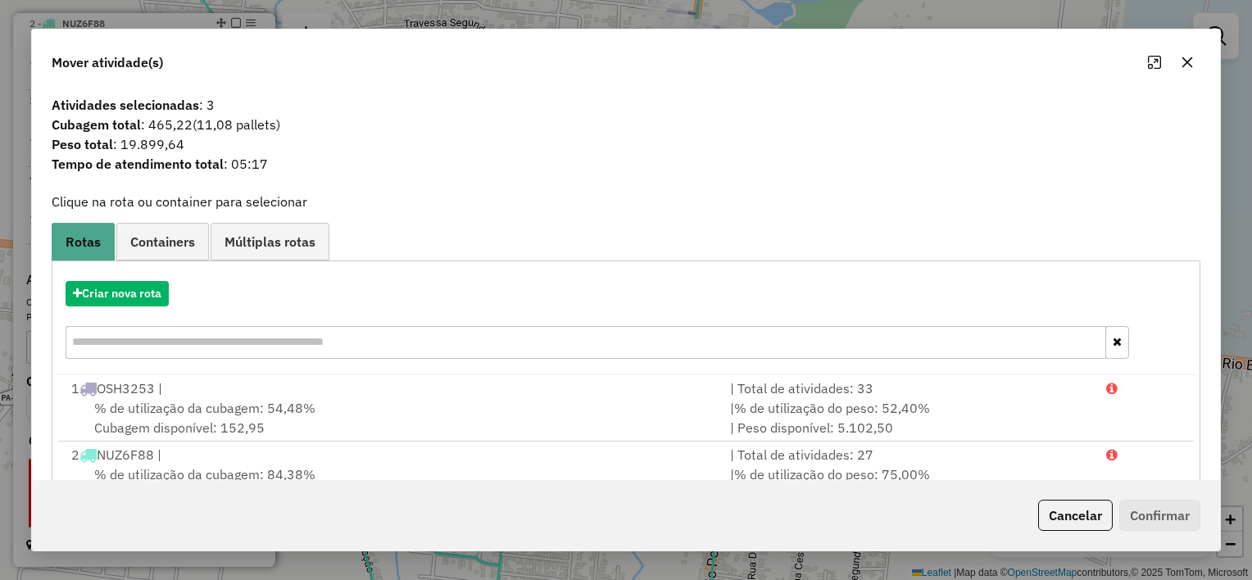
click at [1187, 61] on icon "button" at bounding box center [1187, 62] width 11 height 11
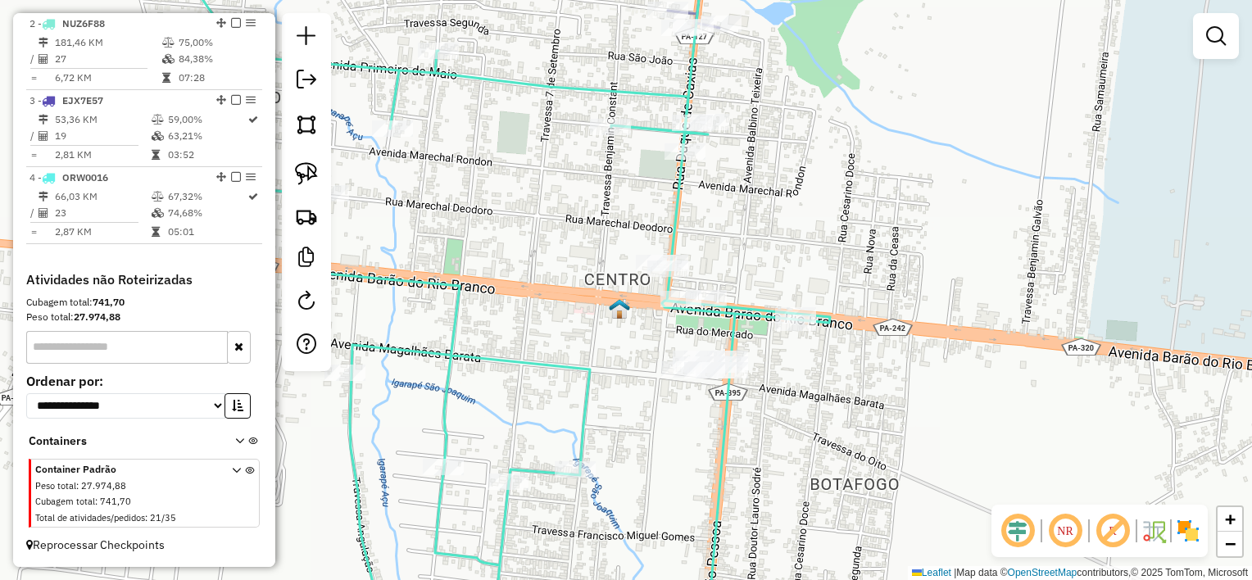
drag, startPoint x: 783, startPoint y: 216, endPoint x: 923, endPoint y: 270, distance: 149.4
click at [923, 270] on div "Janela de atendimento Grade de atendimento Capacidade Transportadoras Veículos …" at bounding box center [626, 290] width 1252 height 580
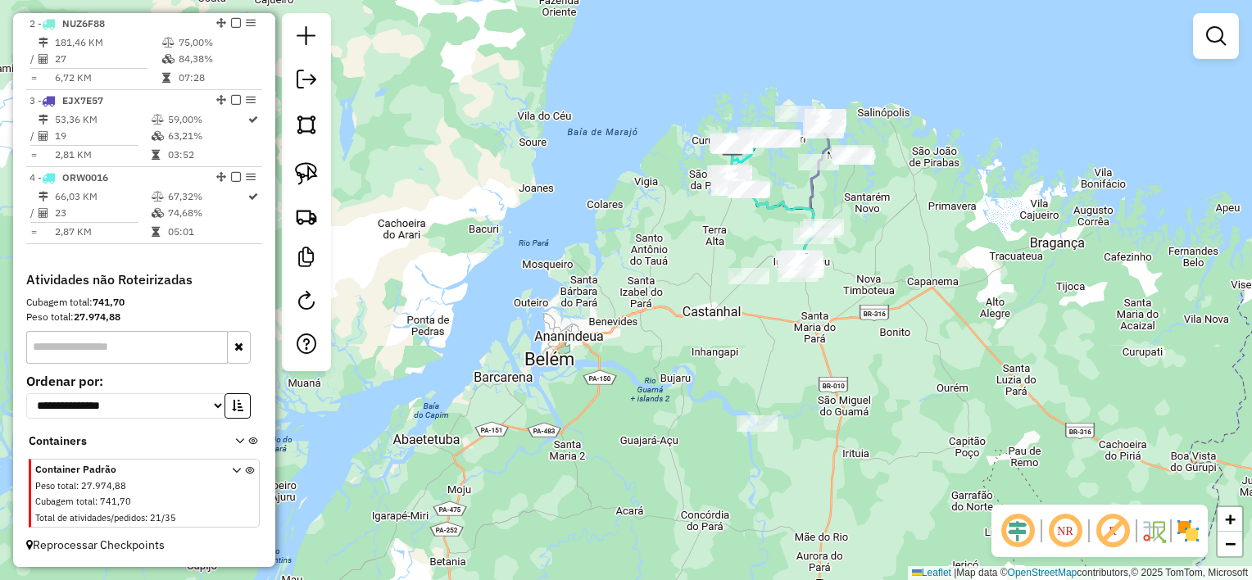
drag, startPoint x: 783, startPoint y: 180, endPoint x: 753, endPoint y: 225, distance: 54.3
click at [771, 252] on div "Janela de atendimento Grade de atendimento Capacidade Transportadoras Veículos …" at bounding box center [626, 290] width 1252 height 580
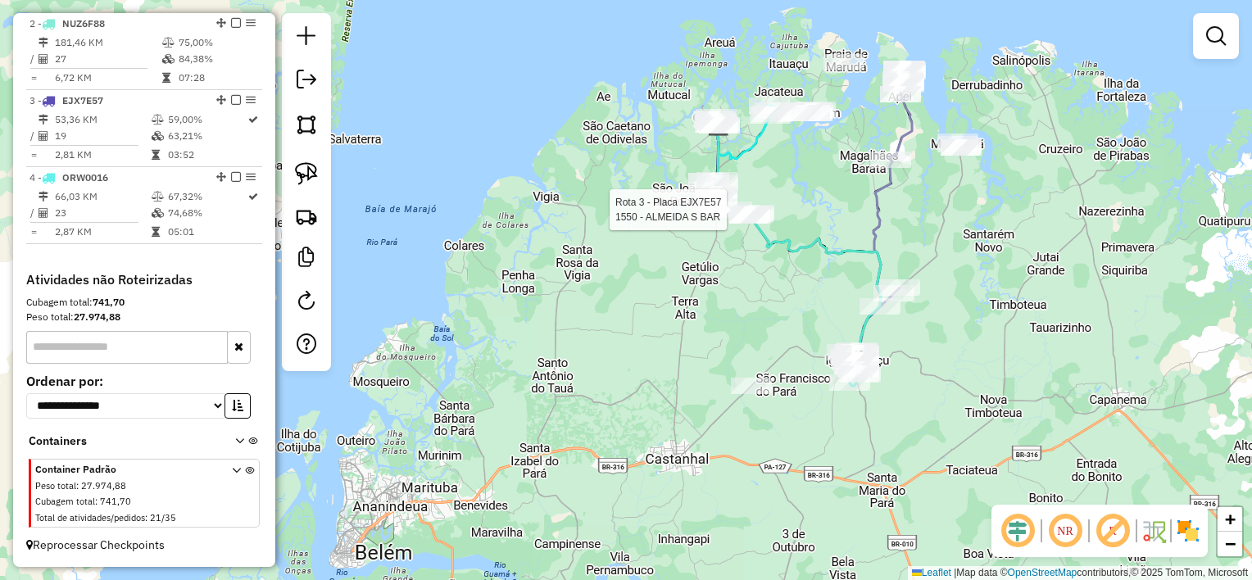
select select "**********"
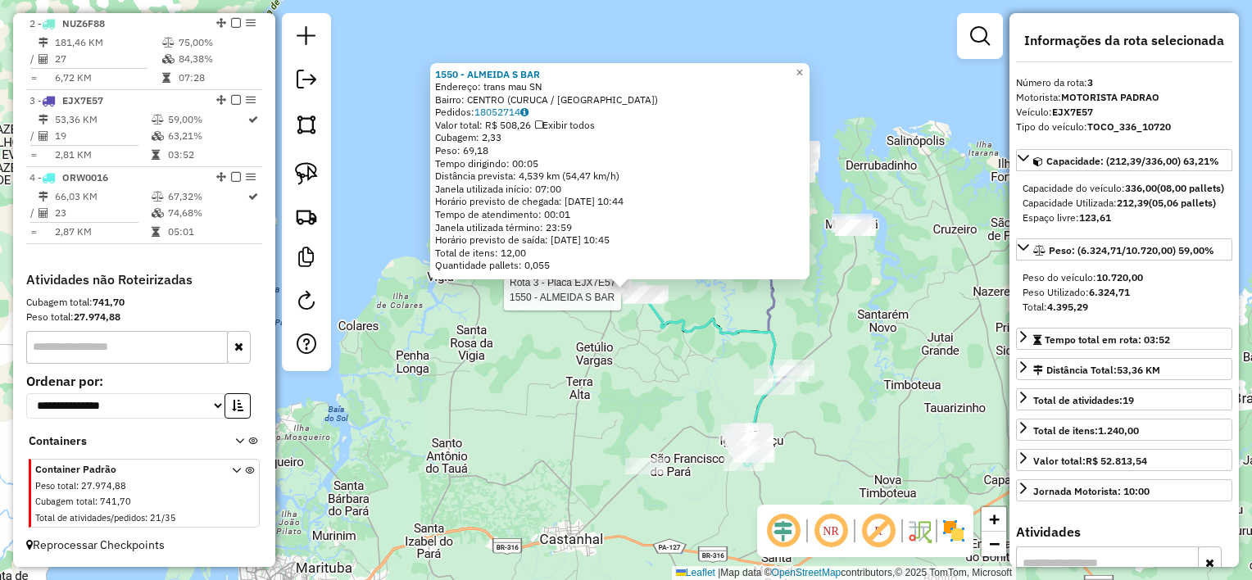
click at [677, 322] on icon at bounding box center [692, 322] width 165 height 232
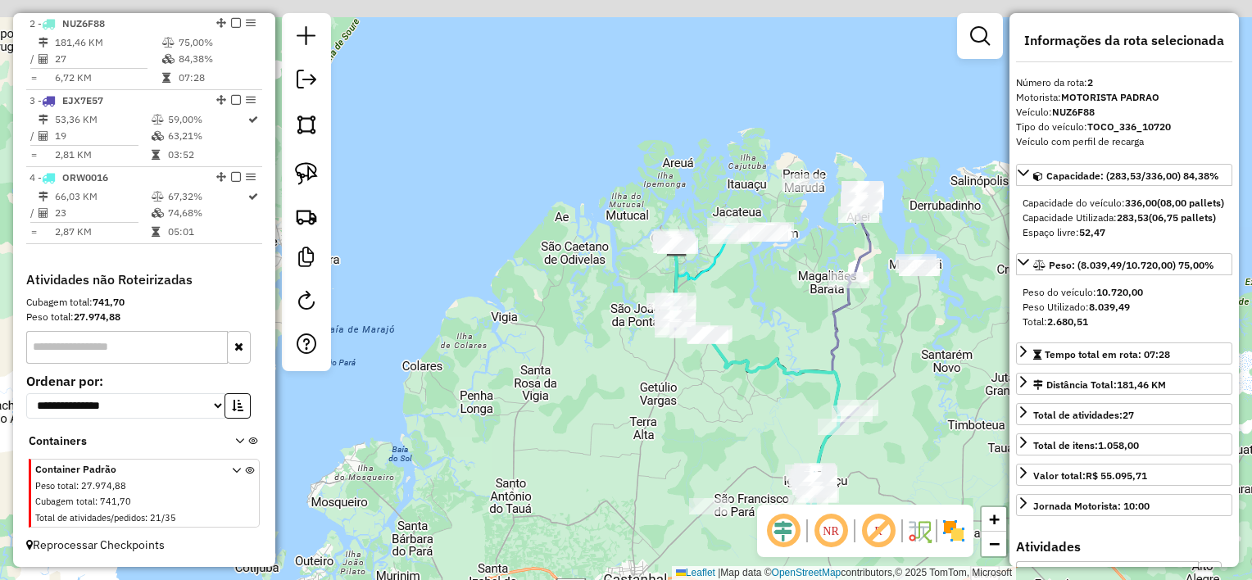
drag, startPoint x: 751, startPoint y: 308, endPoint x: 685, endPoint y: 265, distance: 78.2
click at [763, 318] on div "Janela de atendimento Grade de atendimento Capacidade Transportadoras Veículos …" at bounding box center [626, 290] width 1252 height 580
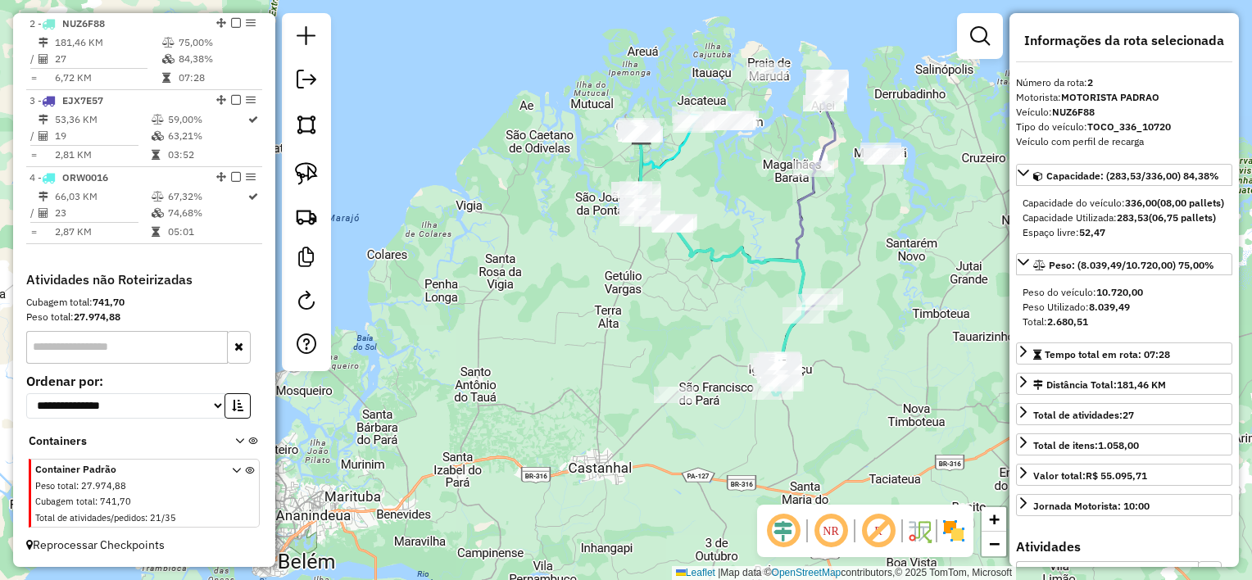
drag, startPoint x: 762, startPoint y: 361, endPoint x: 714, endPoint y: 231, distance: 137.9
click at [714, 233] on div "Janela de atendimento Grade de atendimento Capacidade Transportadoras Veículos …" at bounding box center [626, 290] width 1252 height 580
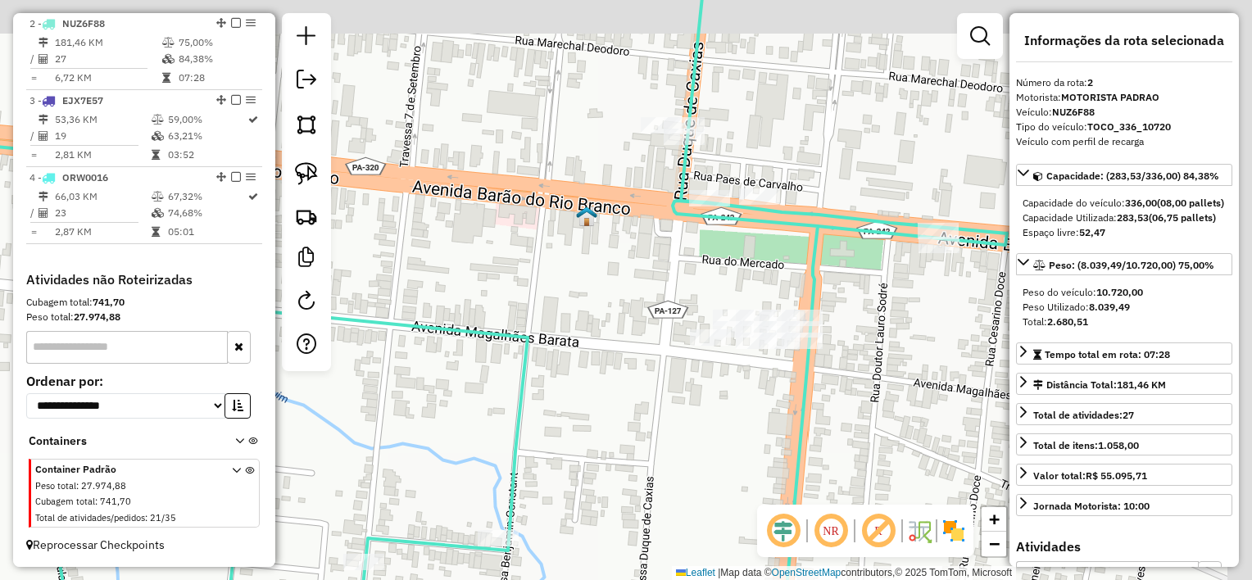
drag, startPoint x: 755, startPoint y: 243, endPoint x: 746, endPoint y: 255, distance: 14.8
click at [746, 255] on div "Janela de atendimento Grade de atendimento Capacidade Transportadoras Veículos …" at bounding box center [626, 290] width 1252 height 580
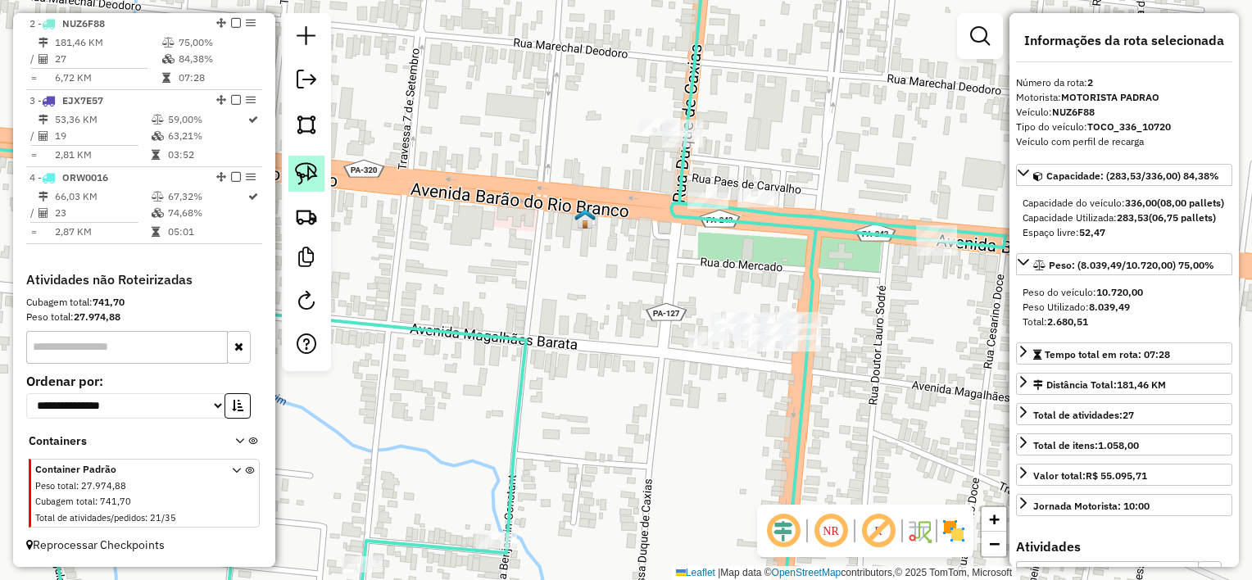
click at [308, 170] on img at bounding box center [306, 173] width 23 height 23
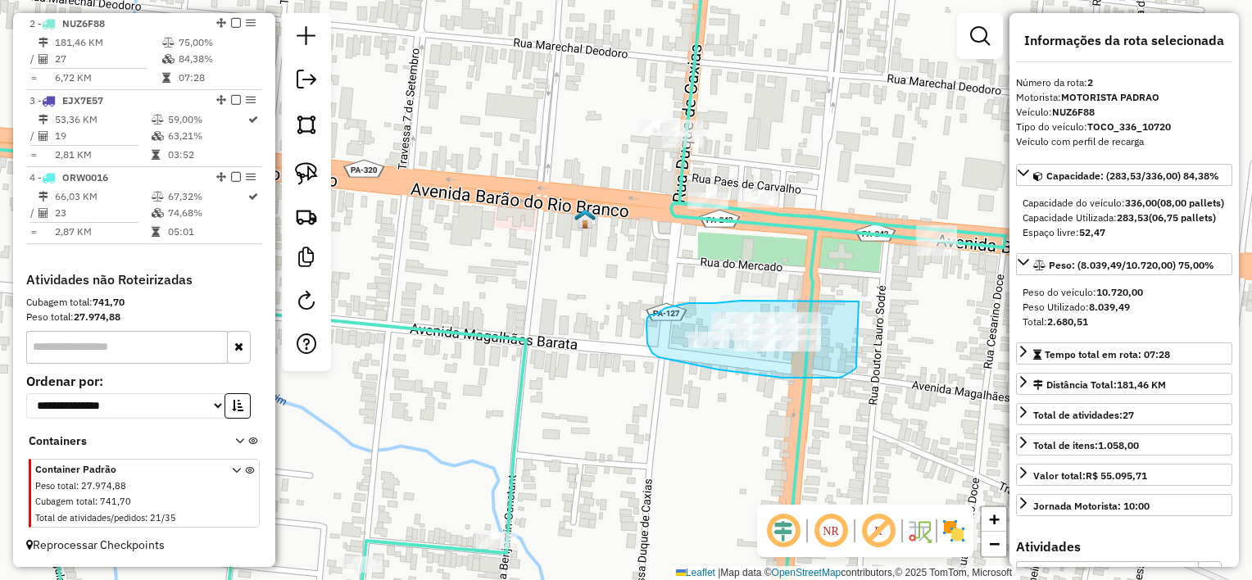
drag, startPoint x: 856, startPoint y: 302, endPoint x: 856, endPoint y: 364, distance: 62.3
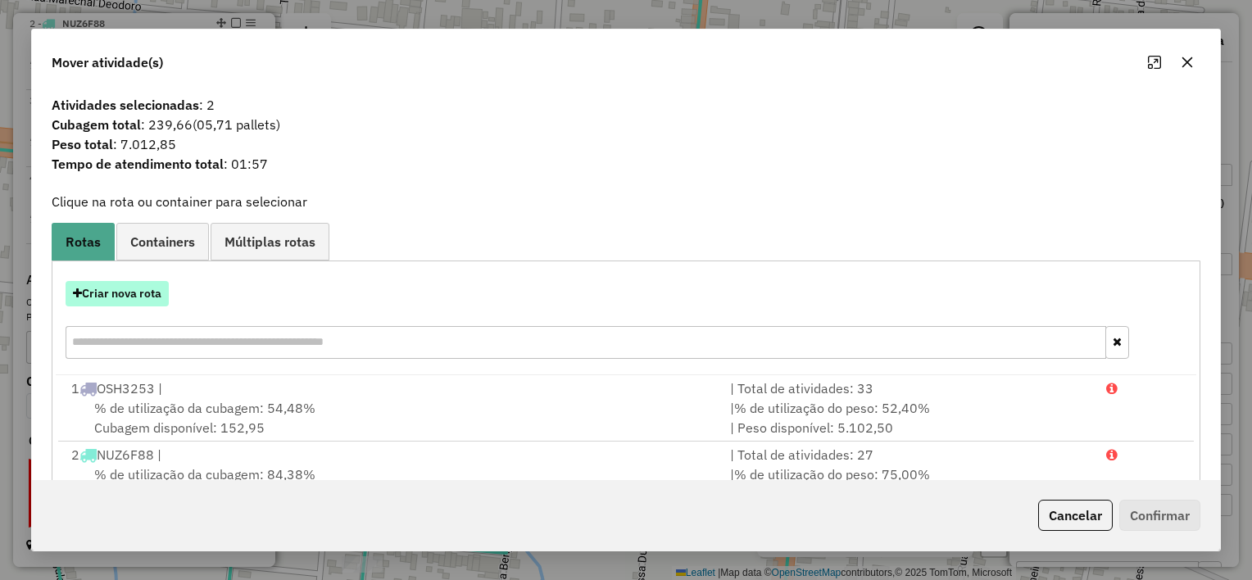
click at [128, 297] on button "Criar nova rota" at bounding box center [117, 293] width 103 height 25
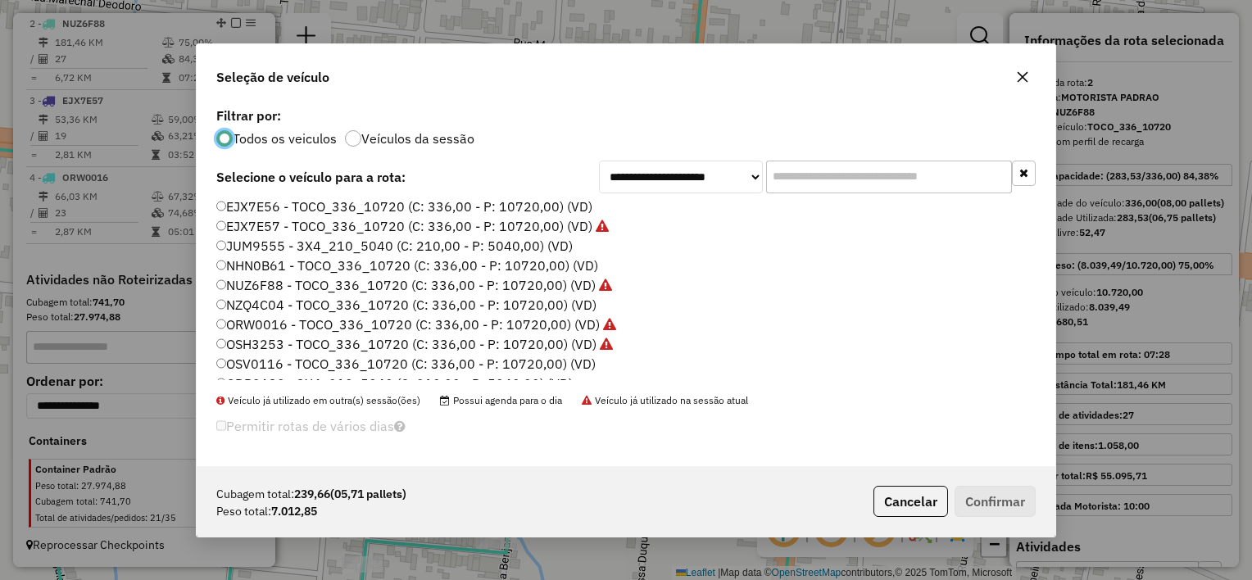
scroll to position [75, 0]
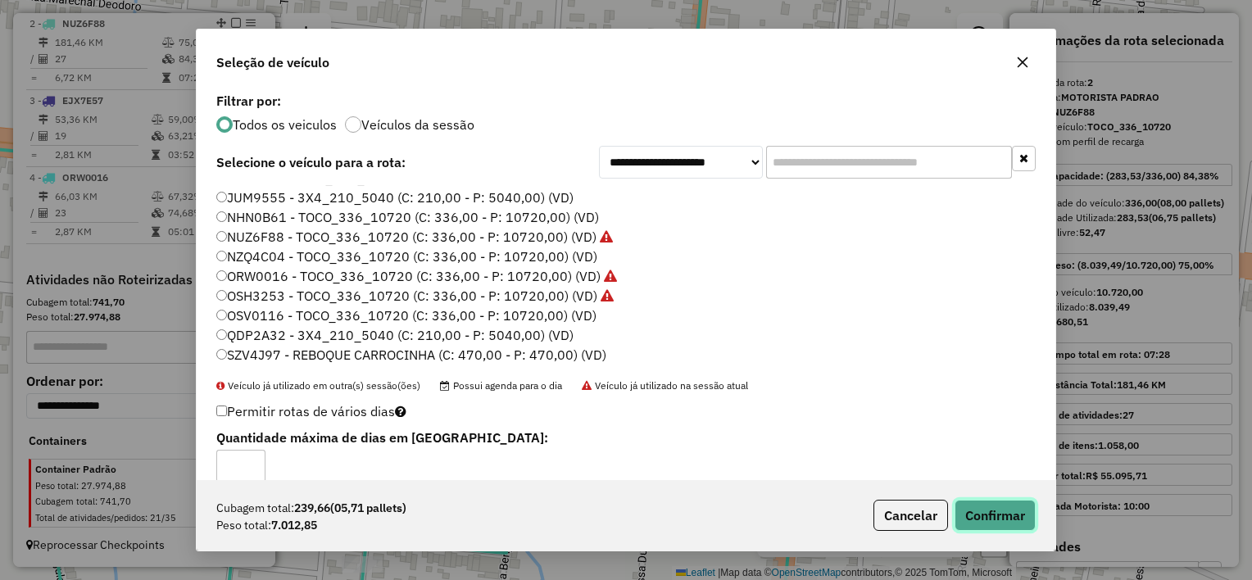
click at [995, 528] on button "Confirmar" at bounding box center [995, 515] width 81 height 31
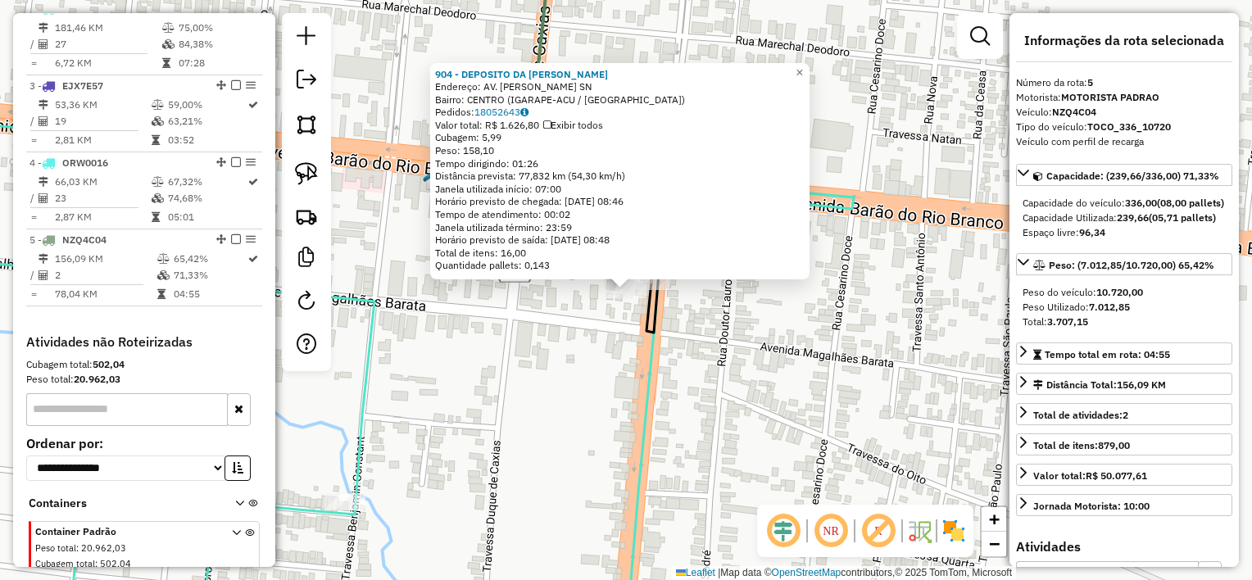
scroll to position [787, 0]
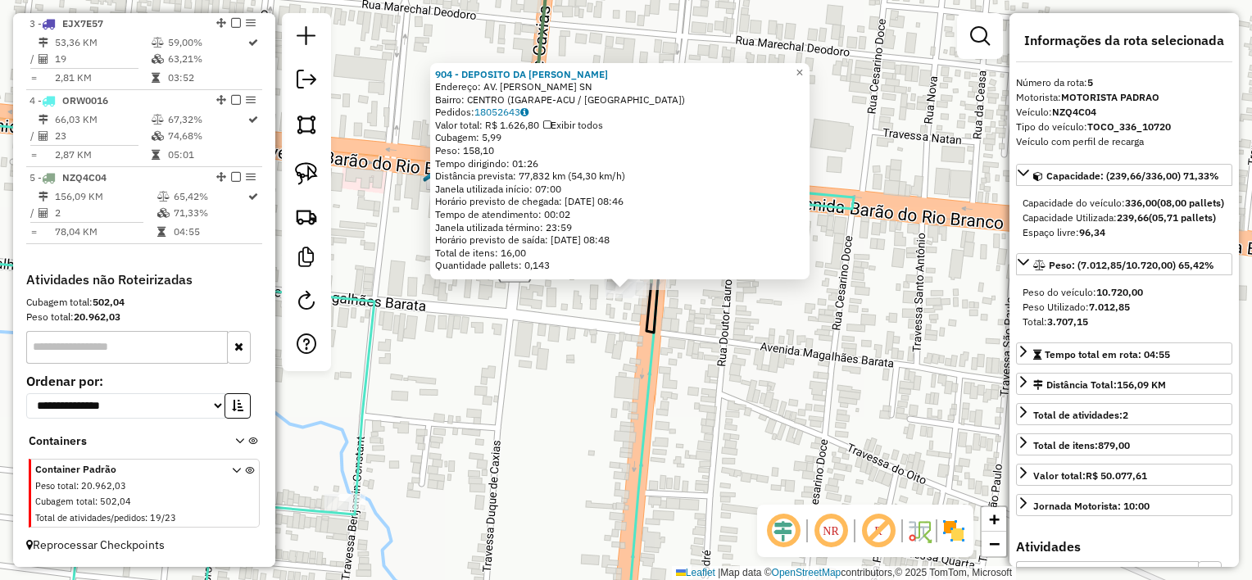
click at [652, 328] on icon at bounding box center [597, 137] width 138 height 391
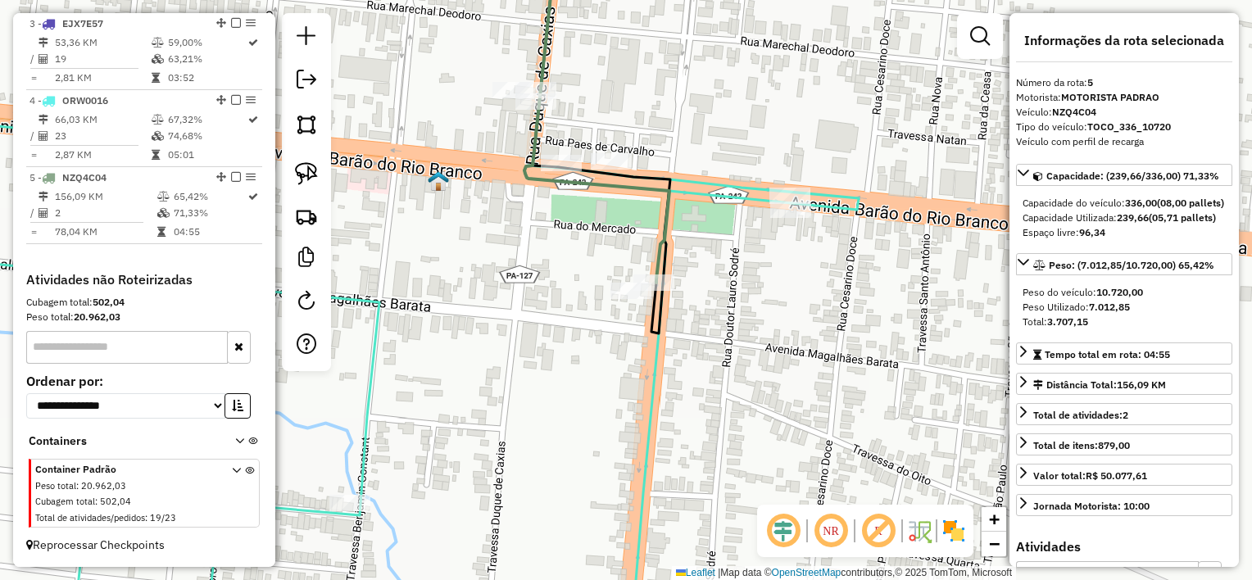
drag, startPoint x: 611, startPoint y: 324, endPoint x: 846, endPoint y: 391, distance: 244.3
click at [841, 393] on div "Janela de atendimento Grade de atendimento Capacidade Transportadoras Veículos …" at bounding box center [626, 290] width 1252 height 580
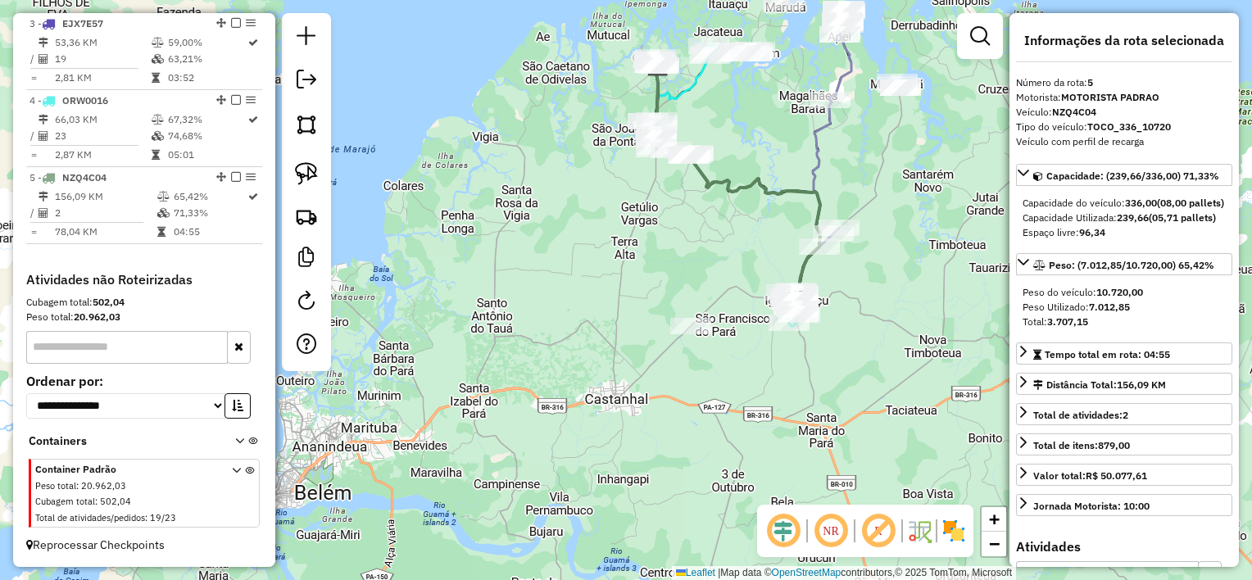
drag, startPoint x: 757, startPoint y: 222, endPoint x: 797, endPoint y: 366, distance: 149.7
click at [797, 366] on div "Janela de atendimento Grade de atendimento Capacidade Transportadoras Veículos …" at bounding box center [626, 290] width 1252 height 580
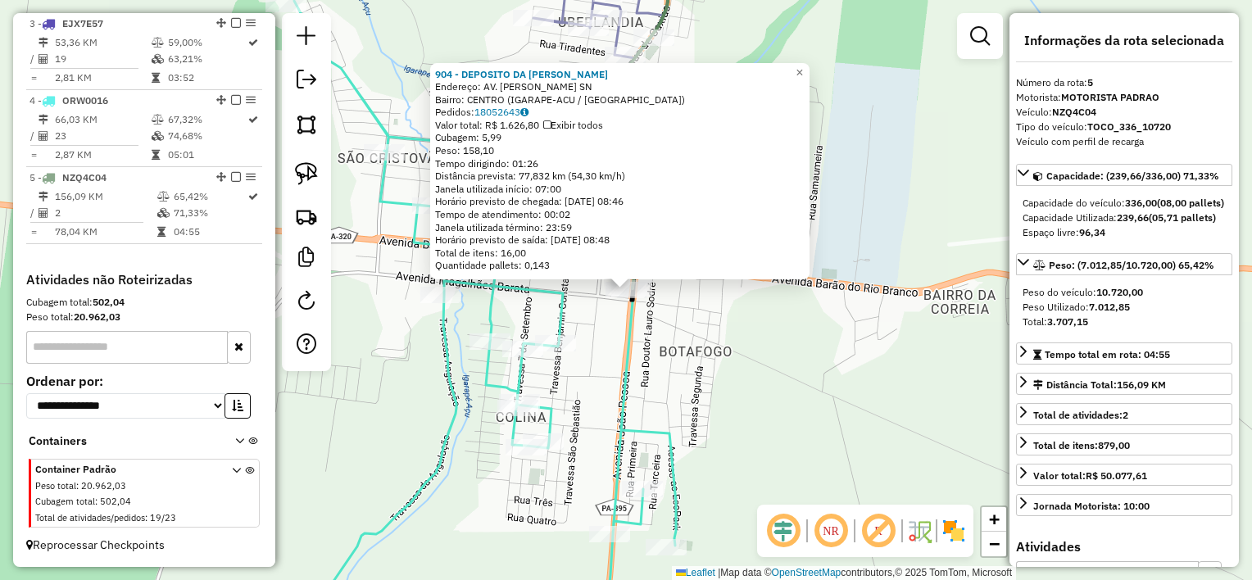
click at [777, 256] on div "Total de itens: 16,00" at bounding box center [620, 253] width 370 height 13
drag, startPoint x: 878, startPoint y: 254, endPoint x: 869, endPoint y: 254, distance: 9.0
click at [878, 254] on div "904 - DEPOSITO DA JEANE Endereço: AV. JOAO PESSOA SN Bairro: CENTRO (IGARAPE-AC…" at bounding box center [626, 290] width 1252 height 580
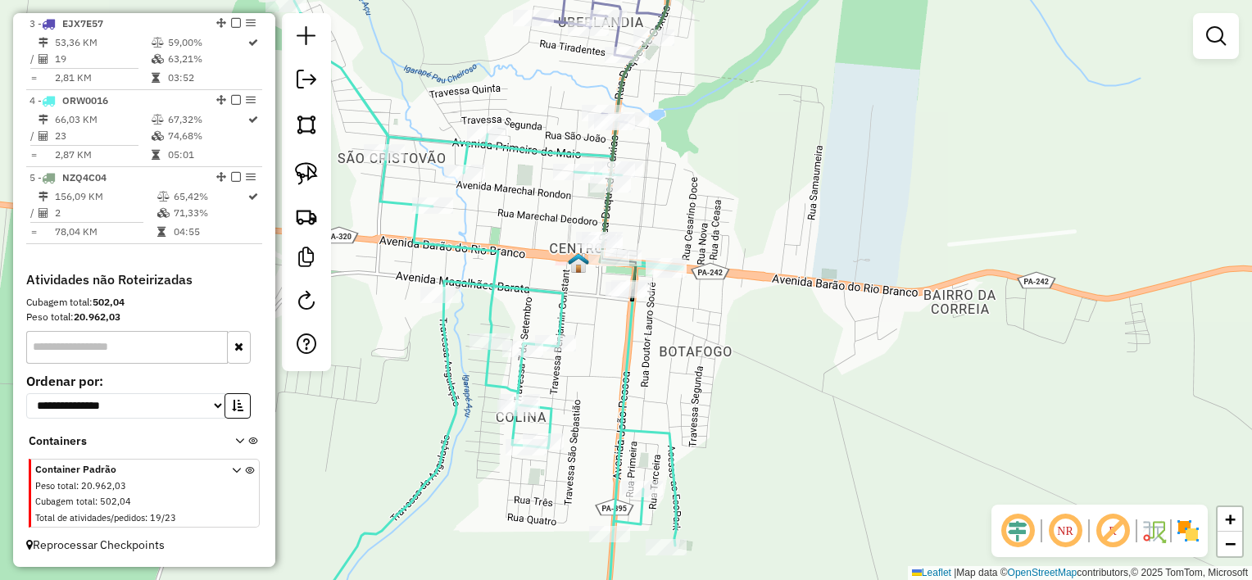
drag, startPoint x: 764, startPoint y: 190, endPoint x: 861, endPoint y: 293, distance: 141.4
click at [861, 293] on div "Janela de atendimento Grade de atendimento Capacidade Transportadoras Veículos …" at bounding box center [626, 290] width 1252 height 580
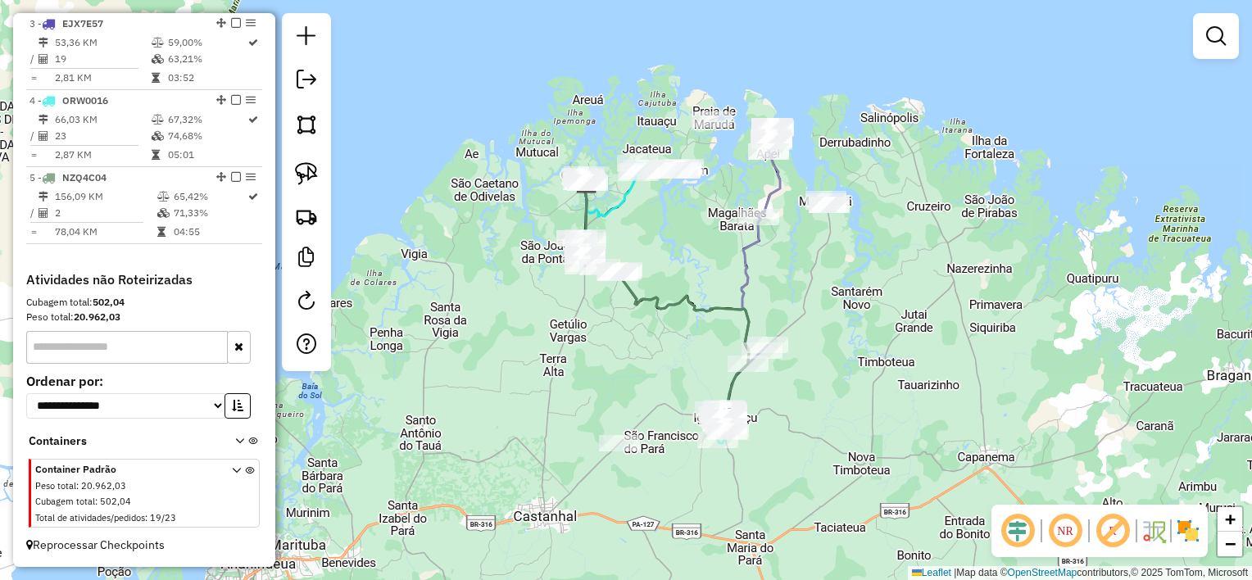
drag, startPoint x: 645, startPoint y: 355, endPoint x: 626, endPoint y: 336, distance: 26.7
click at [646, 367] on div "Janela de atendimento Grade de atendimento Capacidade Transportadoras Veículos …" at bounding box center [626, 290] width 1252 height 580
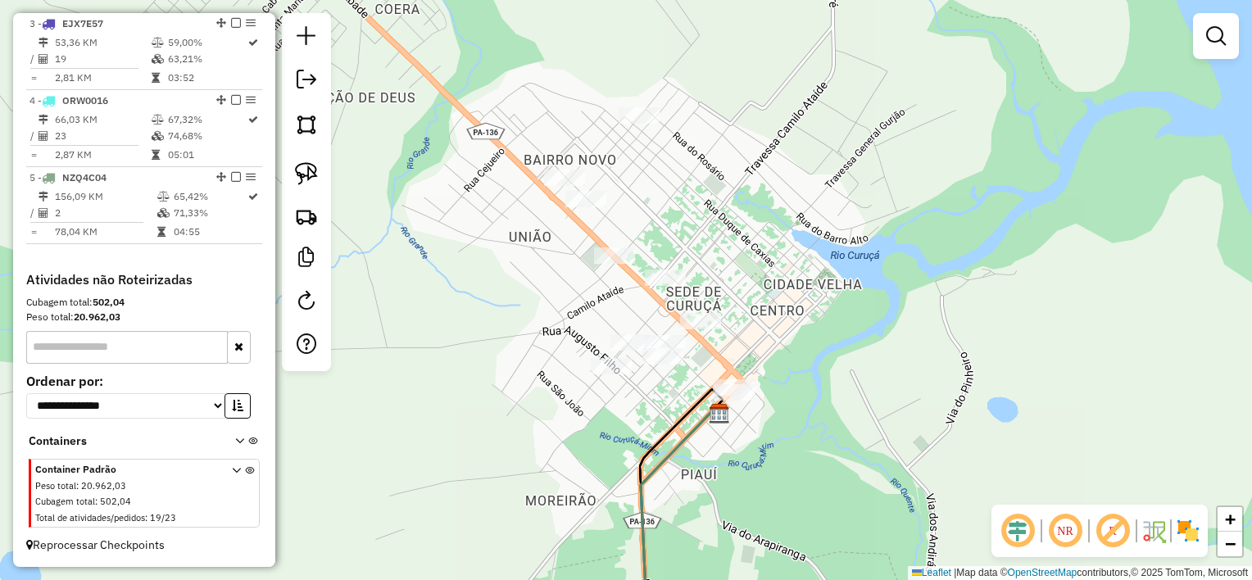
drag, startPoint x: 873, startPoint y: 294, endPoint x: 687, endPoint y: 268, distance: 187.0
click at [775, 265] on div "Janela de atendimento Grade de atendimento Capacidade Transportadoras Veículos …" at bounding box center [626, 290] width 1252 height 580
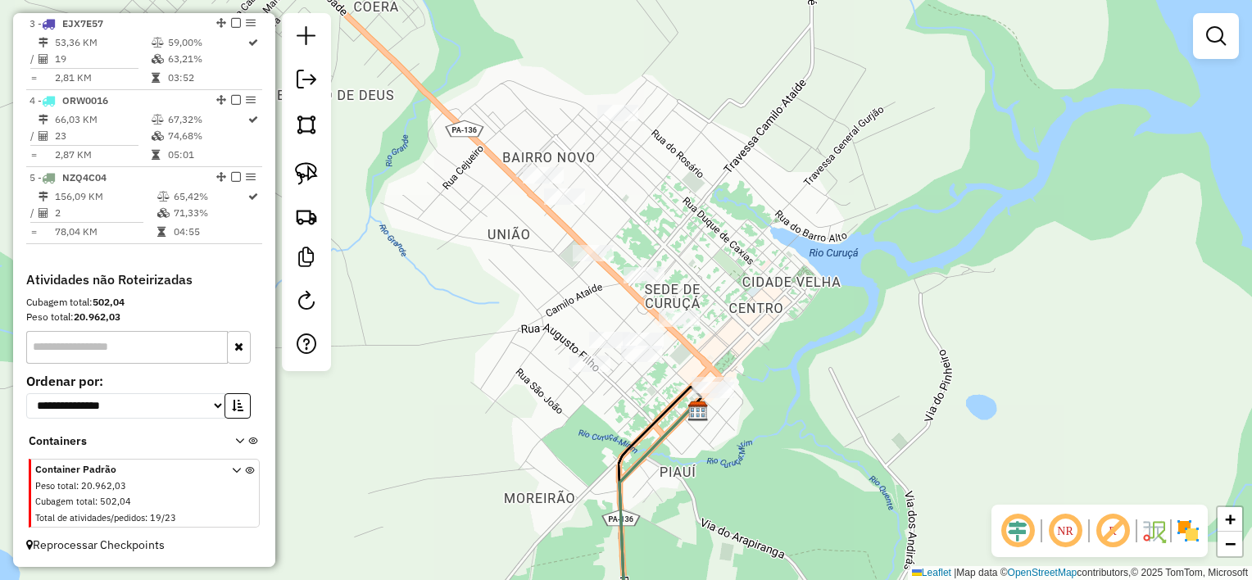
drag, startPoint x: 303, startPoint y: 178, endPoint x: 344, endPoint y: 167, distance: 42.3
click at [304, 177] on img at bounding box center [306, 173] width 23 height 23
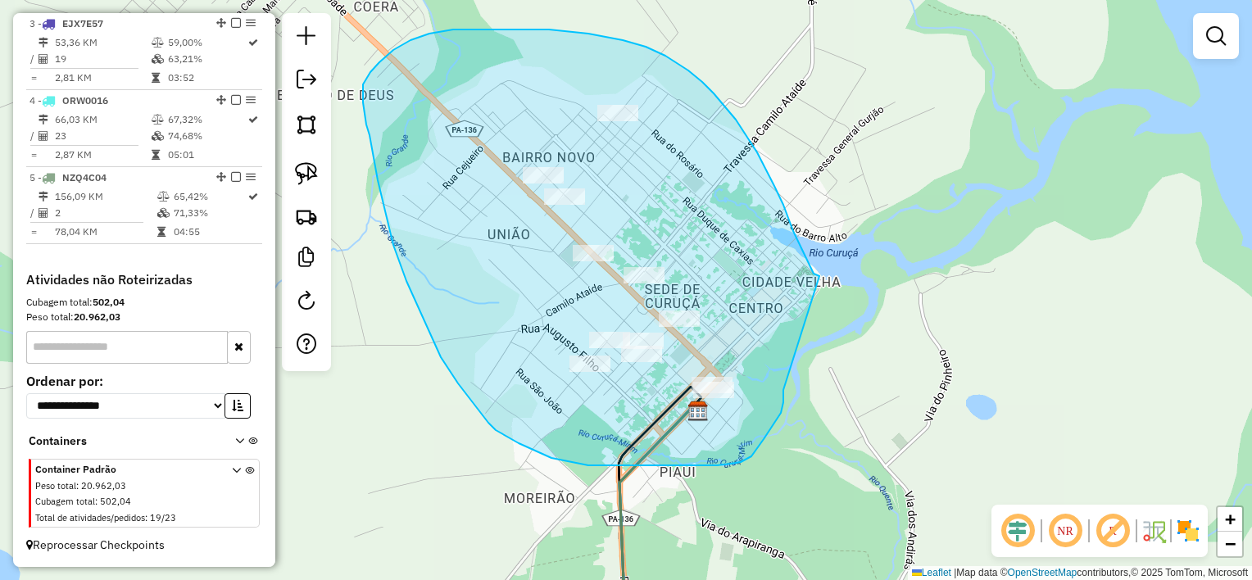
drag, startPoint x: 819, startPoint y: 276, endPoint x: 783, endPoint y: 383, distance: 113.2
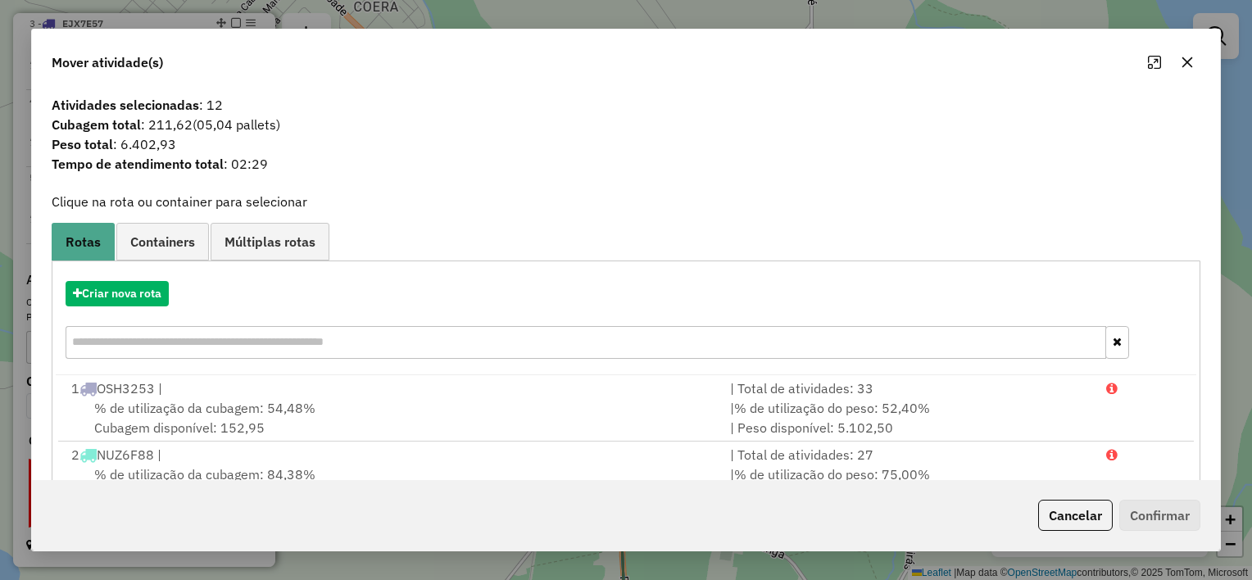
click at [1186, 66] on icon "button" at bounding box center [1187, 62] width 13 height 13
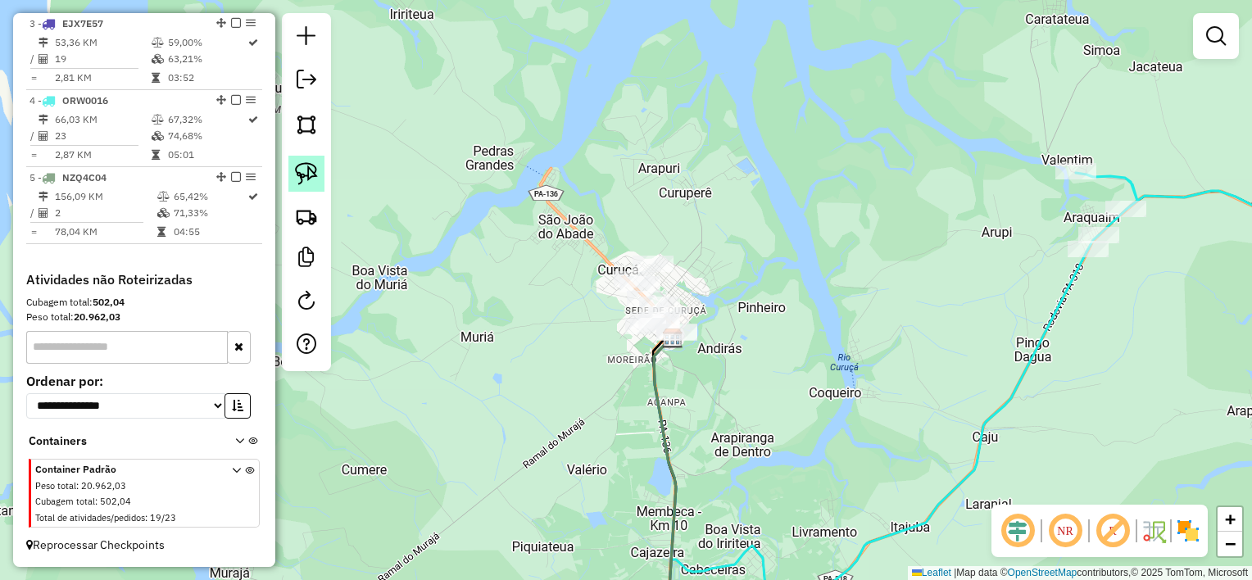
click at [306, 177] on img at bounding box center [306, 173] width 23 height 23
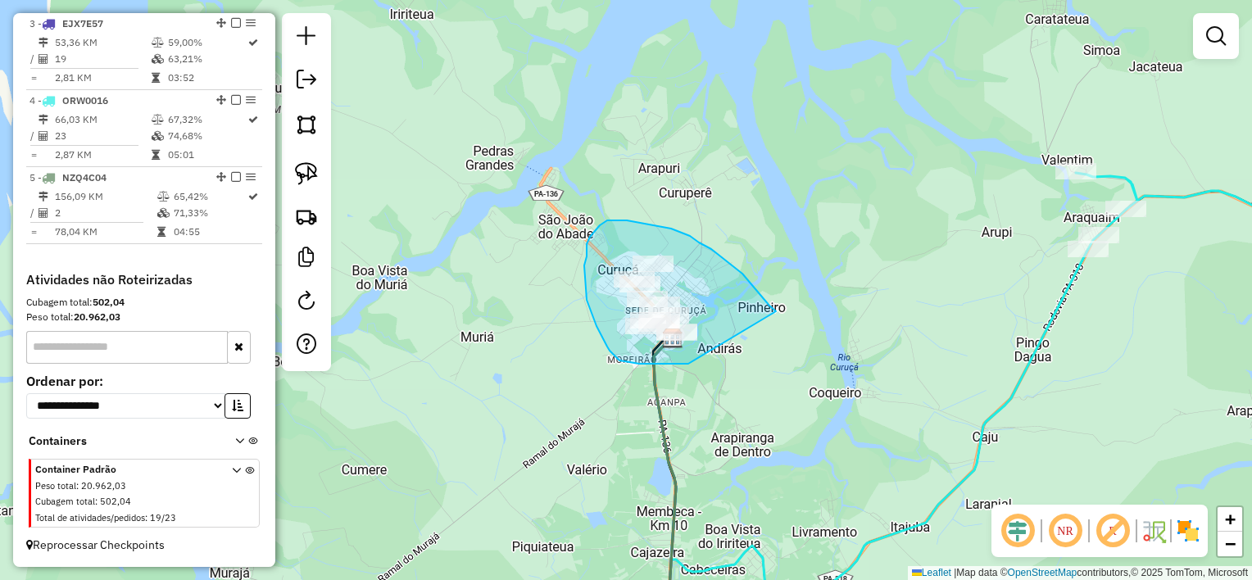
drag, startPoint x: 776, startPoint y: 311, endPoint x: 689, endPoint y: 364, distance: 101.5
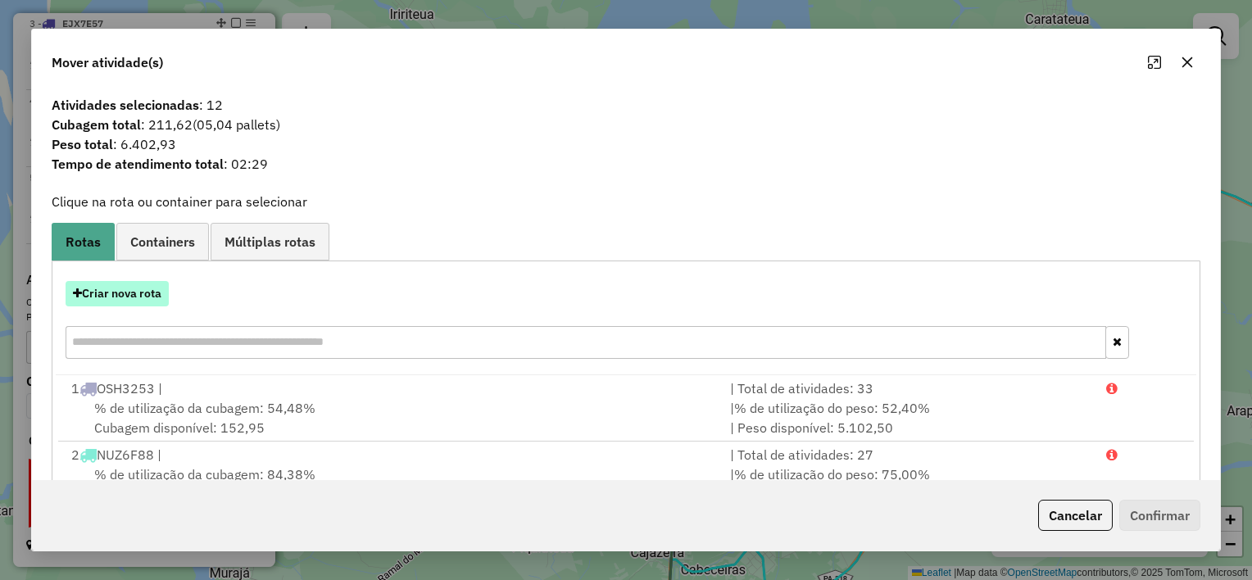
click at [120, 288] on button "Criar nova rota" at bounding box center [117, 293] width 103 height 25
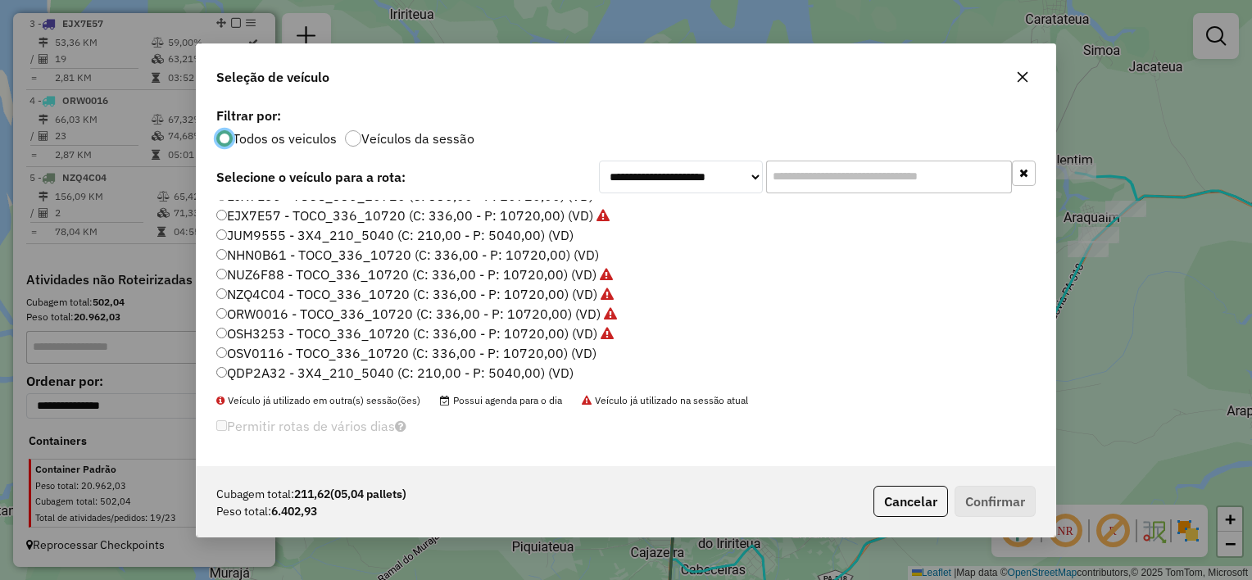
scroll to position [75, 0]
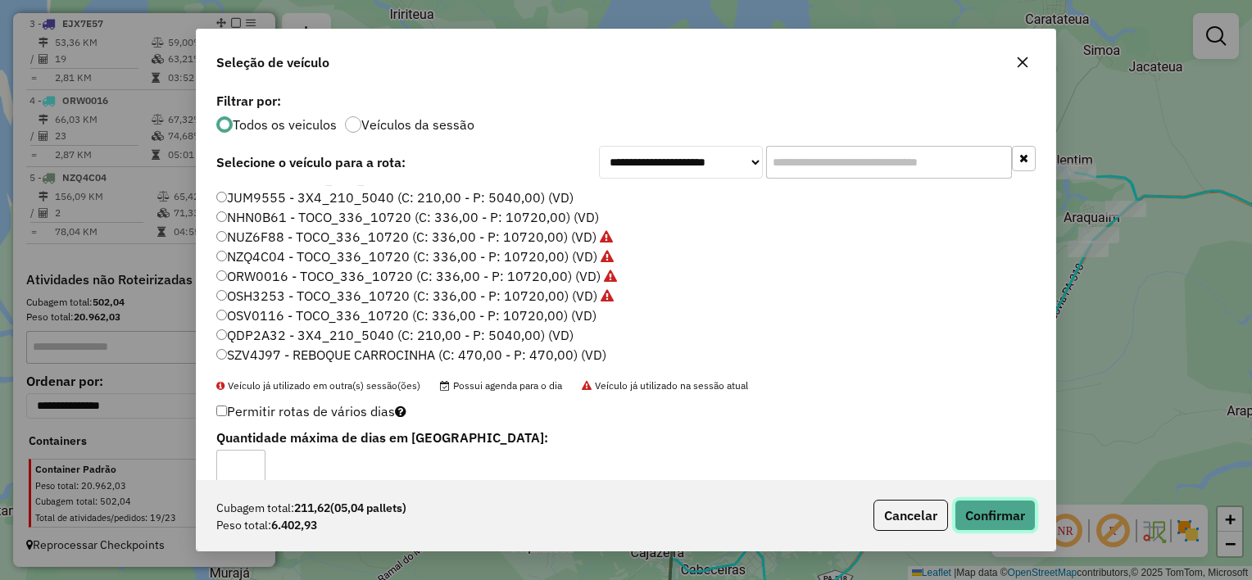
click at [975, 515] on button "Confirmar" at bounding box center [995, 515] width 81 height 31
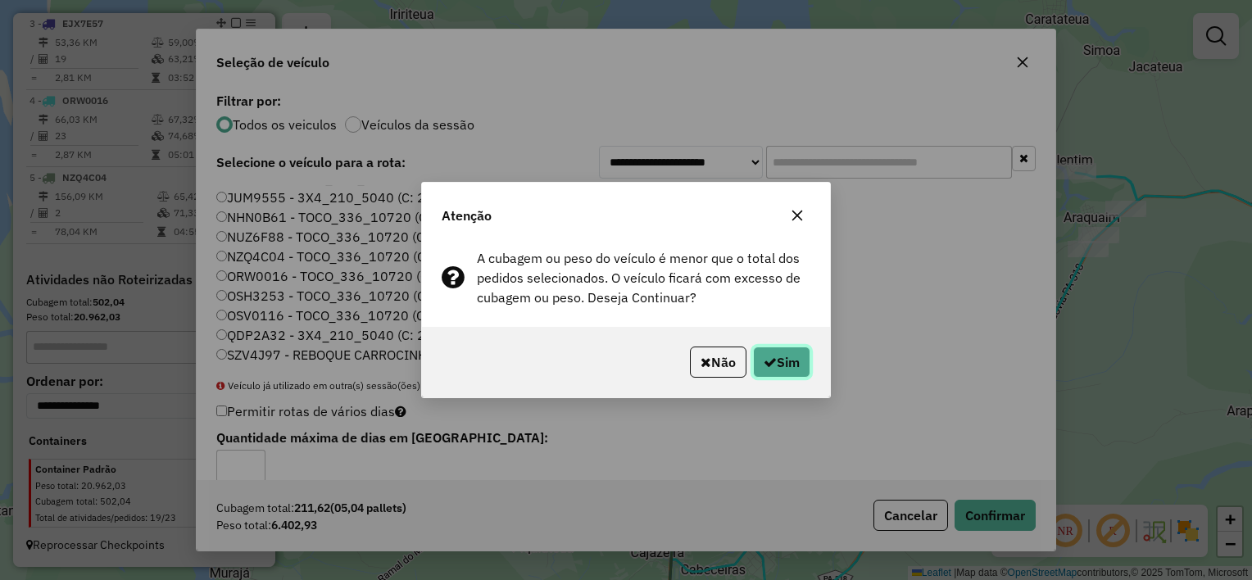
click at [778, 363] on button "Sim" at bounding box center [781, 362] width 57 height 31
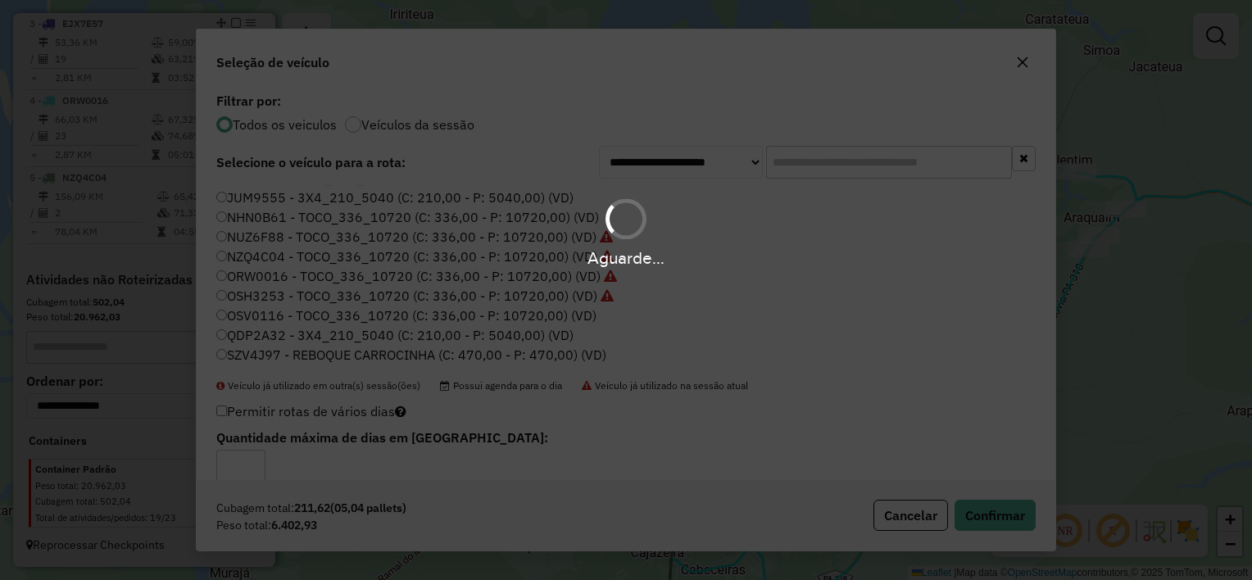
scroll to position [0, 0]
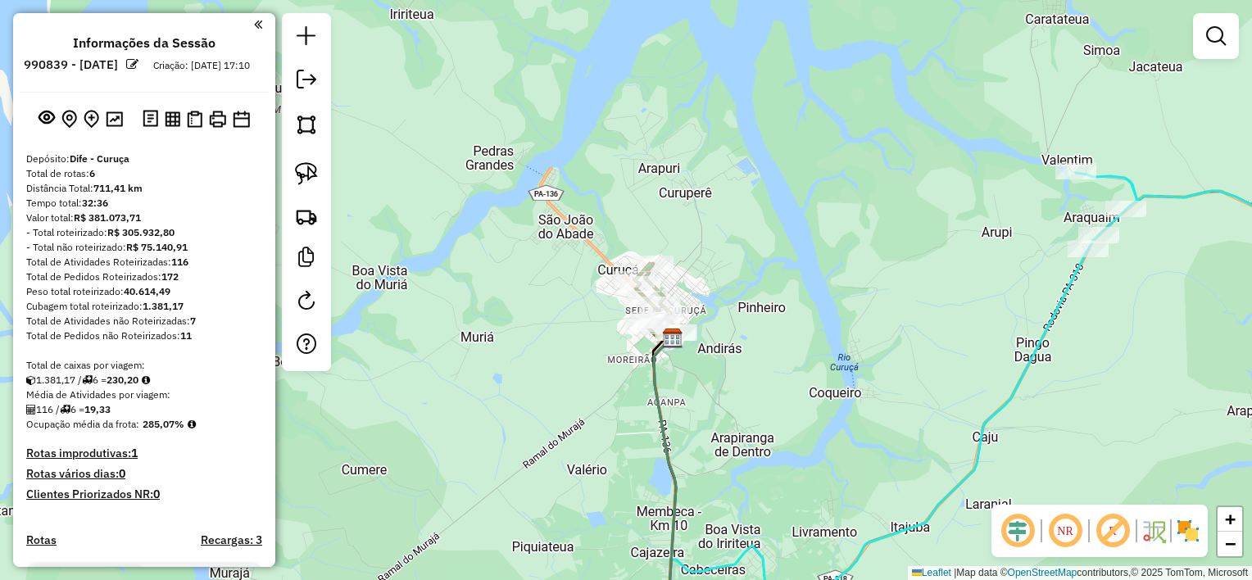
drag, startPoint x: 755, startPoint y: 444, endPoint x: 734, endPoint y: 137, distance: 308.0
click at [745, 177] on div "Rota 6 - Placa SZV4J97 143 - mercantil monteiro Janela de atendimento Grade de …" at bounding box center [626, 290] width 1252 height 580
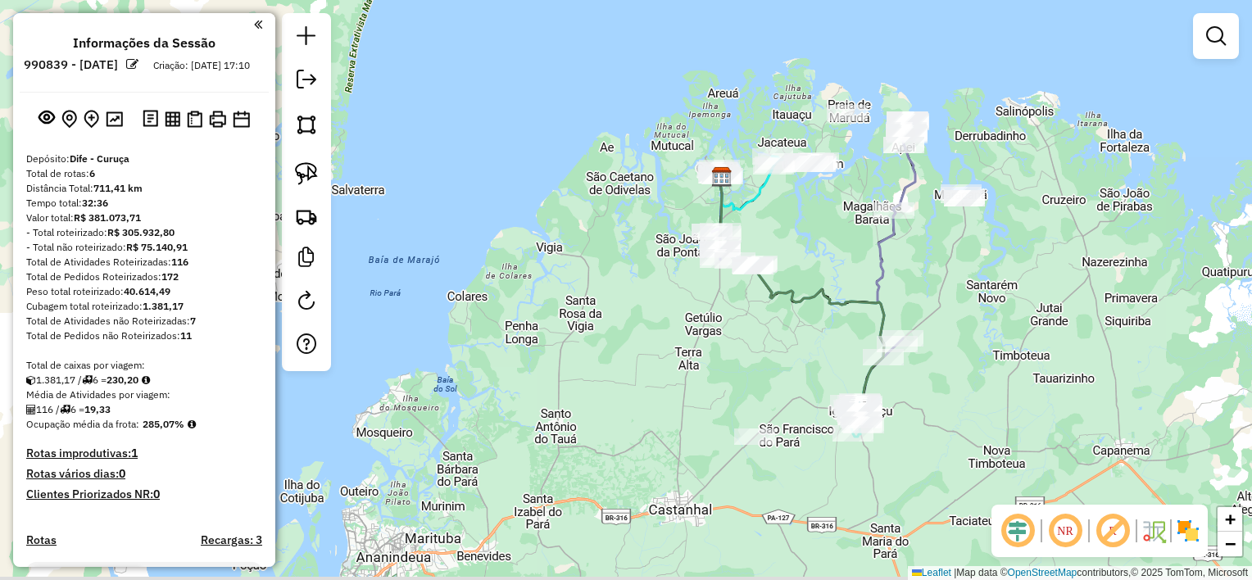
drag, startPoint x: 704, startPoint y: 394, endPoint x: 657, endPoint y: 371, distance: 52.0
click at [657, 371] on div "Janela de atendimento Grade de atendimento Capacidade Transportadoras Veículos …" at bounding box center [626, 290] width 1252 height 580
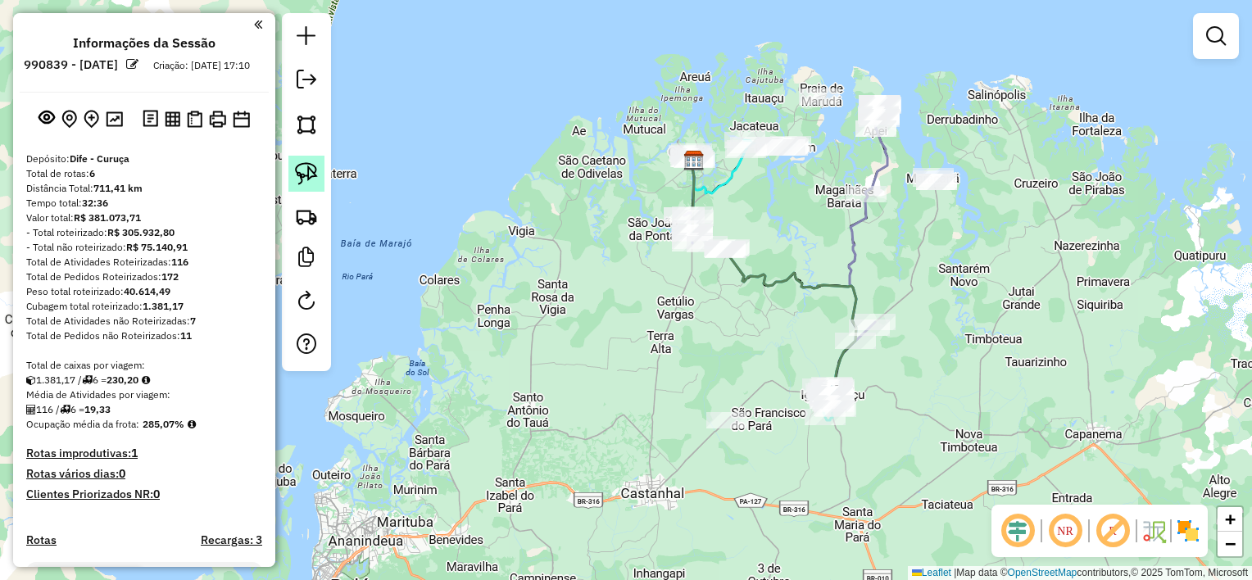
click at [305, 170] on img at bounding box center [306, 173] width 23 height 23
drag, startPoint x: 770, startPoint y: 420, endPoint x: 725, endPoint y: 439, distance: 48.8
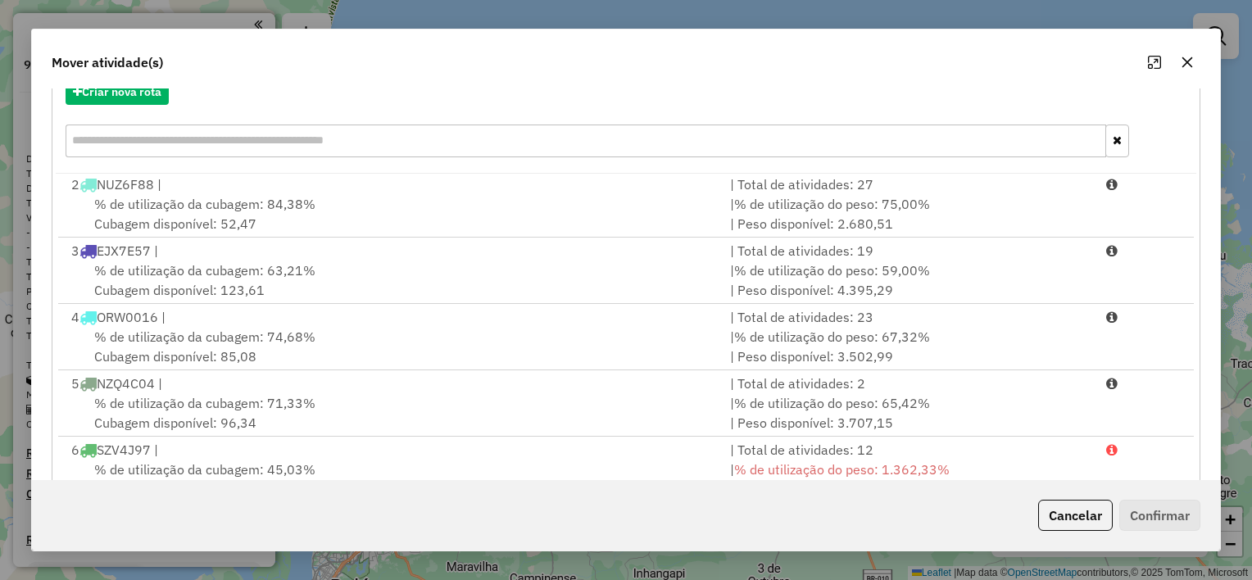
scroll to position [250, 0]
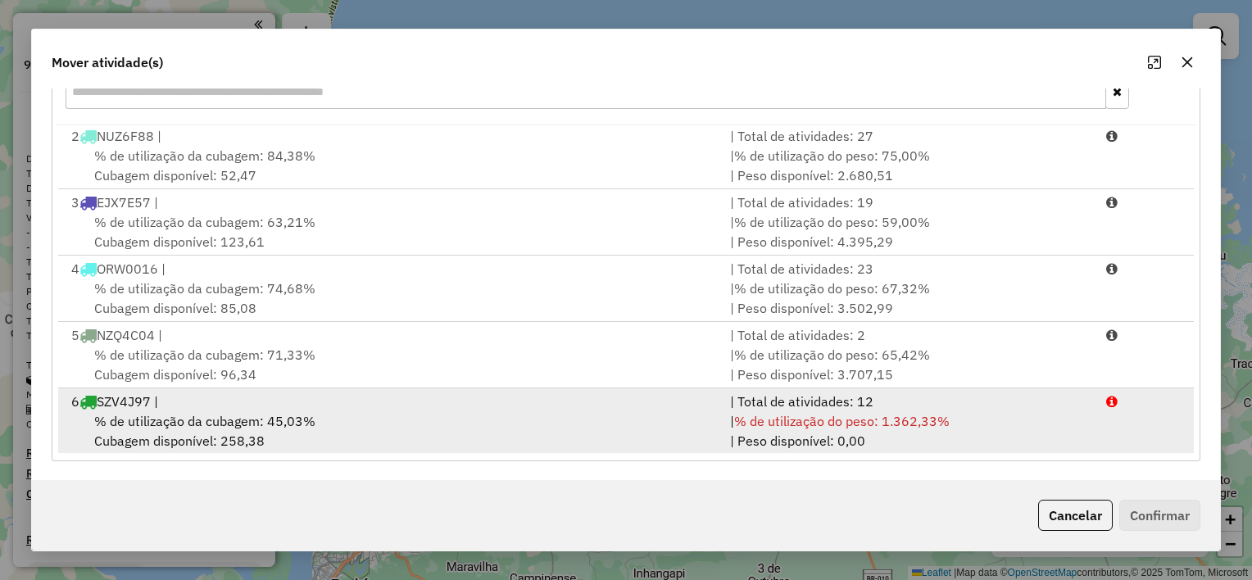
click at [423, 429] on div "% de utilização da cubagem: 45,03% Cubagem disponível: 258,38" at bounding box center [390, 430] width 659 height 39
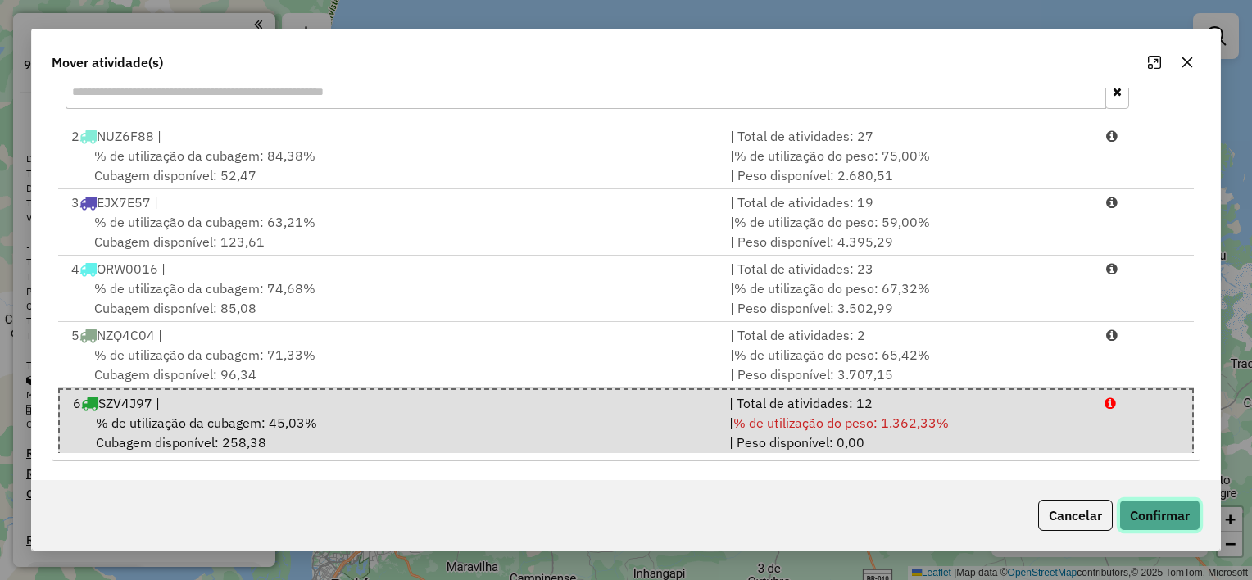
click at [1180, 519] on button "Confirmar" at bounding box center [1159, 515] width 81 height 31
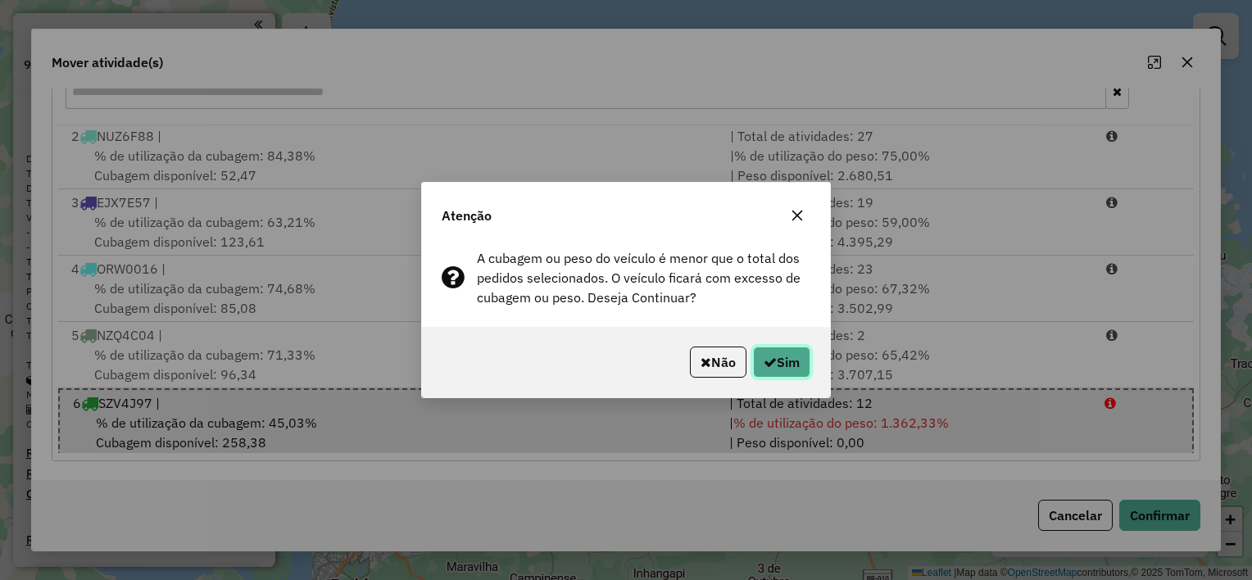
click at [782, 365] on button "Sim" at bounding box center [781, 362] width 57 height 31
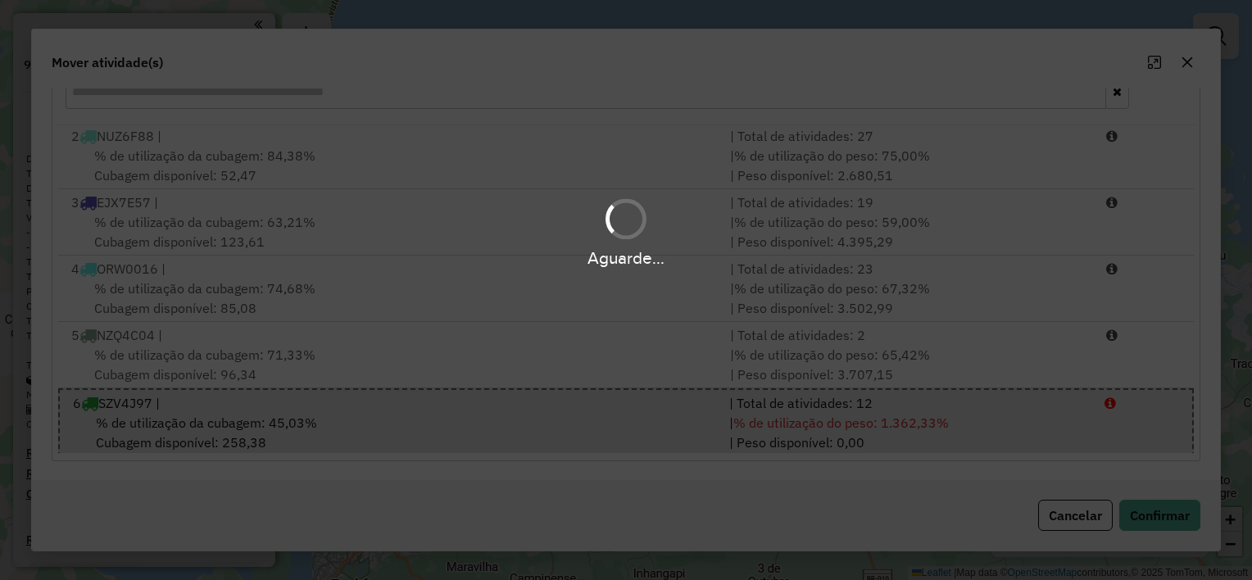
scroll to position [0, 0]
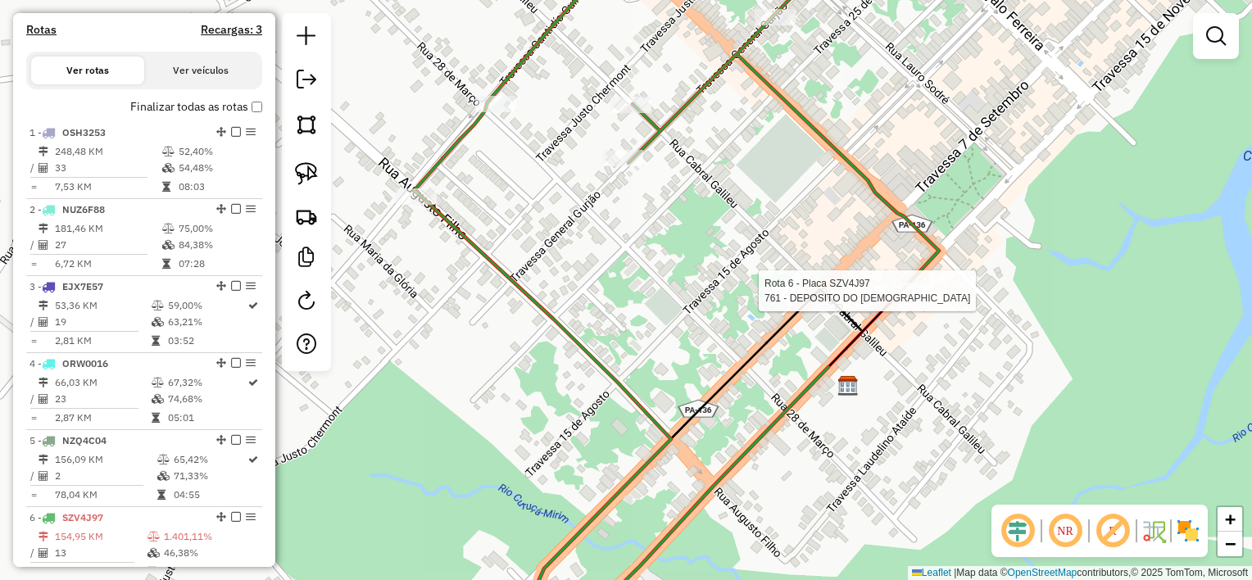
select select "**********"
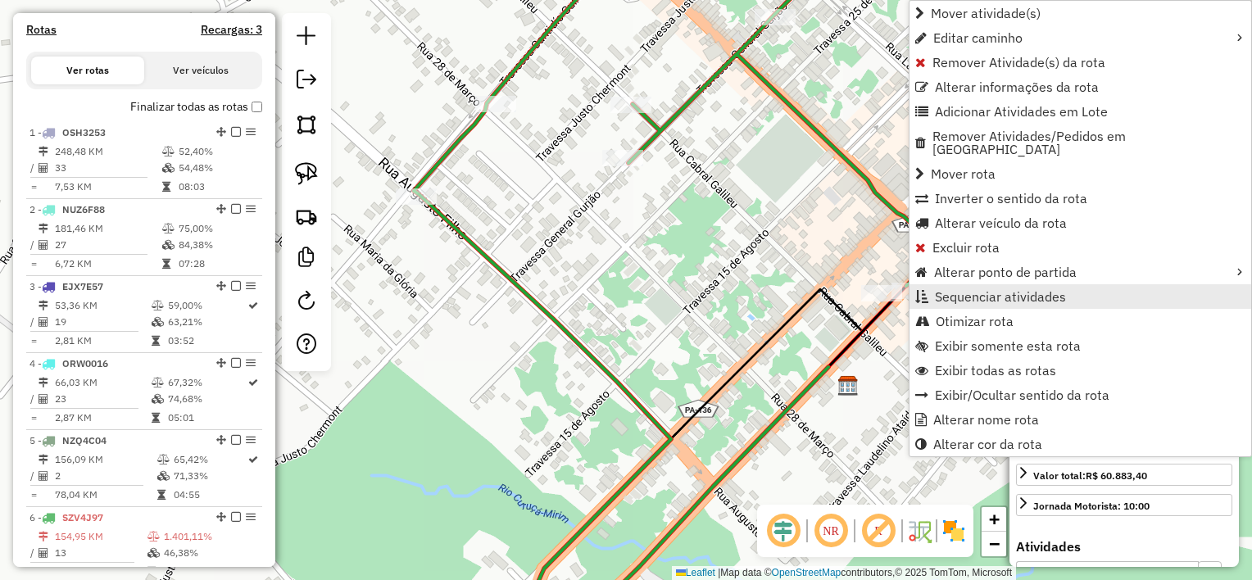
scroll to position [863, 0]
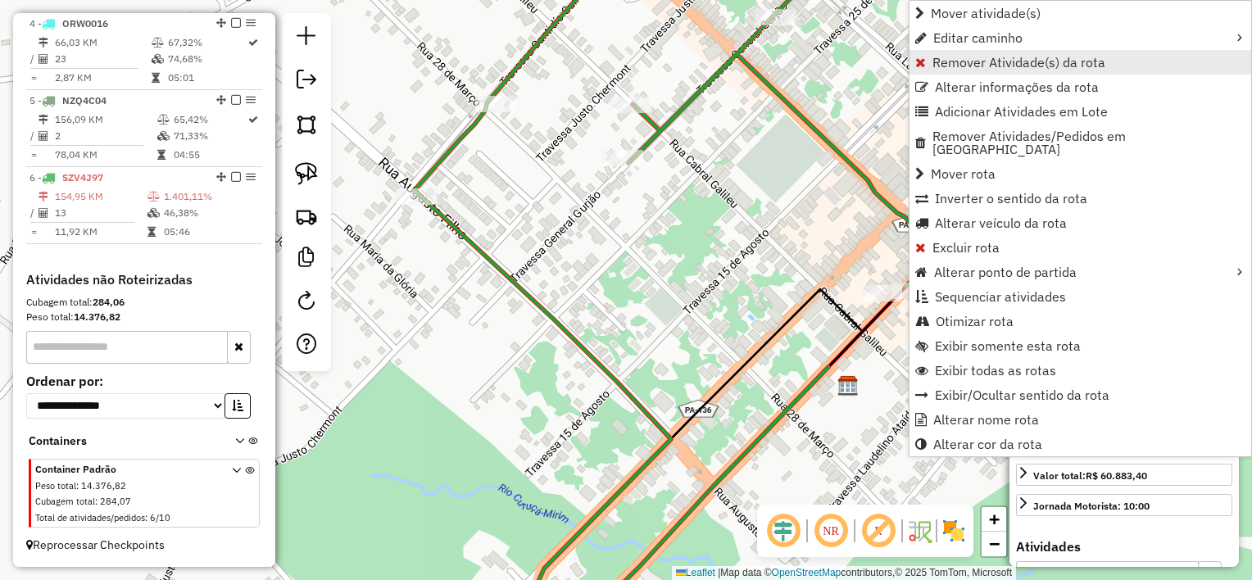
click at [989, 62] on span "Remover Atividade(s) da rota" at bounding box center [1018, 62] width 173 height 13
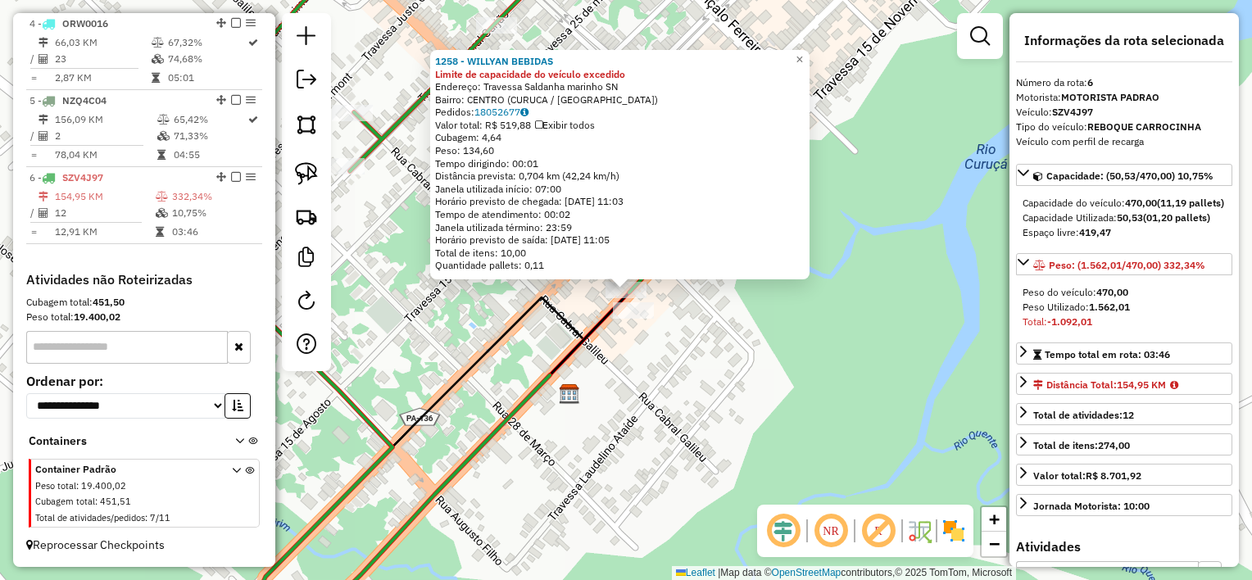
drag, startPoint x: 520, startPoint y: 353, endPoint x: 479, endPoint y: 344, distance: 42.7
click at [517, 353] on div "1258 - WILLYAN BEBIDAS Limite de capacidade do veículo excedido Endereço: Trave…" at bounding box center [626, 290] width 1252 height 580
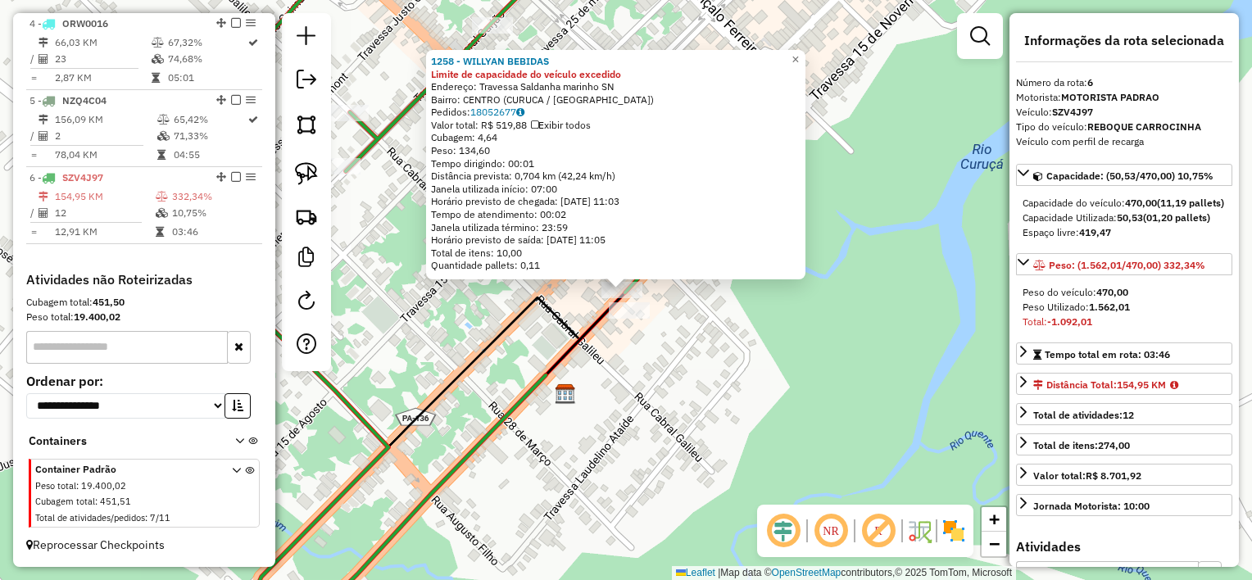
click at [372, 282] on div "1258 - WILLYAN BEBIDAS Limite de capacidade do veículo excedido Endereço: Trave…" at bounding box center [626, 290] width 1252 height 580
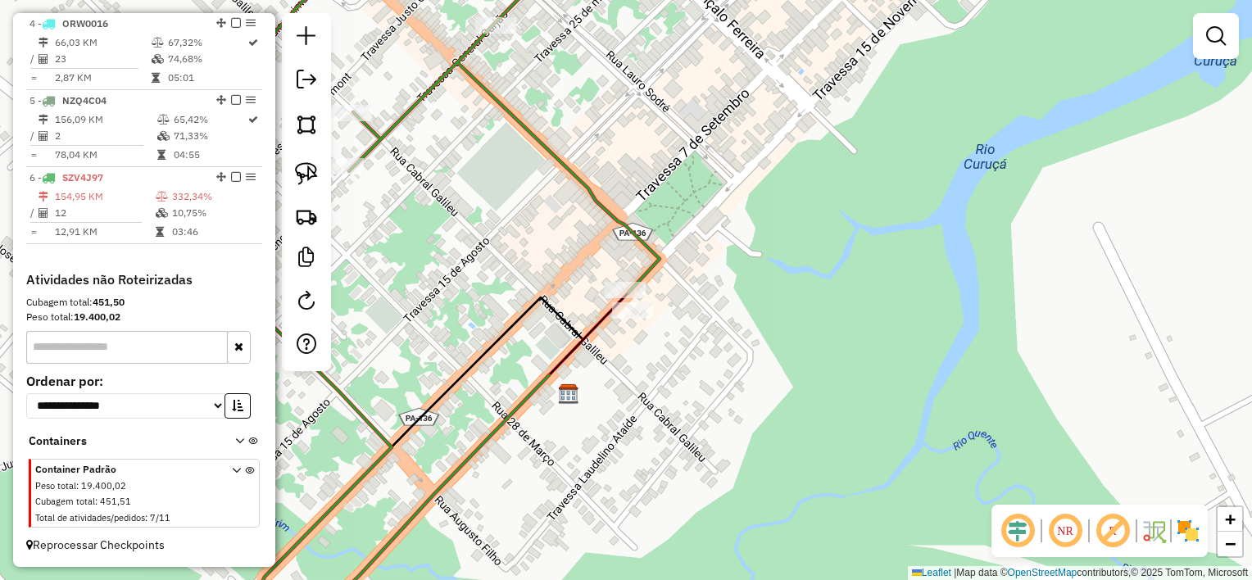
drag, startPoint x: 389, startPoint y: 187, endPoint x: 649, endPoint y: 372, distance: 319.0
click at [649, 374] on div "Janela de atendimento Grade de atendimento Capacidade Transportadoras Veículos …" at bounding box center [626, 290] width 1252 height 580
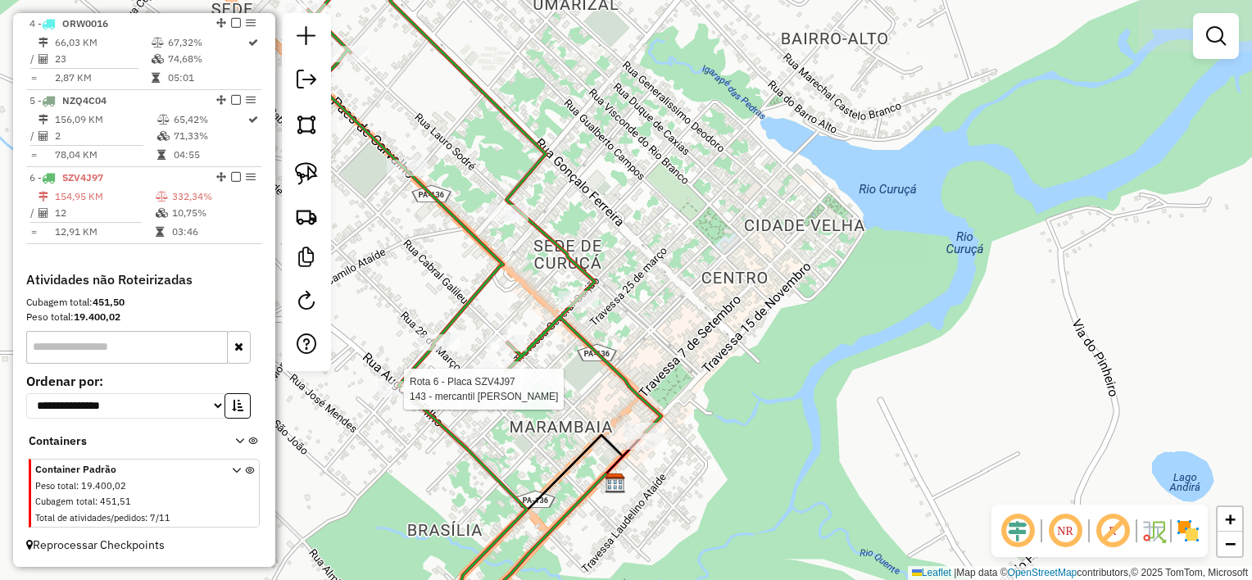
select select "**********"
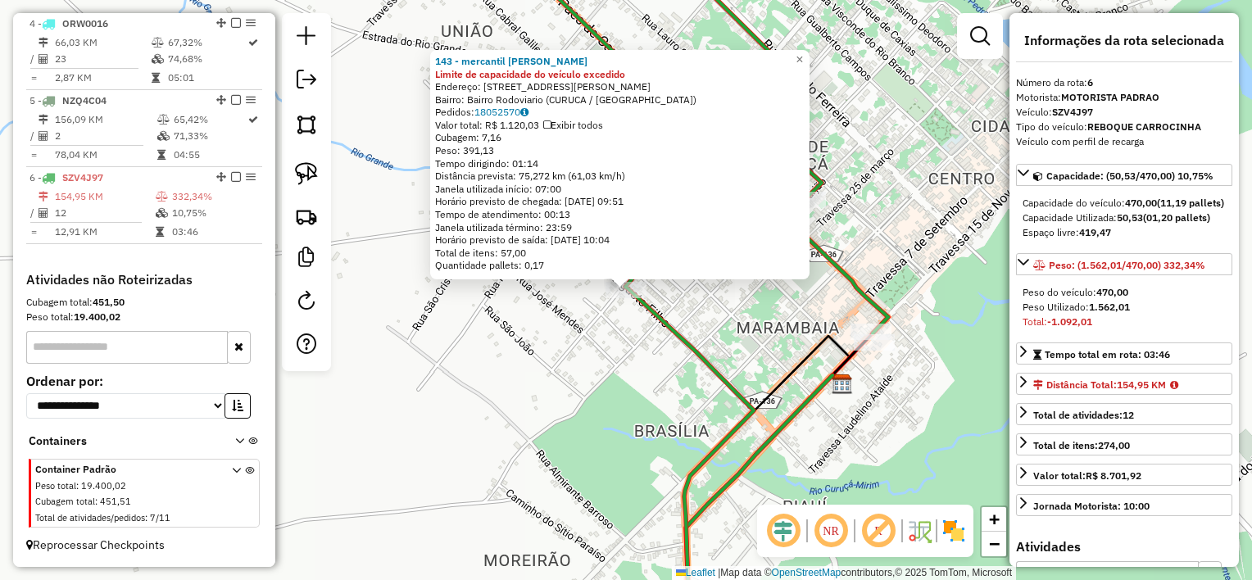
click at [679, 362] on div "143 - mercantil monteiro Limite de capacidade do veículo excedido Endereço: rua…" at bounding box center [626, 290] width 1252 height 580
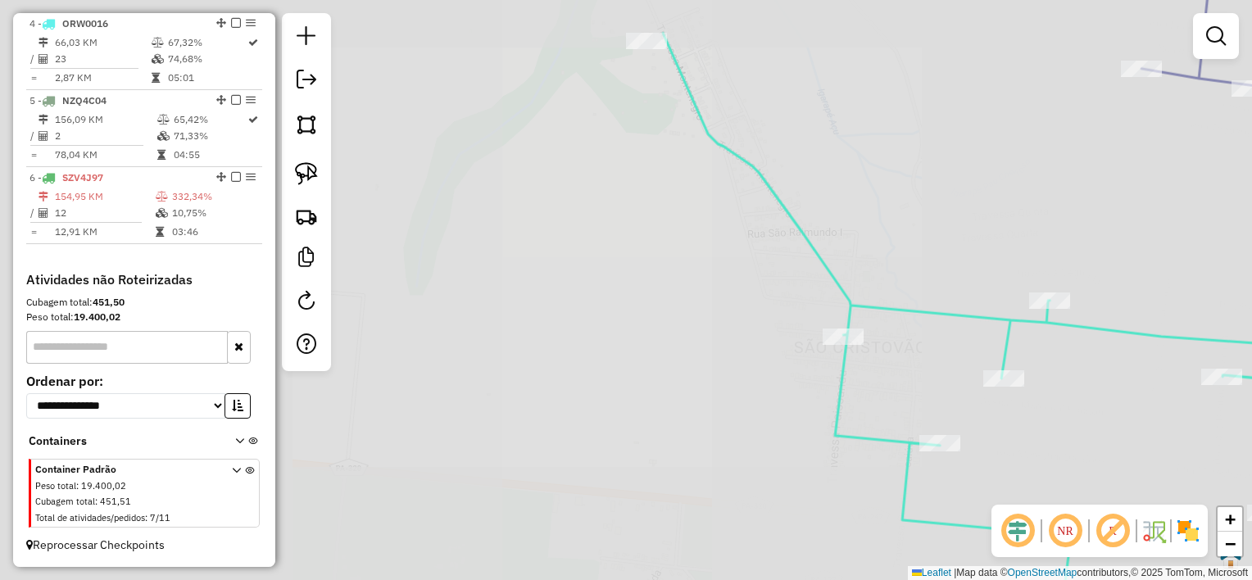
scroll to position [0, 0]
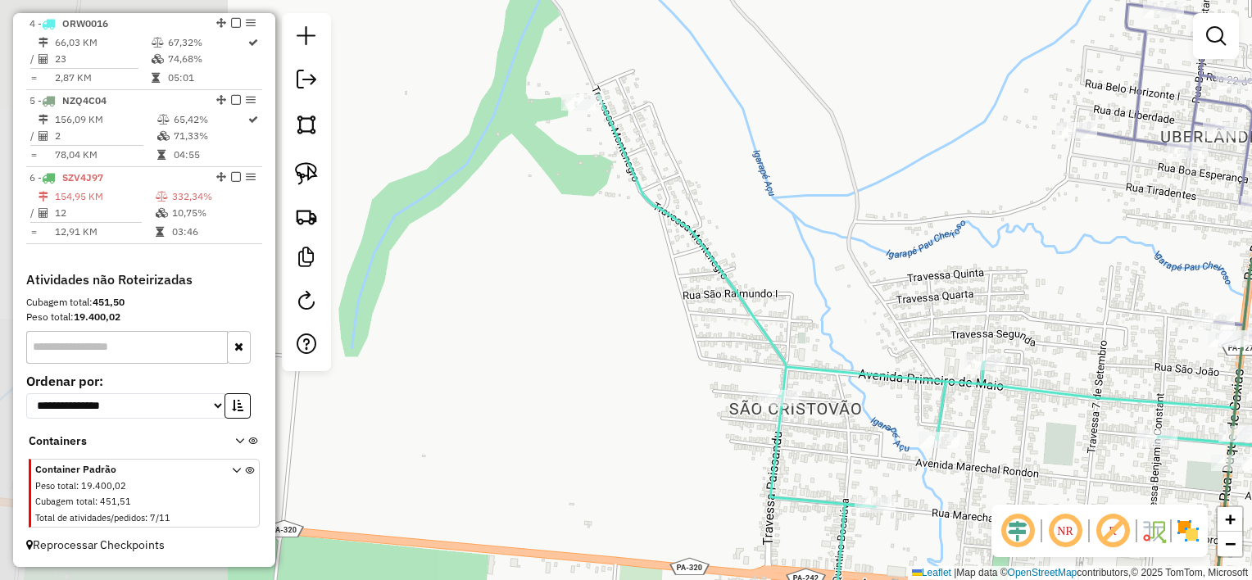
drag, startPoint x: 683, startPoint y: 352, endPoint x: 616, endPoint y: 415, distance: 91.0
click at [616, 415] on div "Janela de atendimento Grade de atendimento Capacidade Transportadoras Veículos …" at bounding box center [626, 290] width 1252 height 580
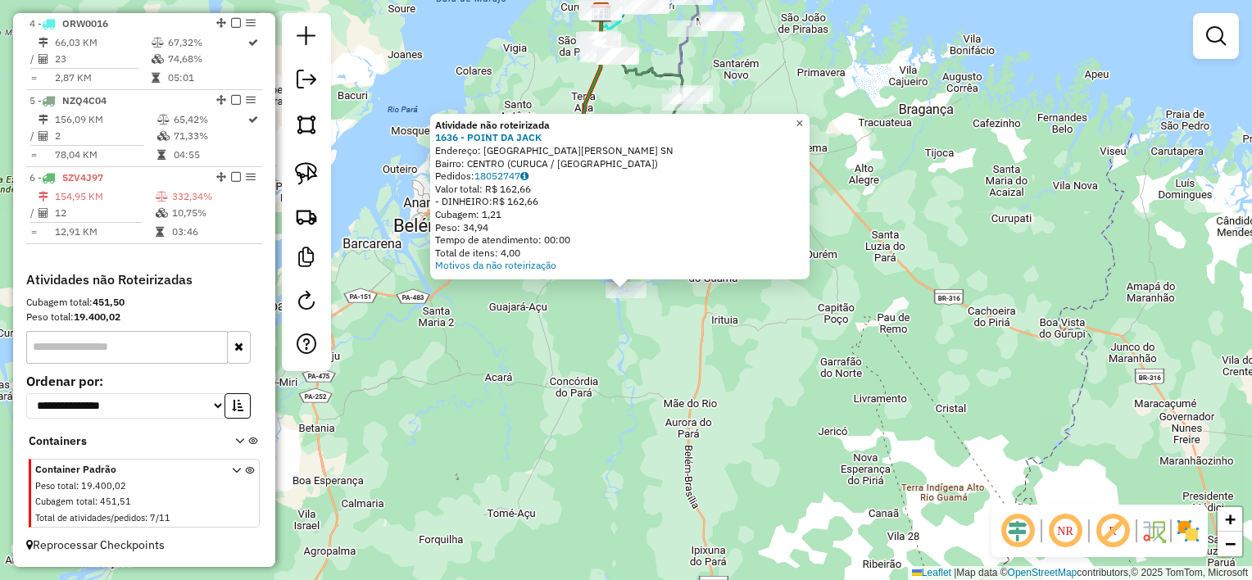
click at [803, 118] on span "×" at bounding box center [799, 123] width 7 height 14
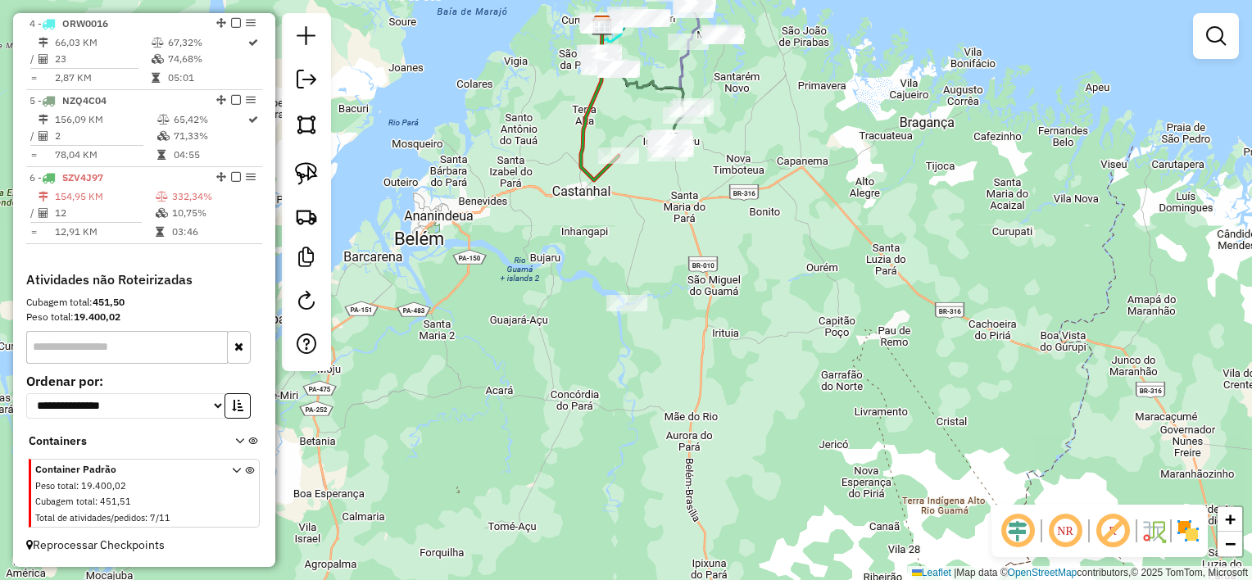
drag, startPoint x: 629, startPoint y: 233, endPoint x: 630, endPoint y: 246, distance: 13.1
click at [630, 246] on div "Janela de atendimento Grade de atendimento Capacidade Transportadoras Veículos …" at bounding box center [626, 290] width 1252 height 580
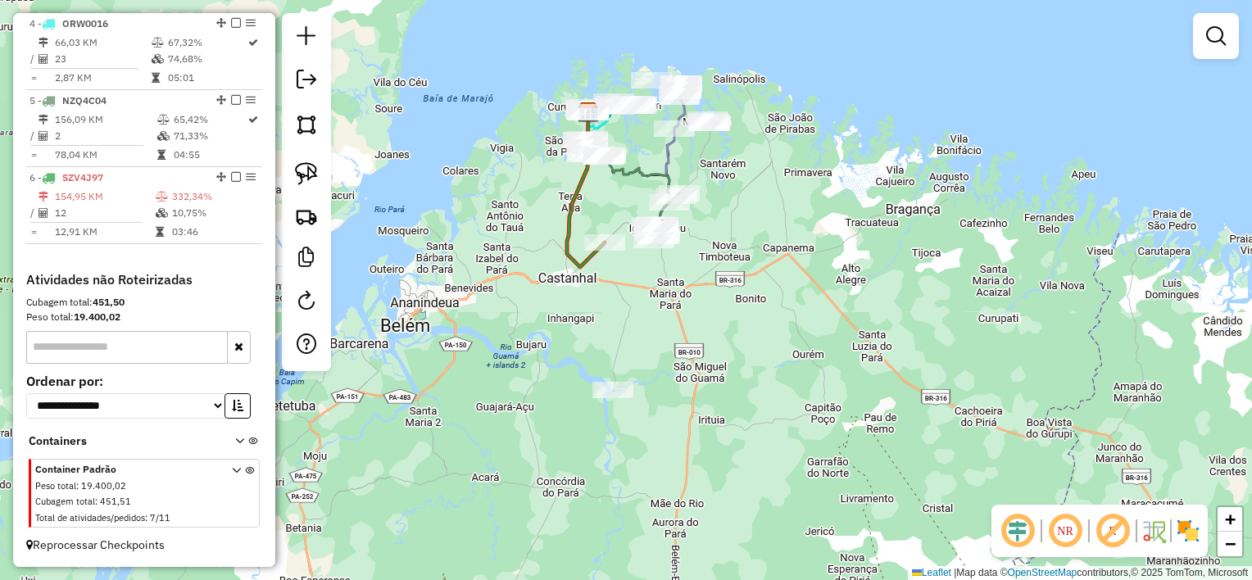
drag, startPoint x: 639, startPoint y: 269, endPoint x: 629, endPoint y: 320, distance: 51.7
click at [629, 320] on div "Janela de atendimento Grade de atendimento Capacidade Transportadoras Veículos …" at bounding box center [626, 290] width 1252 height 580
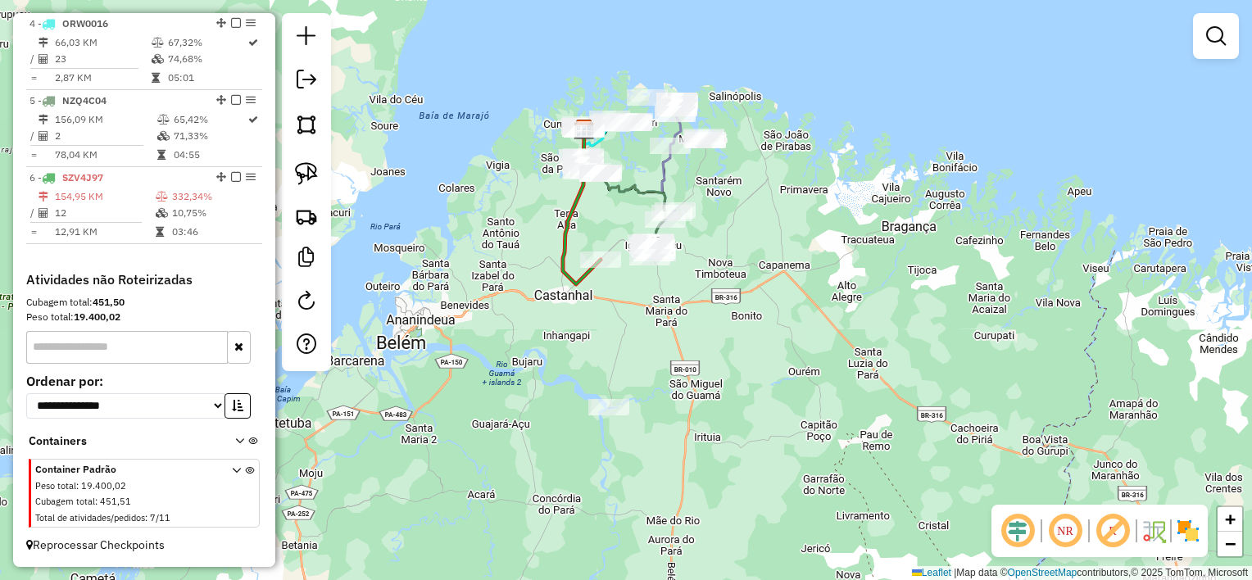
drag, startPoint x: 303, startPoint y: 167, endPoint x: 324, endPoint y: 176, distance: 23.1
click at [303, 167] on img at bounding box center [306, 173] width 23 height 23
drag, startPoint x: 669, startPoint y: 374, endPoint x: 618, endPoint y: 431, distance: 76.6
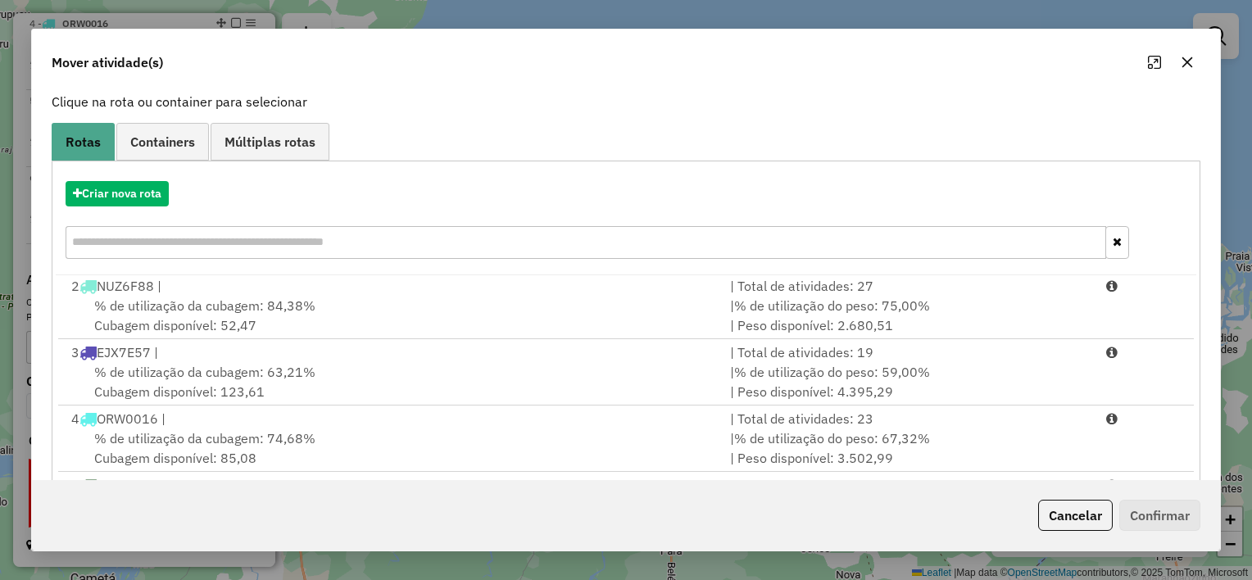
scroll to position [250, 0]
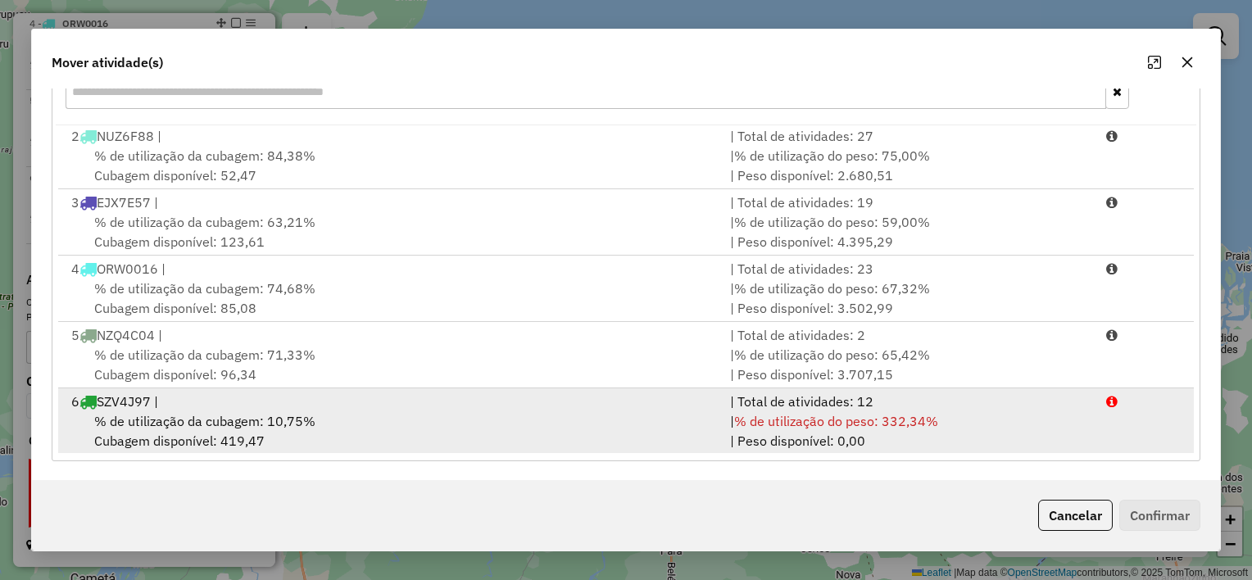
click at [557, 422] on div "% de utilização da cubagem: 10,75% Cubagem disponível: 419,47" at bounding box center [390, 430] width 659 height 39
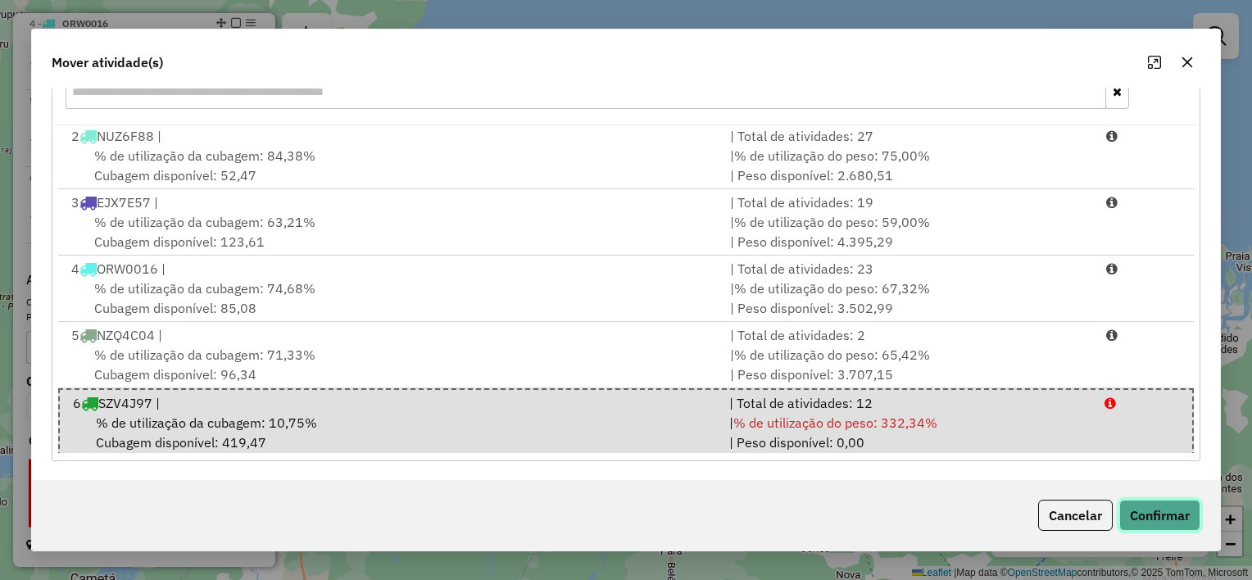
click at [1151, 511] on button "Confirmar" at bounding box center [1159, 515] width 81 height 31
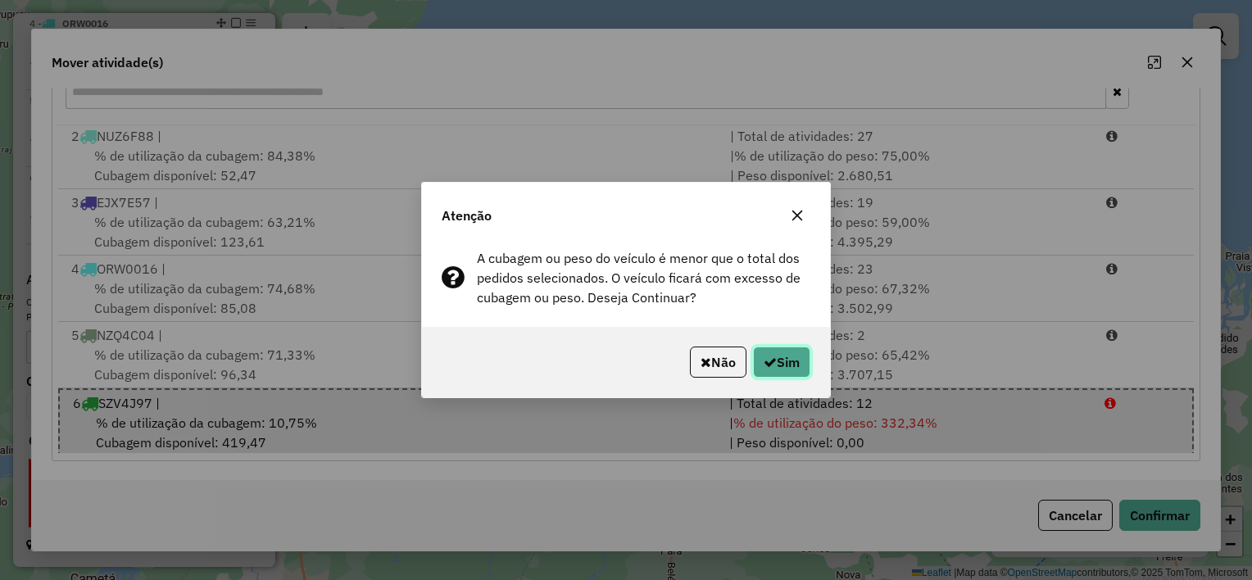
click at [775, 354] on button "Sim" at bounding box center [781, 362] width 57 height 31
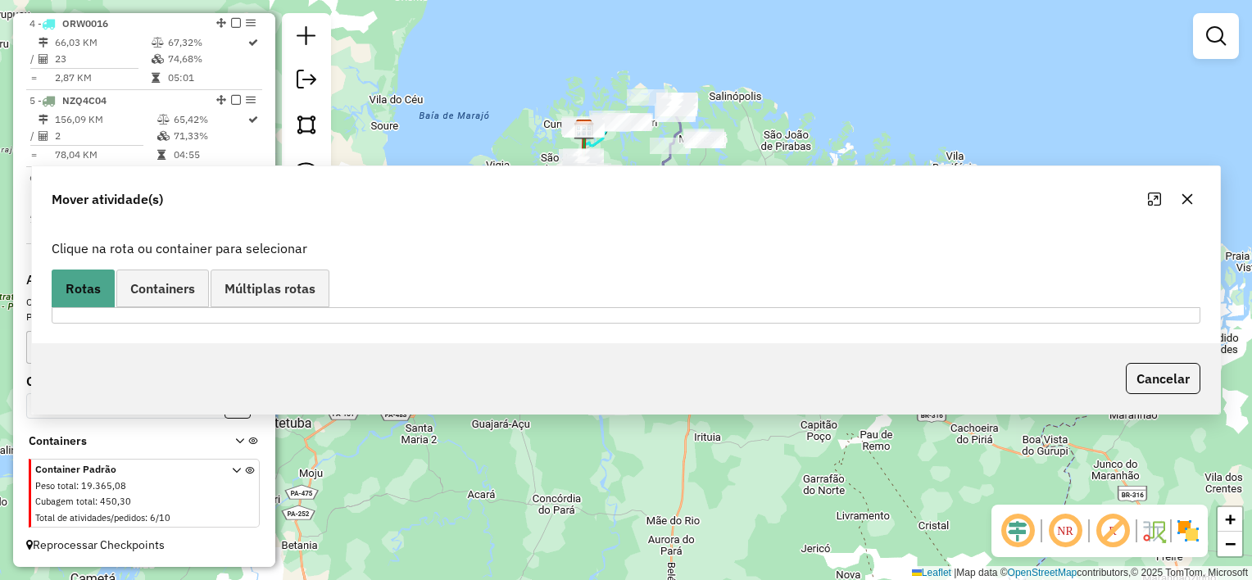
scroll to position [0, 0]
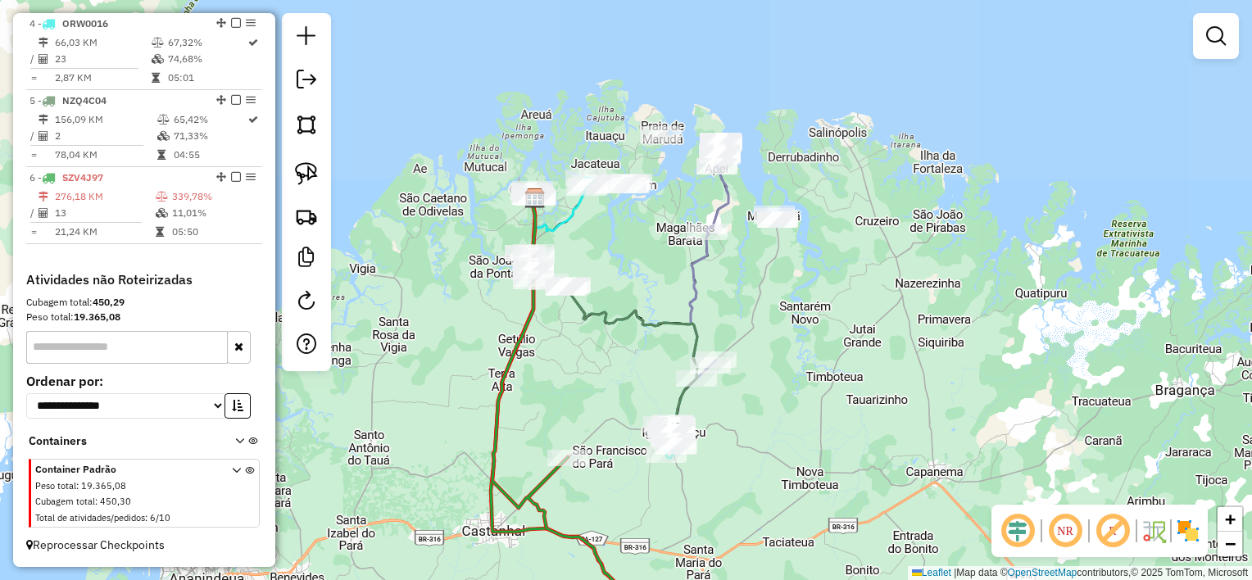
drag, startPoint x: 636, startPoint y: 147, endPoint x: 655, endPoint y: 339, distance: 192.7
click at [655, 339] on icon at bounding box center [615, 315] width 165 height 235
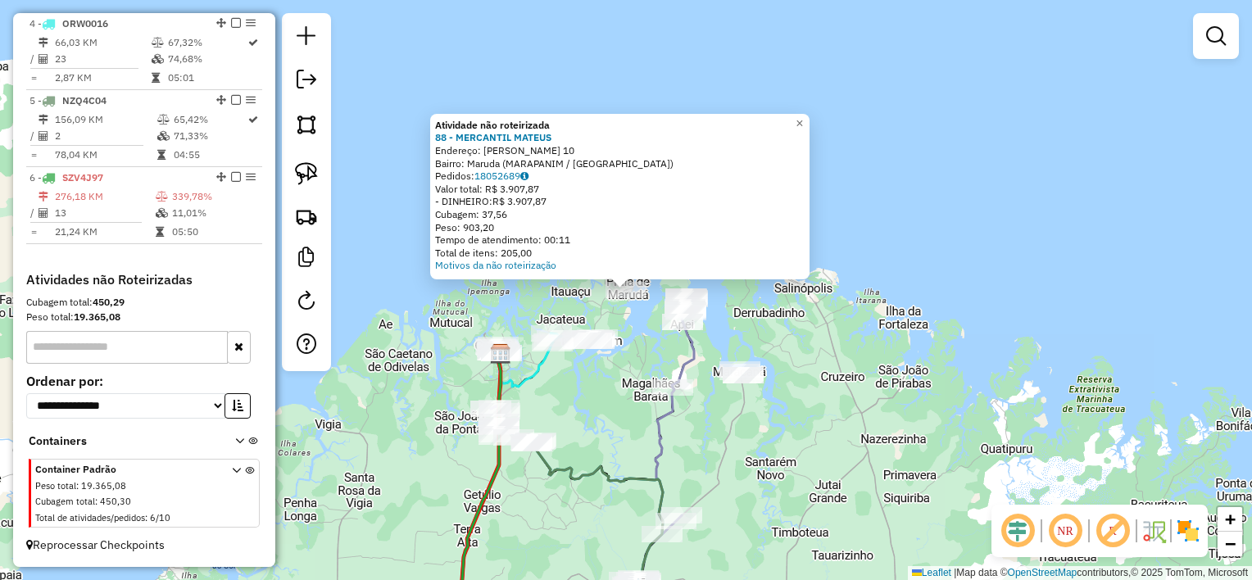
drag, startPoint x: 610, startPoint y: 382, endPoint x: 606, endPoint y: 364, distance: 18.5
click at [610, 381] on div "Atividade não roteirizada 88 - MERCANTIL [PERSON_NAME]: [PERSON_NAME] 10 Bairro…" at bounding box center [626, 290] width 1252 height 580
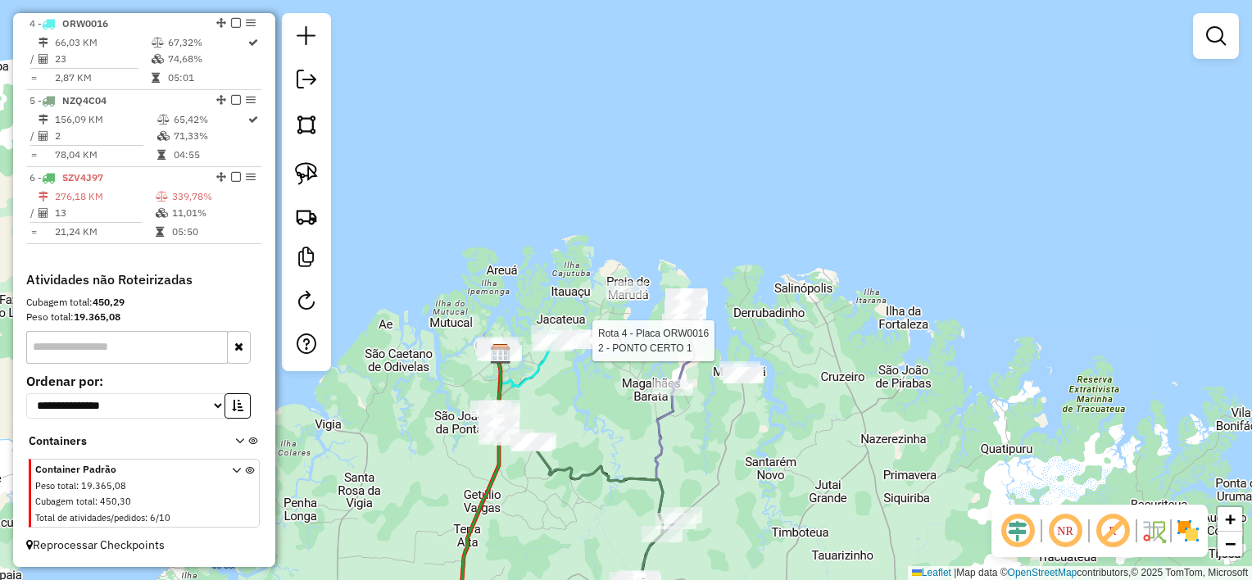
select select "**********"
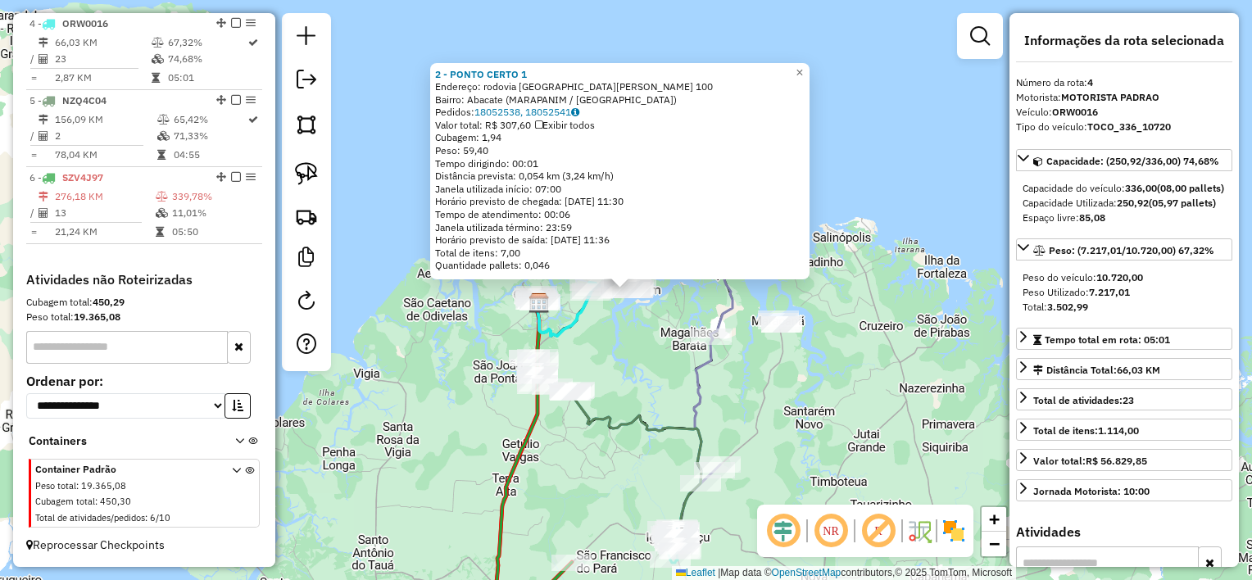
click at [630, 360] on div "2 - PONTO CERTO 1 Endereço: rodovia castanhal marapanim 100 Bairro: Abacate (MA…" at bounding box center [626, 290] width 1252 height 580
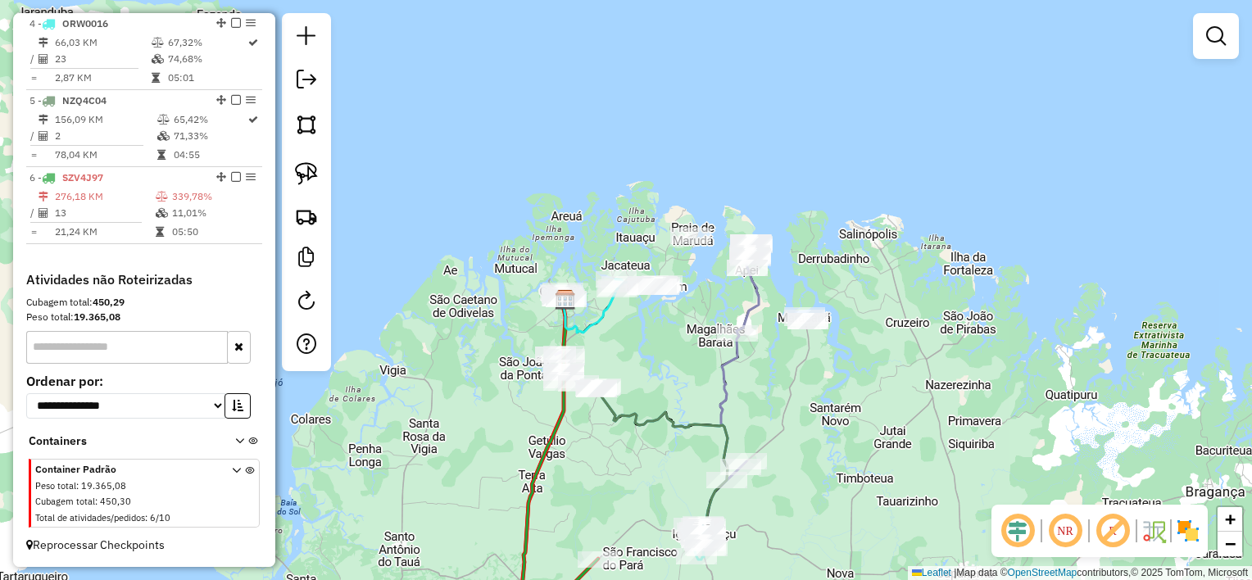
drag, startPoint x: 621, startPoint y: 347, endPoint x: 647, endPoint y: 344, distance: 26.4
click at [647, 344] on div "Janela de atendimento Grade de atendimento Capacidade Transportadoras Veículos …" at bounding box center [626, 290] width 1252 height 580
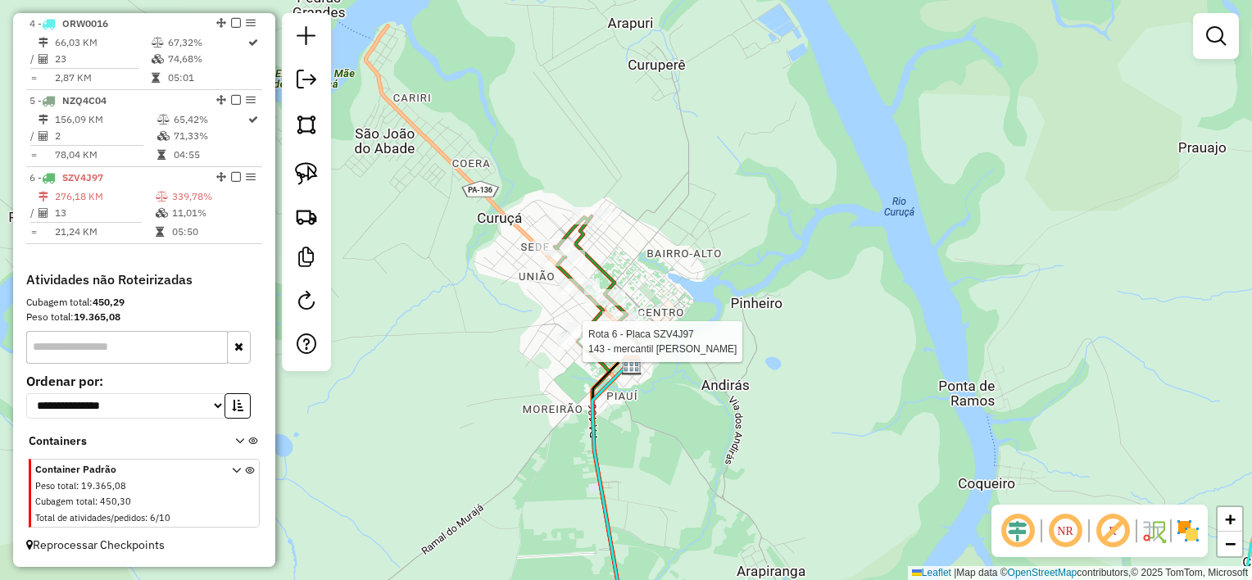
select select "**********"
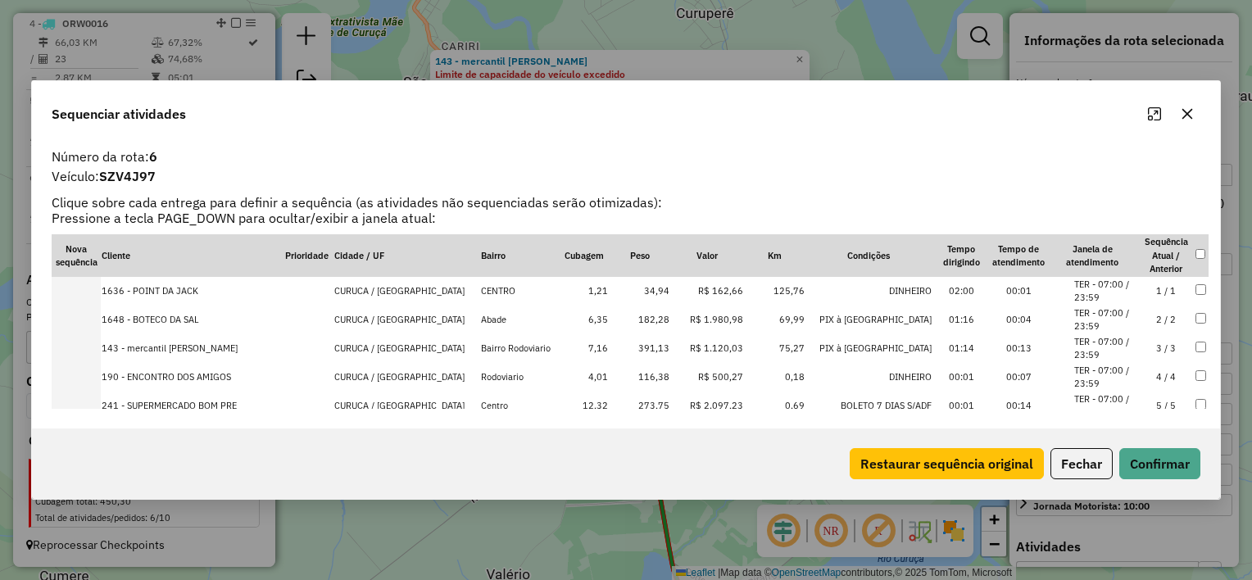
click at [1187, 116] on icon "button" at bounding box center [1187, 113] width 13 height 13
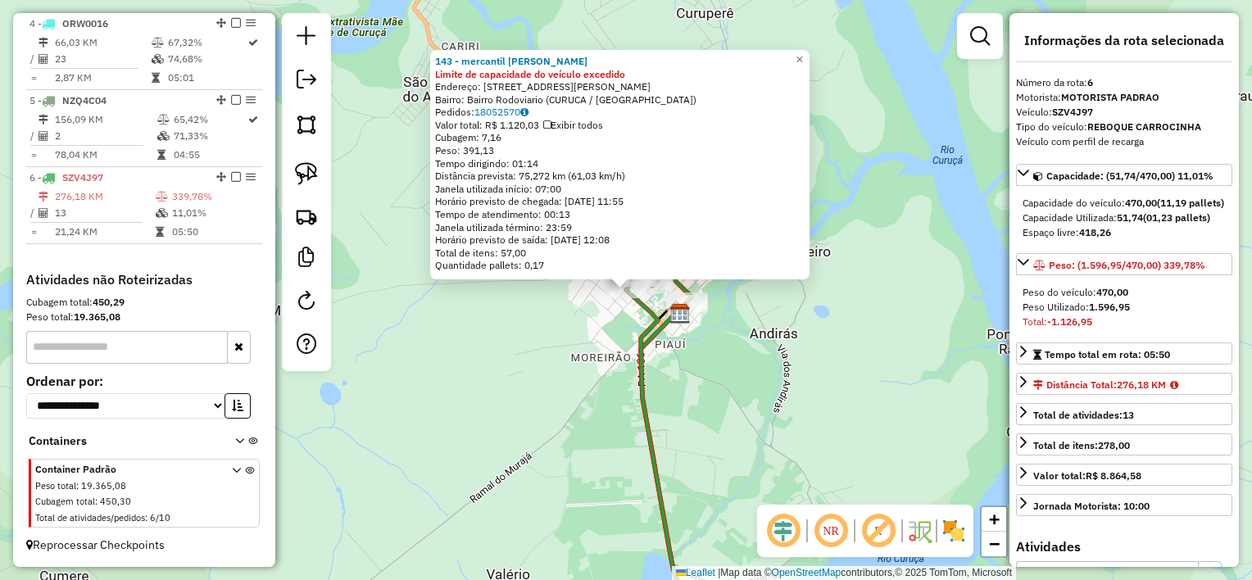
click at [833, 330] on div "143 - mercantil monteiro Limite de capacidade do veículo excedido Endereço: rua…" at bounding box center [626, 290] width 1252 height 580
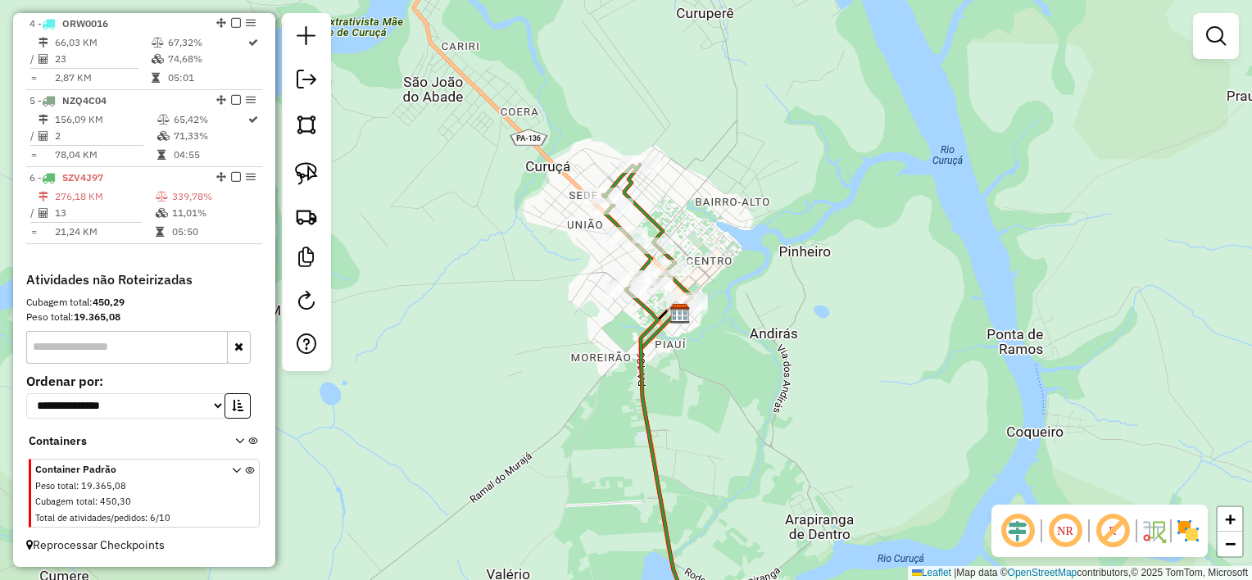
drag, startPoint x: 813, startPoint y: 347, endPoint x: 735, endPoint y: 173, distance: 190.3
click at [736, 175] on div "Janela de atendimento Grade de atendimento Capacidade Transportadoras Veículos …" at bounding box center [626, 290] width 1252 height 580
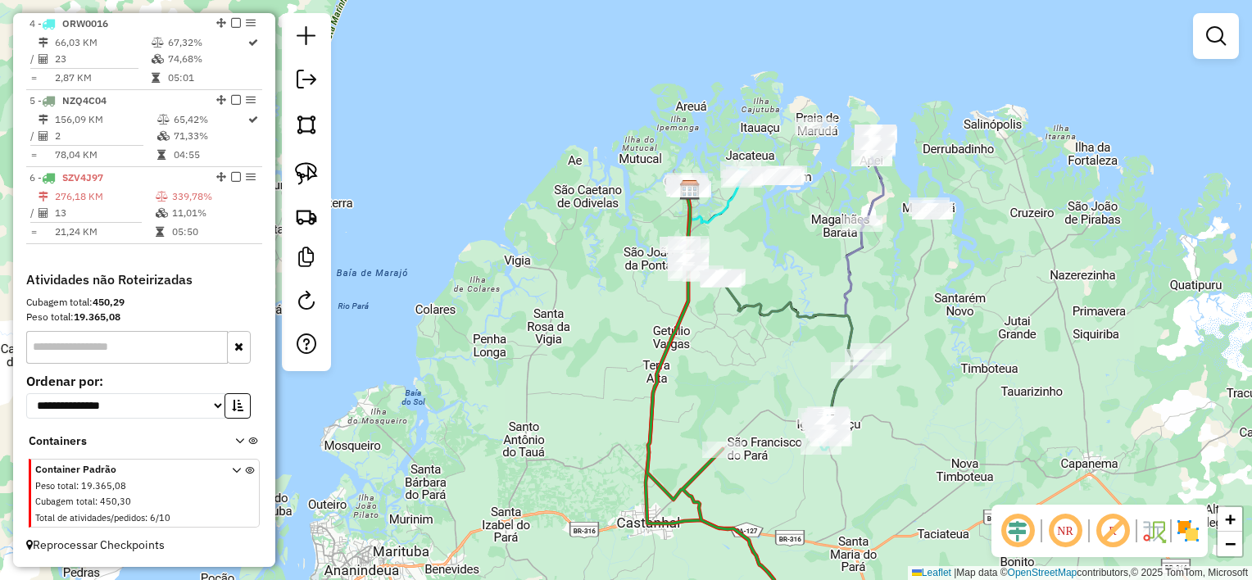
drag, startPoint x: 787, startPoint y: 391, endPoint x: 705, endPoint y: 266, distance: 148.6
click at [706, 270] on div "Janela de atendimento Grade de atendimento Capacidade Transportadoras Veículos …" at bounding box center [626, 290] width 1252 height 580
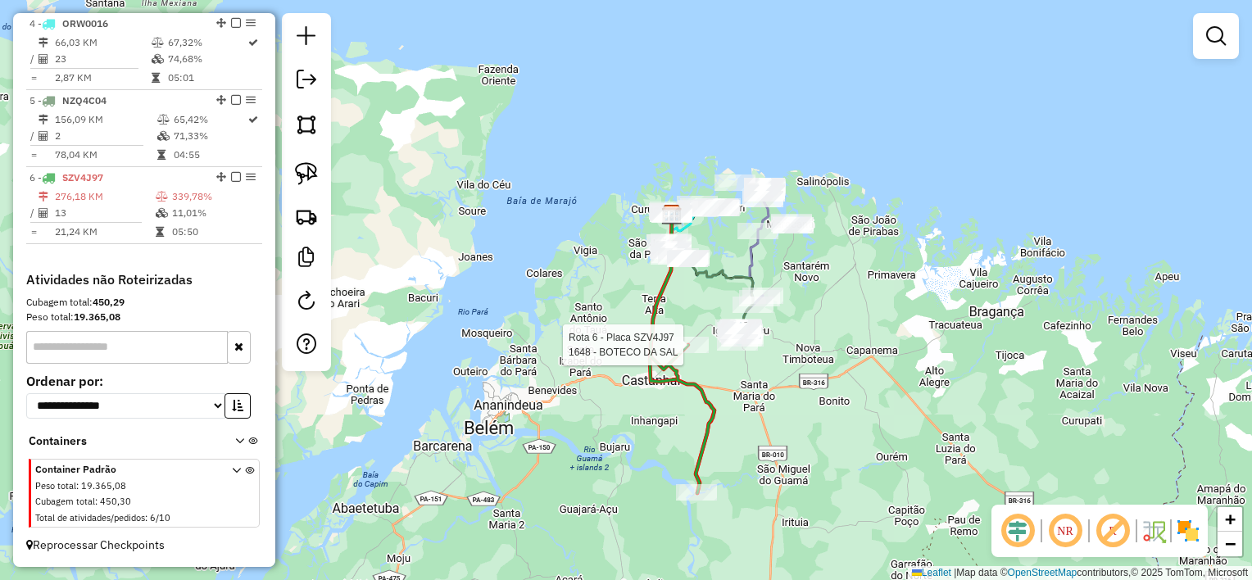
select select "**********"
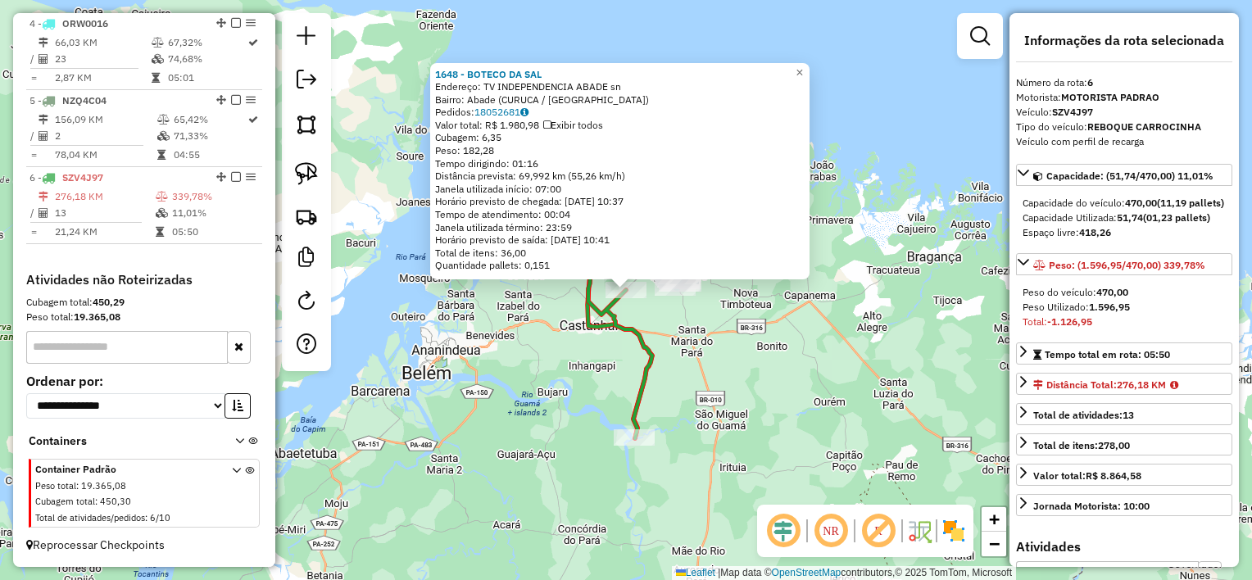
click at [701, 344] on div "1648 - BOTECO DA SAL Endereço: TV INDEPENDENCIA ABADE sn Bairro: Abade (CURUCA …" at bounding box center [626, 290] width 1252 height 580
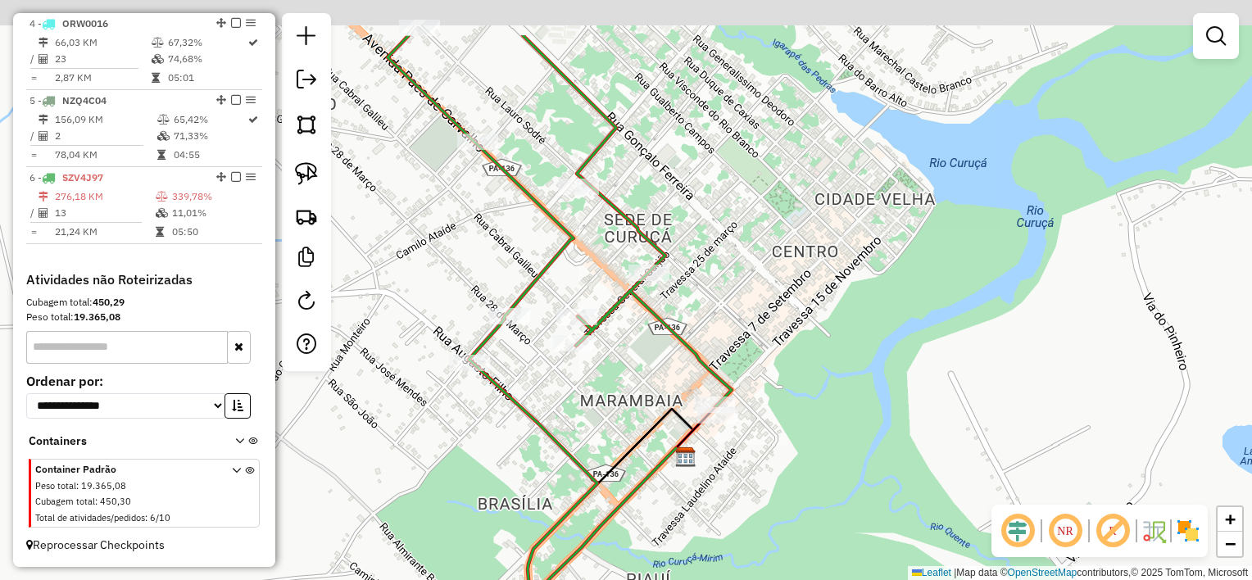
drag, startPoint x: 731, startPoint y: 200, endPoint x: 732, endPoint y: 213, distance: 13.1
click at [732, 213] on div "Janela de atendimento Grade de atendimento Capacidade Transportadoras Veículos …" at bounding box center [626, 290] width 1252 height 580
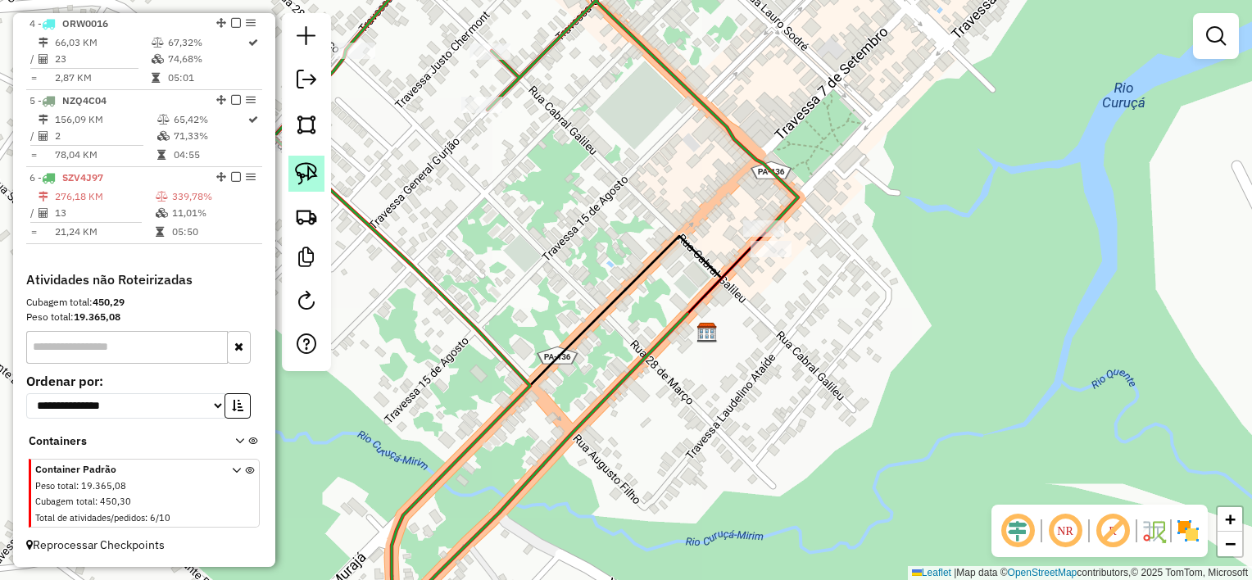
click at [315, 173] on img at bounding box center [306, 173] width 23 height 23
drag, startPoint x: 814, startPoint y: 243, endPoint x: 766, endPoint y: 279, distance: 60.8
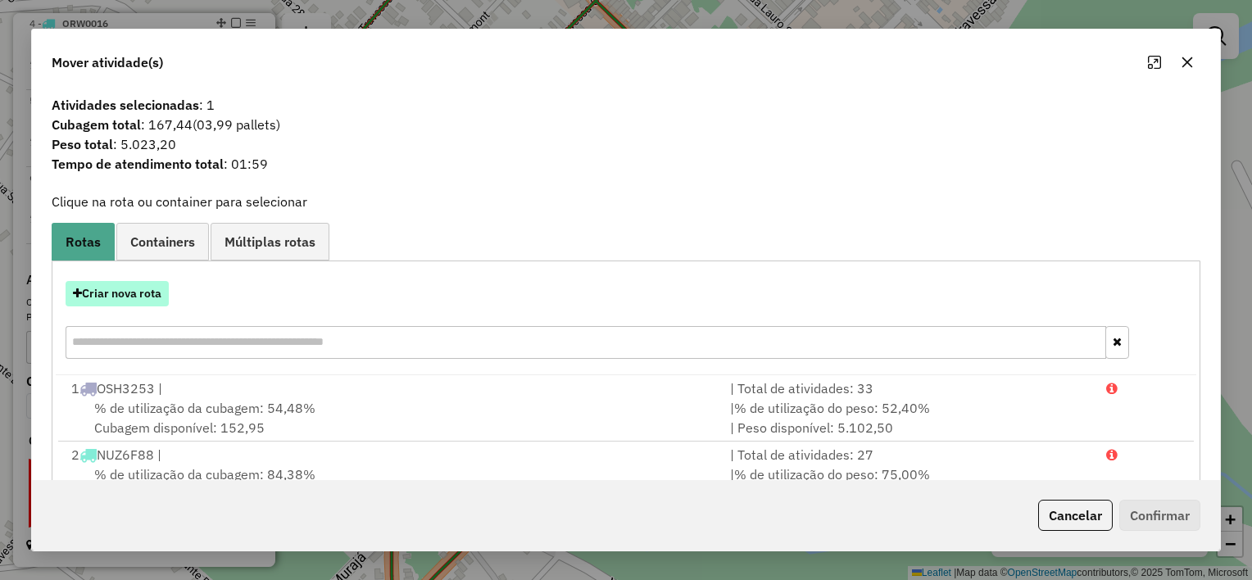
click at [145, 298] on button "Criar nova rota" at bounding box center [117, 293] width 103 height 25
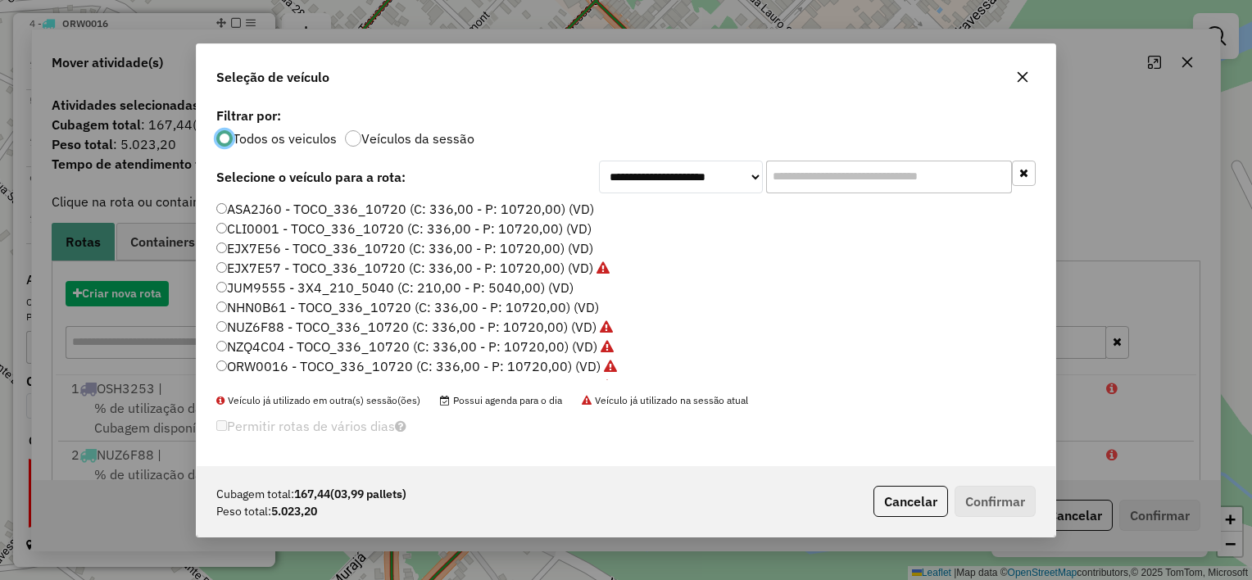
scroll to position [8, 5]
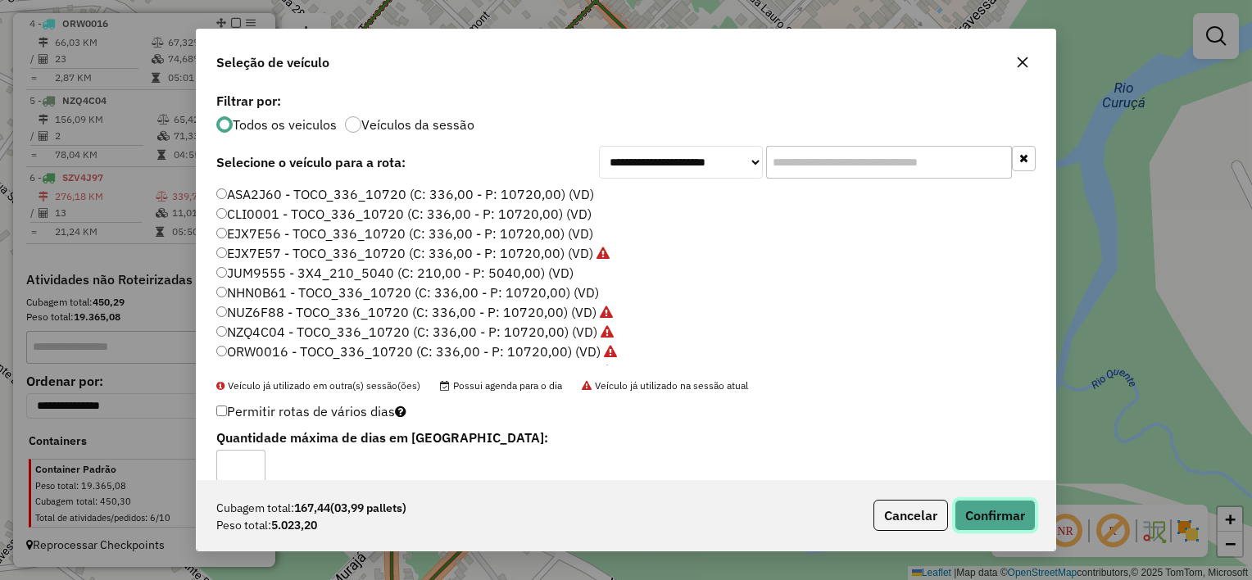
click at [995, 508] on button "Confirmar" at bounding box center [995, 515] width 81 height 31
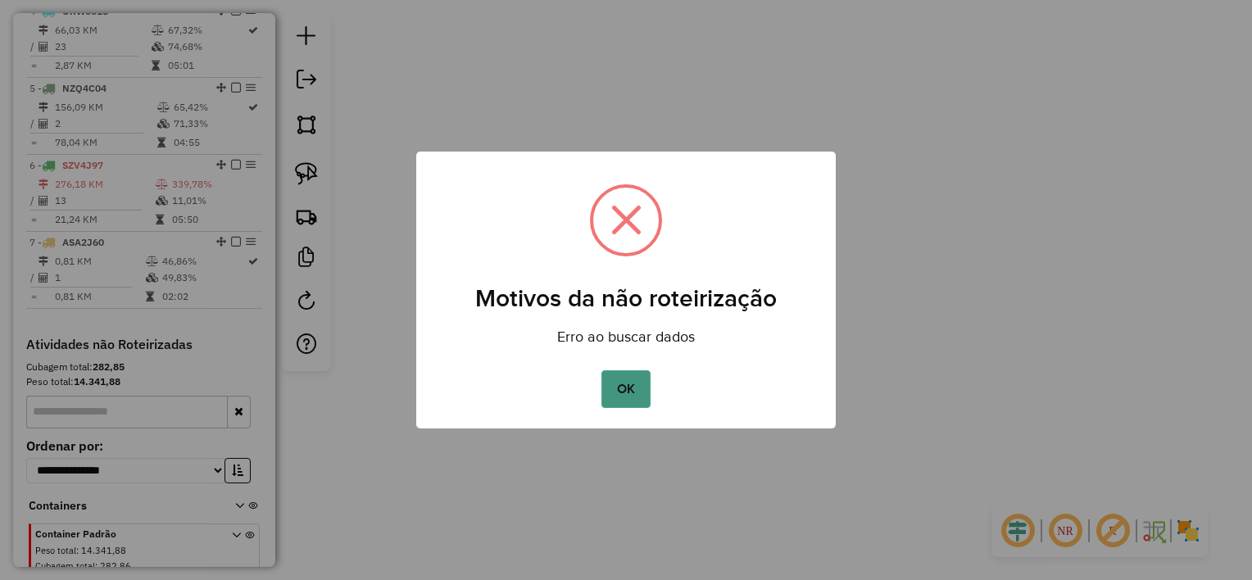
click at [628, 385] on button "OK" at bounding box center [625, 389] width 48 height 38
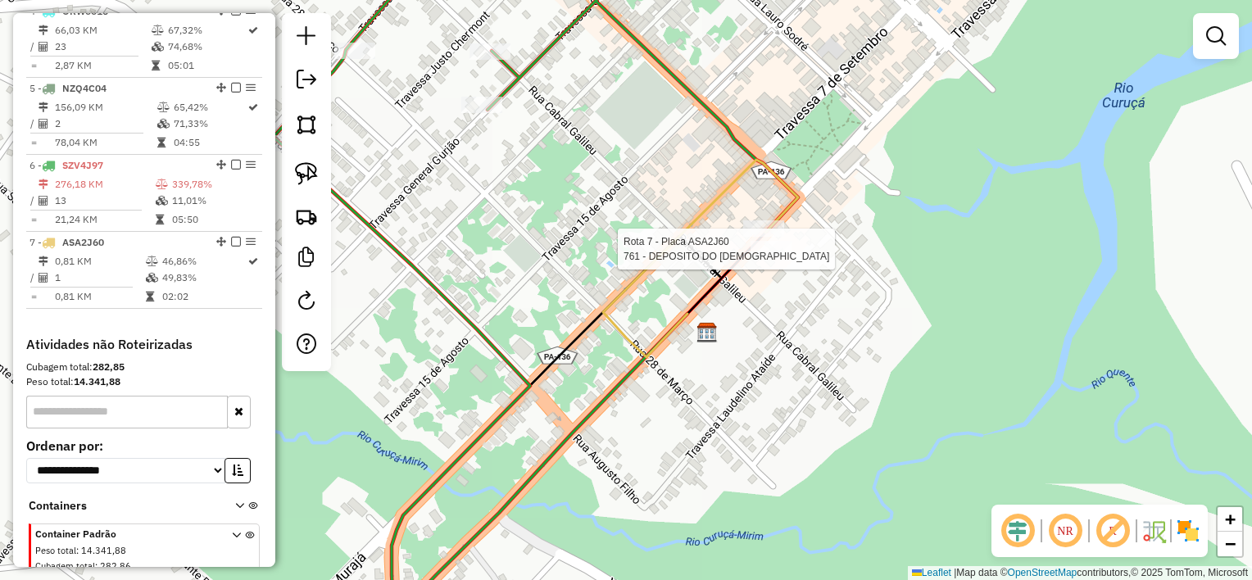
select select "**********"
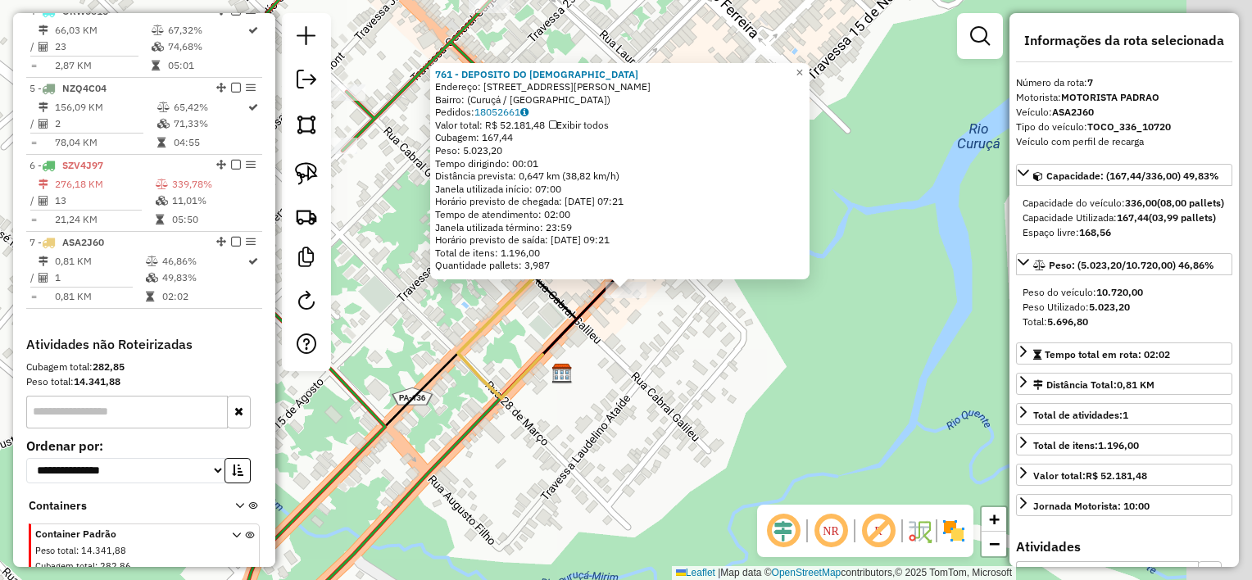
scroll to position [940, 0]
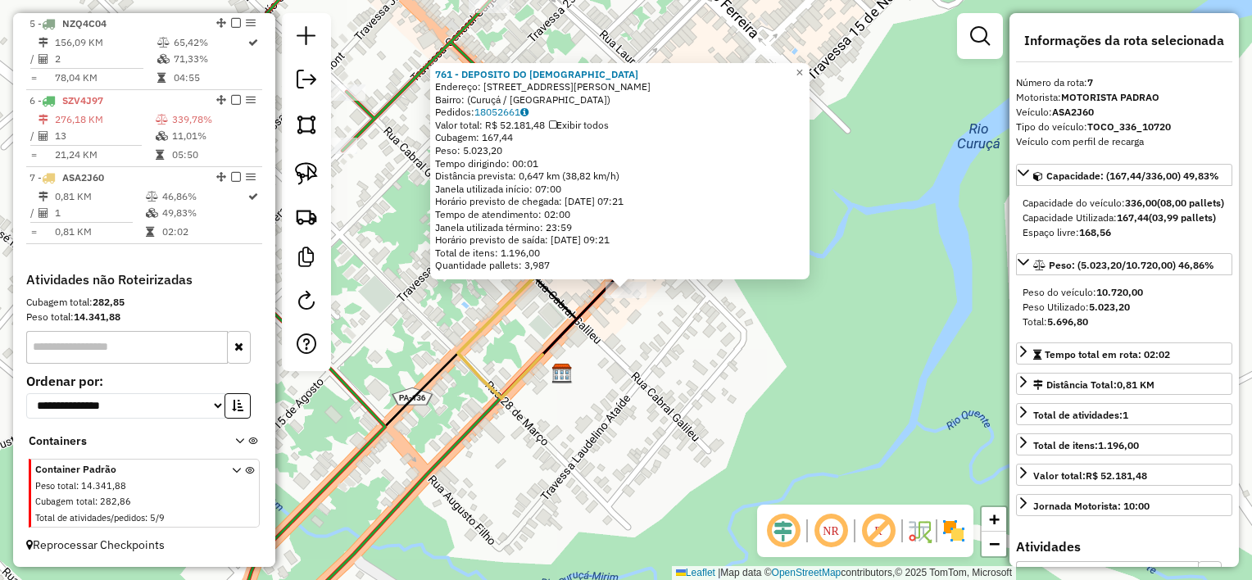
click at [696, 379] on div "761 - DEPOSITO DO JOSIVAN Endereço: Travessa Justo Chermont, 1235 Bairro: (Curu…" at bounding box center [626, 290] width 1252 height 580
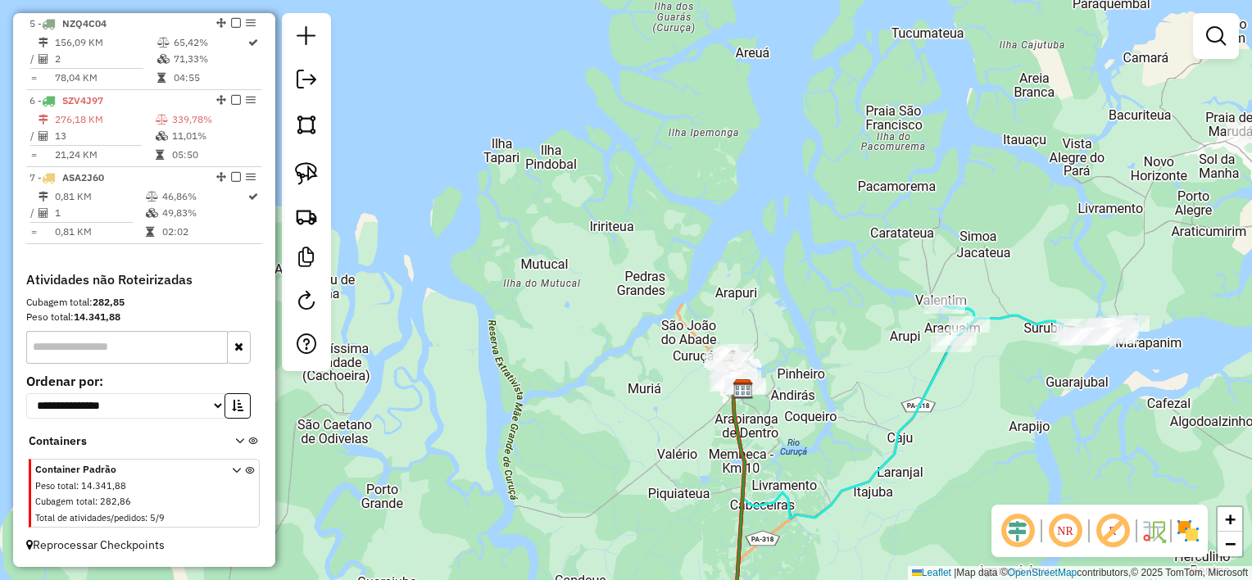
drag, startPoint x: 996, startPoint y: 433, endPoint x: 765, endPoint y: 280, distance: 277.2
click at [778, 290] on div "Janela de atendimento Grade de atendimento Capacidade Transportadoras Veículos …" at bounding box center [626, 290] width 1252 height 580
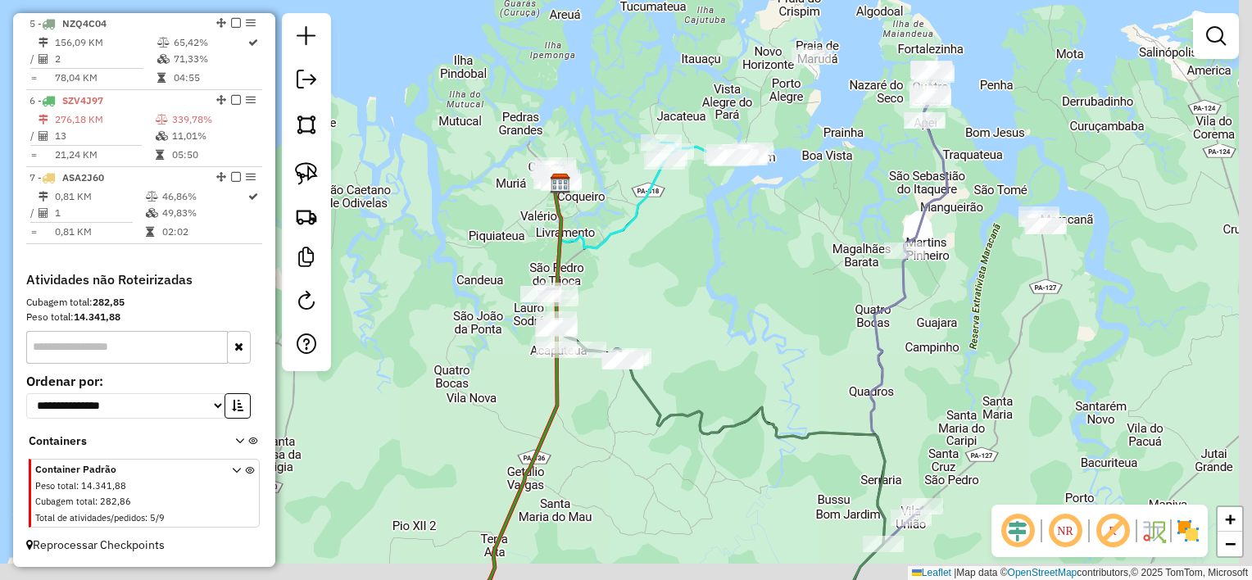
drag, startPoint x: 790, startPoint y: 389, endPoint x: 695, endPoint y: 229, distance: 185.9
click at [695, 230] on div "Janela de atendimento Grade de atendimento Capacidade Transportadoras Veículos …" at bounding box center [626, 290] width 1252 height 580
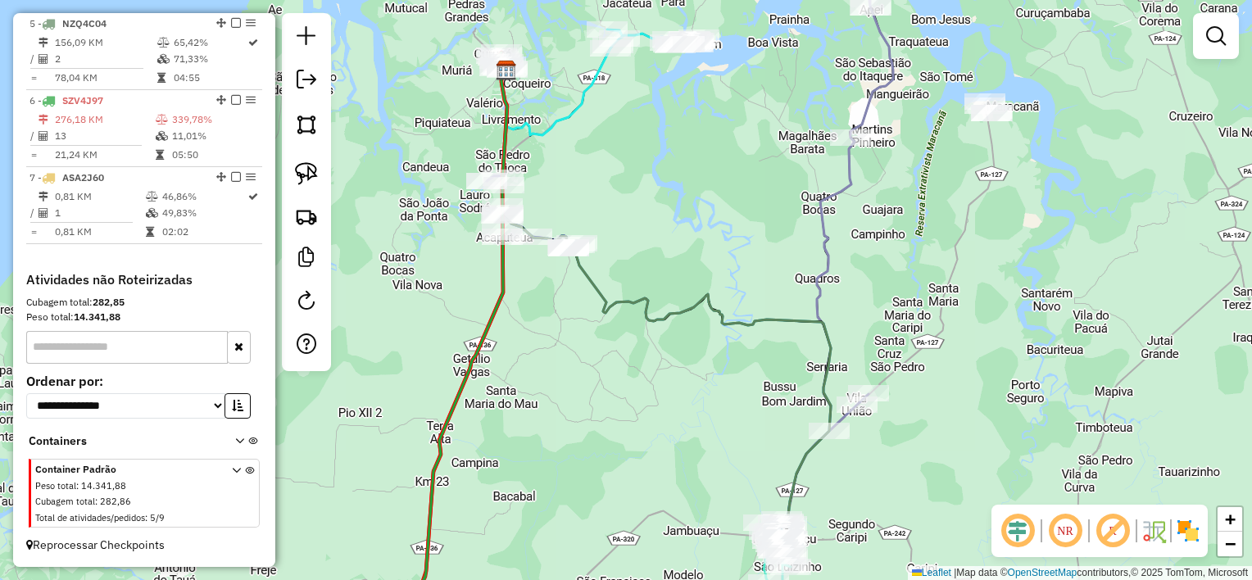
drag, startPoint x: 706, startPoint y: 393, endPoint x: 692, endPoint y: 374, distance: 24.6
click at [692, 374] on div "Janela de atendimento Grade de atendimento Capacidade Transportadoras Veículos …" at bounding box center [626, 290] width 1252 height 580
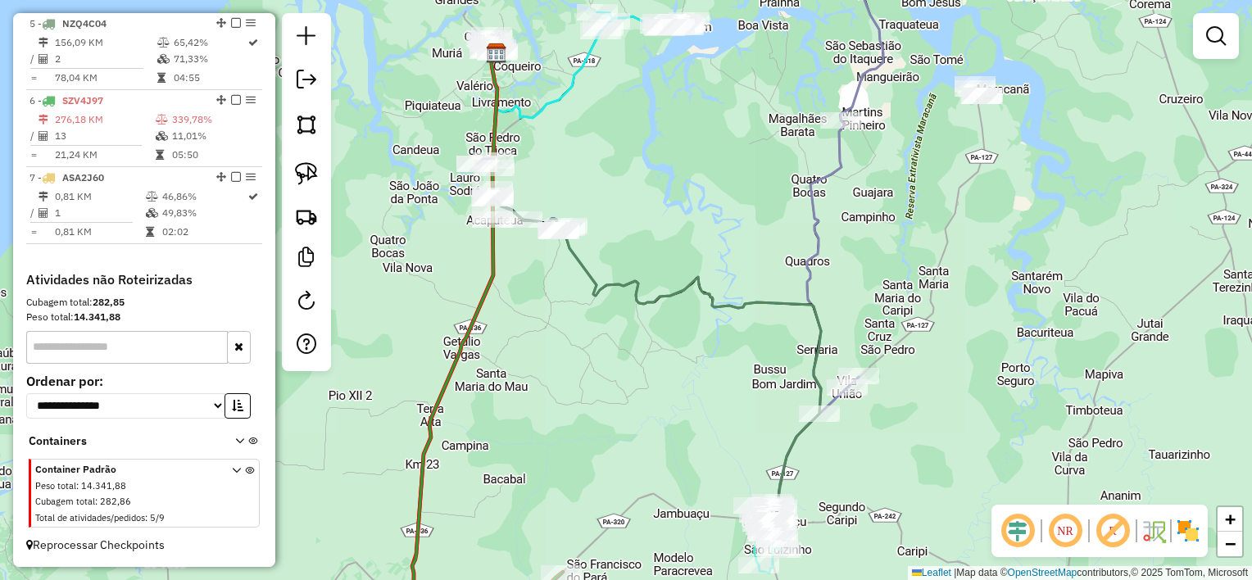
drag, startPoint x: 695, startPoint y: 385, endPoint x: 673, endPoint y: 302, distance: 85.7
click at [673, 305] on div "Janela de atendimento Grade de atendimento Capacidade Transportadoras Veículos …" at bounding box center [626, 290] width 1252 height 580
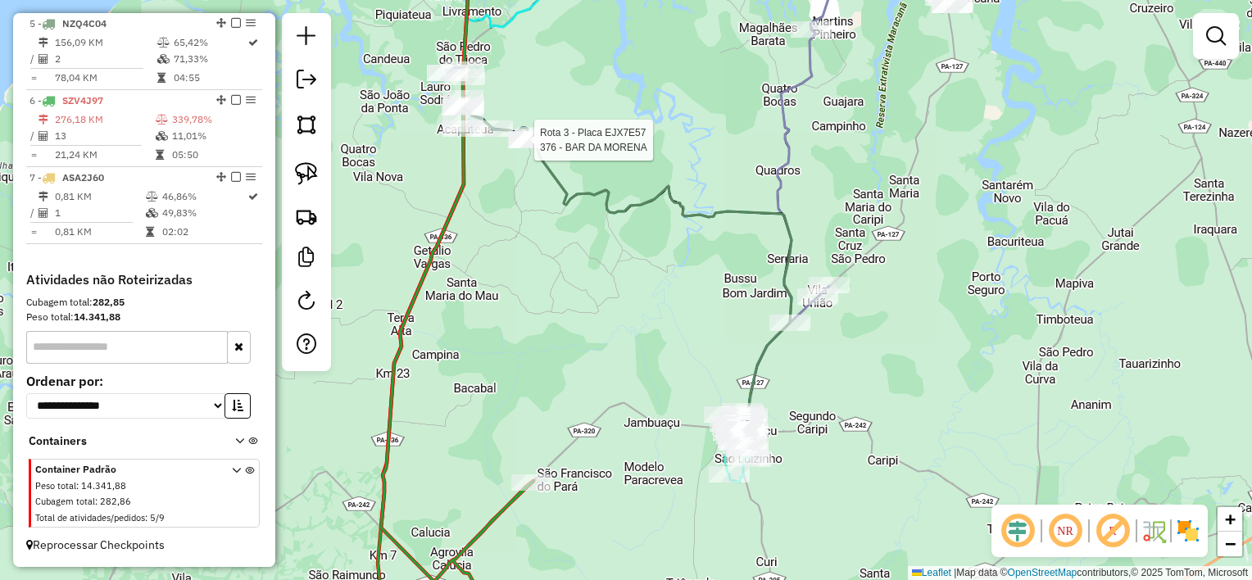
select select "**********"
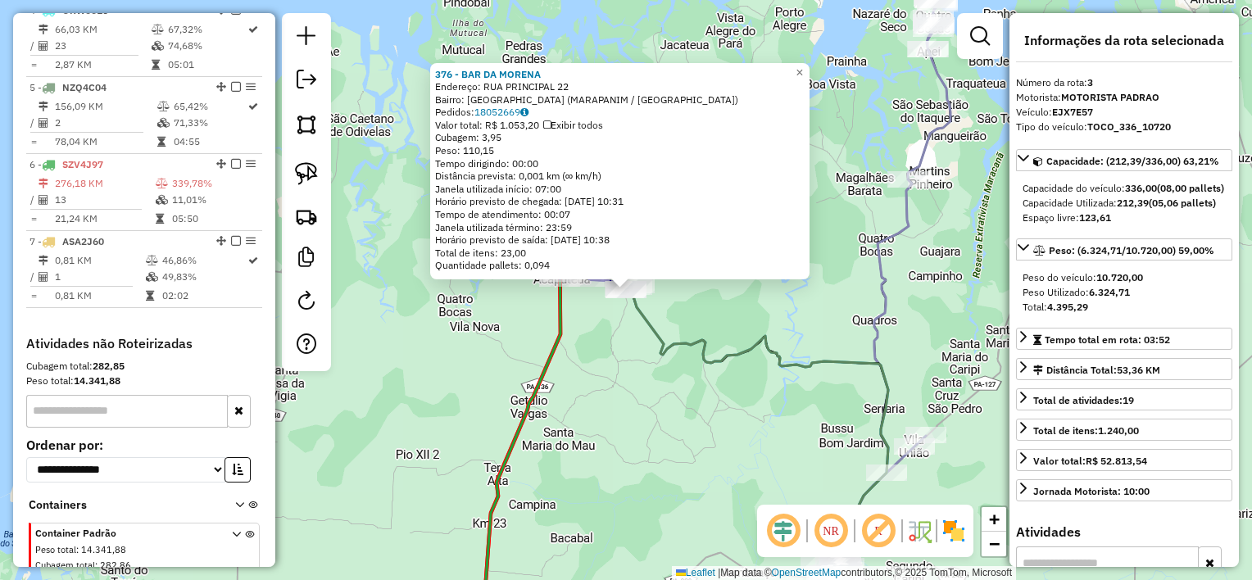
scroll to position [788, 0]
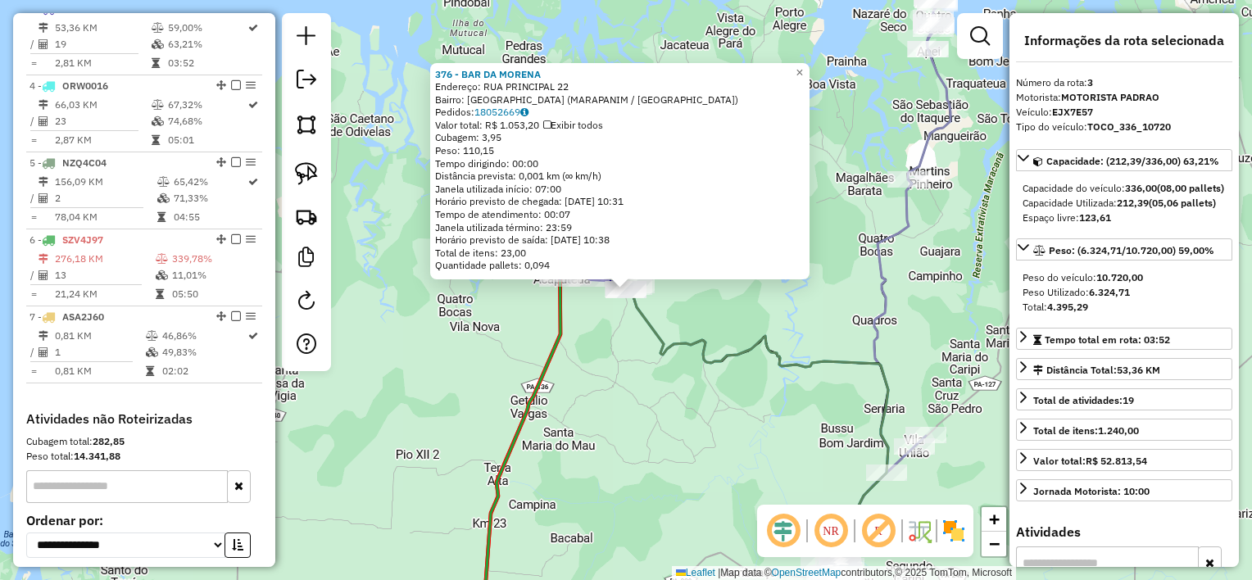
click at [724, 420] on div "376 - BAR DA MORENA Endereço: RUA PRINCIPAL 22 Bairro: [GEOGRAPHIC_DATA] ([GEOG…" at bounding box center [626, 290] width 1252 height 580
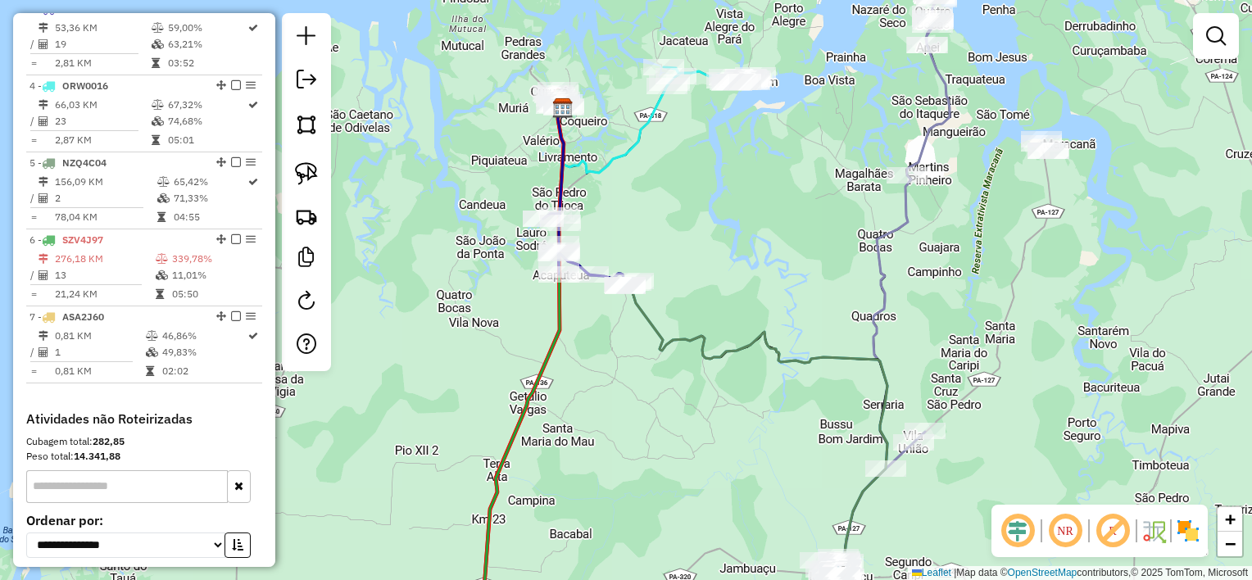
drag, startPoint x: 769, startPoint y: 436, endPoint x: 728, endPoint y: 282, distance: 159.4
click at [736, 320] on div "Janela de atendimento Grade de atendimento Capacidade Transportadoras Veículos …" at bounding box center [626, 290] width 1252 height 580
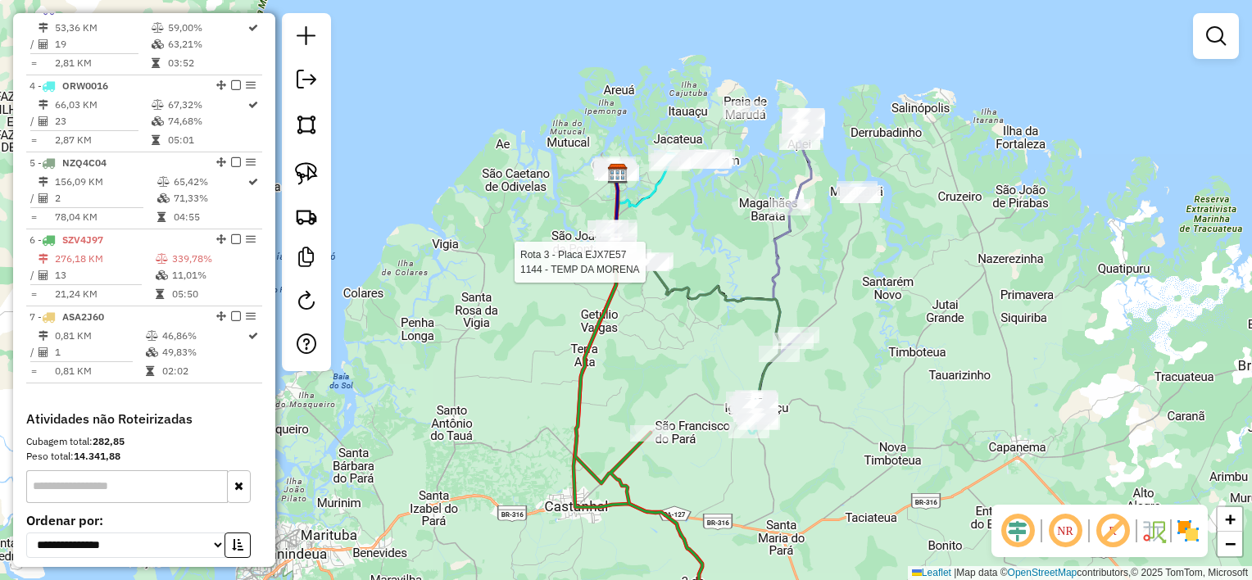
select select "**********"
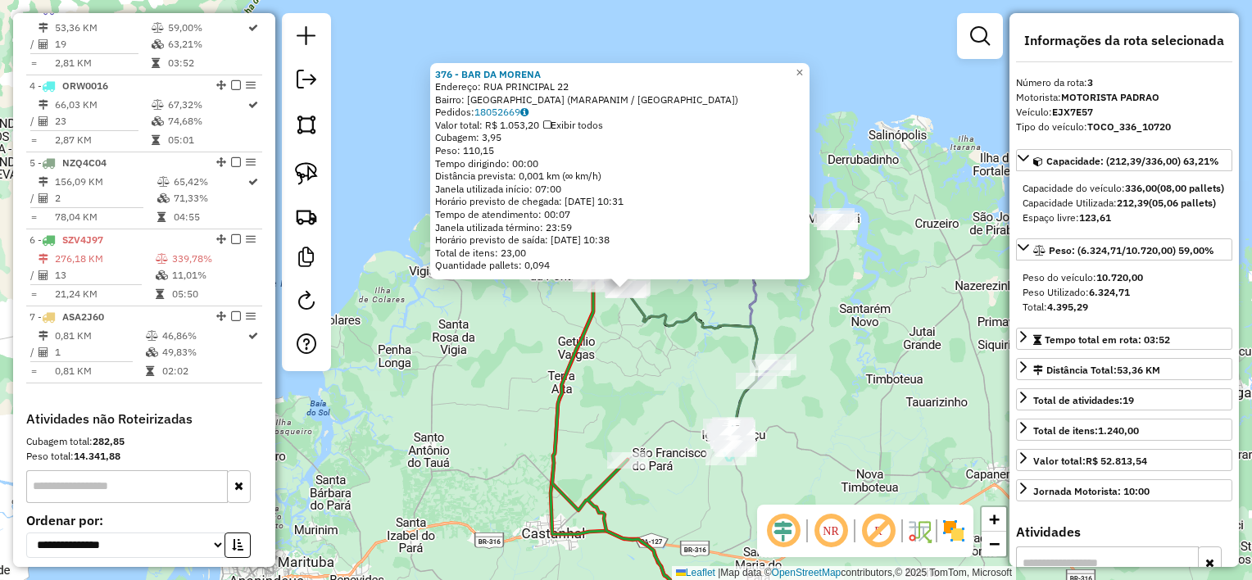
click at [636, 332] on div "Rota 3 - Placa EJX7E57 1144 - TEMP DA MORENA Rota 3 - Placa EJX7E57 376 - BAR D…" at bounding box center [626, 290] width 1252 height 580
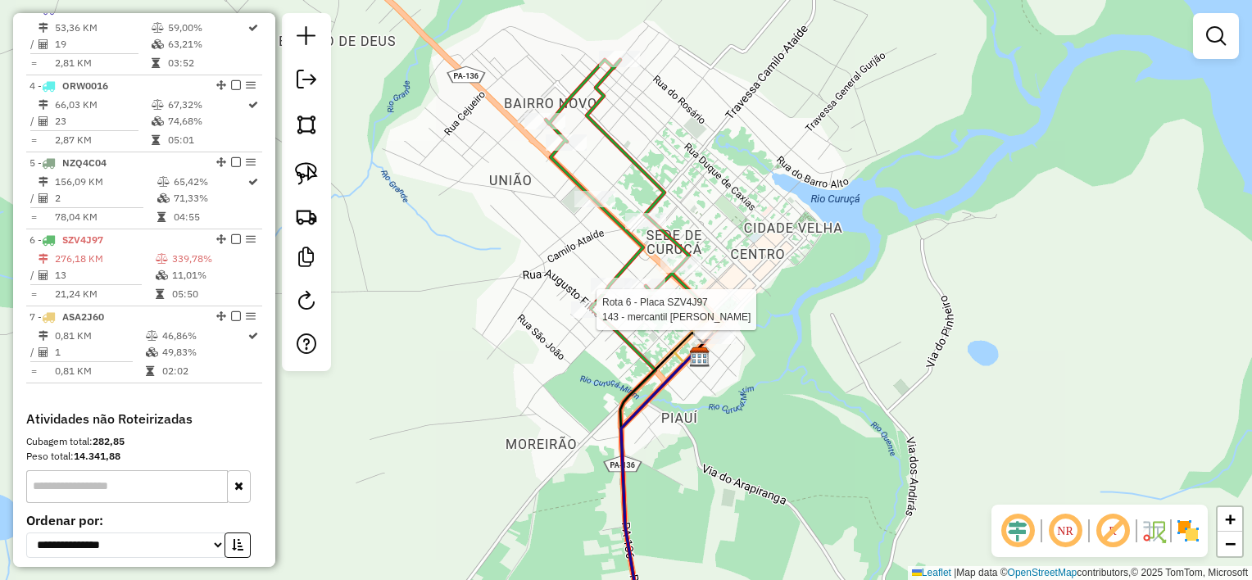
select select "**********"
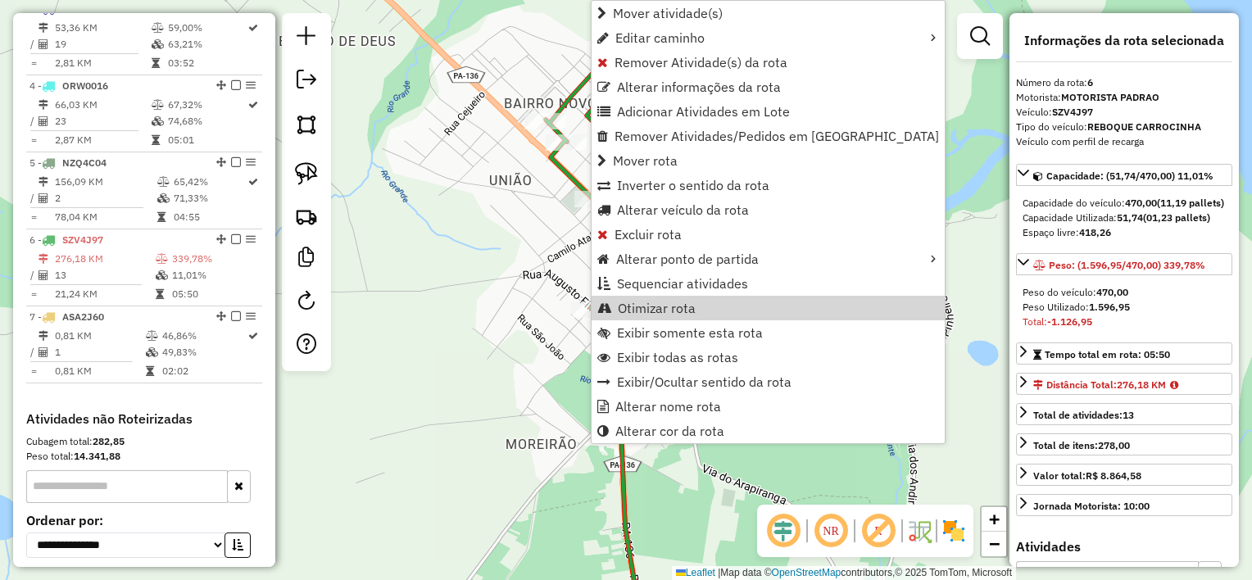
scroll to position [940, 0]
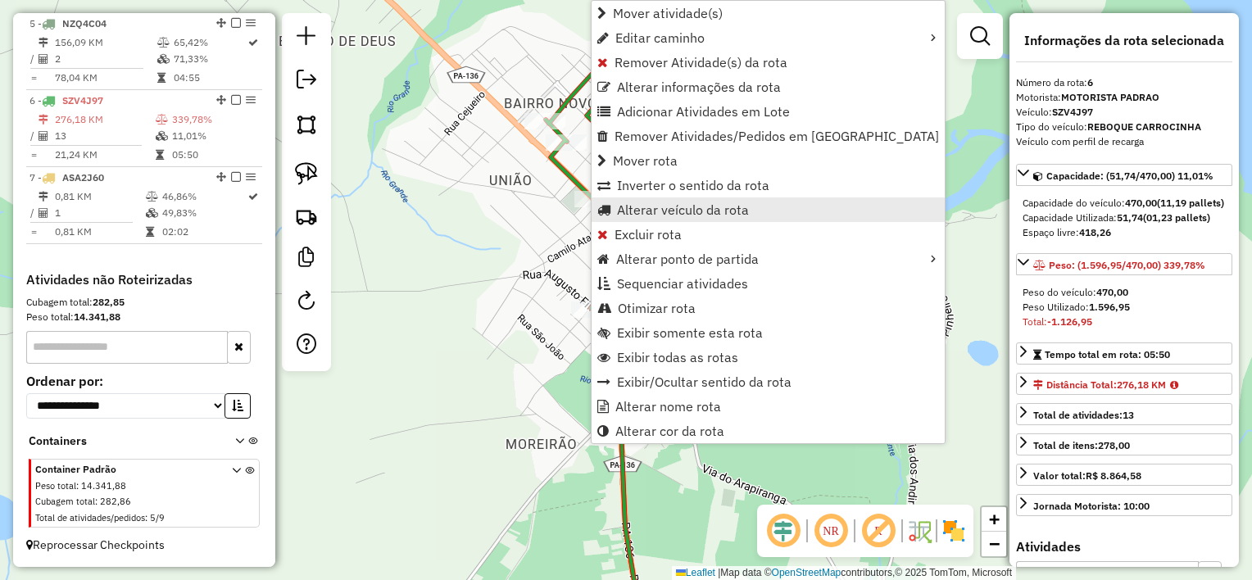
click at [675, 211] on span "Alterar veículo da rota" at bounding box center [683, 209] width 132 height 13
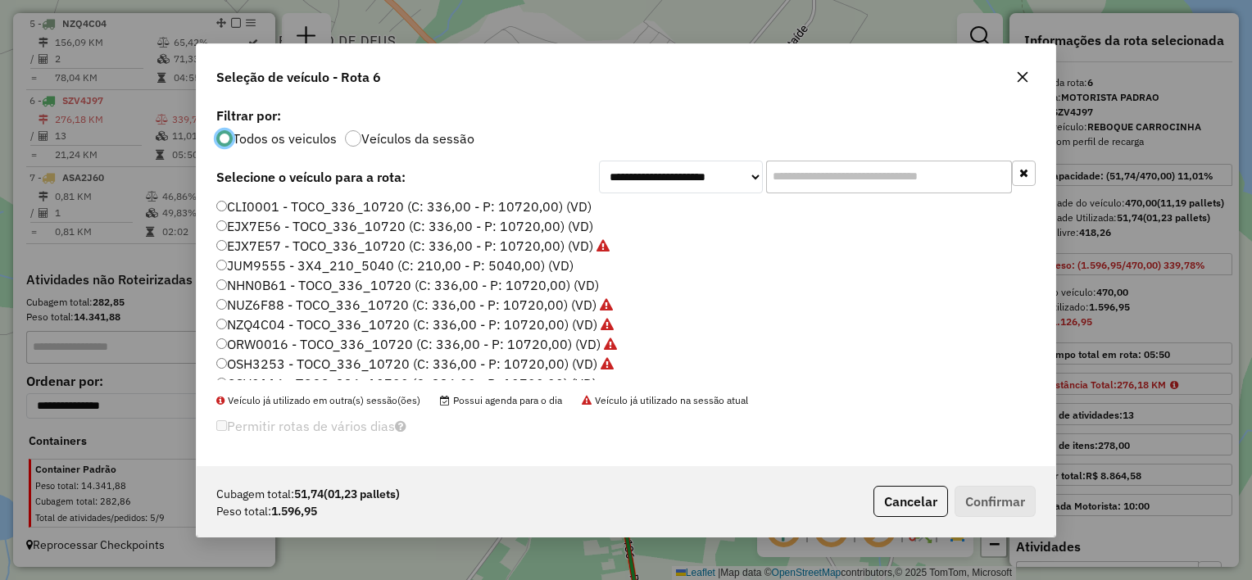
scroll to position [0, 0]
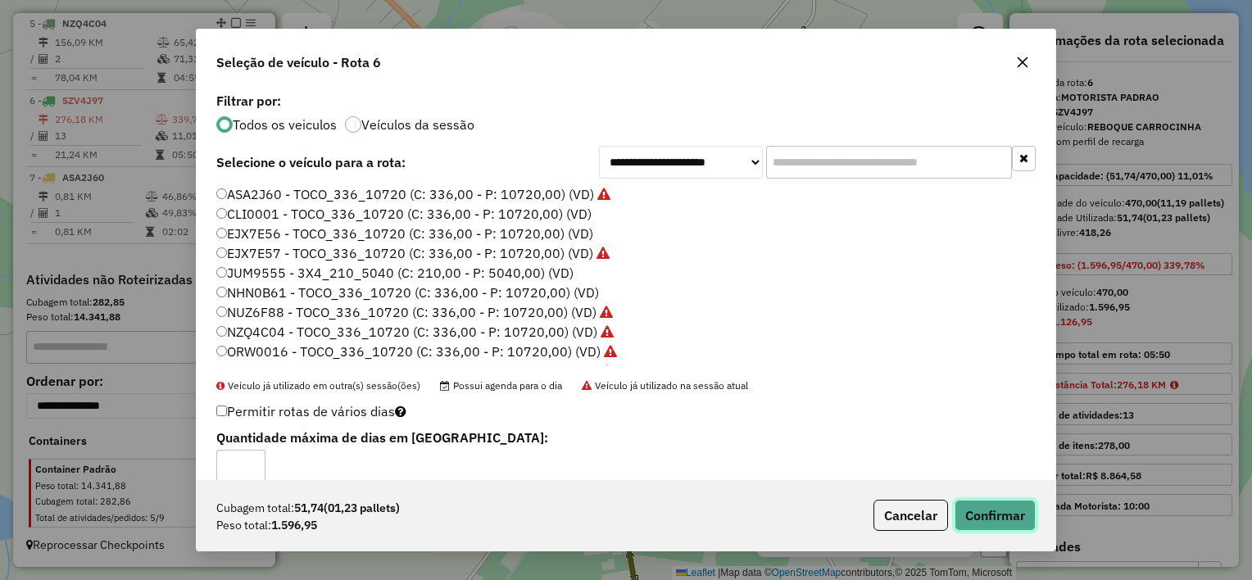
click at [987, 524] on button "Confirmar" at bounding box center [995, 515] width 81 height 31
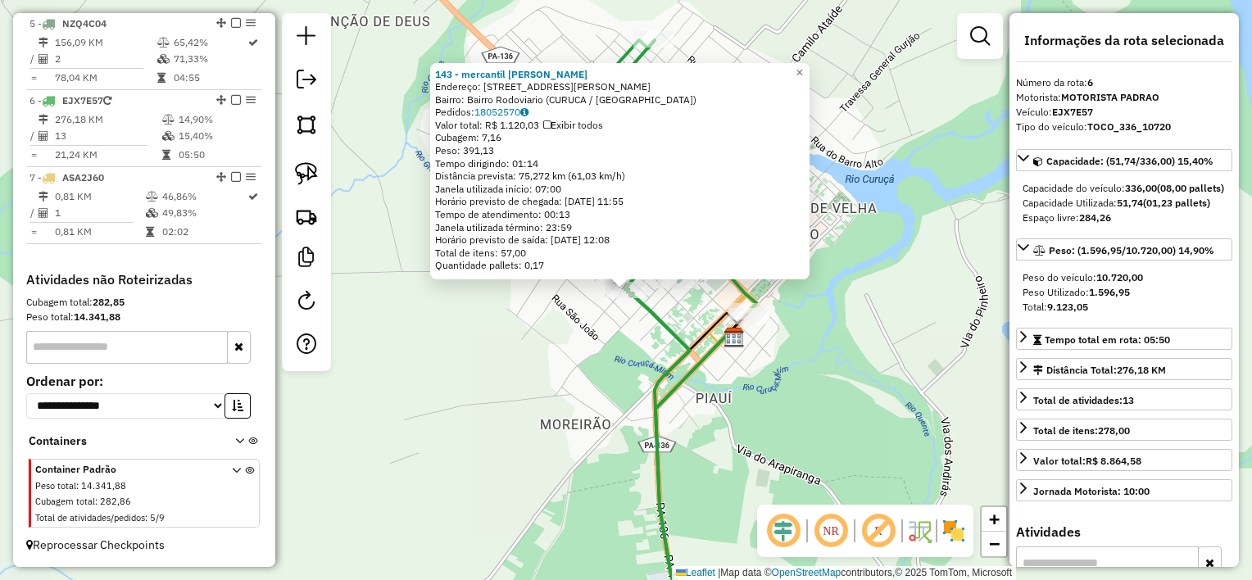
click at [613, 356] on div "143 - mercantil monteiro Endereço: rua Augusto filho 85 Bairro: Bairro Rodoviar…" at bounding box center [626, 290] width 1252 height 580
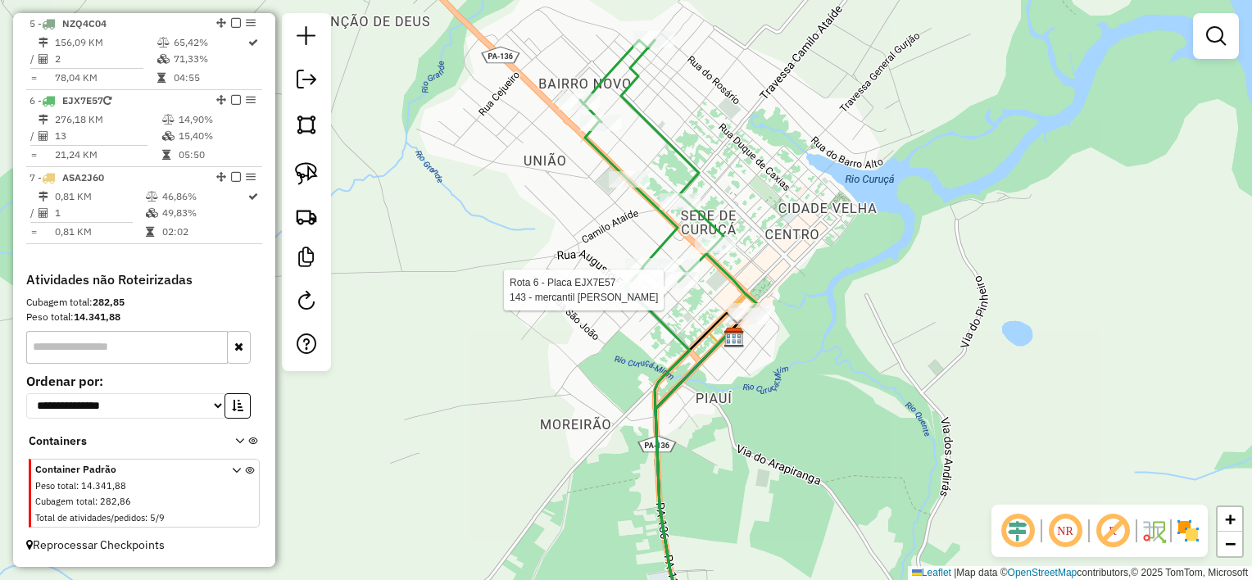
select select "**********"
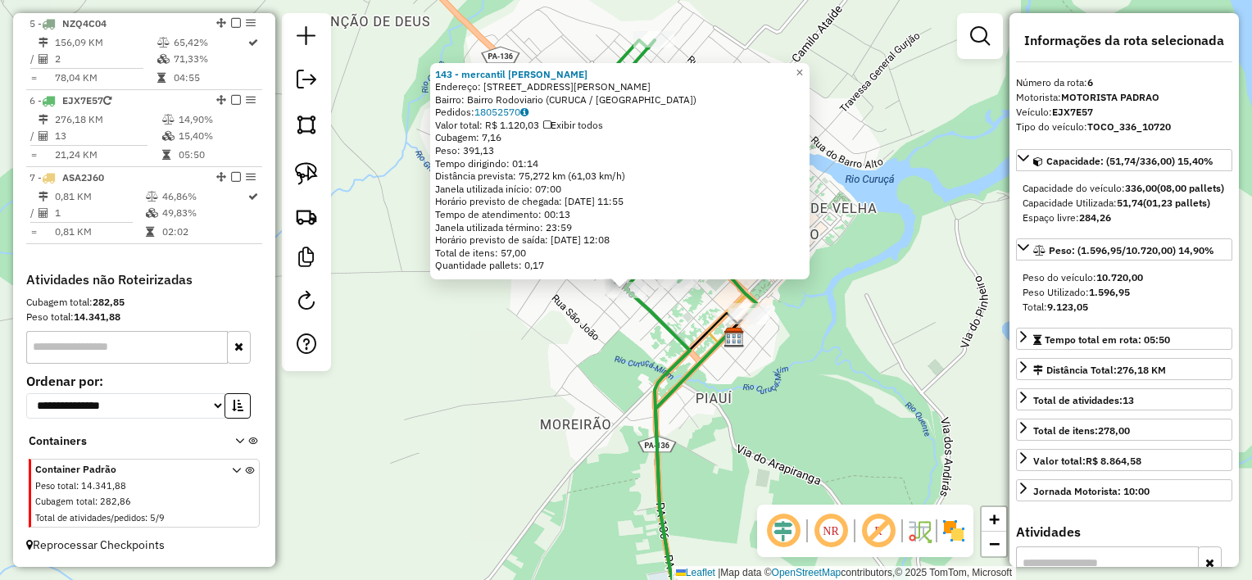
click at [615, 320] on div "143 - mercantil monteiro Endereço: rua Augusto filho 85 Bairro: Bairro Rodoviar…" at bounding box center [626, 290] width 1252 height 580
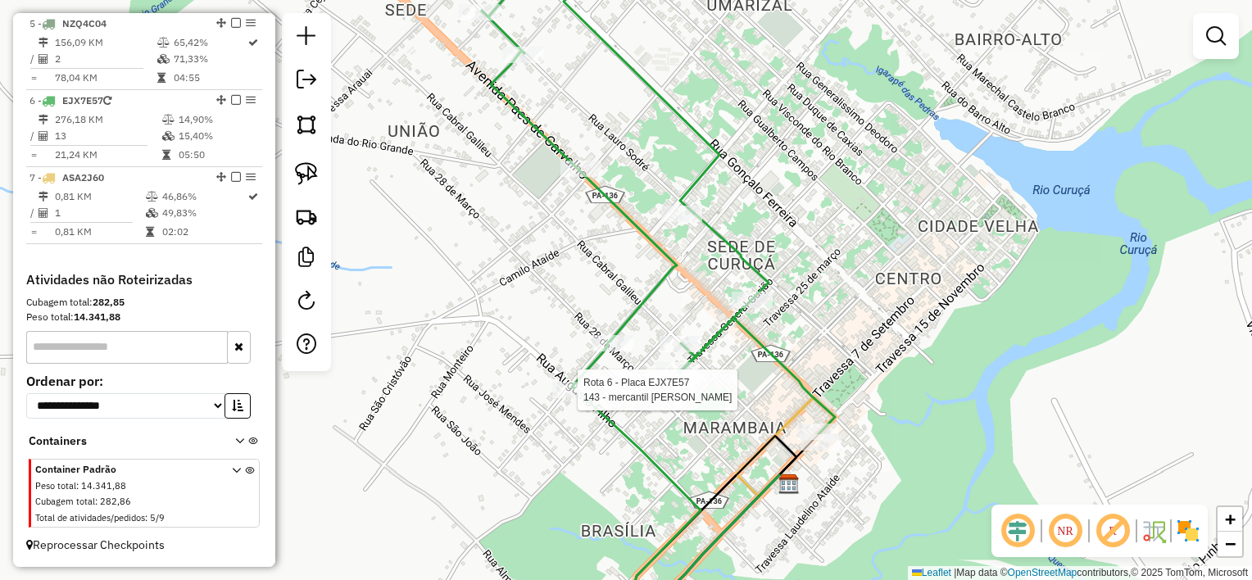
select select "**********"
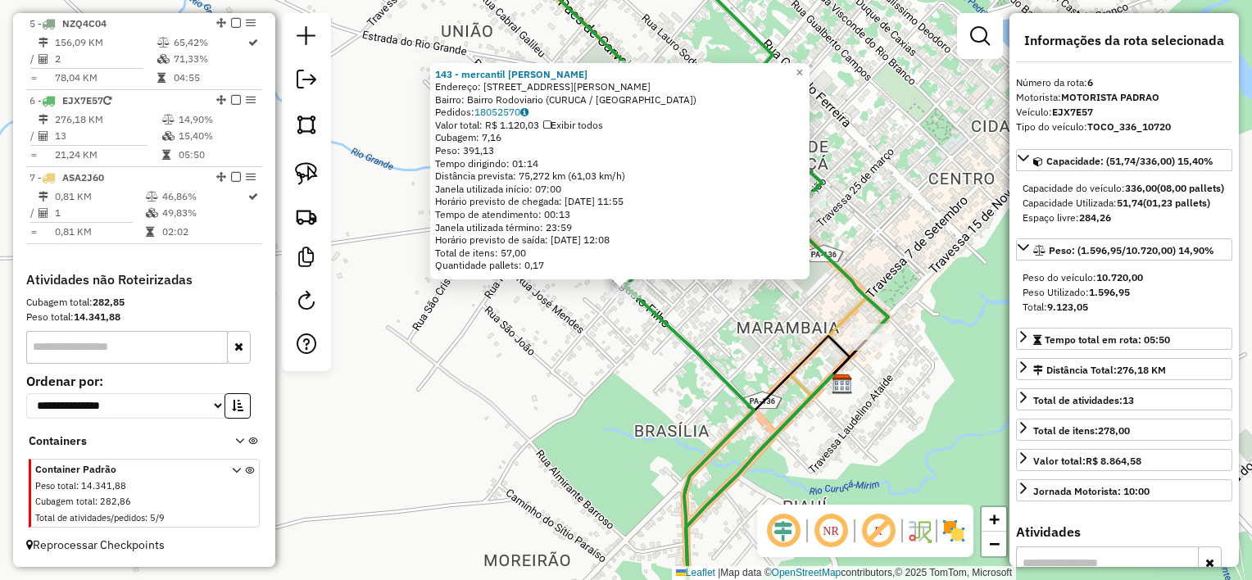
click at [622, 353] on div "143 - mercantil monteiro Endereço: rua Augusto filho 85 Bairro: Bairro Rodoviar…" at bounding box center [626, 290] width 1252 height 580
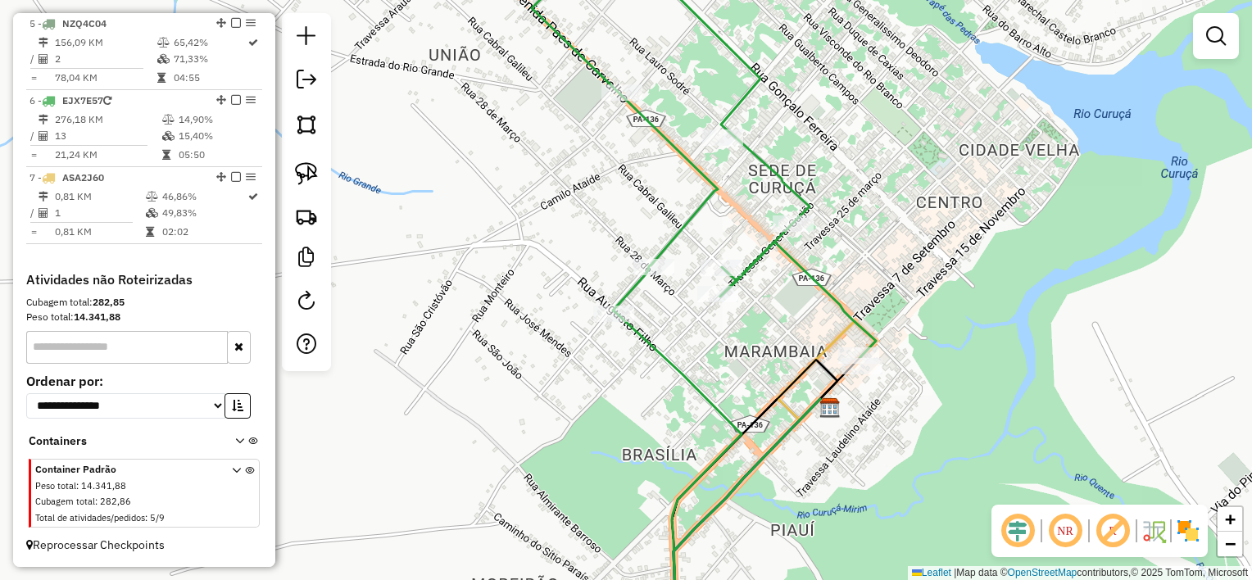
drag, startPoint x: 780, startPoint y: 284, endPoint x: 703, endPoint y: 392, distance: 132.8
click at [717, 392] on div "Janela de atendimento Grade de atendimento Capacidade Transportadoras Veículos …" at bounding box center [626, 290] width 1252 height 580
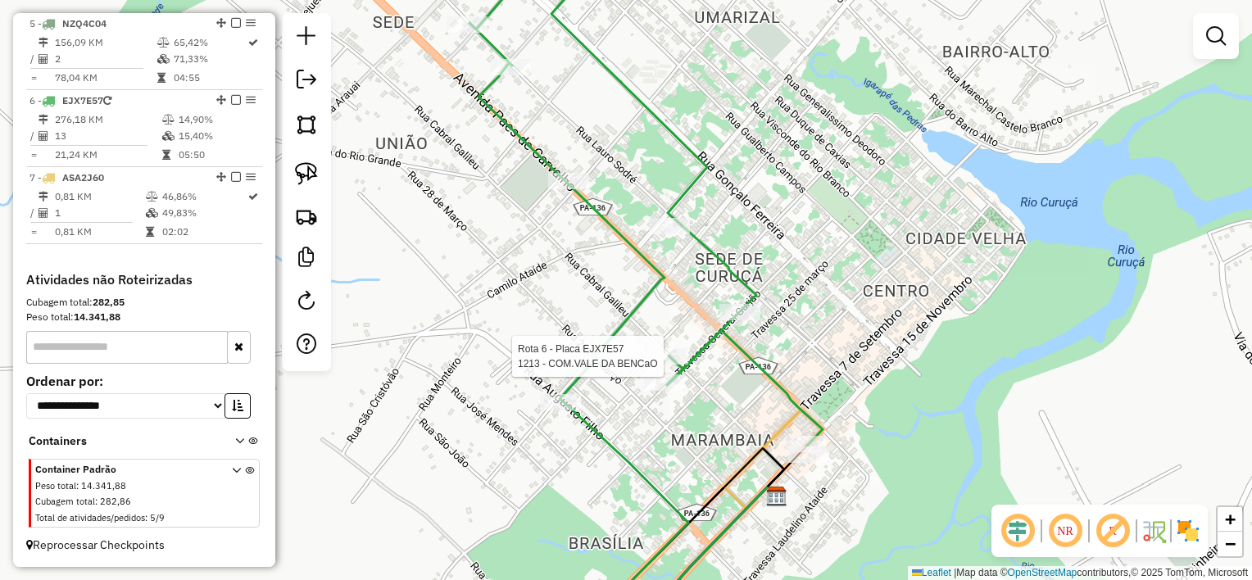
select select "**********"
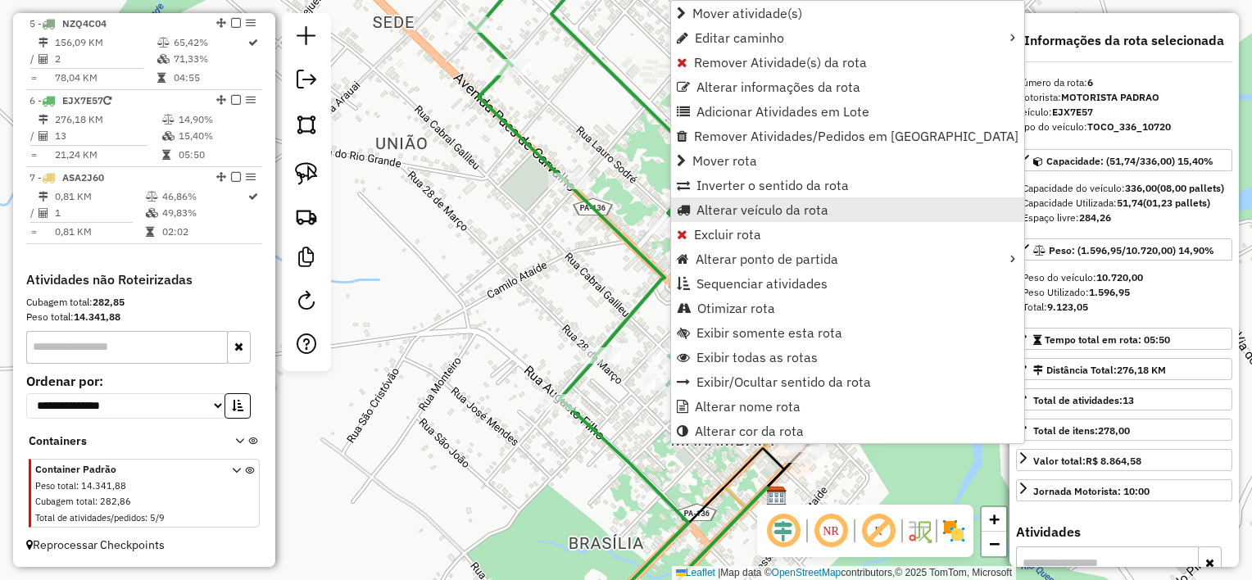
click at [718, 210] on span "Alterar veículo da rota" at bounding box center [762, 209] width 132 height 13
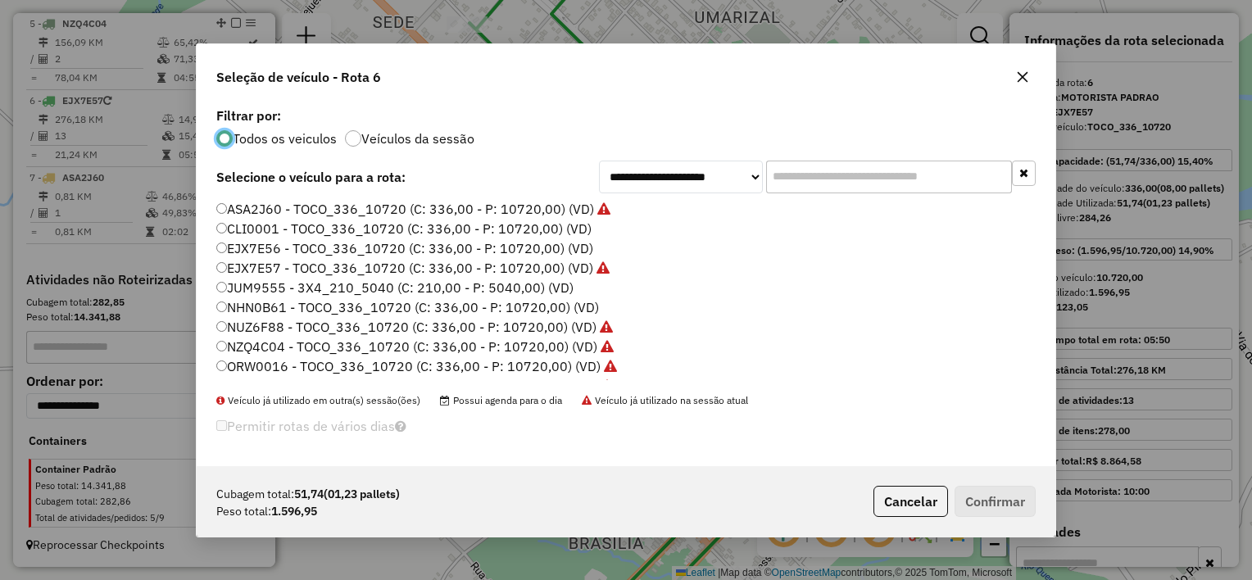
scroll to position [75, 0]
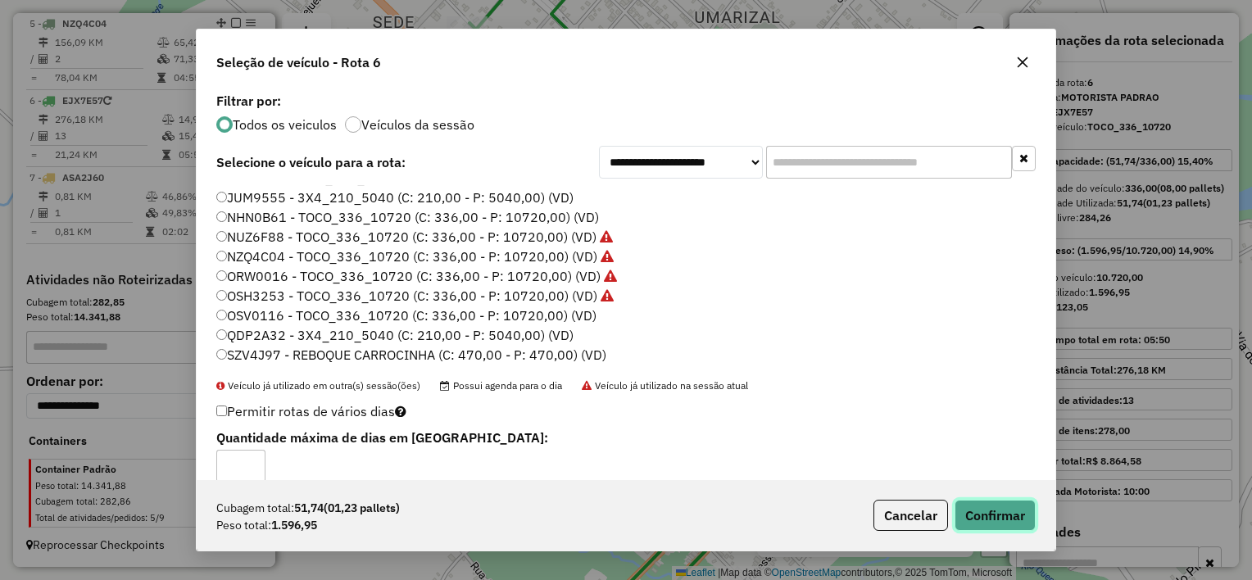
click at [1000, 518] on button "Confirmar" at bounding box center [995, 515] width 81 height 31
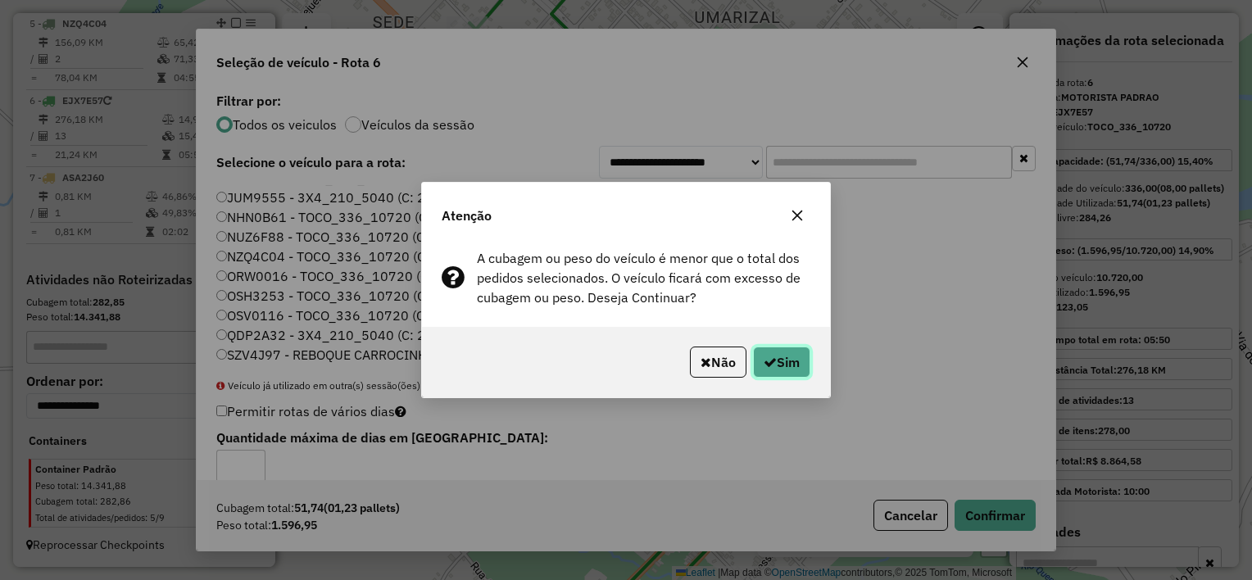
click at [788, 364] on button "Sim" at bounding box center [781, 362] width 57 height 31
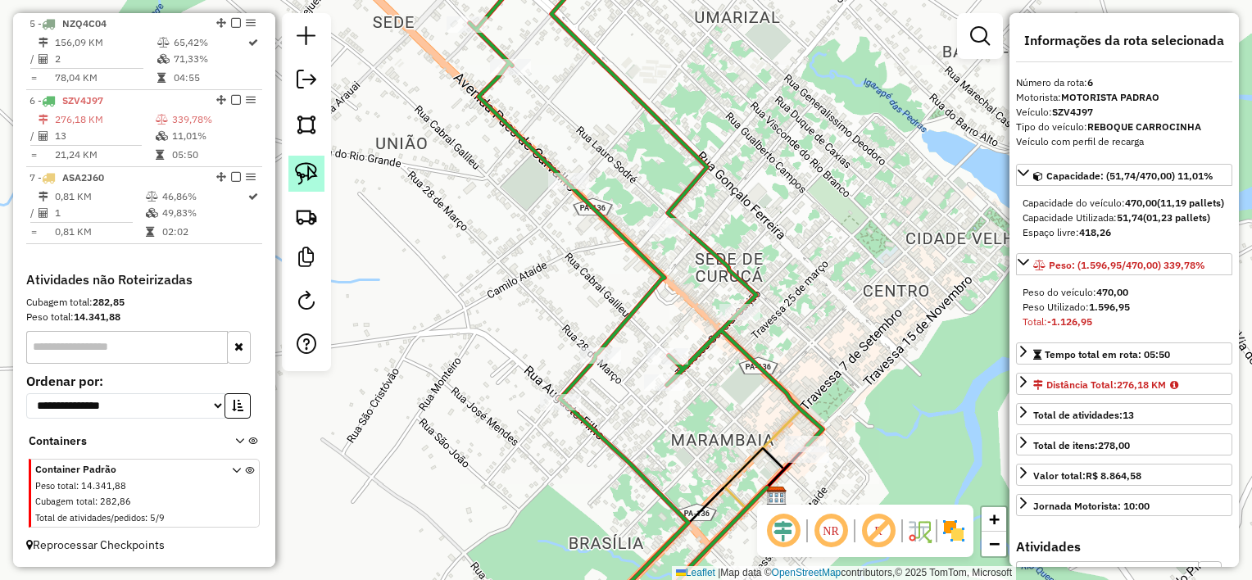
click at [293, 167] on link at bounding box center [306, 174] width 36 height 36
drag, startPoint x: 608, startPoint y: 404, endPoint x: 586, endPoint y: 427, distance: 31.9
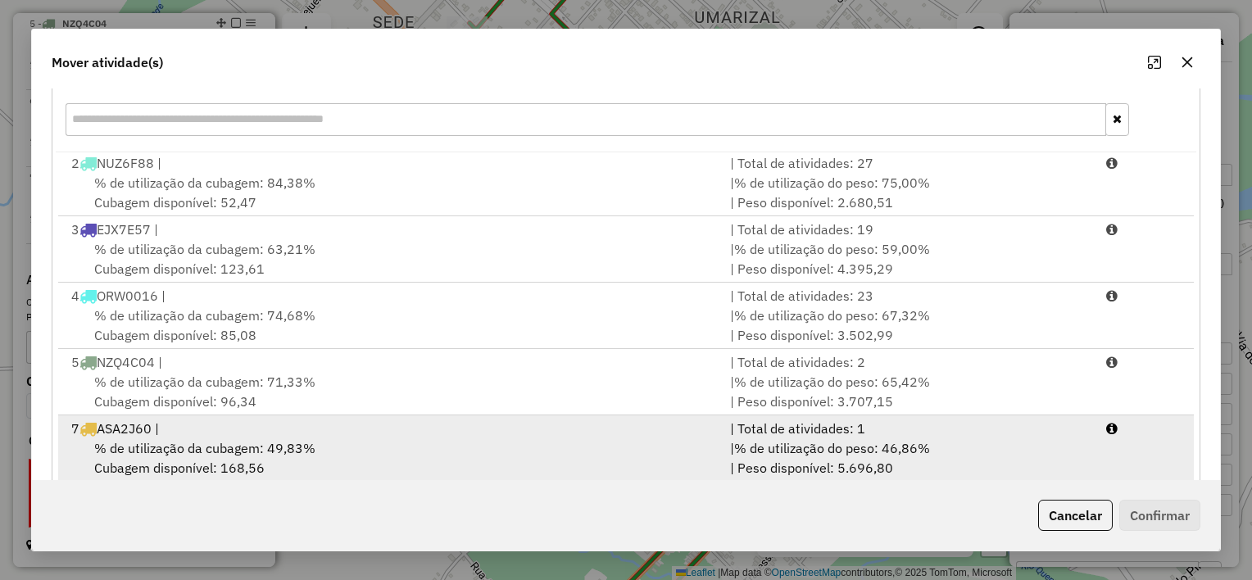
scroll to position [250, 0]
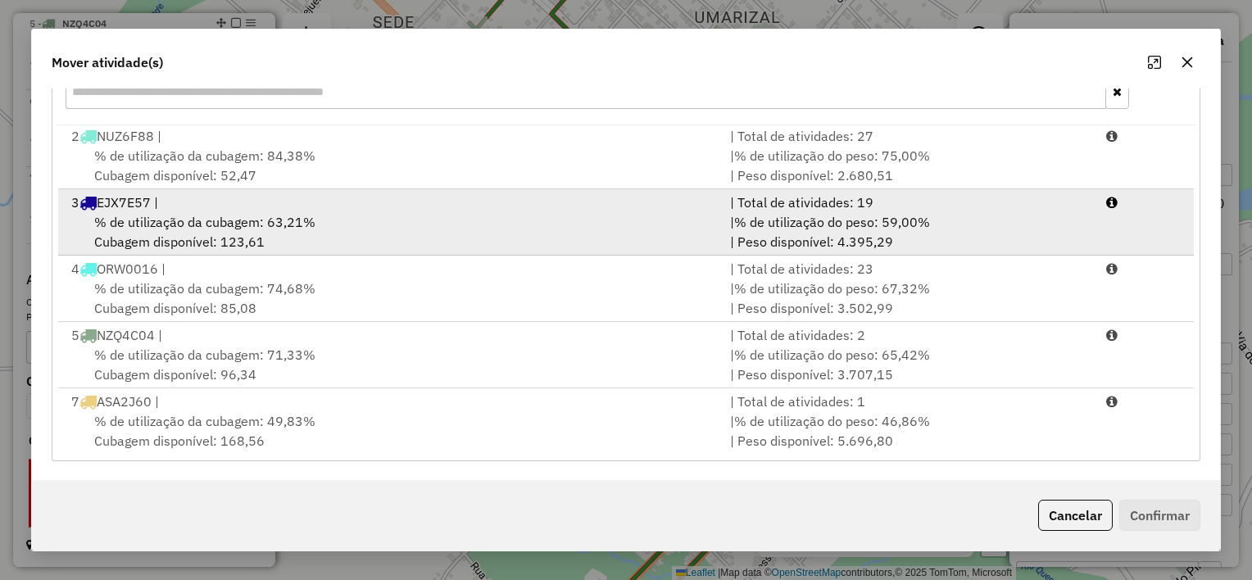
click at [460, 232] on div "% de utilização da cubagem: 63,21% Cubagem disponível: 123,61" at bounding box center [390, 231] width 659 height 39
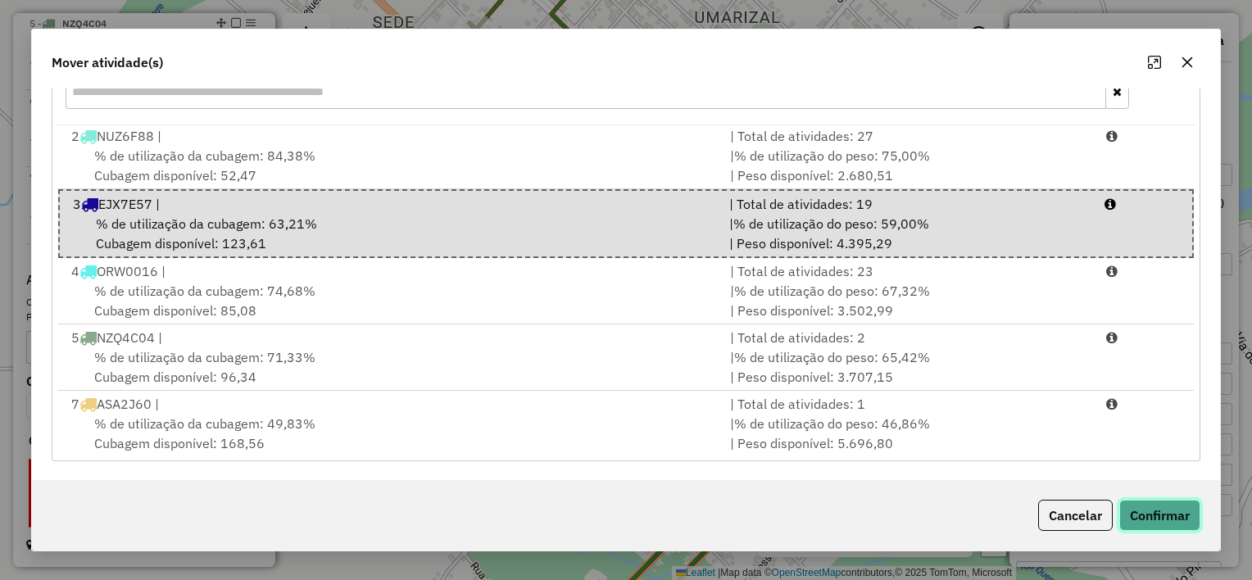
click at [1168, 518] on button "Confirmar" at bounding box center [1159, 515] width 81 height 31
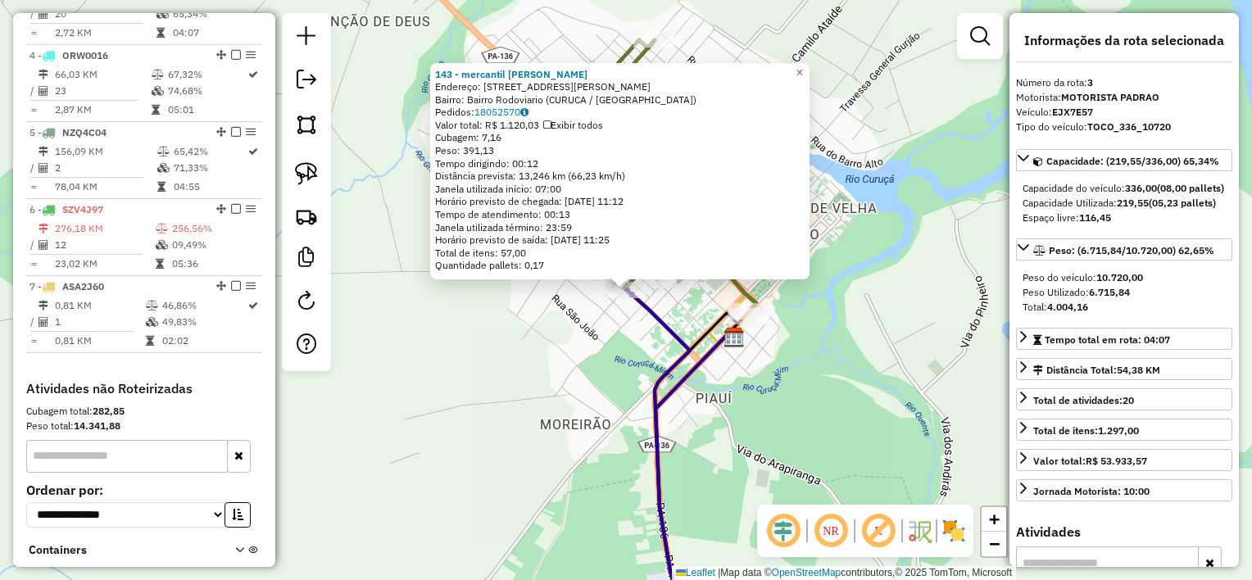
scroll to position [788, 0]
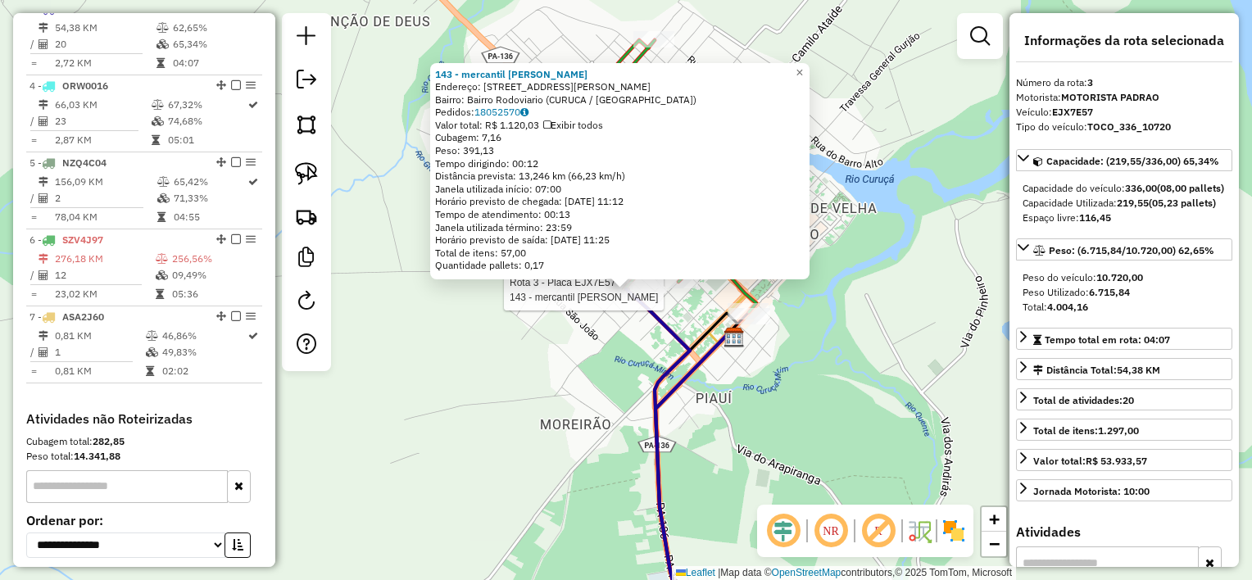
click at [880, 400] on div "Rota 3 - Placa EJX7E57 143 - mercantil monteiro 143 - mercantil monteiro Endere…" at bounding box center [626, 290] width 1252 height 580
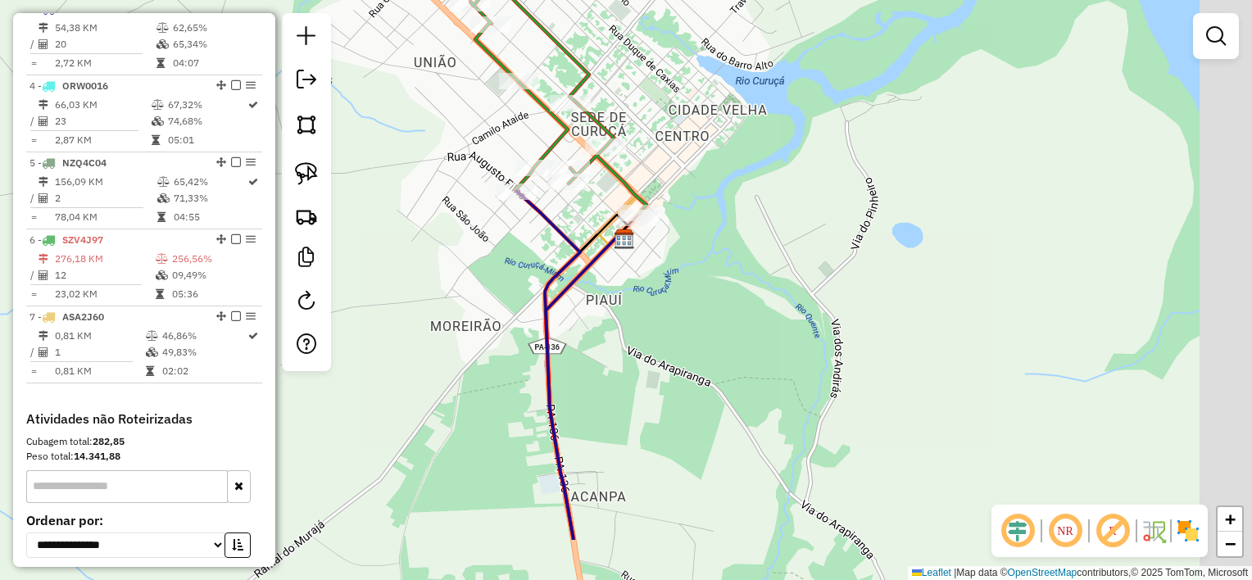
drag, startPoint x: 764, startPoint y: 307, endPoint x: 752, endPoint y: 293, distance: 18.0
click at [753, 294] on div "Janela de atendimento Grade de atendimento Capacidade Transportadoras Veículos …" at bounding box center [626, 290] width 1252 height 580
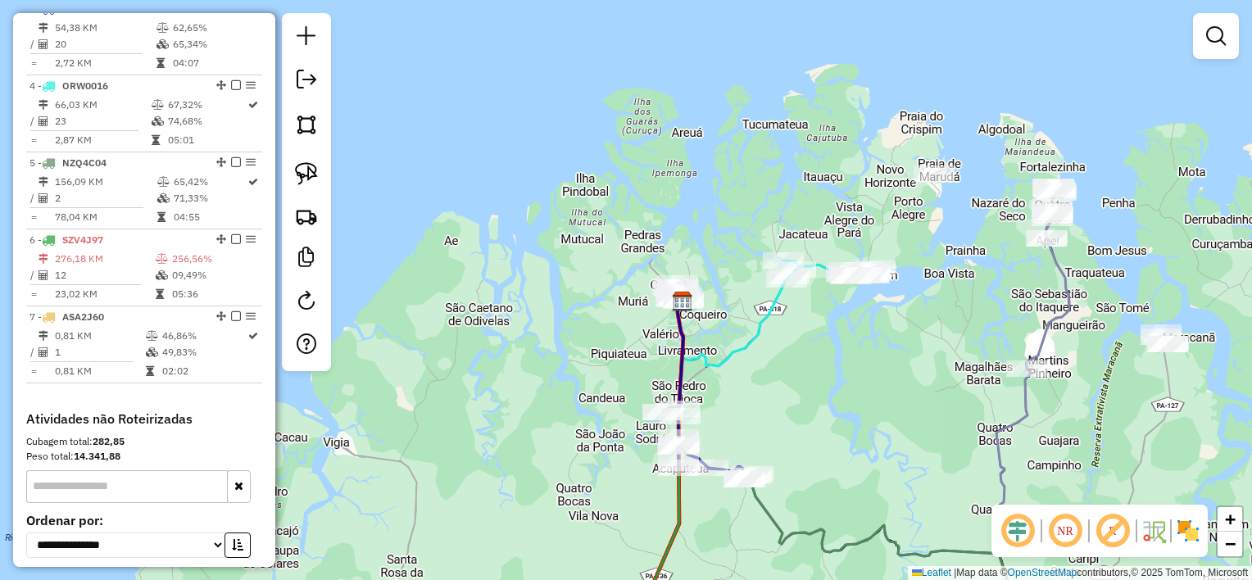
drag, startPoint x: 881, startPoint y: 410, endPoint x: 820, endPoint y: 400, distance: 61.4
click at [820, 400] on div "Janela de atendimento Grade de atendimento Capacidade Transportadoras Veículos …" at bounding box center [626, 290] width 1252 height 580
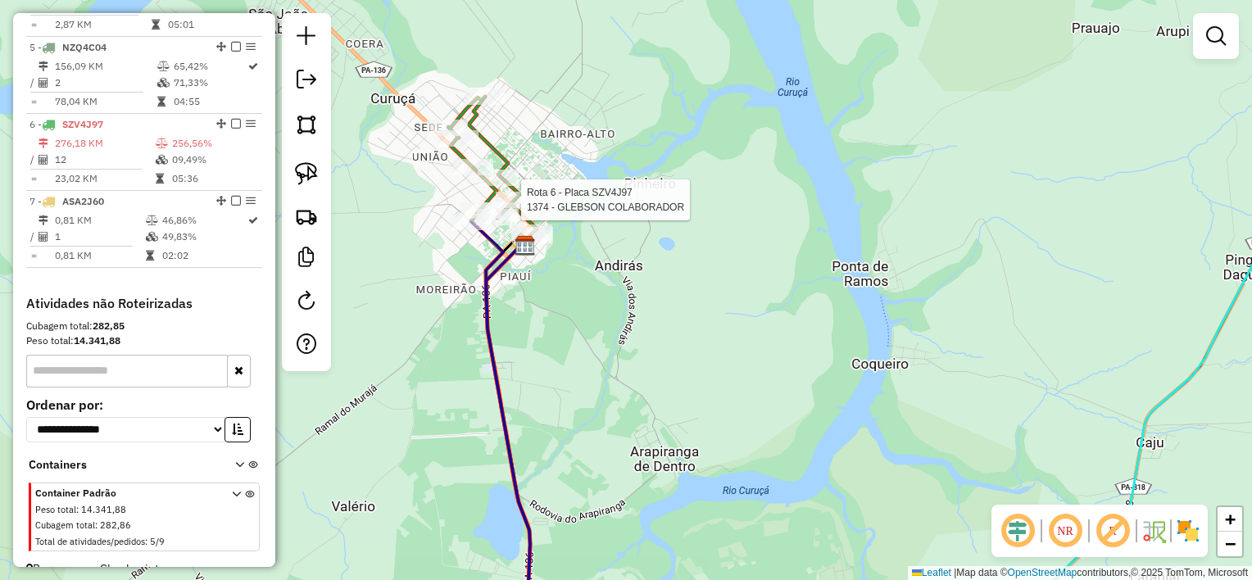
select select "**********"
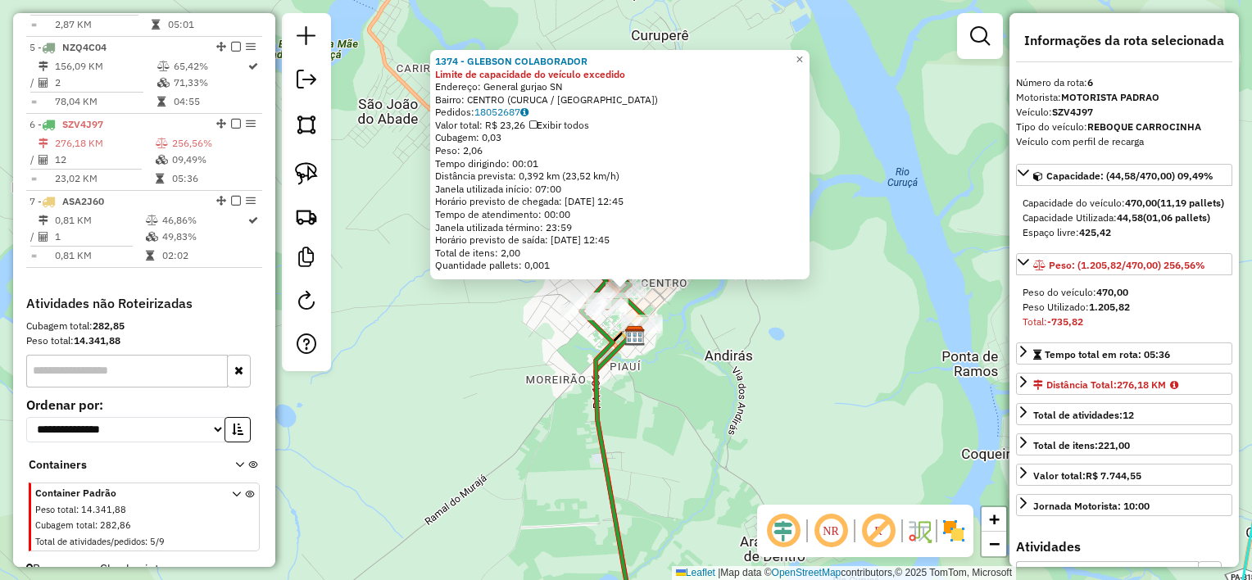
scroll to position [940, 0]
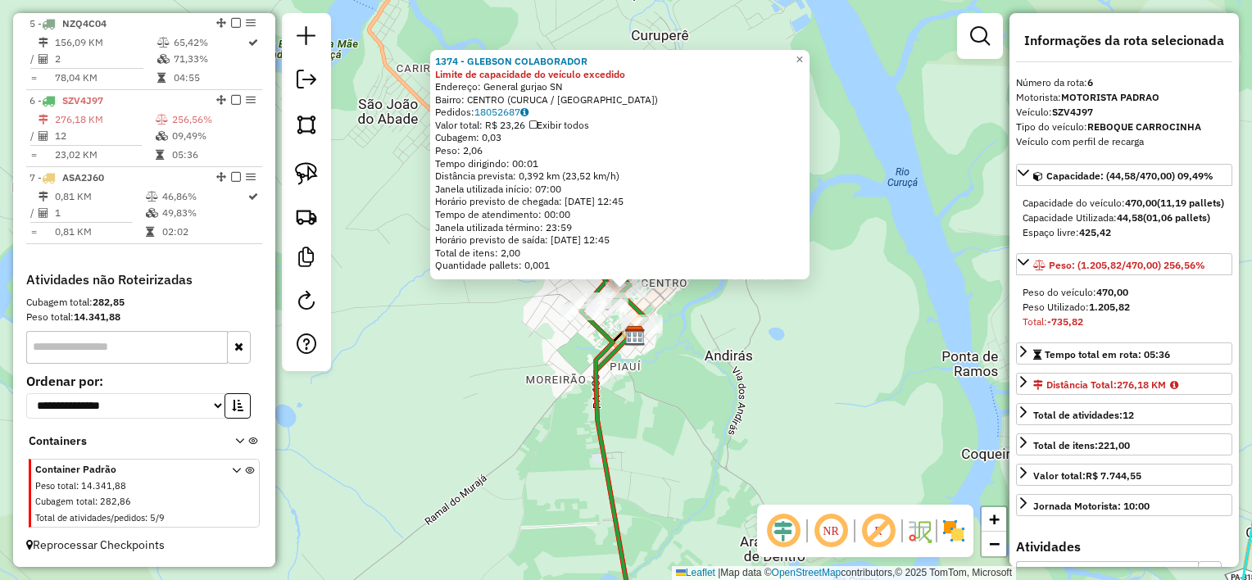
click at [696, 310] on div "1374 - GLEBSON COLABORADOR Limite de capacidade do veículo excedido Endereço: G…" at bounding box center [626, 290] width 1252 height 580
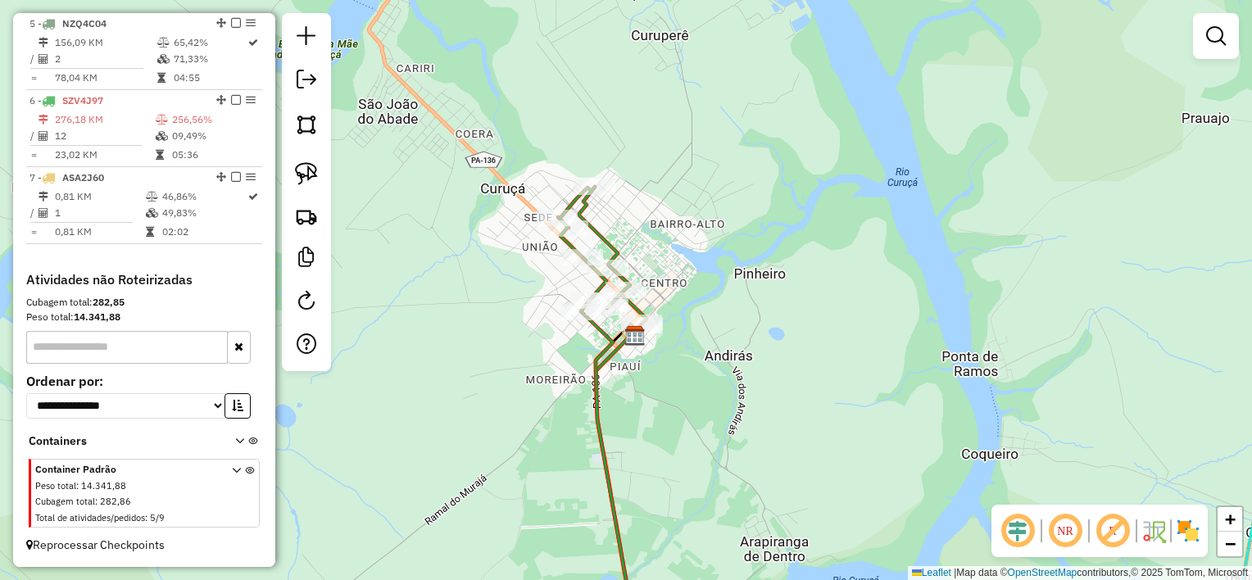
click at [702, 345] on div "Janela de atendimento Grade de atendimento Capacidade Transportadoras Veículos …" at bounding box center [626, 290] width 1252 height 580
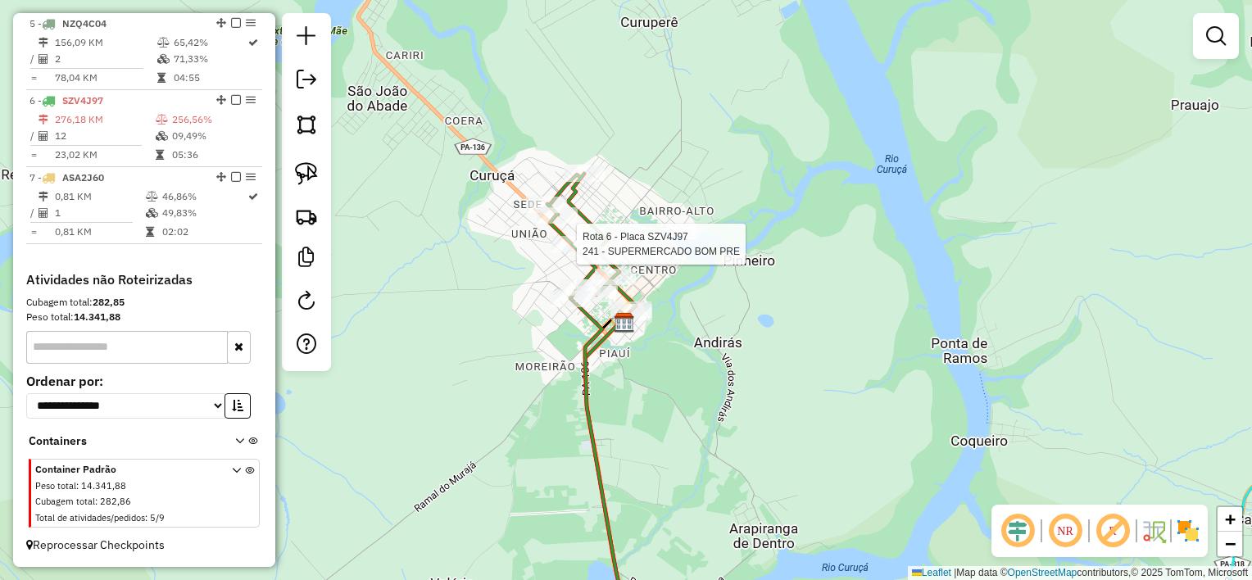
select select "**********"
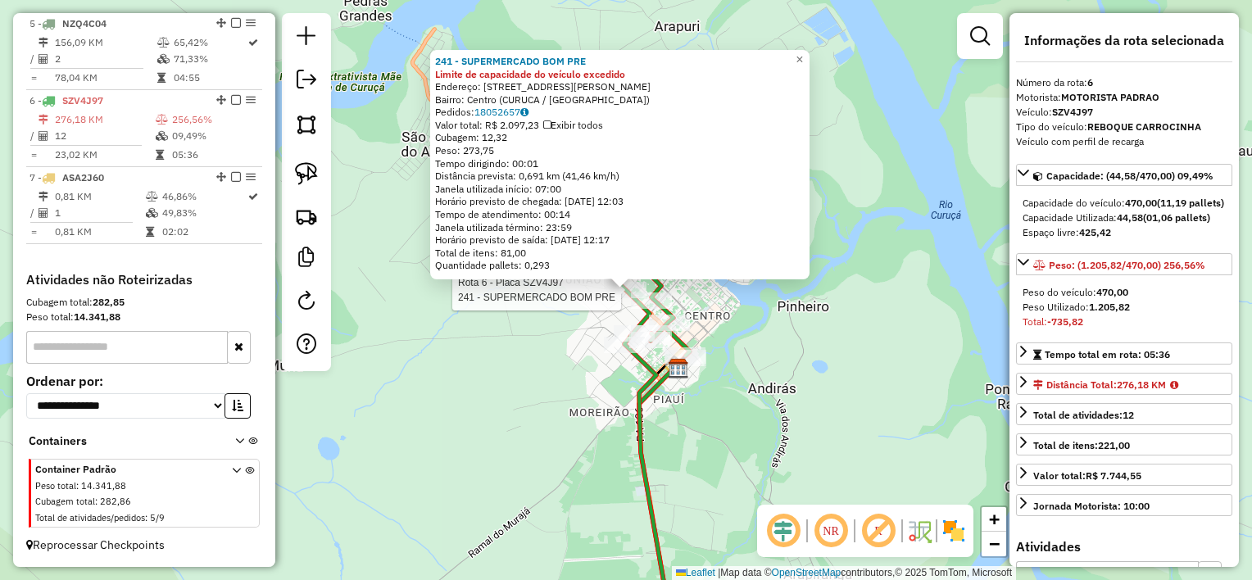
click at [846, 423] on div "Rota 6 - Placa SZV4J97 241 - SUPERMERCADO BOM PRE 241 - SUPERMERCADO BOM PRE Li…" at bounding box center [626, 290] width 1252 height 580
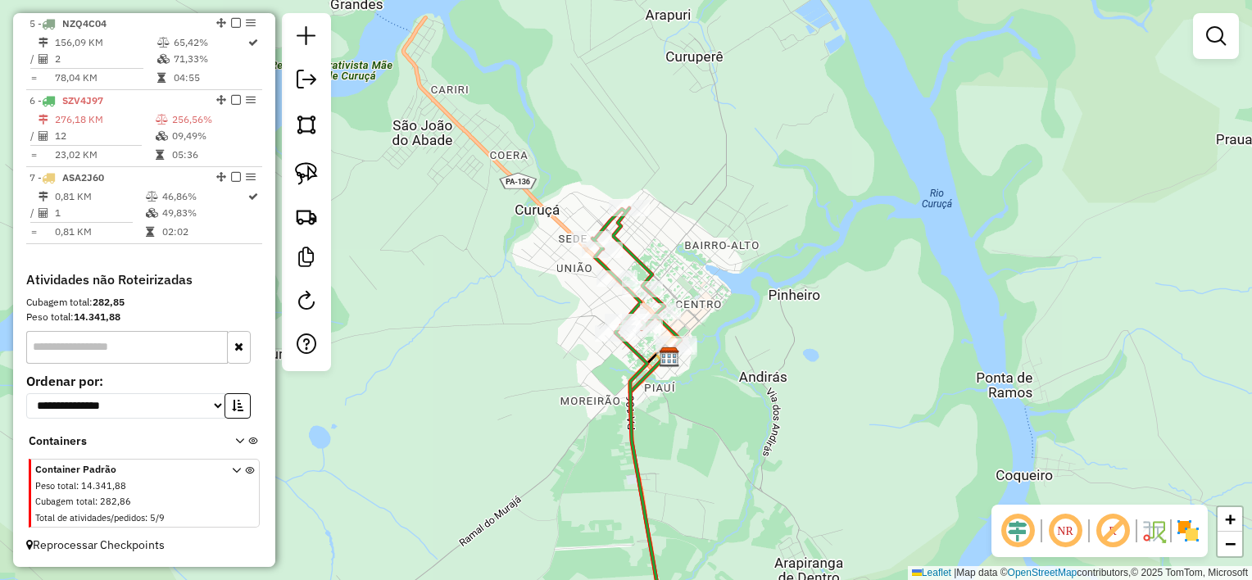
drag, startPoint x: 823, startPoint y: 392, endPoint x: 696, endPoint y: 239, distance: 198.4
click at [698, 241] on div "Janela de atendimento Grade de atendimento Capacidade Transportadoras Veículos …" at bounding box center [626, 290] width 1252 height 580
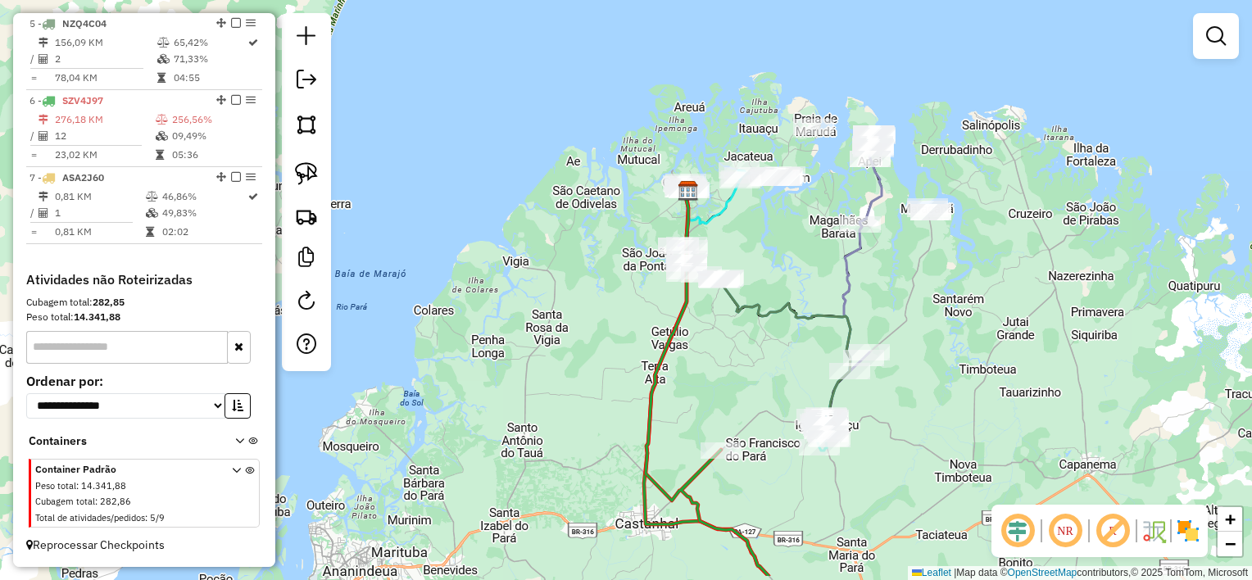
drag, startPoint x: 806, startPoint y: 324, endPoint x: 777, endPoint y: 265, distance: 66.0
click at [773, 257] on div "Janela de atendimento Grade de atendimento Capacidade Transportadoras Veículos …" at bounding box center [626, 290] width 1252 height 580
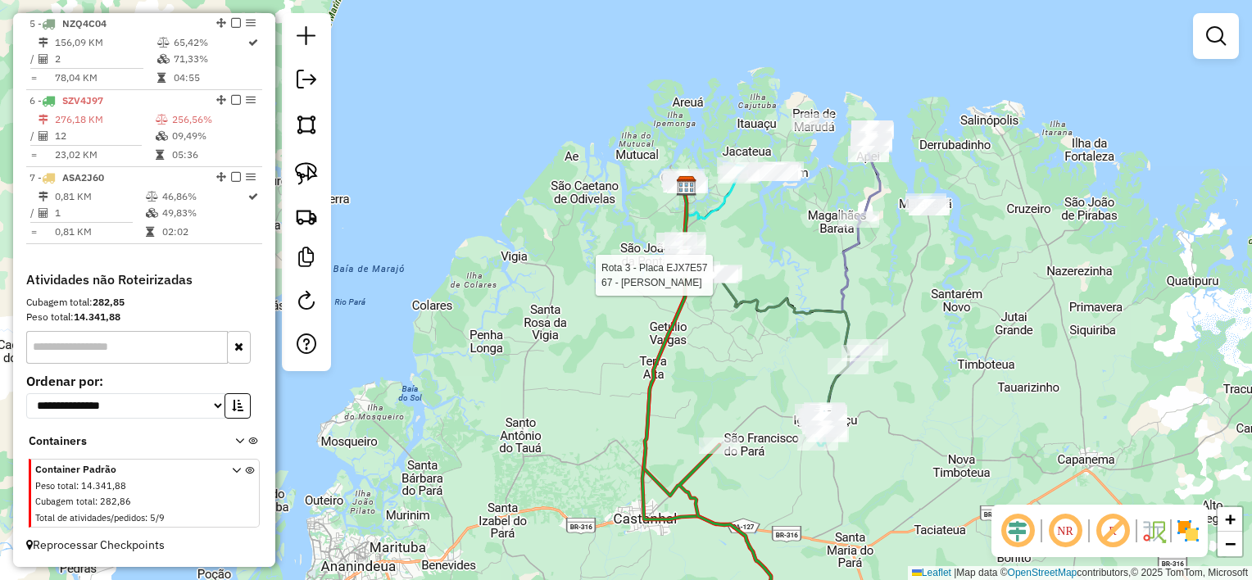
select select "**********"
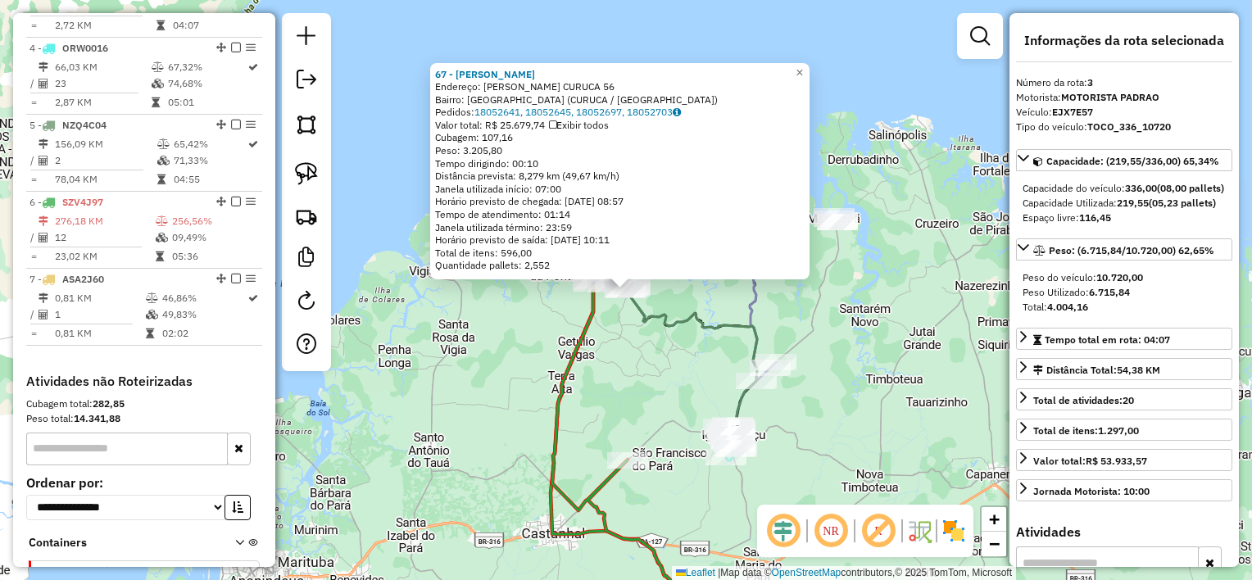
scroll to position [788, 0]
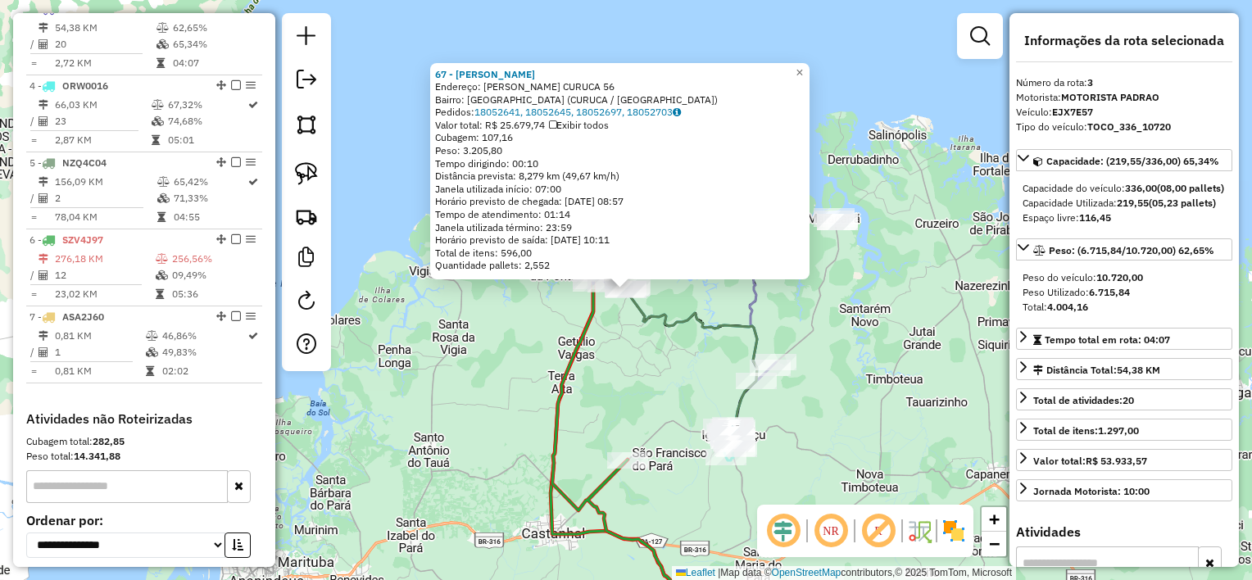
click at [669, 341] on div "67 - DEPOSITO SALIM Endereço: ROD CASTANHAL CURUCA 56 Bairro: Vila Mau (CURUCA …" at bounding box center [626, 290] width 1252 height 580
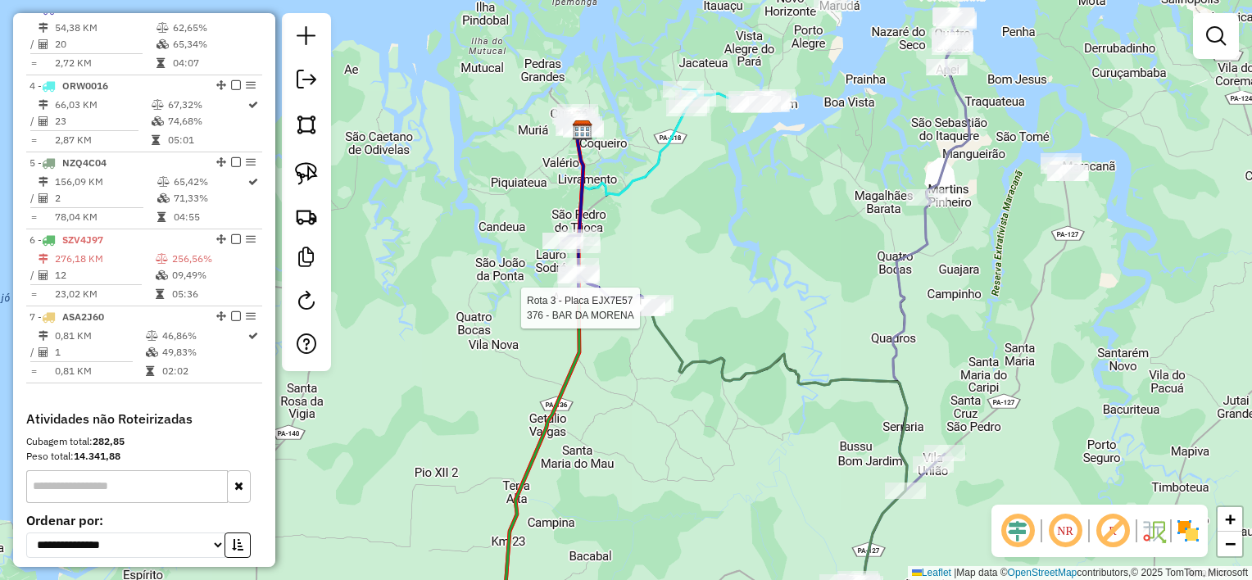
select select "**********"
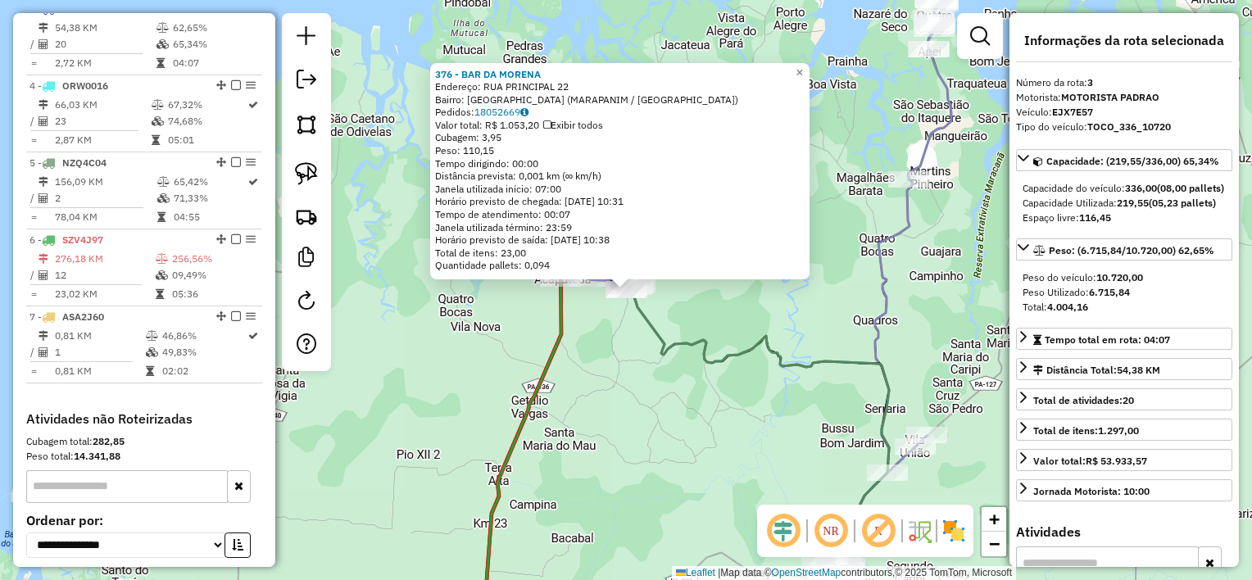
click at [582, 358] on div "376 - BAR DA MORENA Endereço: RUA PRINCIPAL 22 Bairro: [GEOGRAPHIC_DATA] ([GEOG…" at bounding box center [626, 290] width 1252 height 580
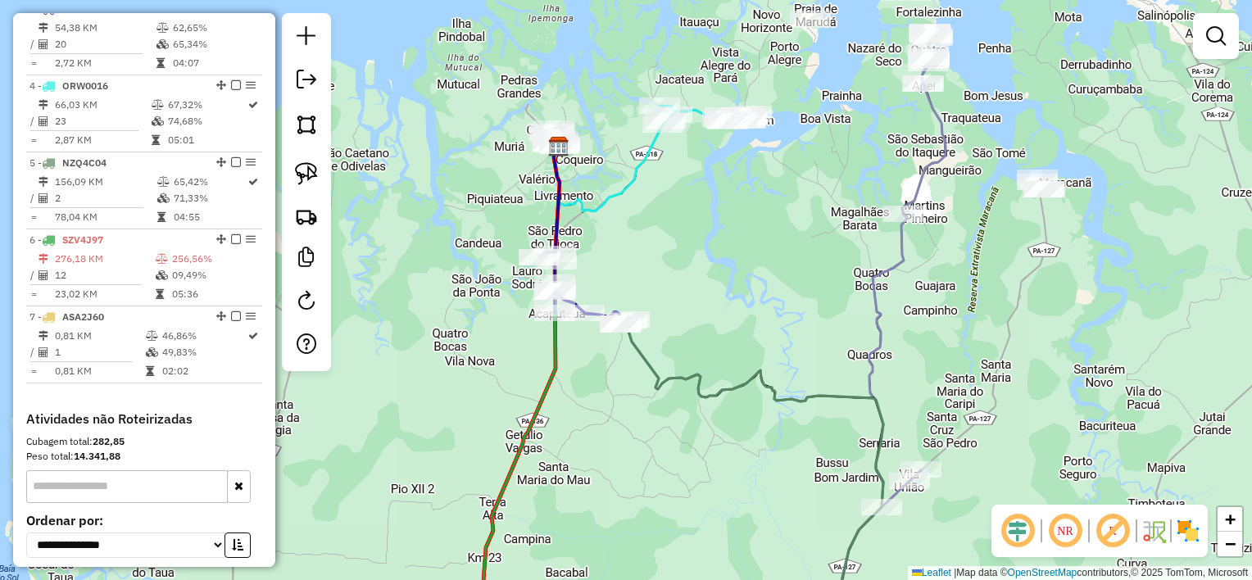
drag, startPoint x: 734, startPoint y: 247, endPoint x: 728, endPoint y: 293, distance: 45.5
click at [728, 293] on div "Janela de atendimento Grade de atendimento Capacidade Transportadoras Veículos …" at bounding box center [626, 290] width 1252 height 580
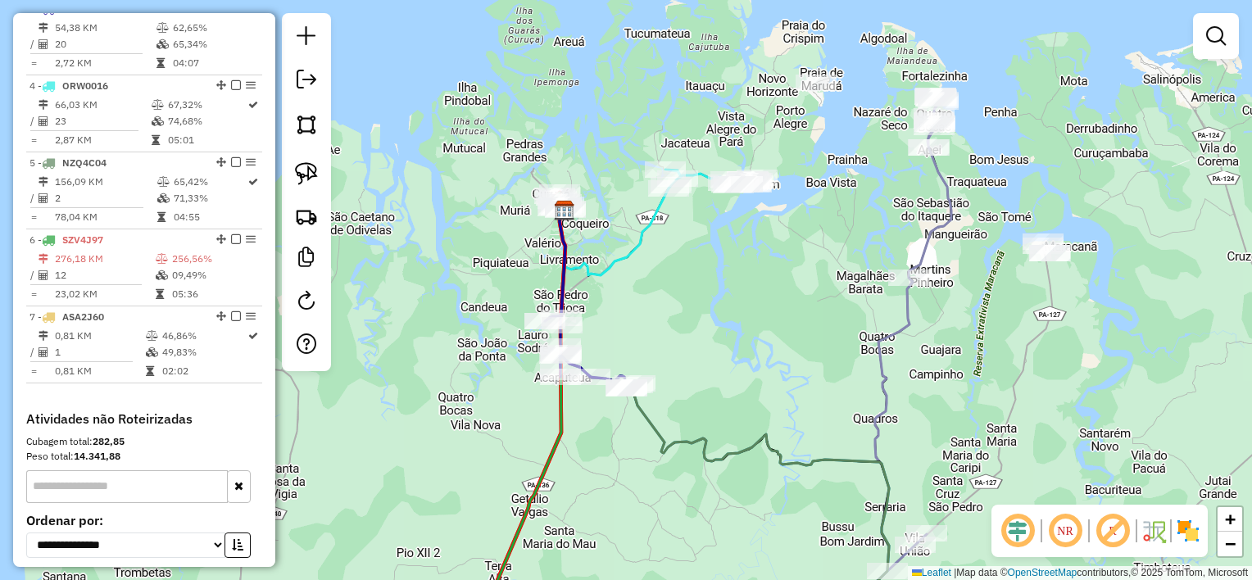
drag, startPoint x: 715, startPoint y: 282, endPoint x: 714, endPoint y: 307, distance: 25.4
click at [721, 324] on div "Janela de atendimento Grade de atendimento Capacidade Transportadoras Veículos …" at bounding box center [626, 290] width 1252 height 580
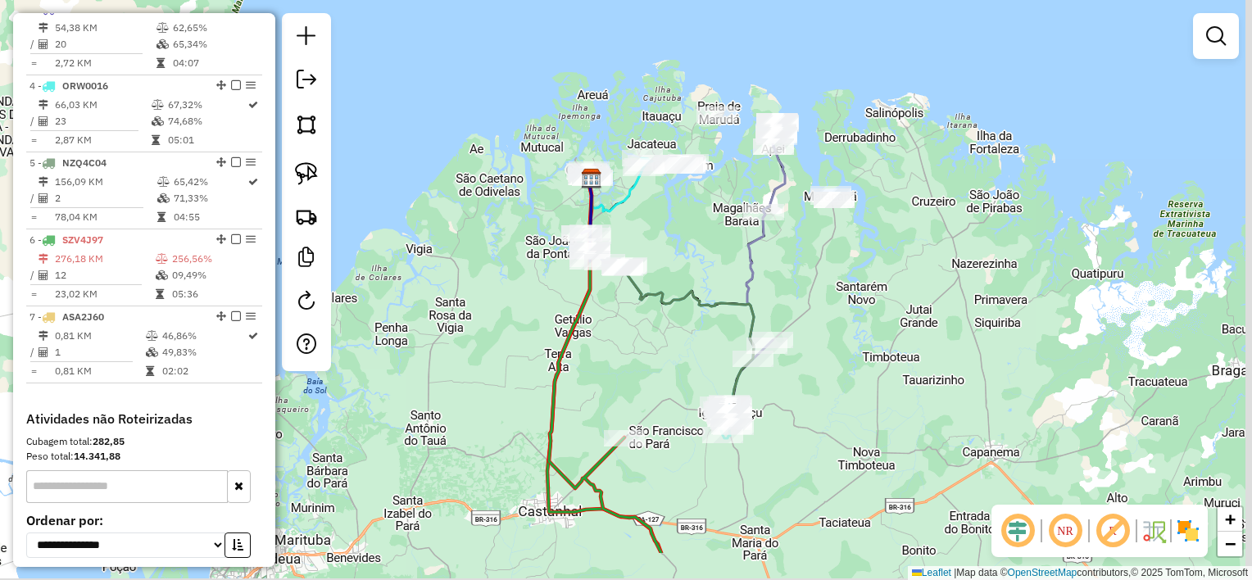
drag, startPoint x: 734, startPoint y: 324, endPoint x: 698, endPoint y: 235, distance: 96.3
click at [692, 237] on div "Janela de atendimento Grade de atendimento Capacidade Transportadoras Veículos …" at bounding box center [626, 290] width 1252 height 580
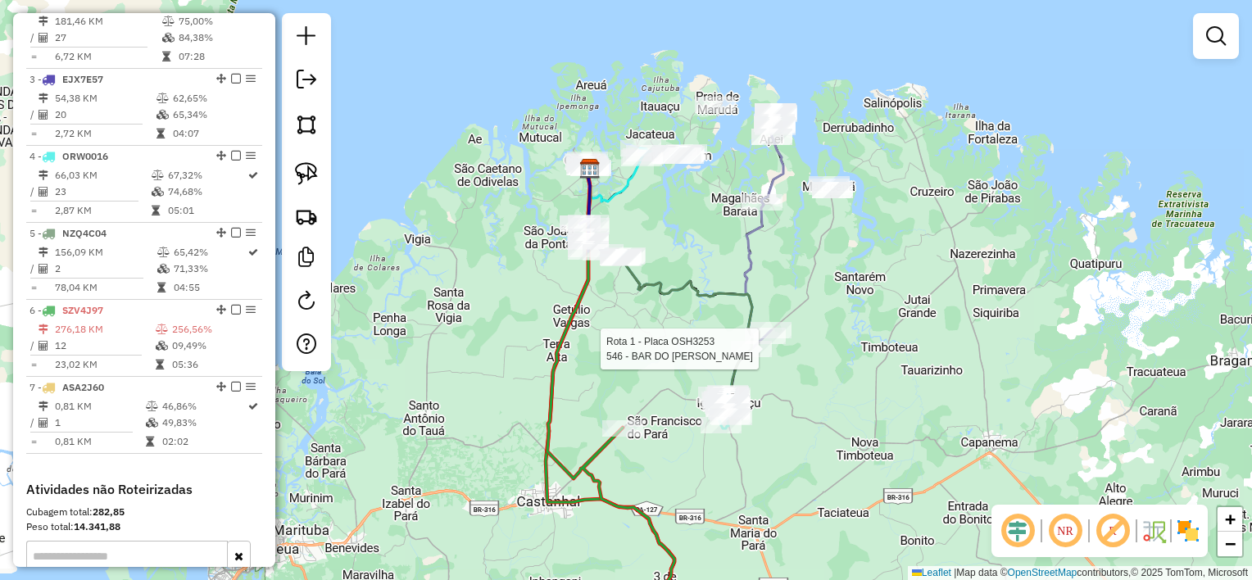
select select "**********"
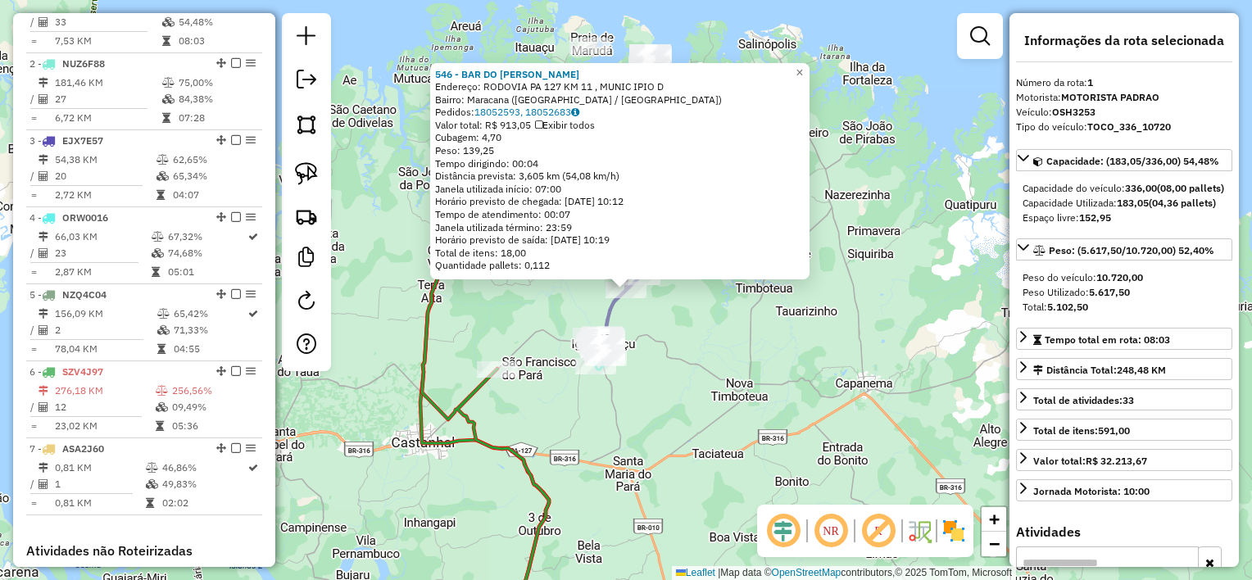
scroll to position [634, 0]
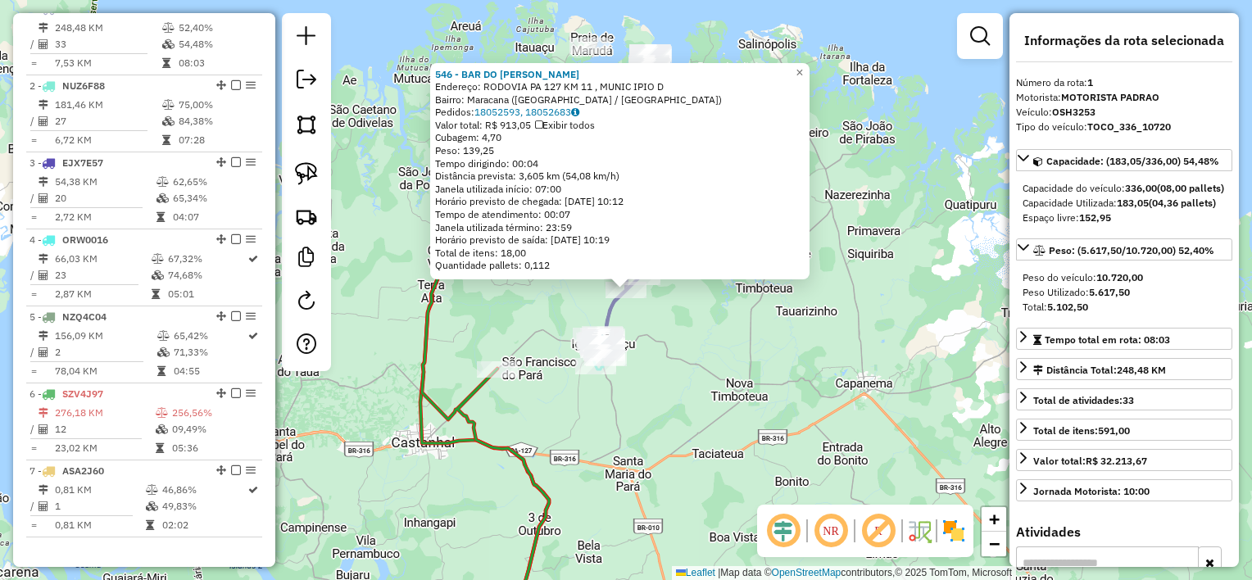
click at [653, 329] on div "546 - BAR DO [PERSON_NAME] Endereço: [GEOGRAPHIC_DATA] [GEOGRAPHIC_DATA] 127 KM…" at bounding box center [626, 290] width 1252 height 580
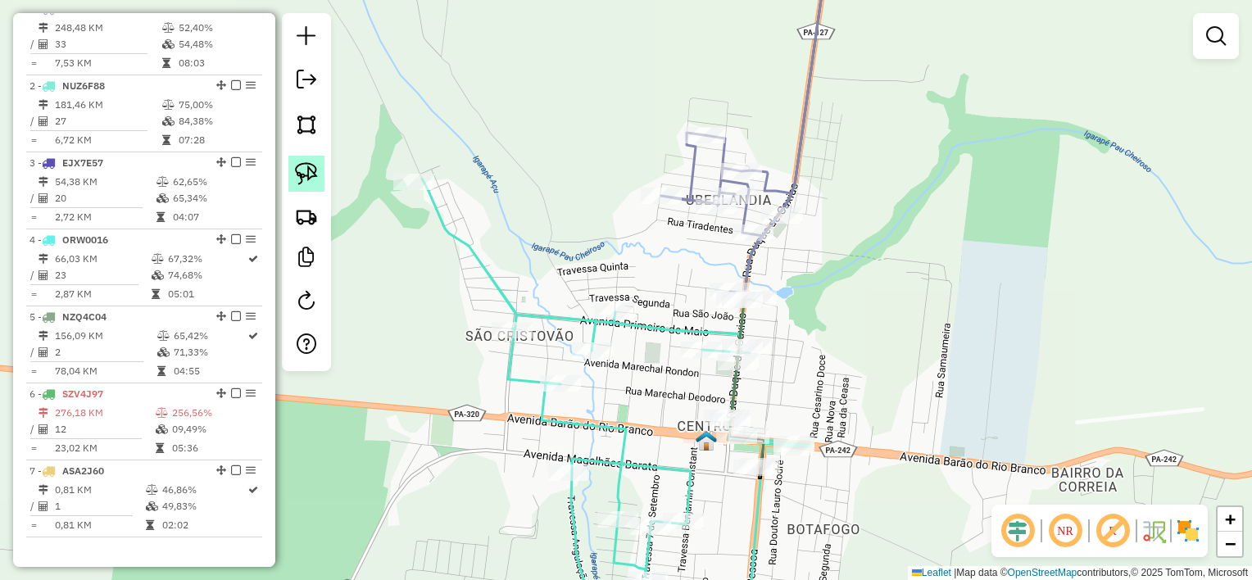
click at [296, 164] on img at bounding box center [306, 173] width 23 height 23
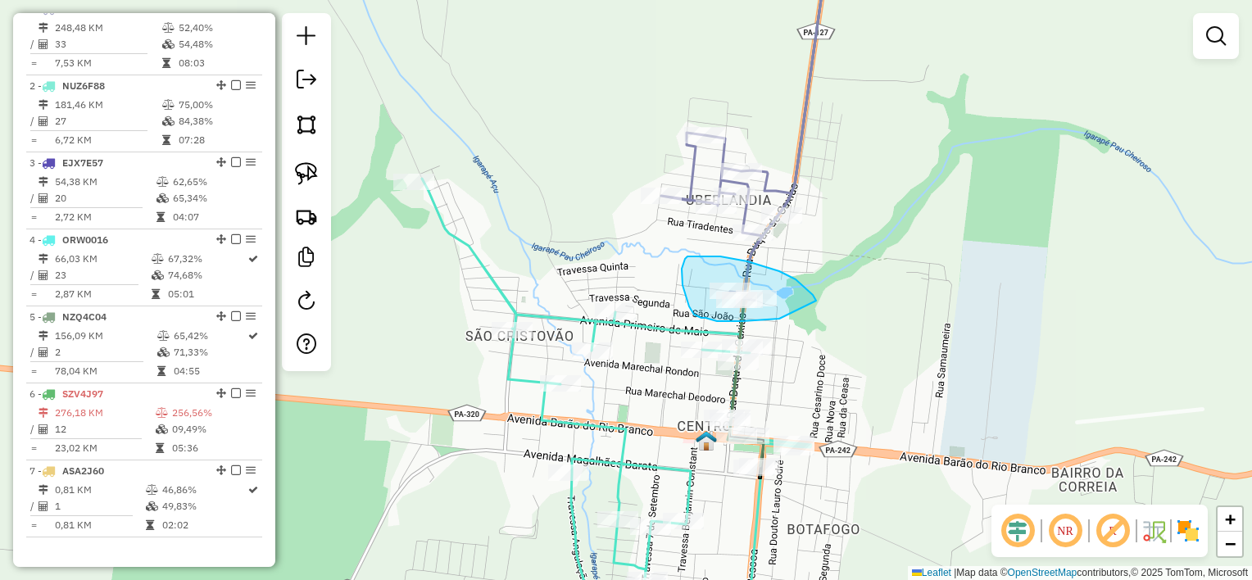
drag, startPoint x: 802, startPoint y: 285, endPoint x: 779, endPoint y: 319, distance: 40.7
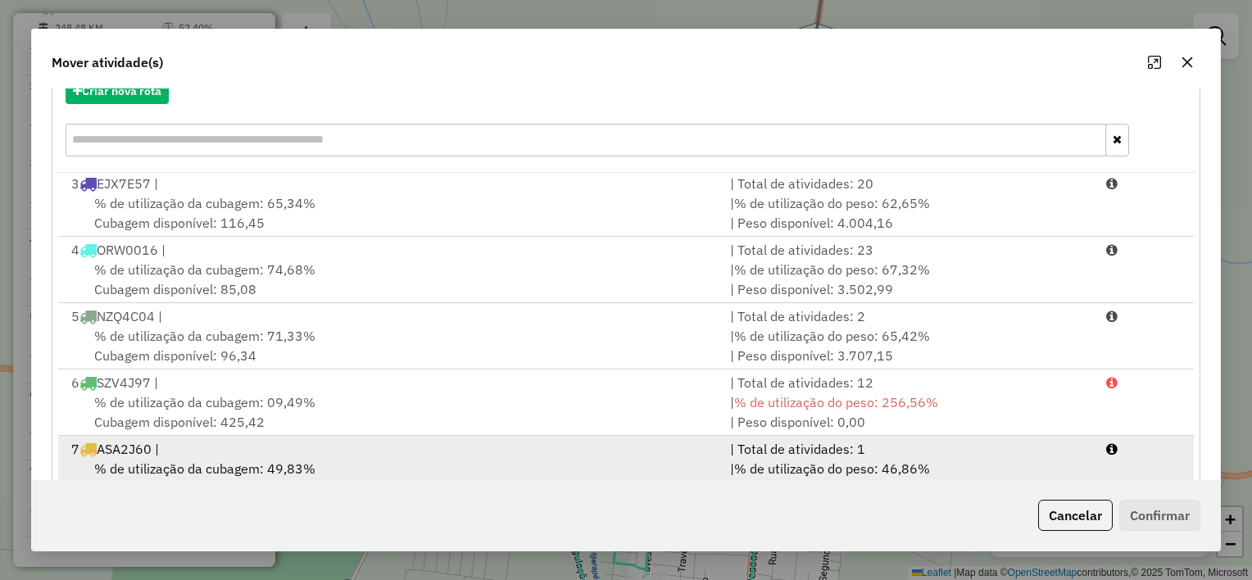
scroll to position [250, 0]
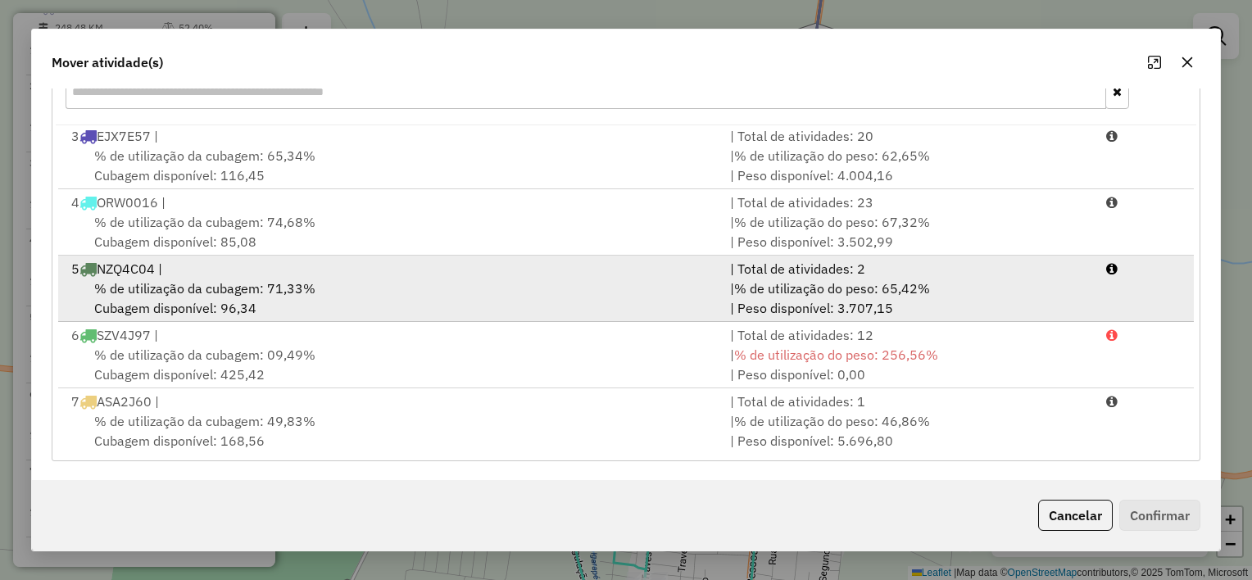
click at [495, 287] on div "% de utilização da cubagem: 71,33% Cubagem disponível: 96,34" at bounding box center [390, 298] width 659 height 39
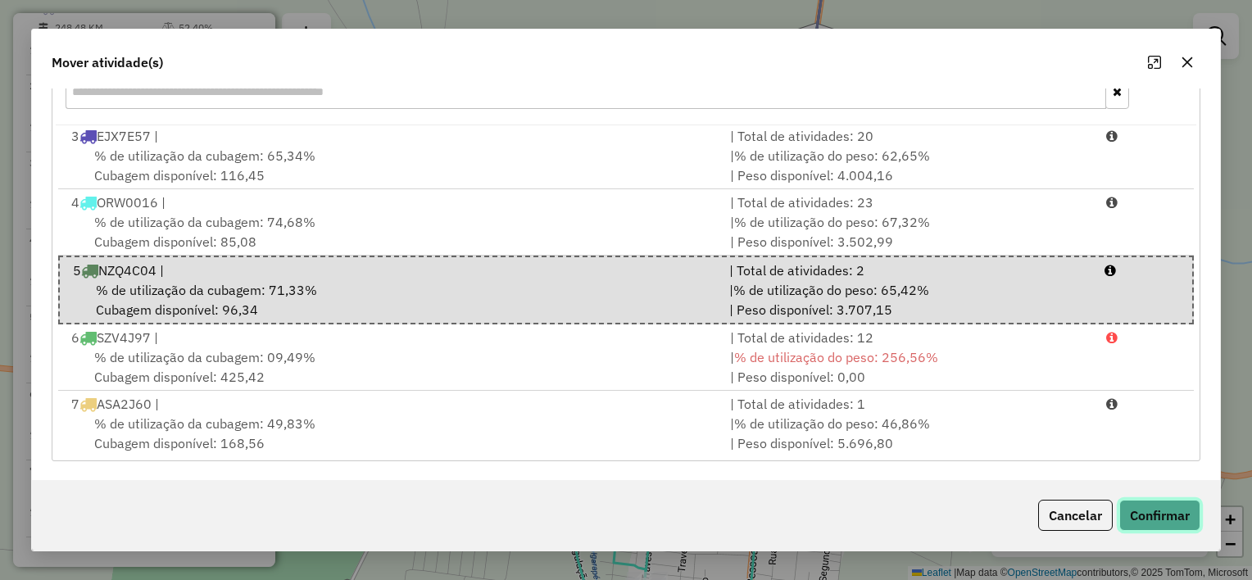
click at [1134, 502] on button "Confirmar" at bounding box center [1159, 515] width 81 height 31
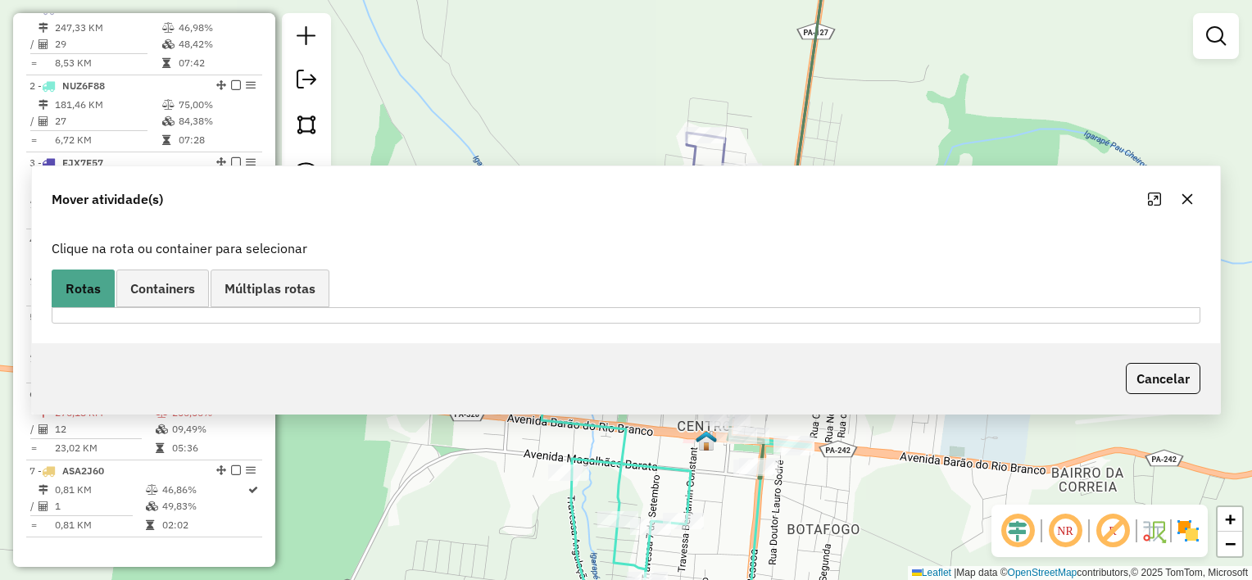
scroll to position [557, 0]
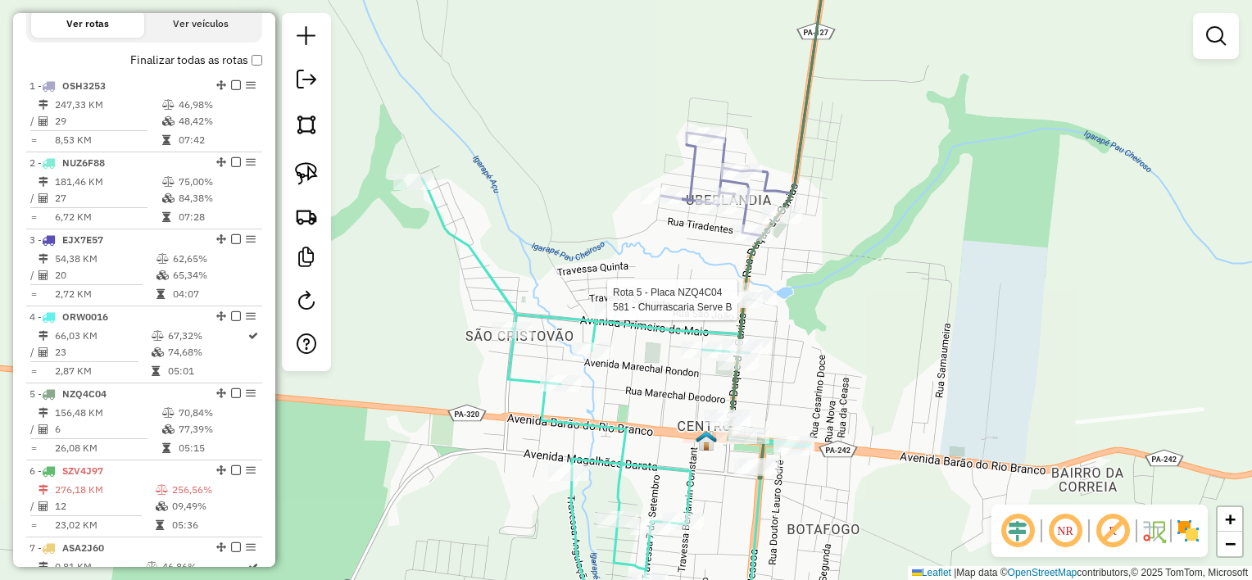
select select "**********"
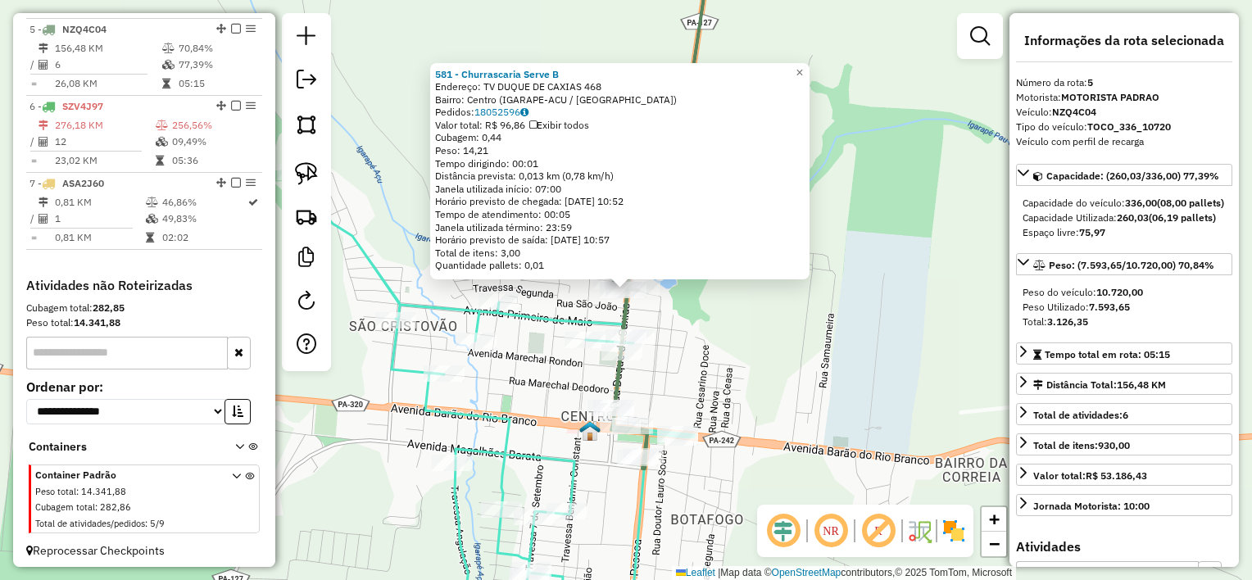
scroll to position [940, 0]
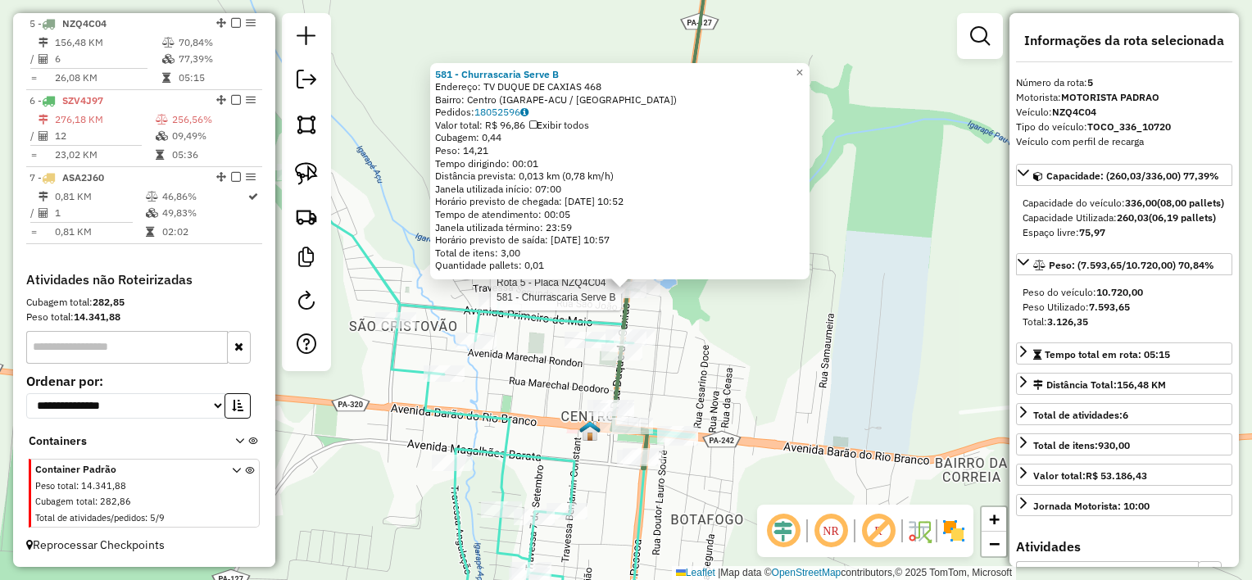
click at [896, 293] on div "Rota 5 - Placa NZQ4C04 581 - Churrascaria Serve B 581 - Churrascaria Serve B En…" at bounding box center [626, 290] width 1252 height 580
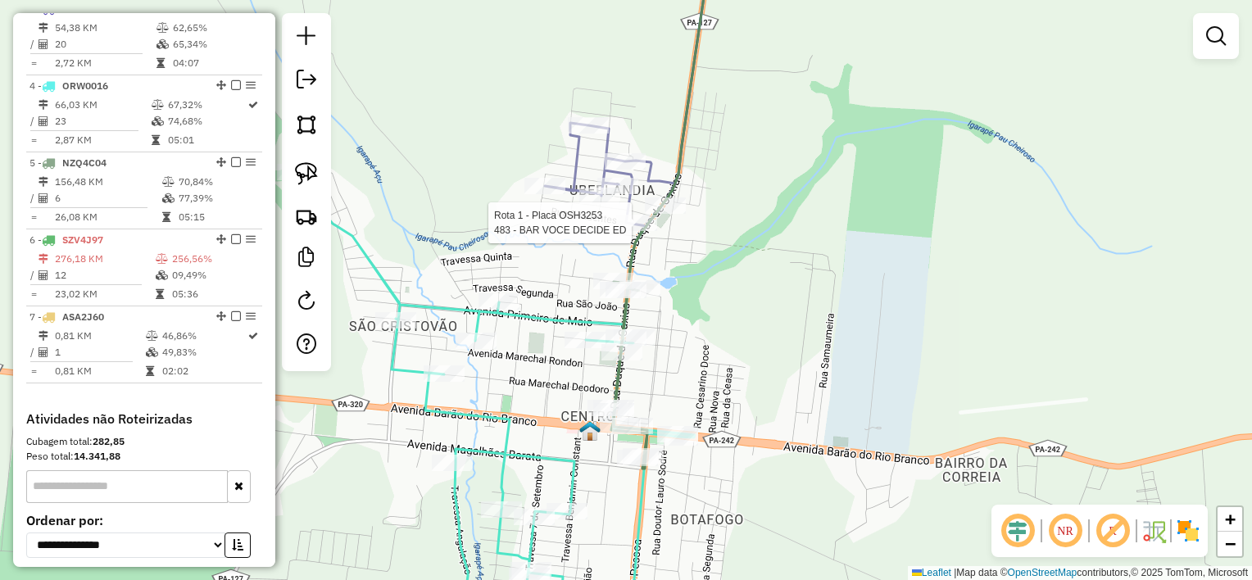
select select "**********"
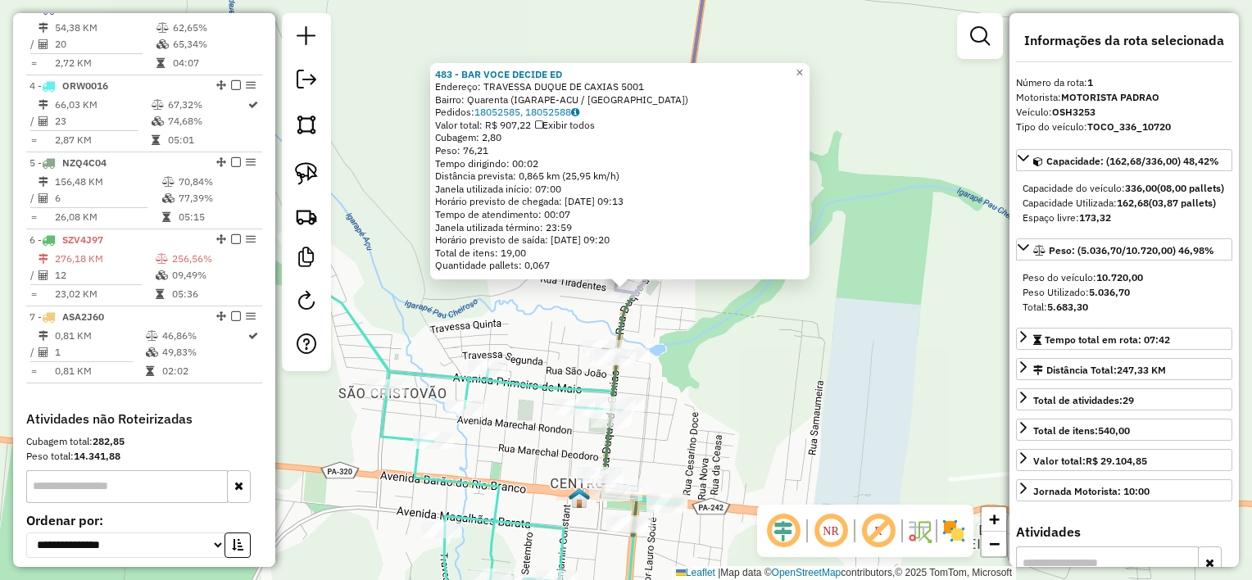
scroll to position [634, 0]
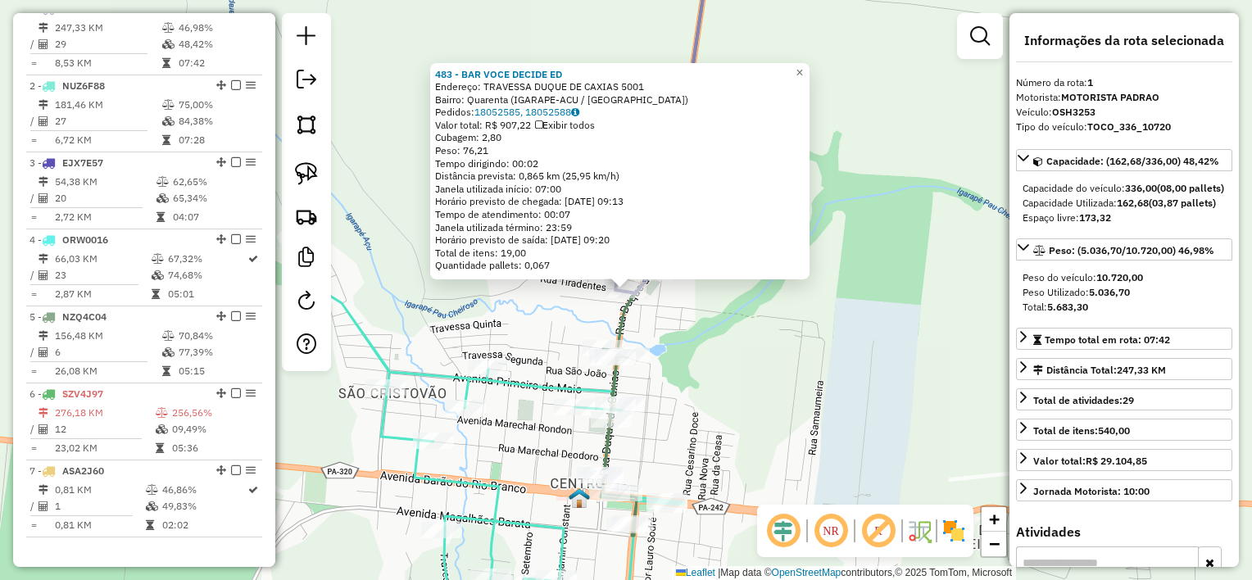
click at [665, 382] on div "Rota 1 - Placa OSH3253 483 - BAR VOCE DECIDE ED 483 - BAR VOCE DECIDE ED Endere…" at bounding box center [626, 290] width 1252 height 580
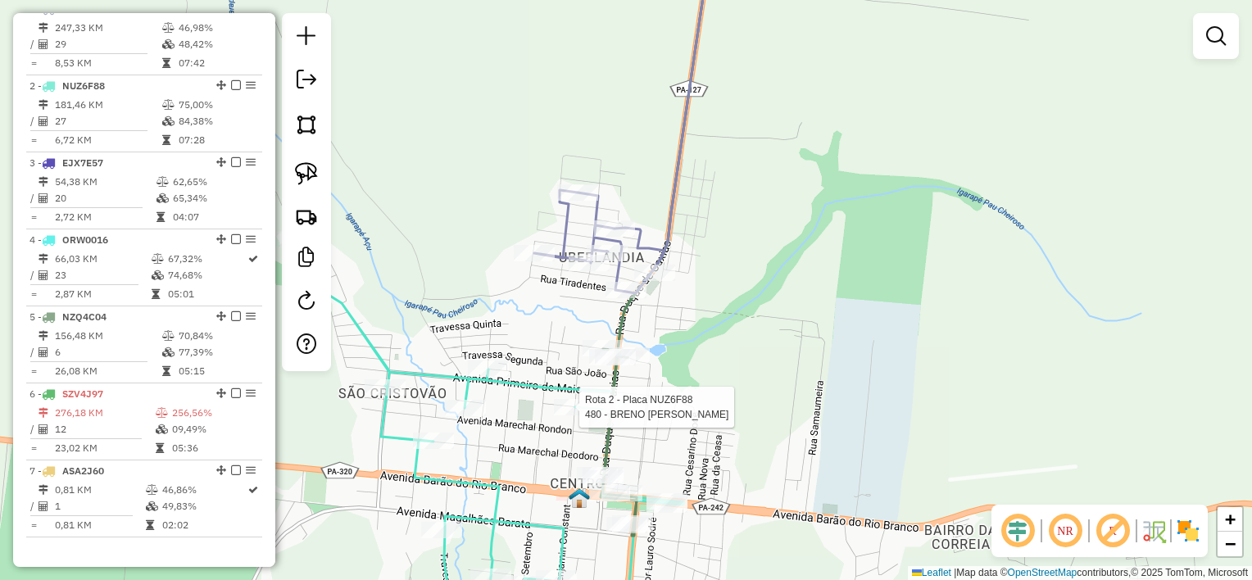
select select "**********"
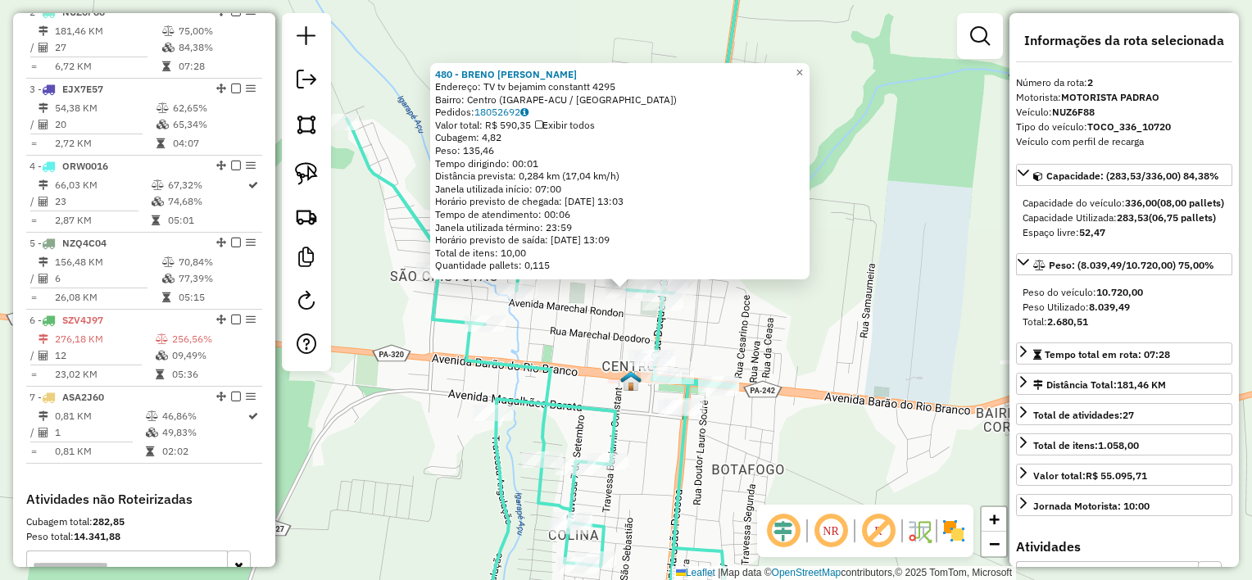
scroll to position [711, 0]
click at [700, 324] on div "480 - BRENO GABRIEL MESQUI Endereço: TV tv bejamim constantt 4295 Bairro: Centr…" at bounding box center [626, 290] width 1252 height 580
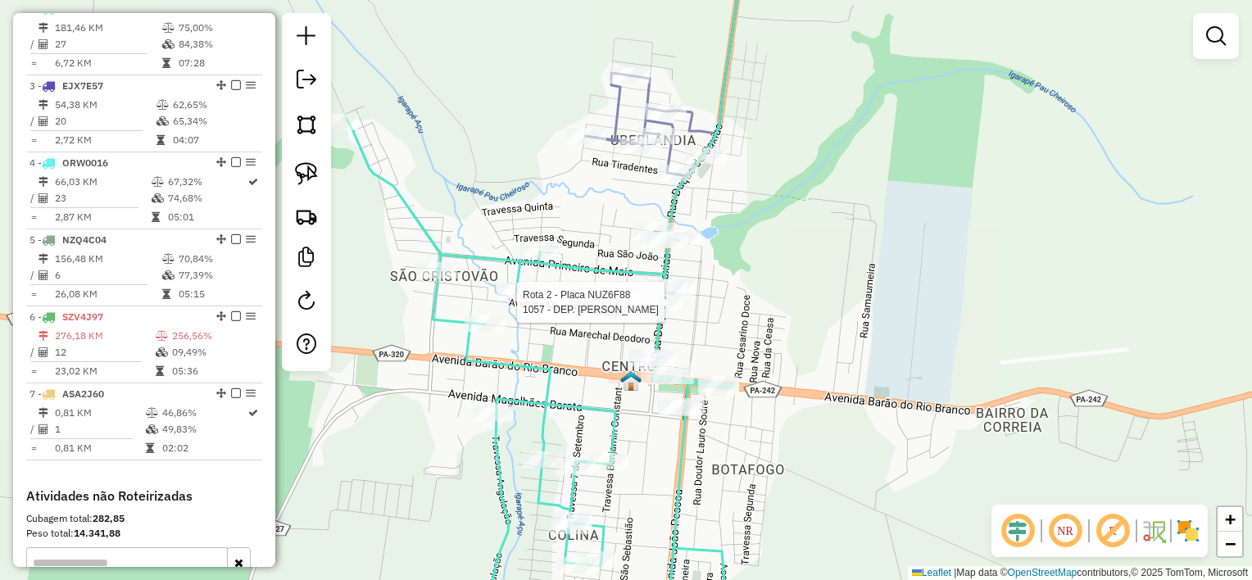
select select "**********"
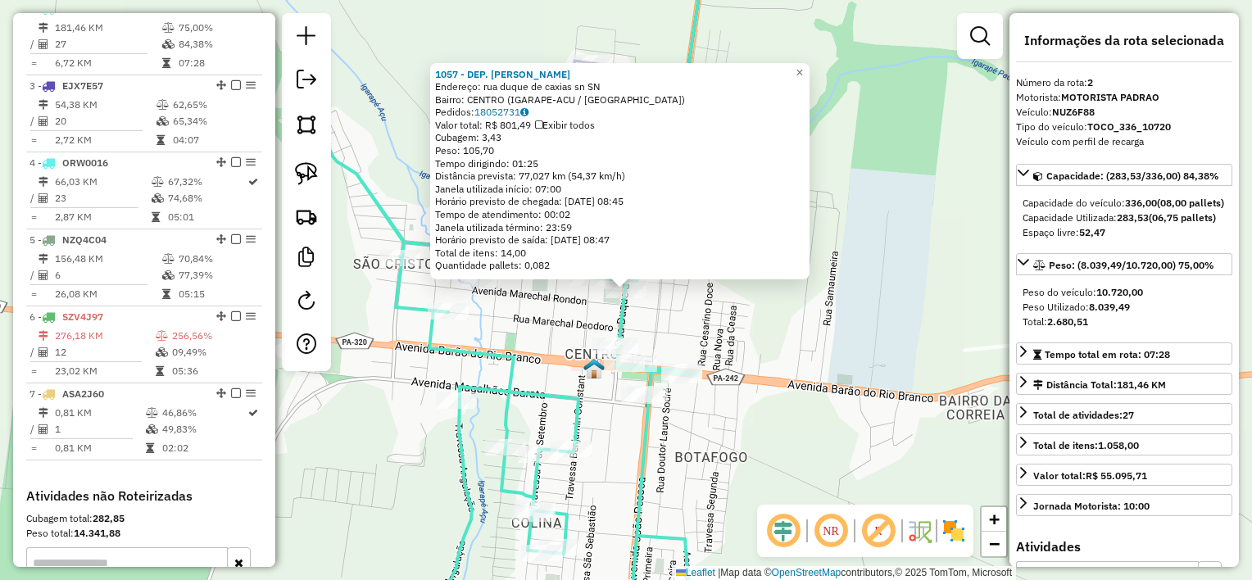
click at [777, 349] on div "1057 - DEP. [PERSON_NAME]: [GEOGRAPHIC_DATA] sn SN Bairro: CENTRO (IGARAPE-ACU …" at bounding box center [626, 290] width 1252 height 580
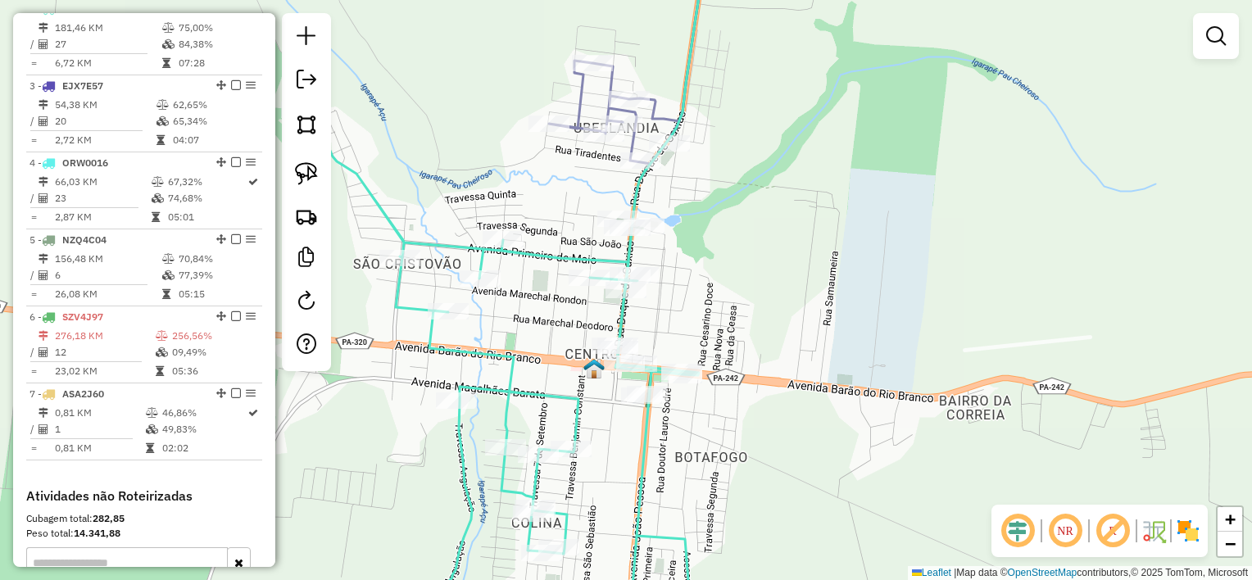
drag, startPoint x: 815, startPoint y: 288, endPoint x: 829, endPoint y: 263, distance: 29.0
click at [826, 272] on div "Janela de atendimento Grade de atendimento Capacidade Transportadoras Veículos …" at bounding box center [626, 290] width 1252 height 580
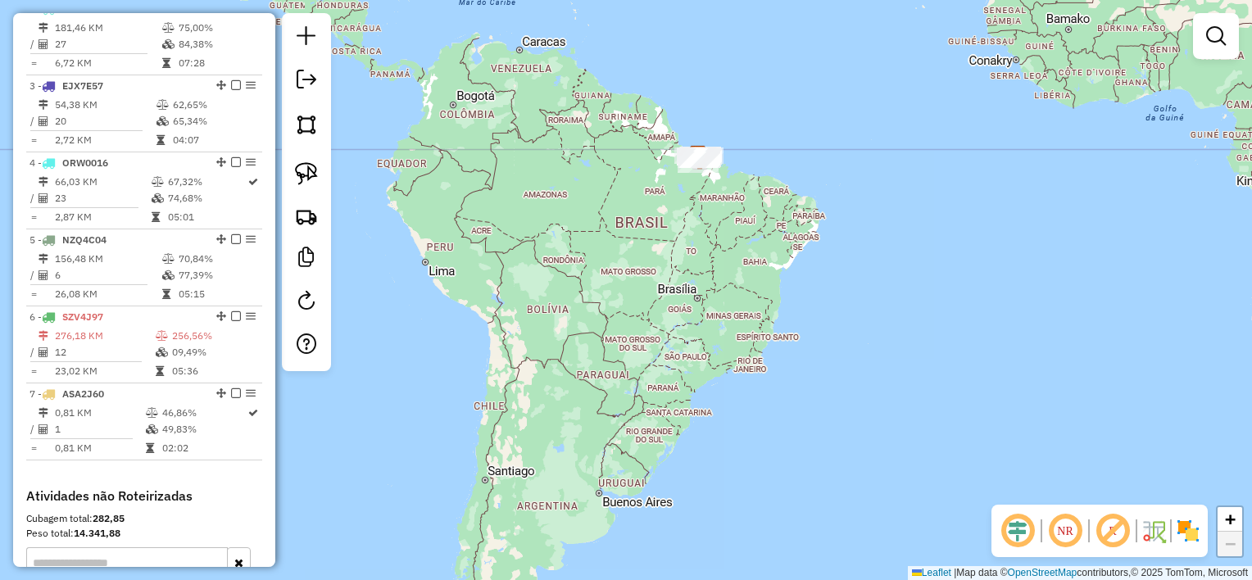
drag, startPoint x: 881, startPoint y: 413, endPoint x: 764, endPoint y: 279, distance: 178.3
click at [764, 279] on div "Janela de atendimento Grade de atendimento Capacidade Transportadoras Veículos …" at bounding box center [626, 290] width 1252 height 580
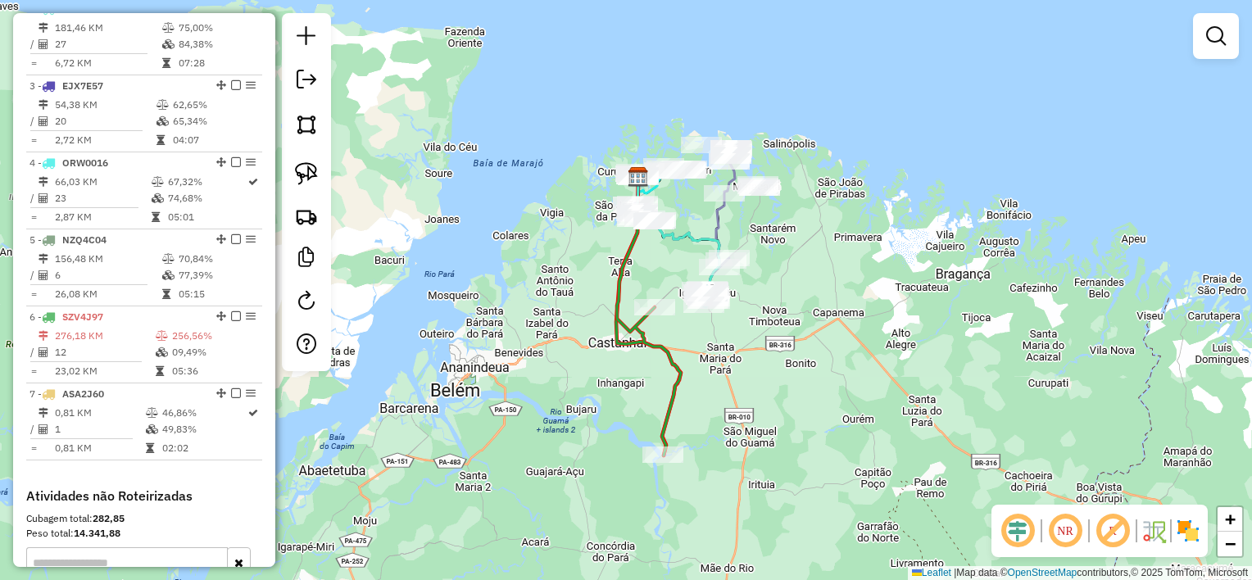
click at [685, 208] on div "Janela de atendimento Grade de atendimento Capacidade Transportadoras Veículos …" at bounding box center [626, 290] width 1252 height 580
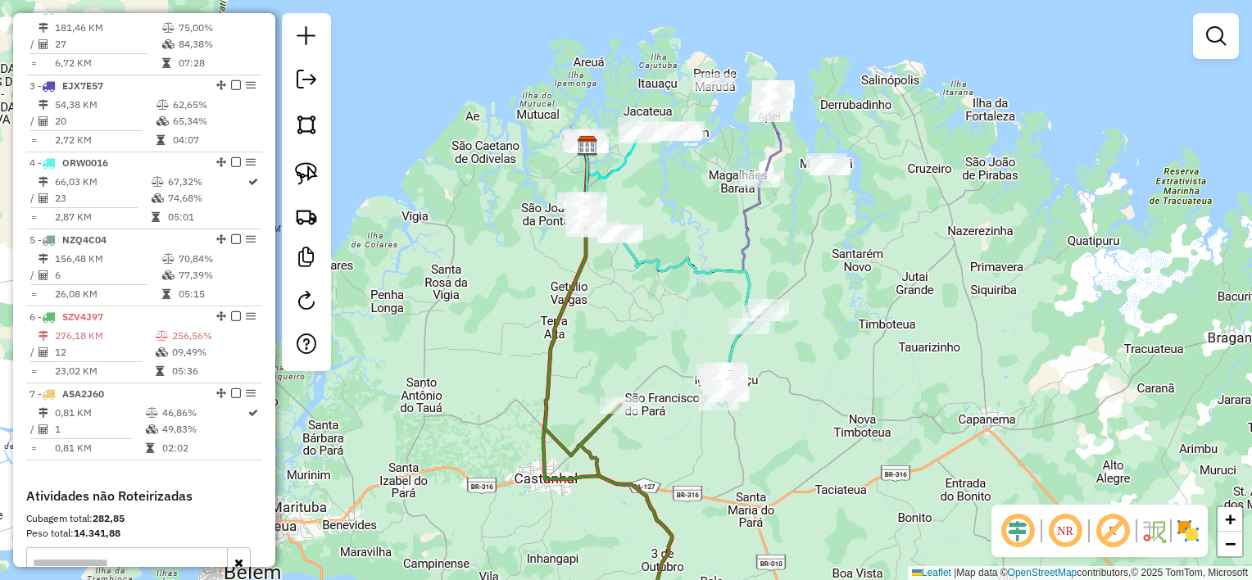
click at [678, 211] on div "Janela de atendimento Grade de atendimento Capacidade Transportadoras Veículos …" at bounding box center [626, 290] width 1252 height 580
select select "**********"
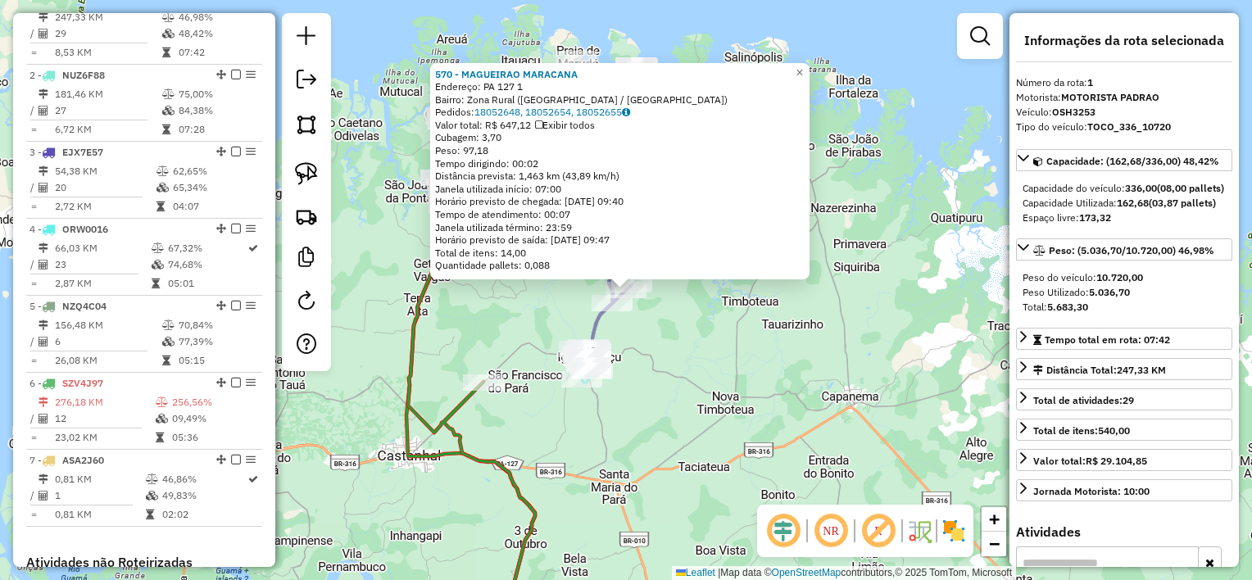
scroll to position [634, 0]
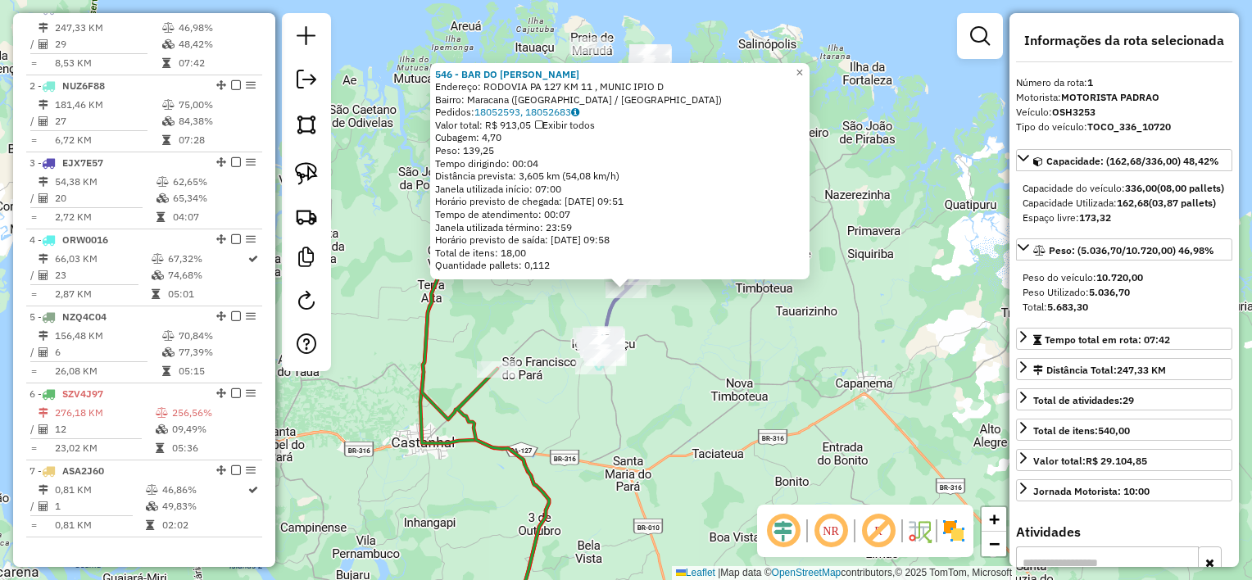
drag, startPoint x: 740, startPoint y: 391, endPoint x: 727, endPoint y: 387, distance: 13.7
click at [739, 392] on div "546 - BAR DO ELIAS MOCOO Endereço: RODOVIA PA 127 KM 11 , MUNIC IPIO D Bairro: …" at bounding box center [626, 290] width 1252 height 580
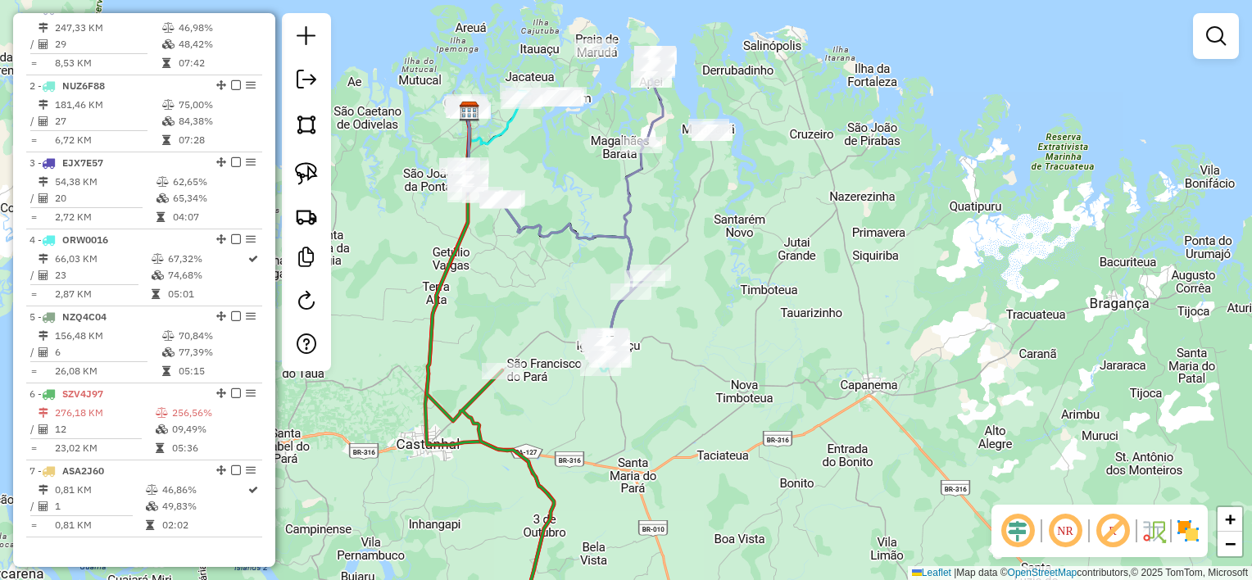
drag, startPoint x: 691, startPoint y: 363, endPoint x: 788, endPoint y: 429, distance: 117.5
click at [789, 429] on div "Janela de atendimento Grade de atendimento Capacidade Transportadoras Veículos …" at bounding box center [626, 290] width 1252 height 580
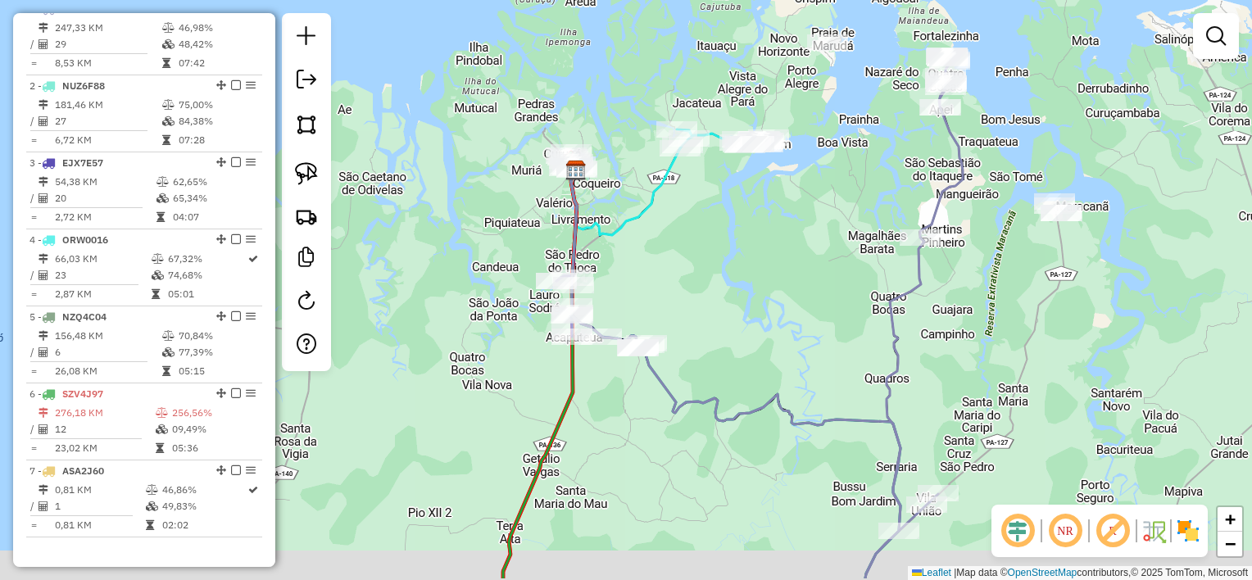
drag, startPoint x: 746, startPoint y: 337, endPoint x: 629, endPoint y: 180, distance: 195.0
click at [633, 185] on div "Janela de atendimento Grade de atendimento Capacidade Transportadoras Veículos …" at bounding box center [626, 290] width 1252 height 580
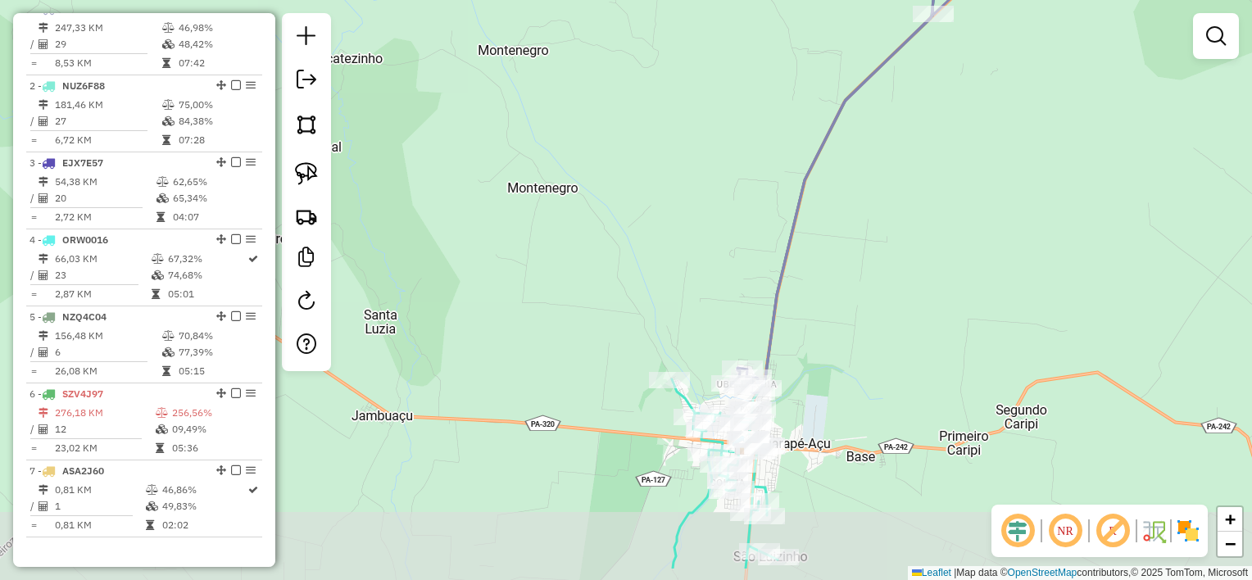
drag, startPoint x: 842, startPoint y: 389, endPoint x: 836, endPoint y: 365, distance: 25.4
click at [842, 364] on div "Janela de atendimento Grade de atendimento Capacidade Transportadoras Veículos …" at bounding box center [626, 290] width 1252 height 580
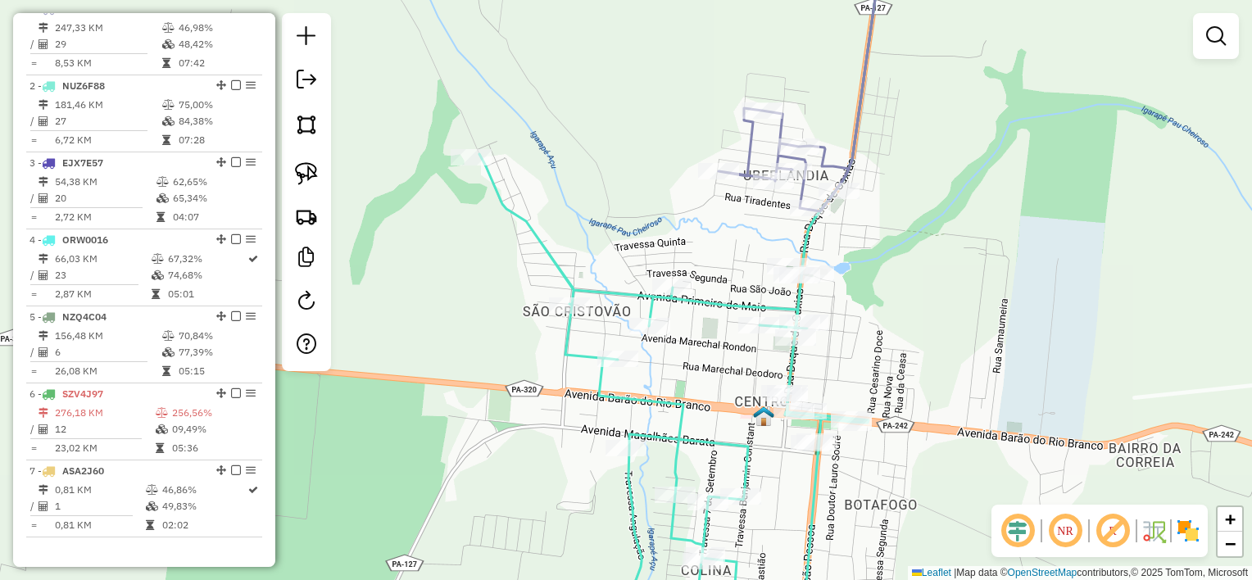
drag, startPoint x: 922, startPoint y: 373, endPoint x: 885, endPoint y: 361, distance: 38.9
click at [887, 362] on div "Janela de atendimento Grade de atendimento Capacidade Transportadoras Veículos …" at bounding box center [626, 290] width 1252 height 580
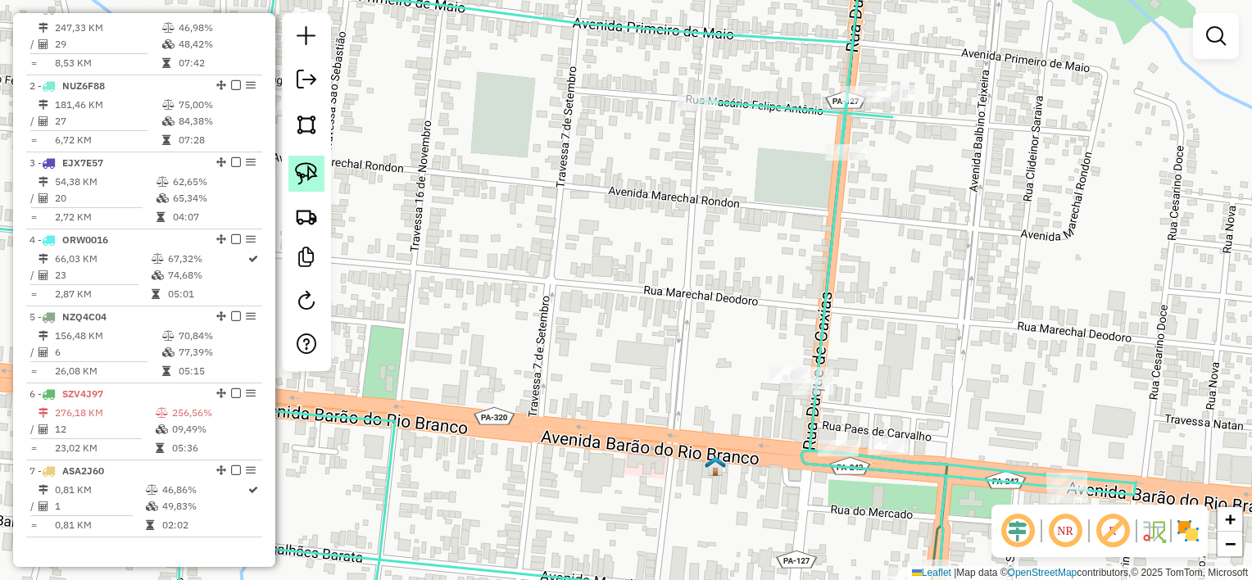
drag, startPoint x: 306, startPoint y: 175, endPoint x: 316, endPoint y: 177, distance: 10.0
click at [306, 175] on img at bounding box center [306, 173] width 23 height 23
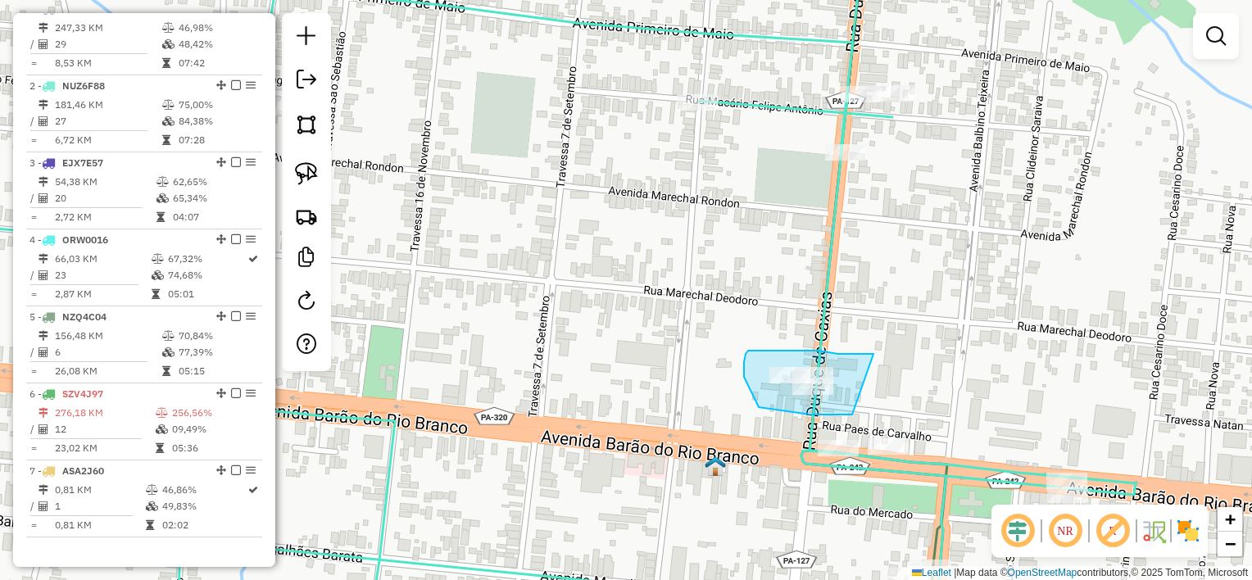
drag, startPoint x: 873, startPoint y: 354, endPoint x: 944, endPoint y: 393, distance: 80.7
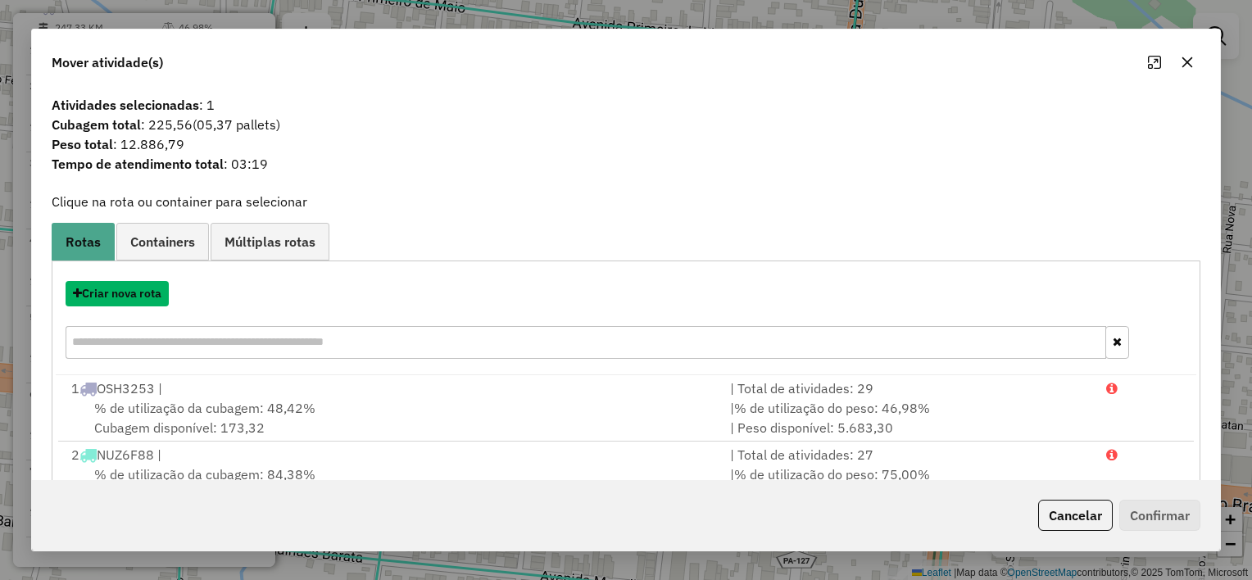
click at [131, 293] on button "Criar nova rota" at bounding box center [117, 293] width 103 height 25
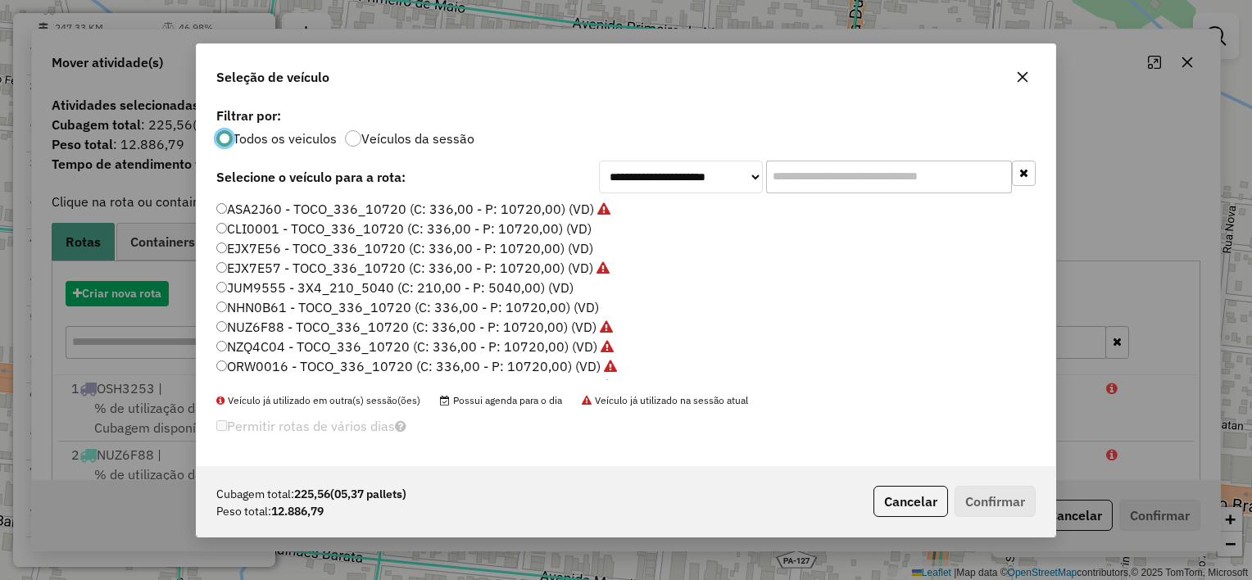
scroll to position [8, 5]
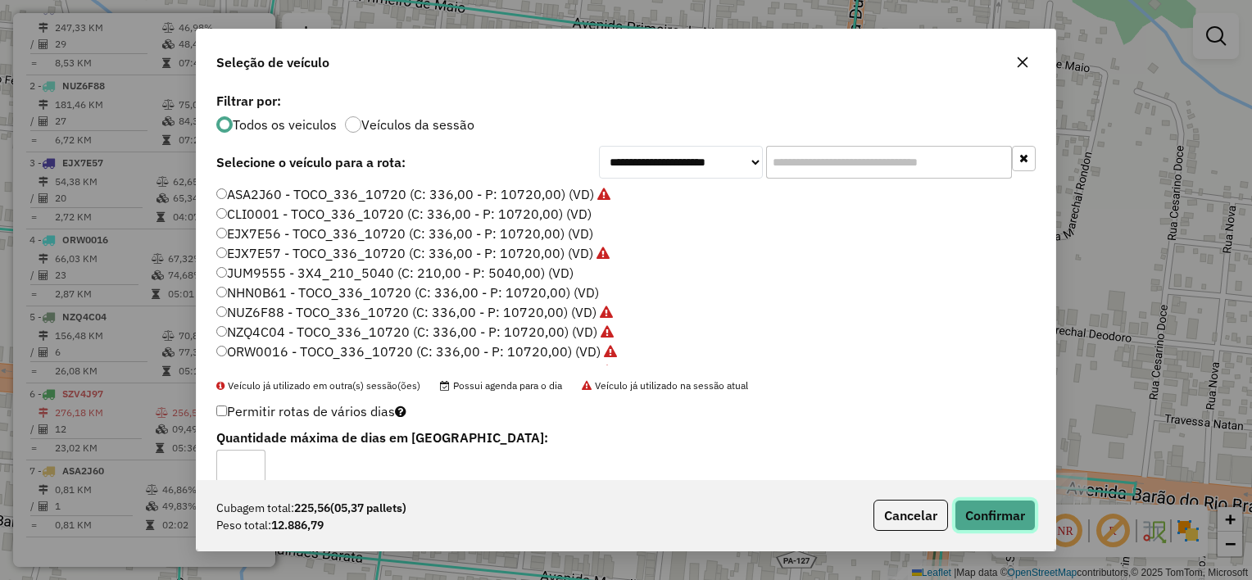
click at [996, 506] on button "Confirmar" at bounding box center [995, 515] width 81 height 31
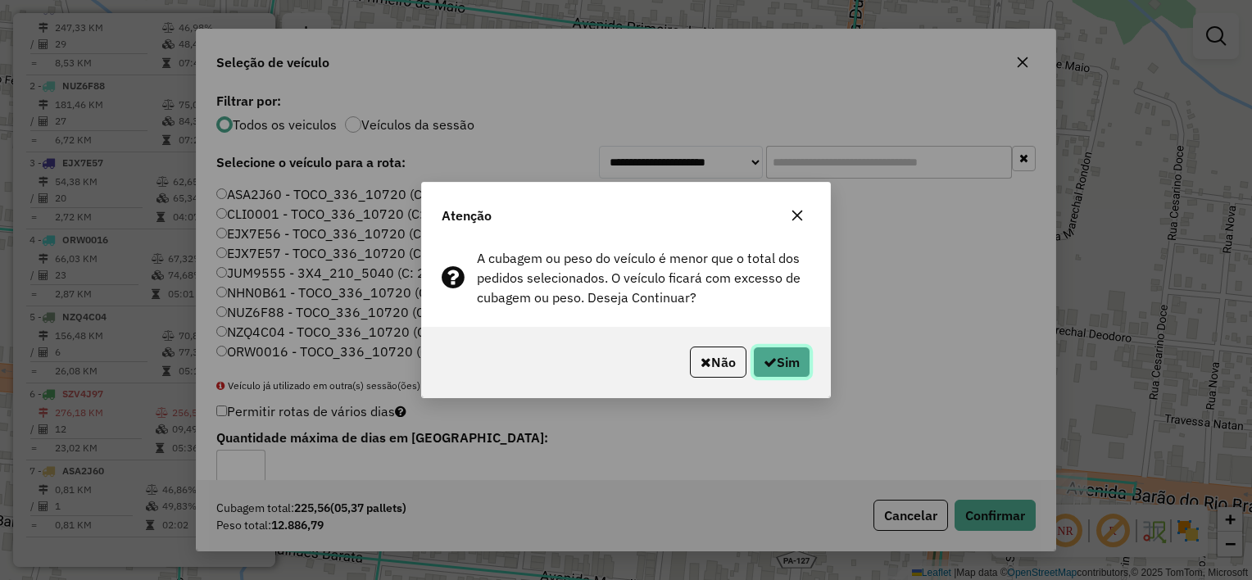
click at [810, 365] on button "Sim" at bounding box center [781, 362] width 57 height 31
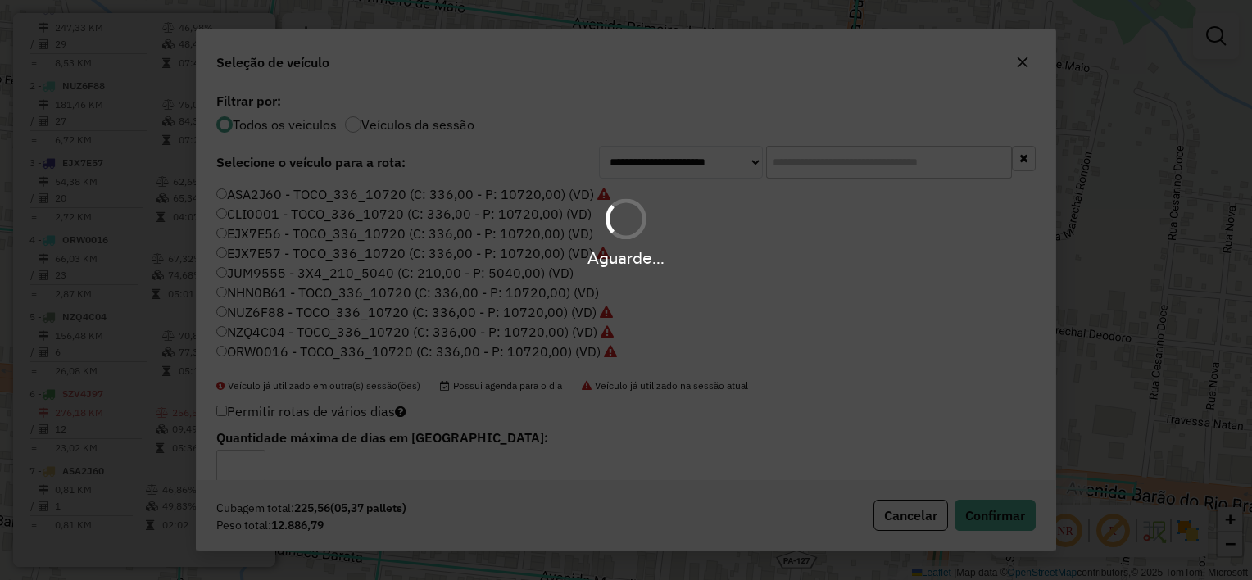
click at [805, 363] on div "Aguarde..." at bounding box center [626, 290] width 1252 height 580
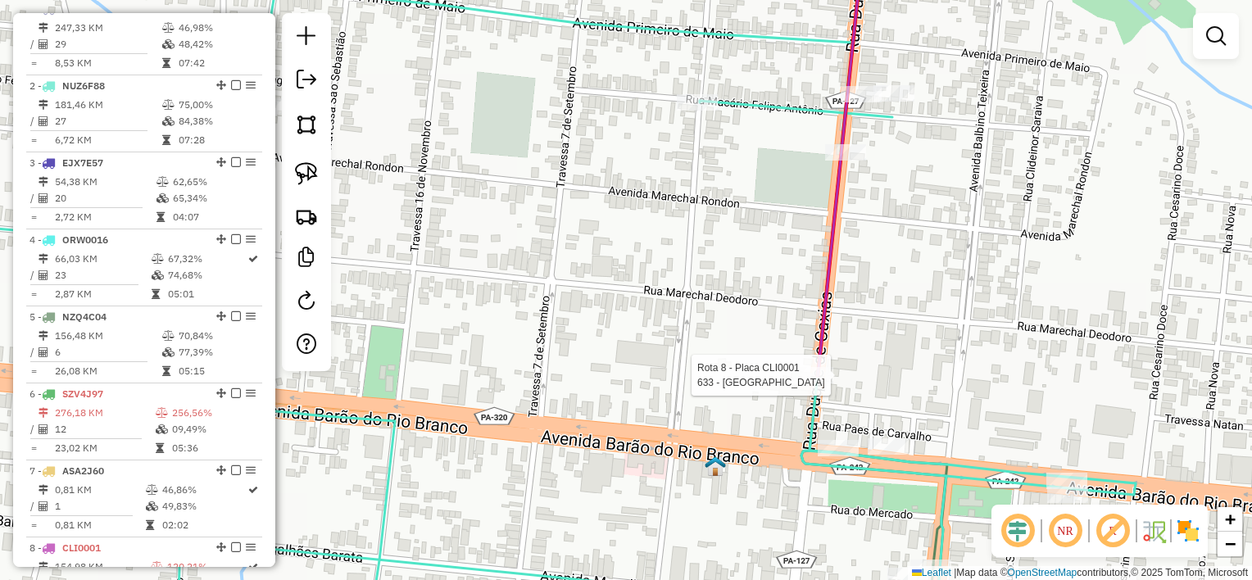
select select "**********"
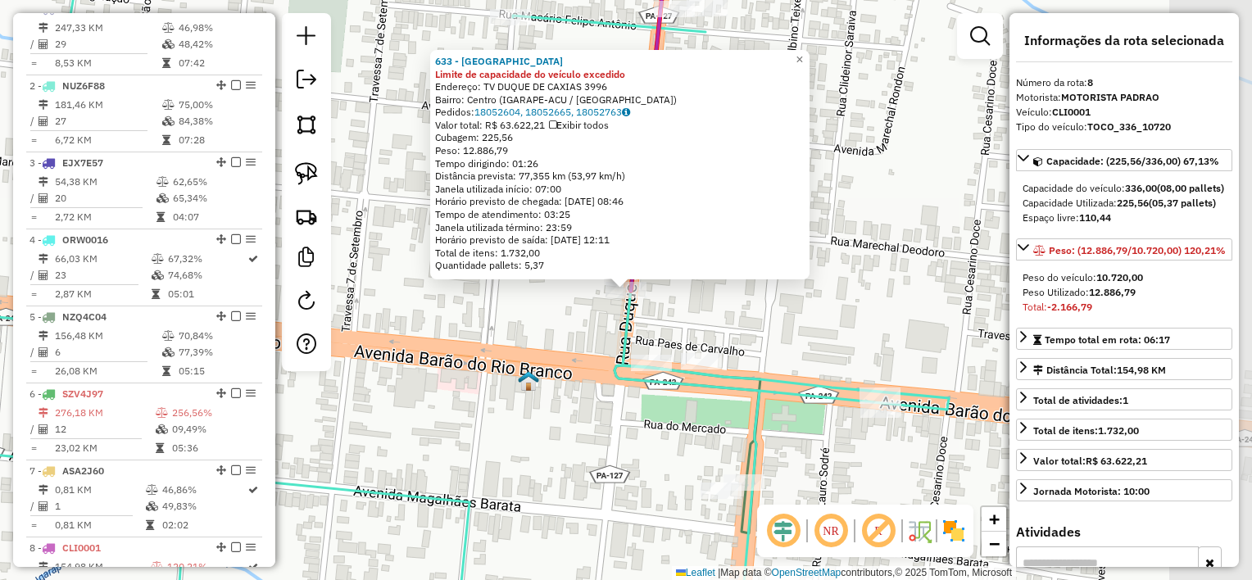
scroll to position [1017, 0]
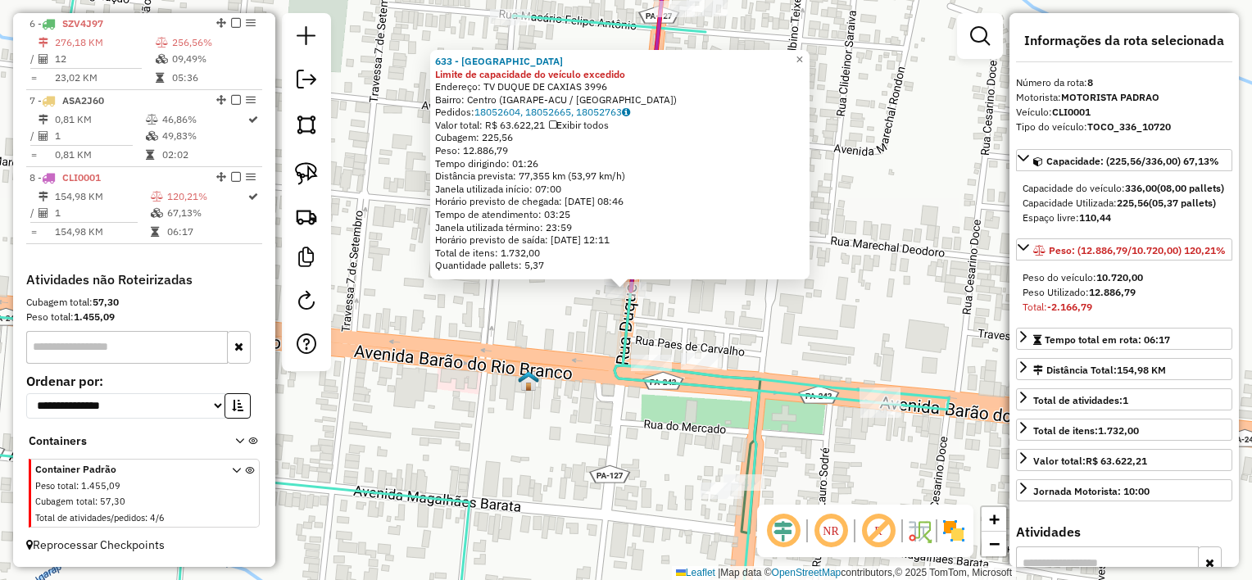
click at [791, 332] on div "Rota 8 - Placa CLI0001 633 - KOLINA CENTRO 633 - KOLINA CENTRO Limite de capaci…" at bounding box center [626, 290] width 1252 height 580
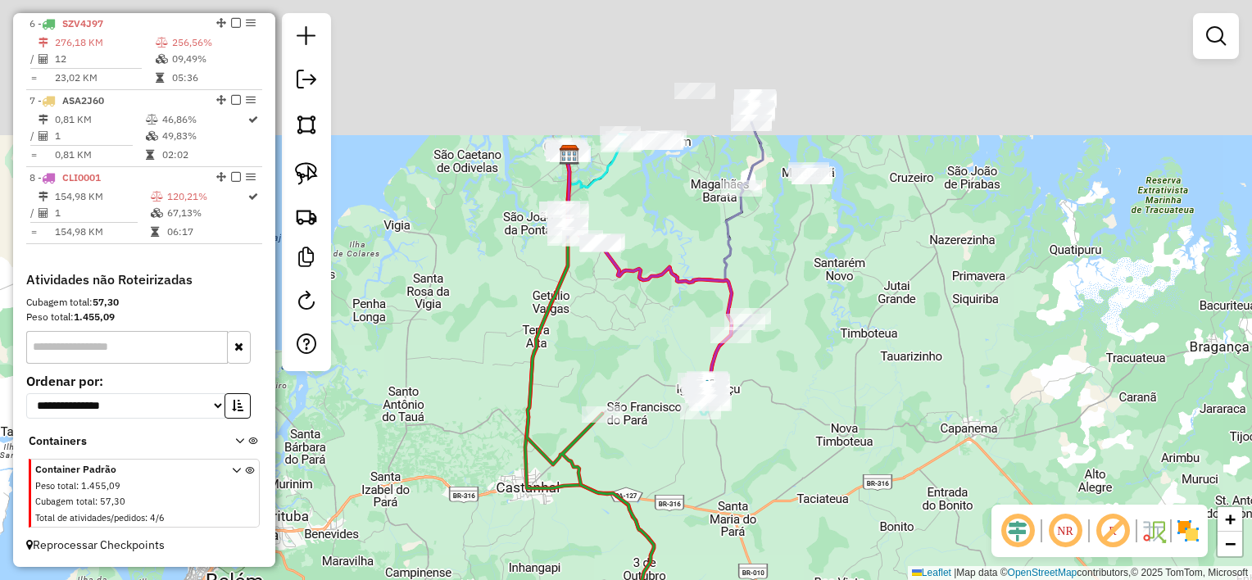
drag, startPoint x: 675, startPoint y: 319, endPoint x: 672, endPoint y: 347, distance: 28.9
click at [672, 347] on div "Janela de atendimento Grade de atendimento Capacidade Transportadoras Veículos …" at bounding box center [626, 290] width 1252 height 580
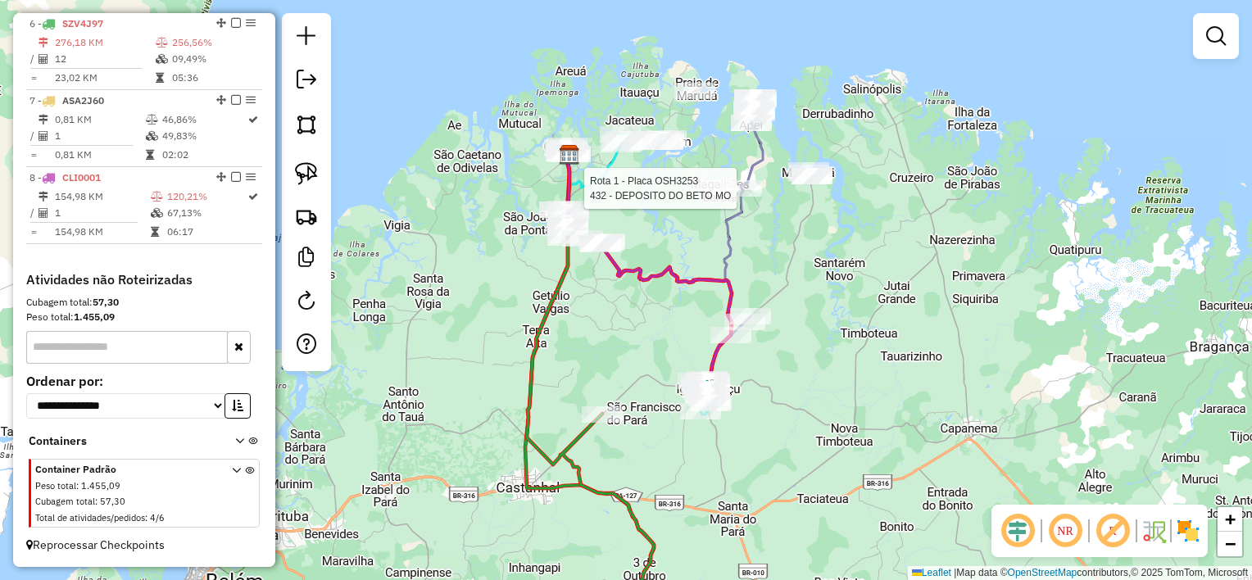
select select "**********"
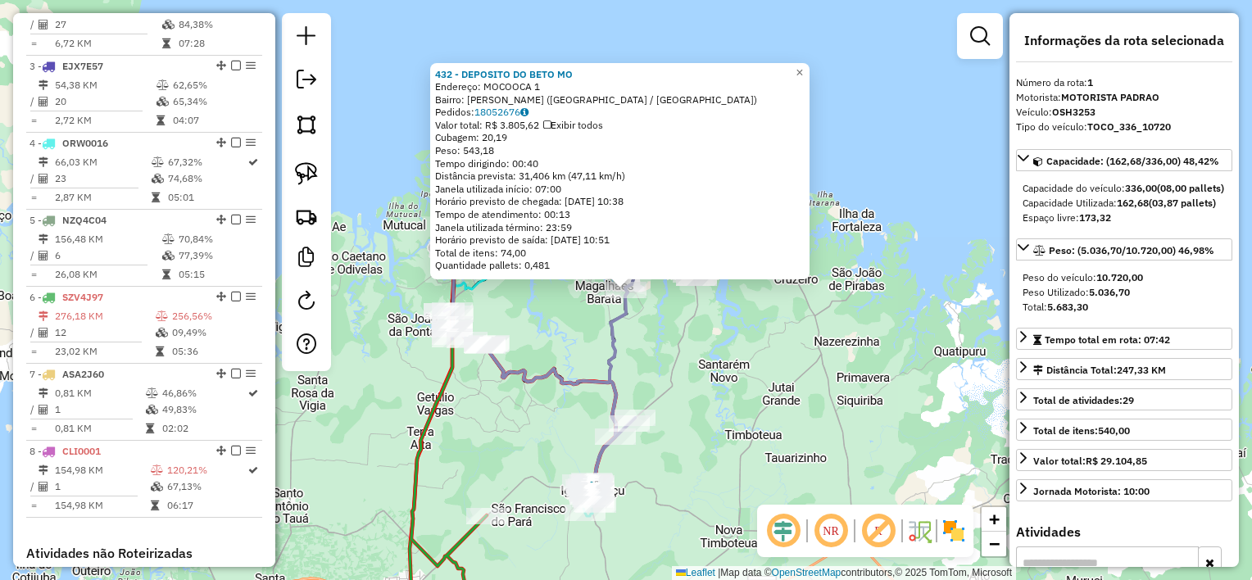
scroll to position [634, 0]
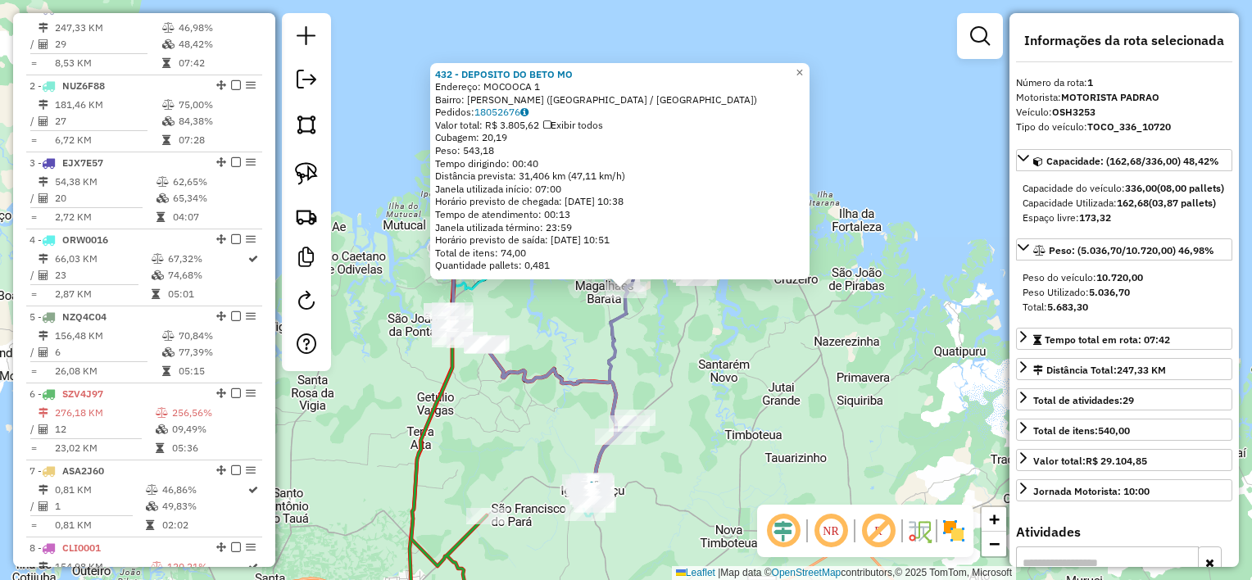
drag, startPoint x: 655, startPoint y: 334, endPoint x: 646, endPoint y: 326, distance: 12.2
click at [651, 330] on div "432 - DEPOSITO DO BETO MO Endereço: MOCOOCA 1 Bairro: Marcos Pinheiro (MARACANA…" at bounding box center [626, 290] width 1252 height 580
click at [570, 314] on div "432 - DEPOSITO DO BETO MO Endereço: MOCOOCA 1 Bairro: Marcos Pinheiro (MARACANA…" at bounding box center [626, 290] width 1252 height 580
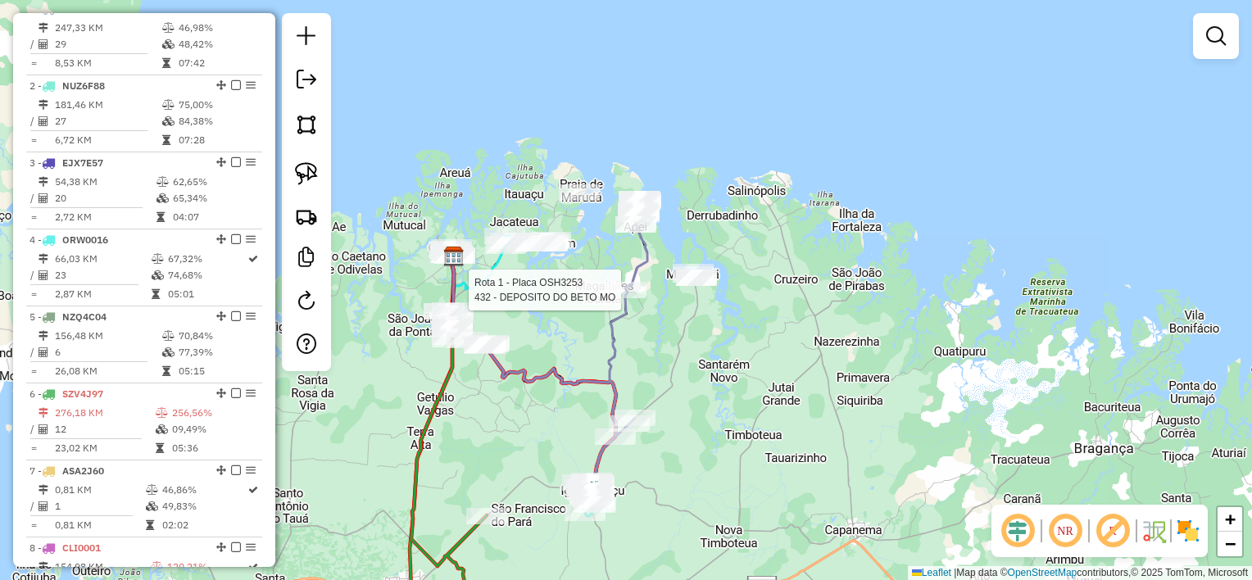
select select "**********"
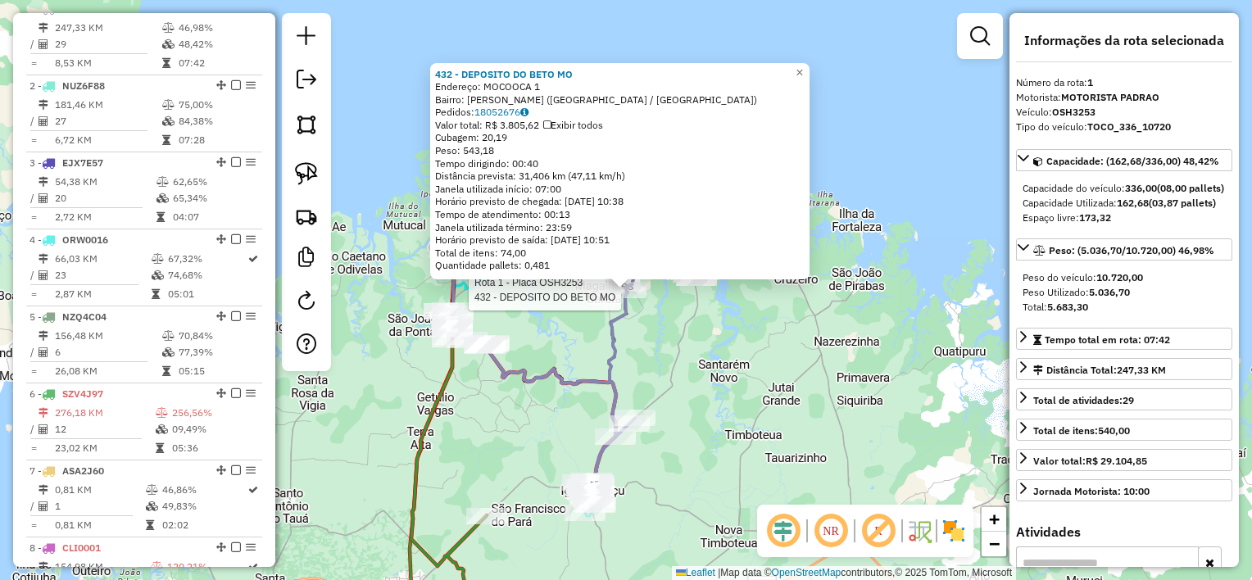
click at [576, 326] on div "Rota 1 - Placa OSH3253 432 - DEPOSITO DO BETO MO 432 - DEPOSITO DO BETO MO Ende…" at bounding box center [626, 290] width 1252 height 580
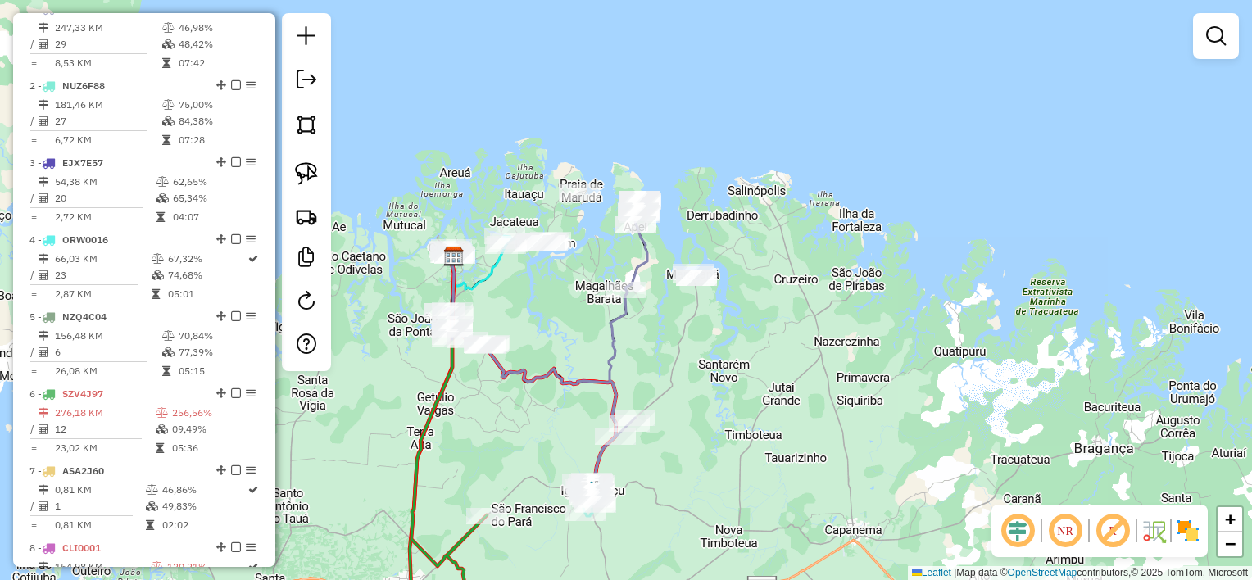
drag, startPoint x: 551, startPoint y: 333, endPoint x: 660, endPoint y: 374, distance: 115.7
click at [667, 370] on div "Janela de atendimento Grade de atendimento Capacidade Transportadoras Veículos …" at bounding box center [626, 290] width 1252 height 580
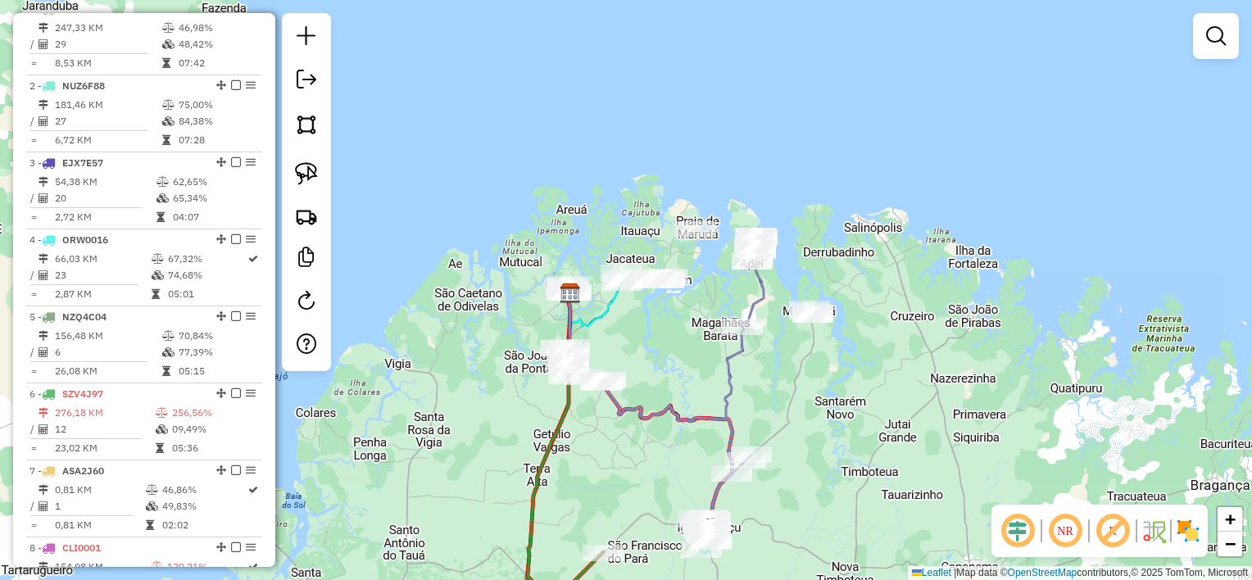
drag, startPoint x: 628, startPoint y: 376, endPoint x: 633, endPoint y: 384, distance: 9.6
click at [633, 384] on div "Rota 3 - Placa EJX7E57 325 - PEREMA DELIVERY Janela de atendimento Grade de ate…" at bounding box center [626, 290] width 1252 height 580
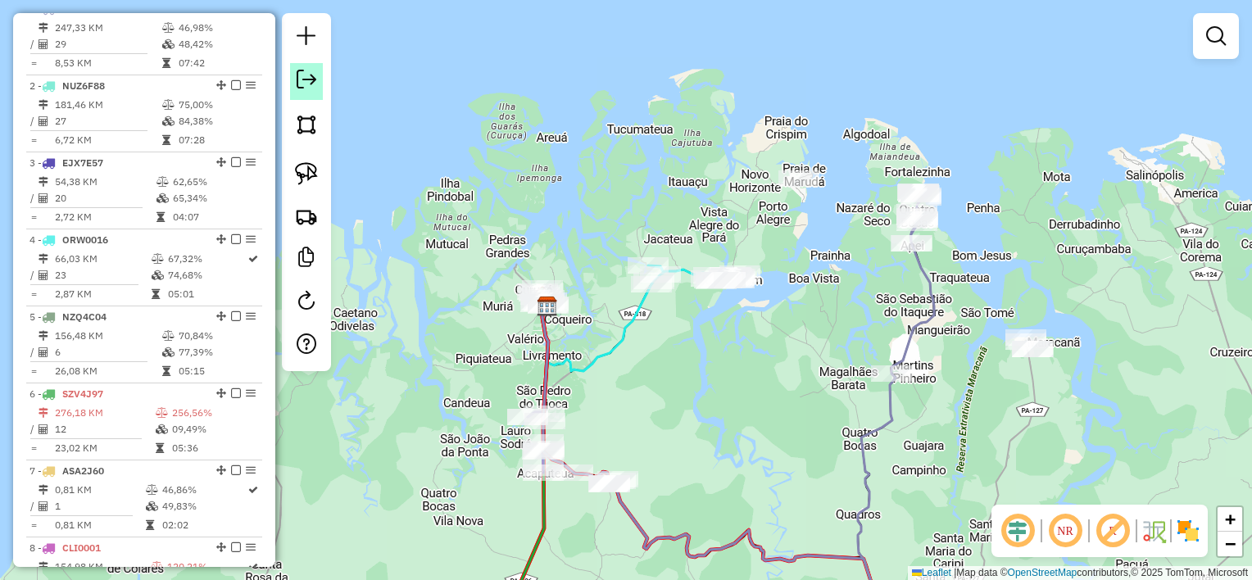
click at [308, 82] on em at bounding box center [307, 80] width 20 height 20
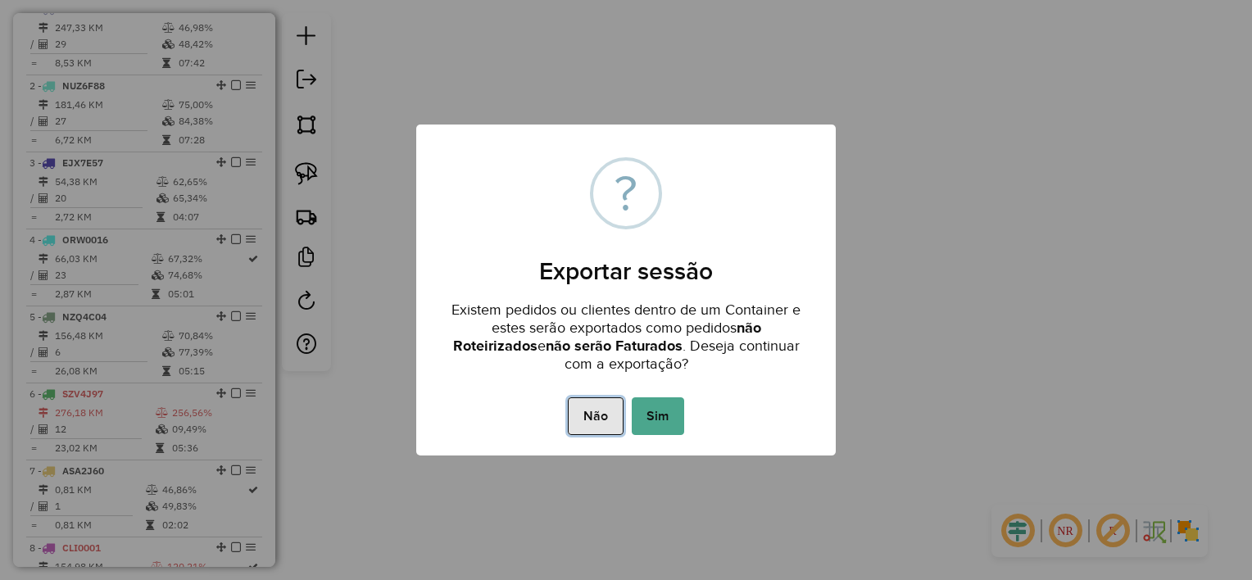
click at [592, 411] on button "Não" at bounding box center [595, 416] width 55 height 38
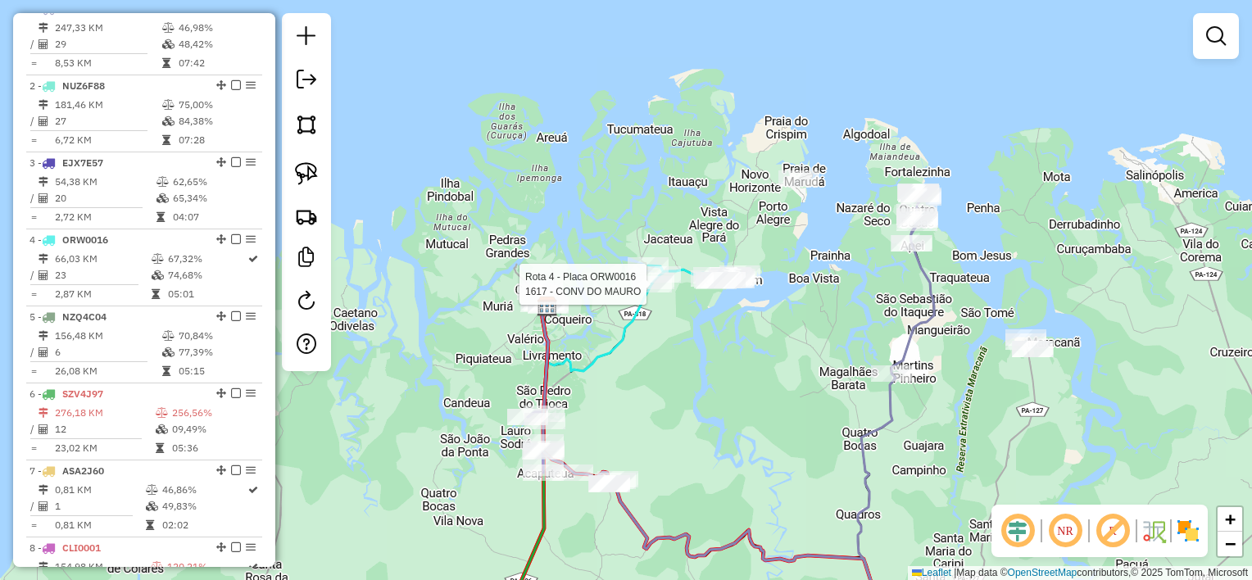
select select "**********"
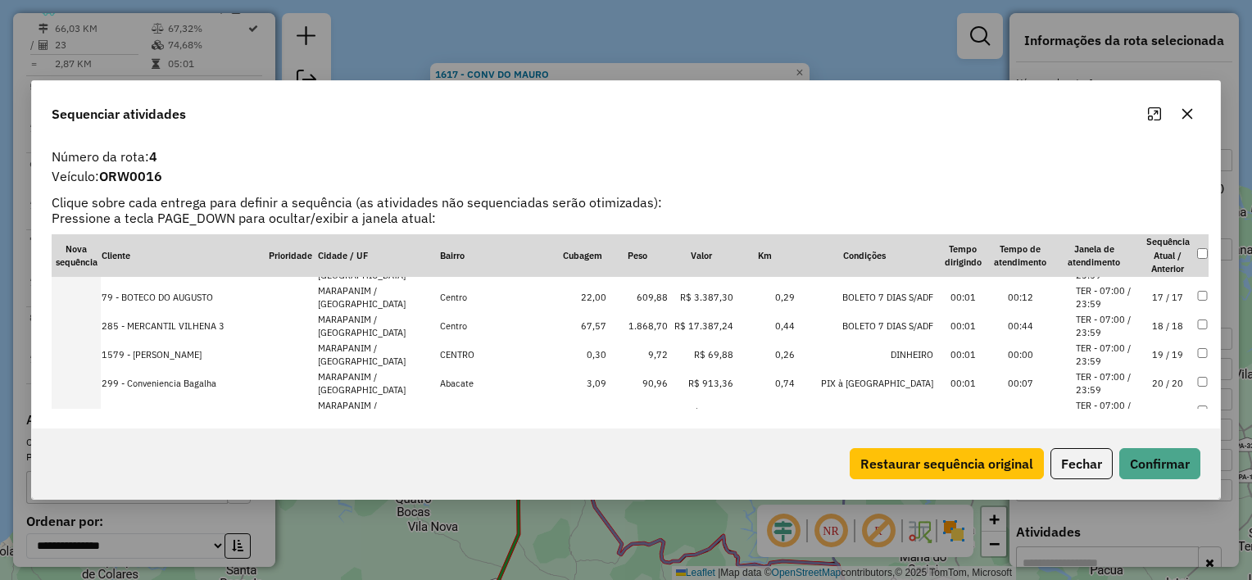
scroll to position [542, 0]
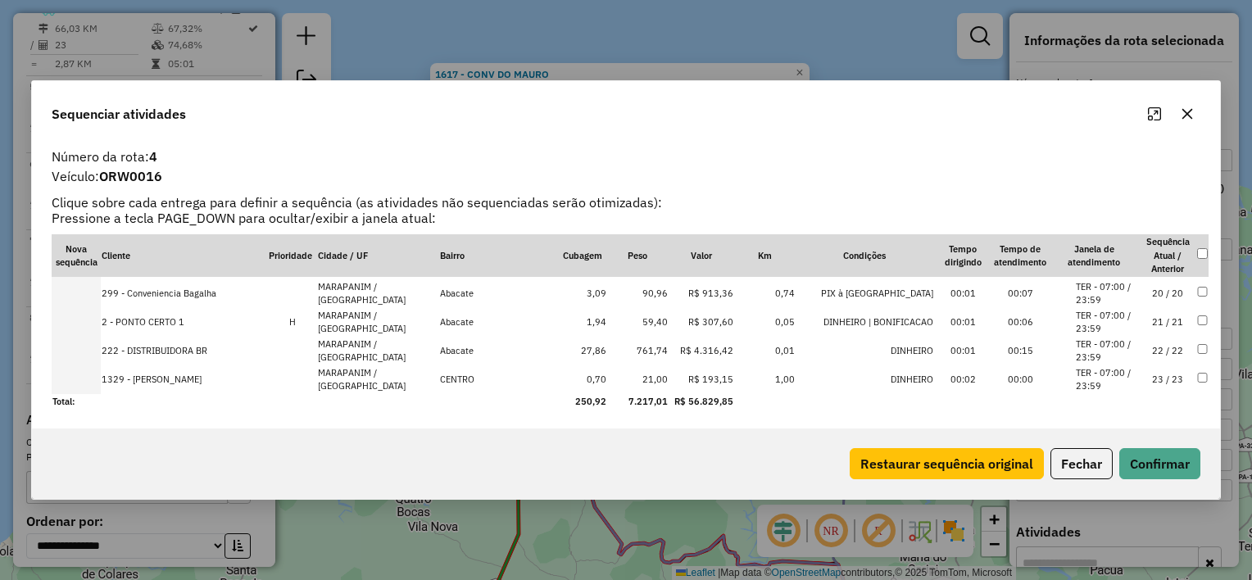
click at [1190, 117] on icon "button" at bounding box center [1187, 114] width 11 height 11
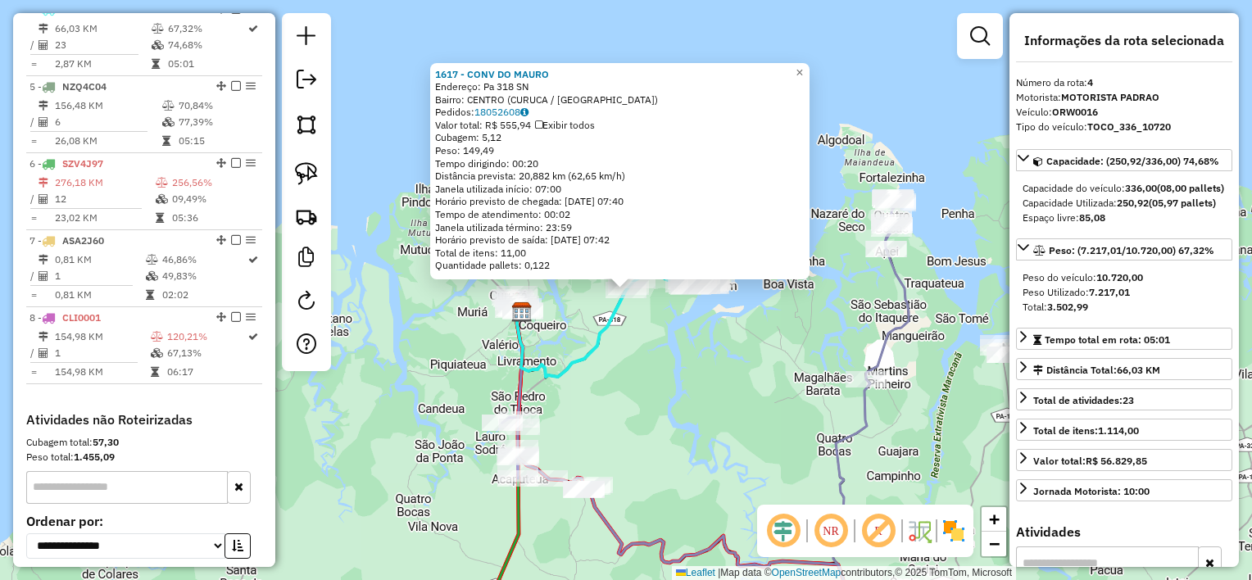
click at [895, 363] on div "1617 - CONV DO [PERSON_NAME]: Pa 318 SN Bairro: [GEOGRAPHIC_DATA] ([GEOGRAPHIC_…" at bounding box center [626, 290] width 1252 height 580
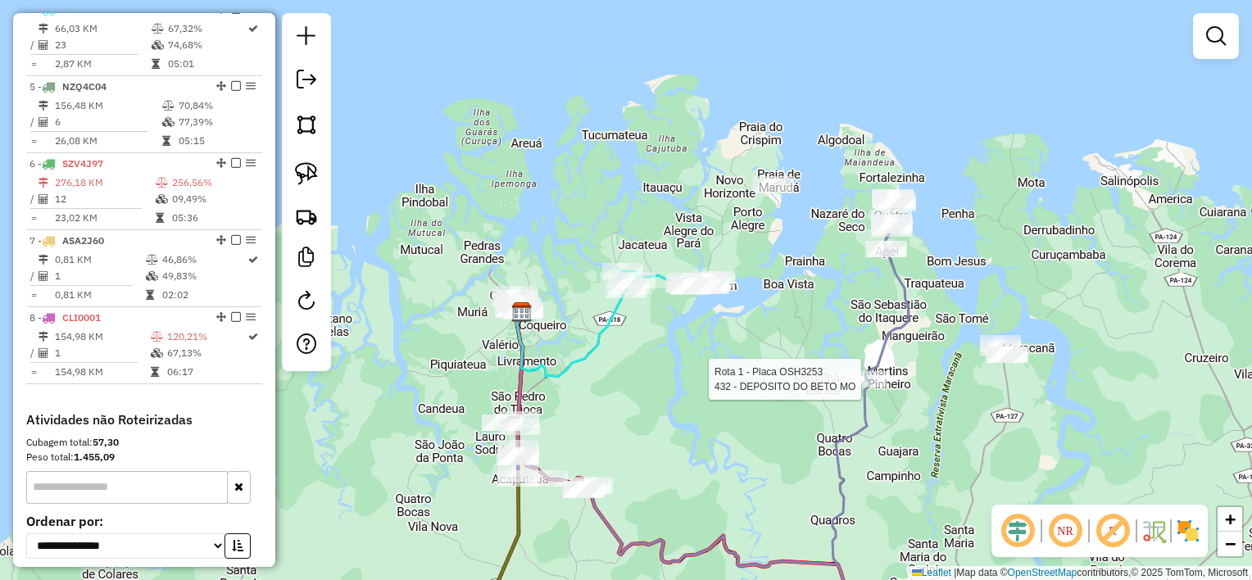
select select "**********"
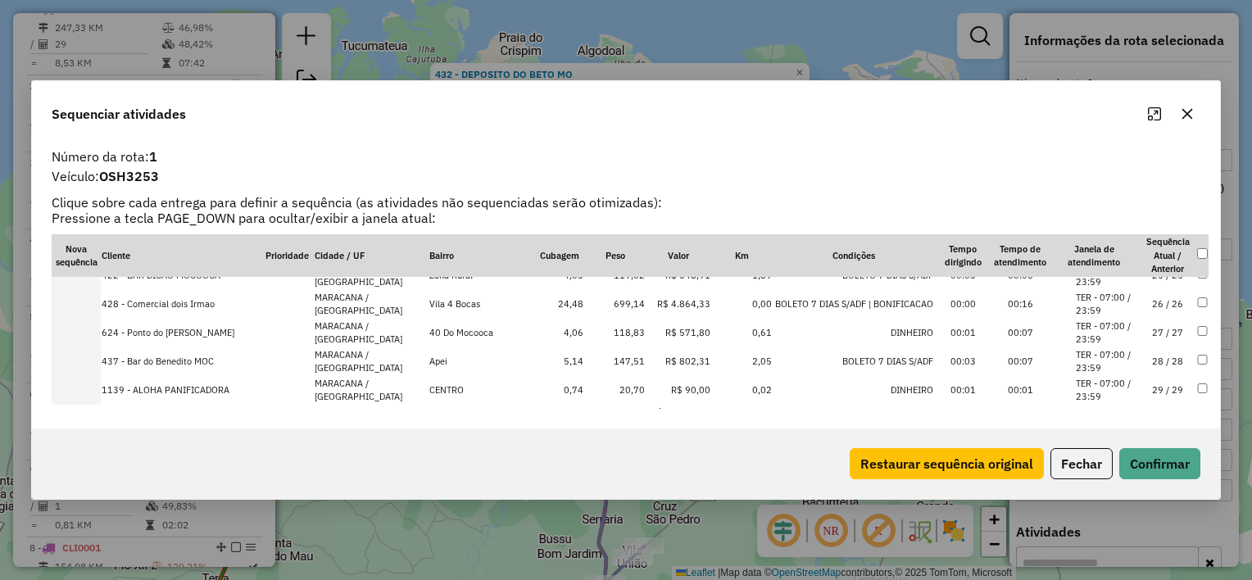
scroll to position [714, 0]
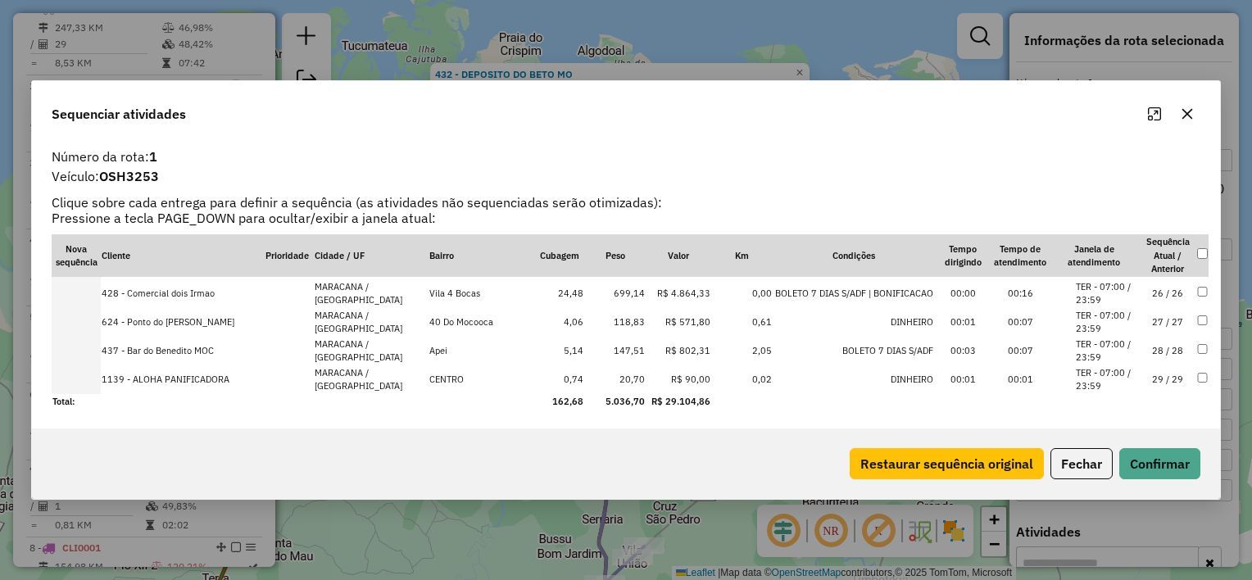
click at [1182, 116] on icon "button" at bounding box center [1187, 113] width 13 height 13
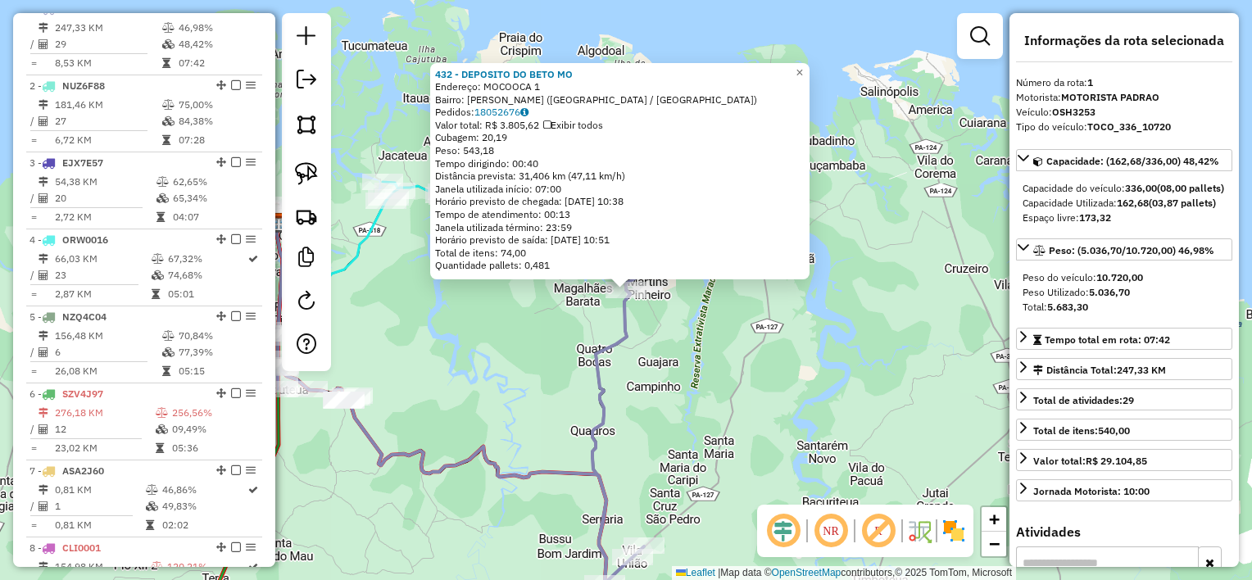
drag, startPoint x: 772, startPoint y: 401, endPoint x: 764, endPoint y: 422, distance: 22.8
click at [772, 401] on div "432 - DEPOSITO DO BETO MO Endereço: MOCOOCA 1 Bairro: Marcos Pinheiro (MARACANA…" at bounding box center [626, 290] width 1252 height 580
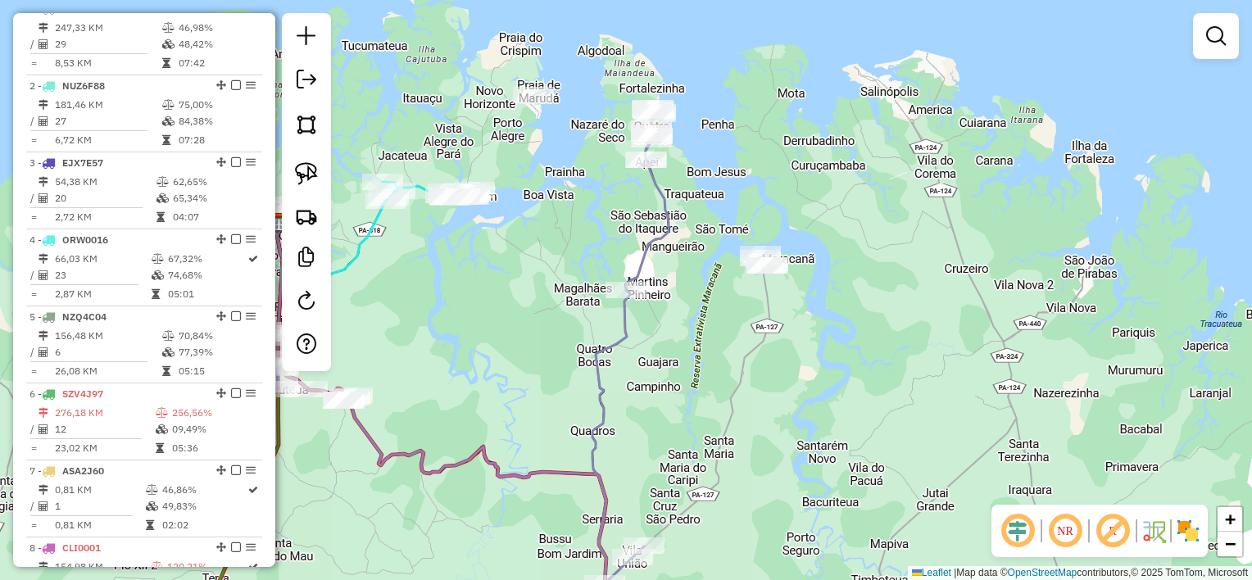
drag, startPoint x: 760, startPoint y: 432, endPoint x: 913, endPoint y: 147, distance: 322.6
click at [913, 147] on div "Janela de atendimento Grade de atendimento Capacidade Transportadoras Veículos …" at bounding box center [626, 290] width 1252 height 580
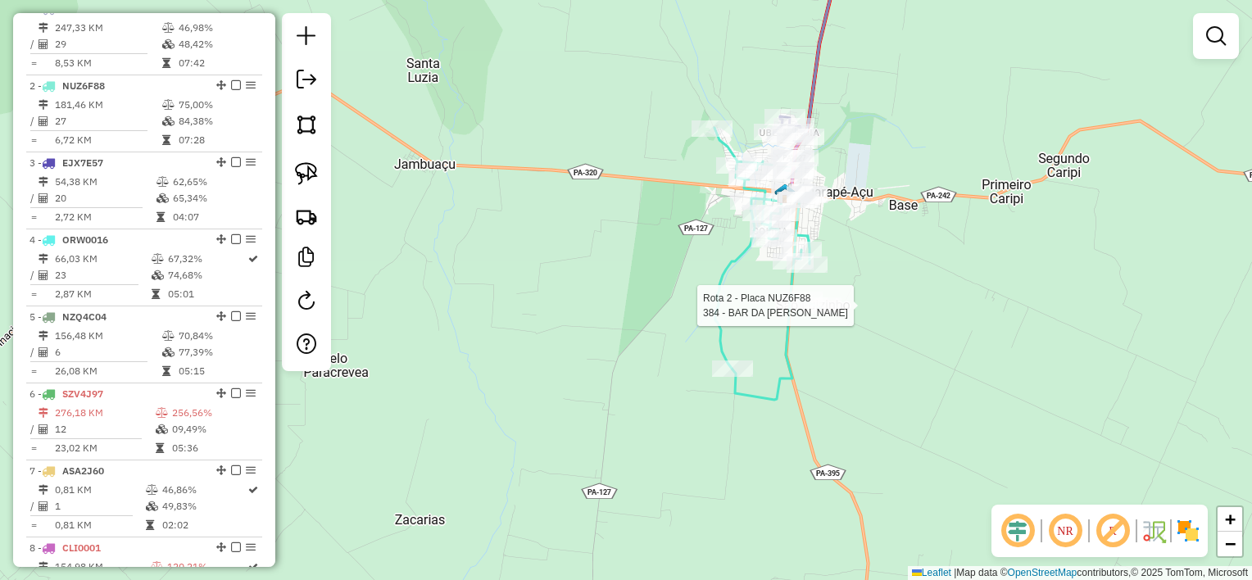
select select "**********"
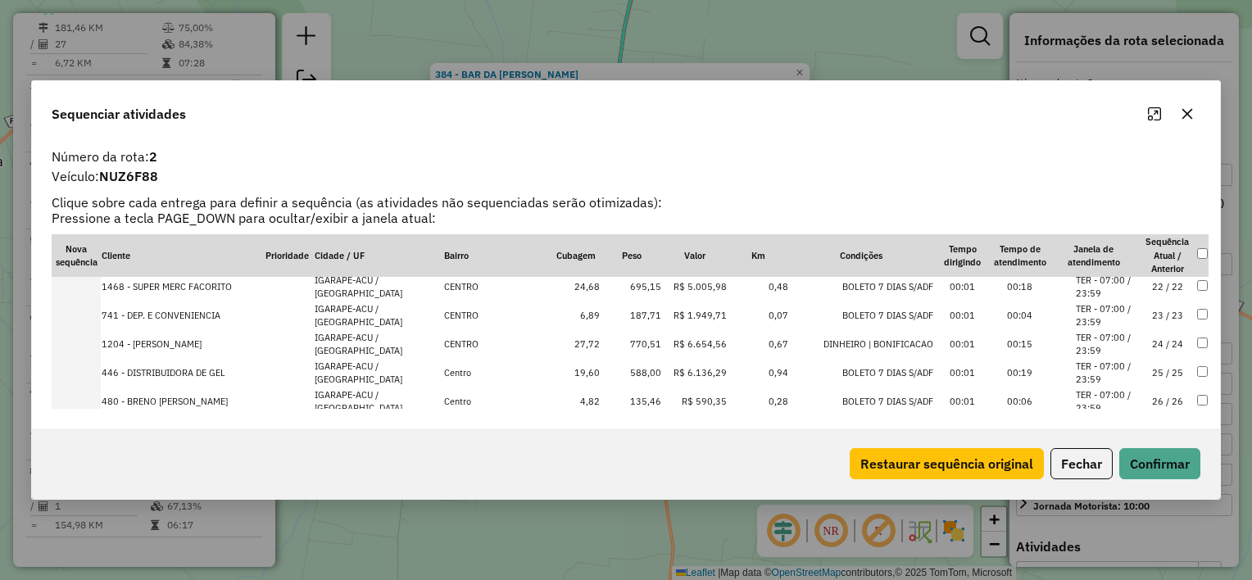
scroll to position [657, 0]
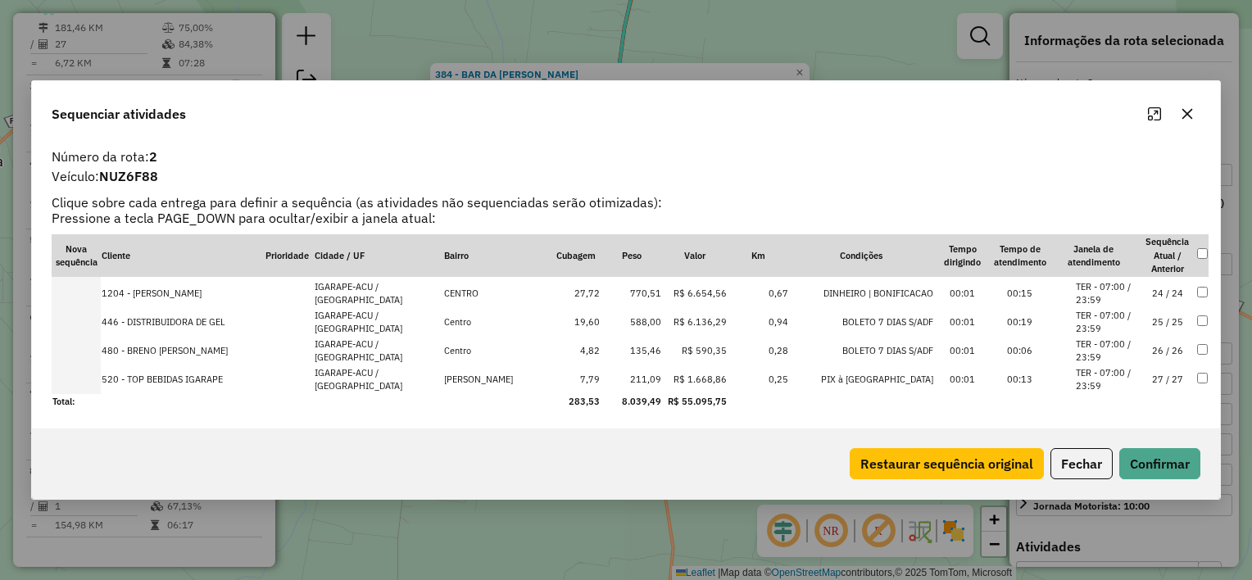
click at [1181, 111] on icon "button" at bounding box center [1187, 113] width 13 height 13
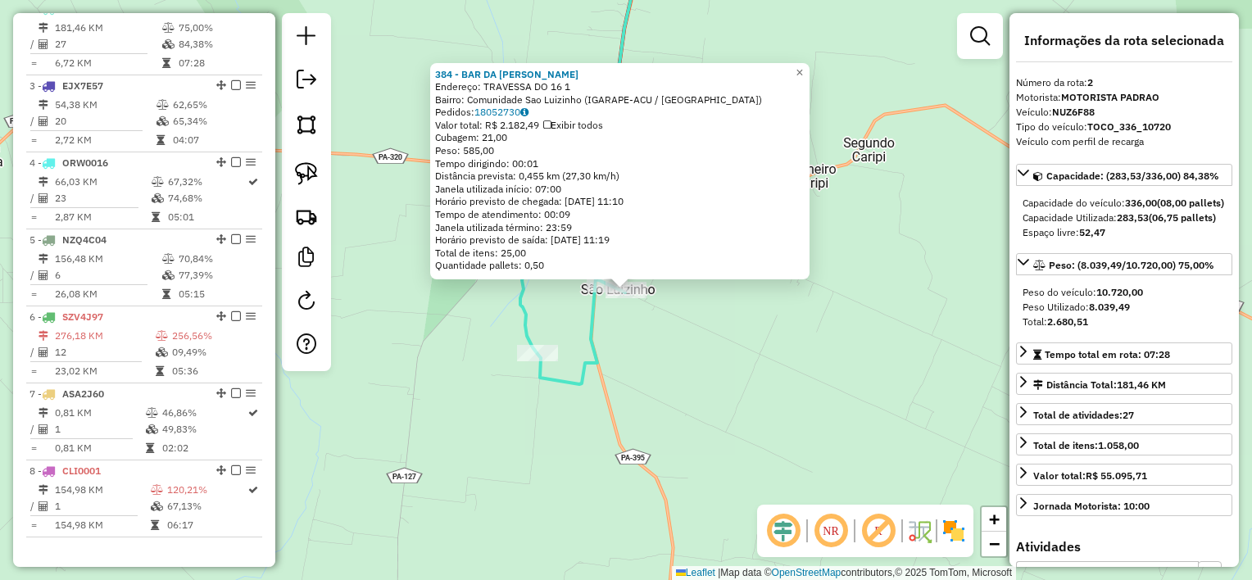
click at [833, 186] on div "384 - BAR DA DANI Endereço: TRAVESSA DO 16 1 Bairro: Comunidade Sao Luizinho (I…" at bounding box center [626, 290] width 1252 height 580
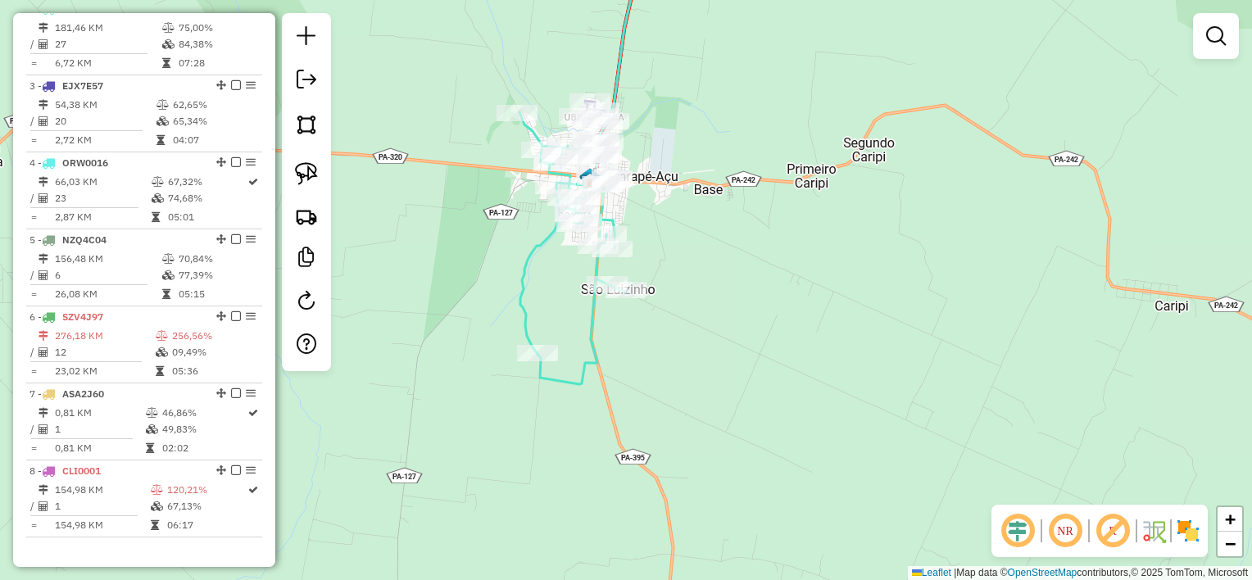
click at [941, 256] on div "Janela de atendimento Grade de atendimento Capacidade Transportadoras Veículos …" at bounding box center [626, 290] width 1252 height 580
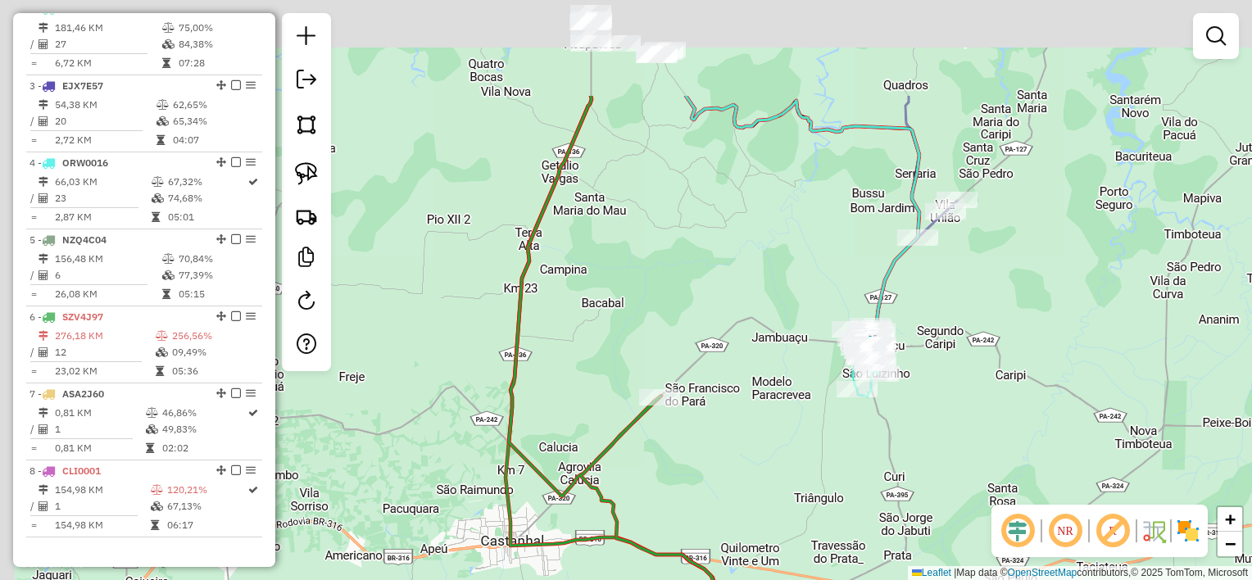
drag, startPoint x: 805, startPoint y: 280, endPoint x: 824, endPoint y: 285, distance: 19.5
click at [839, 304] on div "Janela de atendimento Grade de atendimento Capacidade Transportadoras Veículos …" at bounding box center [626, 290] width 1252 height 580
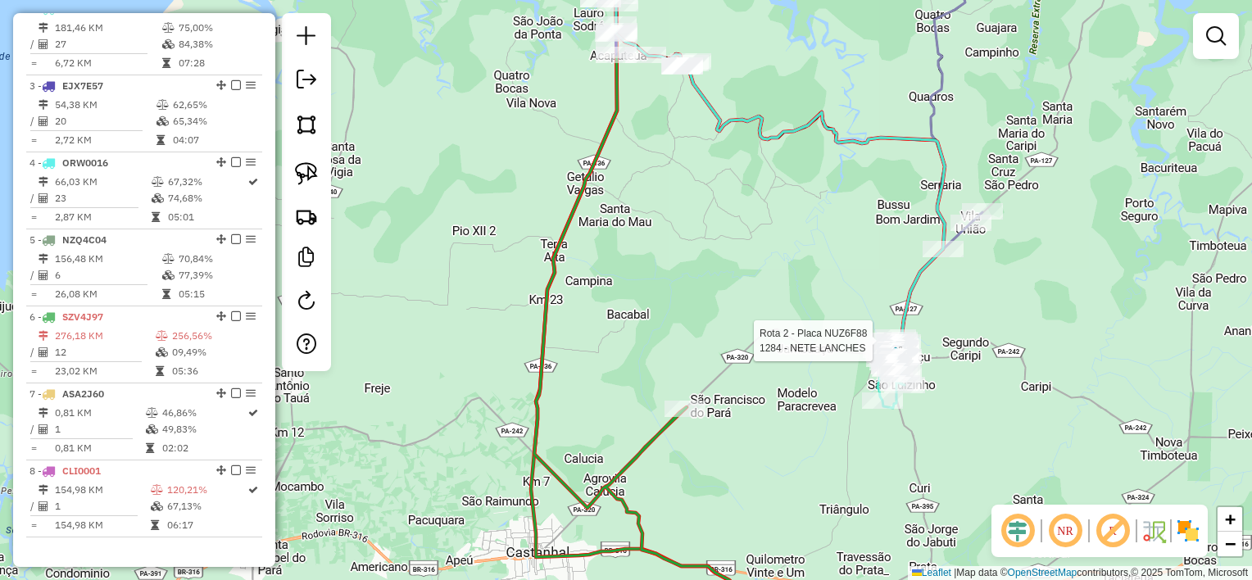
drag, startPoint x: 779, startPoint y: 232, endPoint x: 796, endPoint y: 305, distance: 74.9
click at [796, 305] on div "Rota 2 - Placa NUZ6F88 1284 - NETE LANCHES Janela de atendimento Grade de atend…" at bounding box center [626, 290] width 1252 height 580
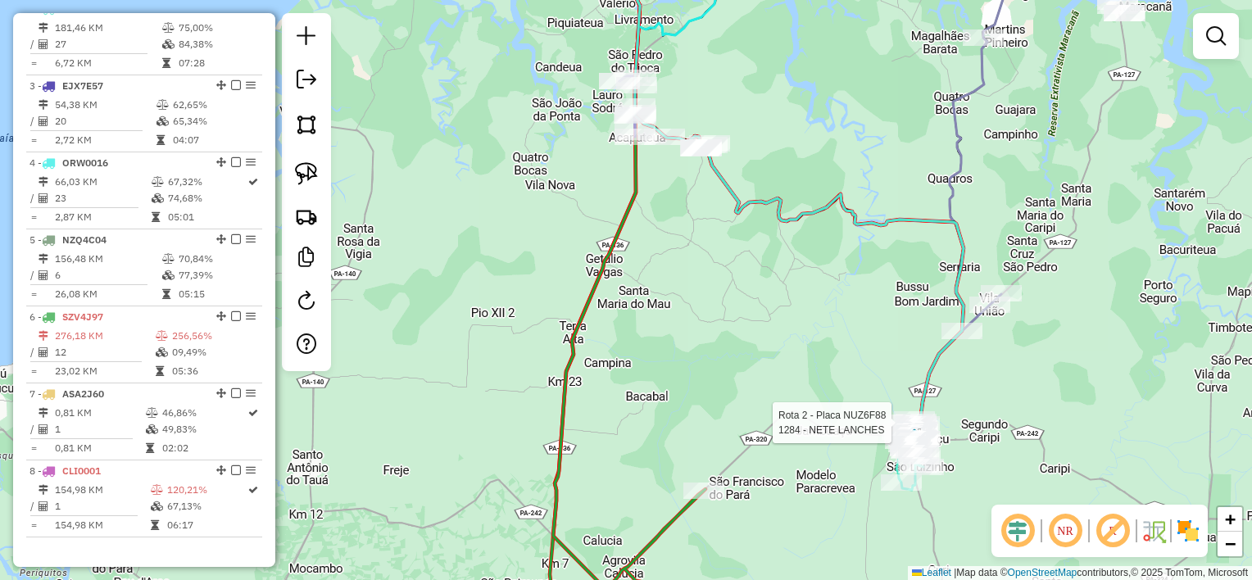
drag, startPoint x: 782, startPoint y: 105, endPoint x: 767, endPoint y: 259, distance: 154.8
click at [773, 259] on div "Rota 2 - Placa NUZ6F88 1284 - NETE LANCHES Janela de atendimento Grade de atend…" at bounding box center [626, 290] width 1252 height 580
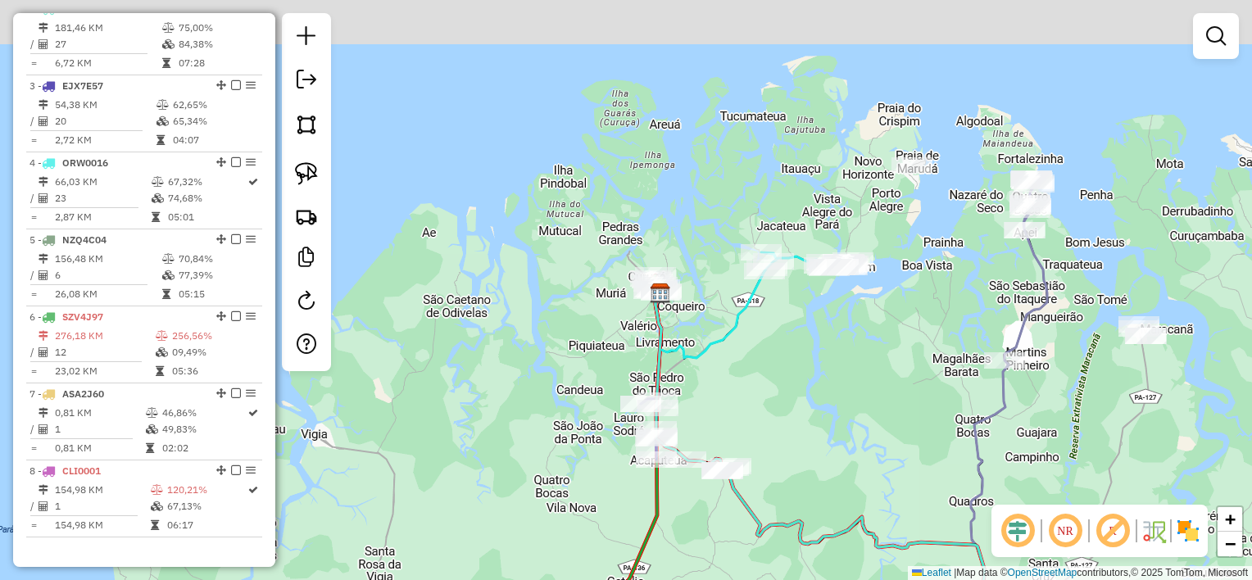
drag, startPoint x: 779, startPoint y: 253, endPoint x: 788, endPoint y: 344, distance: 91.4
click at [794, 394] on div "Rota 2 - Placa NUZ6F88 1284 - NETE LANCHES Janela de atendimento Grade de atend…" at bounding box center [626, 290] width 1252 height 580
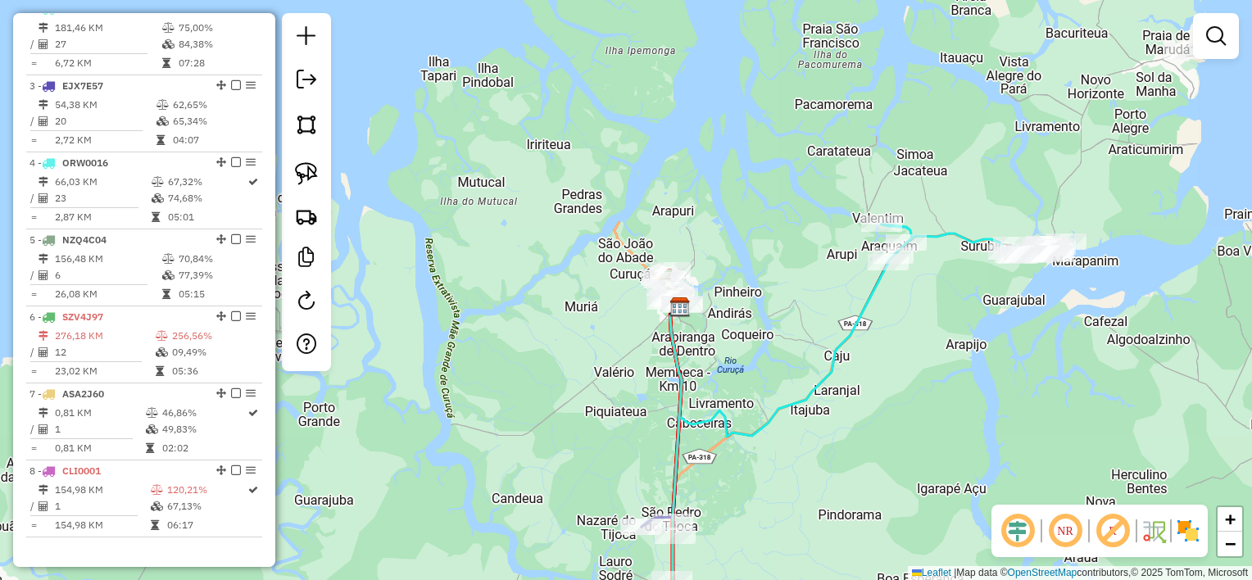
drag, startPoint x: 790, startPoint y: 352, endPoint x: 733, endPoint y: 292, distance: 82.3
click at [742, 301] on div "Rota 2 - Placa NUZ6F88 1284 - NETE LANCHES Rota 6 - Placa SZV4J97 241 - SUPERME…" at bounding box center [626, 290] width 1252 height 580
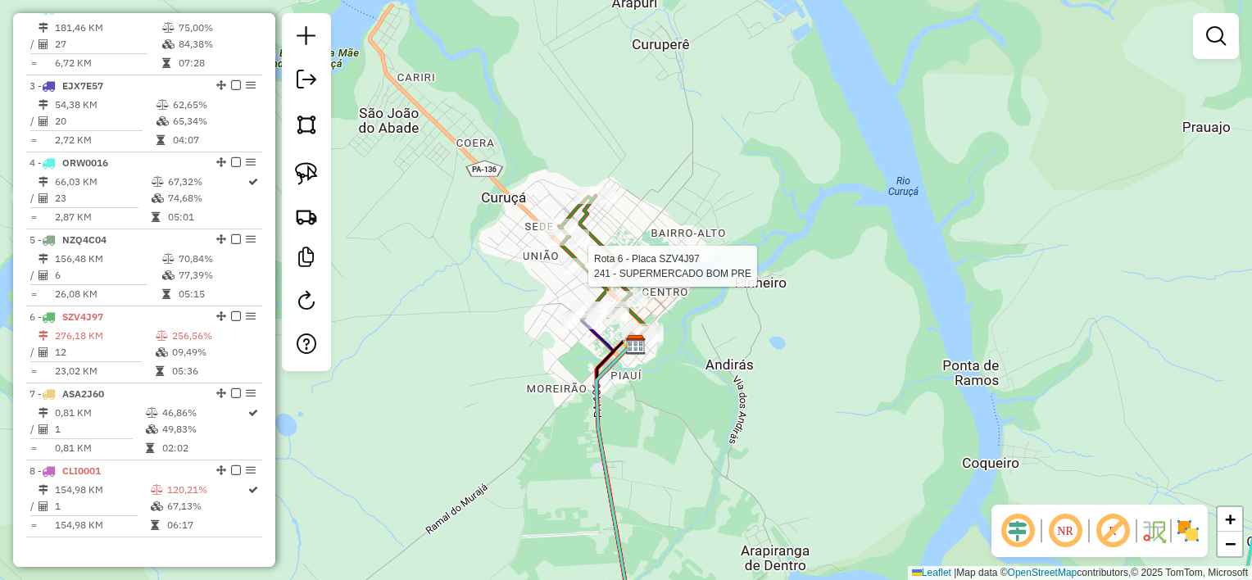
select select "**********"
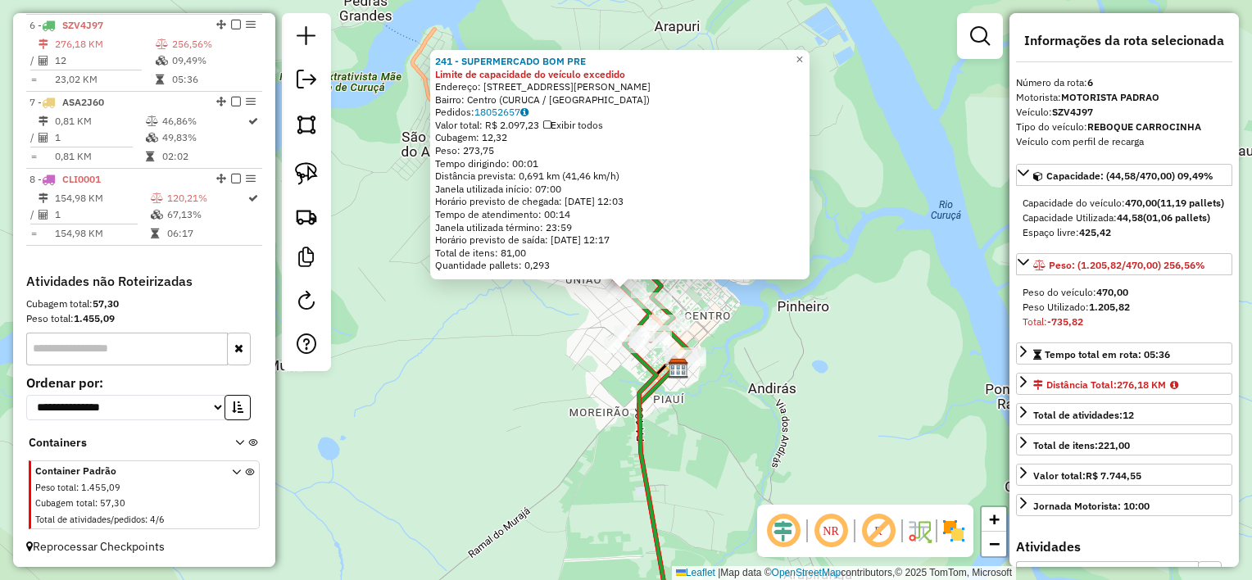
scroll to position [1017, 0]
click at [593, 311] on div "241 - SUPERMERCADO BOM PRE Limite de capacidade do veículo excedido Endereço: r…" at bounding box center [626, 290] width 1252 height 580
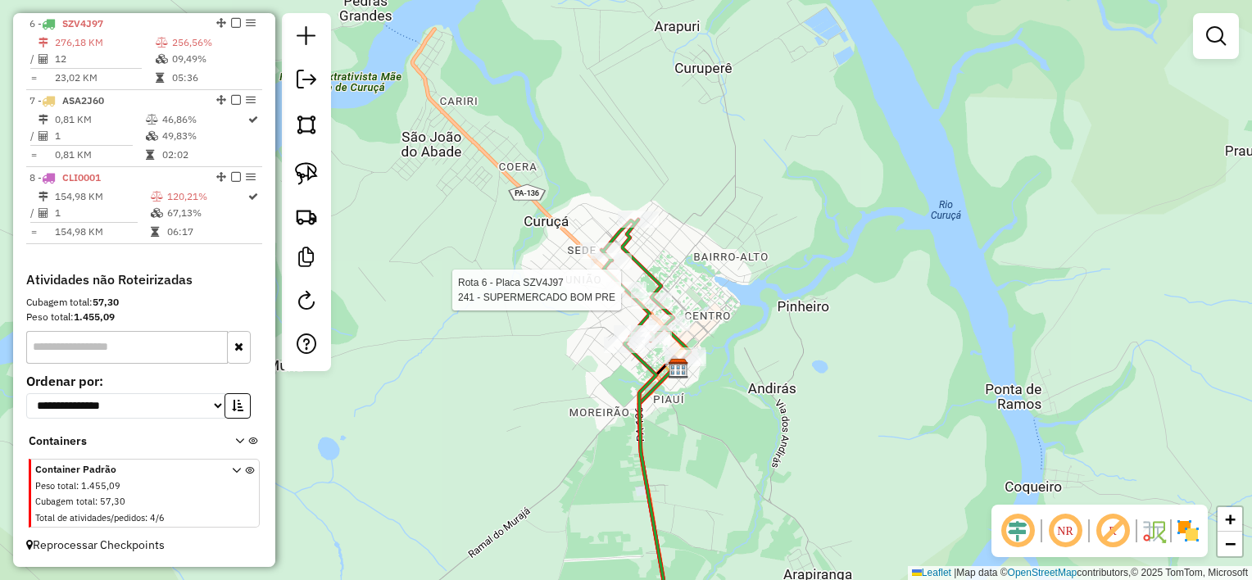
select select "**********"
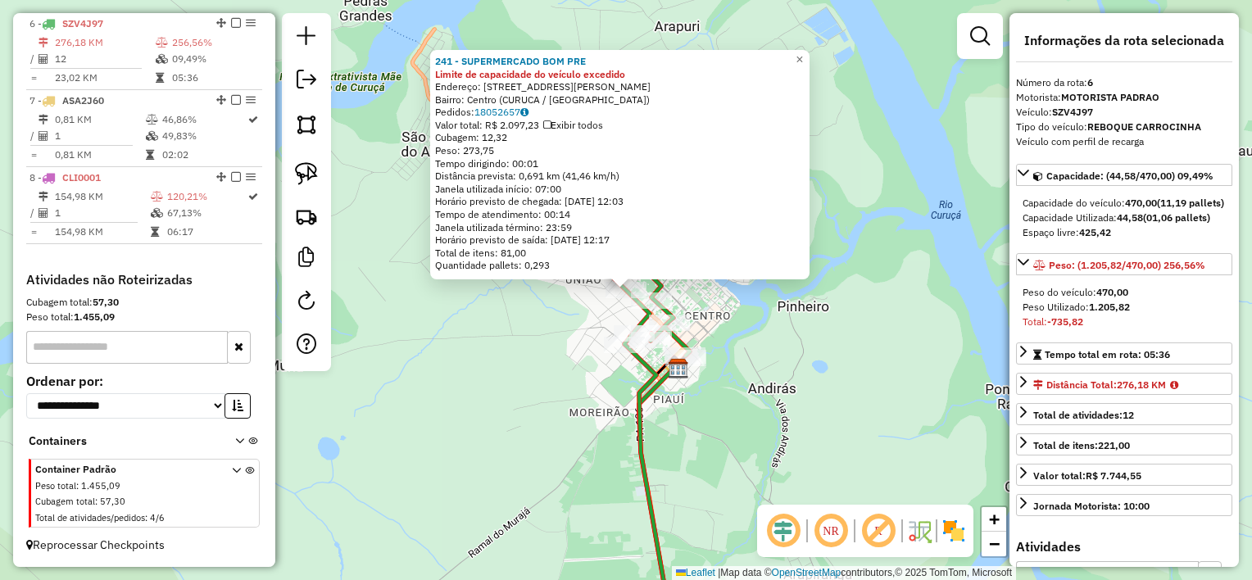
click at [596, 308] on div "241 - SUPERMERCADO BOM PRE Limite de capacidade do veículo excedido Endereço: r…" at bounding box center [626, 290] width 1252 height 580
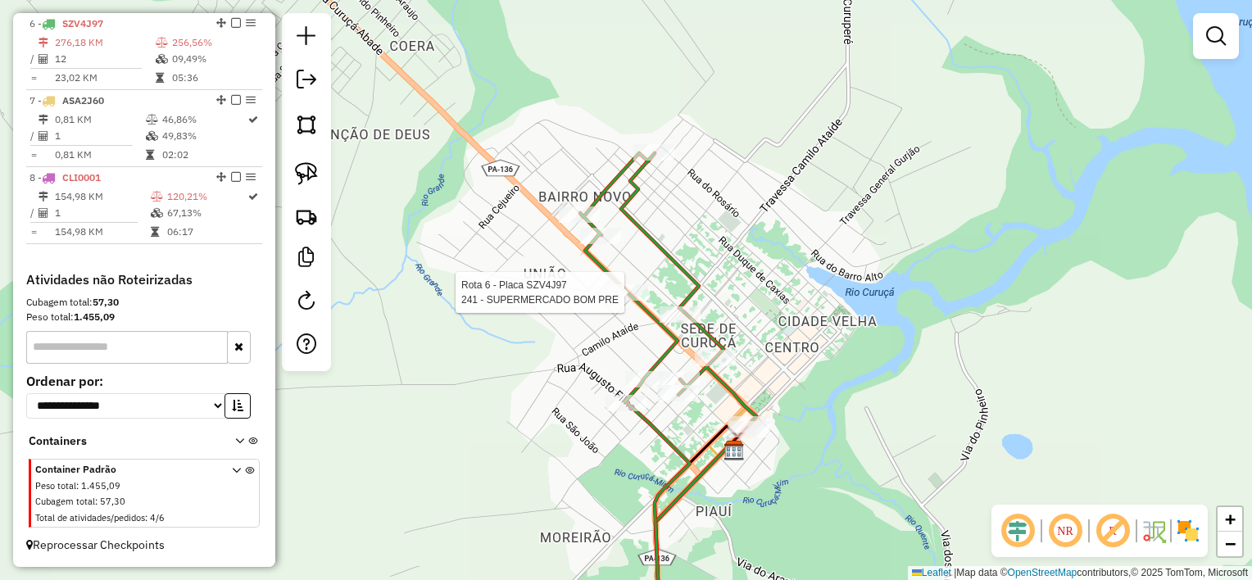
select select "**********"
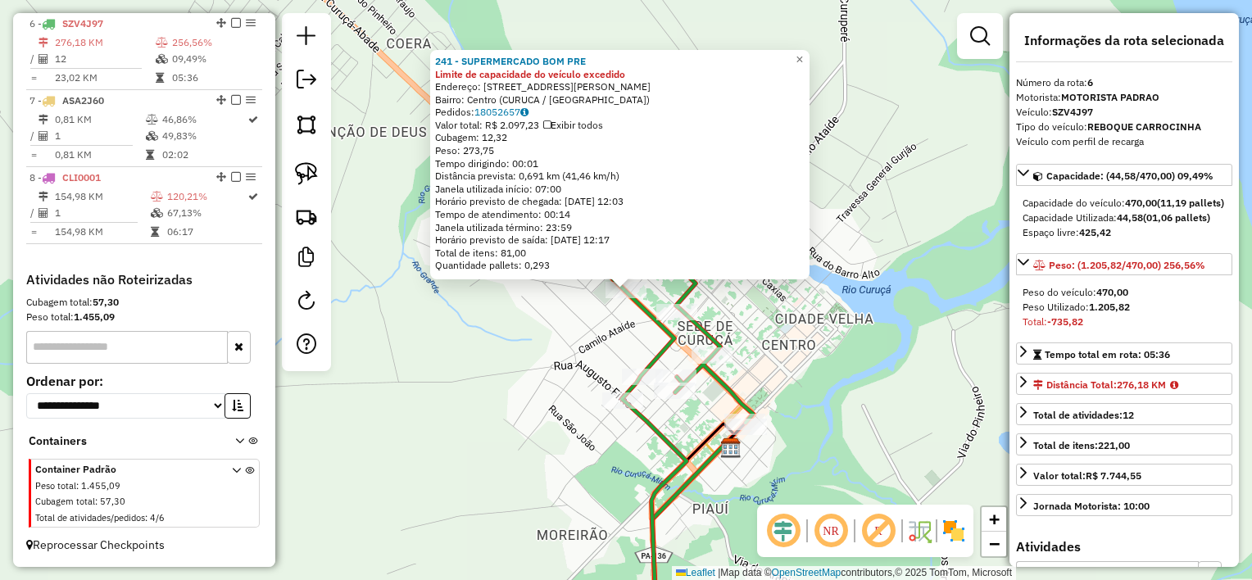
click at [601, 347] on div "241 - SUPERMERCADO BOM PRE Limite de capacidade do veículo excedido Endereço: r…" at bounding box center [626, 290] width 1252 height 580
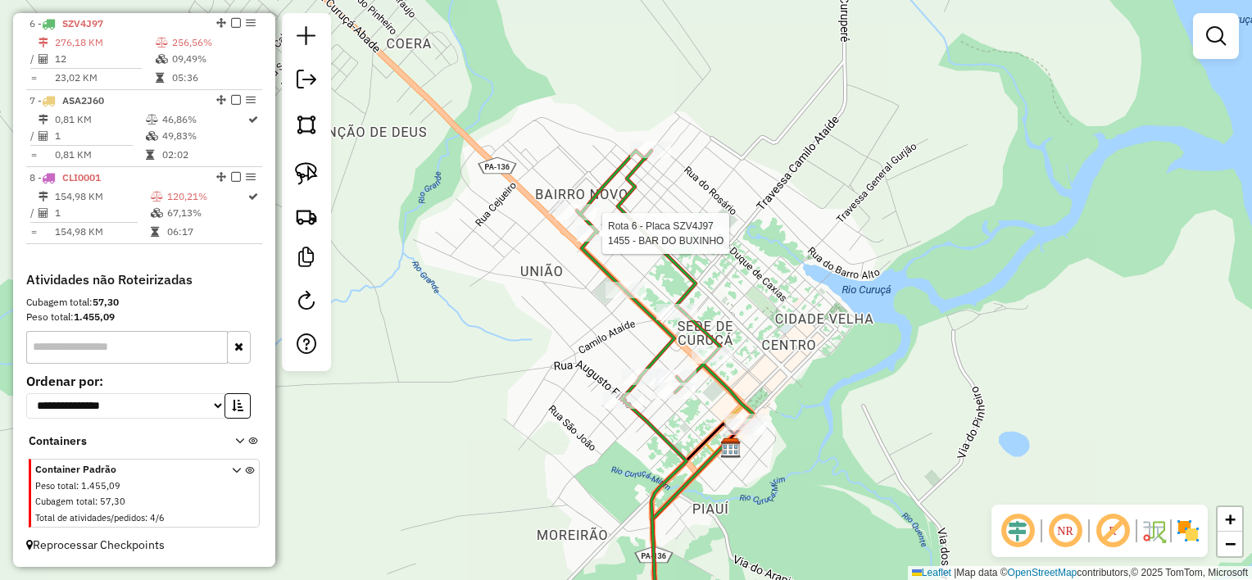
select select "**********"
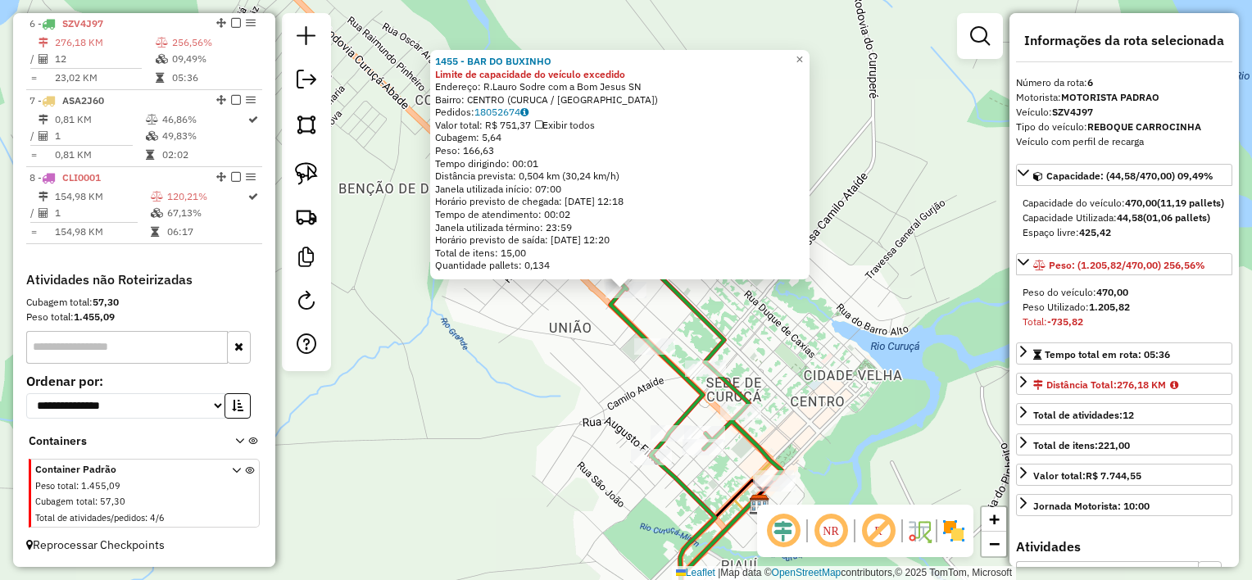
click at [599, 329] on div "1455 - BAR DO BUXINHO Limite de capacidade do veículo excedido Endereço: R.Laur…" at bounding box center [626, 290] width 1252 height 580
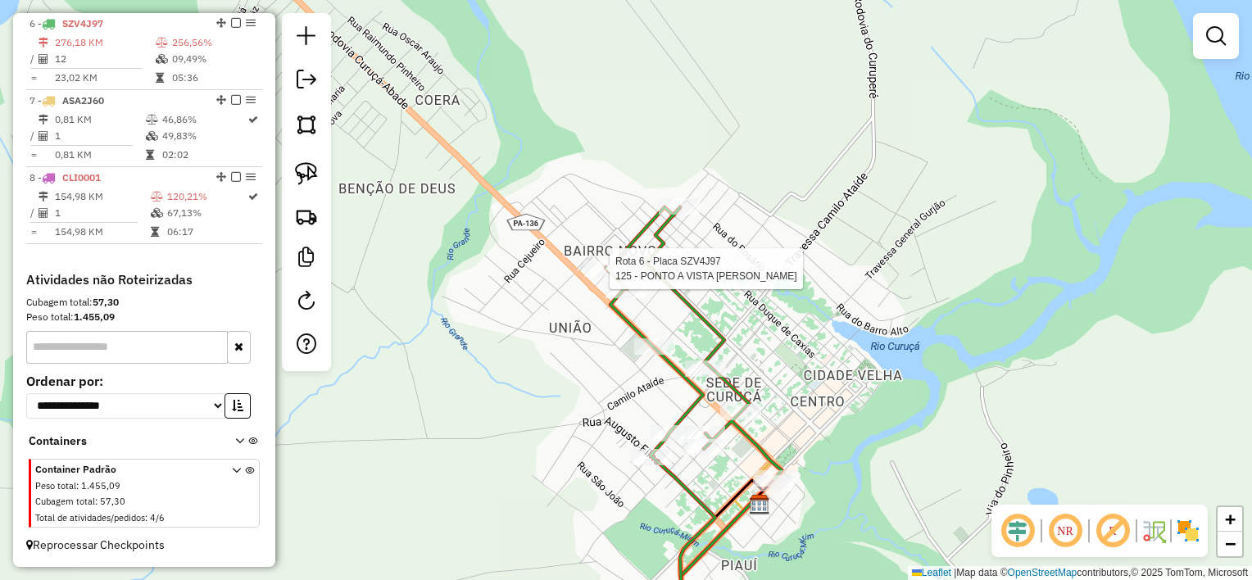
select select "**********"
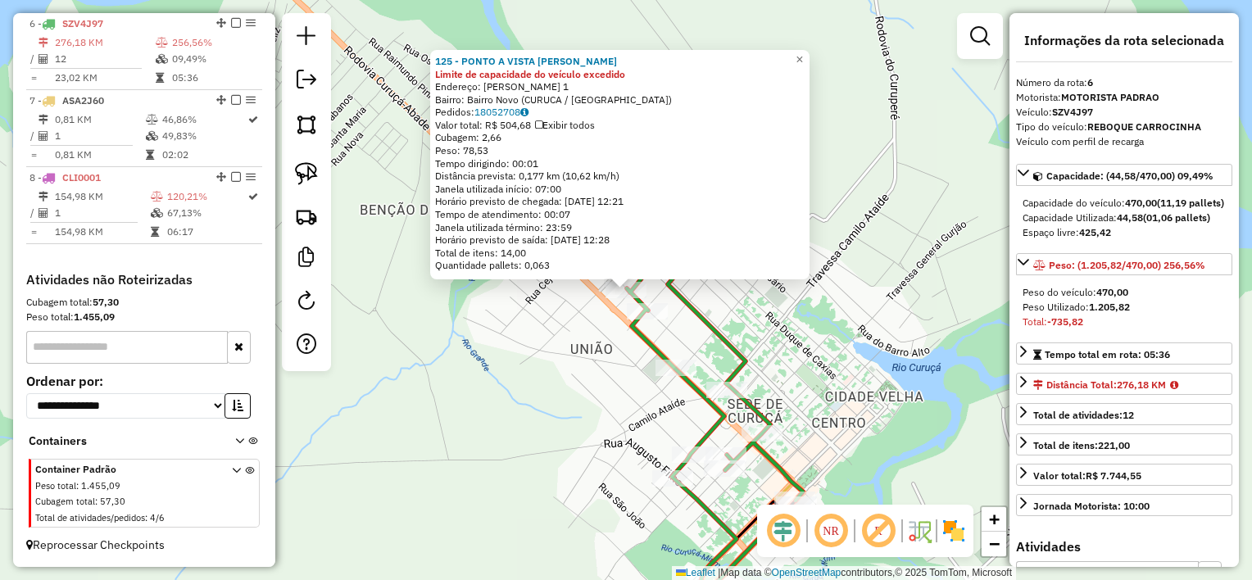
click at [593, 347] on div "125 - PONTO A VISTA LAURA Limite de capacidade do veículo excedido Endereço: La…" at bounding box center [626, 290] width 1252 height 580
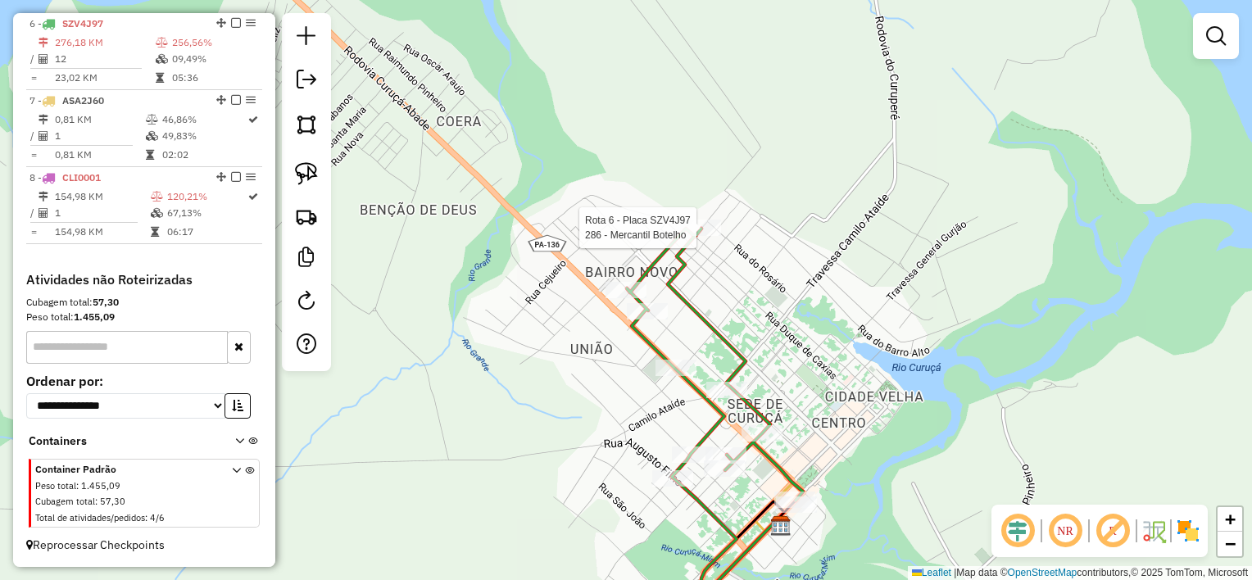
select select "**********"
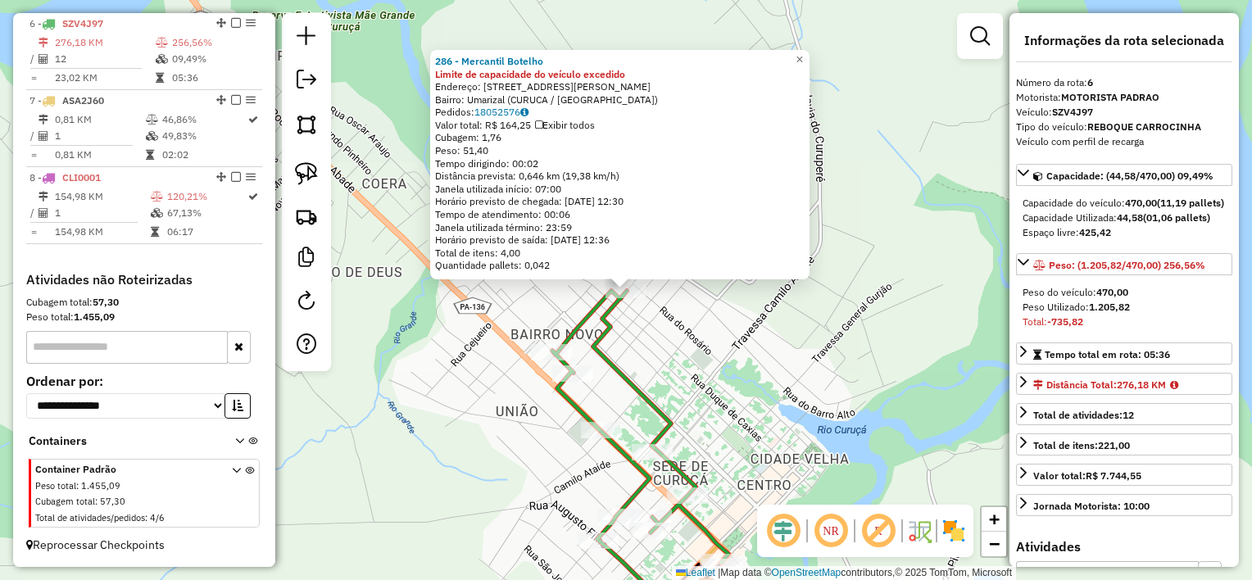
drag, startPoint x: 656, startPoint y: 356, endPoint x: 711, endPoint y: 370, distance: 56.8
click at [656, 356] on div "286 - Mercantil Botelho Limite de capacidade do veículo excedido Endereço: Rua …" at bounding box center [626, 290] width 1252 height 580
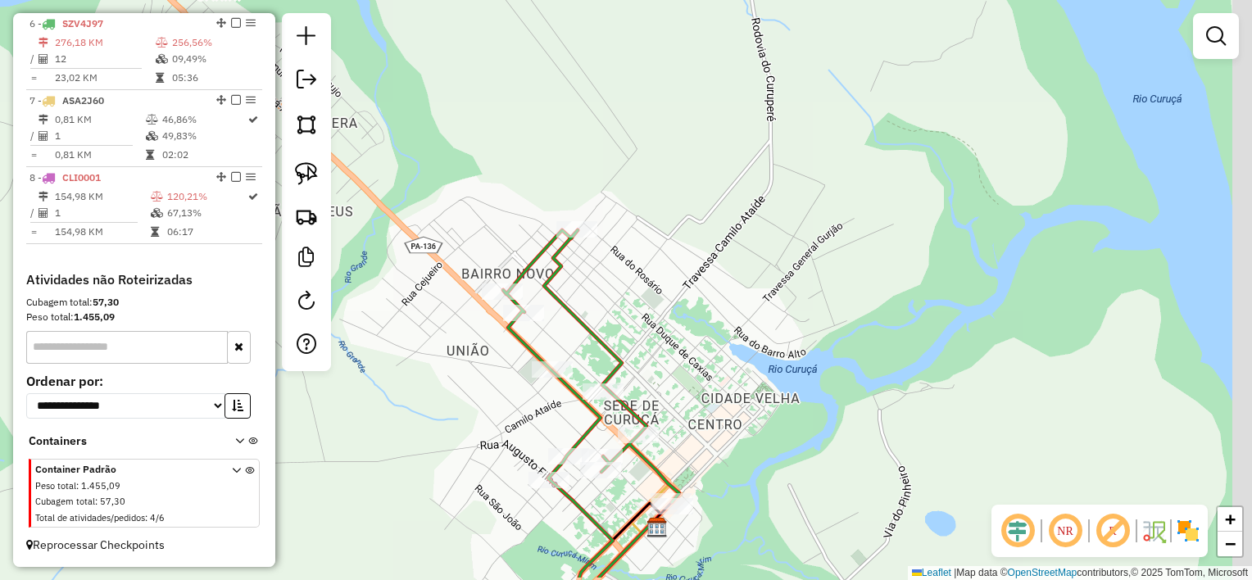
drag, startPoint x: 703, startPoint y: 361, endPoint x: 679, endPoint y: 288, distance: 76.7
click at [678, 304] on div "Janela de atendimento Grade de atendimento Capacidade Transportadoras Veículos …" at bounding box center [626, 290] width 1252 height 580
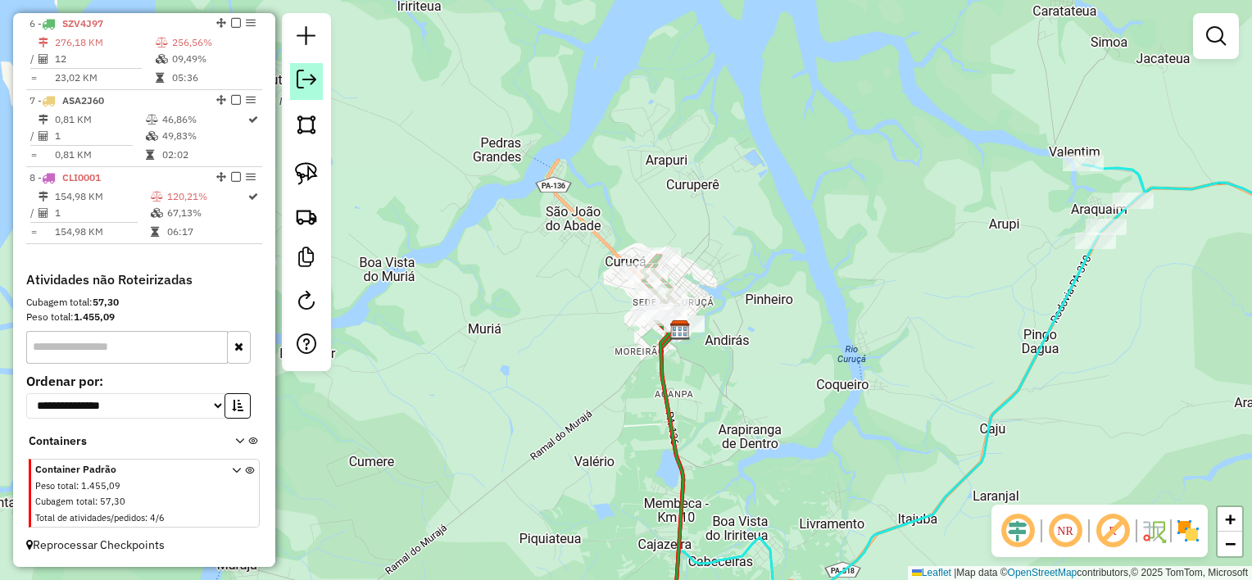
click at [313, 88] on em at bounding box center [307, 80] width 20 height 20
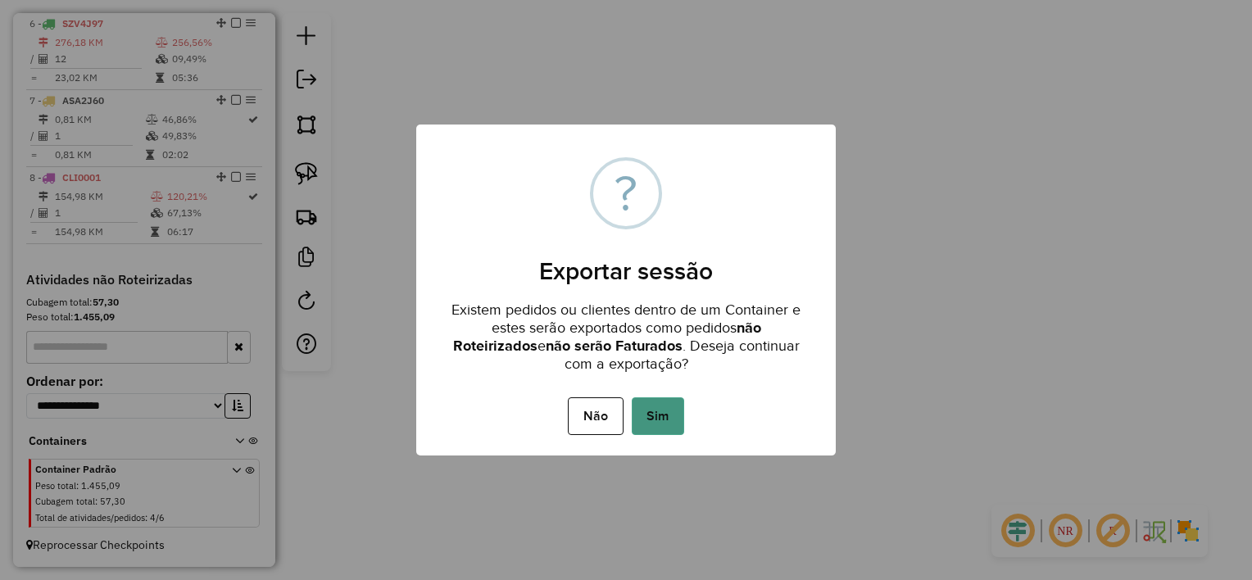
click at [649, 410] on button "Sim" at bounding box center [658, 416] width 52 height 38
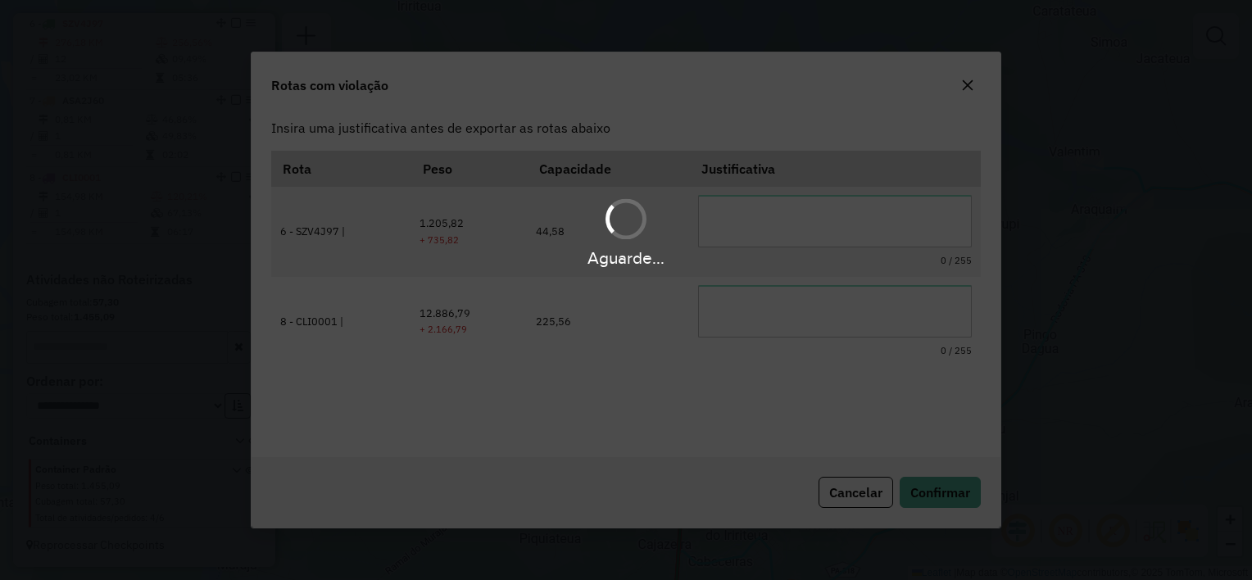
scroll to position [0, 0]
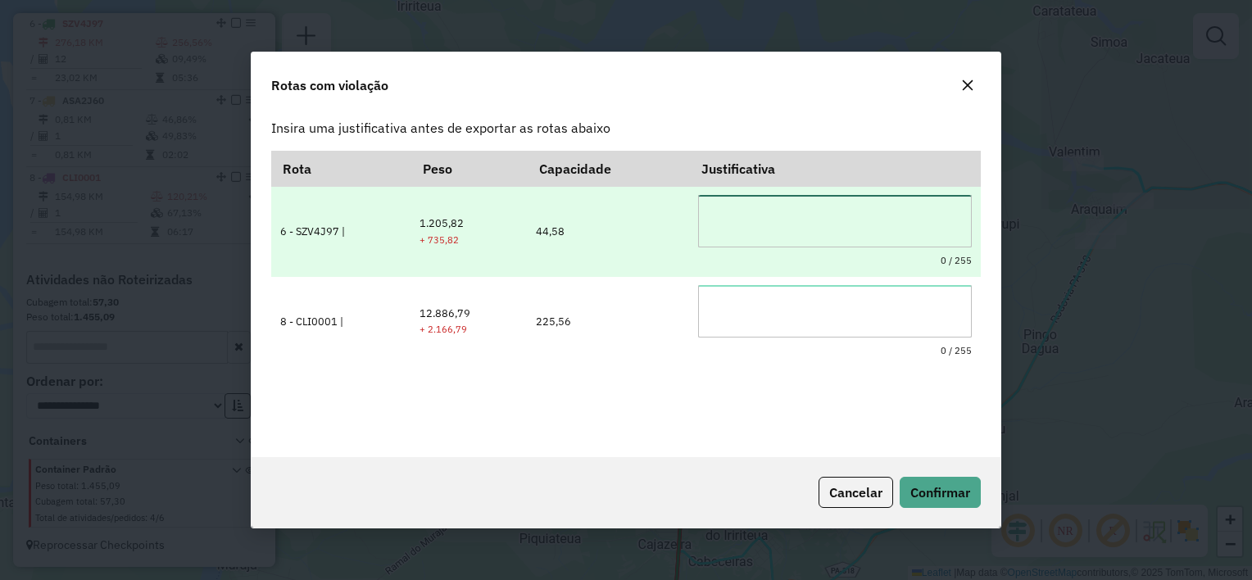
click at [787, 220] on textarea at bounding box center [835, 221] width 274 height 52
type textarea "**********"
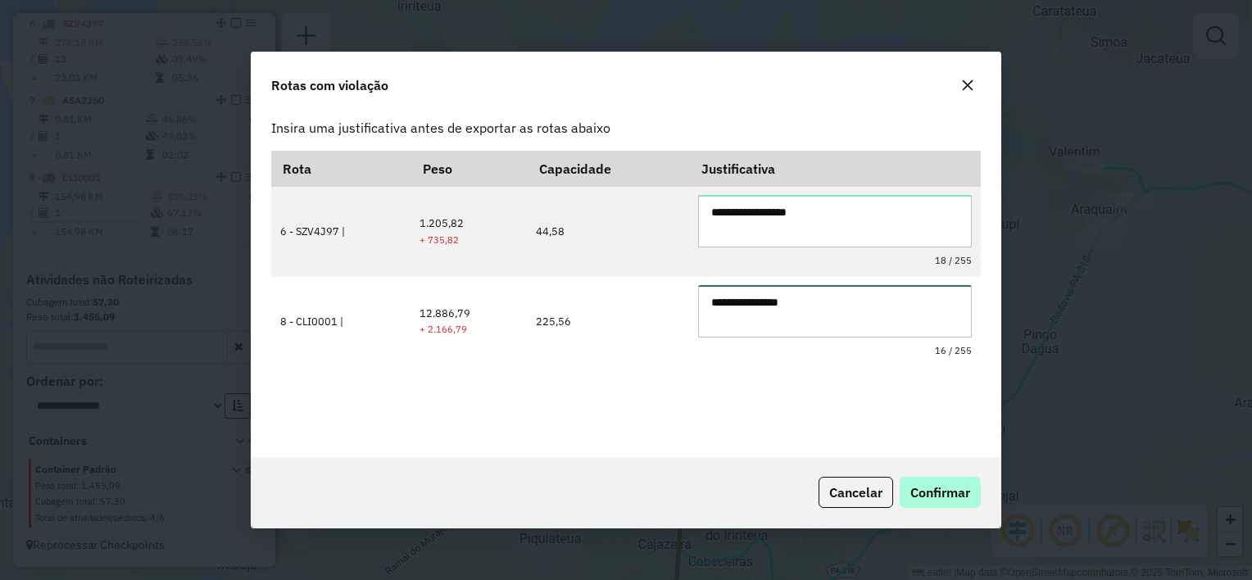
type textarea "**********"
click at [946, 487] on span "Confirmar" at bounding box center [940, 492] width 60 height 16
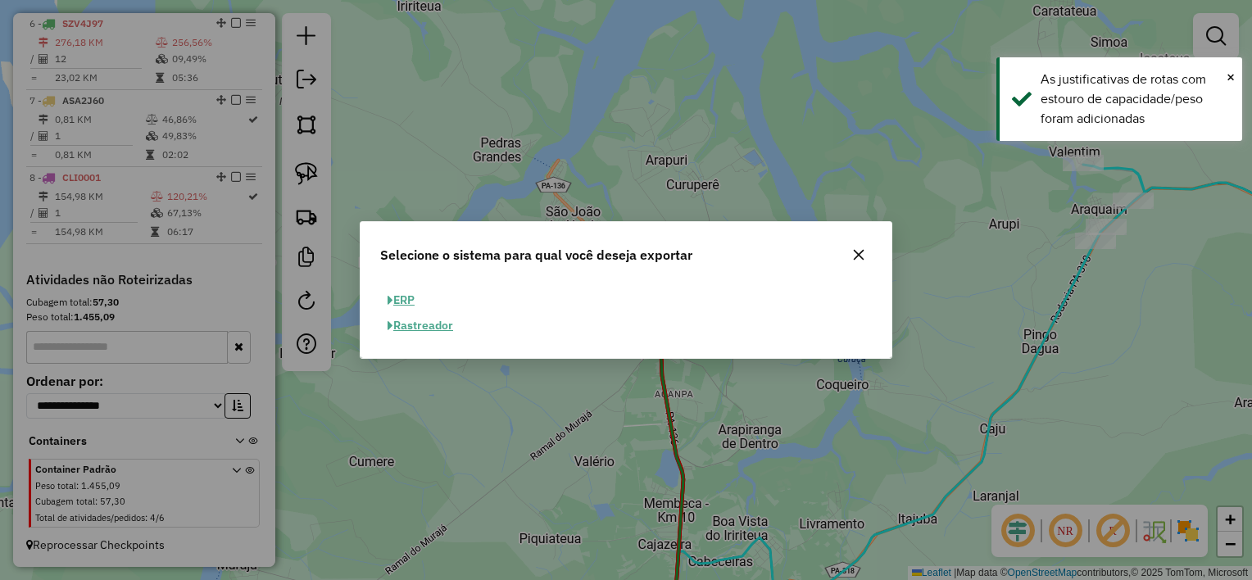
click at [406, 299] on button "ERP" at bounding box center [401, 300] width 42 height 25
select select "**"
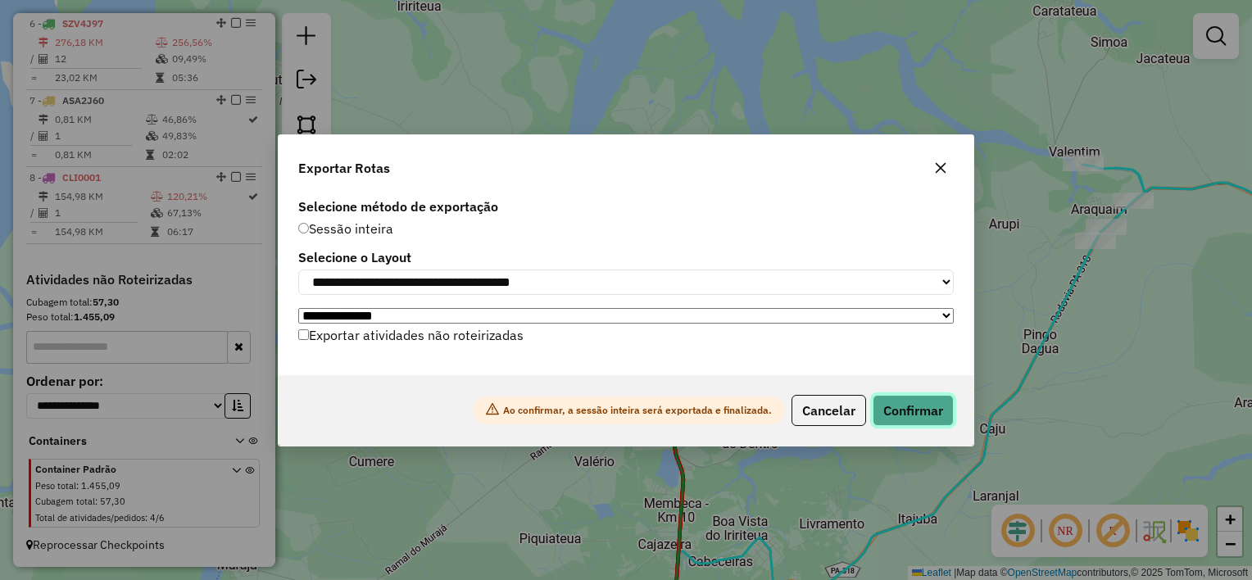
click at [905, 411] on button "Confirmar" at bounding box center [913, 410] width 81 height 31
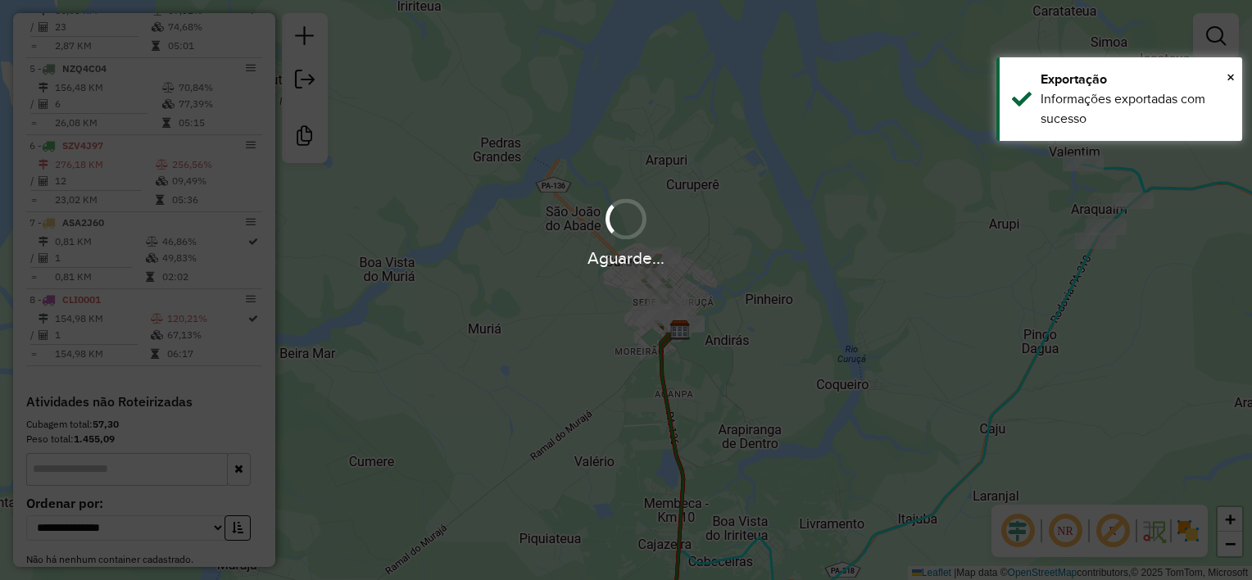
scroll to position [991, 0]
